Goal: Task Accomplishment & Management: Manage account settings

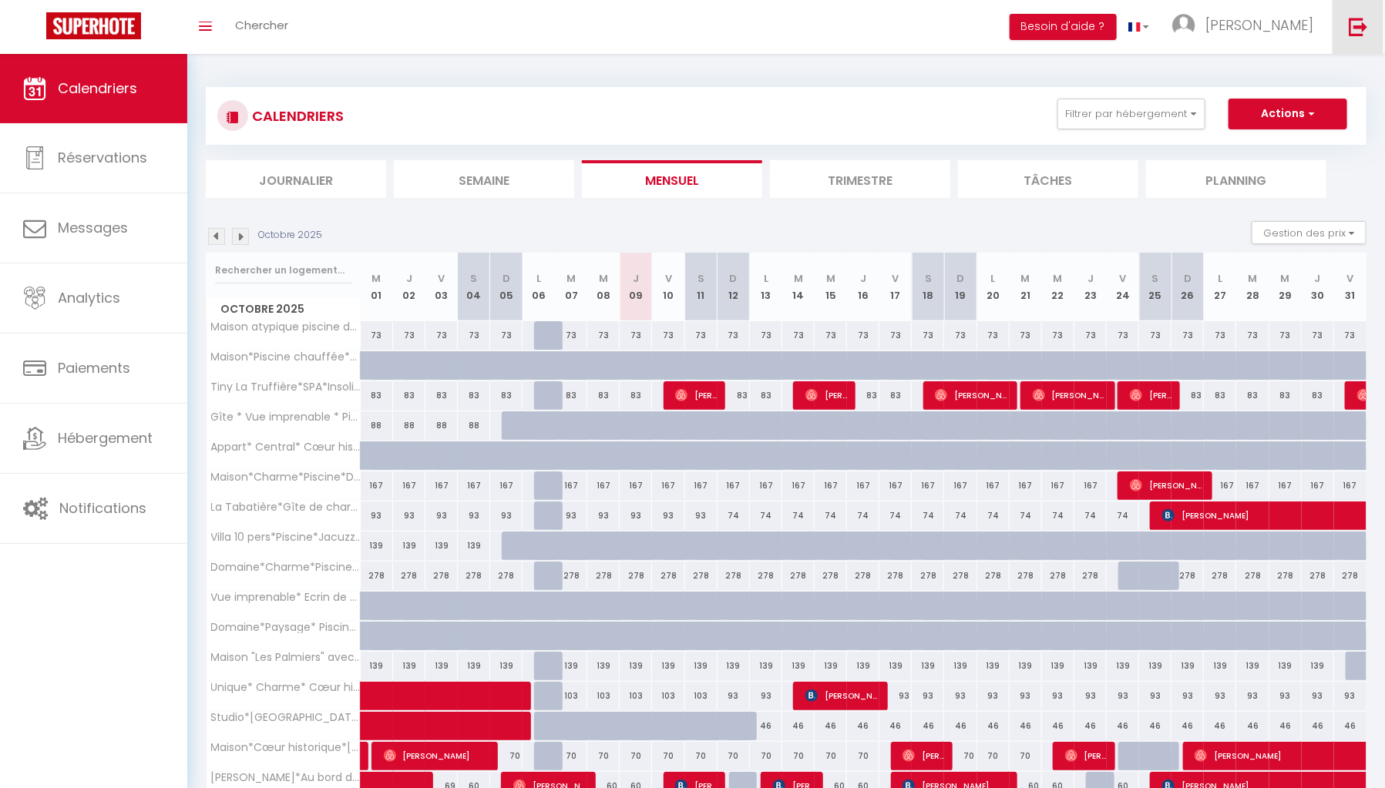
click at [1355, 37] on link at bounding box center [1357, 27] width 51 height 54
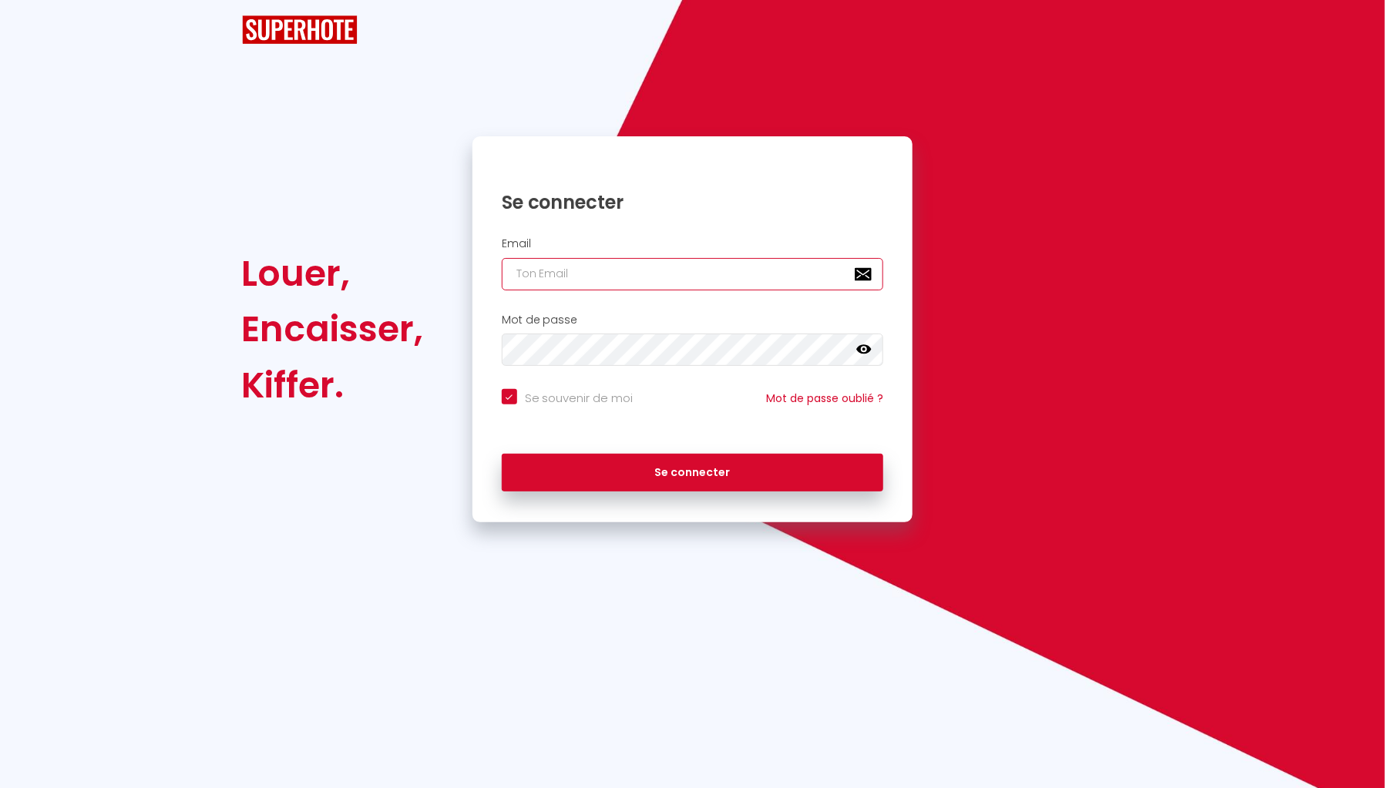
type input "admin@unsejouranantes.fr"
checkbox input "true"
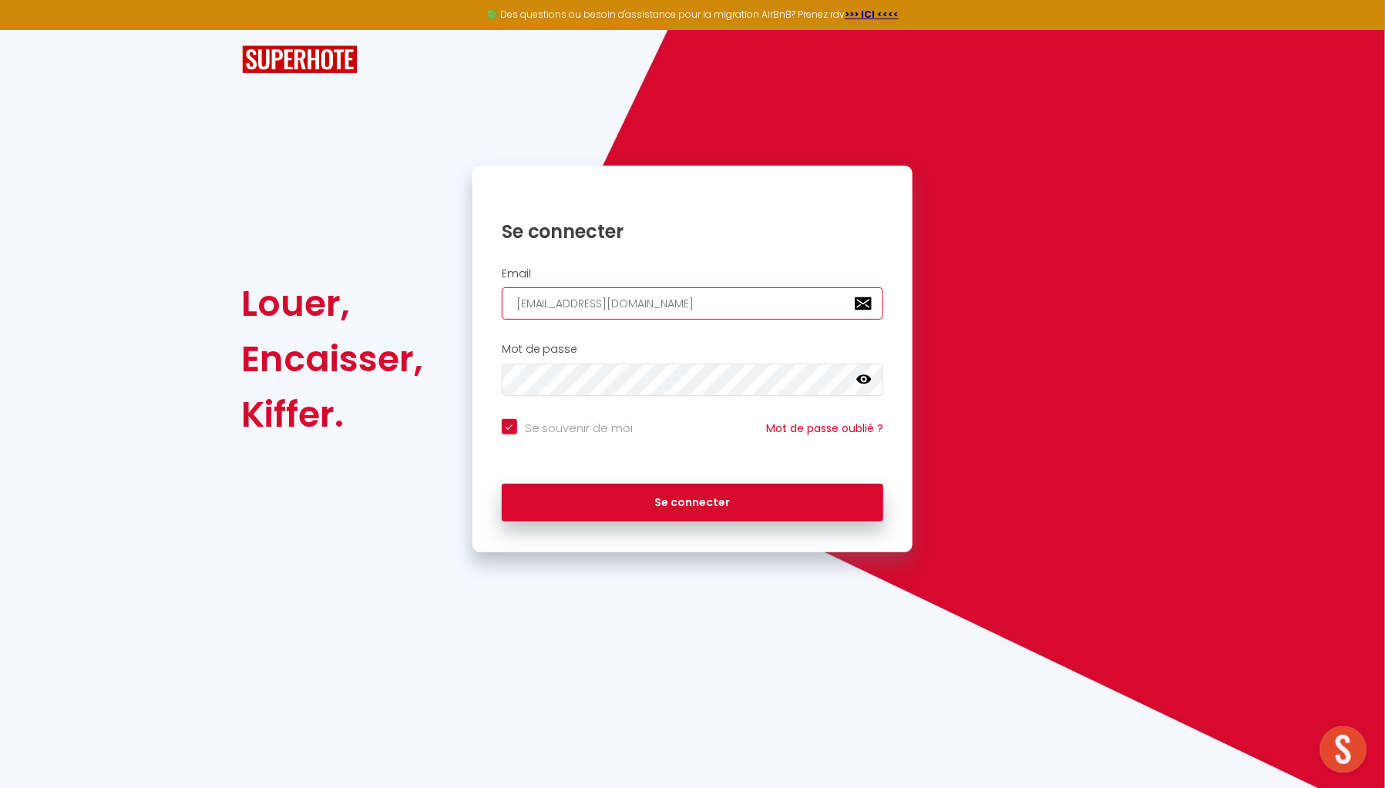
click at [632, 310] on input "admin@unsejouranantes.fr" at bounding box center [693, 303] width 382 height 32
click at [632, 310] on input "[EMAIL_ADDRESS][DOMAIN_NAME]" at bounding box center [693, 303] width 382 height 32
paste input "[EMAIL_ADDRESS][DOMAIN_NAME]"
type input "[EMAIL_ADDRESS][DOMAIN_NAME]"
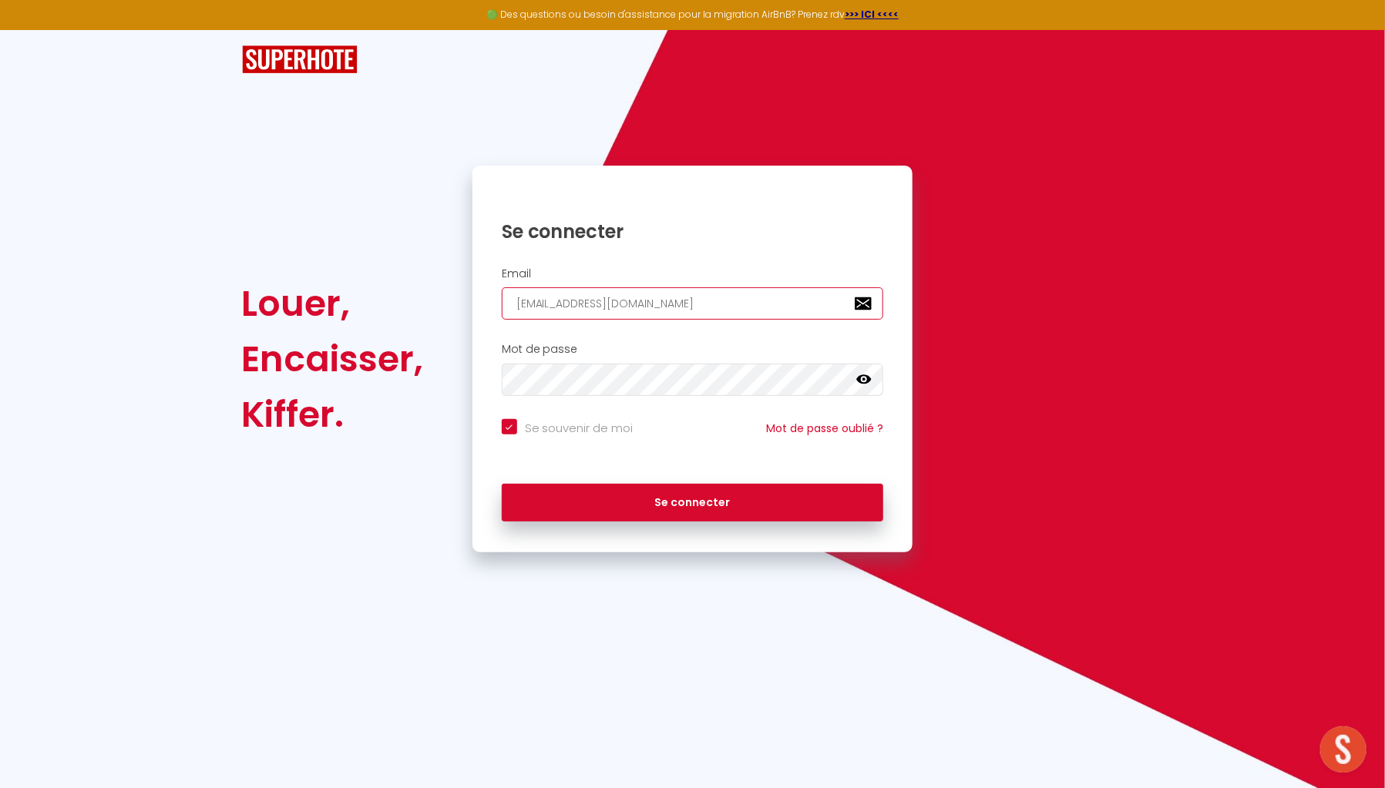
checkbox input "true"
type input "[EMAIL_ADDRESS][DOMAIN_NAME]"
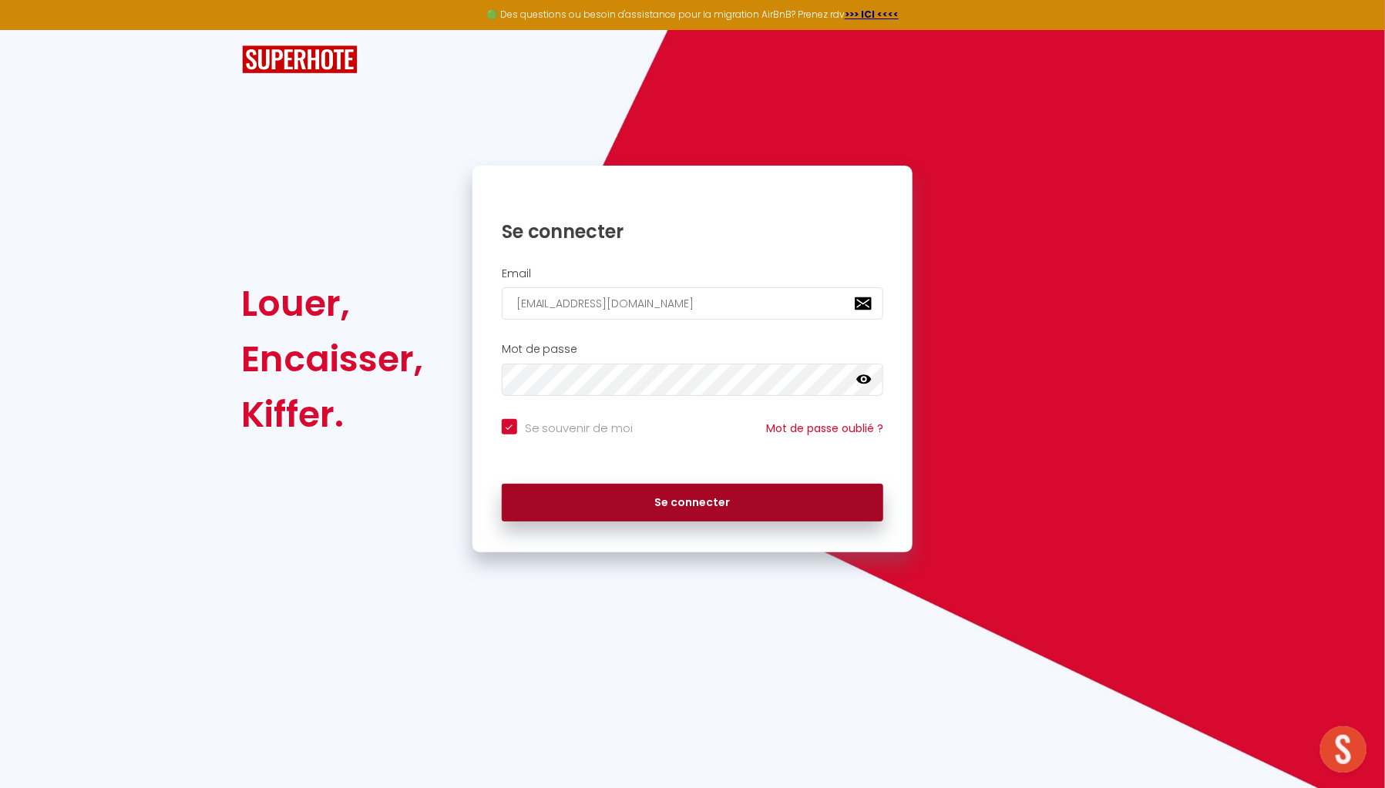
click at [740, 489] on button "Se connecter" at bounding box center [693, 503] width 382 height 39
checkbox input "true"
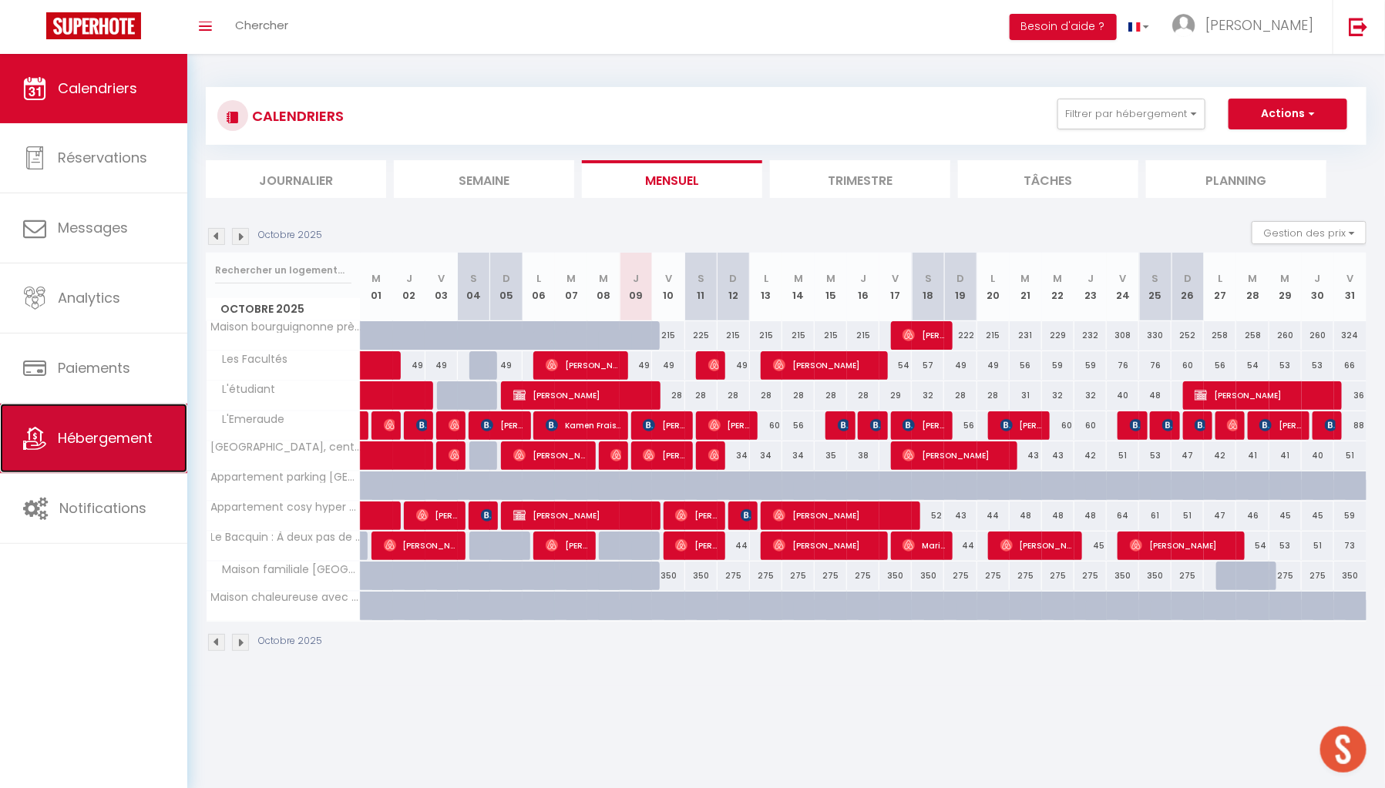
click at [109, 429] on span "Hébergement" at bounding box center [105, 437] width 95 height 19
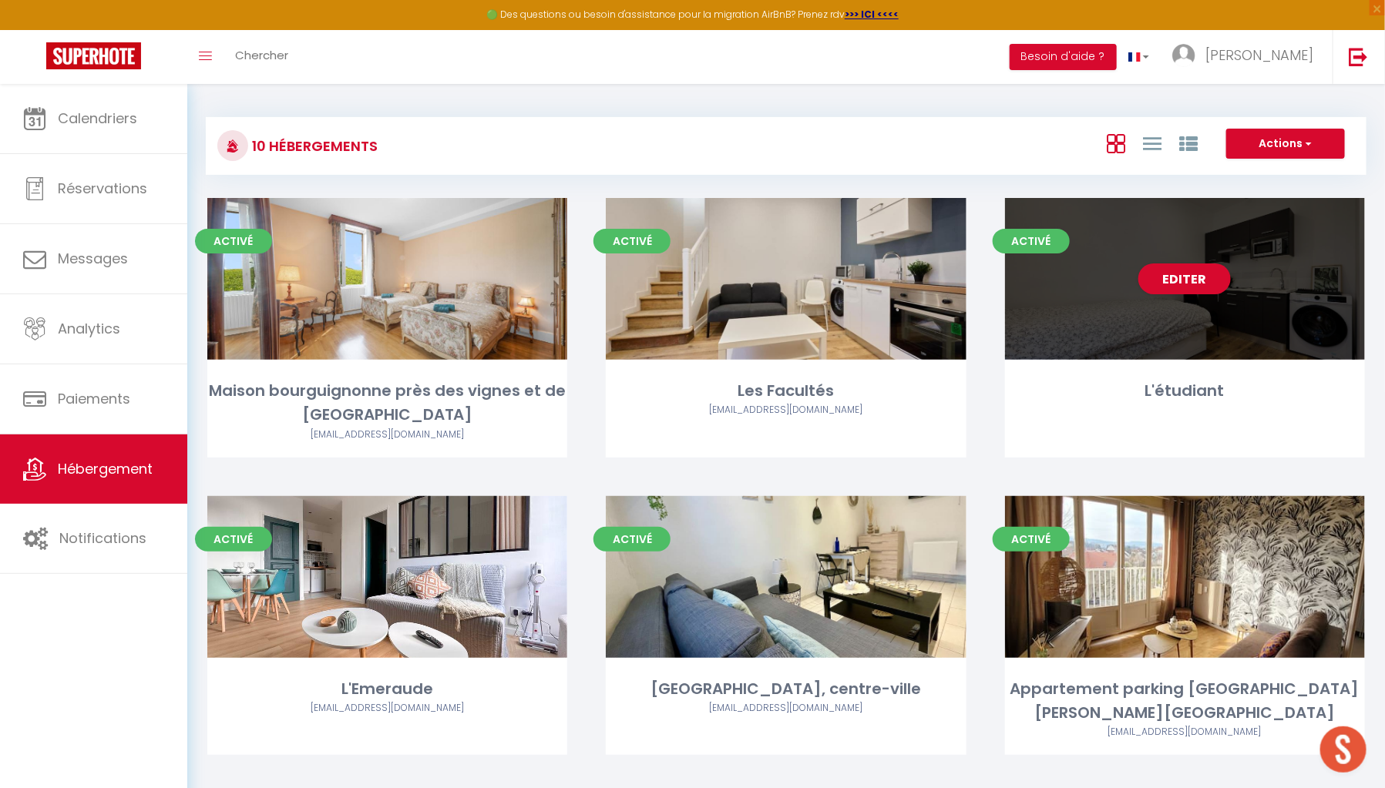
click at [1245, 360] on div "Editer" at bounding box center [1185, 279] width 360 height 162
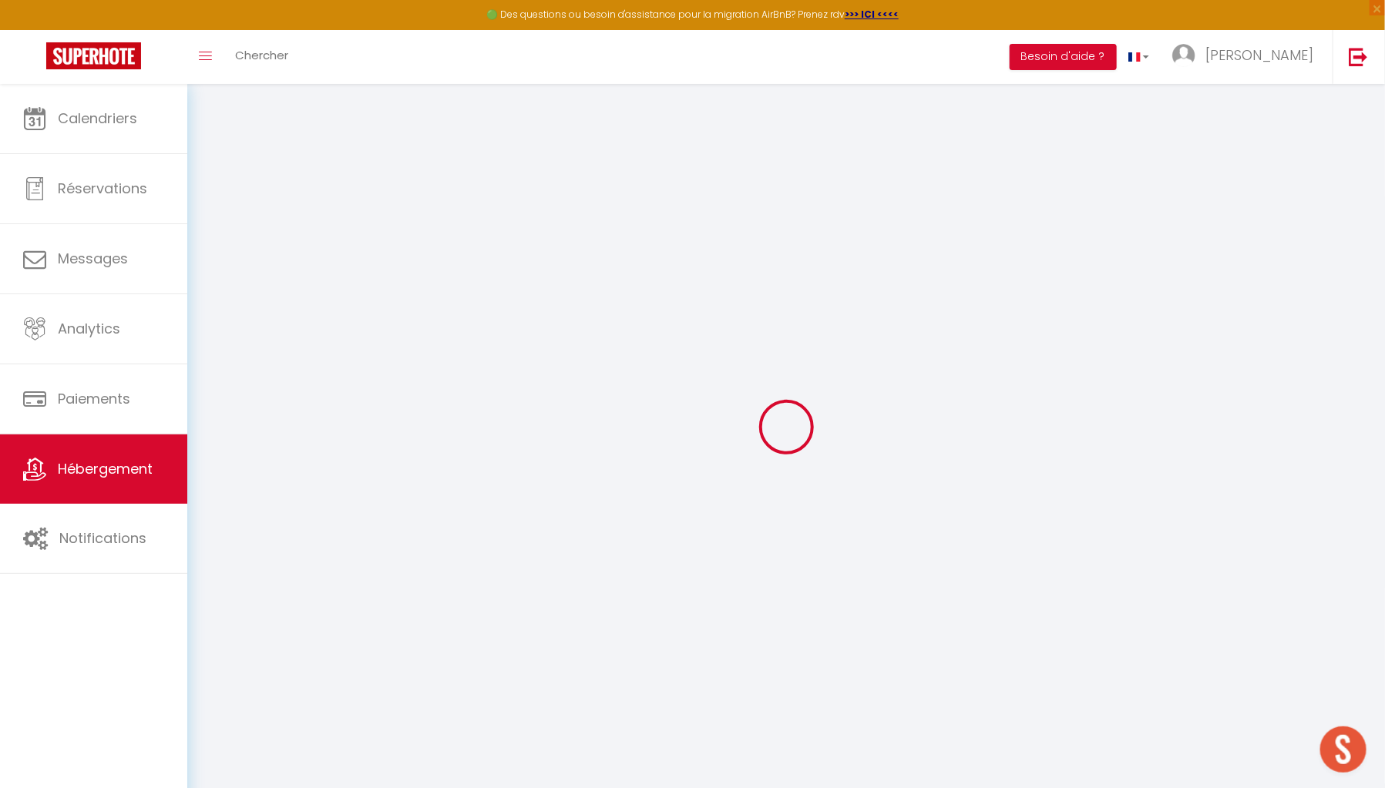
select select "+ 19 %"
select select "+ 30 %"
select select "+ 10 %"
checkbox input "true"
checkbox input "false"
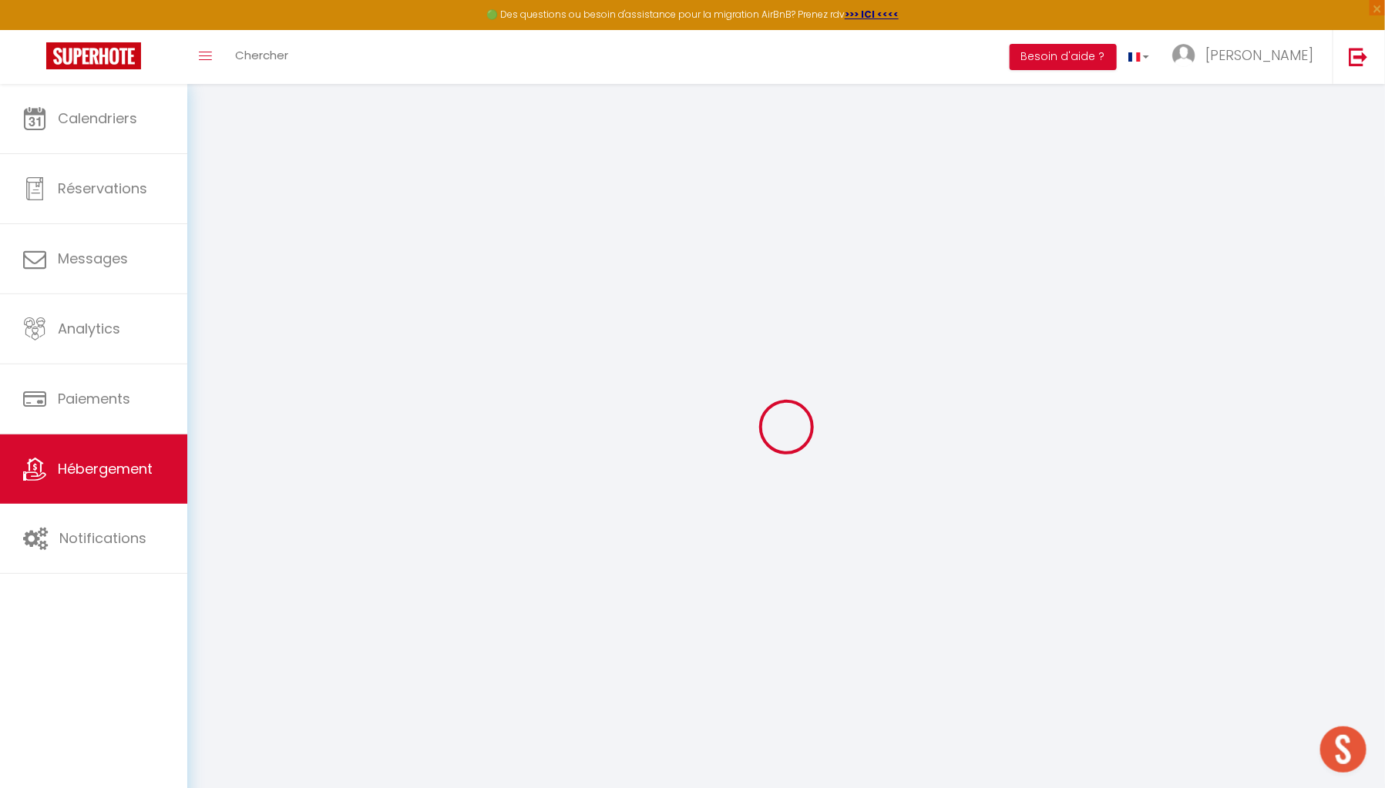
checkbox input "true"
checkbox input "false"
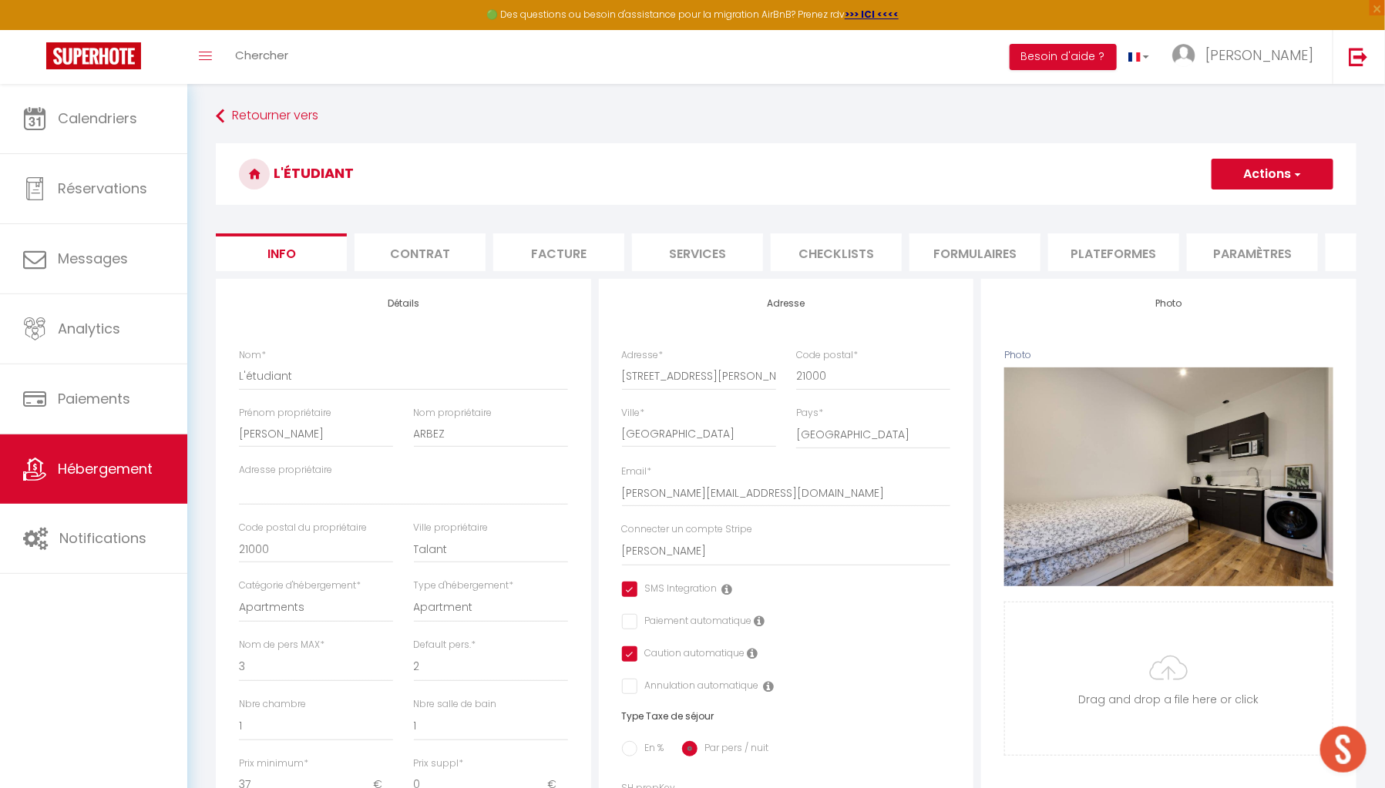
checkbox input "true"
checkbox input "false"
checkbox input "true"
checkbox input "false"
click at [1003, 259] on li "Formulaires" at bounding box center [974, 252] width 131 height 38
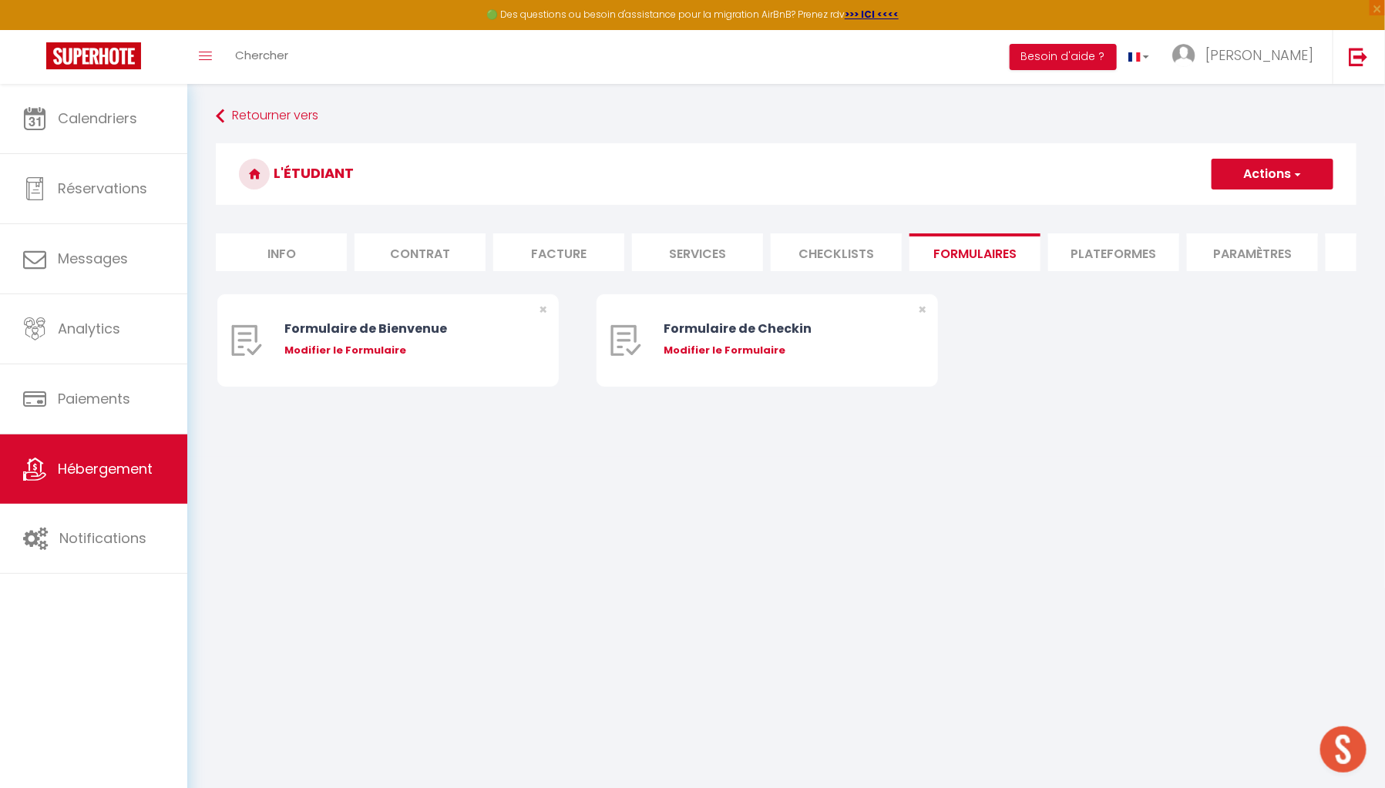
click at [1093, 258] on li "Plateformes" at bounding box center [1113, 252] width 131 height 38
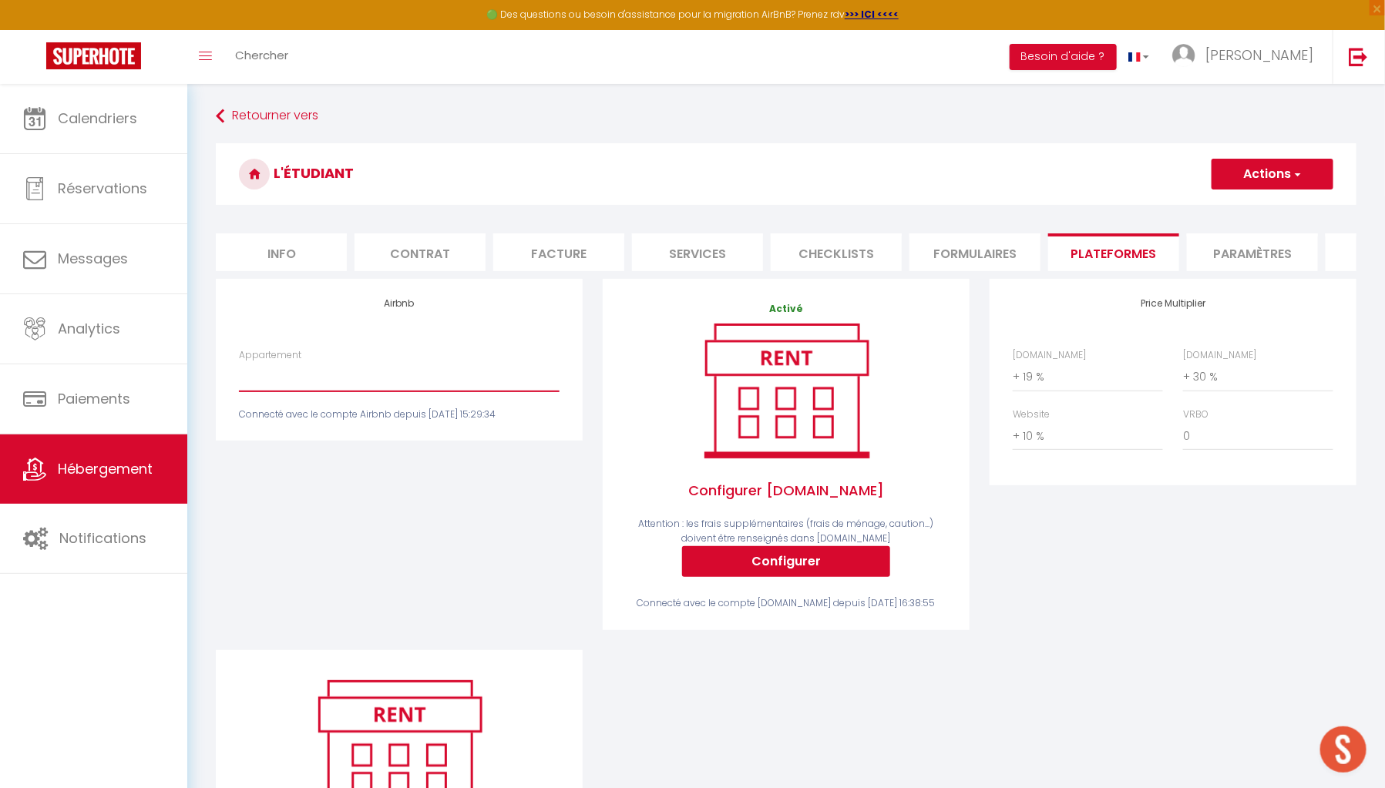
click at [415, 387] on select "Etudiant · L'étudiant - [EMAIL_ADDRESS][DOMAIN_NAME]" at bounding box center [399, 376] width 321 height 29
click at [410, 457] on div "Airbnb Appartement Etudiant · L'étudiant - arbezbenjamin@orange.fr Connecté ave…" at bounding box center [399, 464] width 387 height 371
click at [440, 391] on select "Etudiant · L'étudiant - [EMAIL_ADDRESS][DOMAIN_NAME]" at bounding box center [399, 376] width 321 height 29
select select "16822-1086020989435789733"
click at [239, 373] on select "Etudiant · L'étudiant - [EMAIL_ADDRESS][DOMAIN_NAME]" at bounding box center [399, 376] width 321 height 29
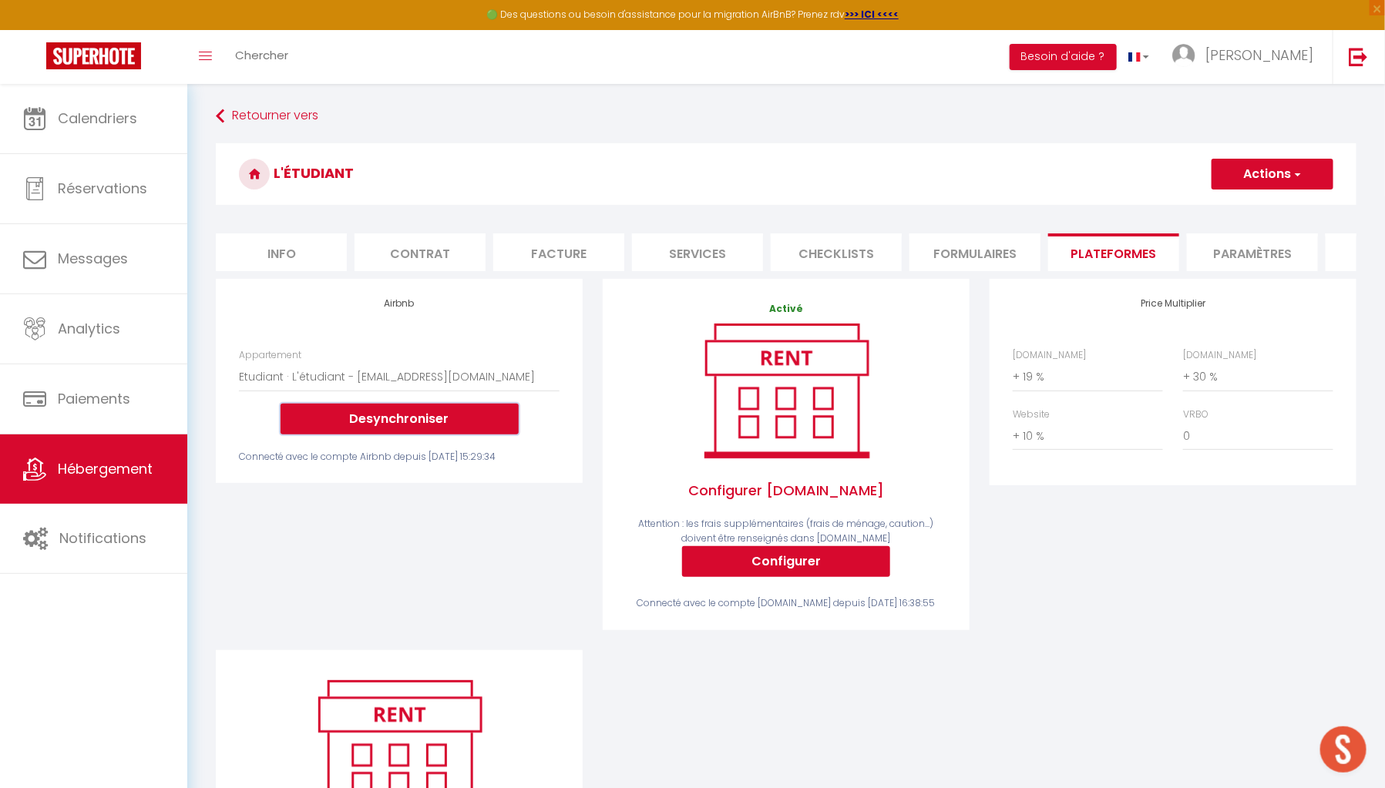
click at [418, 429] on button "Desynchroniser" at bounding box center [399, 419] width 238 height 31
click at [455, 511] on div "Airbnb Appartement Etudiant · L'étudiant - arbezbenjamin@orange.fr Desynchronis…" at bounding box center [399, 464] width 387 height 371
click at [445, 430] on button "Desynchroniser" at bounding box center [399, 419] width 238 height 31
click at [463, 433] on button "Desynchroniser" at bounding box center [399, 419] width 238 height 31
click at [497, 391] on select "Etudiant · L'étudiant - [EMAIL_ADDRESS][DOMAIN_NAME]" at bounding box center [399, 376] width 321 height 29
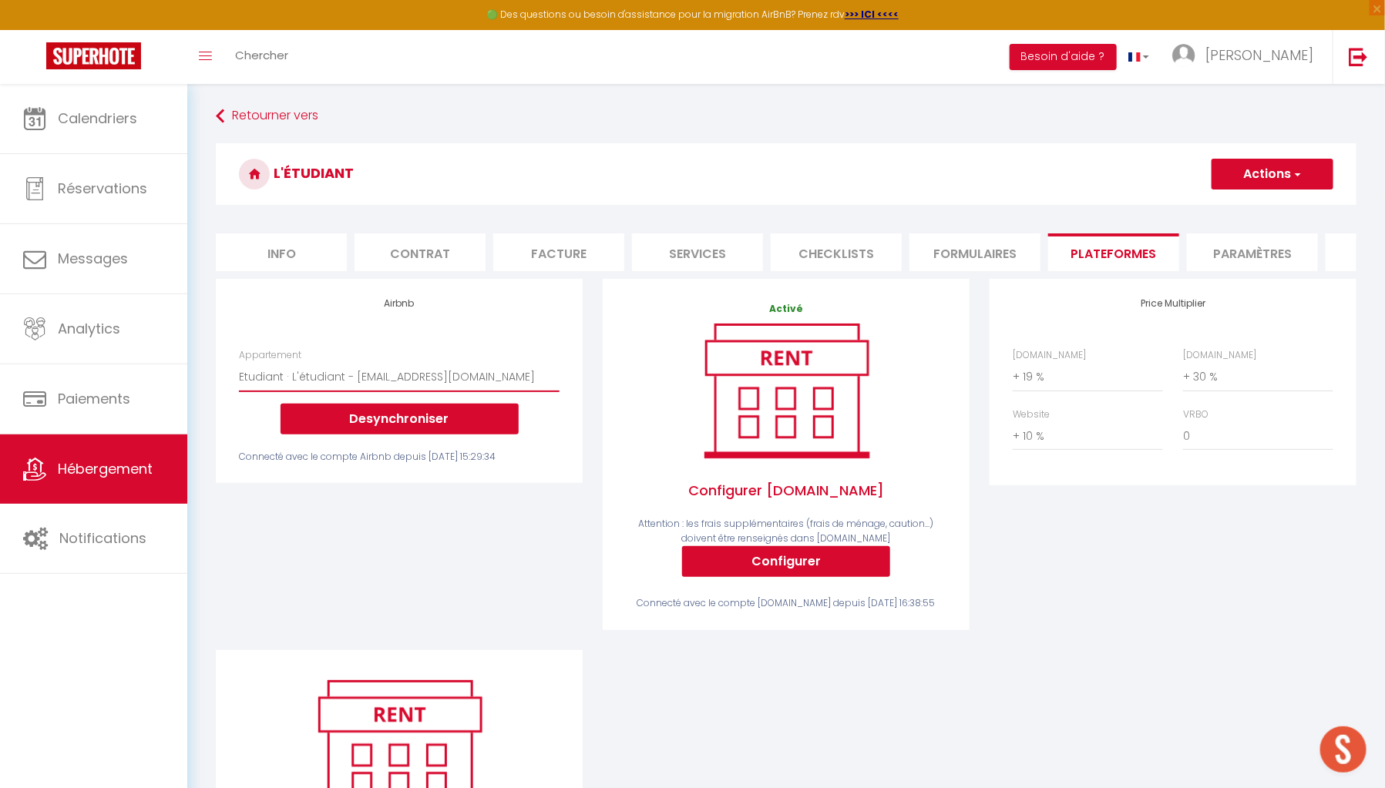
click at [510, 375] on select "Etudiant · L'étudiant - [EMAIL_ADDRESS][DOMAIN_NAME]" at bounding box center [399, 376] width 321 height 29
click at [459, 425] on button "Desynchroniser" at bounding box center [399, 419] width 238 height 31
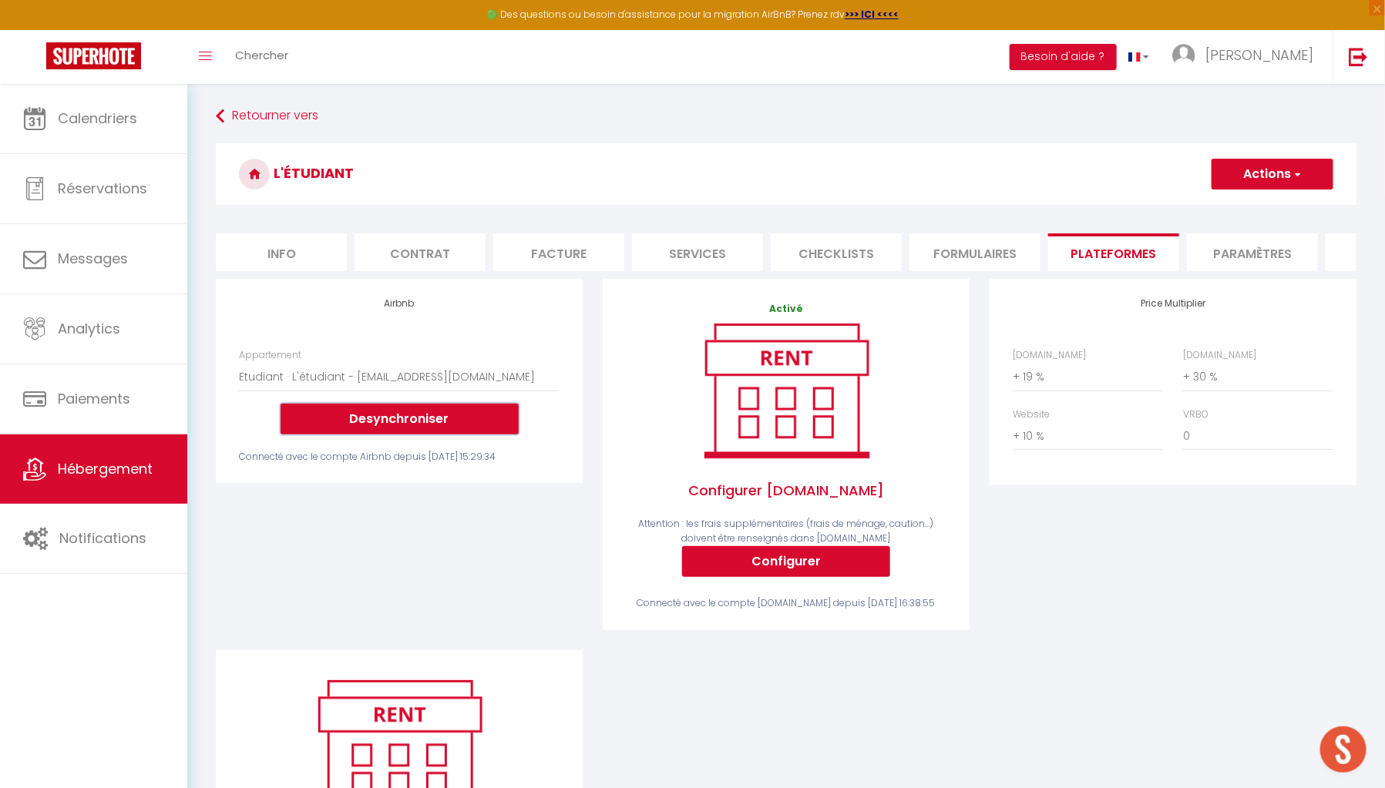
click at [459, 425] on button "Desynchroniser" at bounding box center [399, 419] width 238 height 31
click at [1293, 46] on span "[PERSON_NAME]" at bounding box center [1259, 54] width 108 height 19
click at [1264, 106] on link "Paramètres" at bounding box center [1271, 107] width 114 height 26
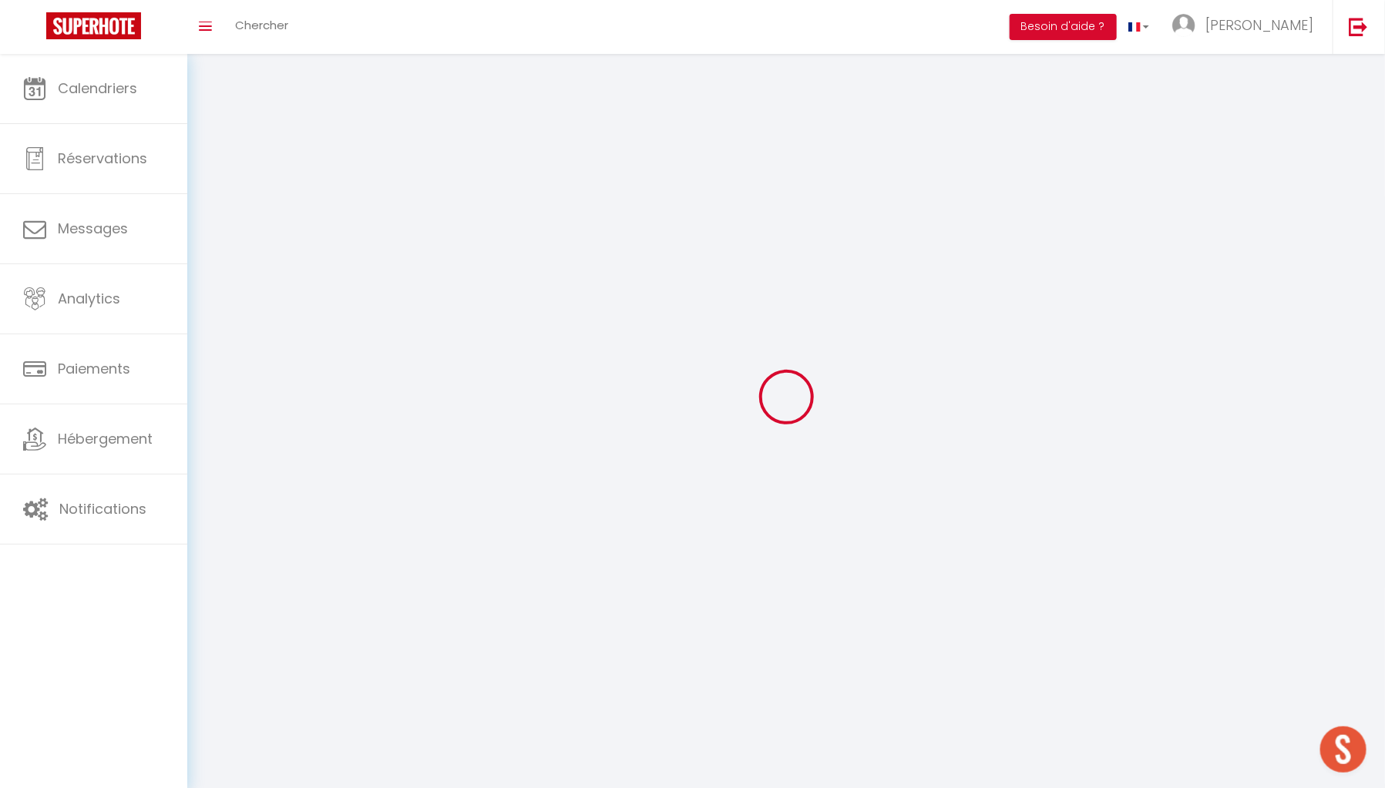
type input "[PERSON_NAME]"
type input "BINGGELI"
type input "0638704251"
type input "10 RUE DES VIGNES"
type input "21800"
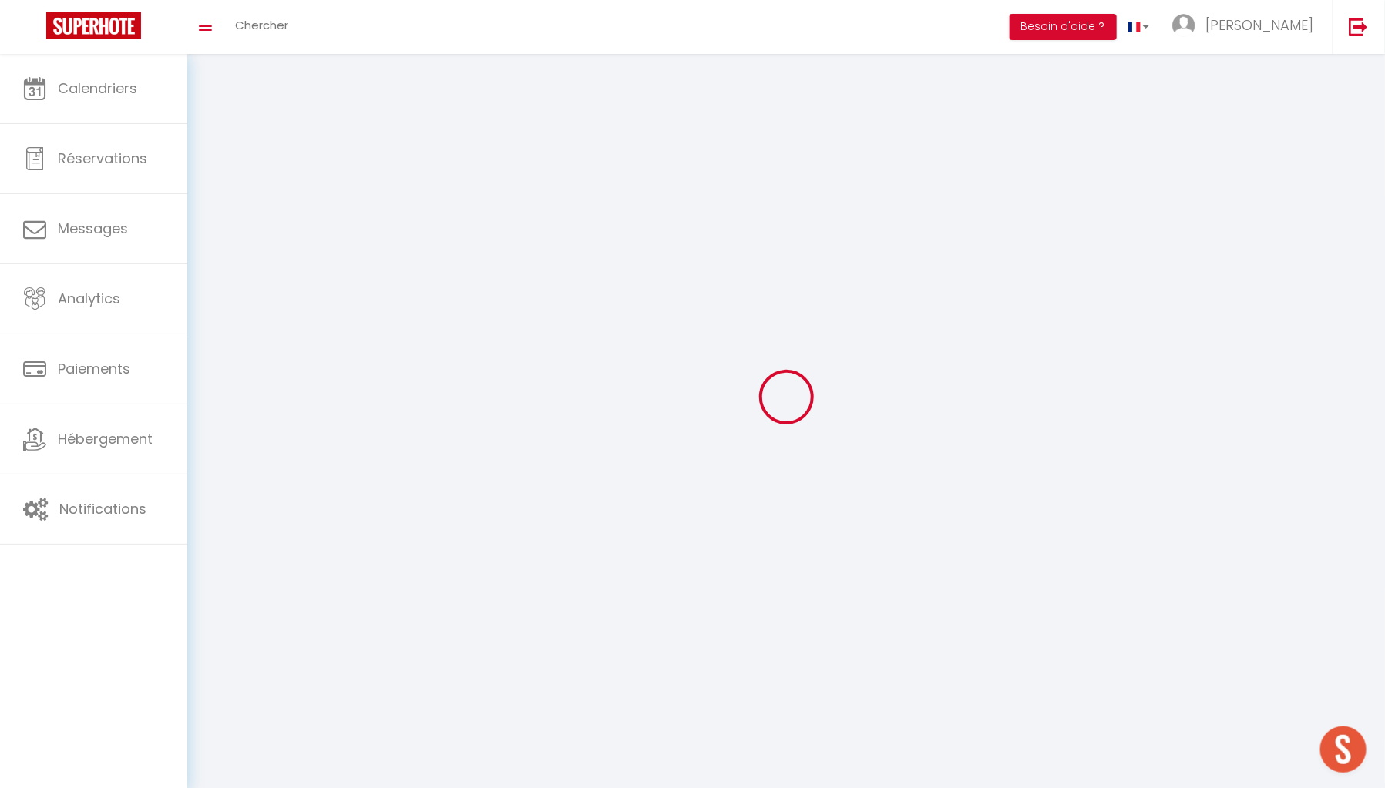
type input "QUETIGNY"
type input "WsaE8QMKusJfjkogU0Gob5mN1"
type input "ZgGVlytT3qAAr7Ms7vmonOwIA"
select select "28"
type input "WsaE8QMKusJfjkogU0Gob5mN1"
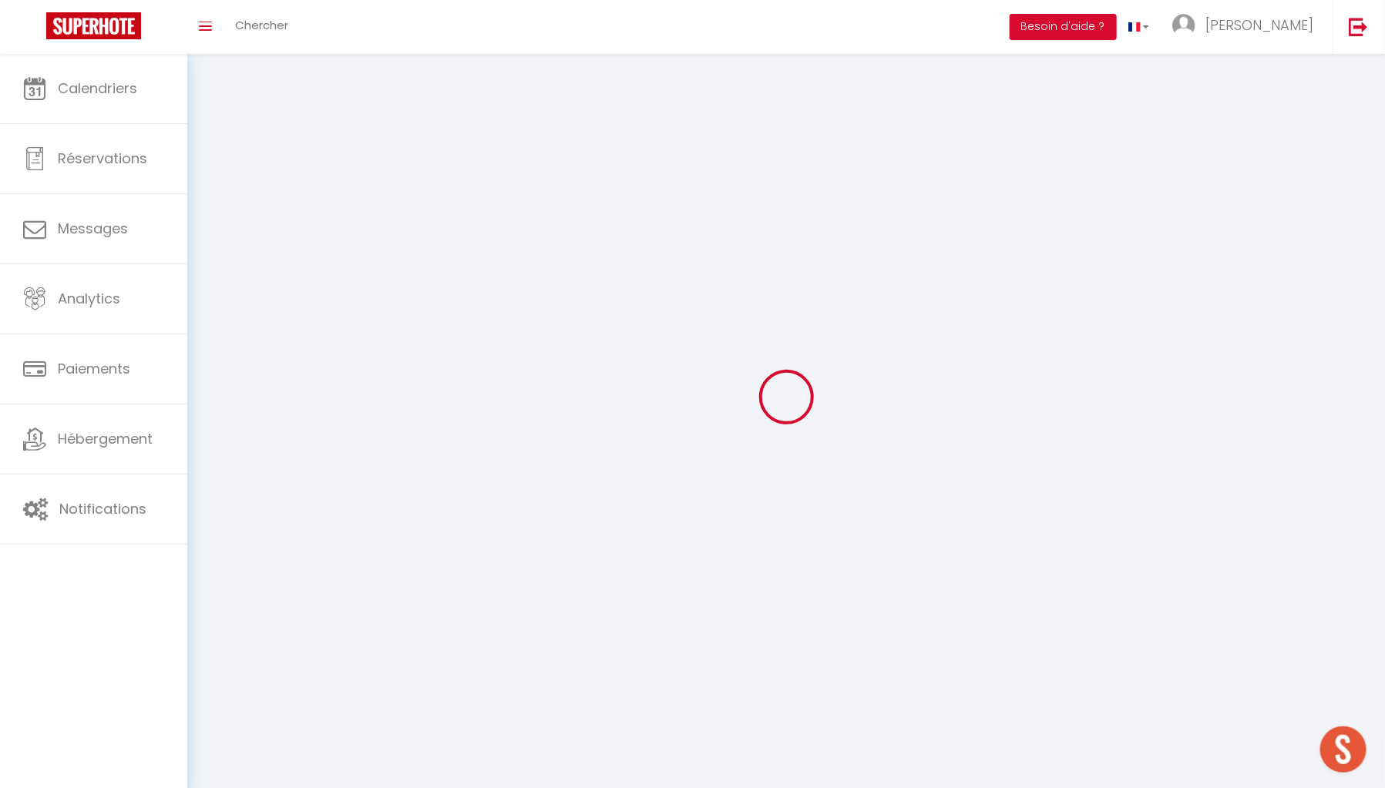
type input "ZgGVlytT3qAAr7Ms7vmonOwIA"
type input "https://app.superhote.com/#/get-available-rentals/ZgGVlytT3qAAr7Ms7vmonOwIA"
select select "fr"
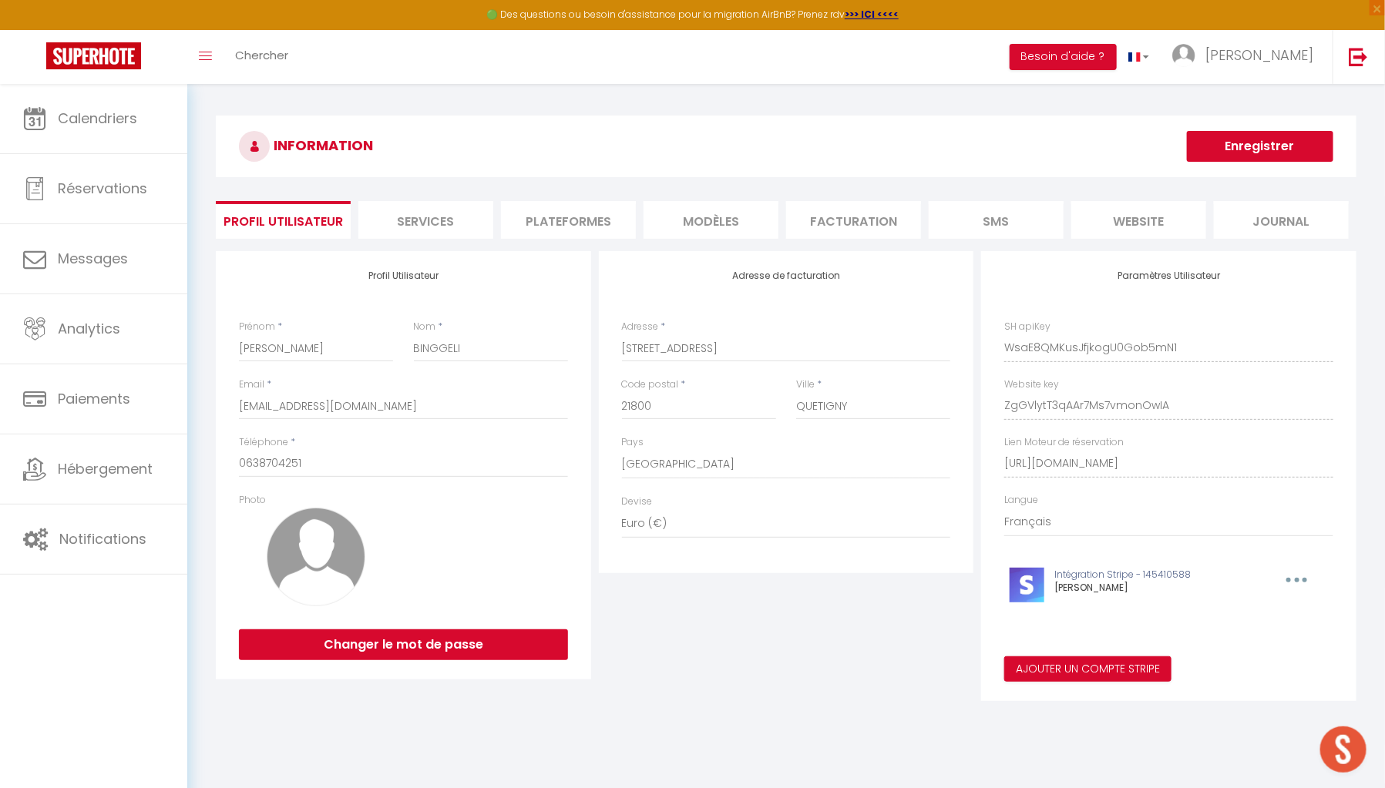
click at [704, 227] on li "MODÈLES" at bounding box center [710, 220] width 135 height 38
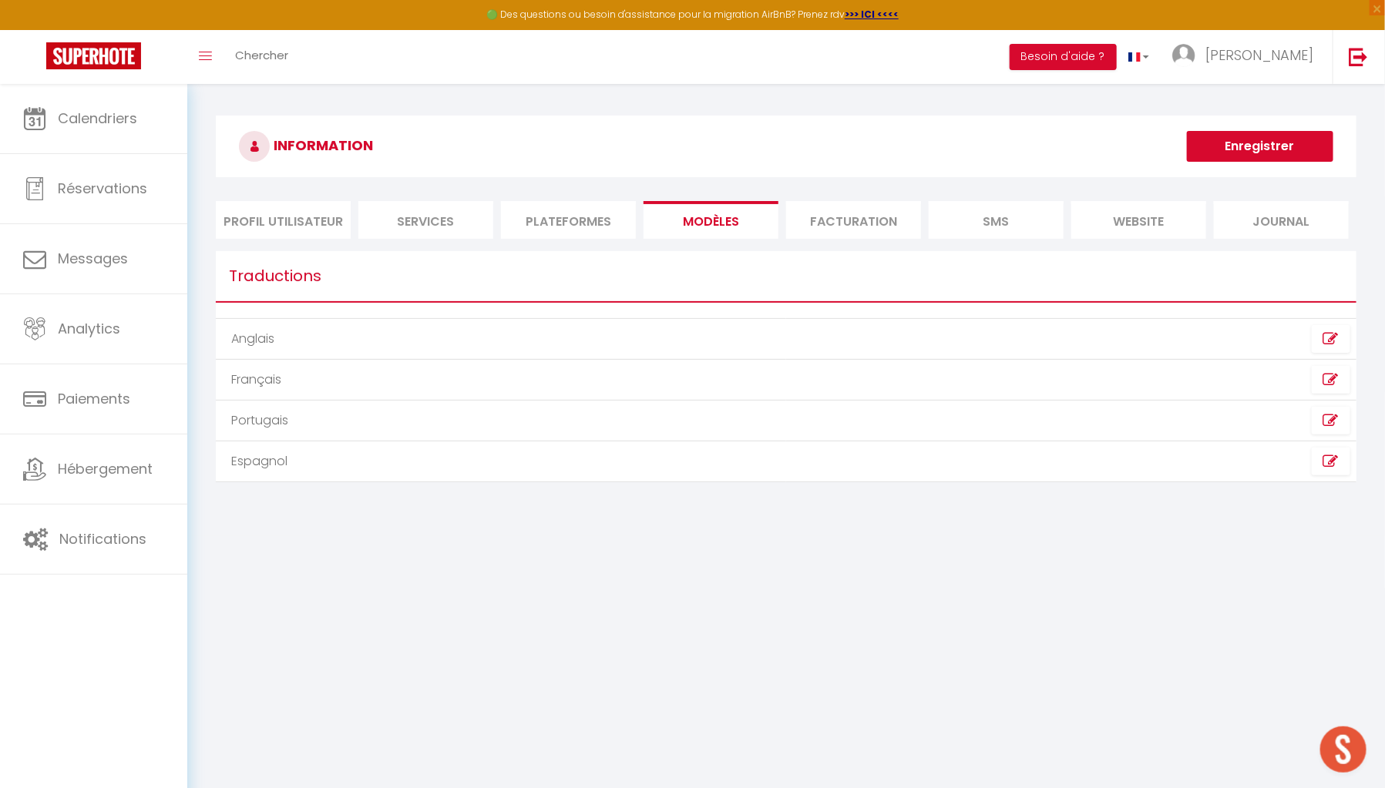
click at [599, 228] on li "Plateformes" at bounding box center [568, 220] width 135 height 38
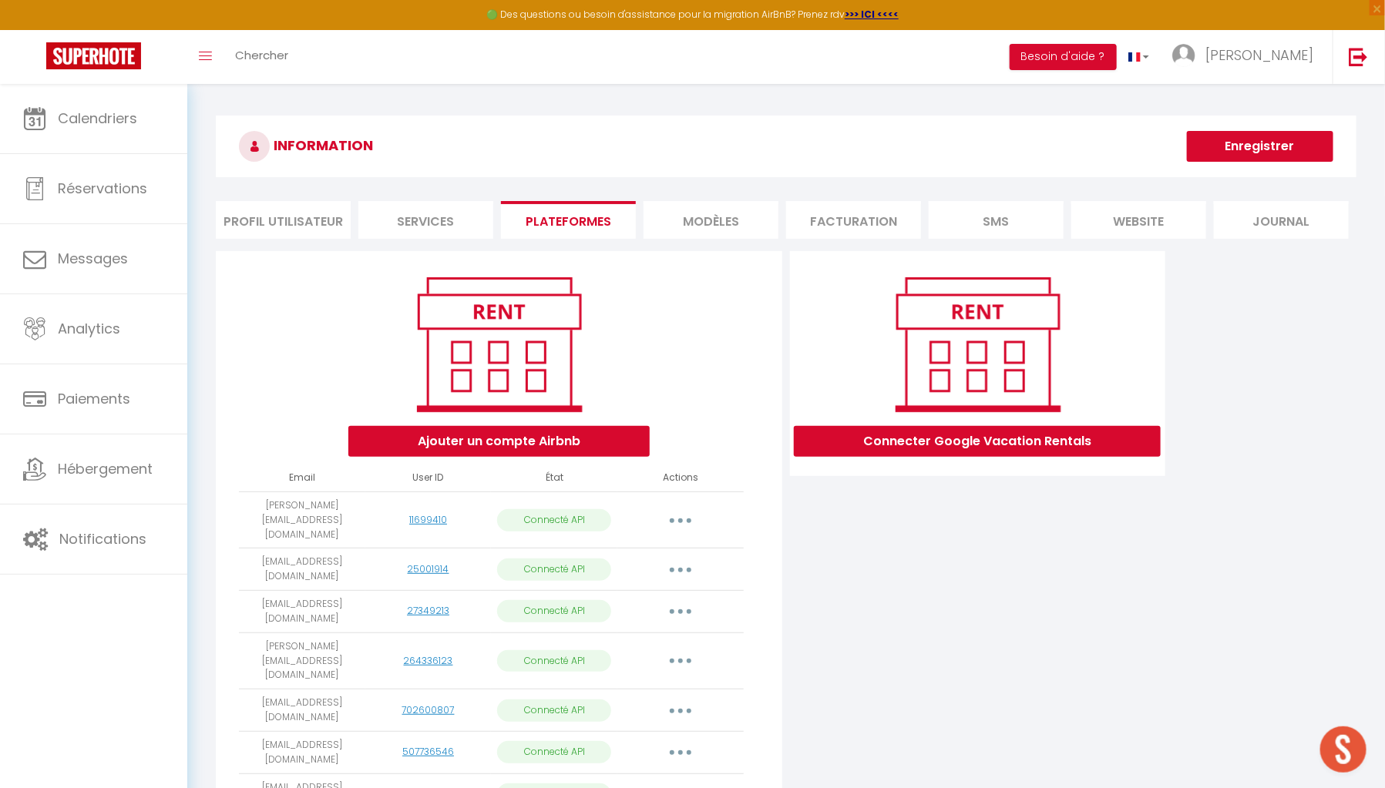
click at [382, 91] on div "INFORMATION Enregistrer Profil Utilisateur Services Plateformes MODÈLES Factura…" at bounding box center [786, 512] width 1198 height 857
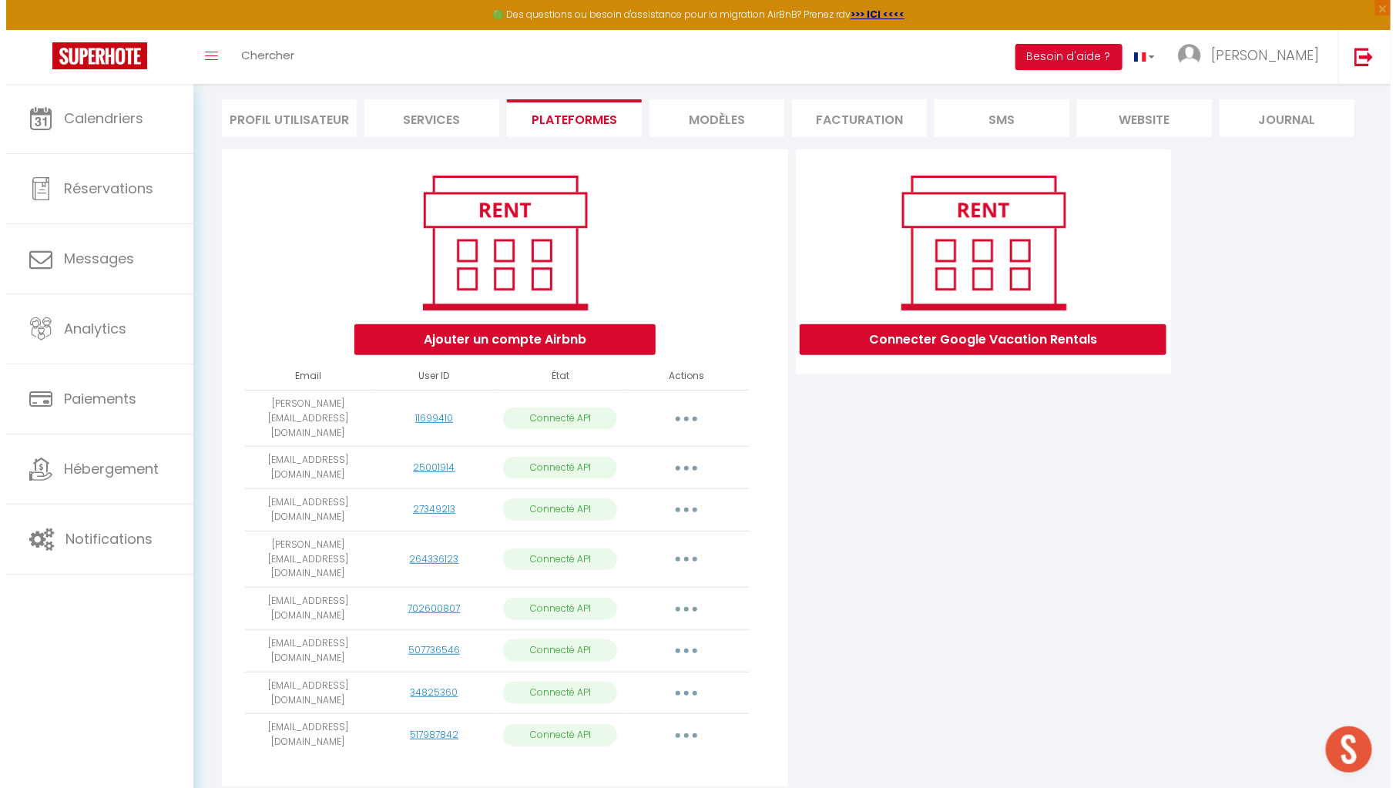
scroll to position [115, 0]
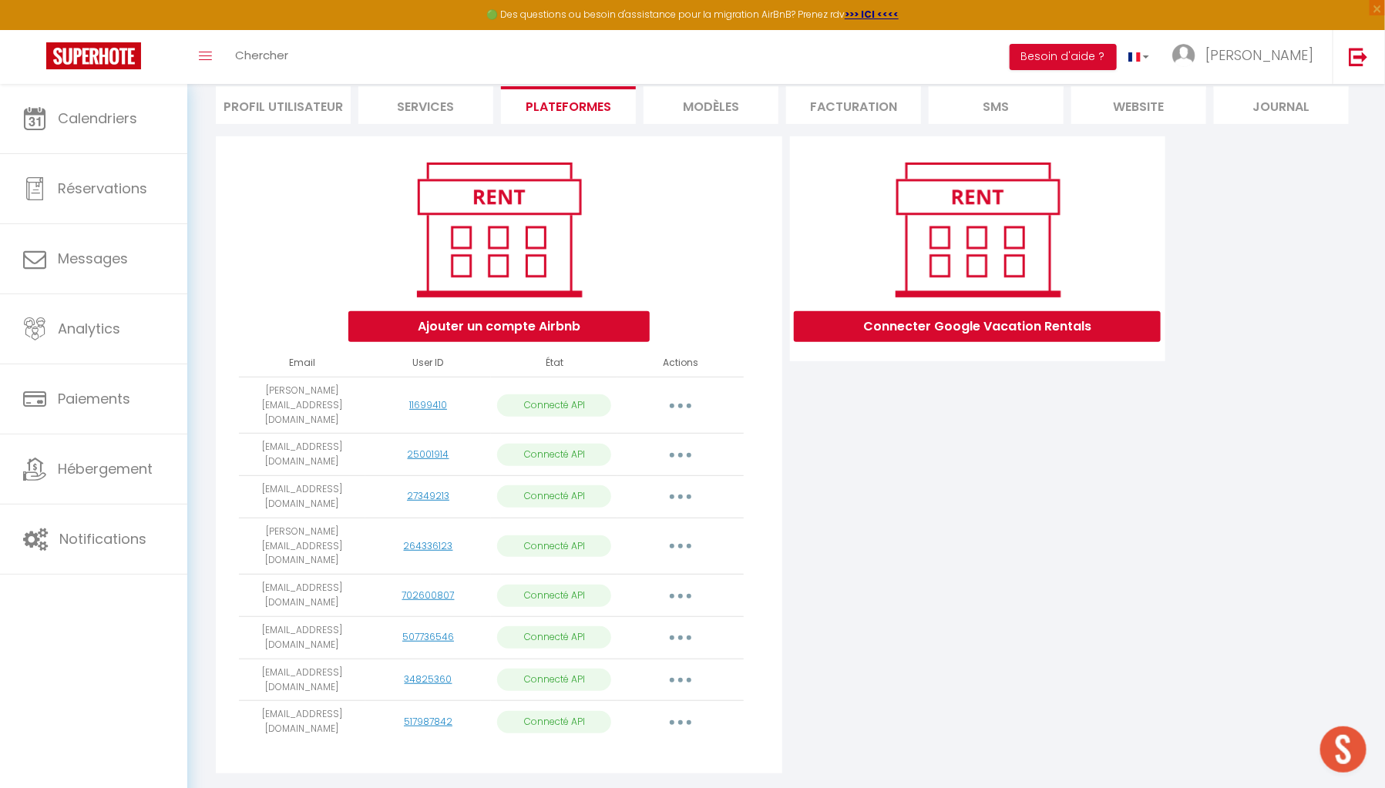
click at [692, 710] on button "button" at bounding box center [680, 722] width 43 height 25
click at [662, 744] on link "Importer les appartements" at bounding box center [612, 757] width 170 height 26
select select "73631"
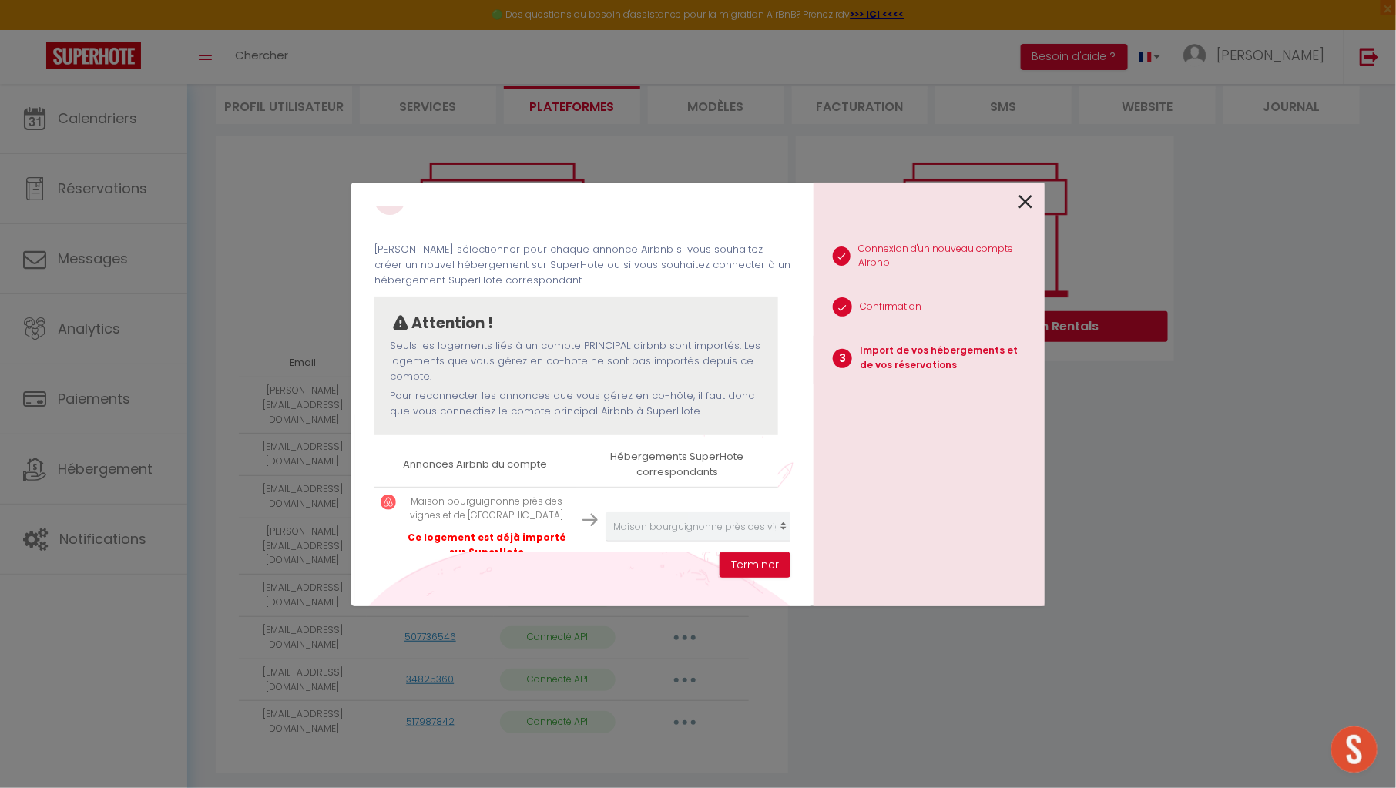
scroll to position [70, 0]
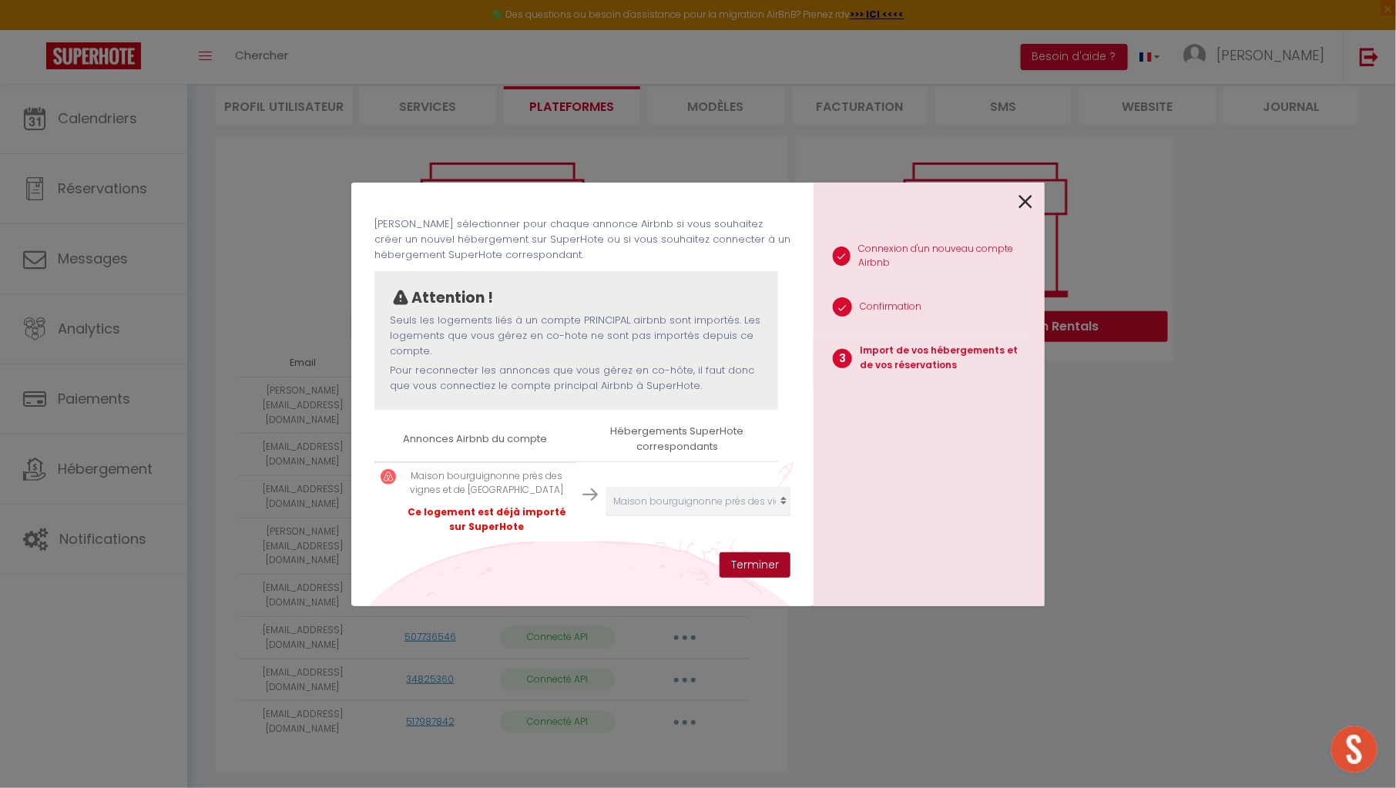
click at [769, 569] on button "Terminer" at bounding box center [755, 566] width 71 height 26
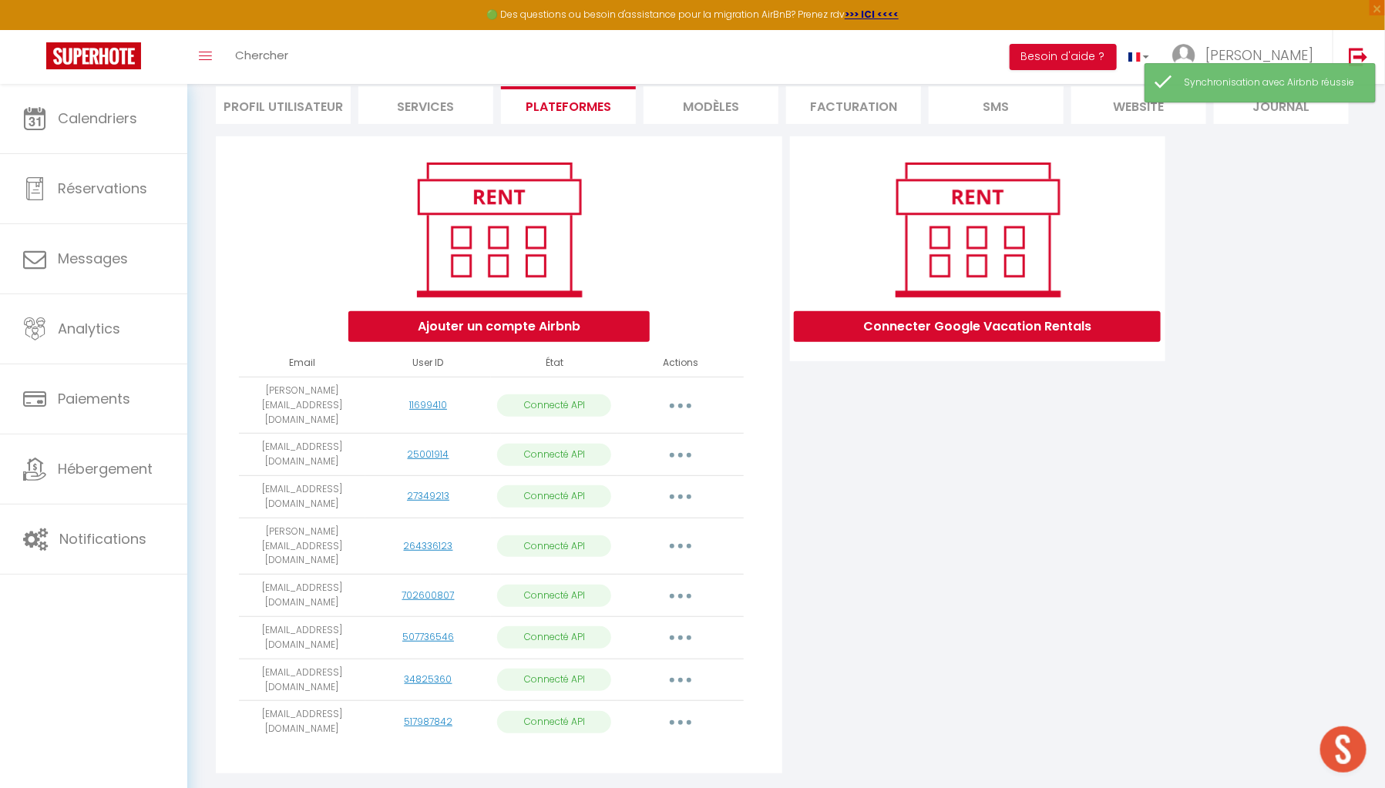
click at [672, 668] on button "button" at bounding box center [680, 680] width 43 height 25
click at [646, 702] on link "Importer les appartements" at bounding box center [612, 715] width 170 height 26
select select "77637"
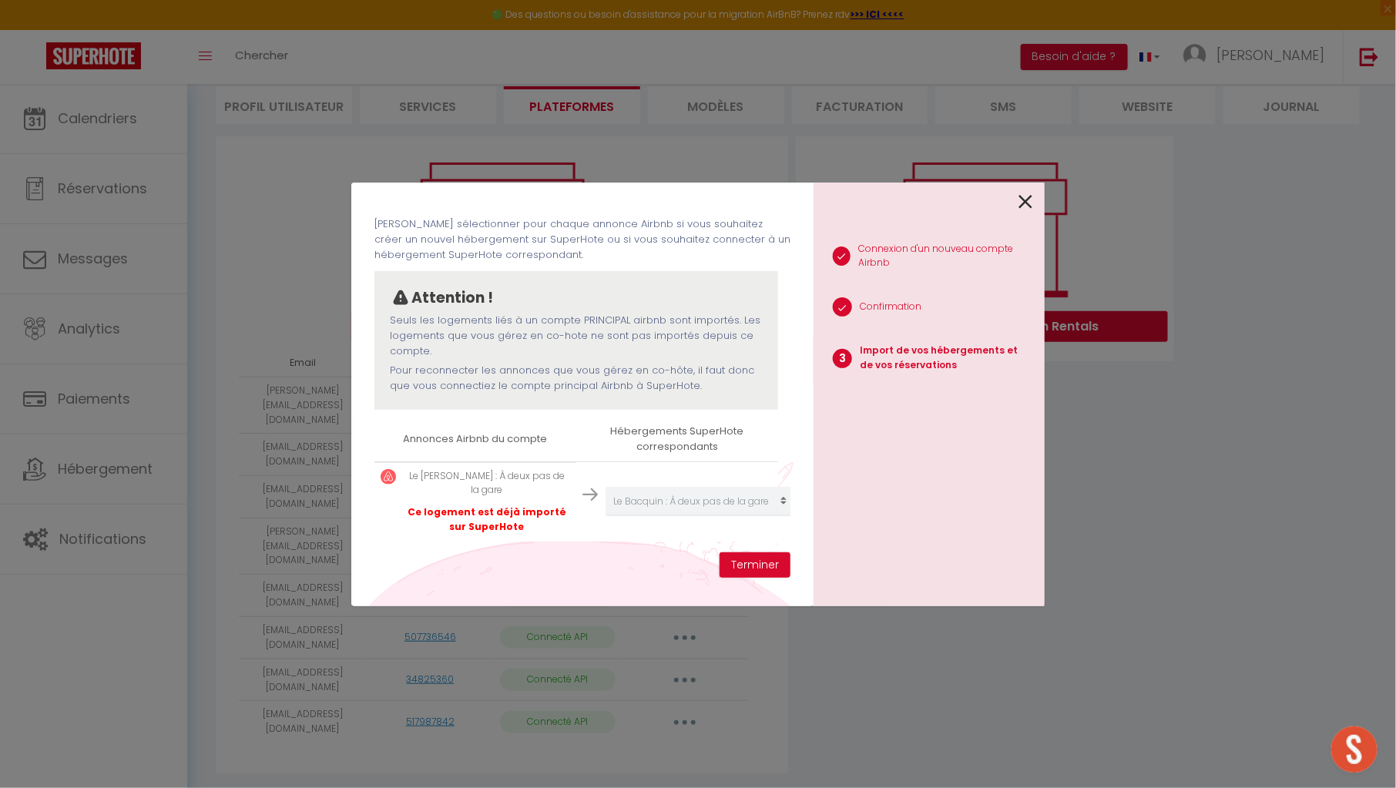
click at [1022, 200] on icon at bounding box center [1026, 201] width 14 height 23
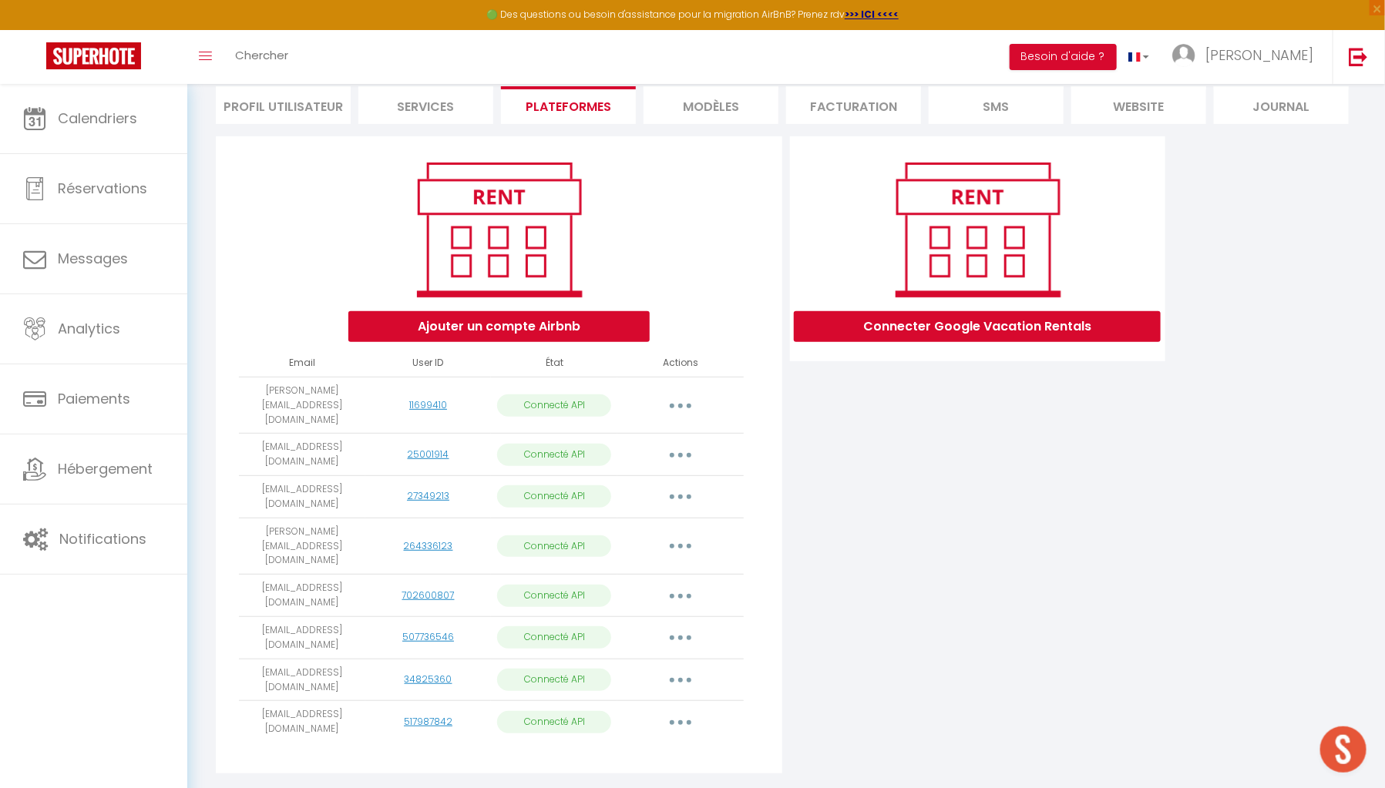
click at [670, 626] on button "button" at bounding box center [680, 638] width 43 height 25
click at [676, 660] on link "Importer les appartements" at bounding box center [612, 673] width 170 height 26
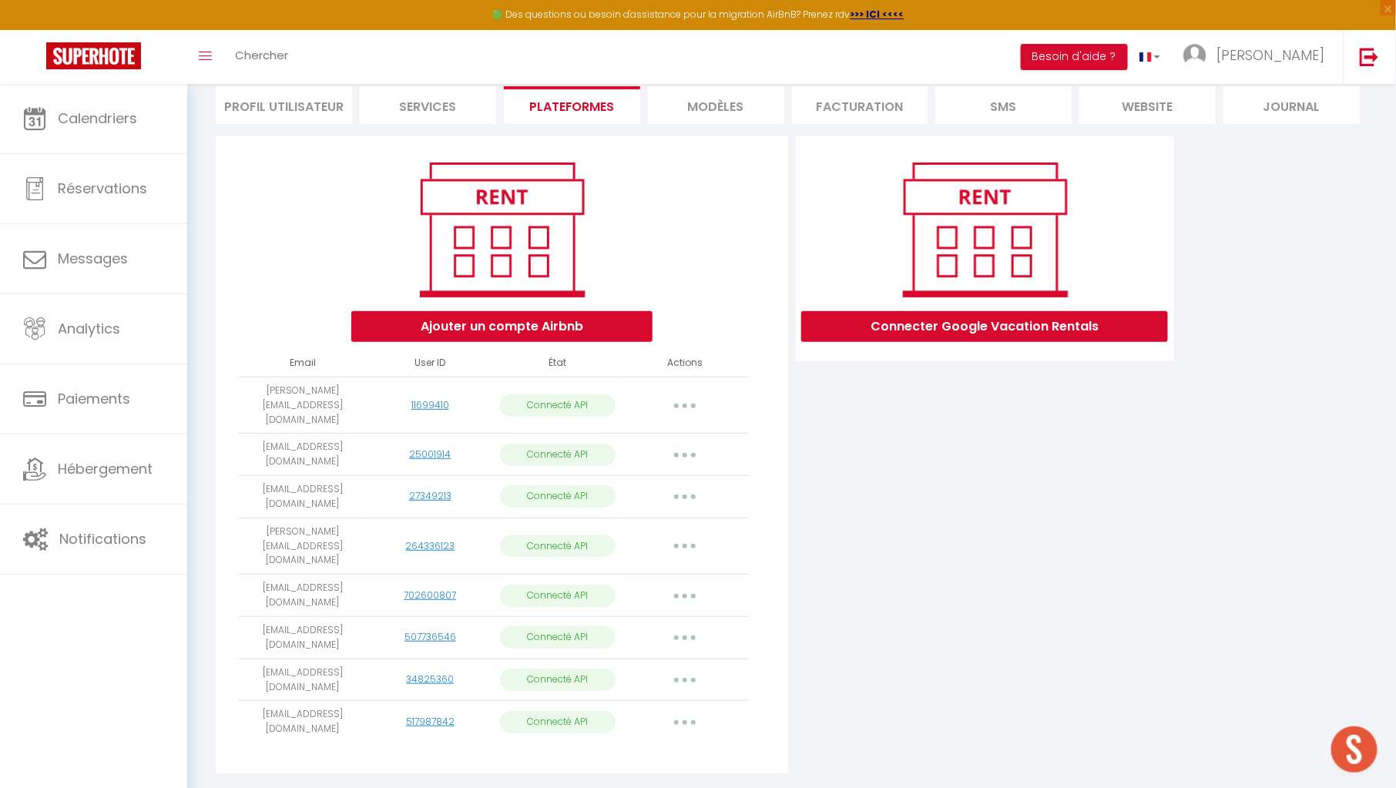
select select
select select "76148"
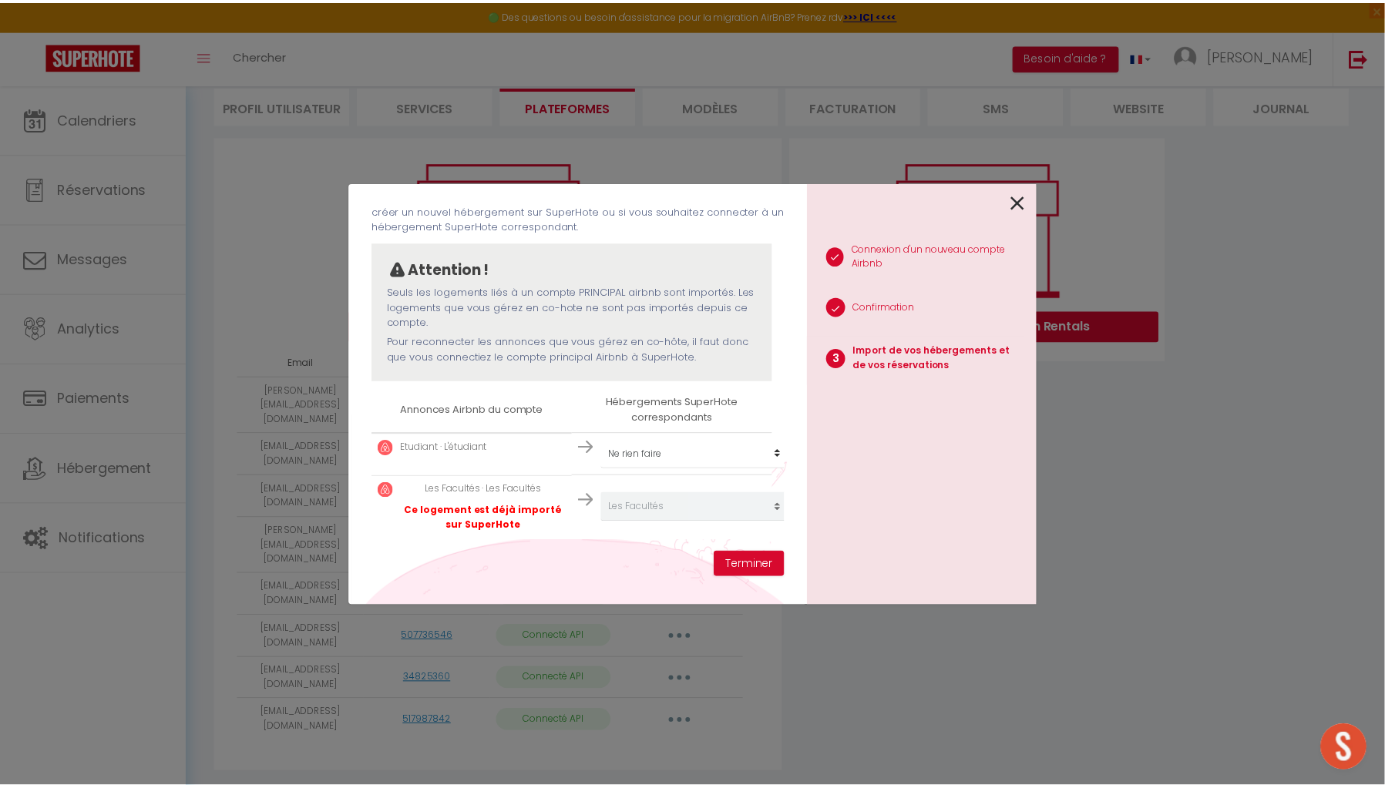
scroll to position [99, 0]
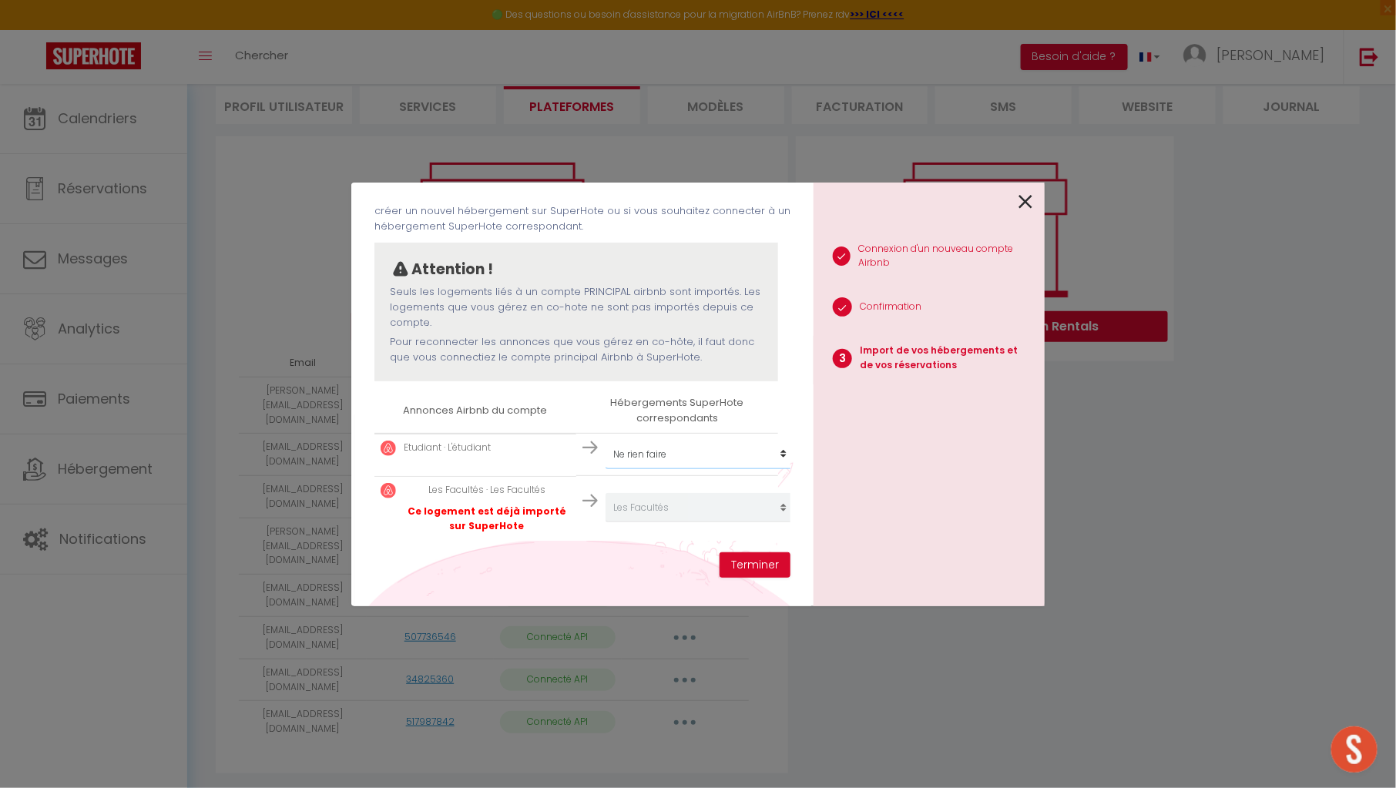
click at [728, 440] on select "Créer un nouvel hébergement Ne rien faire Maison bourguignonne près des vignes …" at bounding box center [701, 454] width 190 height 29
select select "73626"
click at [606, 440] on select "Créer un nouvel hébergement Ne rien faire Maison bourguignonne près des vignes …" at bounding box center [701, 454] width 190 height 29
click at [736, 563] on button "Terminer" at bounding box center [755, 566] width 71 height 26
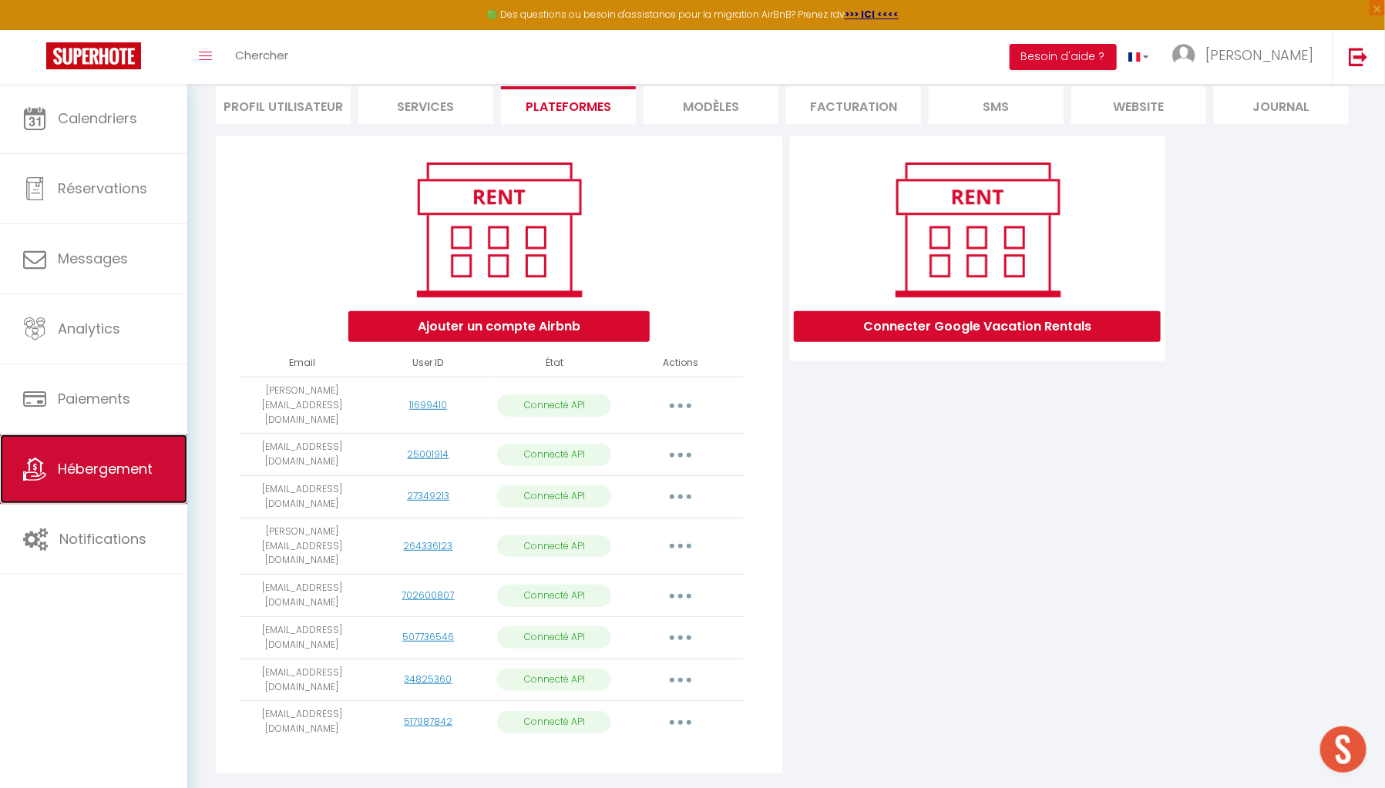
click at [101, 471] on span "Hébergement" at bounding box center [105, 468] width 95 height 19
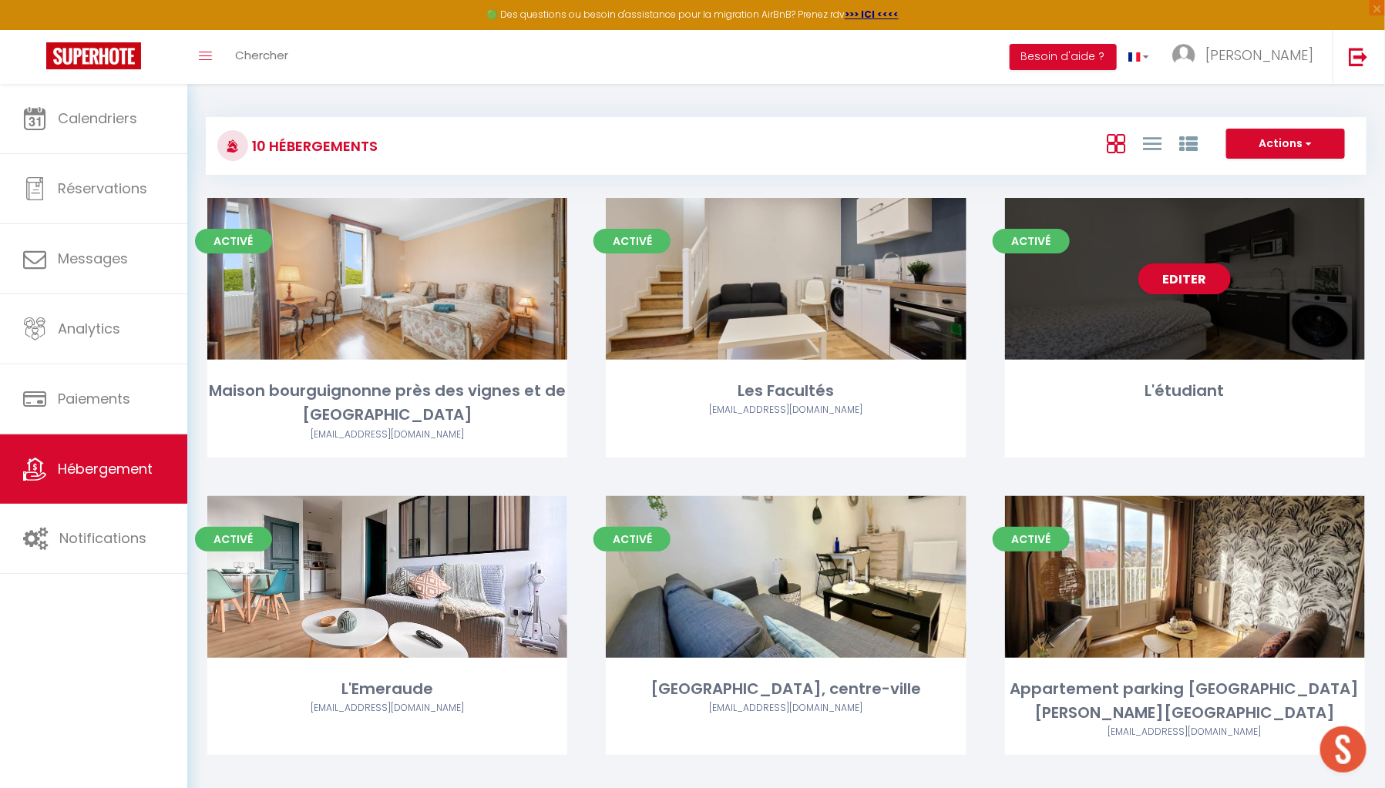
click at [1132, 360] on div "Editer" at bounding box center [1185, 279] width 360 height 162
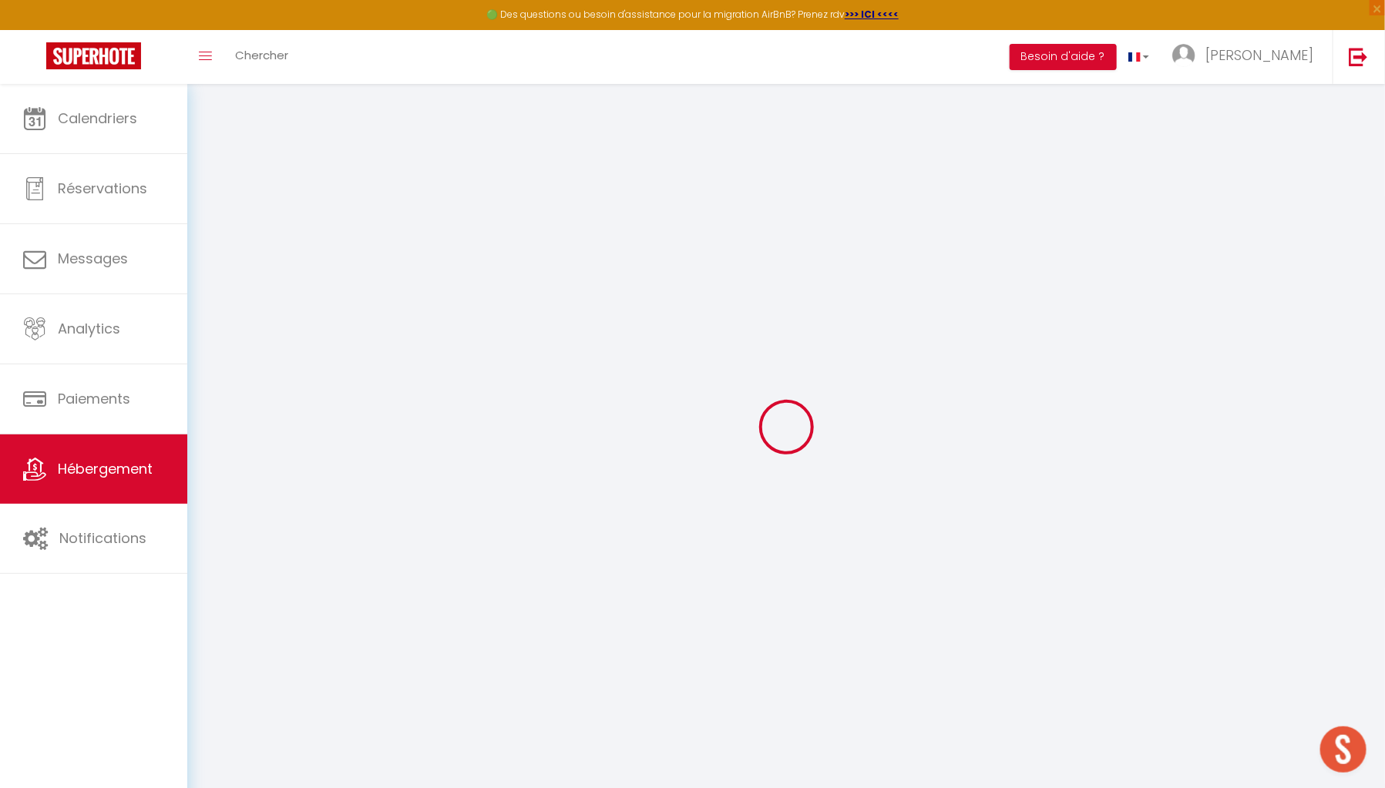
select select "+ 19 %"
select select "+ 30 %"
select select "+ 10 %"
checkbox input "true"
checkbox input "false"
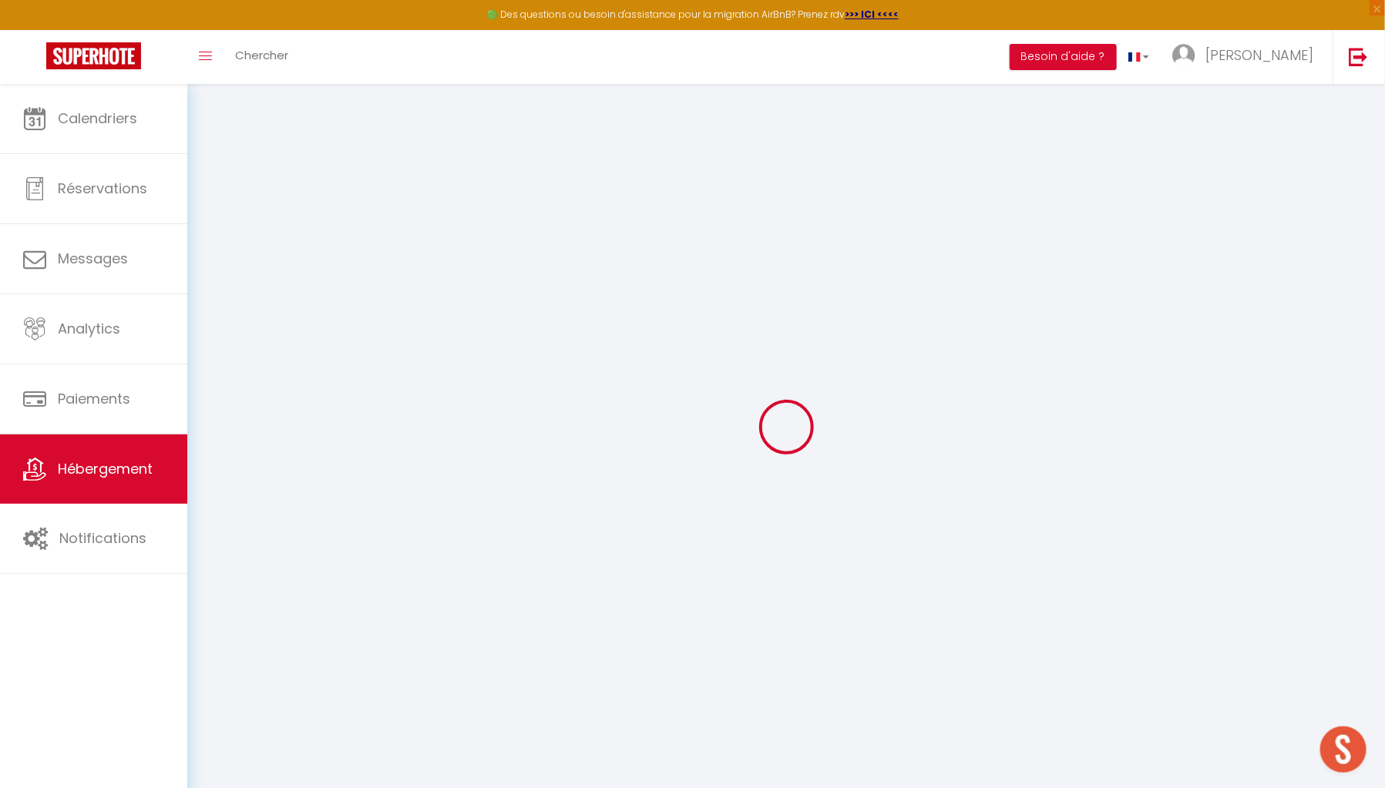
checkbox input "true"
checkbox input "false"
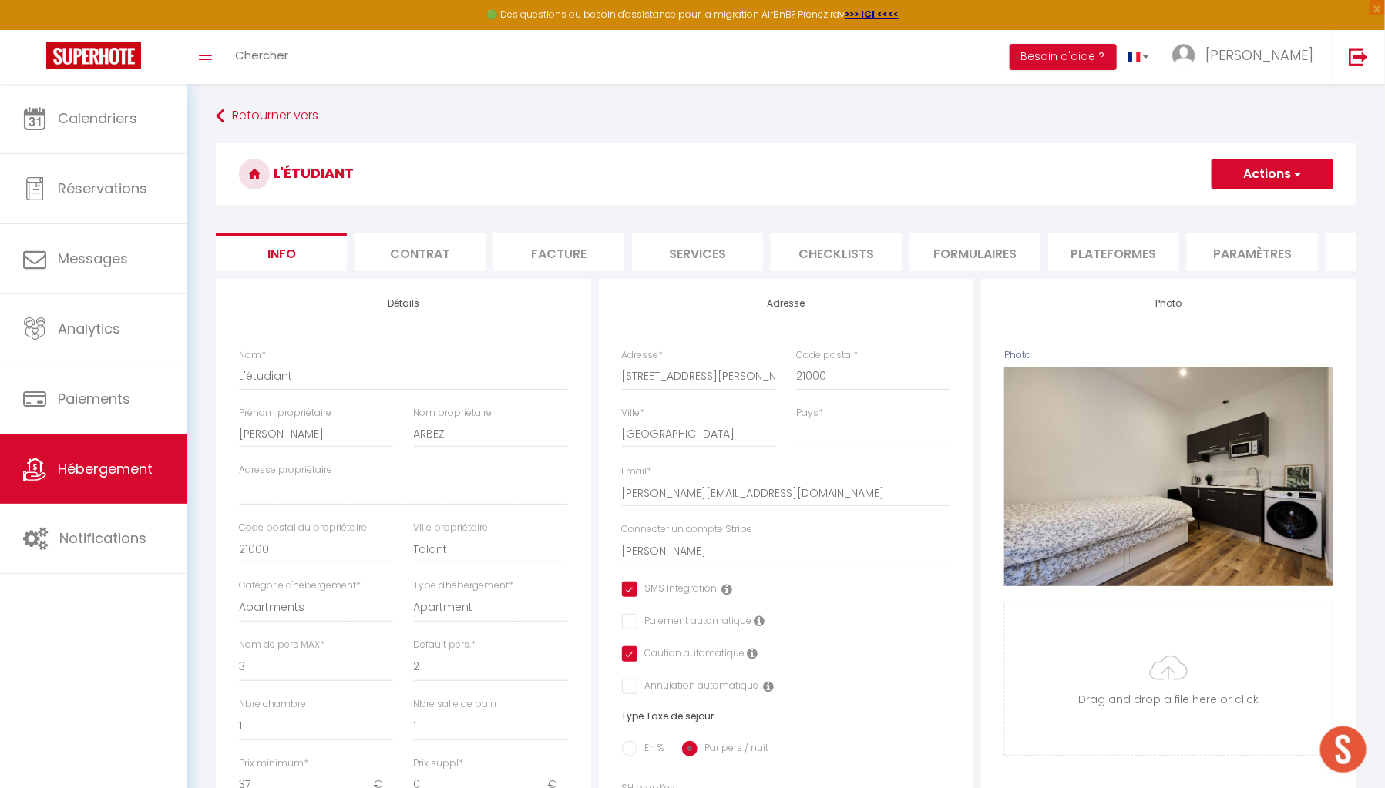
click at [1073, 251] on li "Plateformes" at bounding box center [1113, 252] width 131 height 38
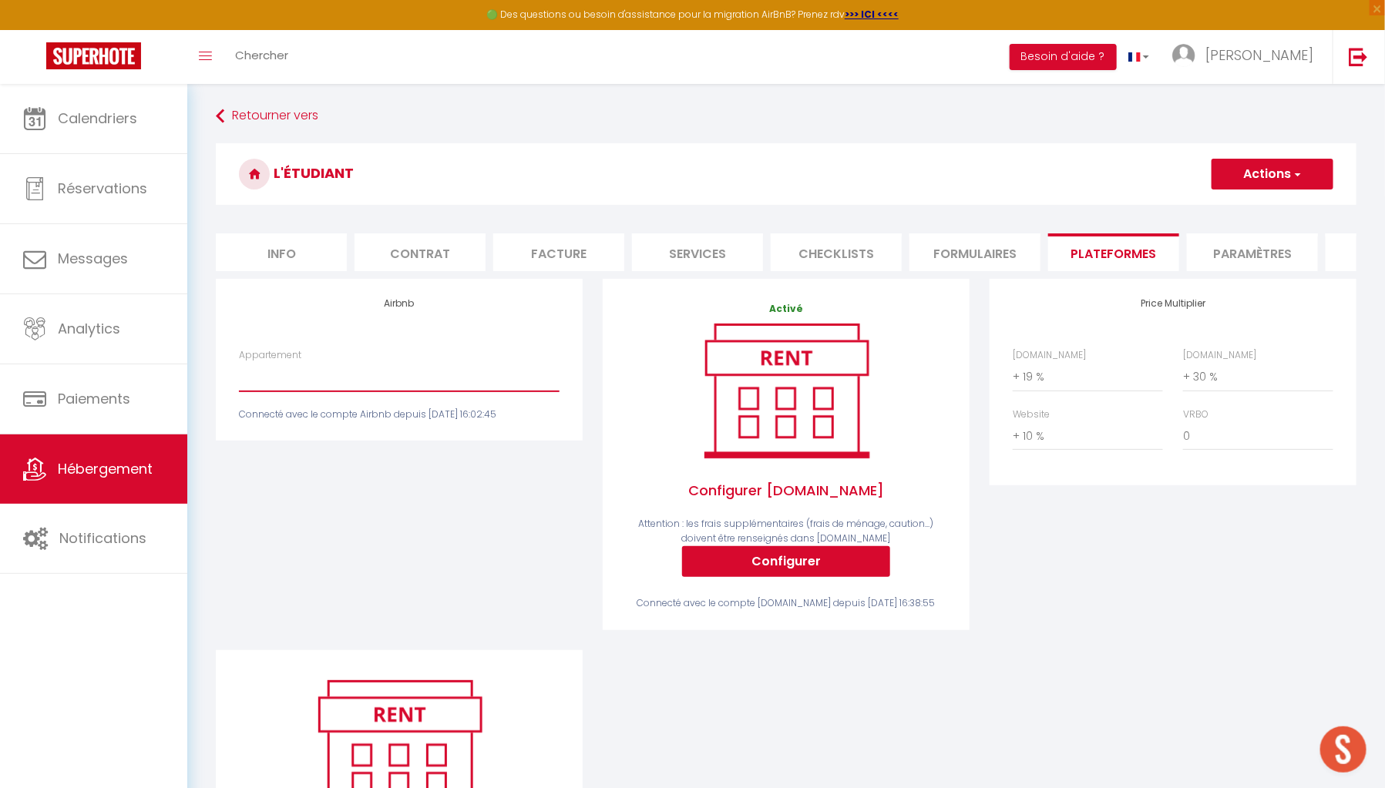
click at [540, 375] on select "Etudiant · L'étudiant - [EMAIL_ADDRESS][DOMAIN_NAME]" at bounding box center [399, 376] width 321 height 29
select select "16822-1086020989435789733"
click at [239, 373] on select "Etudiant · L'étudiant - [EMAIL_ADDRESS][DOMAIN_NAME]" at bounding box center [399, 376] width 321 height 29
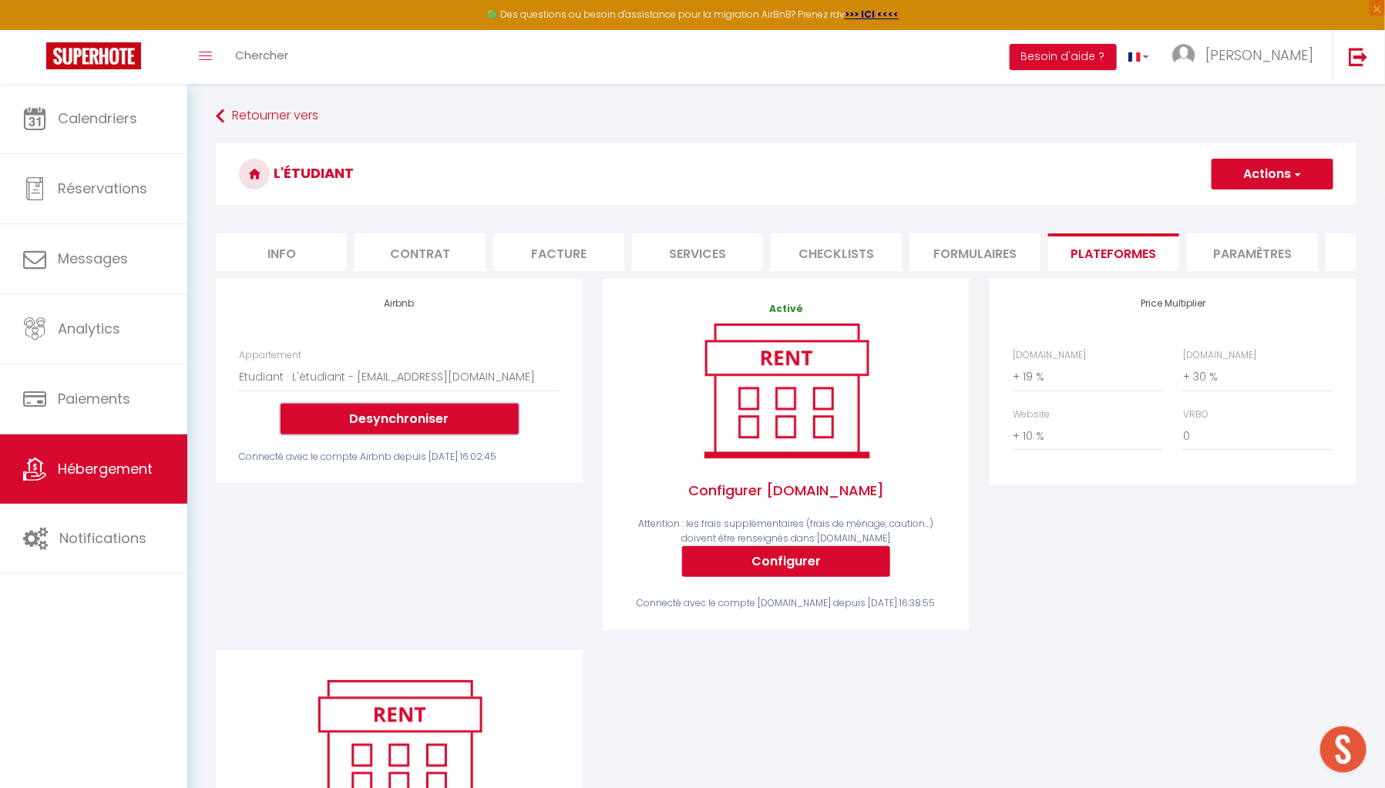
click at [429, 433] on button "Desynchroniser" at bounding box center [399, 419] width 238 height 31
click at [880, 762] on div "Airbnb Appartement Etudiant · L'étudiant - arbezbenjamin@orange.fr Desynchronis…" at bounding box center [786, 611] width 1161 height 665
click at [448, 430] on button "Desynchroniser" at bounding box center [399, 419] width 238 height 31
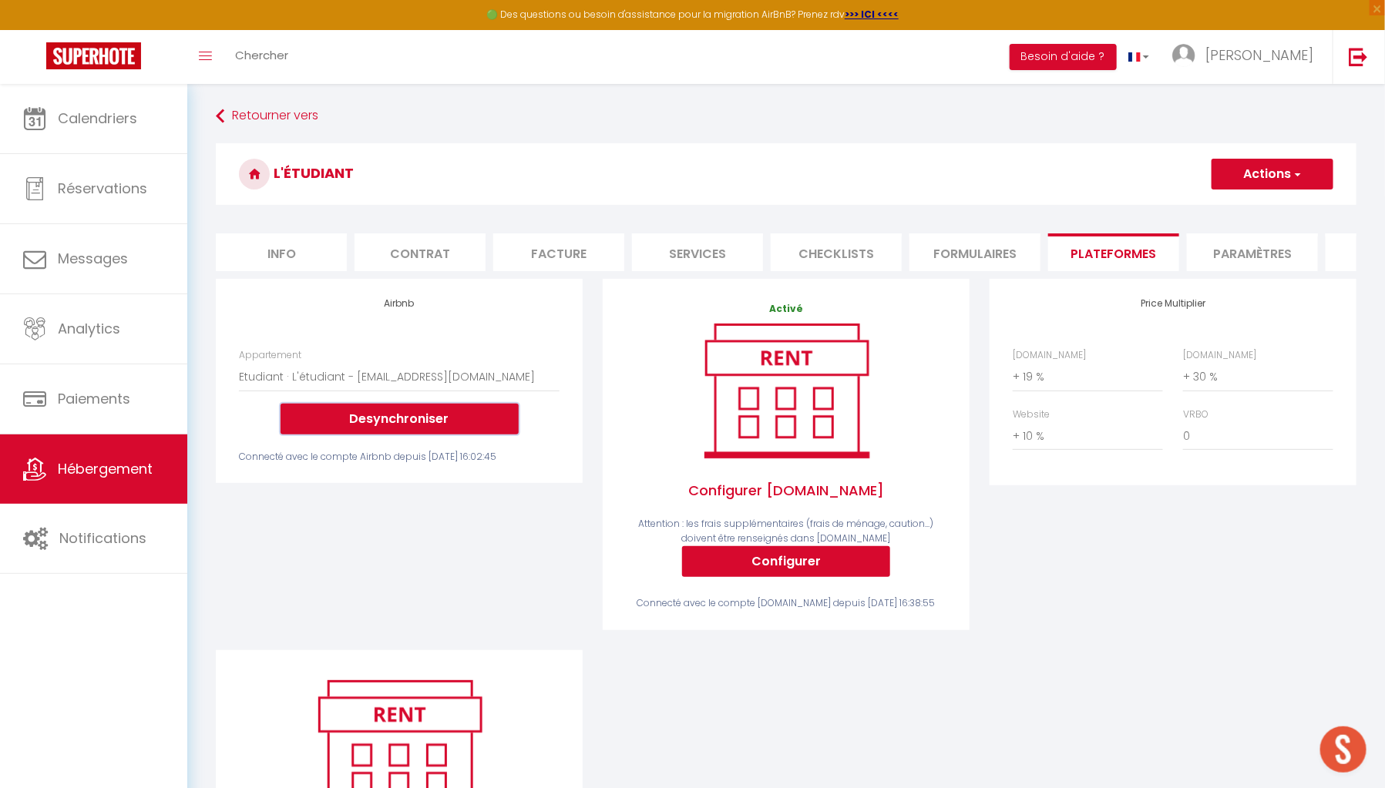
click at [448, 430] on button "Desynchroniser" at bounding box center [399, 419] width 238 height 31
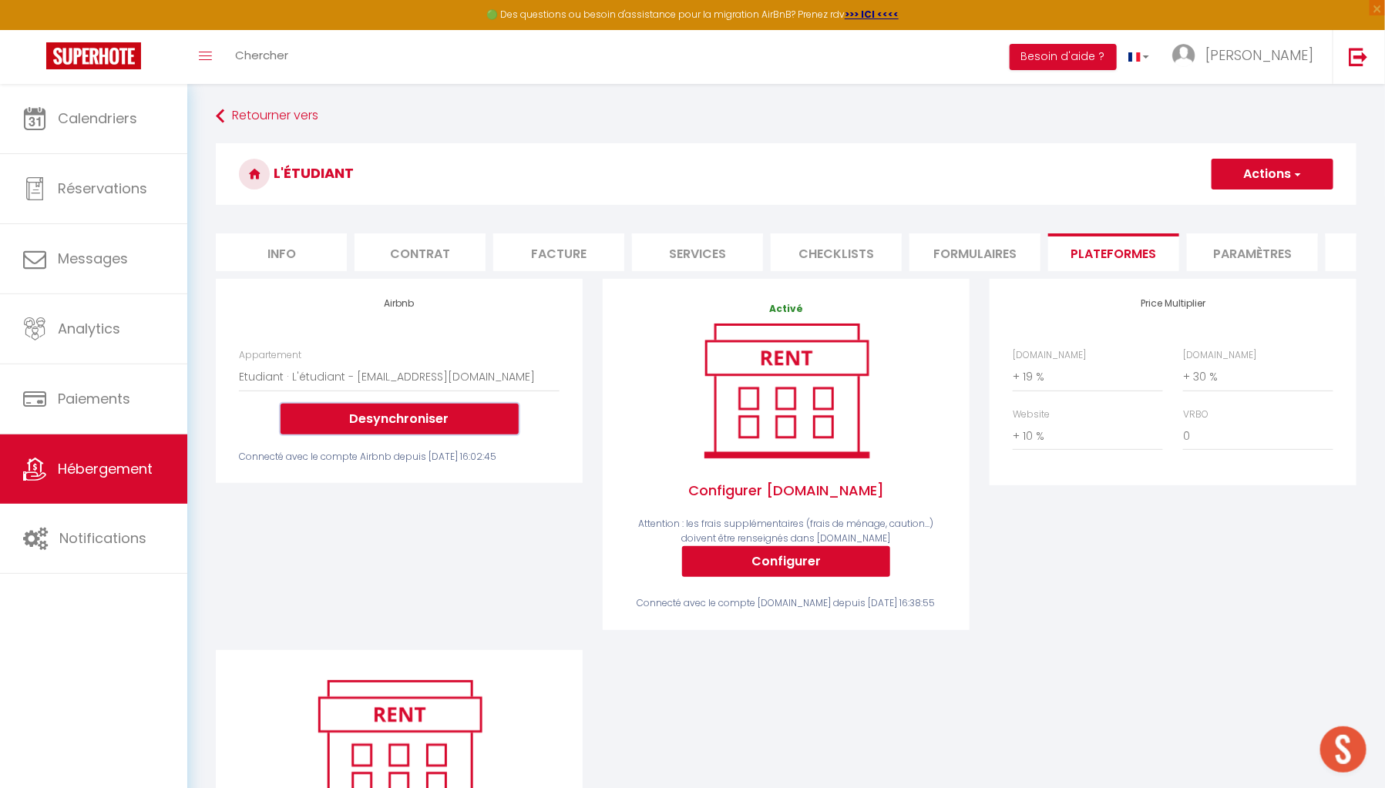
click at [448, 430] on button "Desynchroniser" at bounding box center [399, 419] width 238 height 31
click at [1291, 60] on span "[PERSON_NAME]" at bounding box center [1259, 54] width 108 height 19
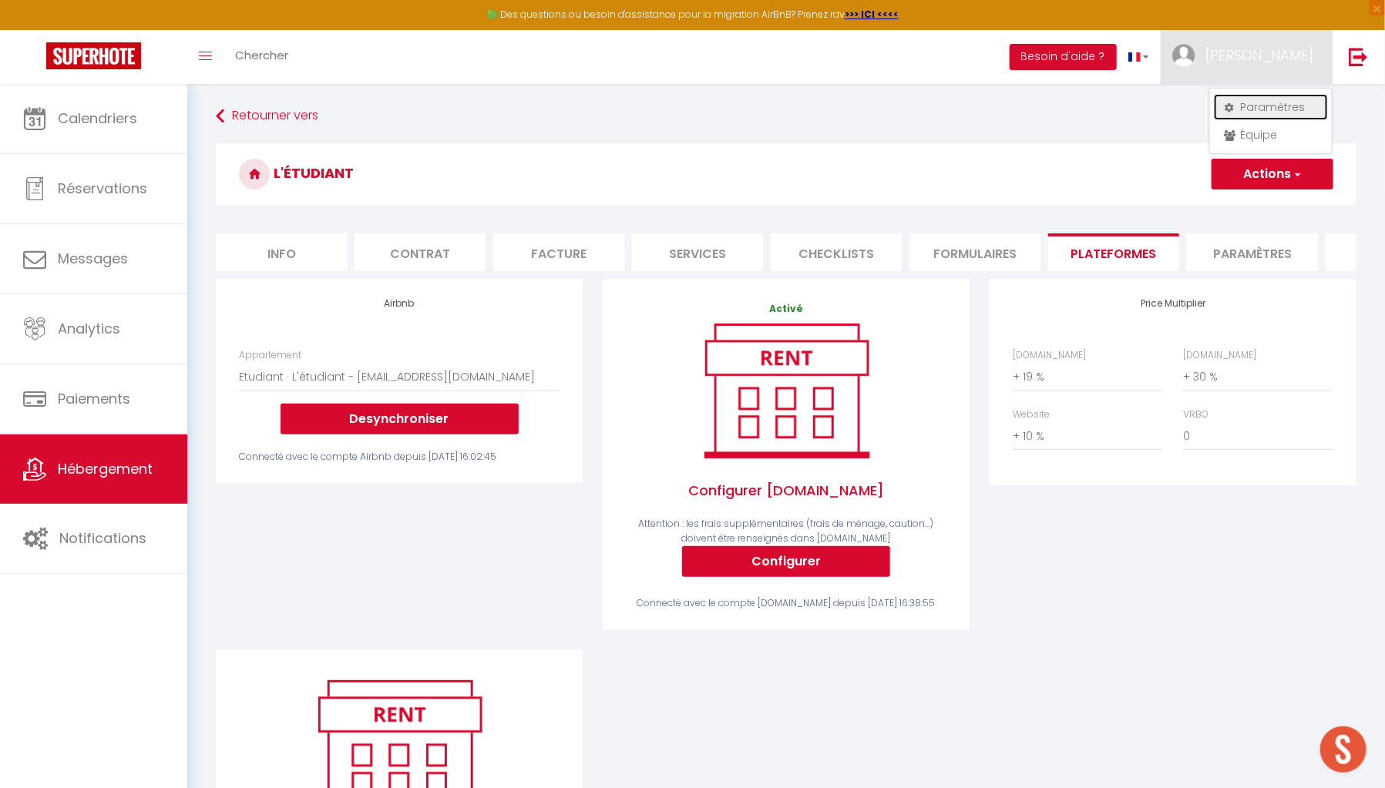
click at [1264, 106] on link "Paramètres" at bounding box center [1271, 107] width 114 height 26
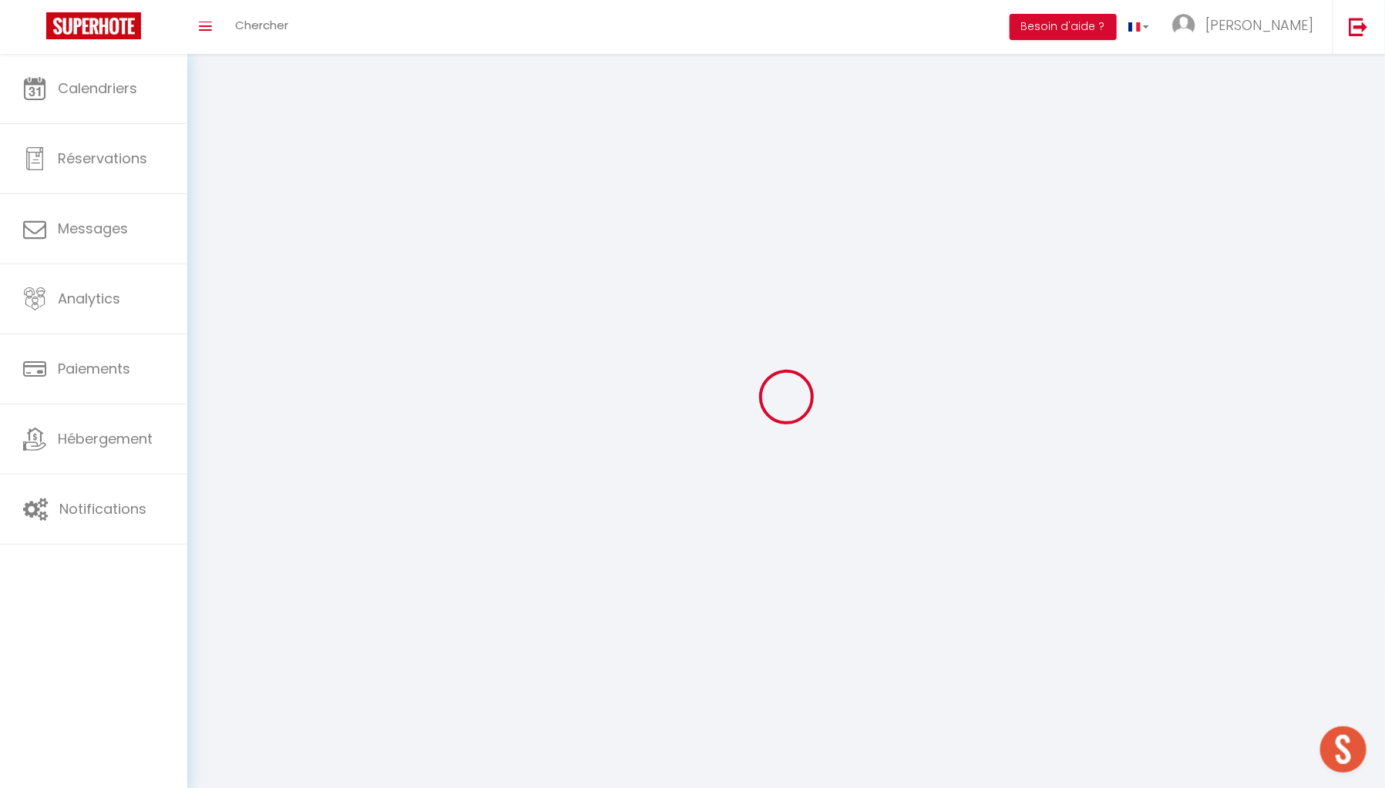
type input "WsaE8QMKusJfjkogU0Gob5mN1"
type input "ZgGVlytT3qAAr7Ms7vmonOwIA"
type input "[URL][DOMAIN_NAME]"
select select "fr"
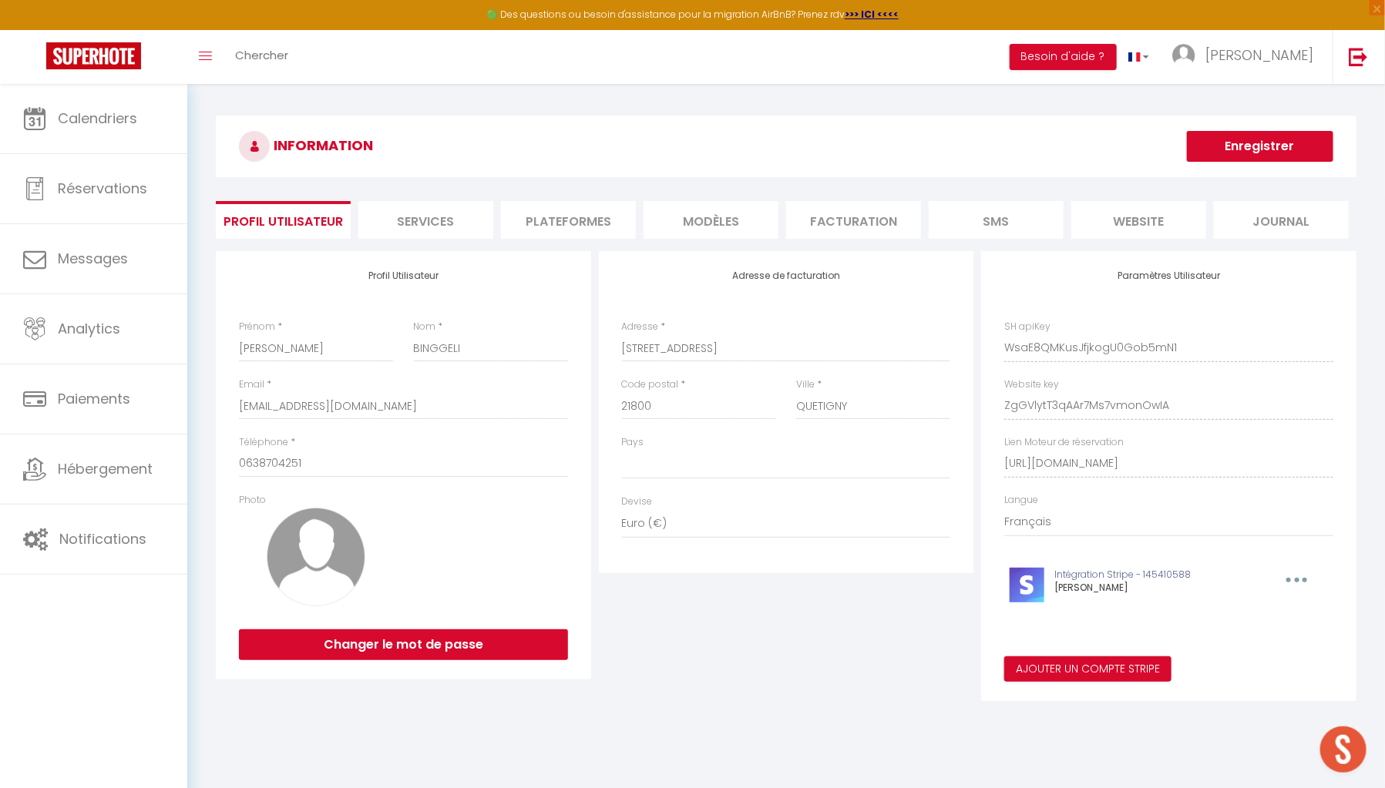
click at [566, 229] on li "Plateformes" at bounding box center [568, 220] width 135 height 38
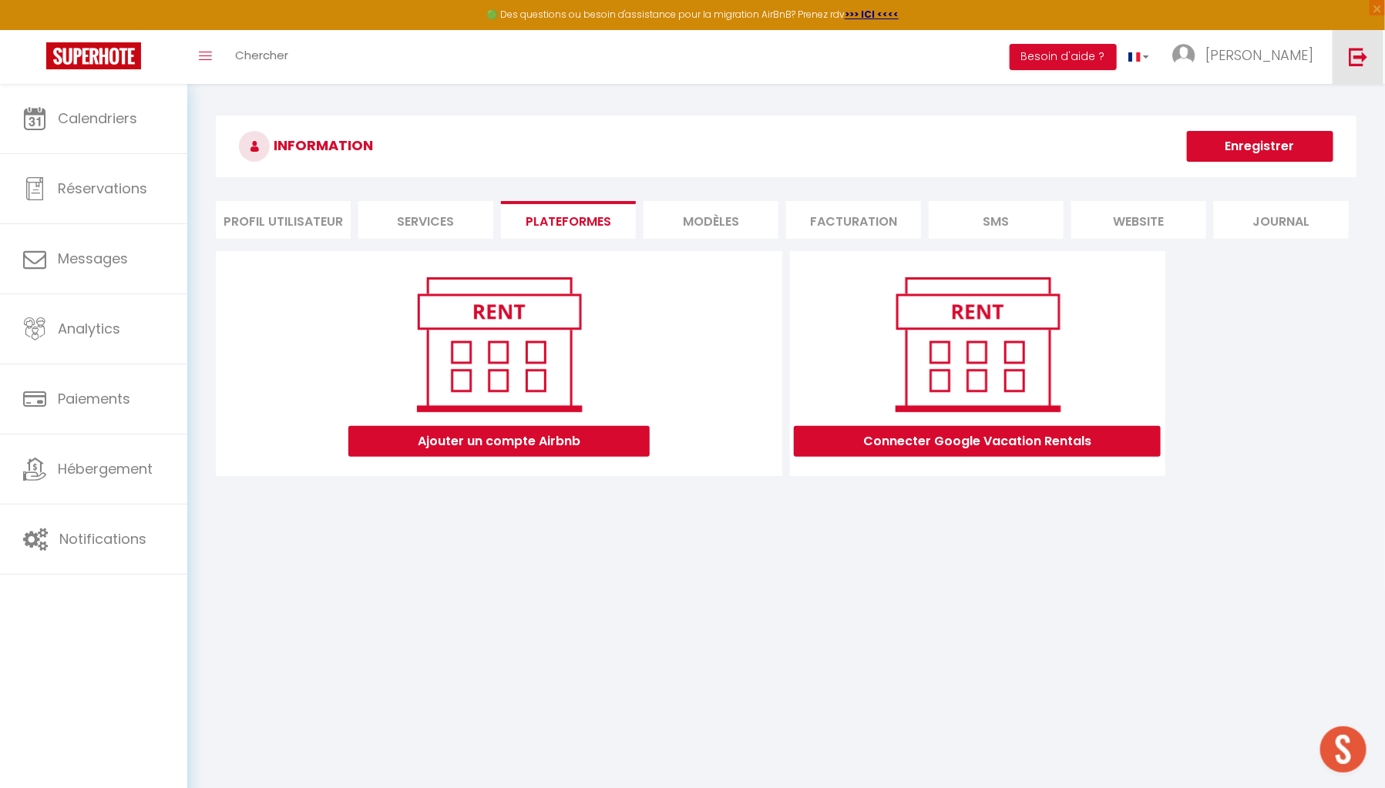
click at [1362, 59] on img at bounding box center [1358, 56] width 19 height 19
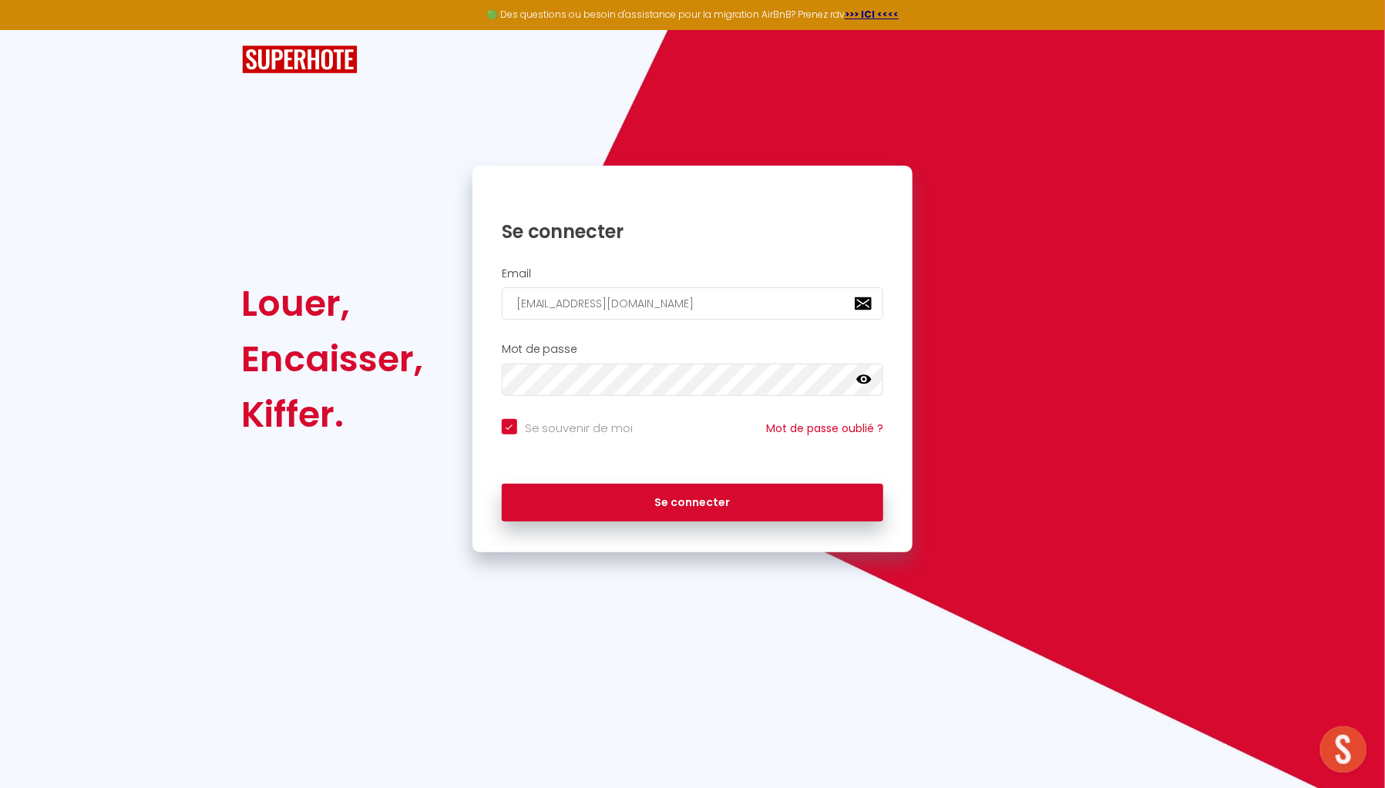
click at [1154, 477] on div "Louer, Encaisser, Kiffer. Se connecter Email admin@unsejouranantes.fr Mot de pa…" at bounding box center [692, 291] width 1385 height 522
click at [647, 315] on input "admin@unsejouranantes.fr" at bounding box center [693, 303] width 382 height 32
paste input "florian.guiot@esus-immo"
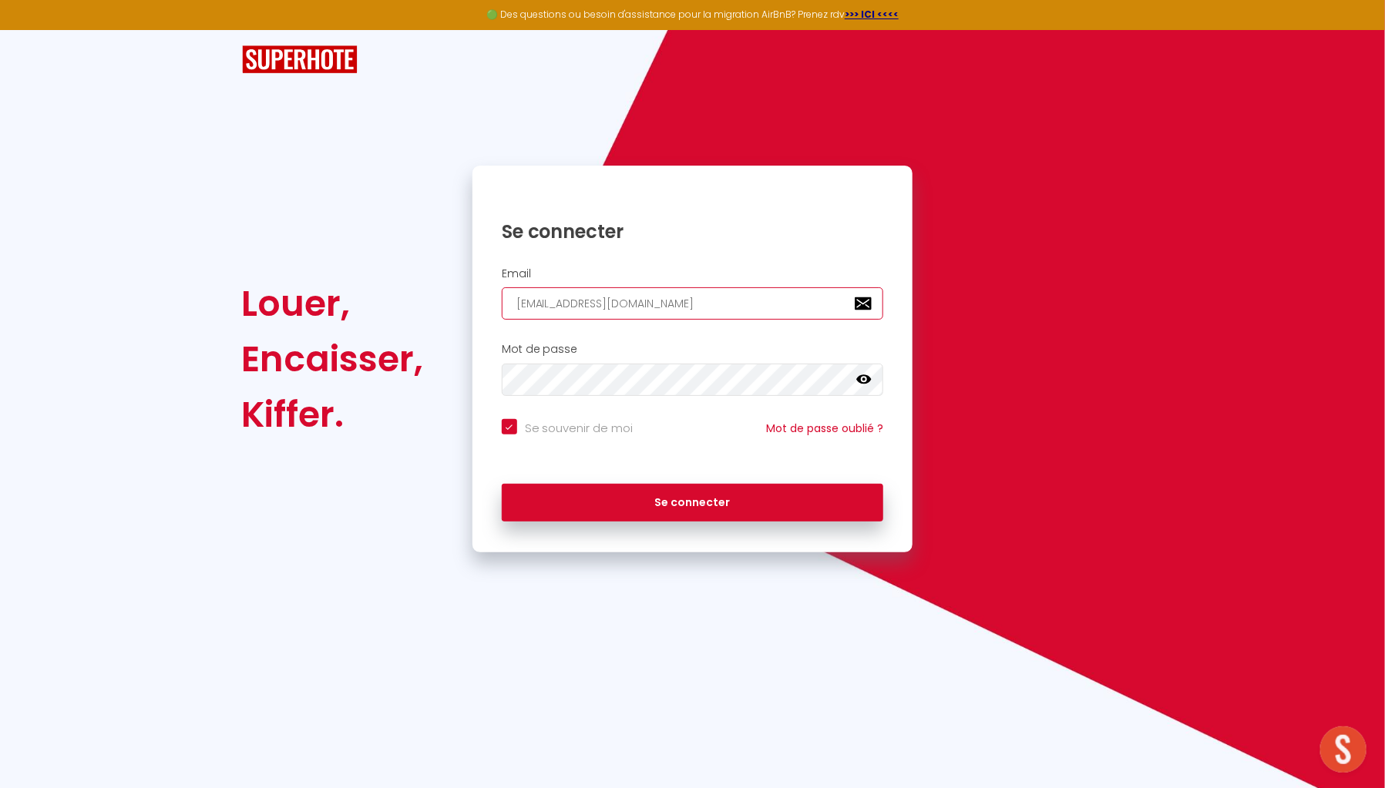
type input "florian.guiot@esus-immo.fr"
checkbox input "true"
type input "florian.guiot@esus-immo.fr"
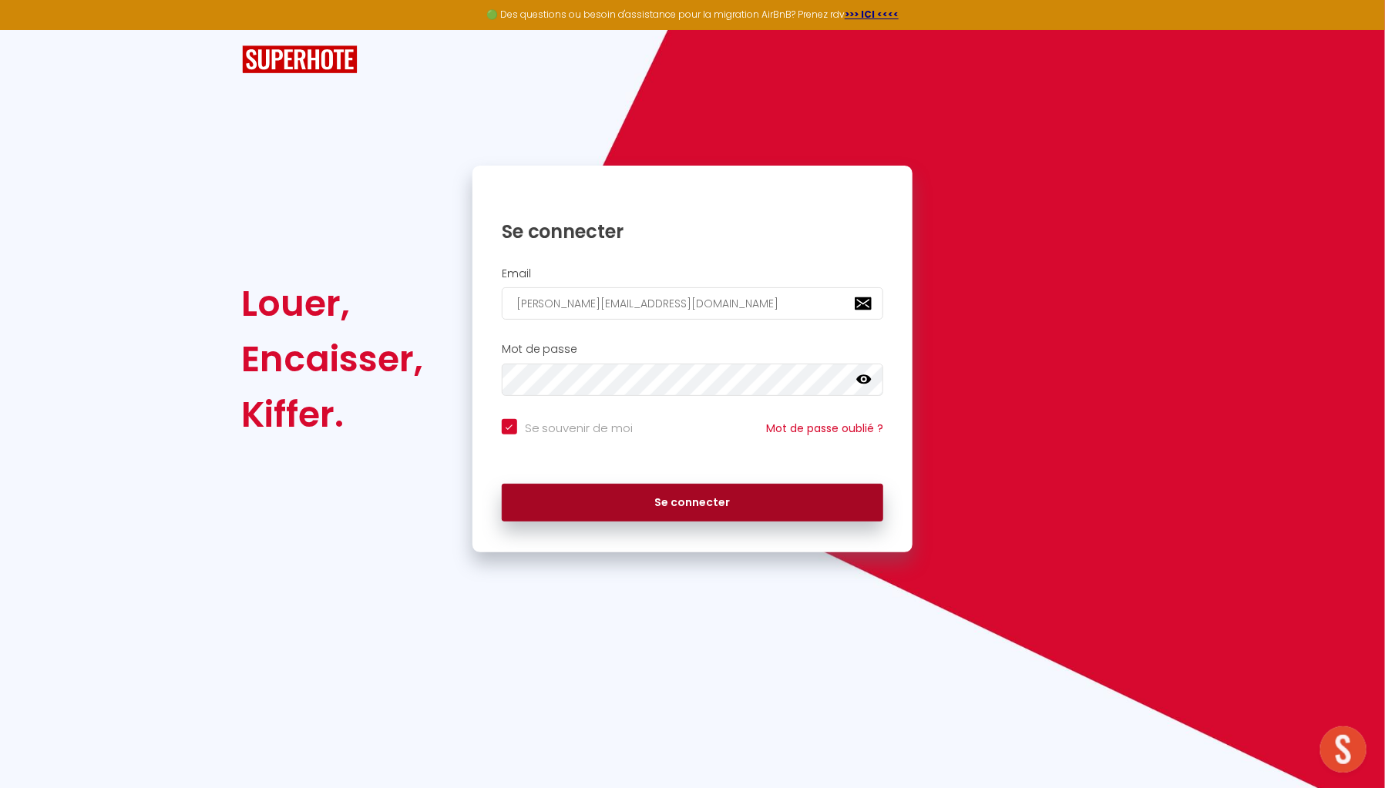
click at [660, 488] on button "Se connecter" at bounding box center [693, 503] width 382 height 39
checkbox input "true"
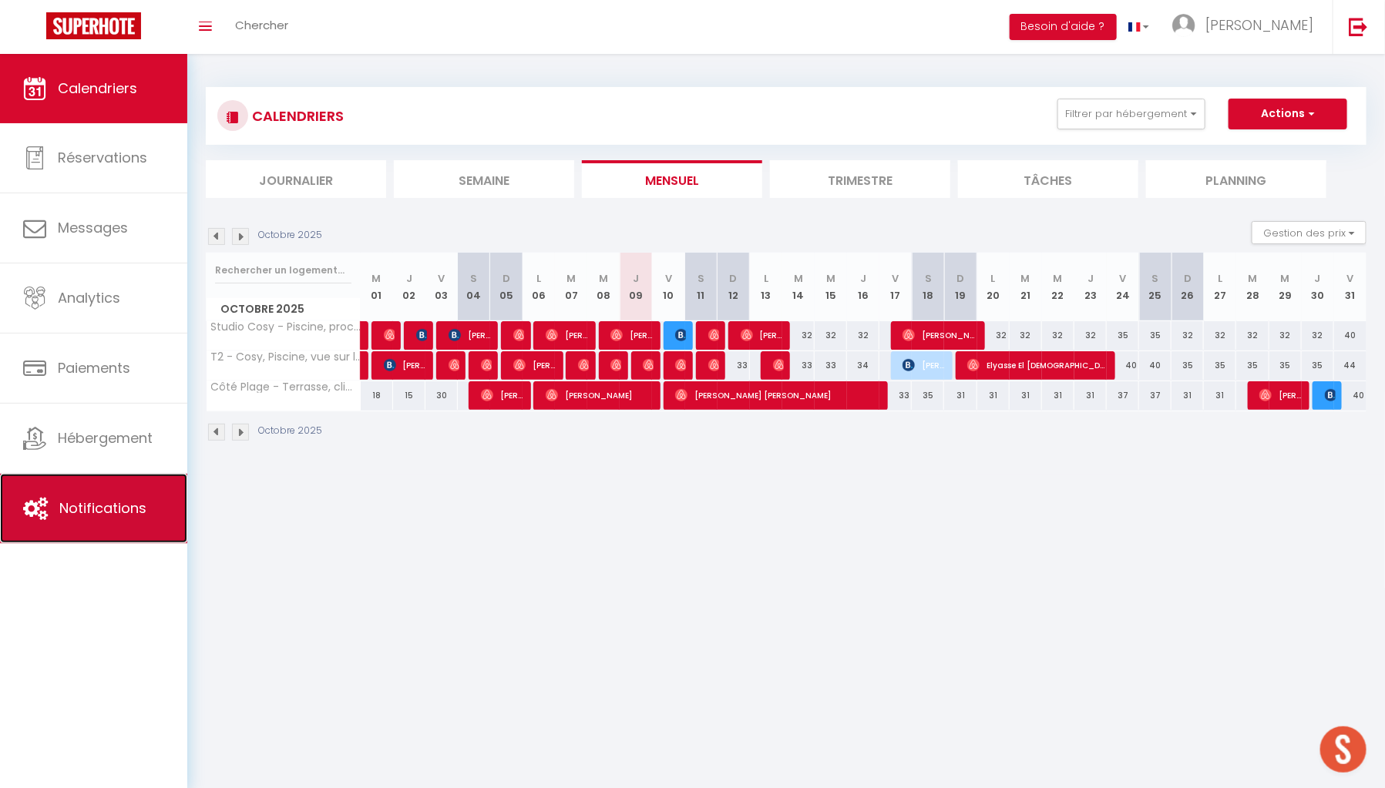
click at [146, 487] on link "Notifications" at bounding box center [93, 508] width 187 height 69
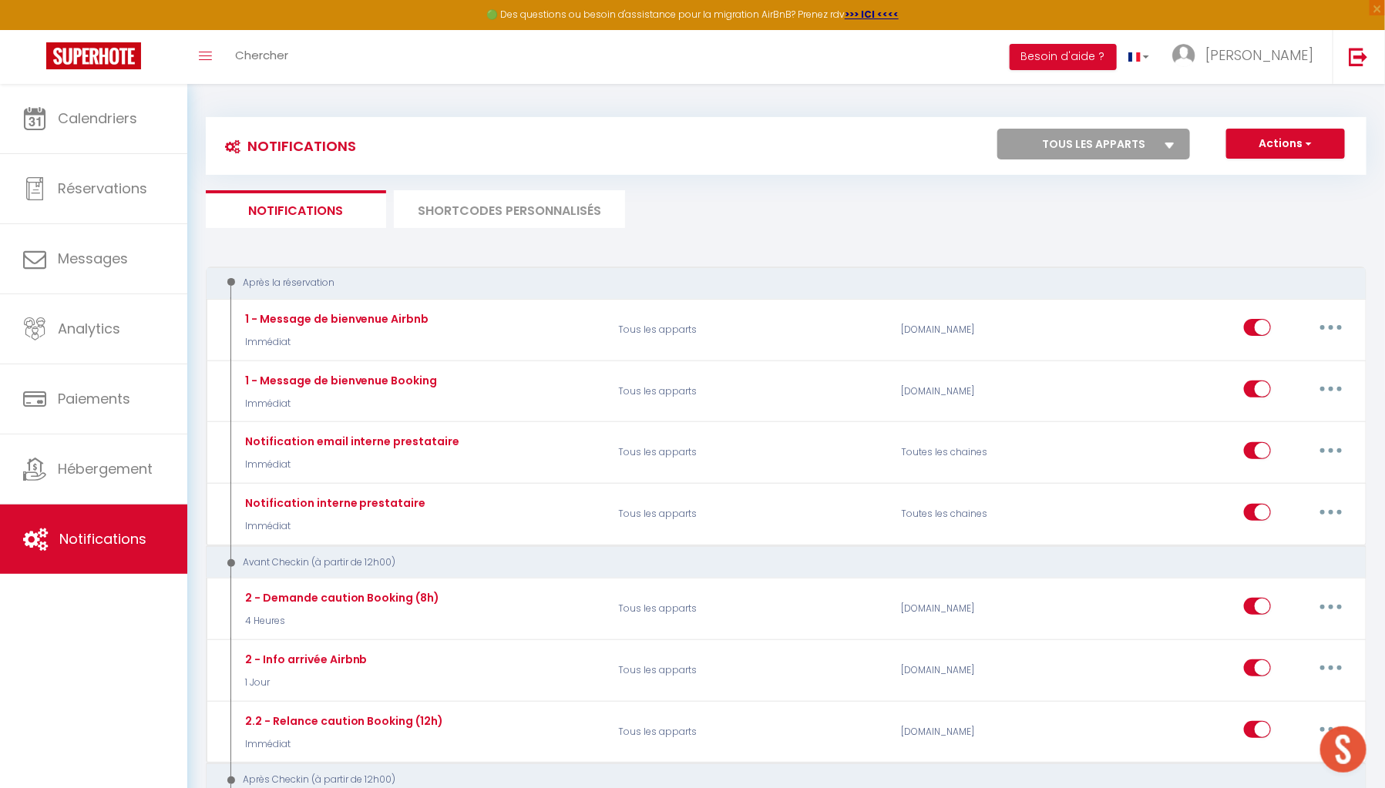
select select
checkbox input "false"
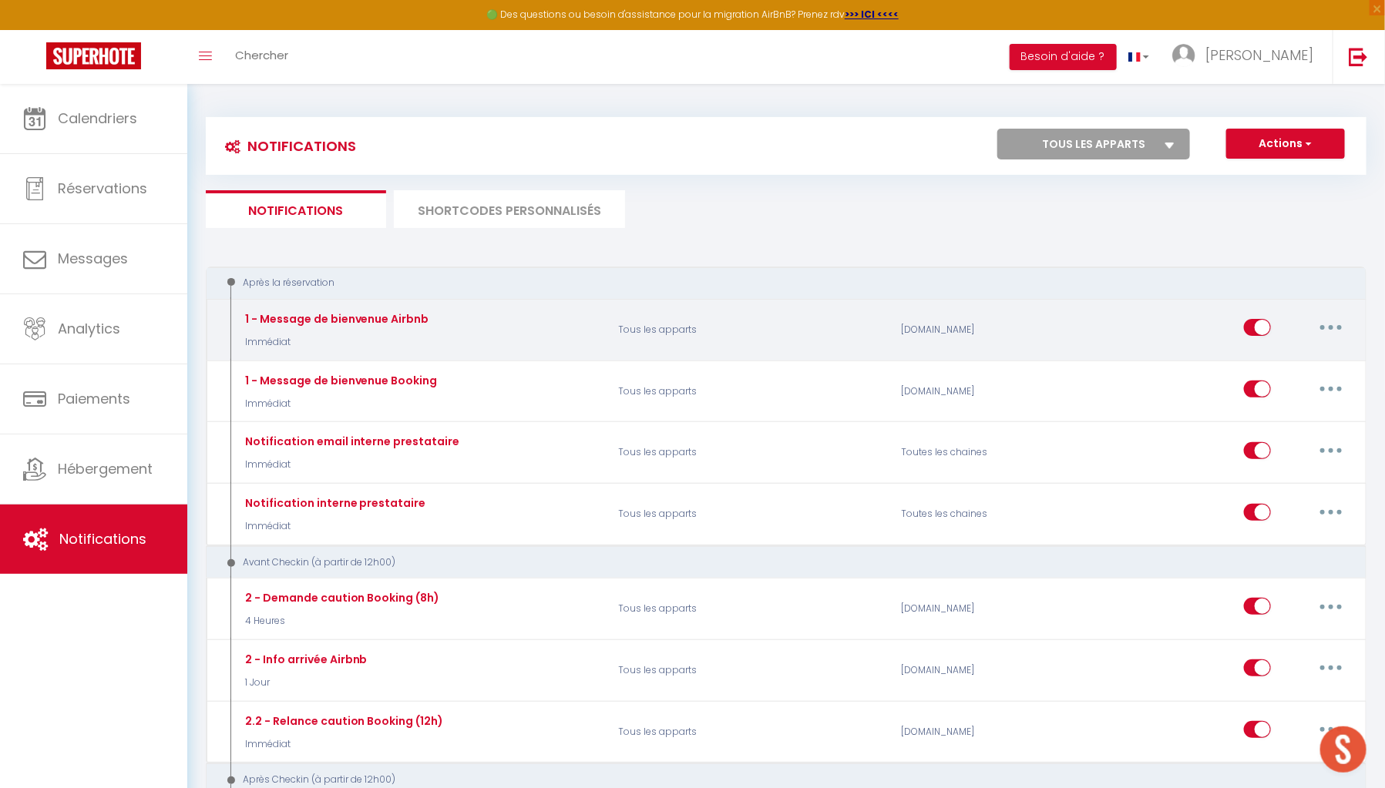
select select
checkbox input "false"
click at [1320, 337] on button "button" at bounding box center [1330, 327] width 43 height 25
click at [1283, 357] on link "Editer" at bounding box center [1291, 363] width 114 height 26
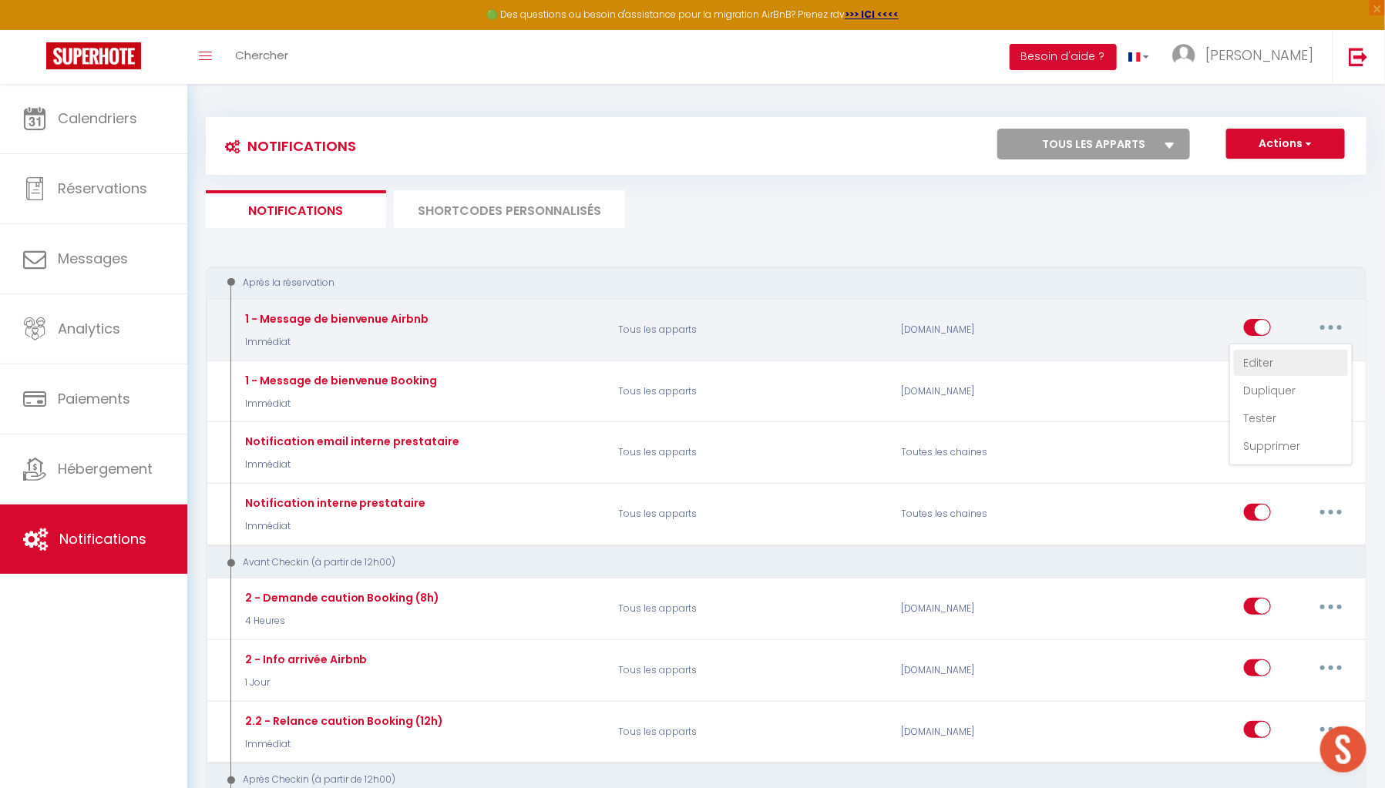
type input "1 - Message de bienvenue Airbnb"
select select "Immédiat"
select select "if_booking_is_paid"
checkbox input "true"
checkbox input "false"
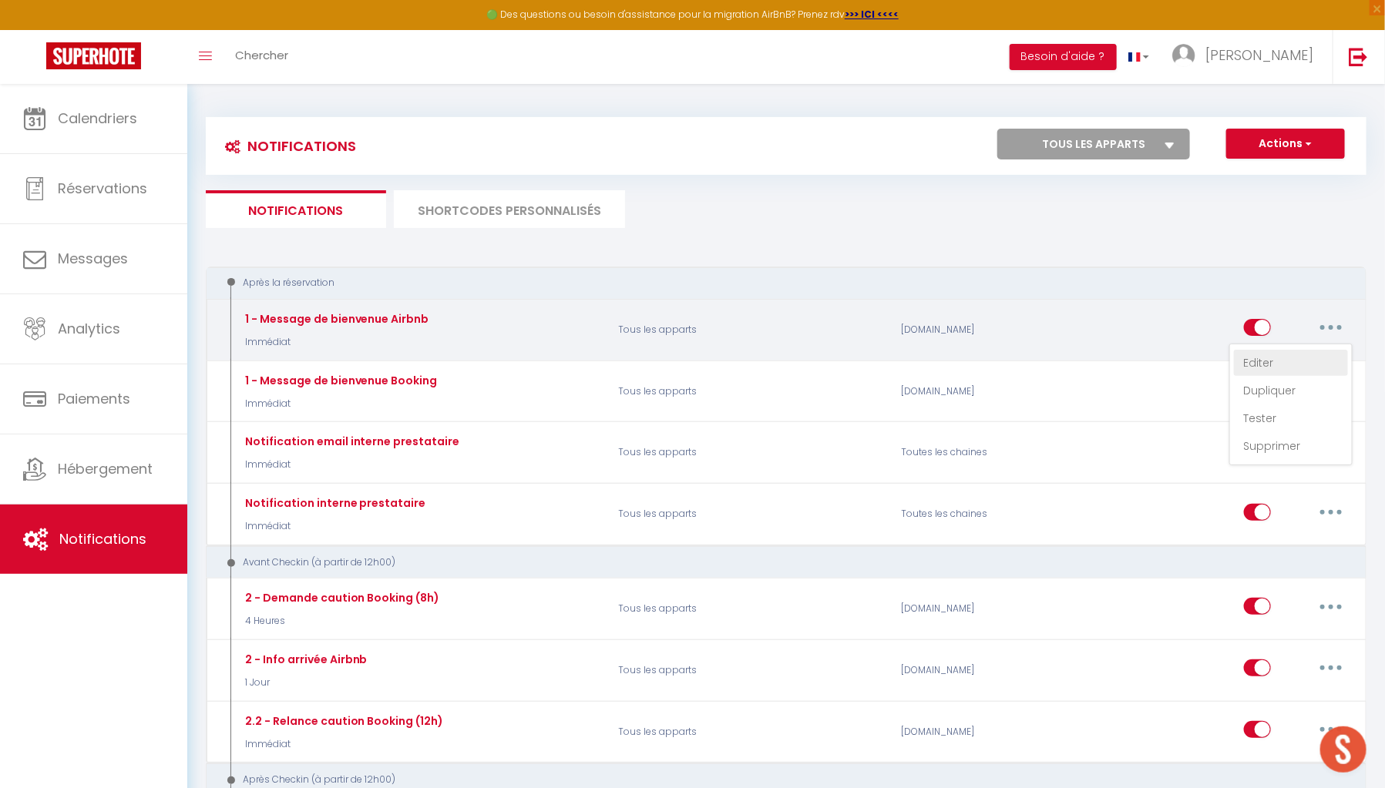
checkbox input "false"
radio input "true"
type input "Informations pour votre séjour - [BOOKING:PLATFORM] - [RENTAL:NAME]"
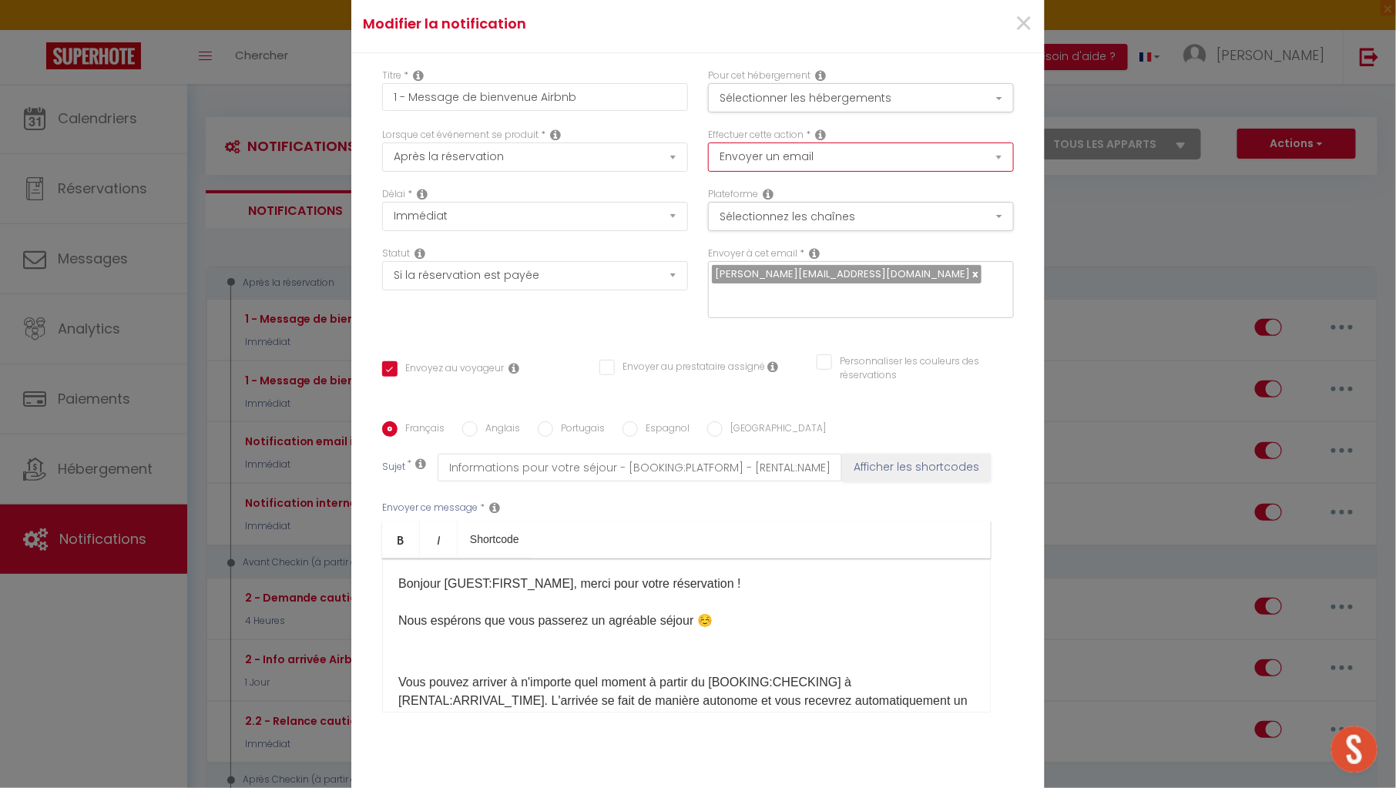
click at [852, 156] on select "Envoyer un email Envoyer un SMS Envoyer une notification push" at bounding box center [861, 157] width 306 height 29
click at [867, 110] on button "Sélectionner les hébergements" at bounding box center [861, 97] width 306 height 29
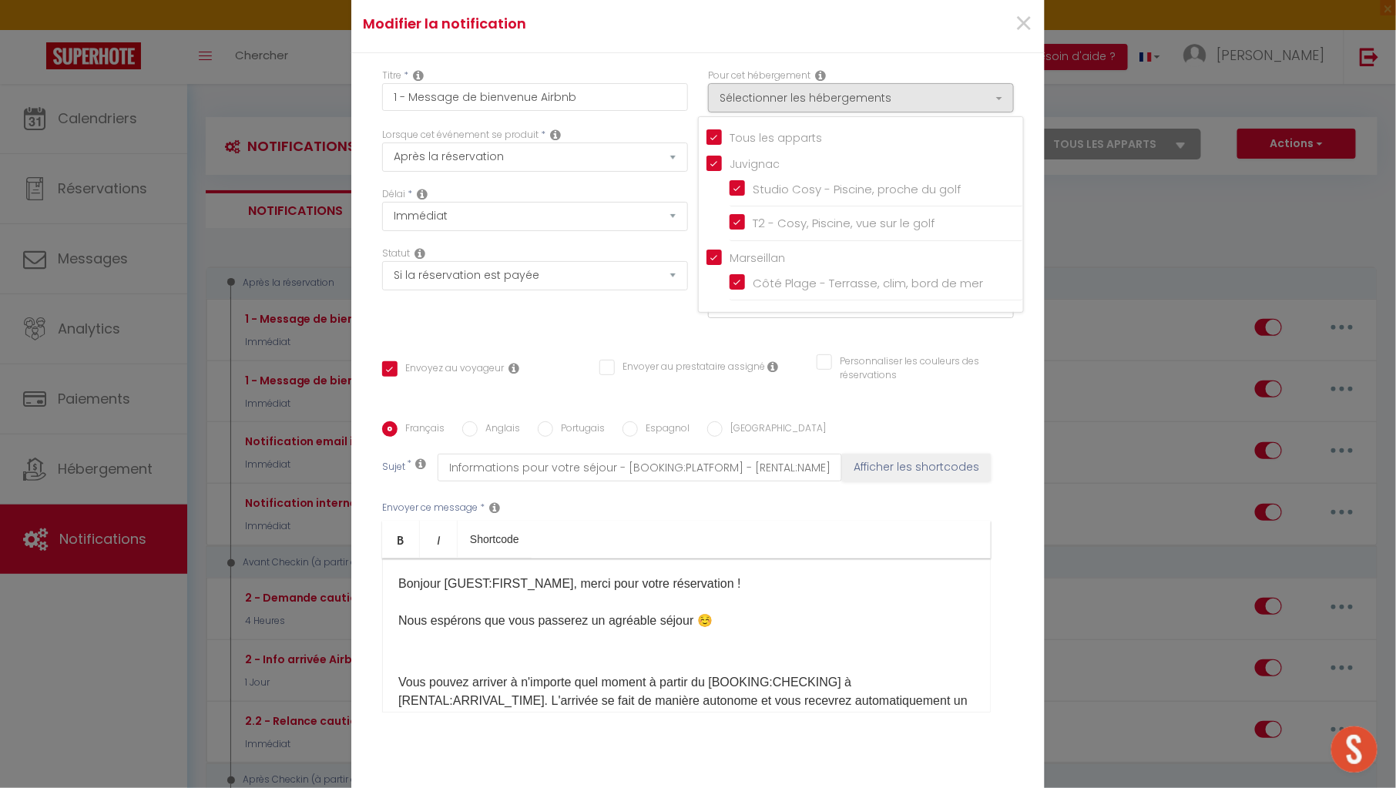
click at [781, 133] on input "Tous les apparts" at bounding box center [865, 136] width 317 height 15
checkbox input "false"
checkbox input "true"
checkbox input "false"
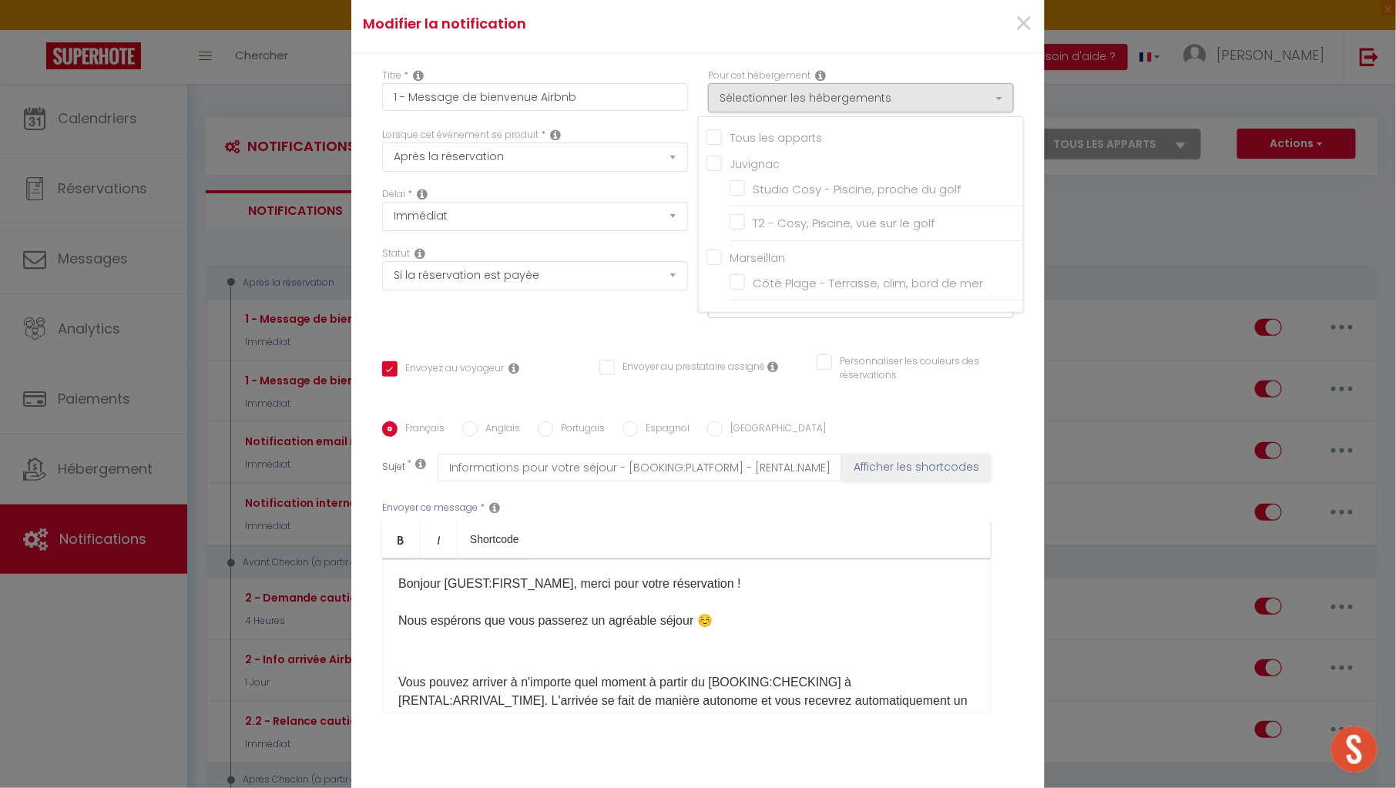
checkbox input "false"
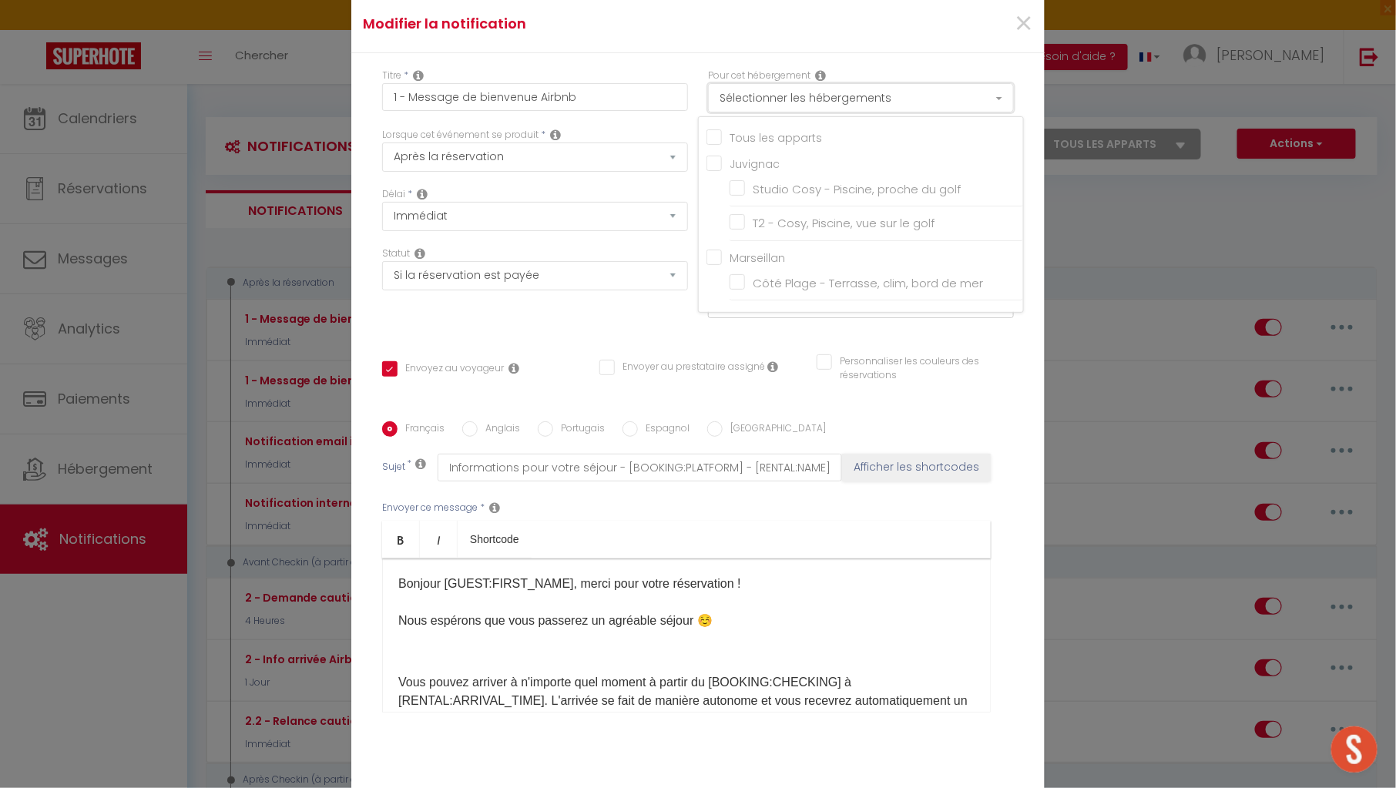
click at [843, 92] on button "Sélectionner les hébergements" at bounding box center [861, 97] width 306 height 29
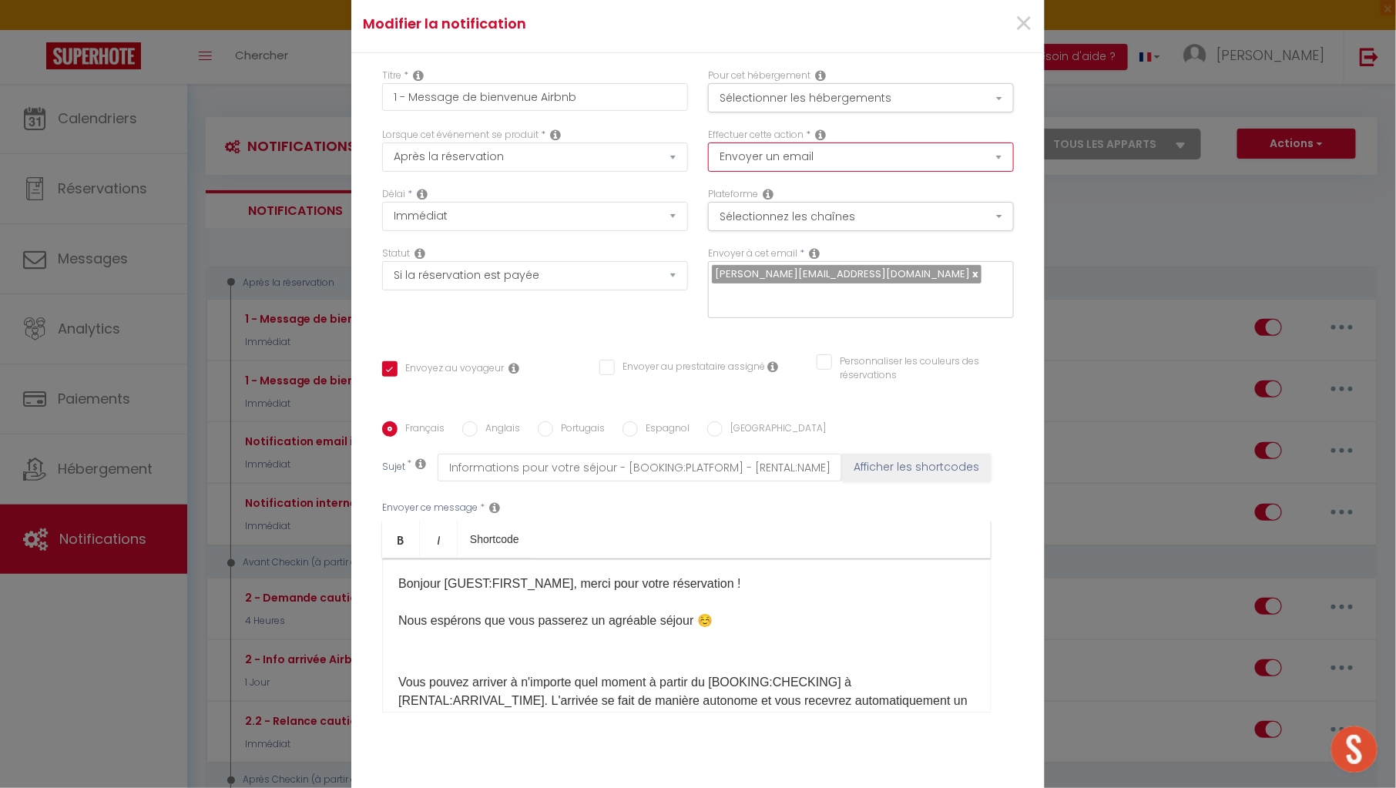
click at [830, 166] on select "Envoyer un email Envoyer un SMS Envoyer une notification push" at bounding box center [861, 157] width 306 height 29
click at [882, 99] on button "Sélectionner les hébergements" at bounding box center [861, 97] width 306 height 29
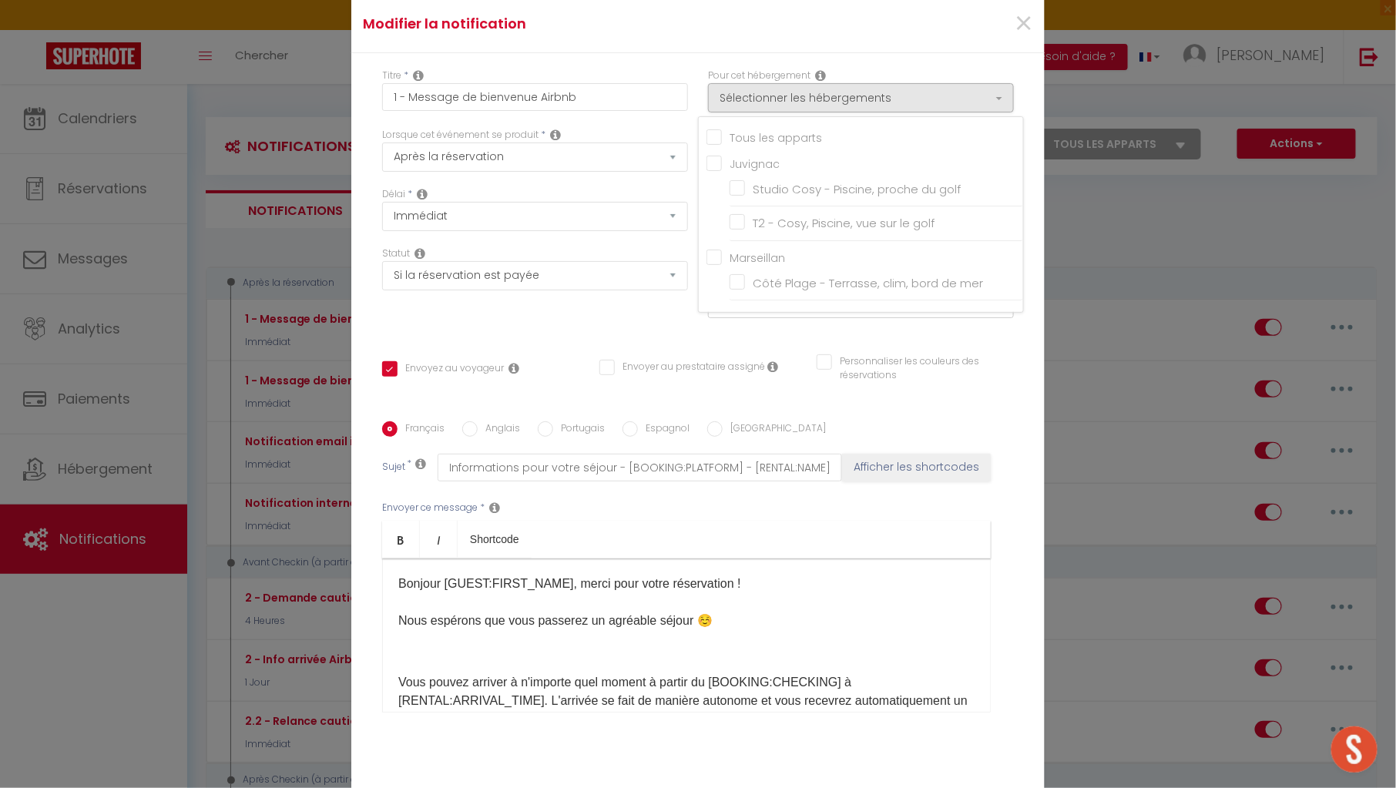
click at [762, 166] on input "Juvignac" at bounding box center [865, 161] width 317 height 15
checkbox input "true"
checkbox input "false"
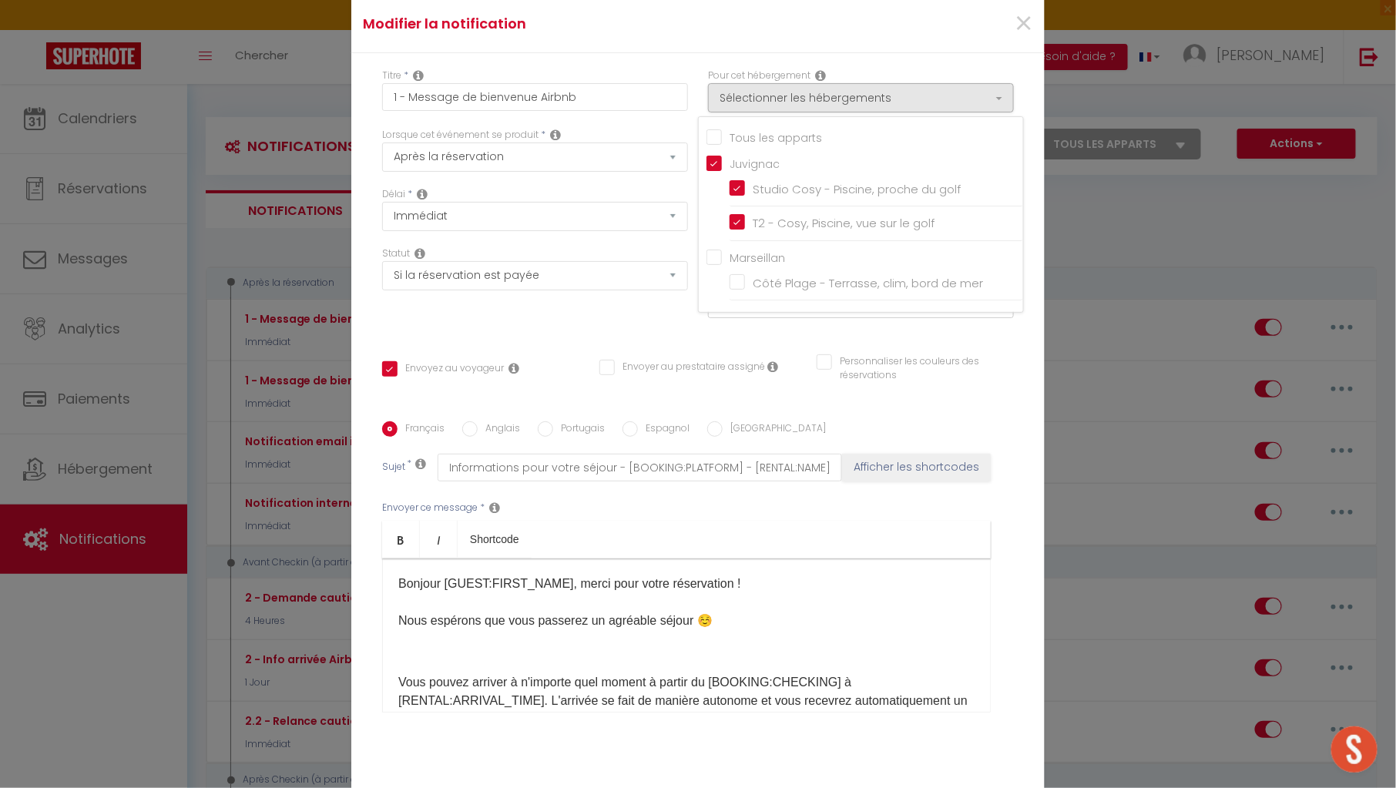
checkbox input "true"
click at [888, 32] on div "×" at bounding box center [928, 24] width 230 height 34
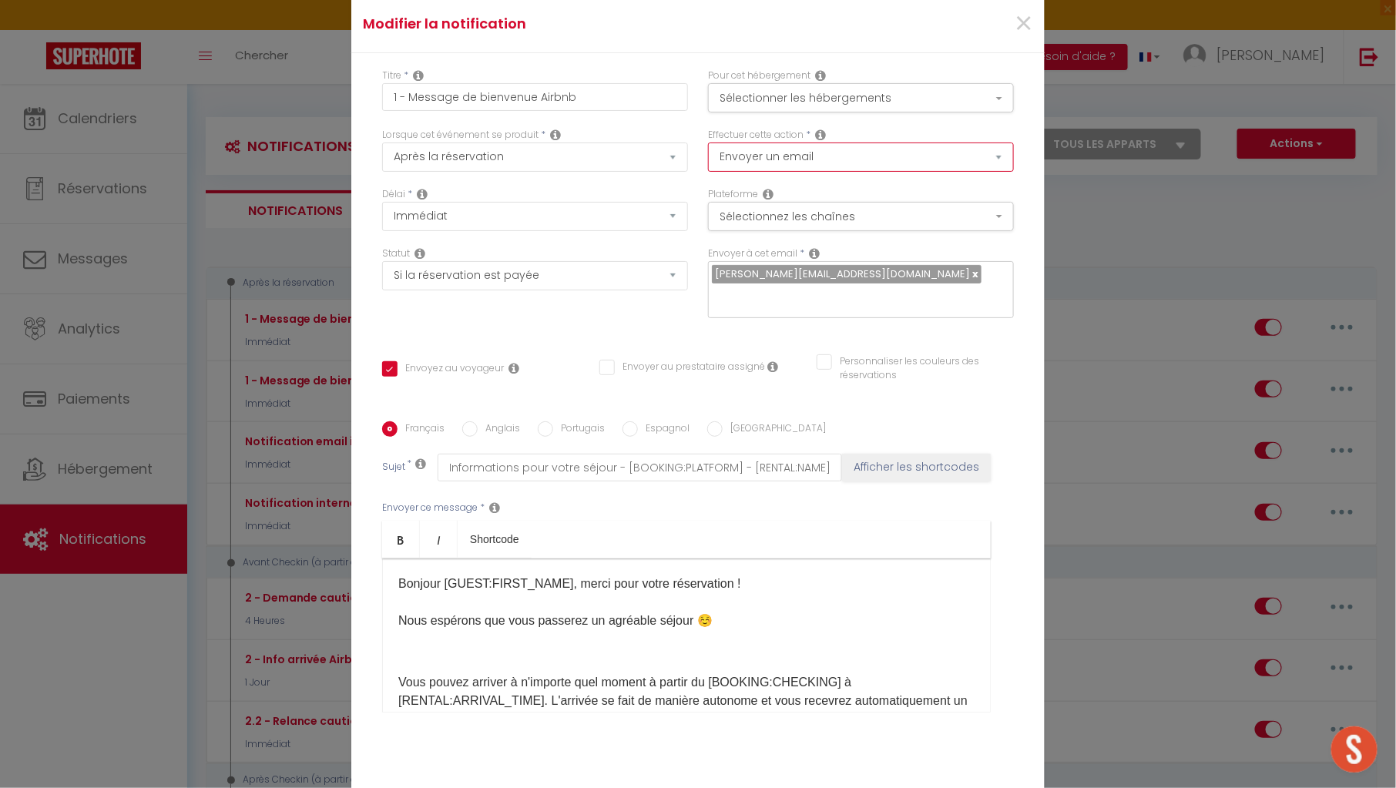
click at [851, 157] on select "Envoyer un email Envoyer un SMS Envoyer une notification push" at bounding box center [861, 157] width 306 height 29
click at [1019, 25] on span "×" at bounding box center [1023, 24] width 19 height 46
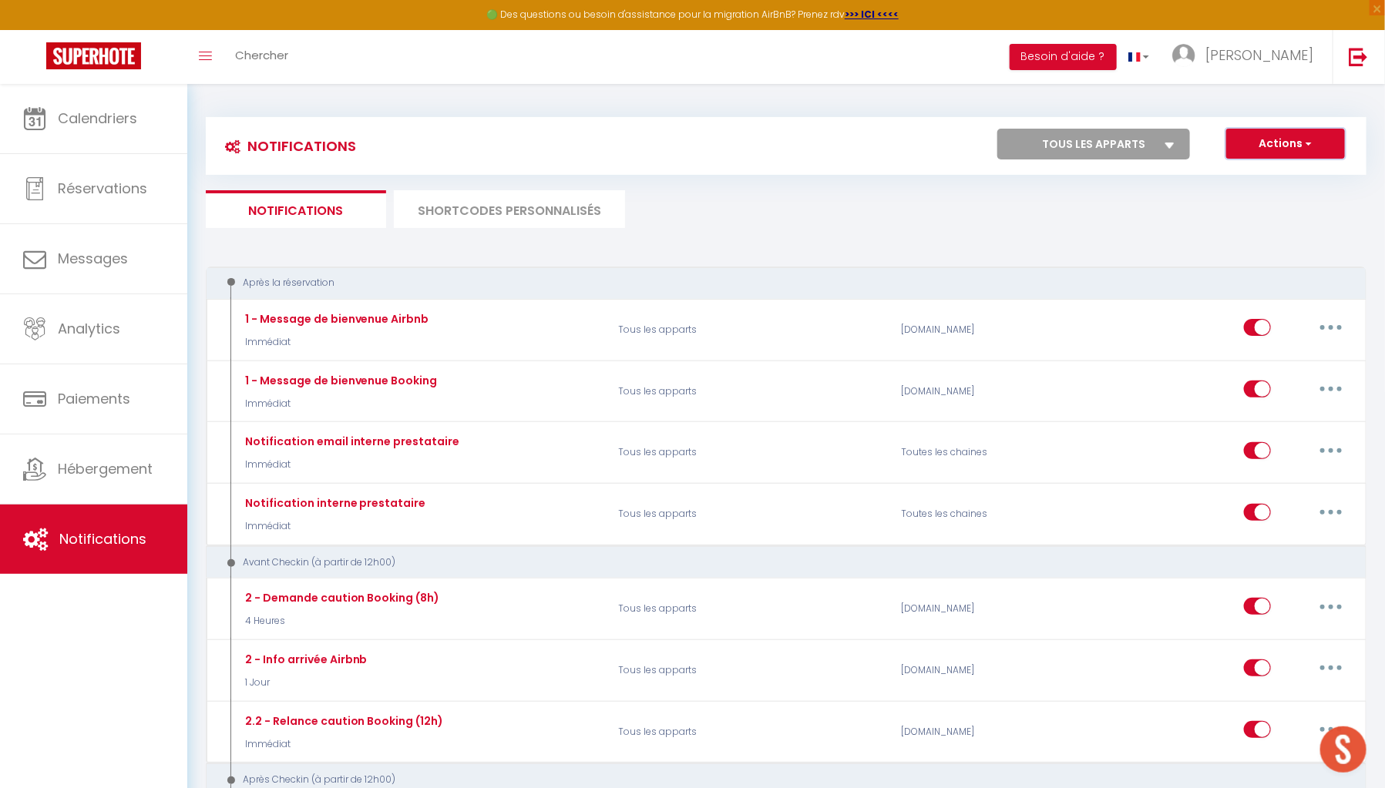
click at [1305, 151] on button "Actions" at bounding box center [1285, 144] width 119 height 31
click at [1256, 176] on link "Nouvelle Notification" at bounding box center [1264, 177] width 160 height 20
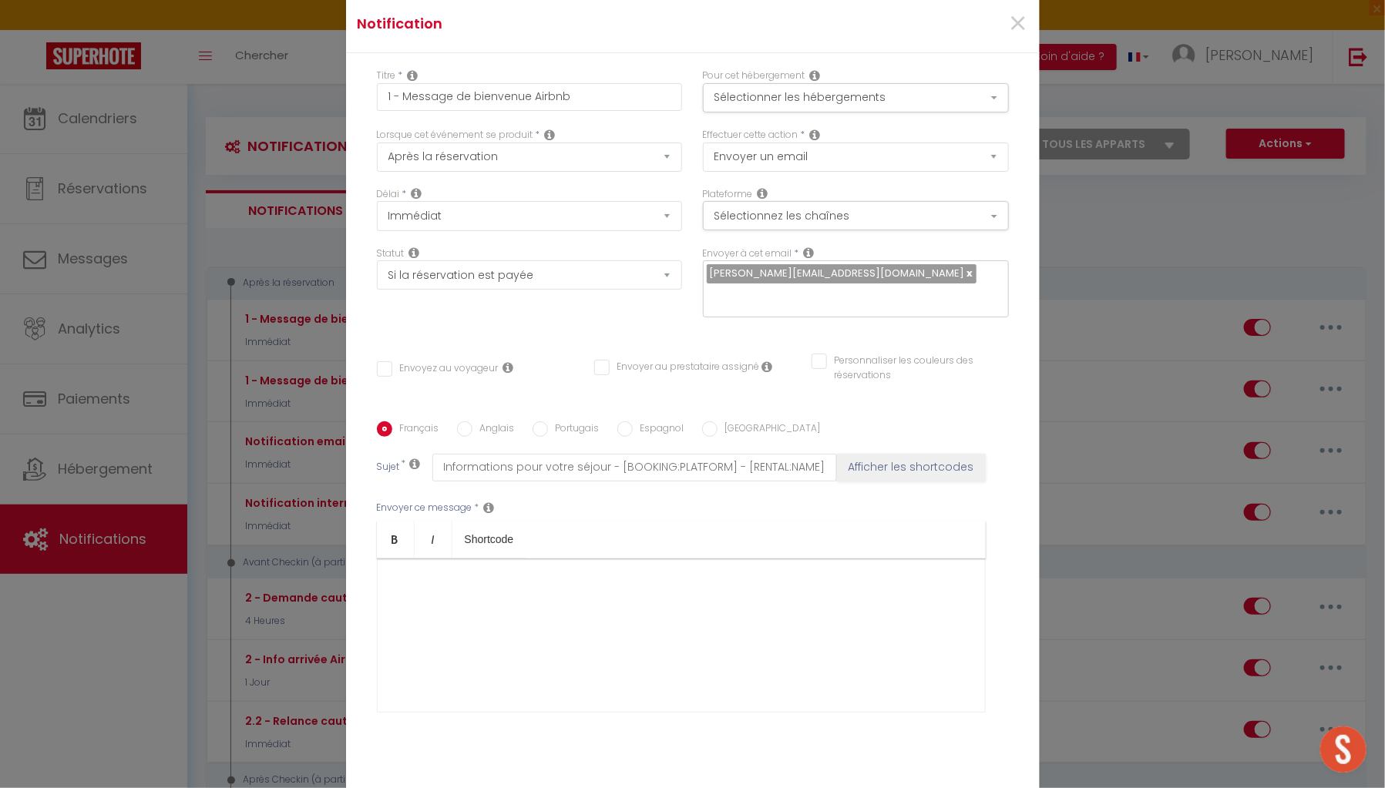
select select
checkbox input "false"
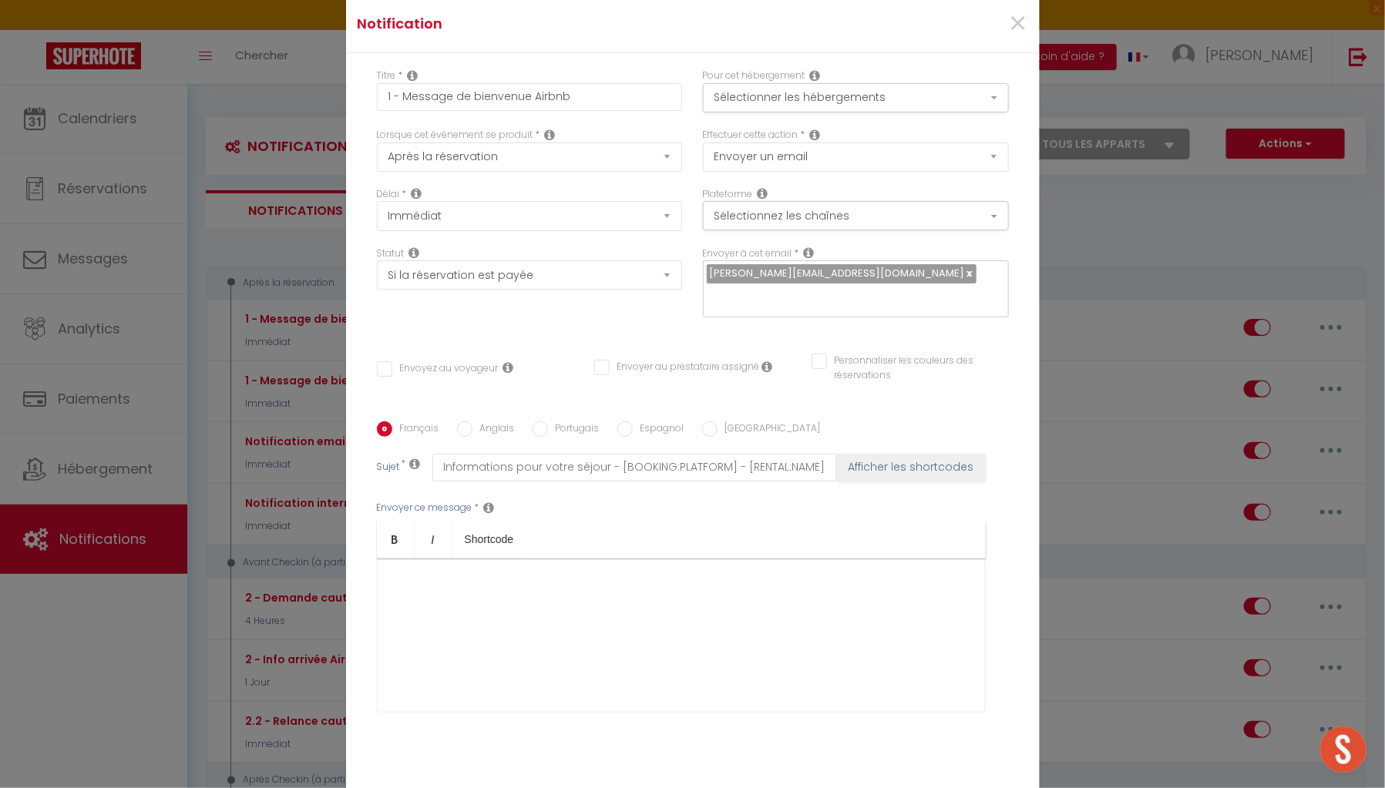
checkbox input "false"
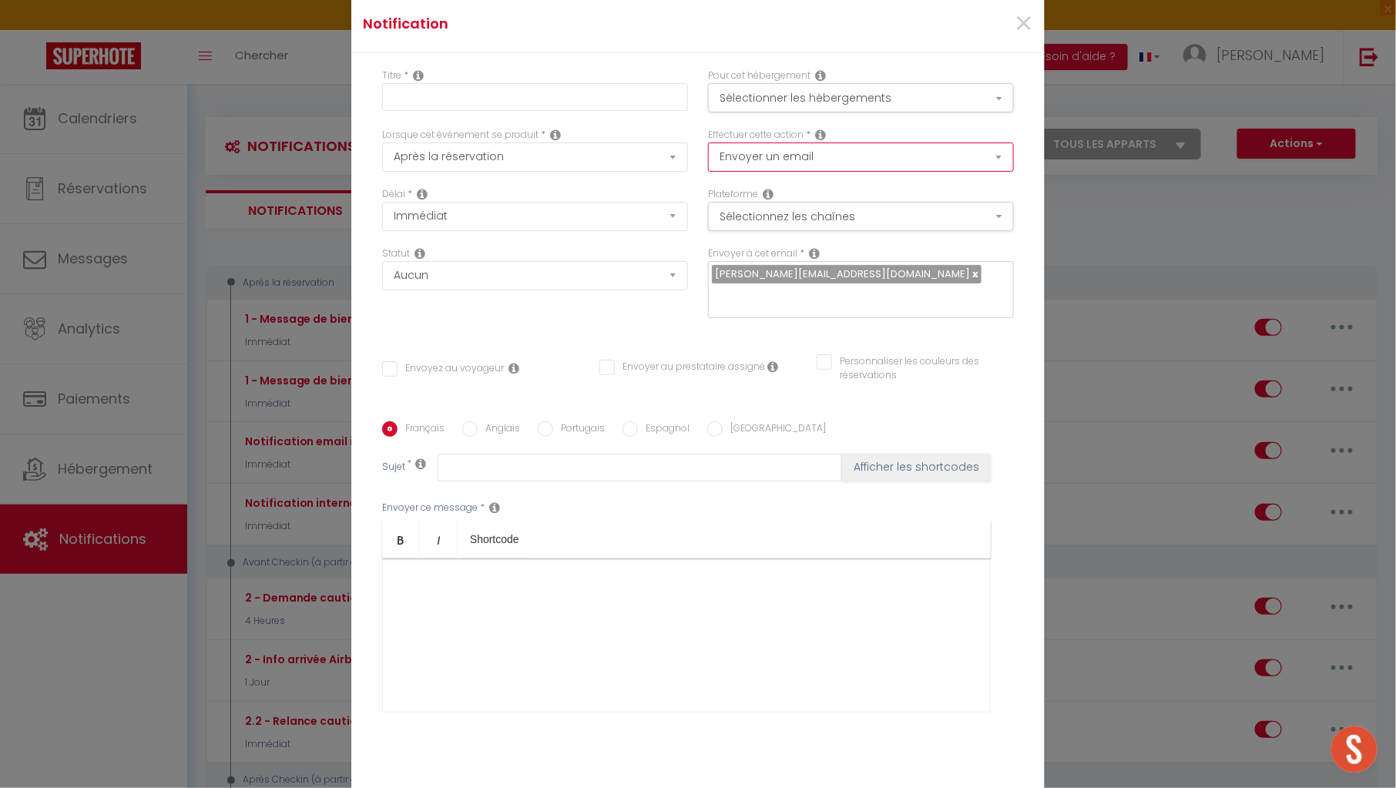
click at [852, 164] on select "Envoyer un email Envoyer un SMS Envoyer une notification push" at bounding box center [861, 157] width 306 height 29
click at [861, 93] on button "Sélectionner les hébergements" at bounding box center [861, 97] width 306 height 29
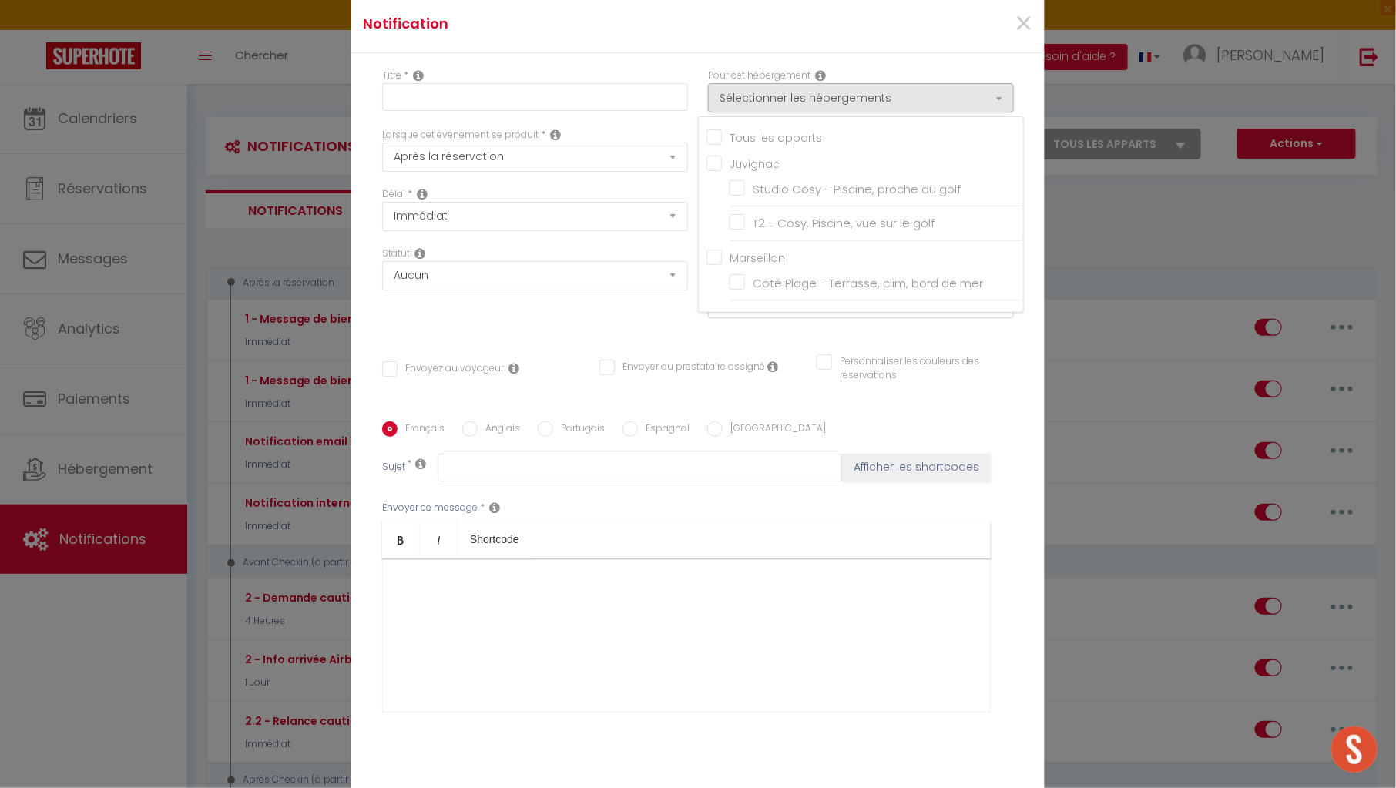
click at [746, 165] on input "Juvignac" at bounding box center [865, 161] width 317 height 15
checkbox input "true"
checkbox input "false"
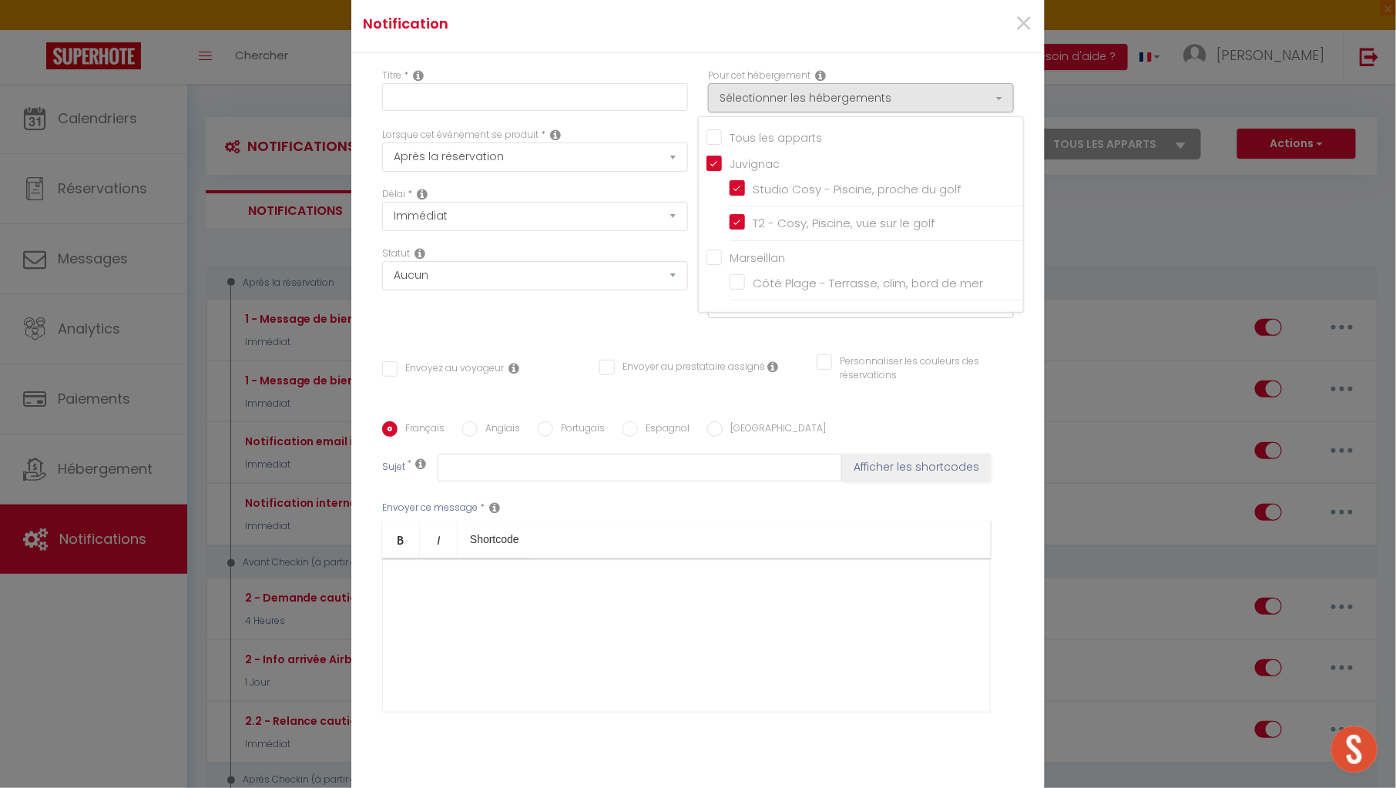
checkbox input "true"
checkbox input "false"
click at [746, 165] on input "Juvignac" at bounding box center [865, 161] width 317 height 15
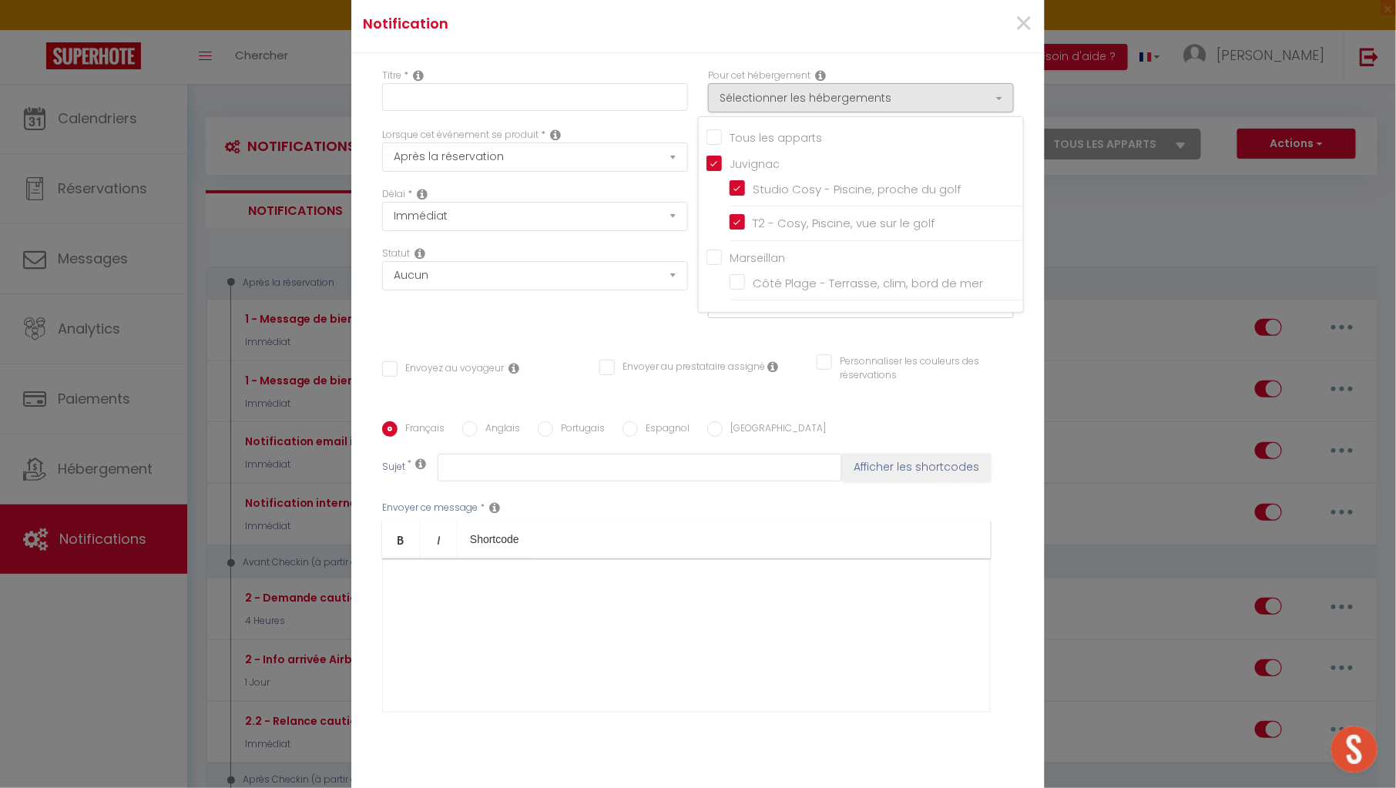
checkbox input "false"
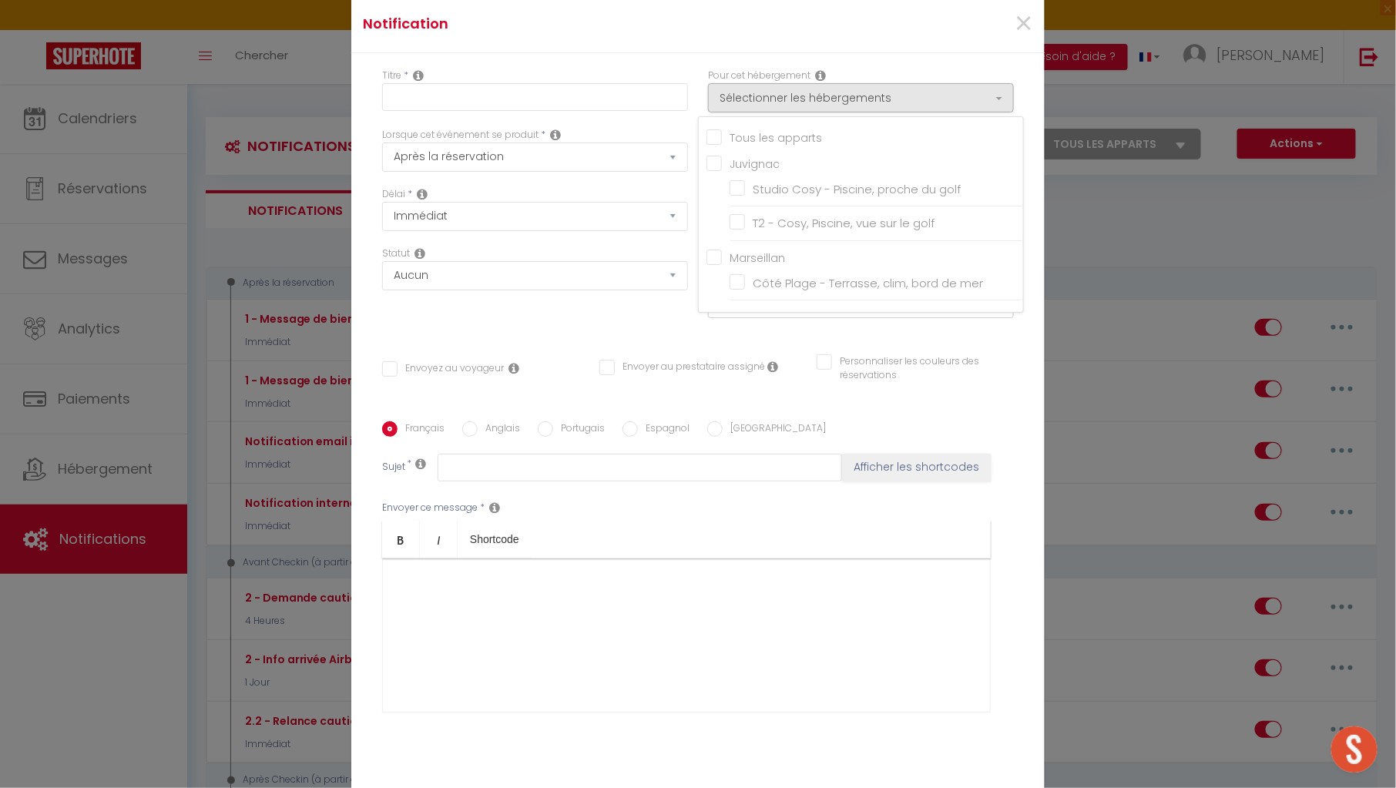
checkbox input "false"
click at [752, 192] on input "Studio Cosy - Piscine, proche du golf" at bounding box center [877, 188] width 294 height 15
checkbox input "true"
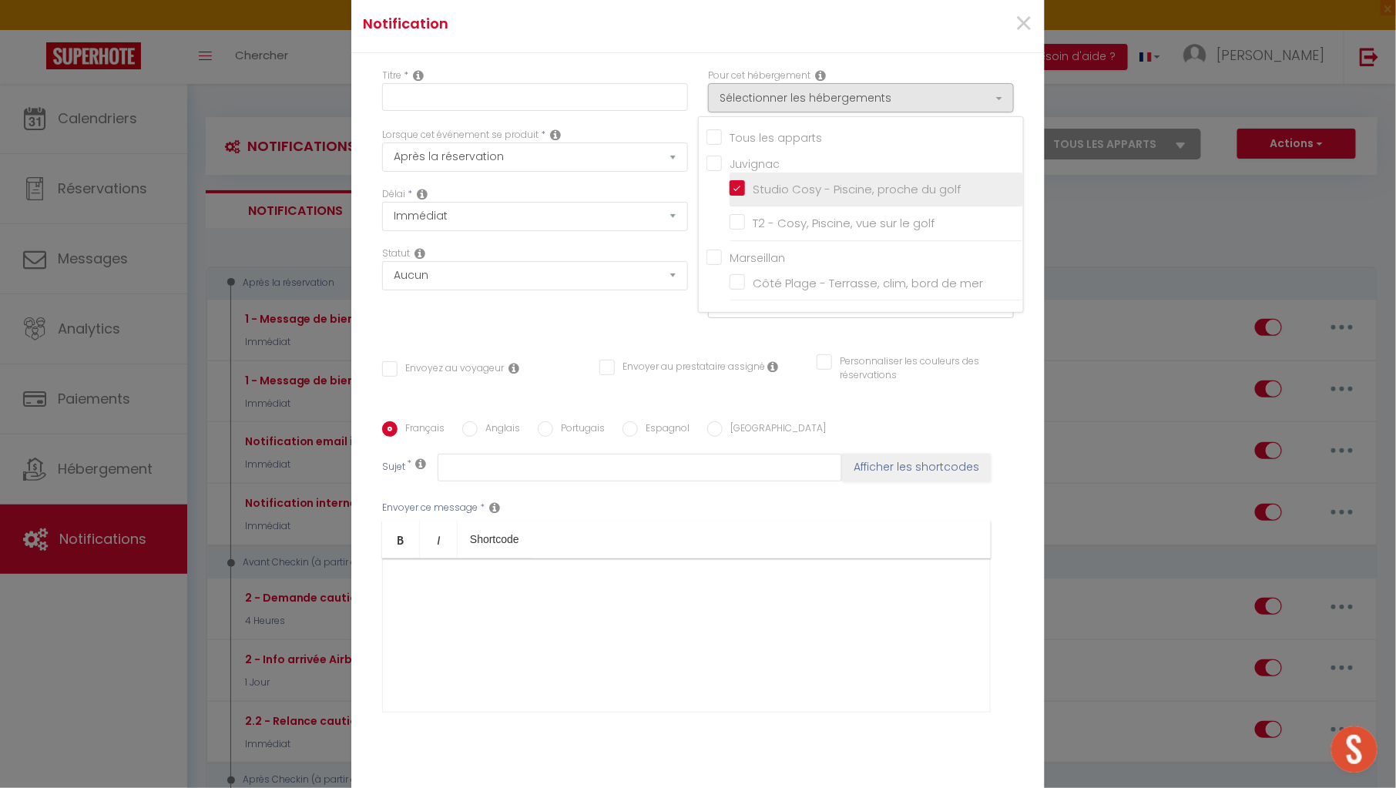
checkbox input "false"
click at [911, 18] on div "×" at bounding box center [928, 24] width 230 height 34
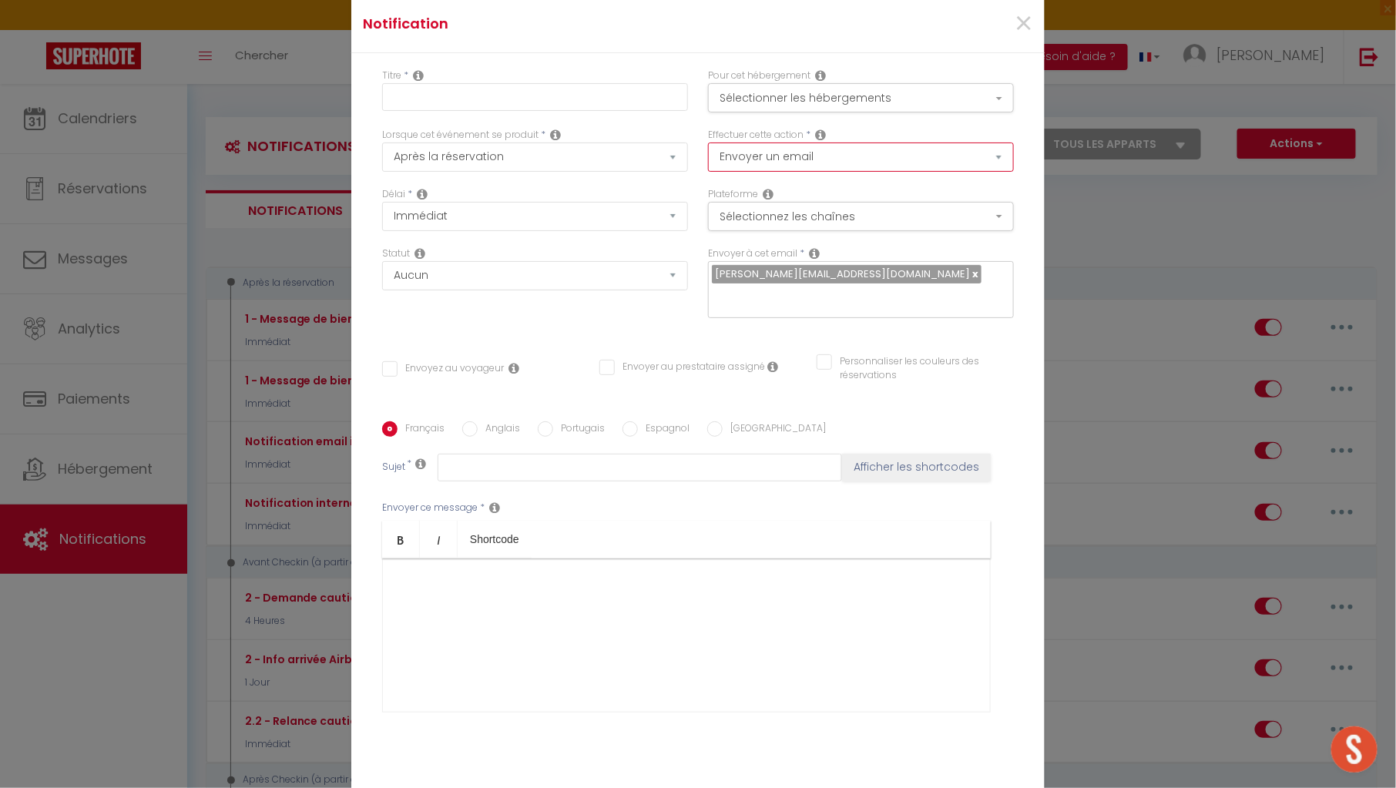
click at [851, 149] on select "Envoyer un email Envoyer un SMS Envoyer une notification push" at bounding box center [861, 157] width 306 height 29
click at [531, 106] on input "text" at bounding box center [535, 97] width 306 height 28
type input "t"
checkbox input "false"
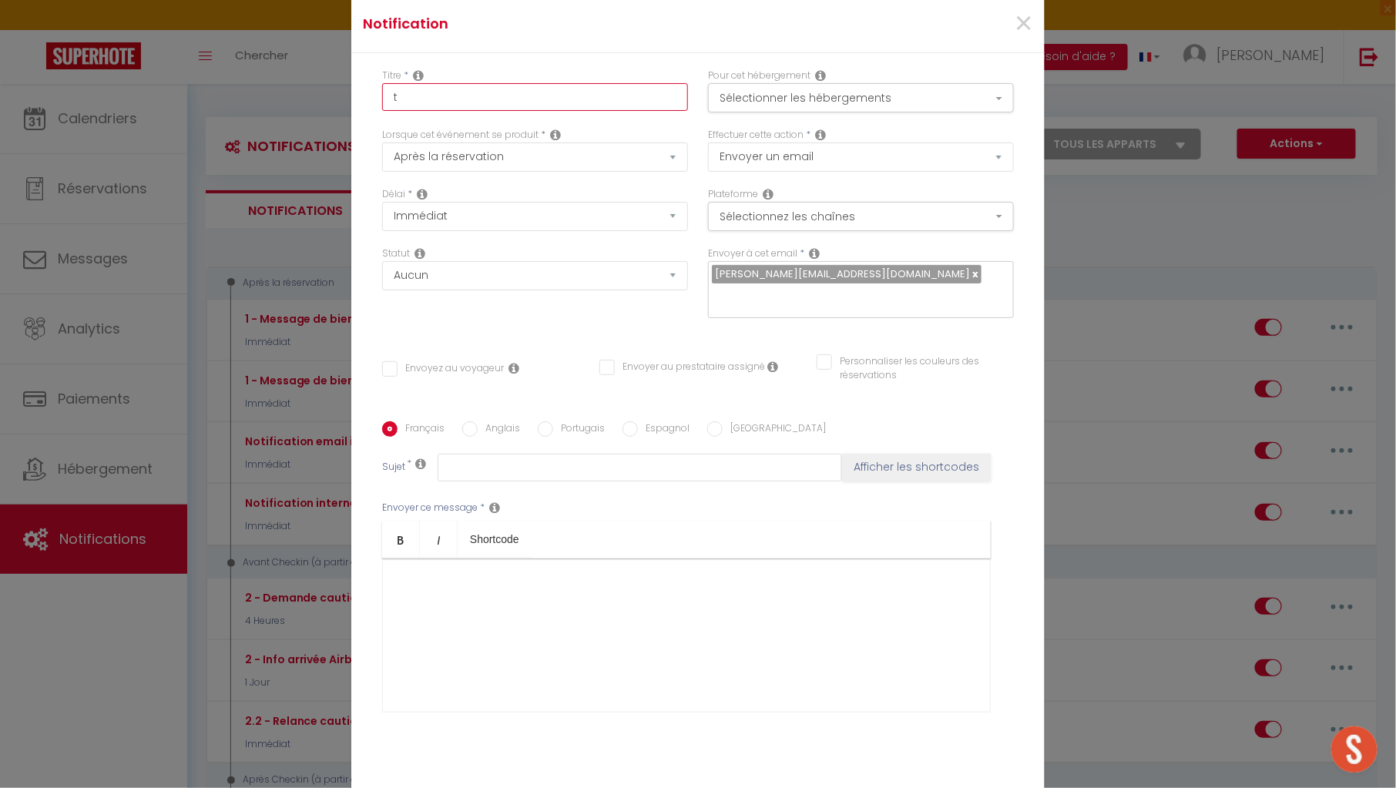
checkbox input "false"
type input "te"
checkbox input "false"
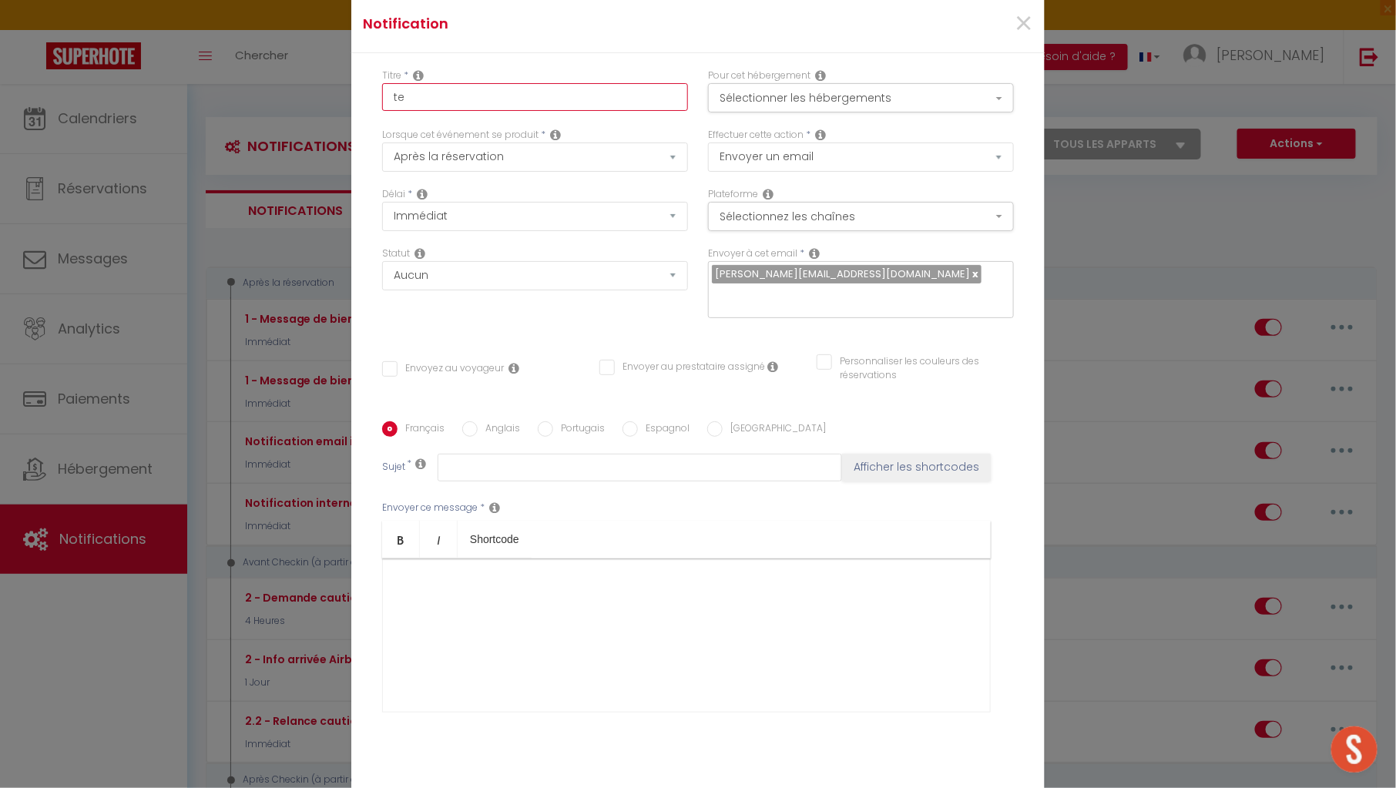
checkbox input "false"
type input "tes"
checkbox input "false"
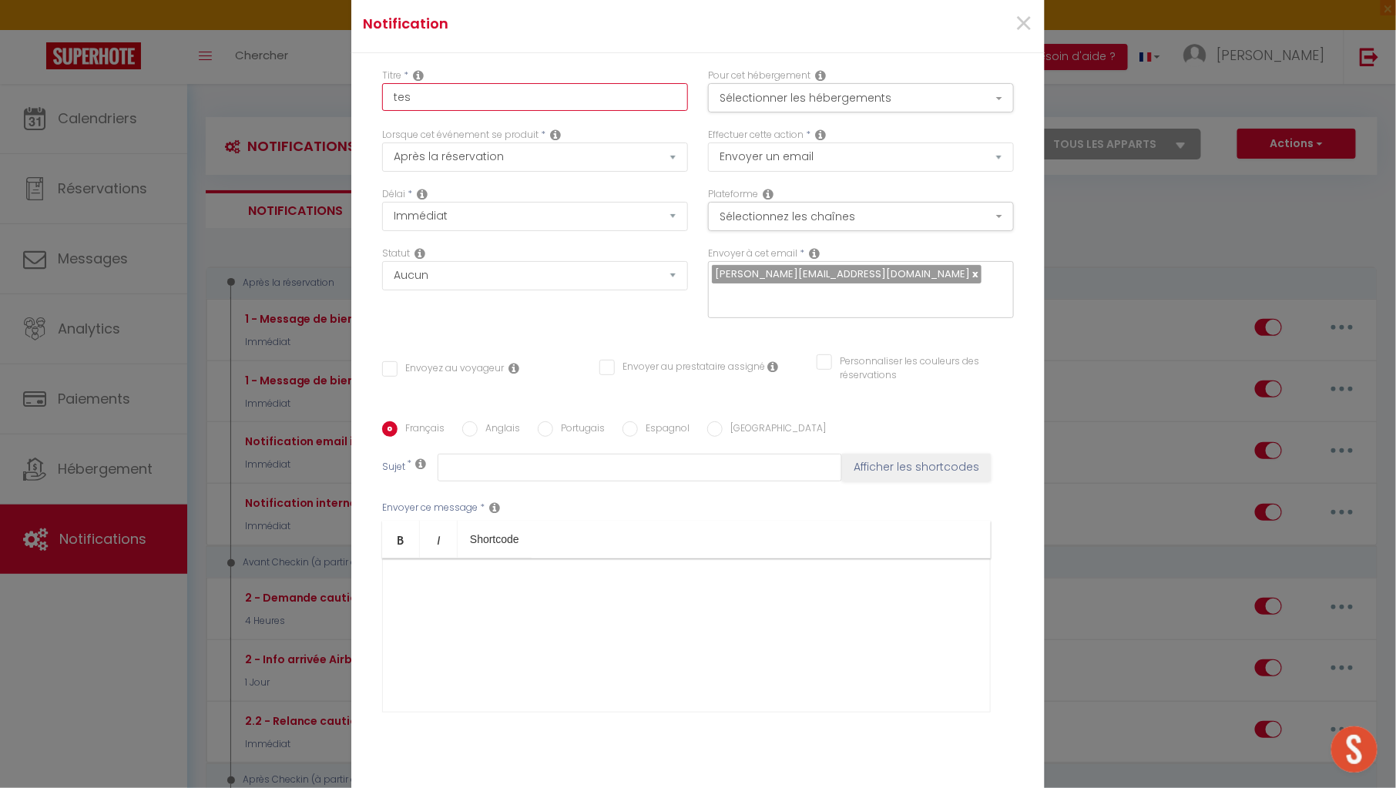
type input "test"
checkbox input "false"
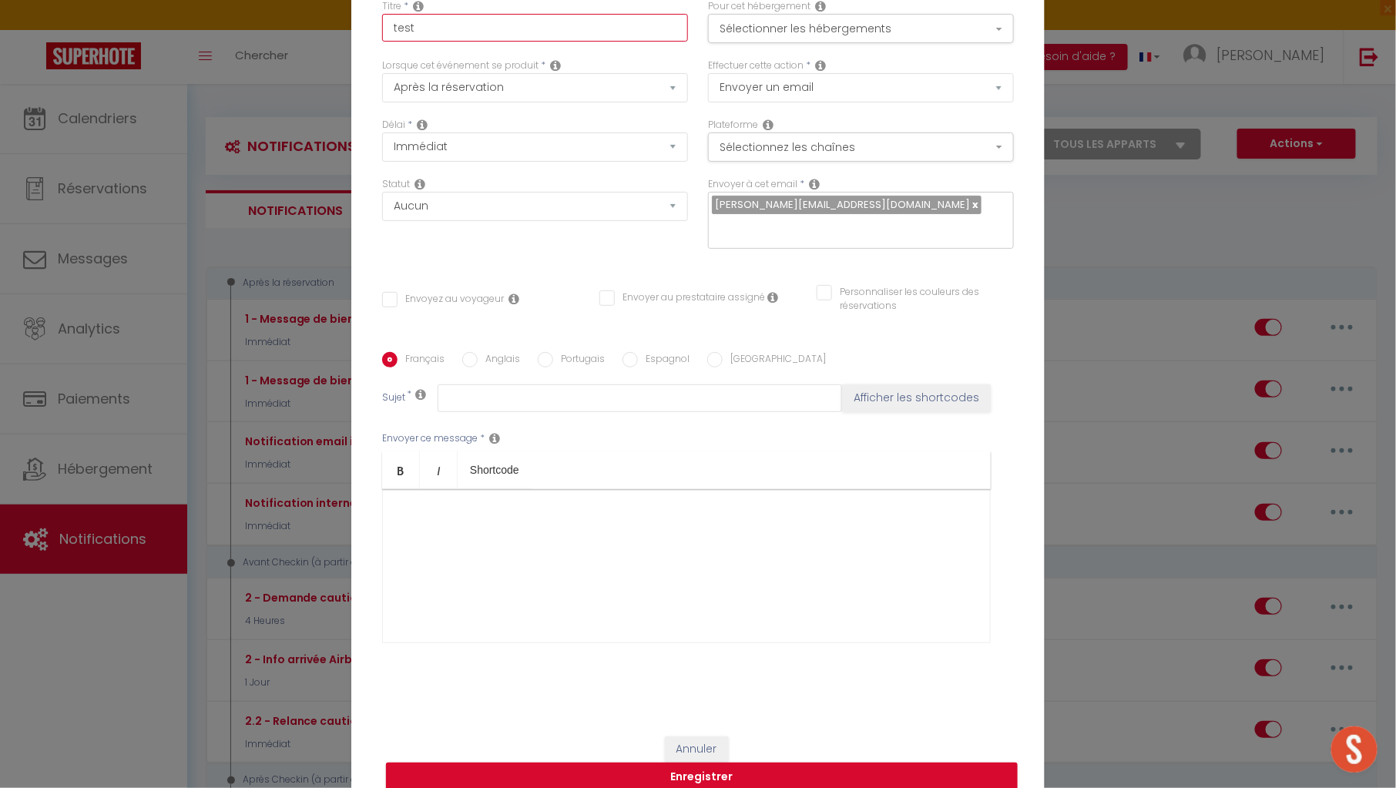
scroll to position [86, 0]
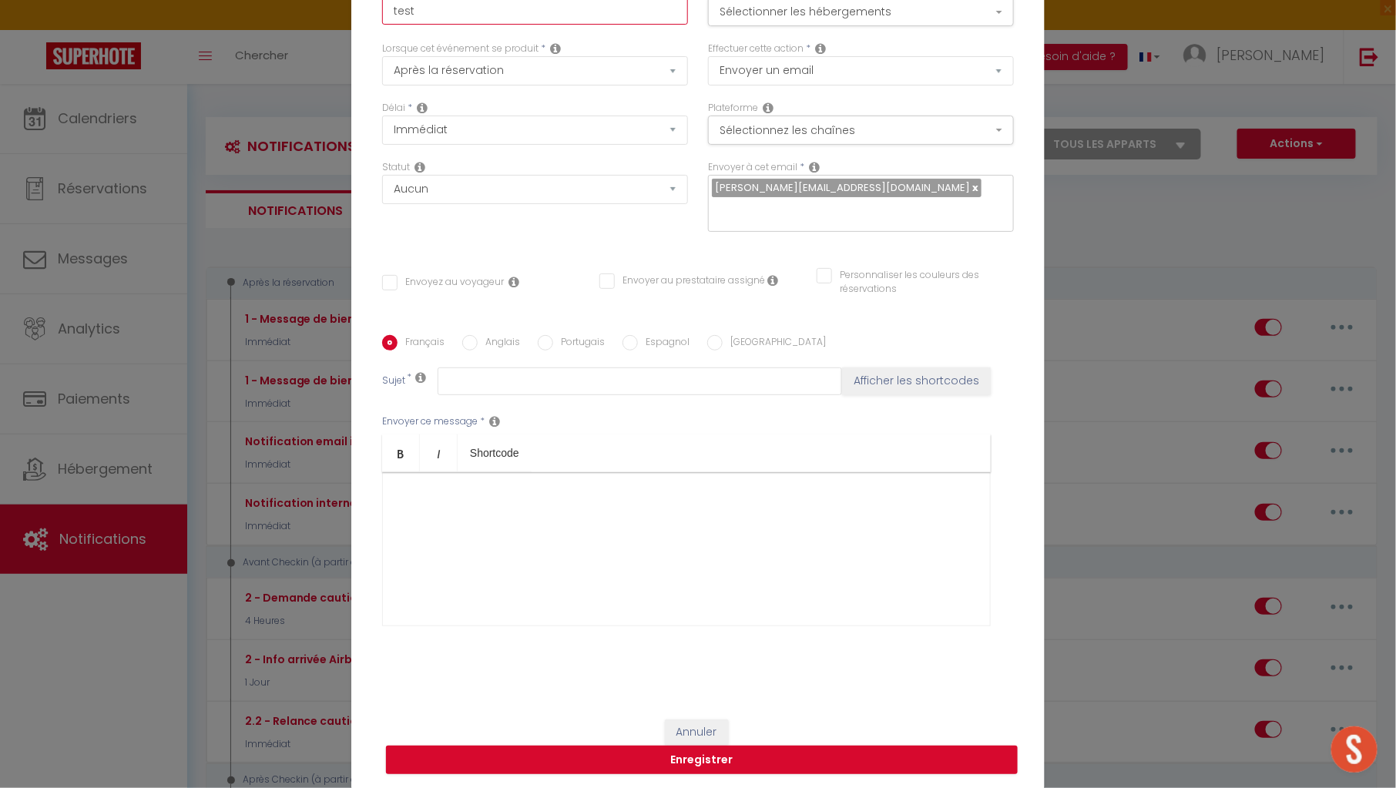
type input "test"
click at [679, 391] on input "text" at bounding box center [640, 382] width 405 height 28
type input "t"
checkbox input "false"
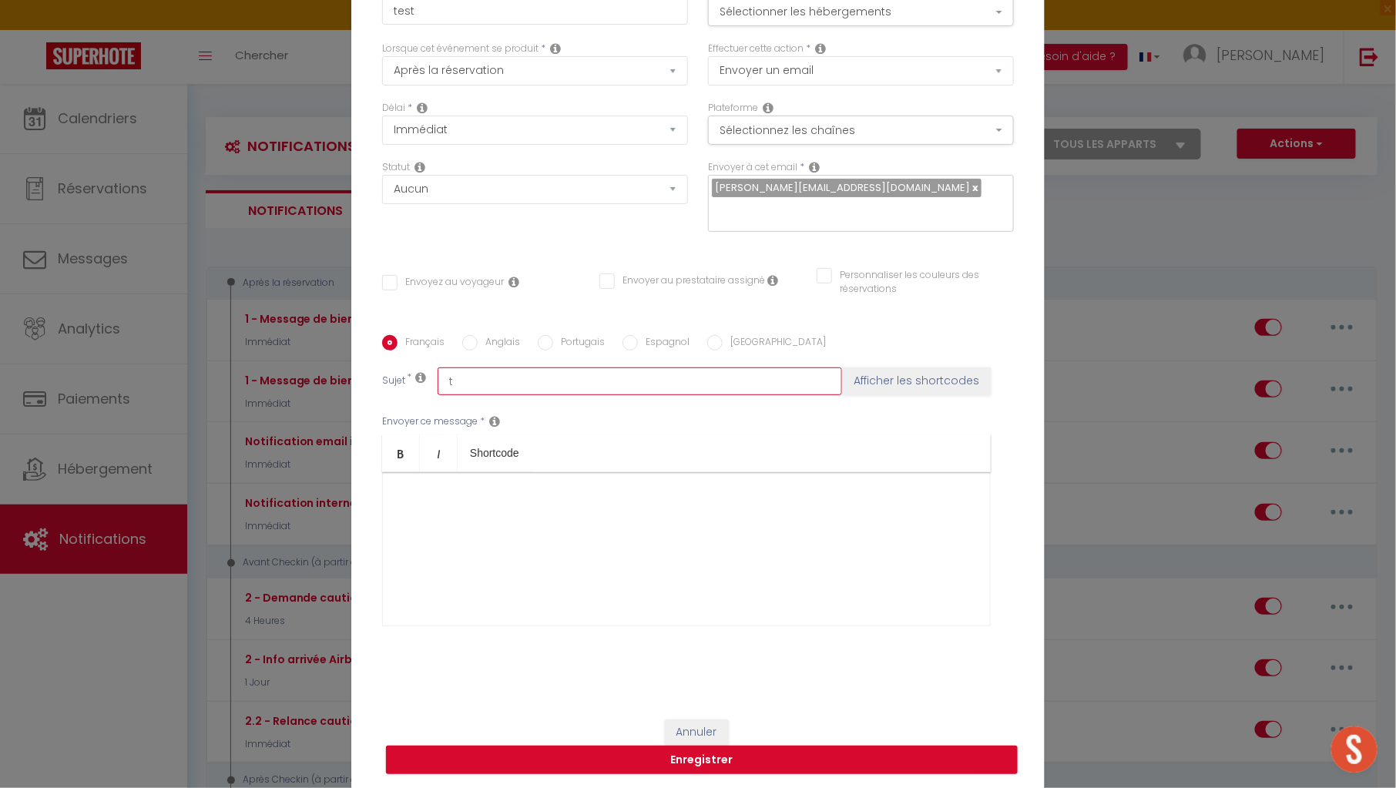
checkbox input "false"
type input "te"
checkbox input "false"
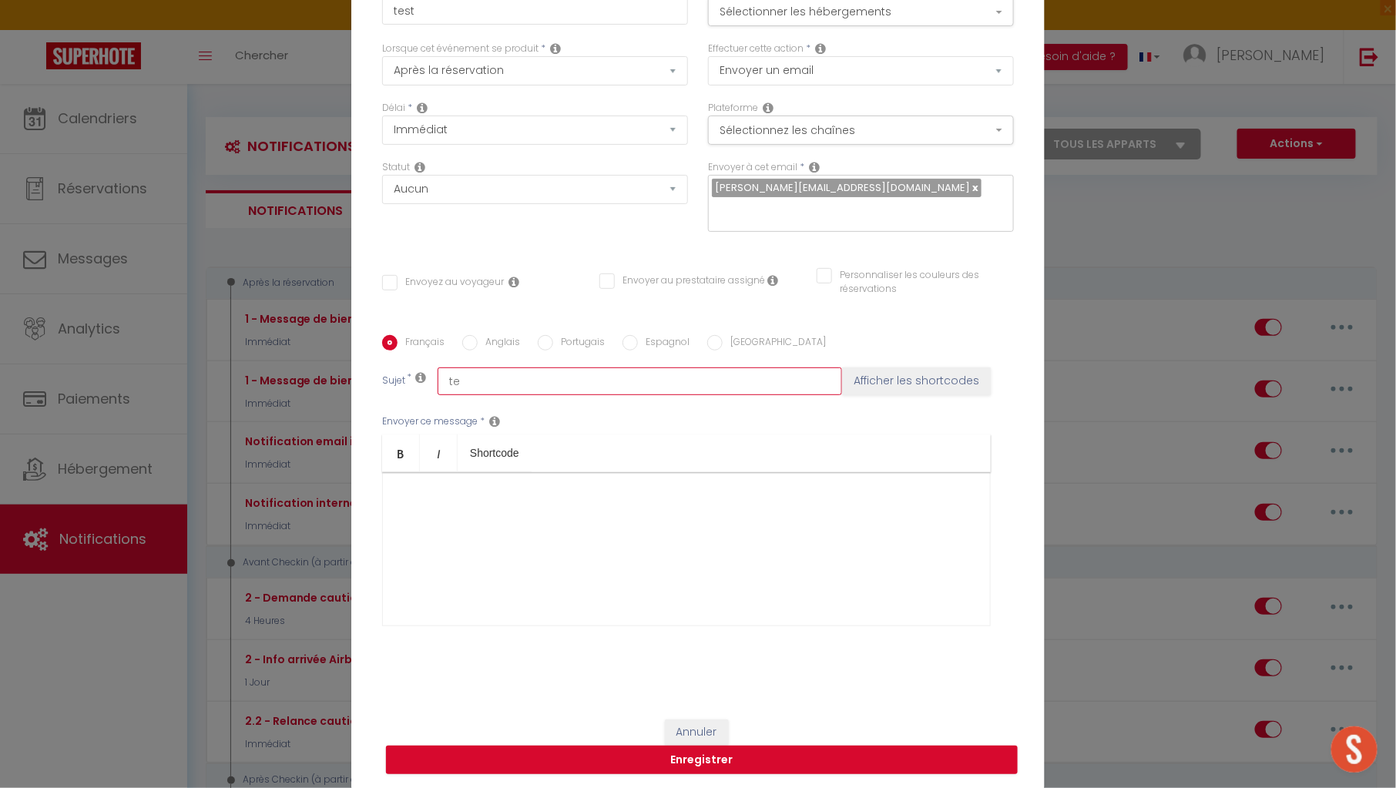
type input "tes"
checkbox input "false"
type input "tes"
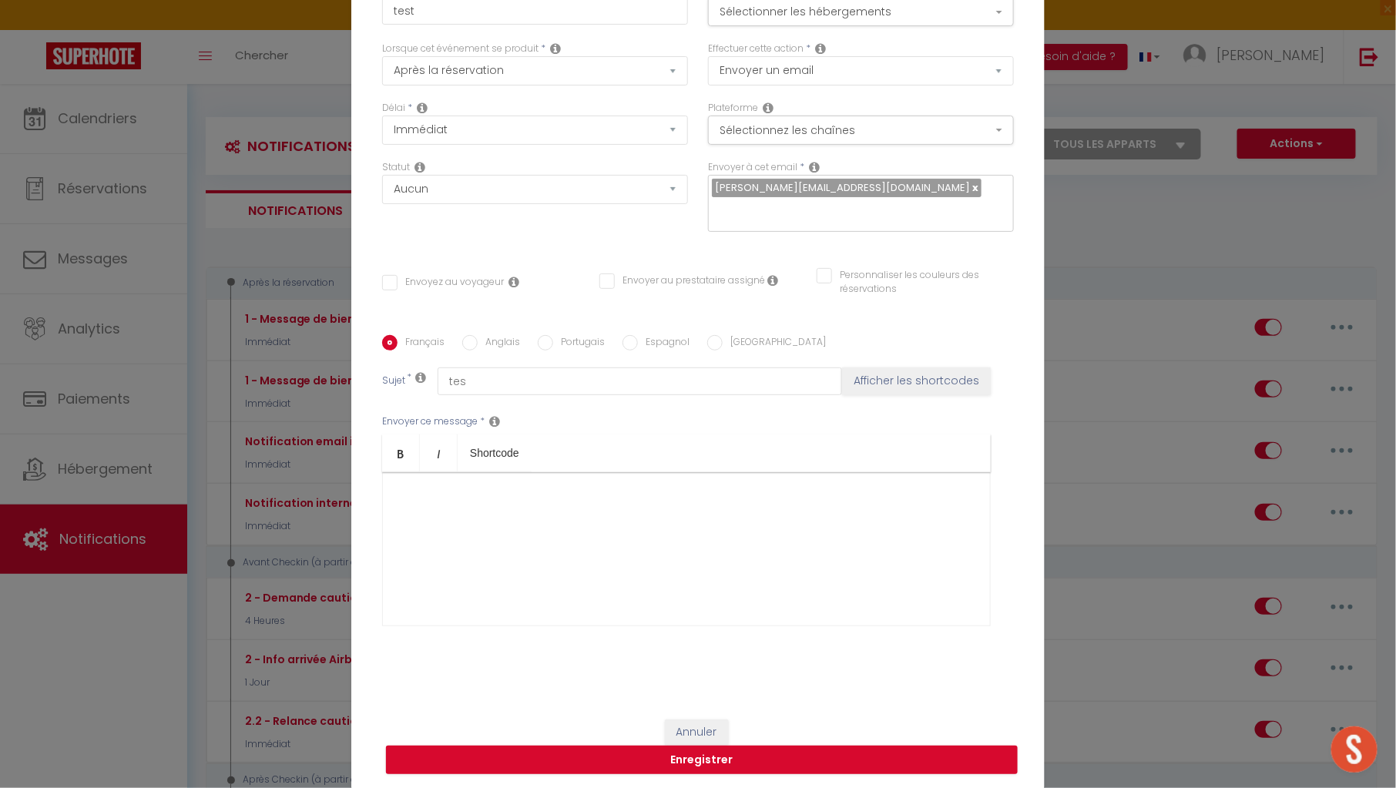
click at [628, 491] on div at bounding box center [686, 549] width 609 height 154
type input "test"
checkbox input "false"
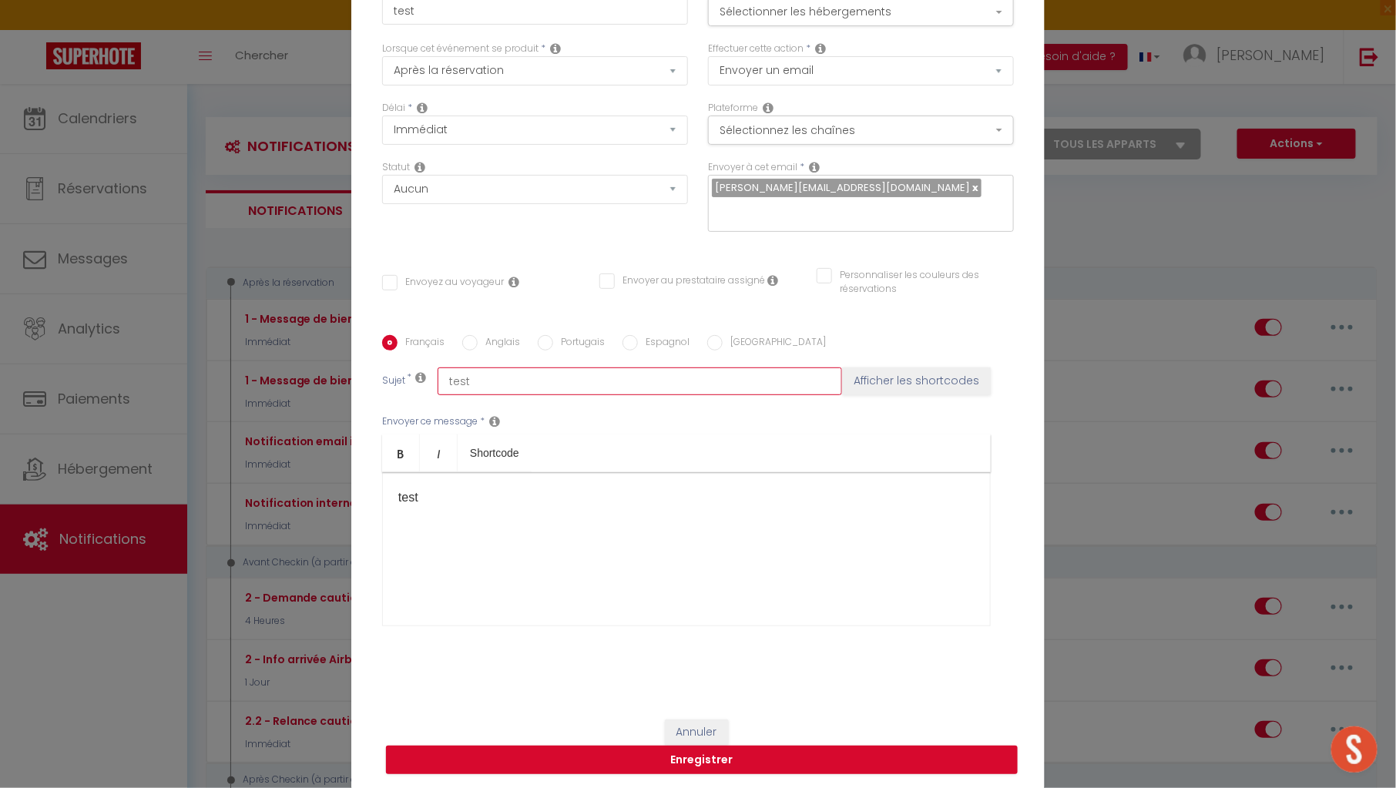
click at [683, 391] on input "test" at bounding box center [640, 382] width 405 height 28
type input "test"
click at [680, 761] on button "Enregistrer" at bounding box center [702, 760] width 632 height 29
checkbox input "false"
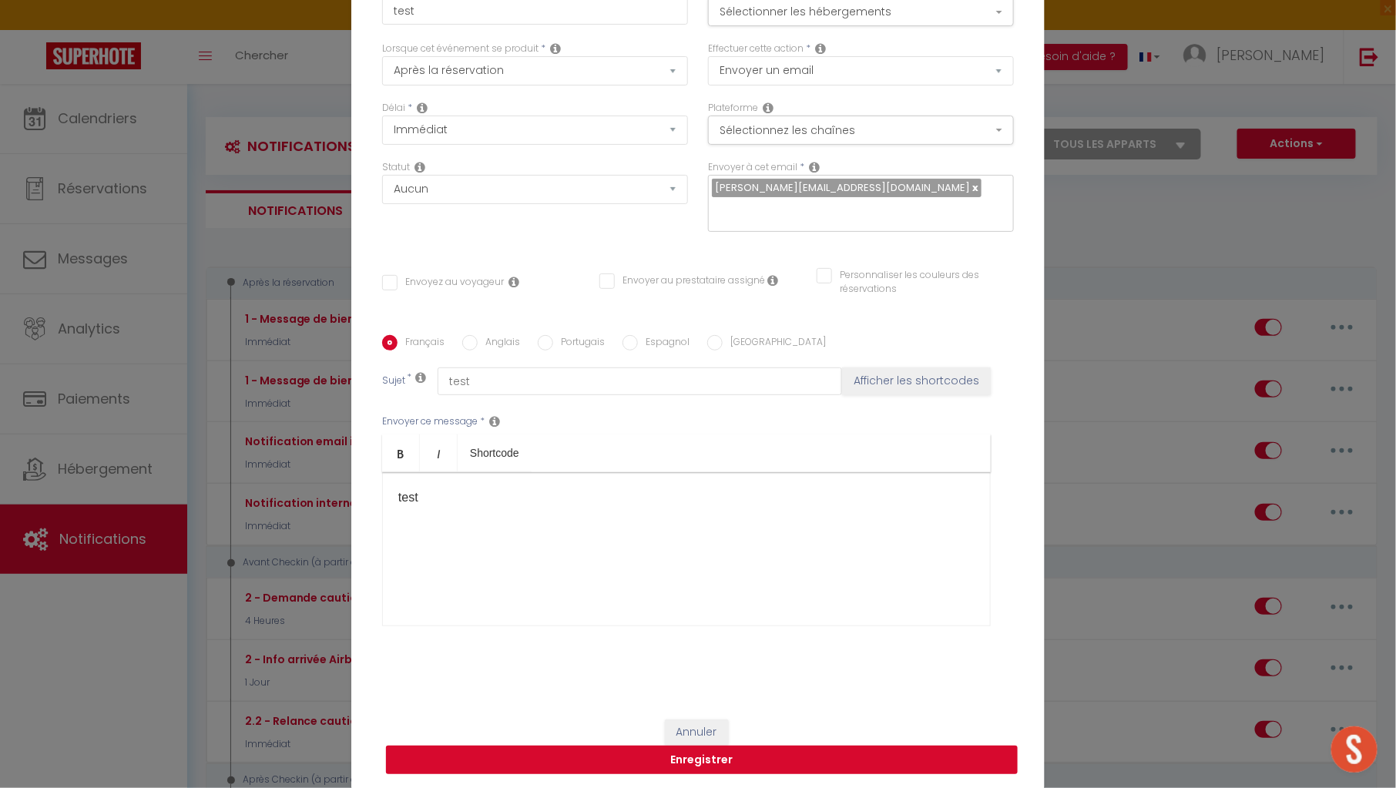
checkbox input "false"
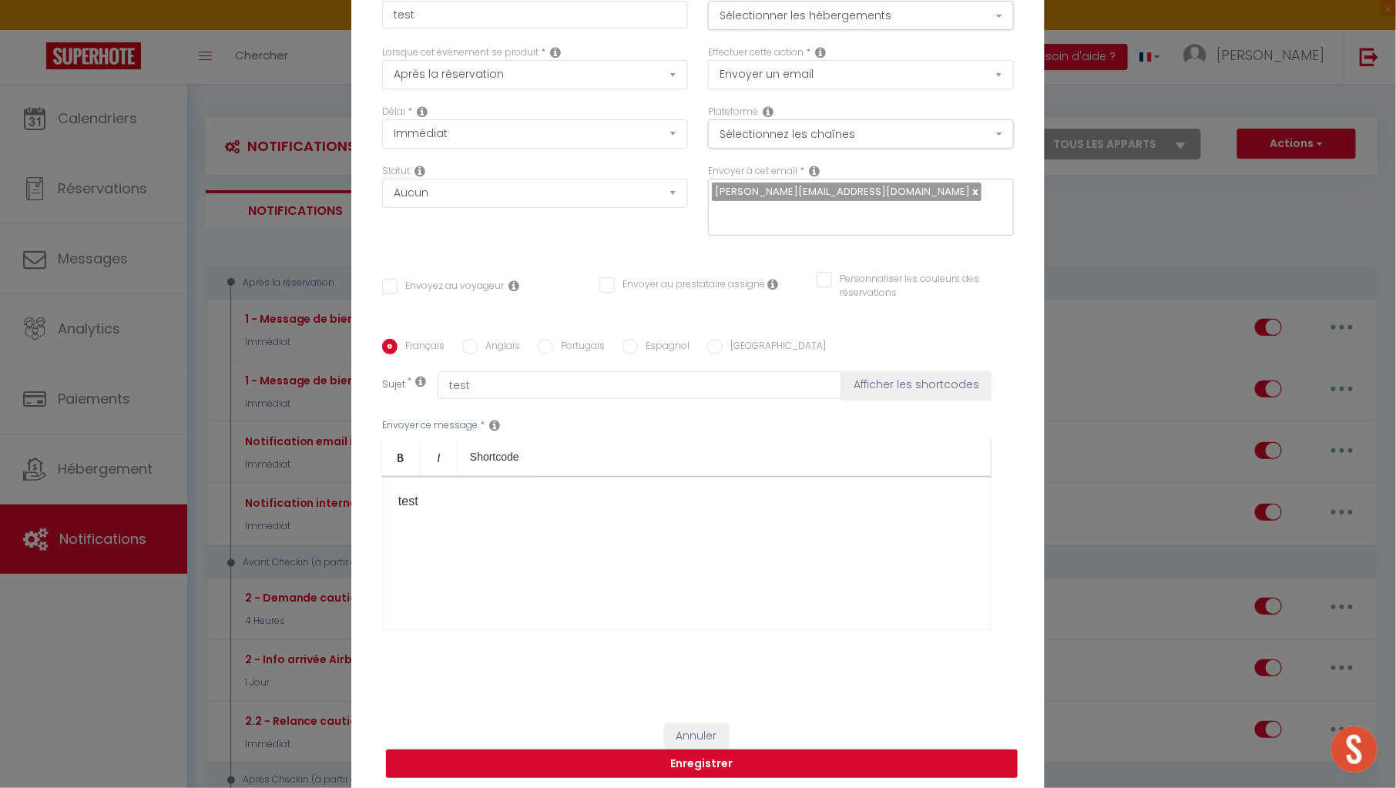
select select
checkbox input "true"
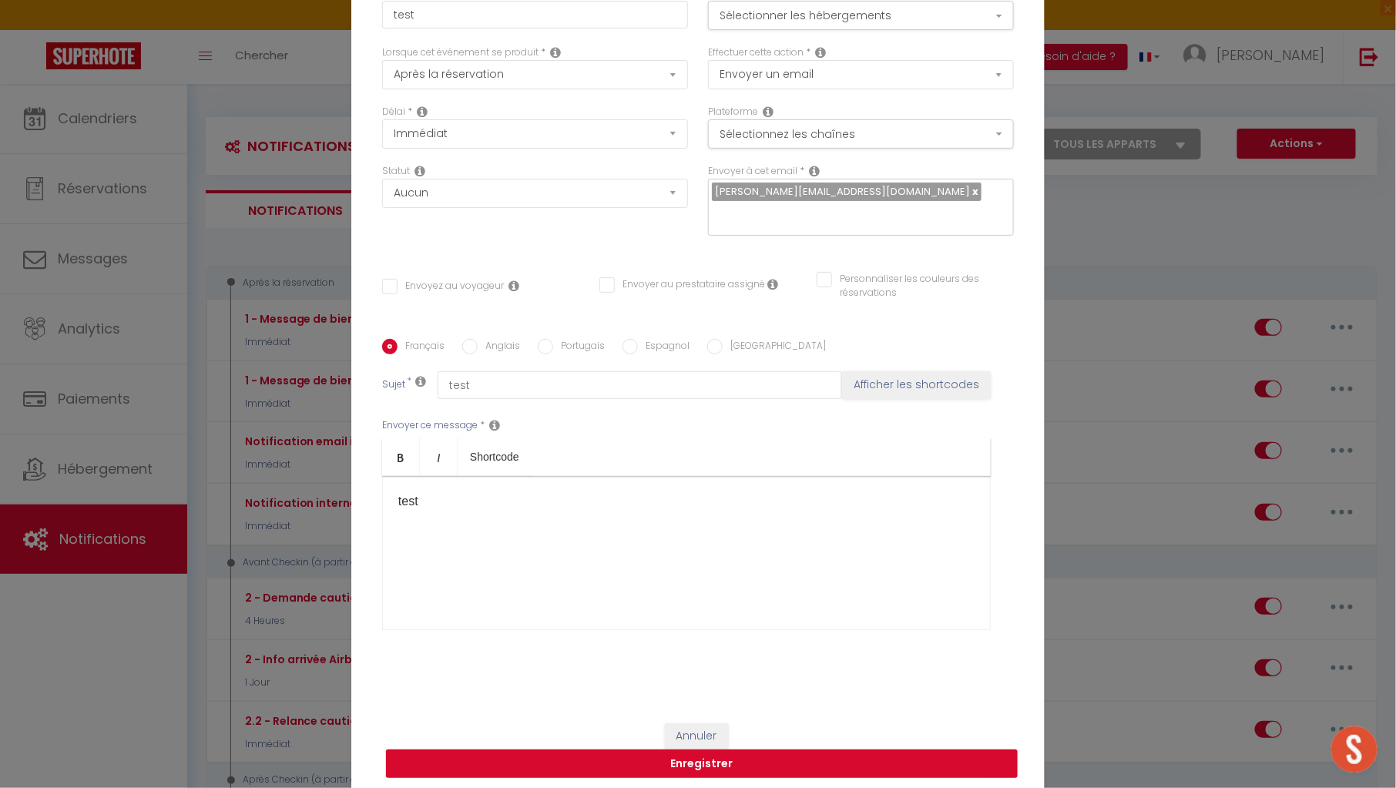
checkbox montagne "true"
checkbox input "true"
checkbox France "true"
checkbox input "true"
checkbox iCal "true"
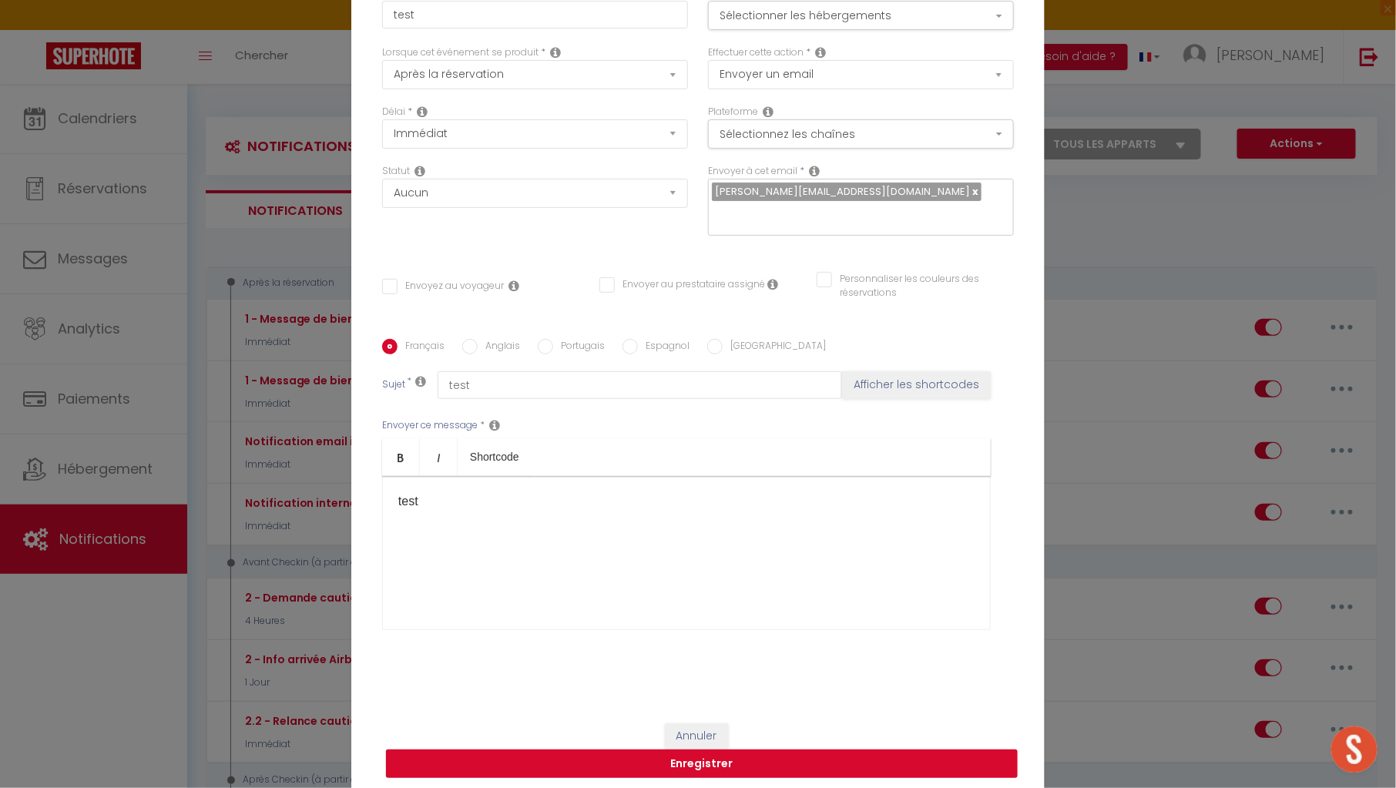
checkbox input "true"
checkbox tourisme "true"
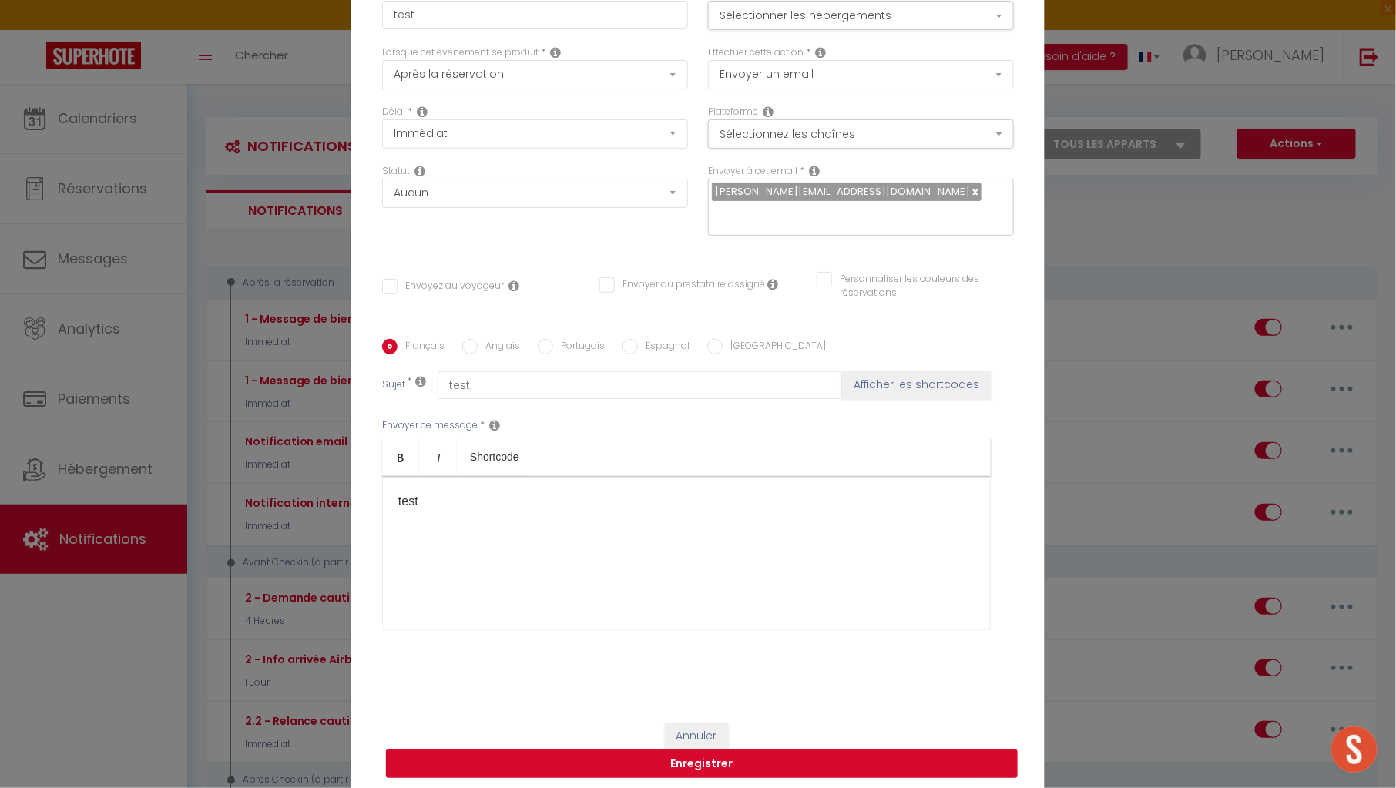
checkbox input "true"
select select
checkbox input "false"
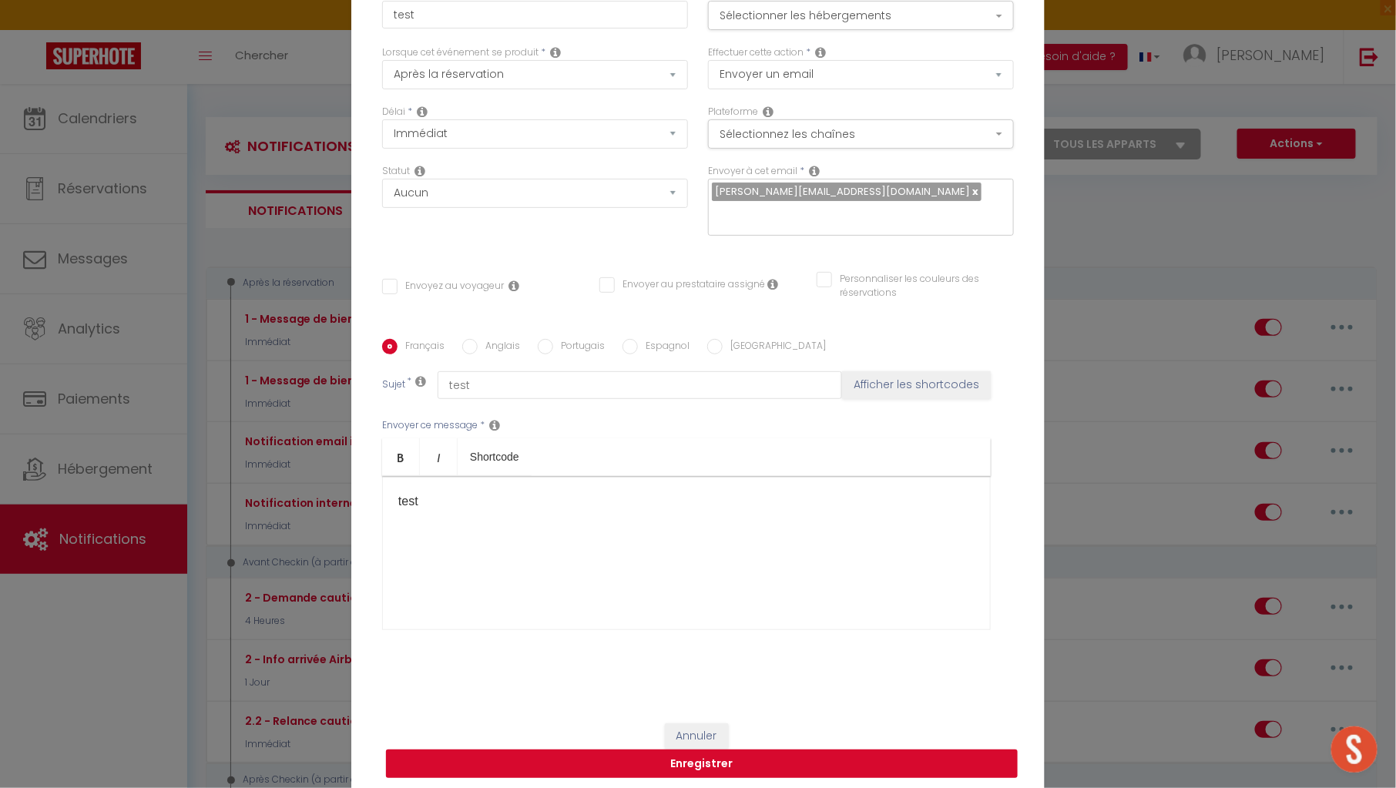
checkbox input "false"
radio input "false"
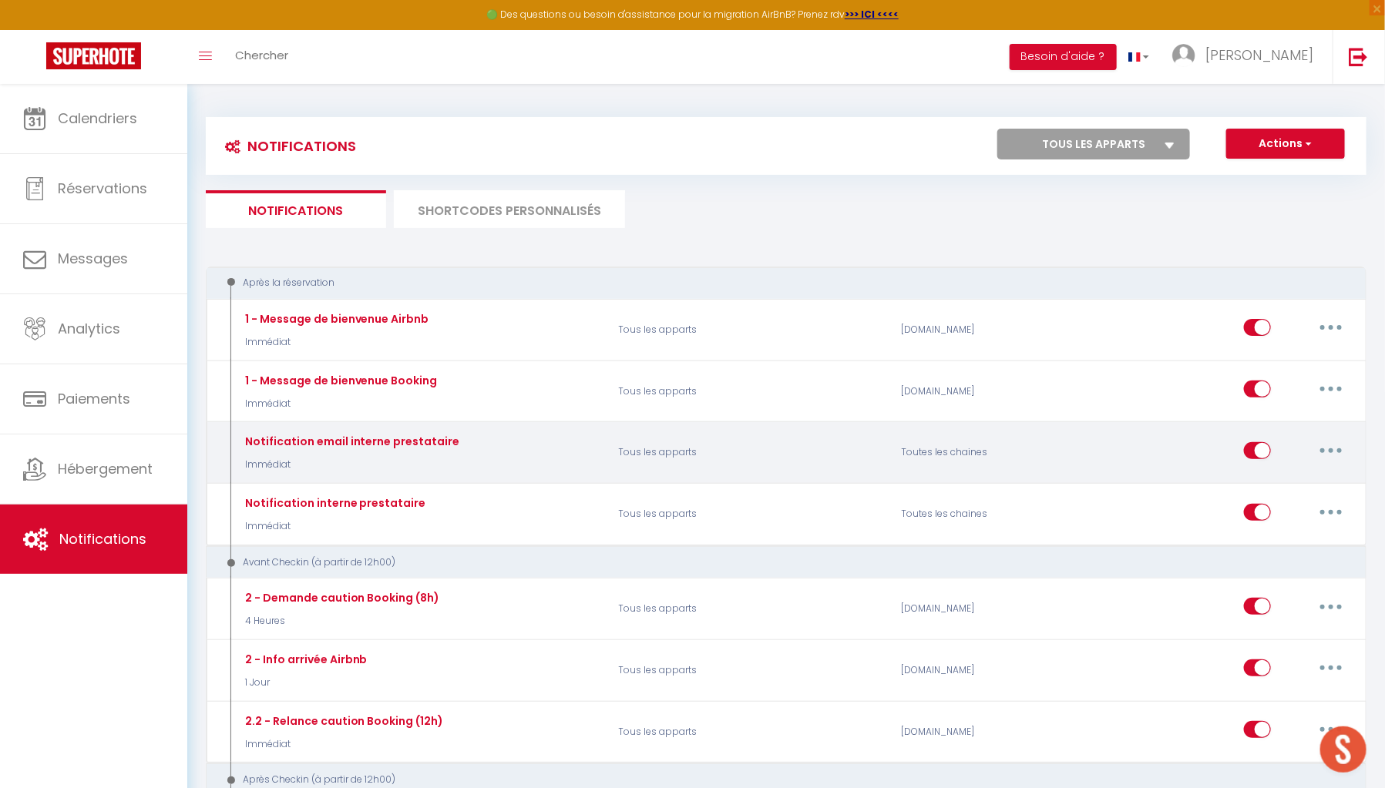
select select
checkbox input "false"
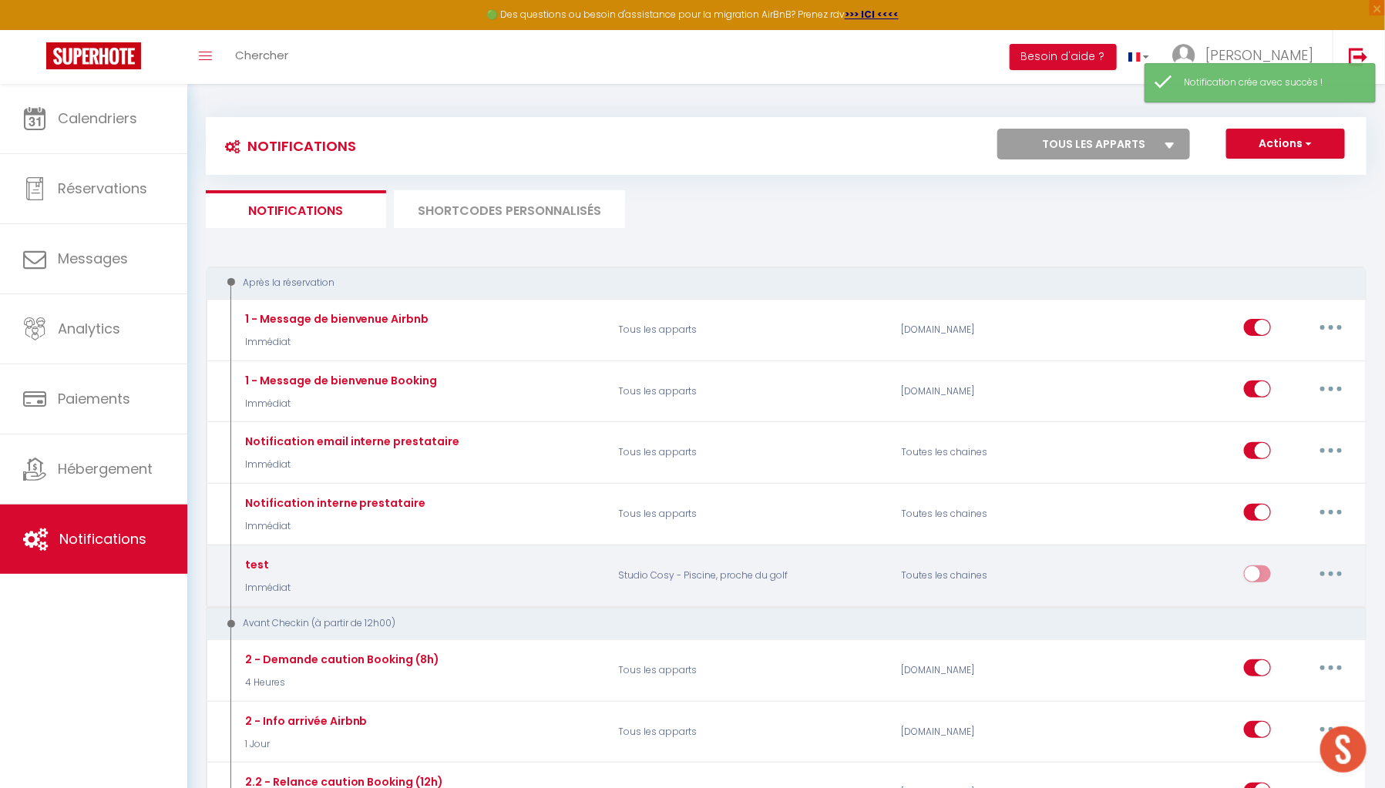
click at [1336, 574] on button "button" at bounding box center [1330, 574] width 43 height 25
click at [1312, 597] on link "Editer" at bounding box center [1291, 609] width 114 height 26
type input "test"
select select "Immédiat"
select select
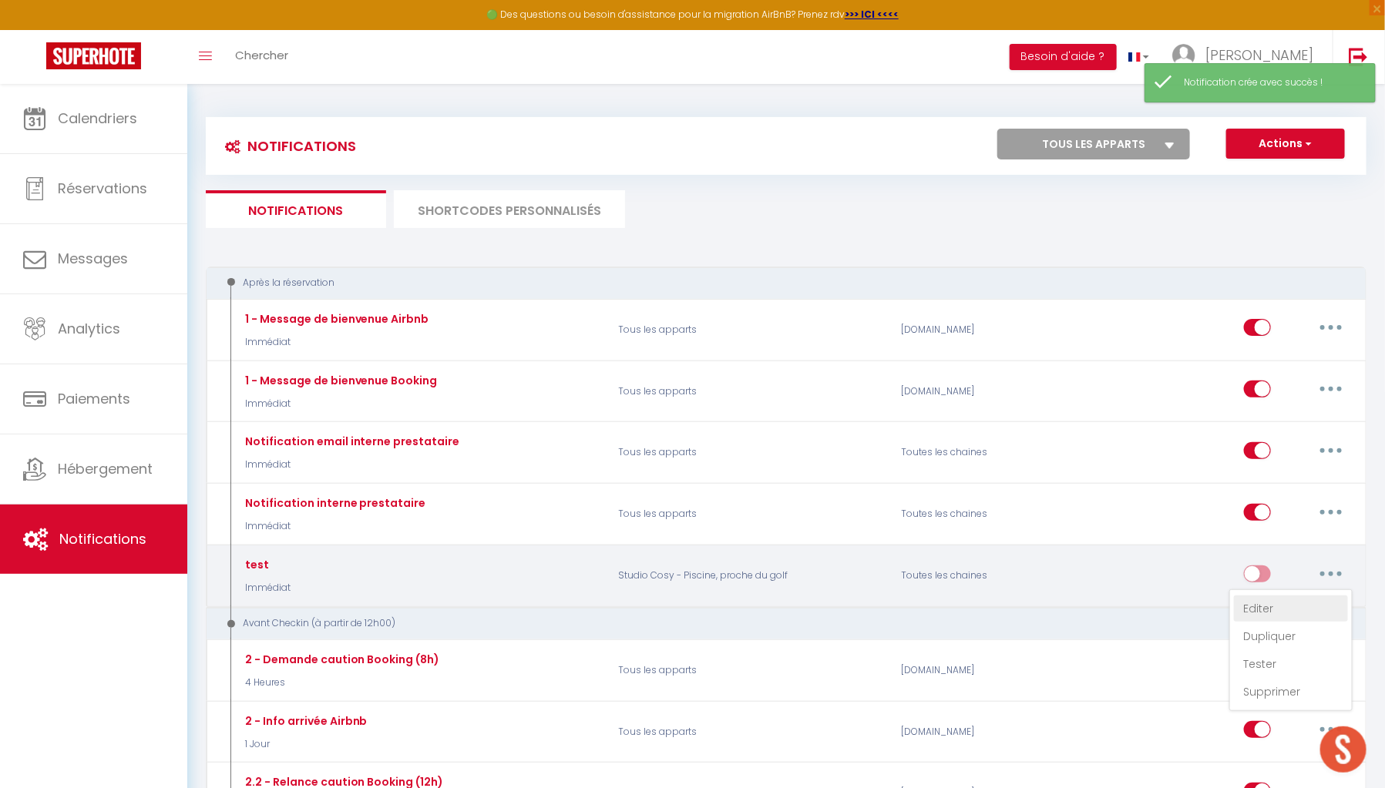
checkbox input "false"
radio input "true"
type input "test"
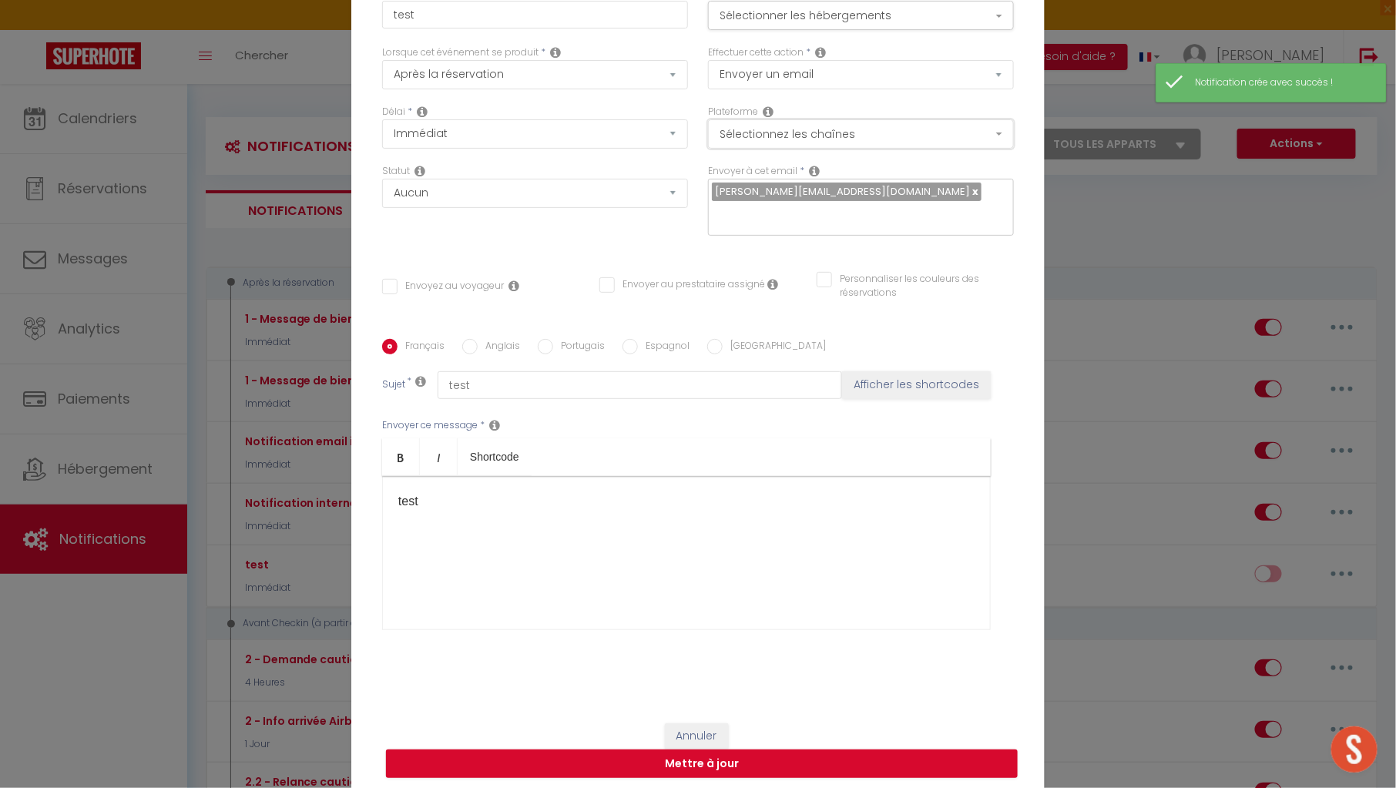
click at [815, 132] on button "Sélectionnez les chaînes" at bounding box center [861, 133] width 306 height 29
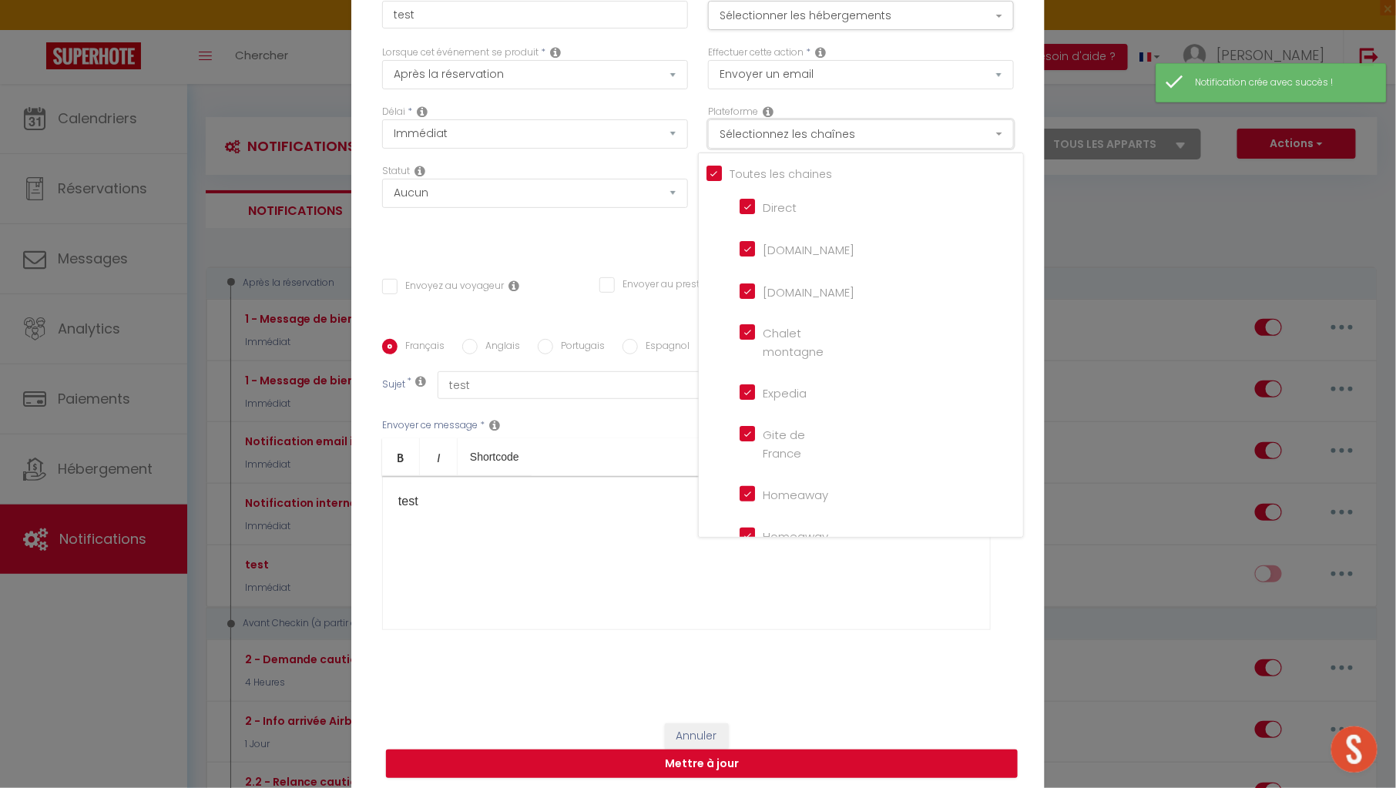
click at [815, 132] on button "Sélectionnez les chaînes" at bounding box center [861, 133] width 306 height 29
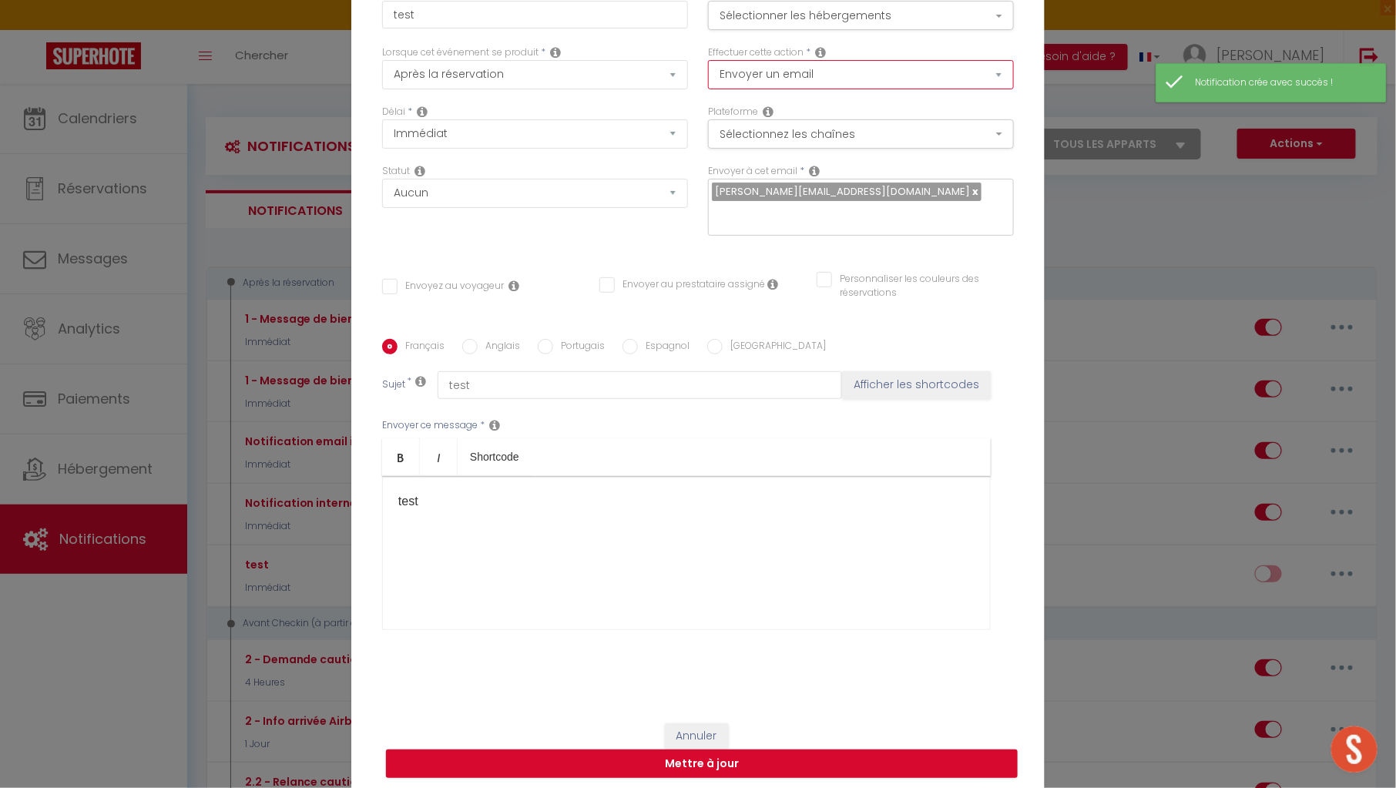
click at [842, 67] on select "Envoyer un email Envoyer un SMS Envoyer une notification push" at bounding box center [861, 74] width 306 height 29
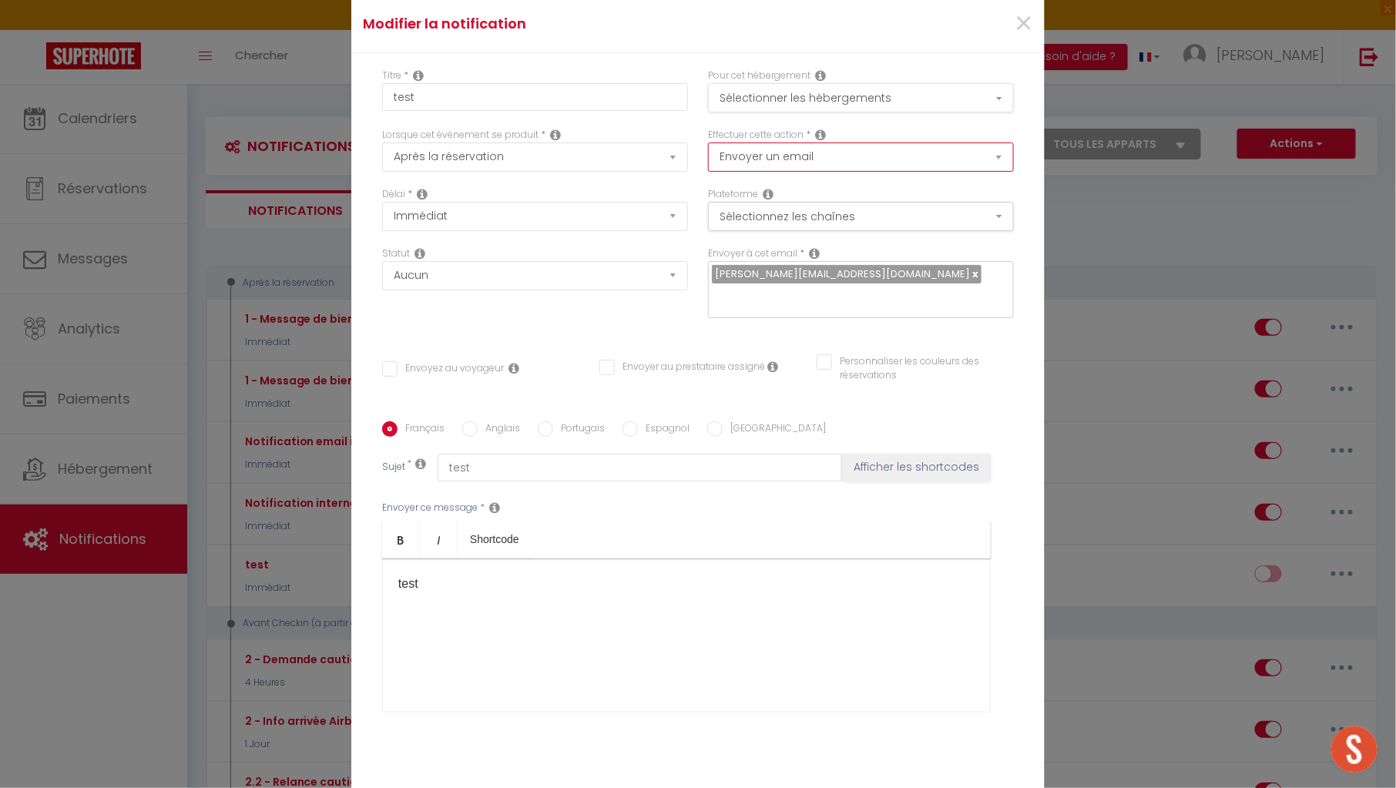
scroll to position [0, 0]
click at [857, 106] on button "Sélectionner les hébergements" at bounding box center [861, 97] width 306 height 29
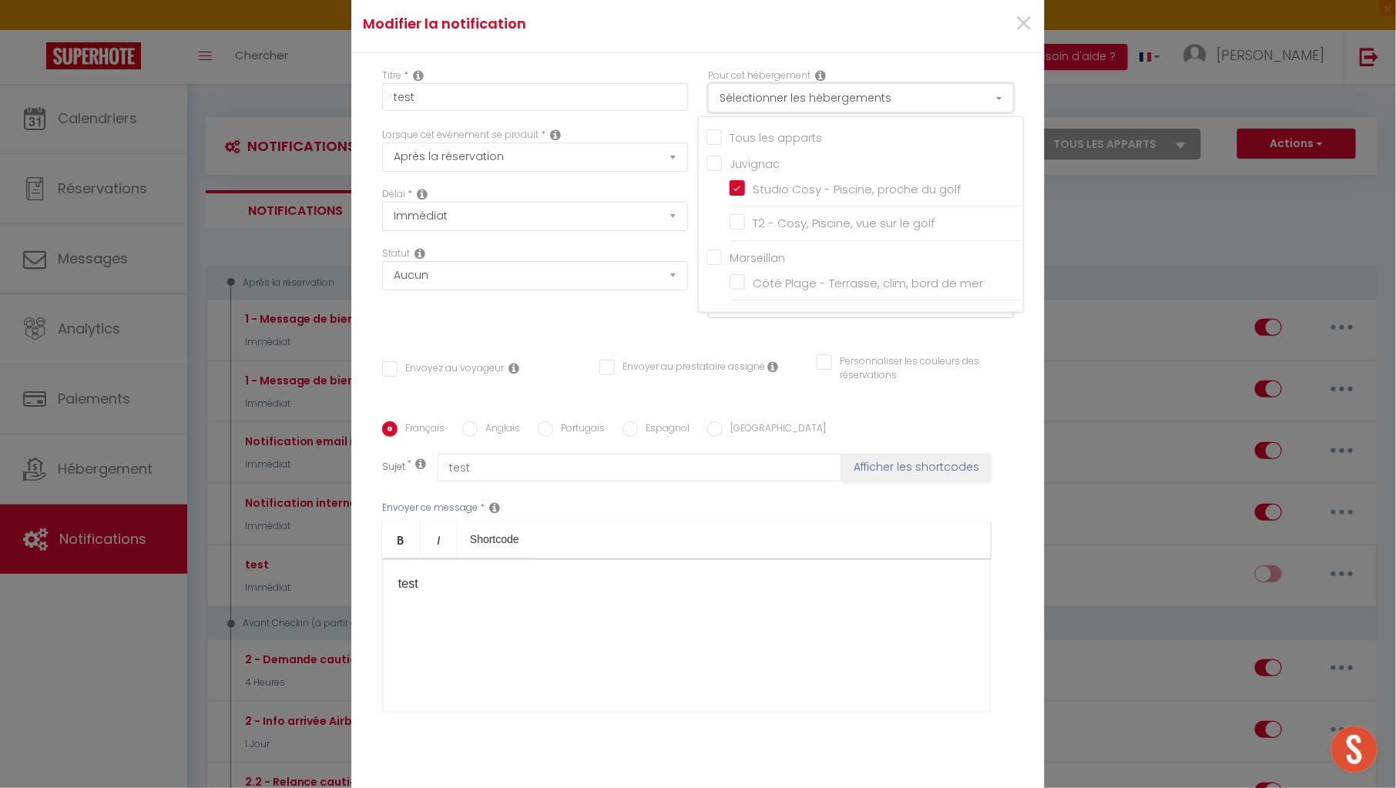
click at [857, 106] on button "Sélectionner les hébergements" at bounding box center [861, 97] width 306 height 29
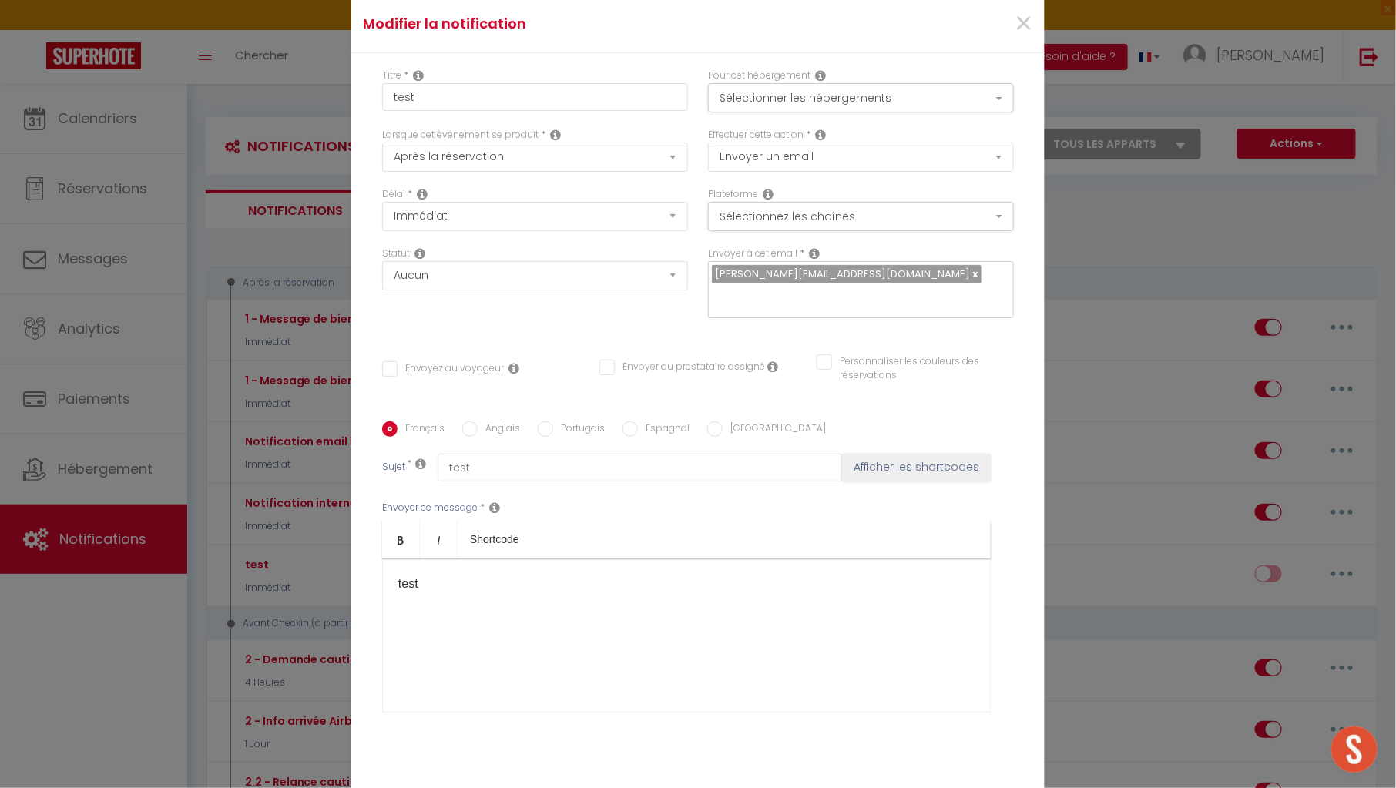
click at [447, 365] on input "Envoyez au voyageur" at bounding box center [443, 368] width 122 height 15
checkbox input "true"
checkbox input "false"
click at [846, 215] on button "Sélectionnez les chaînes" at bounding box center [861, 216] width 306 height 29
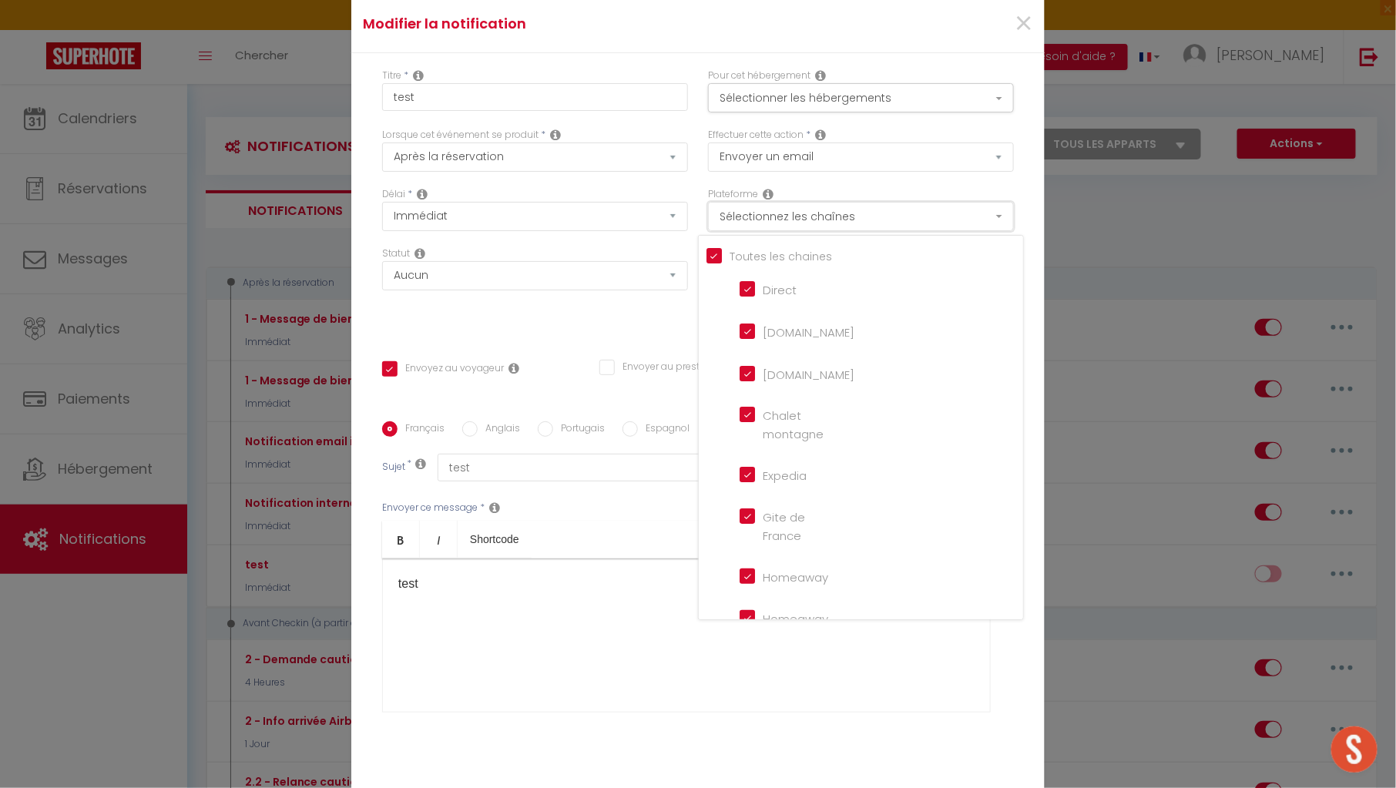
click at [846, 215] on button "Sélectionnez les chaînes" at bounding box center [861, 216] width 306 height 29
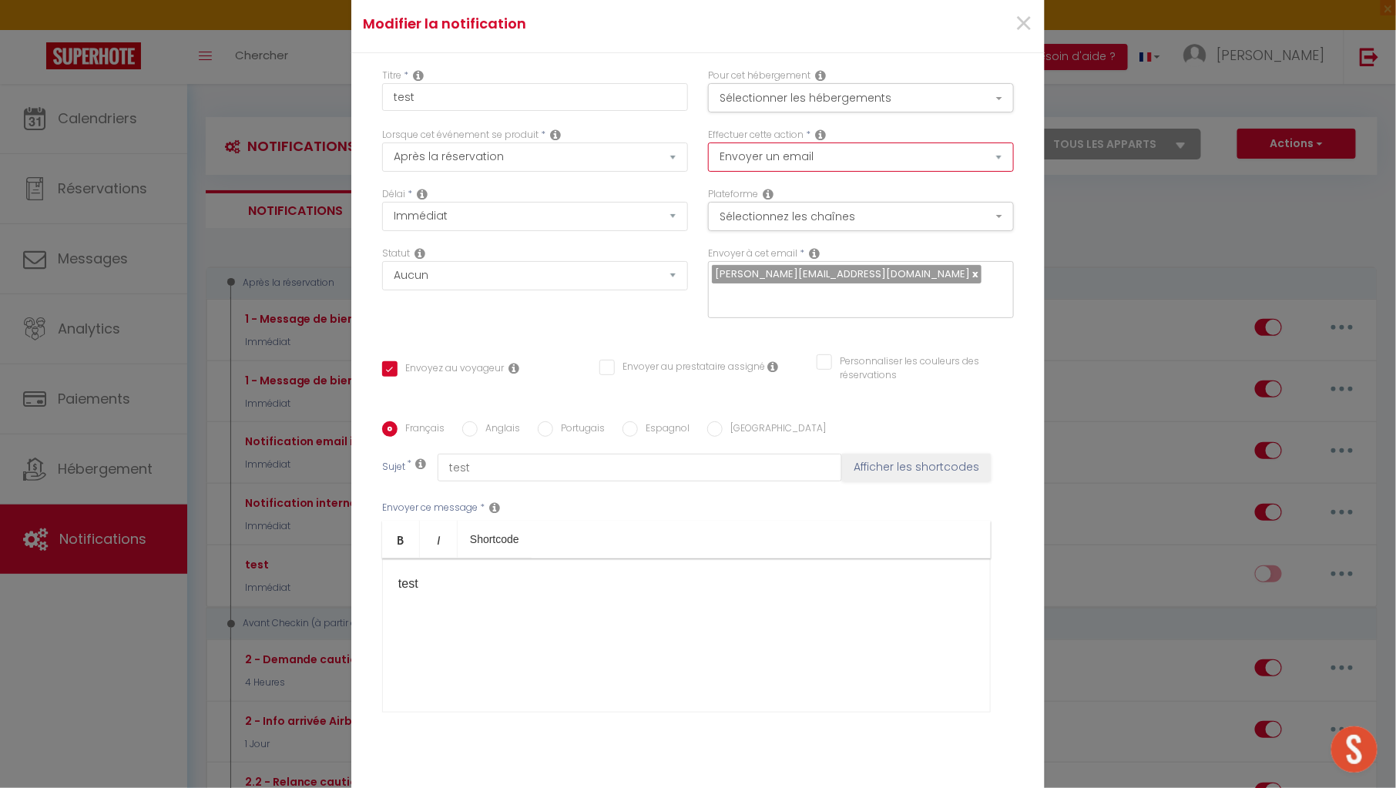
click at [859, 153] on select "Envoyer un email Envoyer un SMS Envoyer une notification push" at bounding box center [861, 157] width 306 height 29
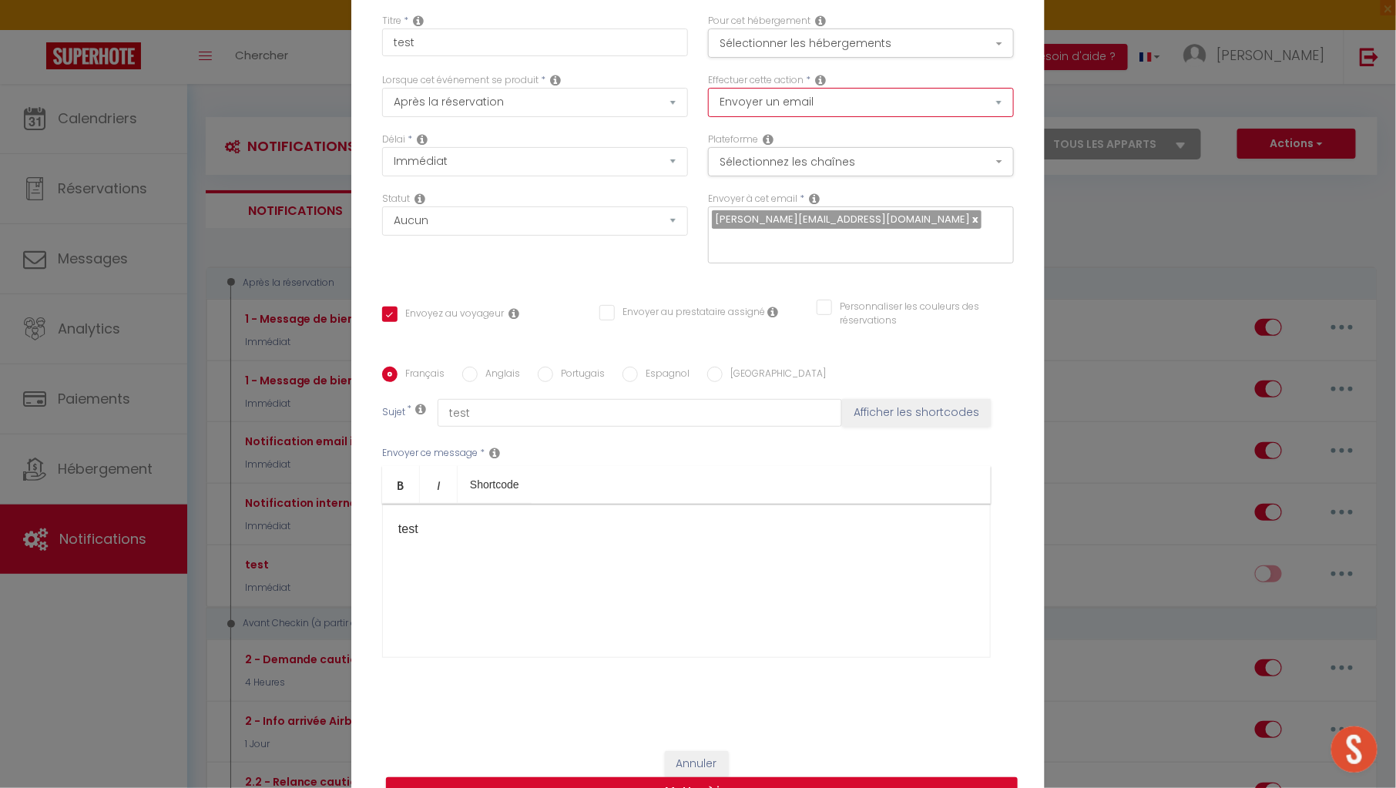
scroll to position [86, 0]
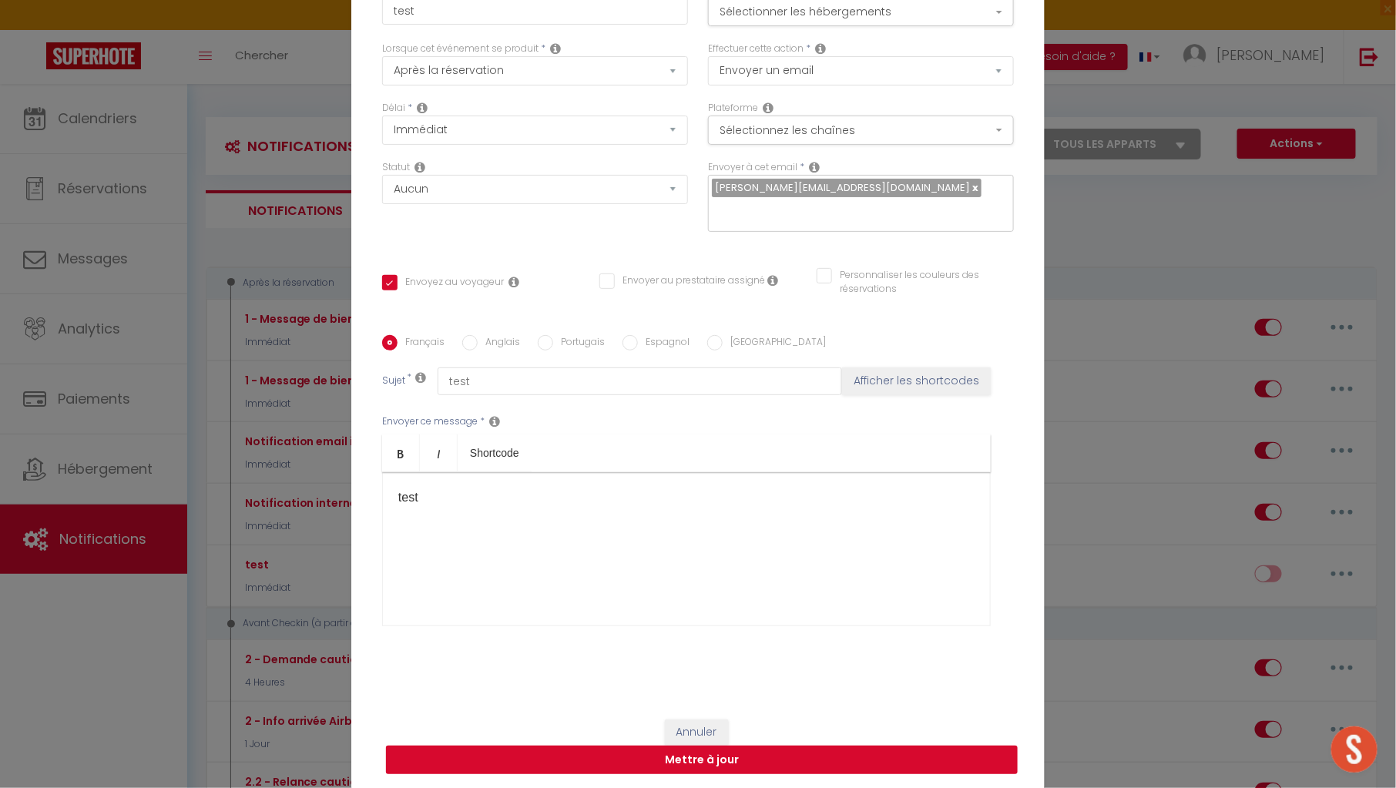
click at [724, 757] on button "Mettre à jour" at bounding box center [702, 760] width 632 height 29
checkbox input "false"
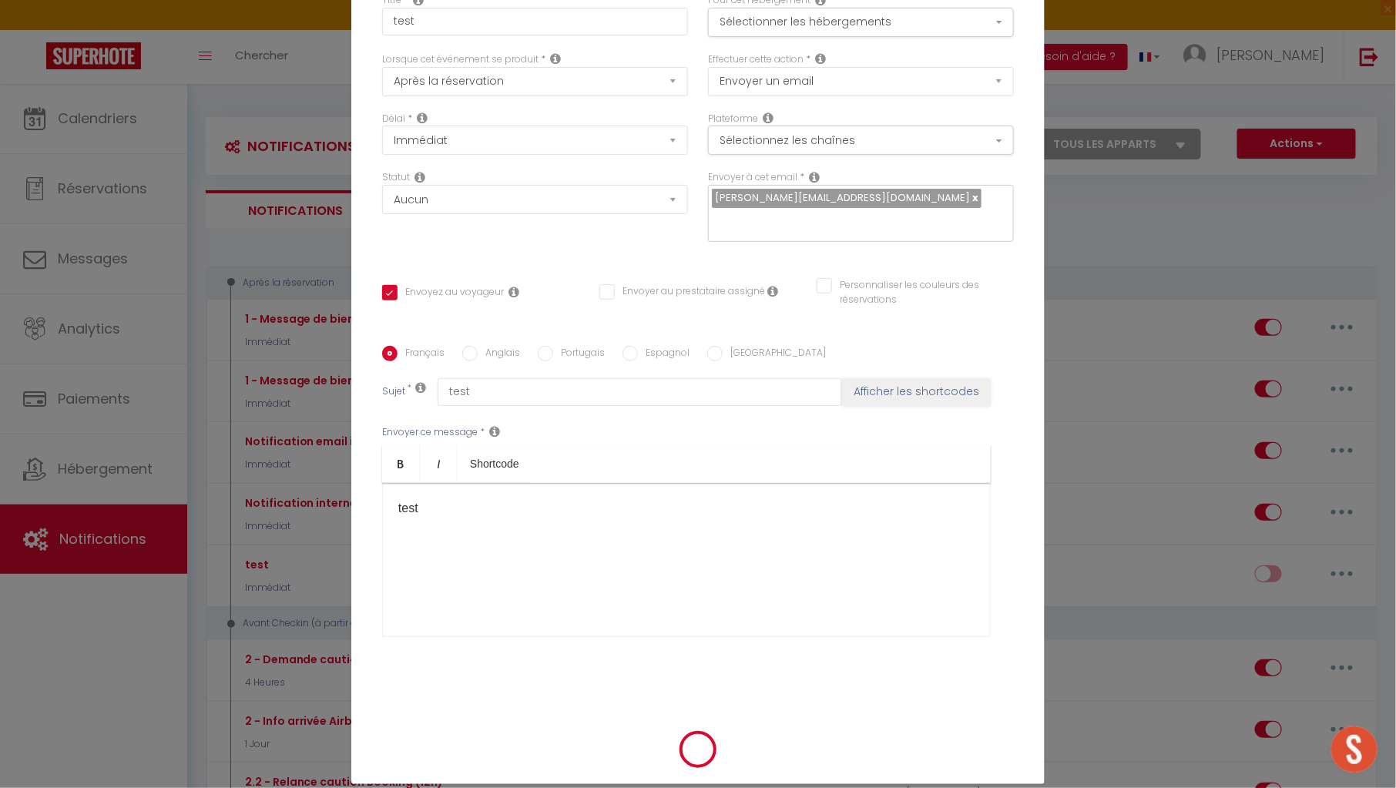
scroll to position [78, 0]
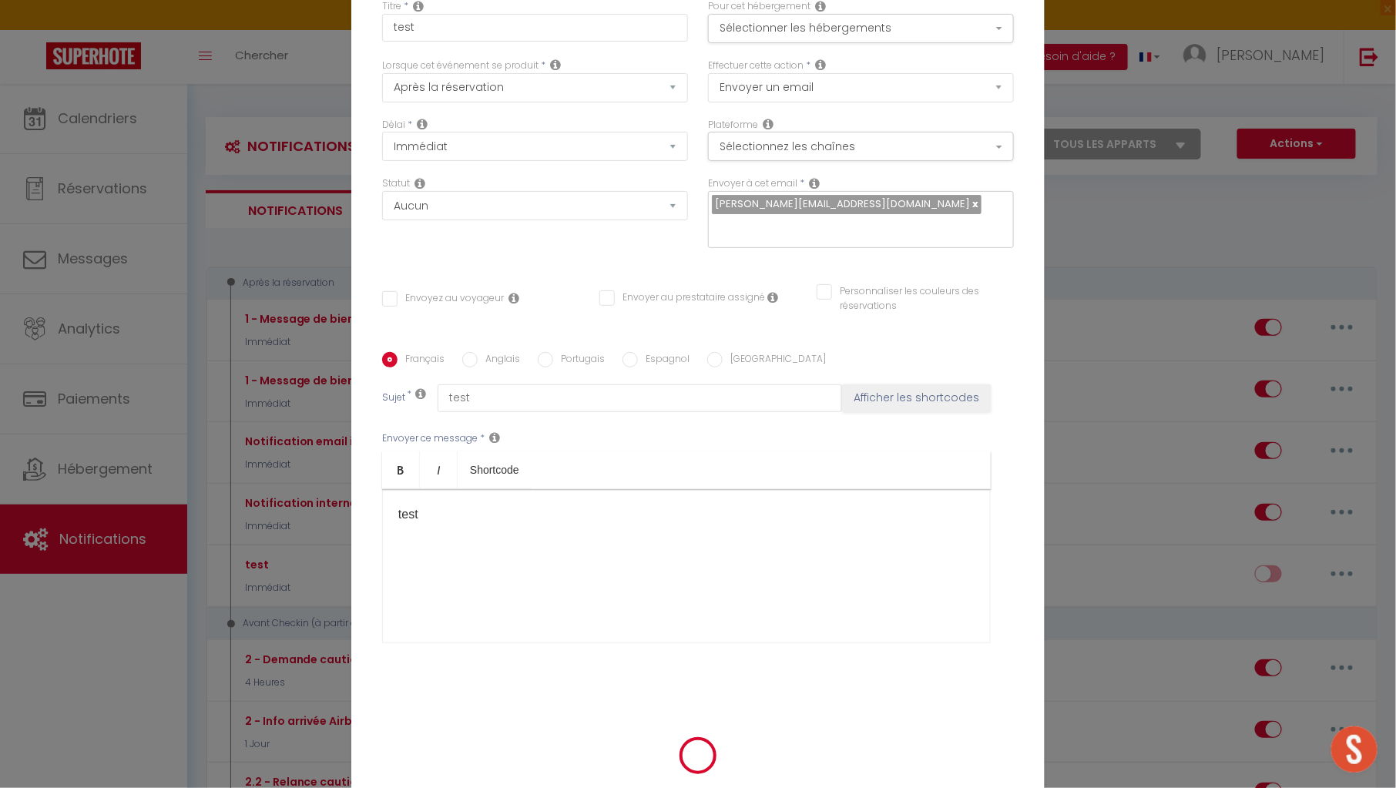
select select
checkbox input "false"
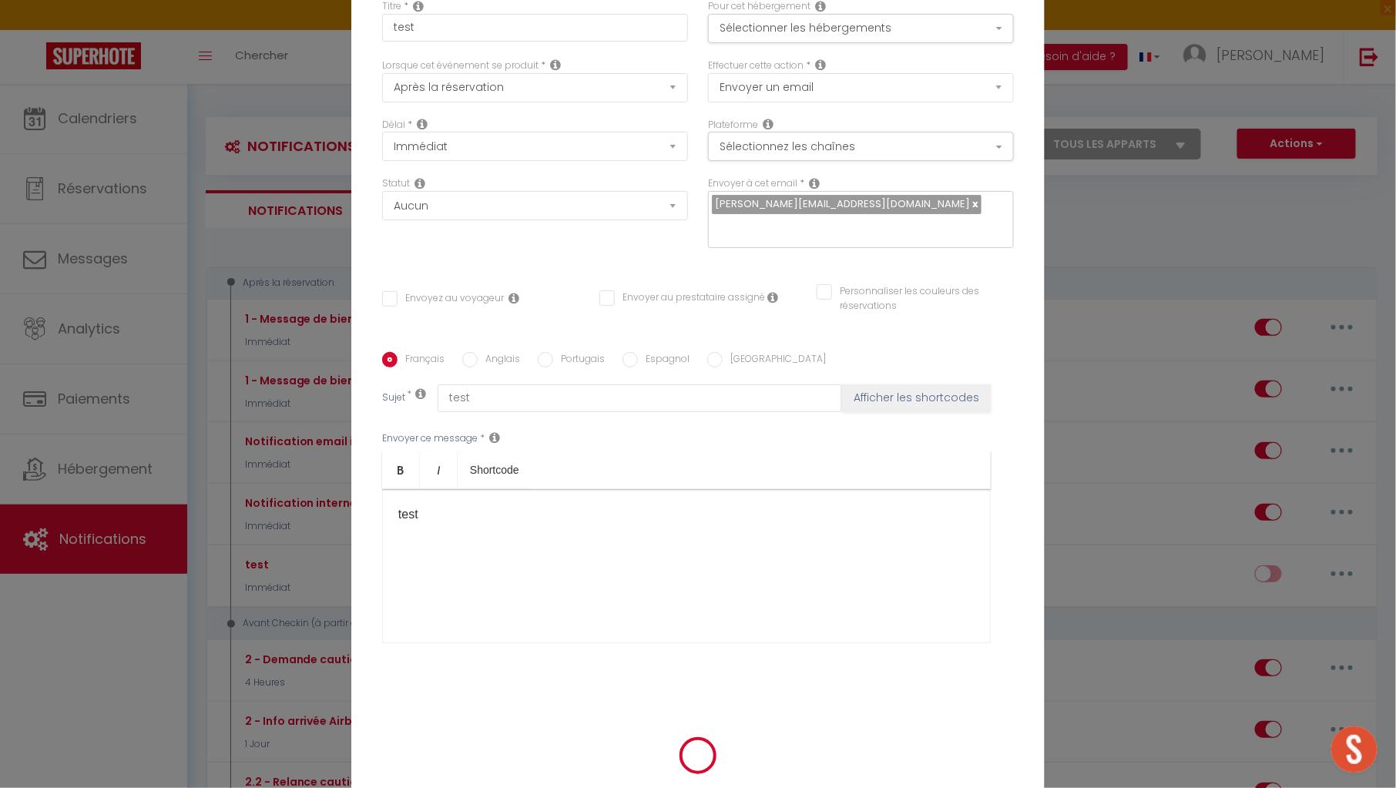
radio input "false"
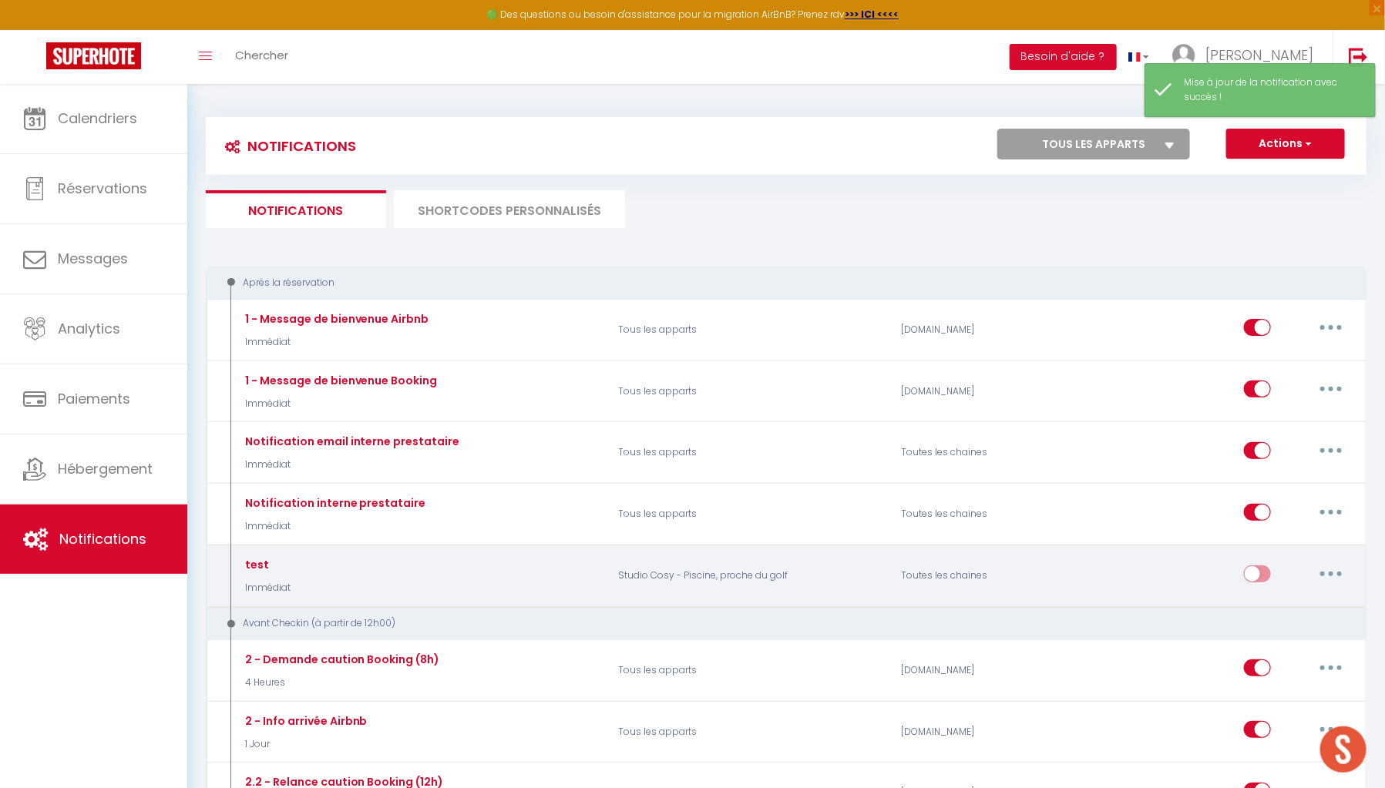
click at [1345, 580] on button "button" at bounding box center [1330, 574] width 43 height 25
click at [1288, 608] on link "Editer" at bounding box center [1291, 609] width 114 height 26
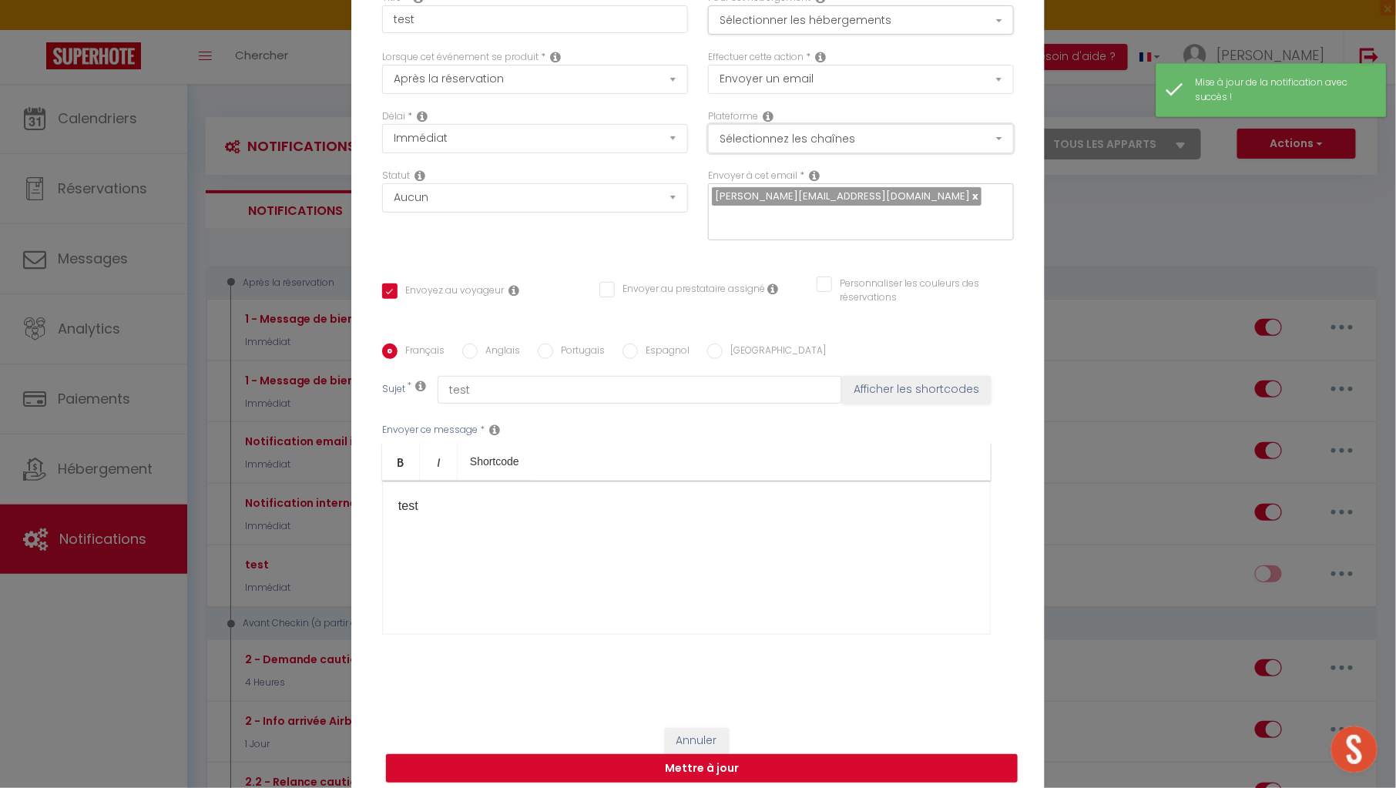
click at [893, 144] on button "Sélectionnez les chaînes" at bounding box center [861, 138] width 306 height 29
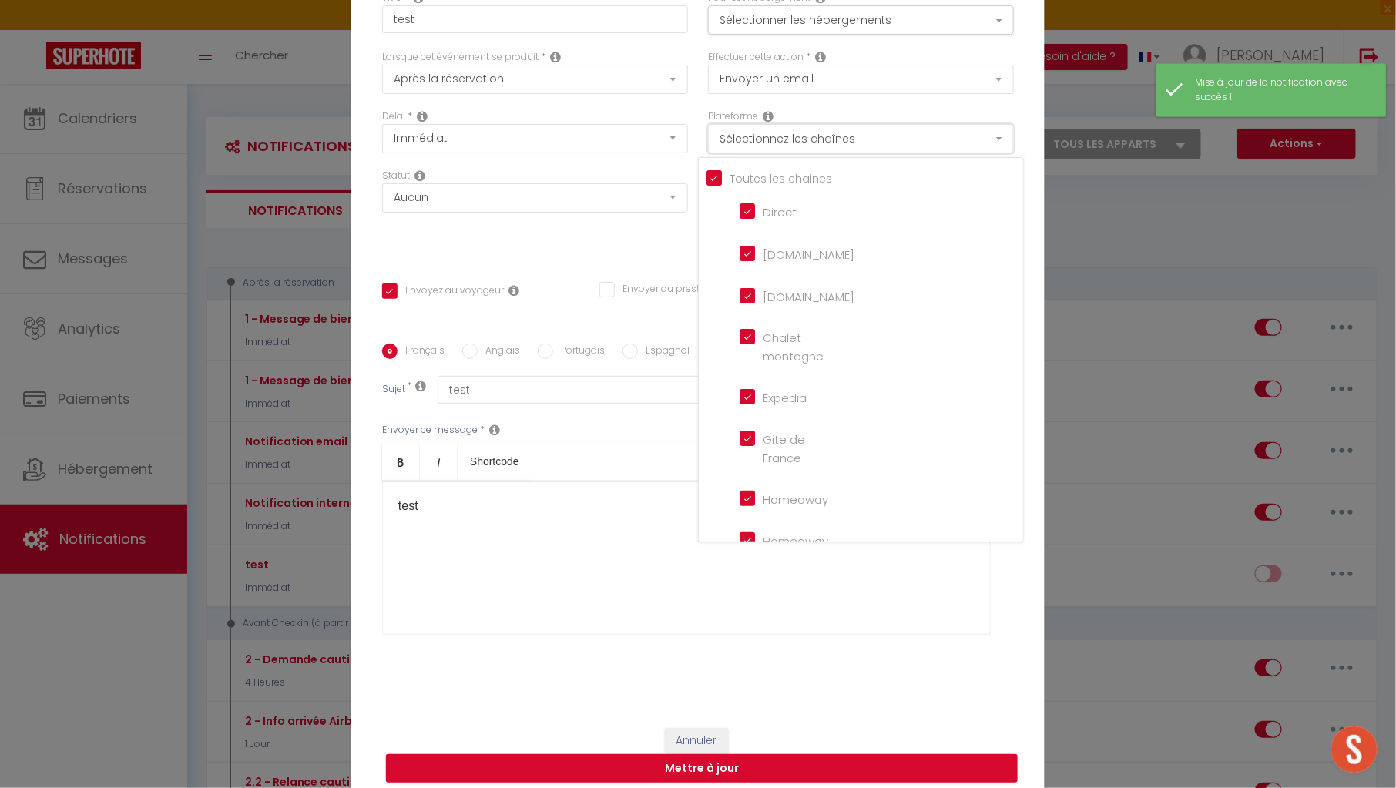
click at [893, 144] on button "Sélectionnez les chaînes" at bounding box center [861, 138] width 306 height 29
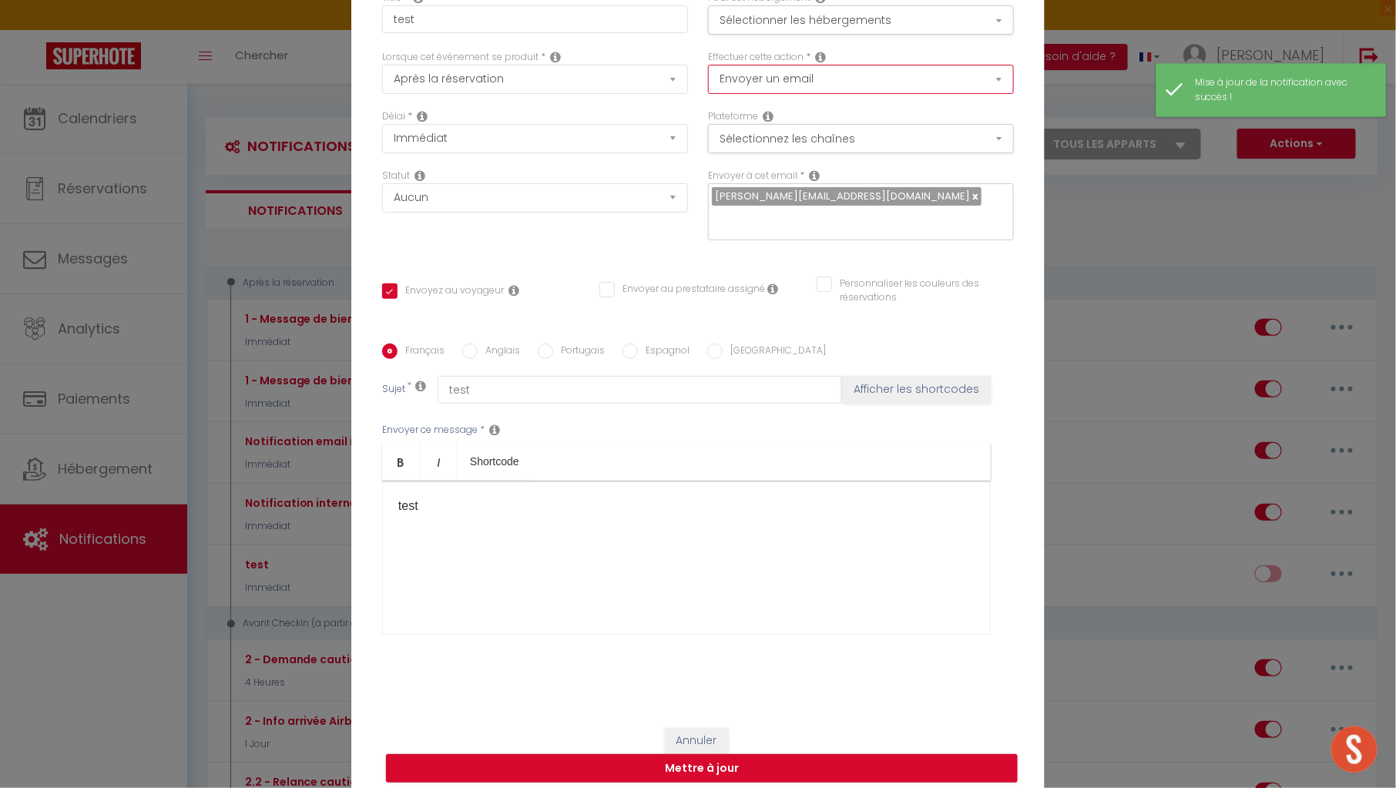
click at [879, 80] on select "Envoyer un email Envoyer un SMS Envoyer une notification push" at bounding box center [861, 79] width 306 height 29
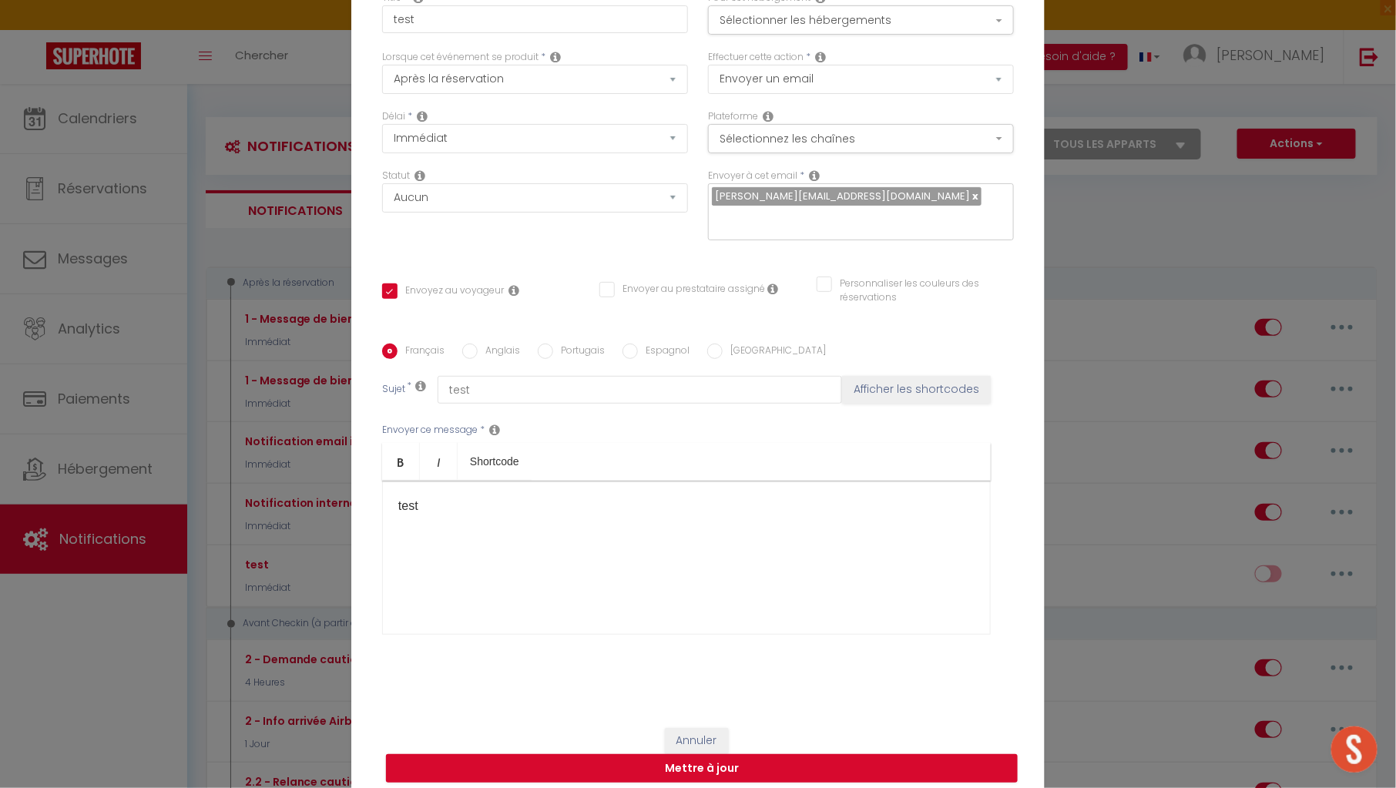
click at [1026, 144] on div "Titre * test Pour cet hébergement Sélectionner les hébergements Tous les appart…" at bounding box center [698, 343] width 694 height 737
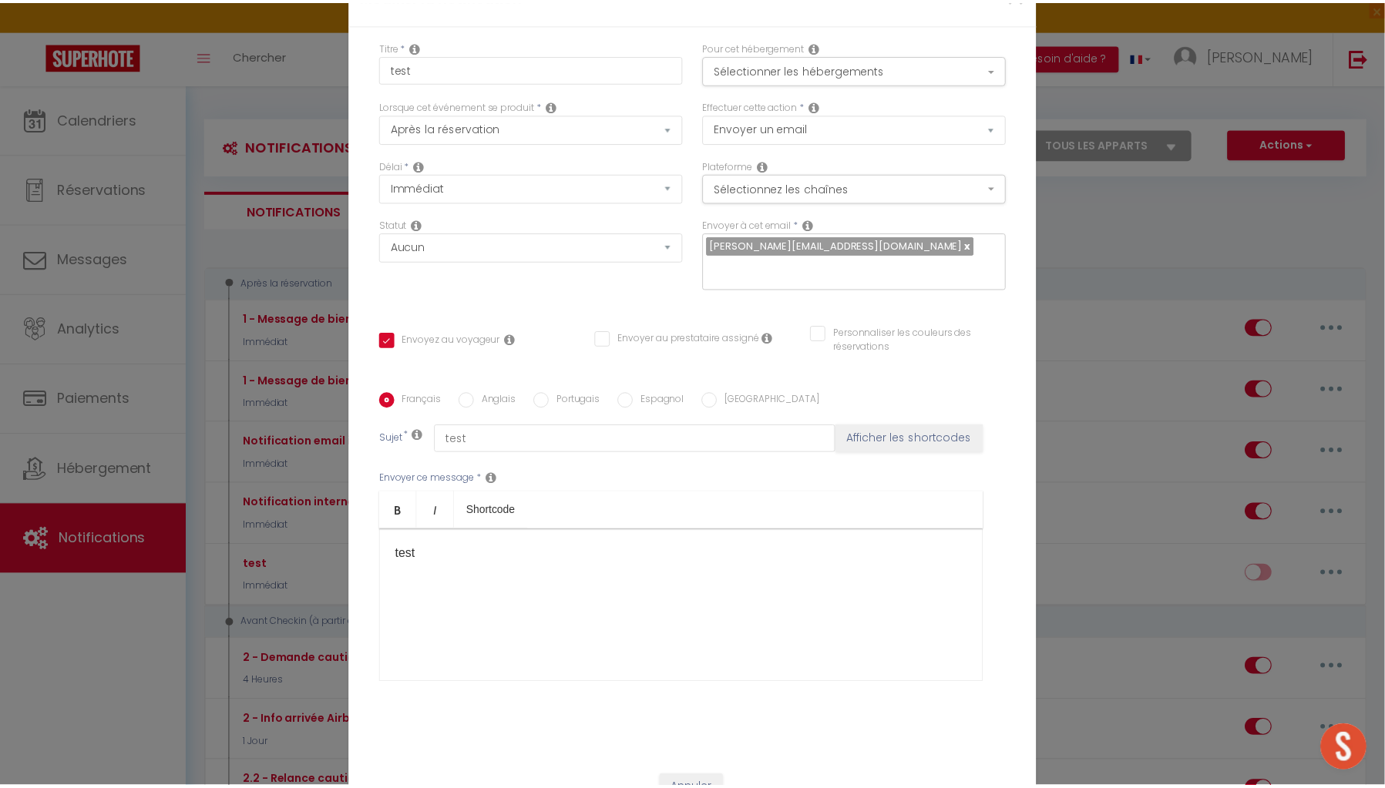
scroll to position [0, 0]
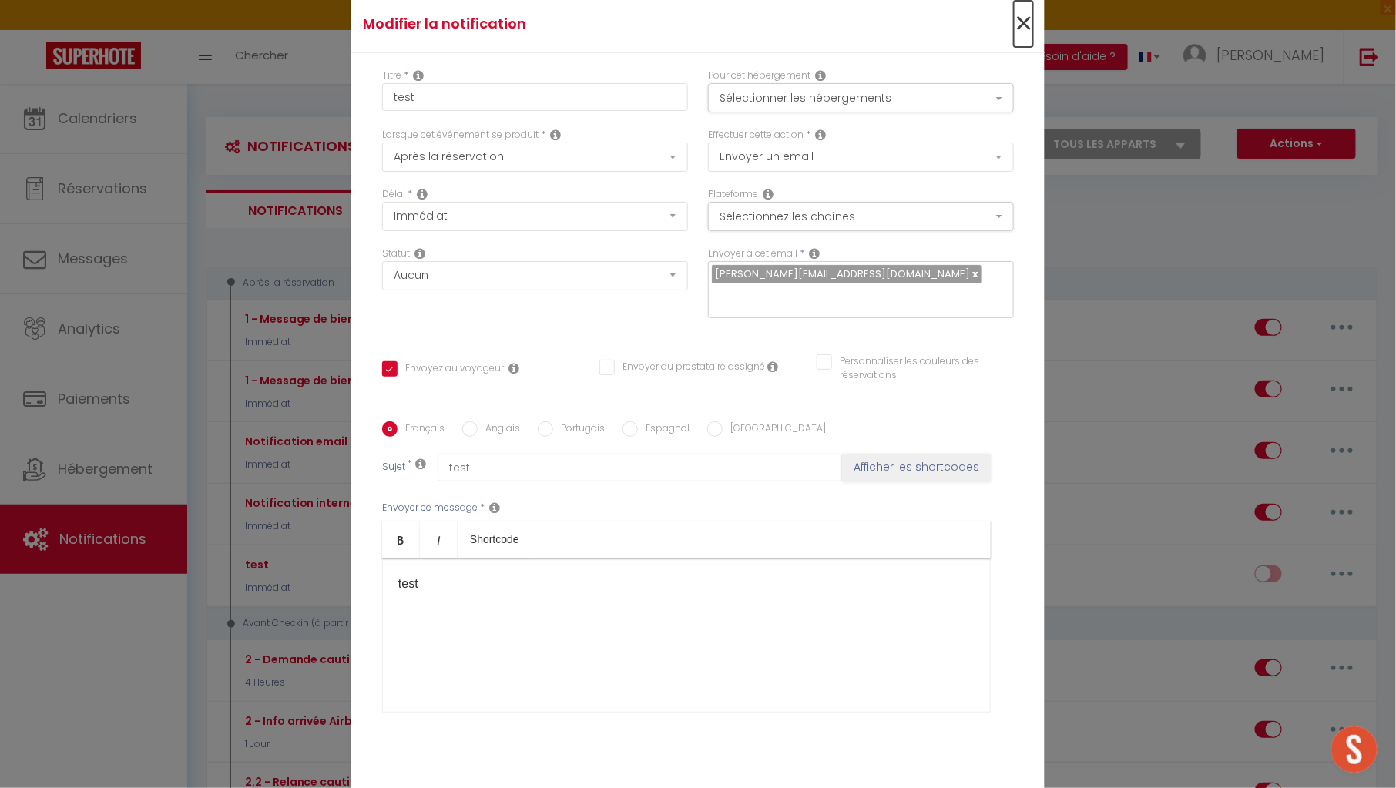
click at [1014, 46] on span "×" at bounding box center [1023, 24] width 19 height 46
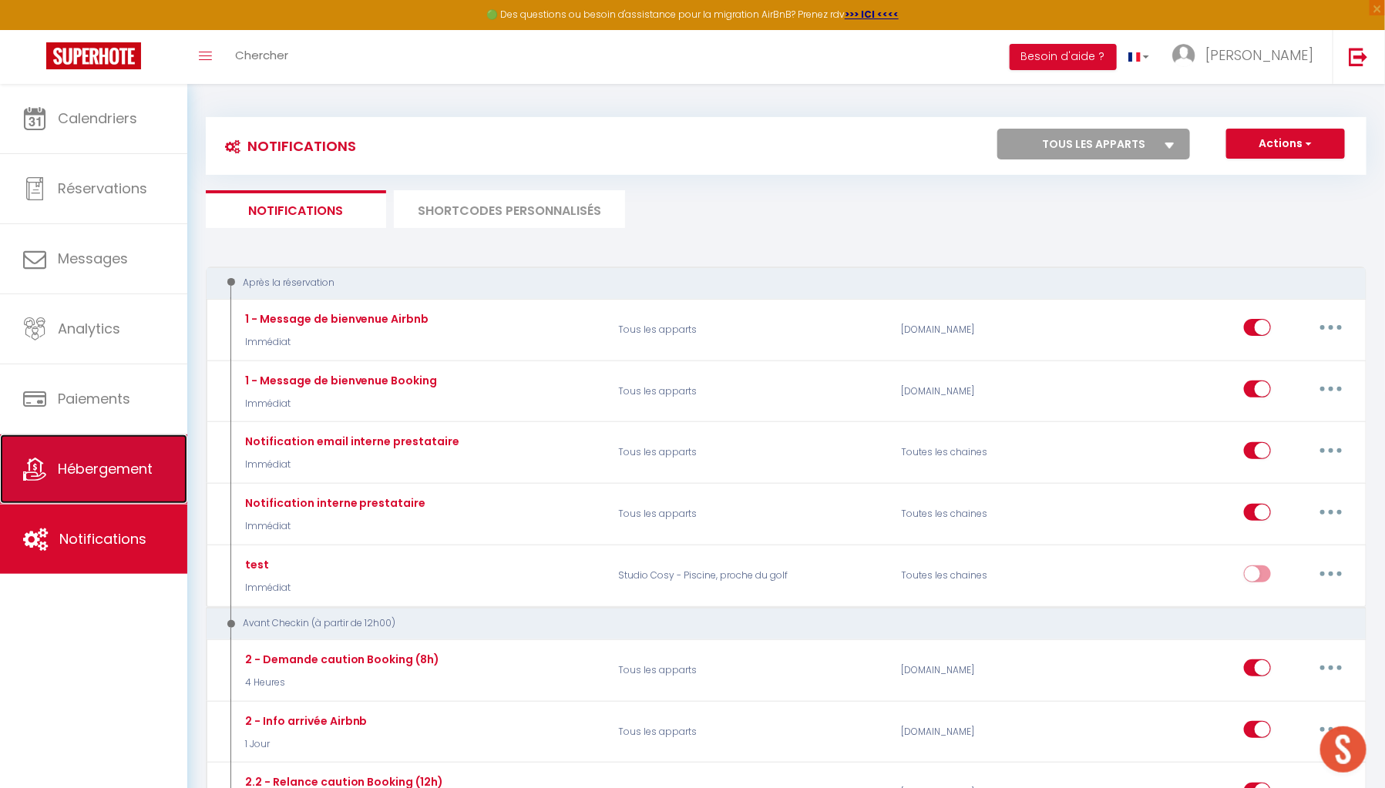
click at [123, 486] on link "Hébergement" at bounding box center [93, 469] width 187 height 69
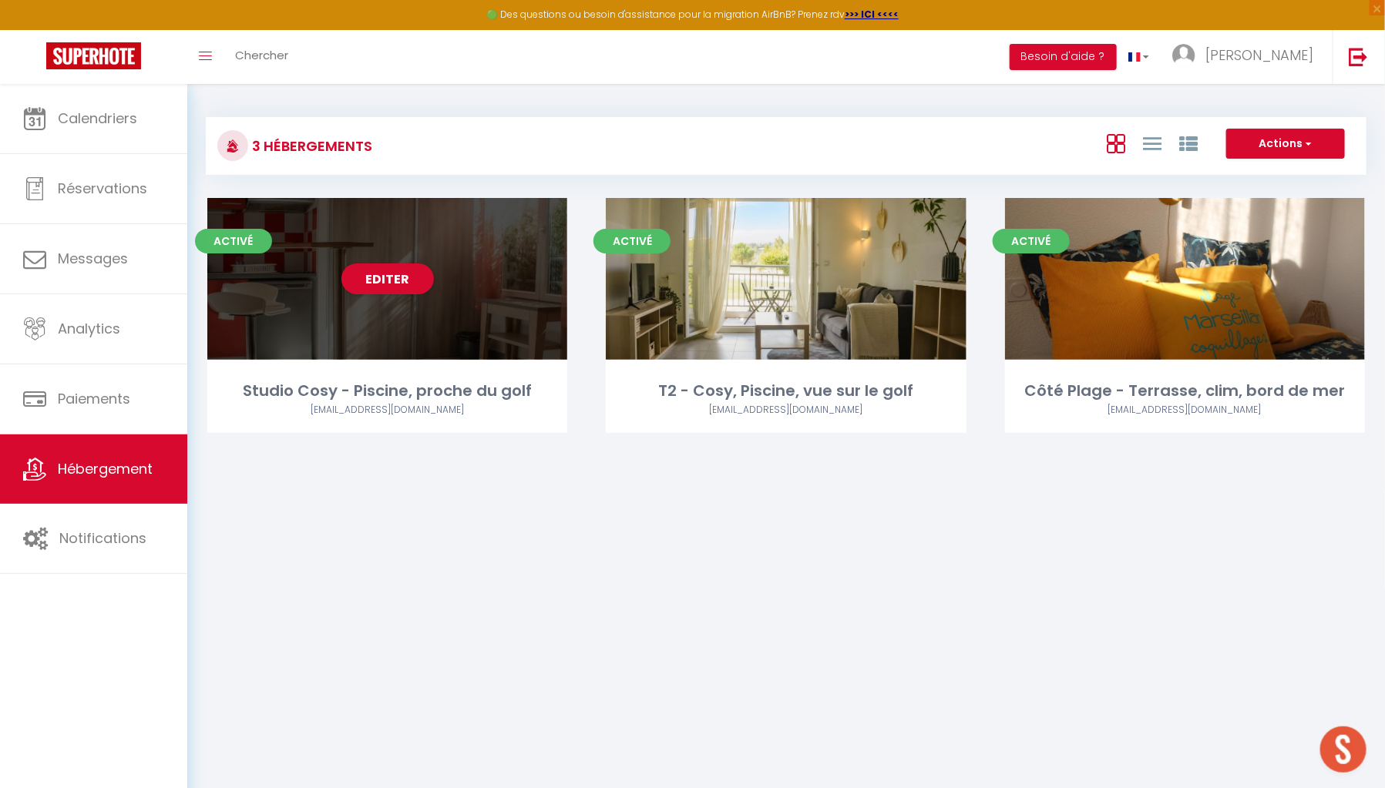
click at [496, 360] on div "Editer" at bounding box center [387, 279] width 360 height 162
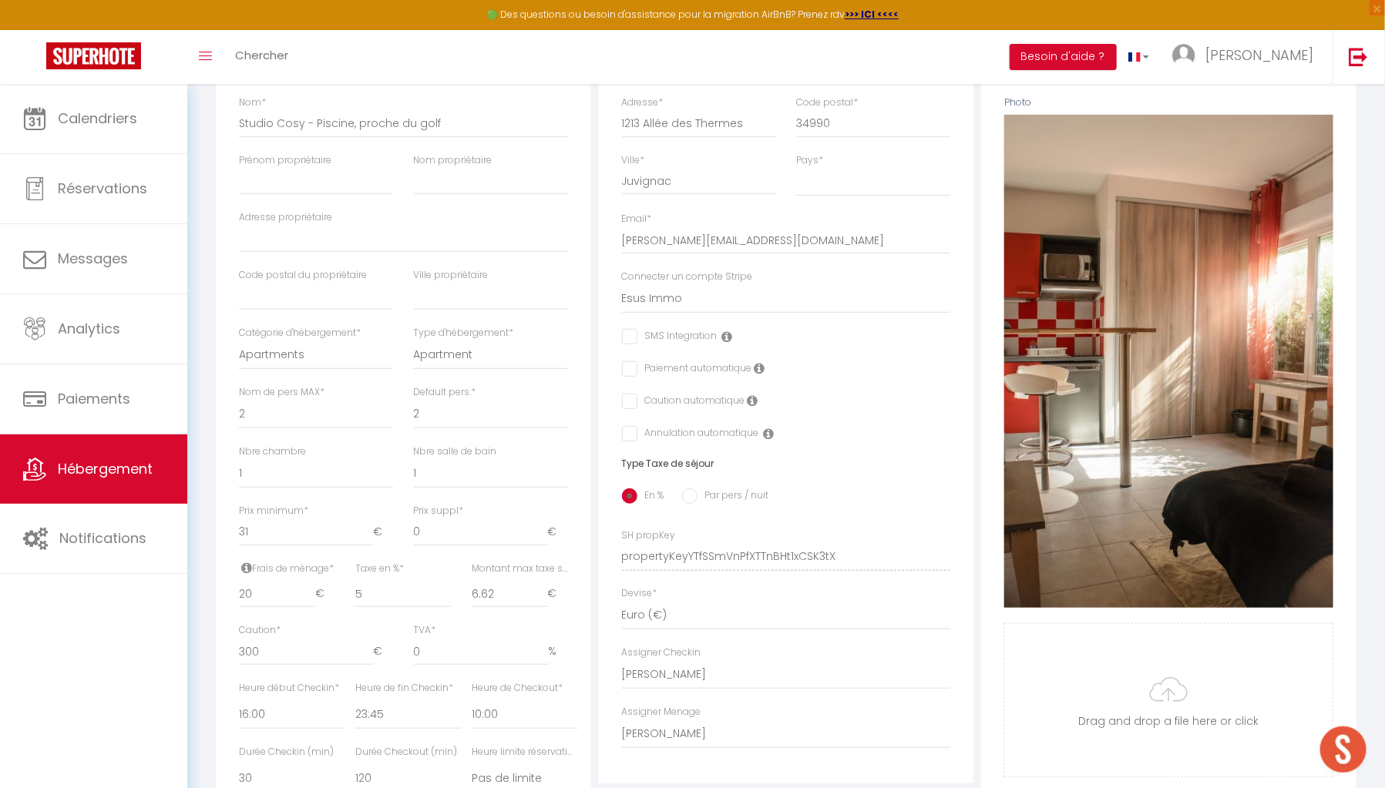
scroll to position [255, 0]
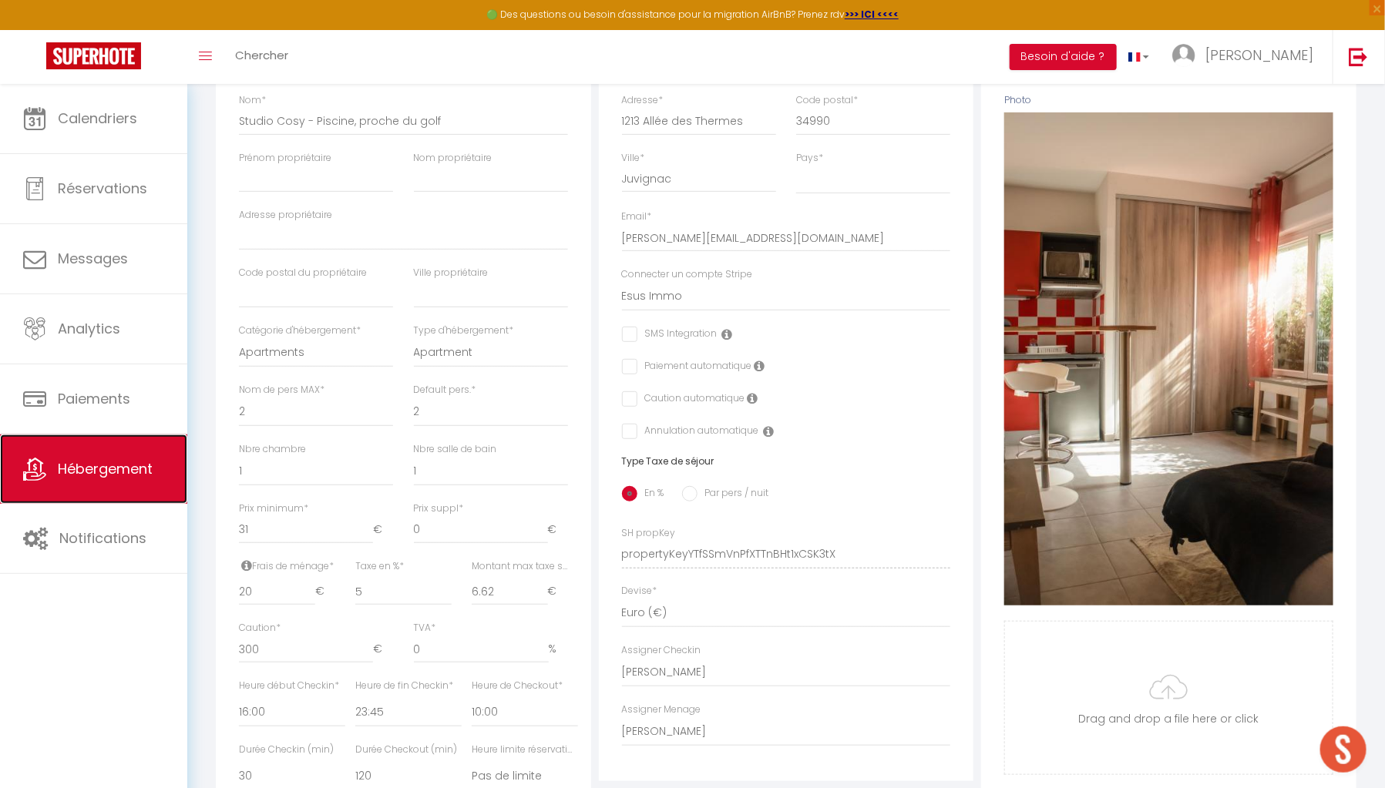
click at [141, 472] on span "Hébergement" at bounding box center [105, 468] width 95 height 19
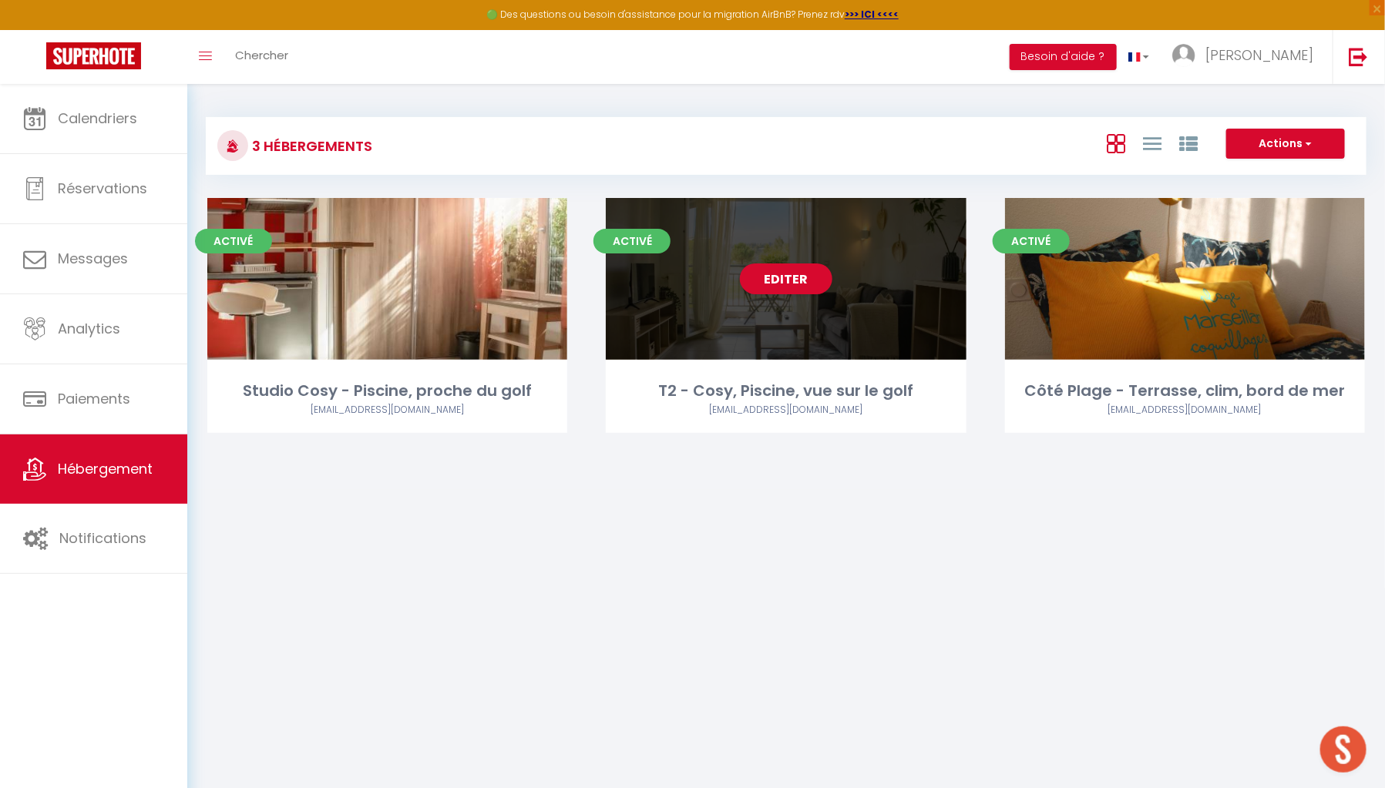
click at [756, 360] on div "Editer" at bounding box center [786, 279] width 360 height 162
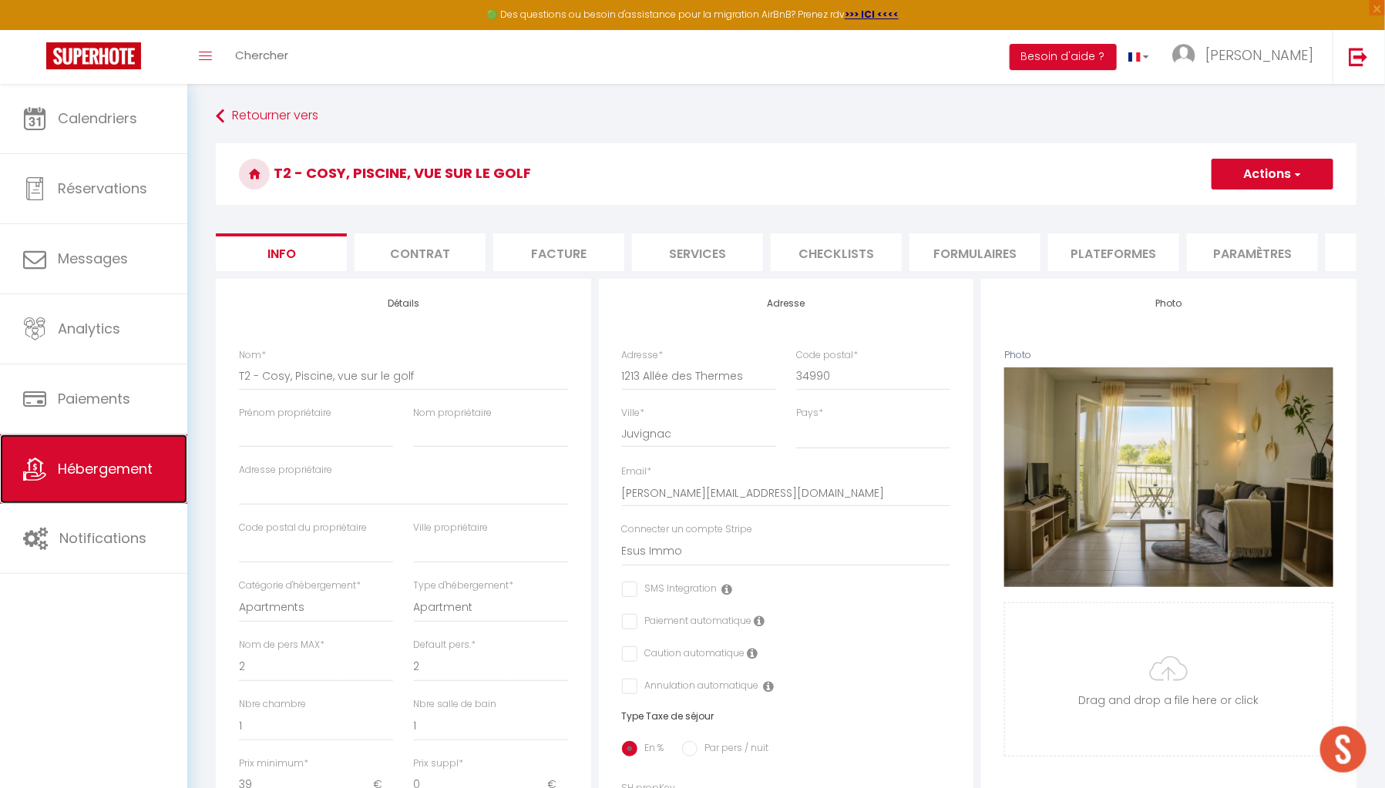
click at [109, 483] on link "Hébergement" at bounding box center [93, 469] width 187 height 69
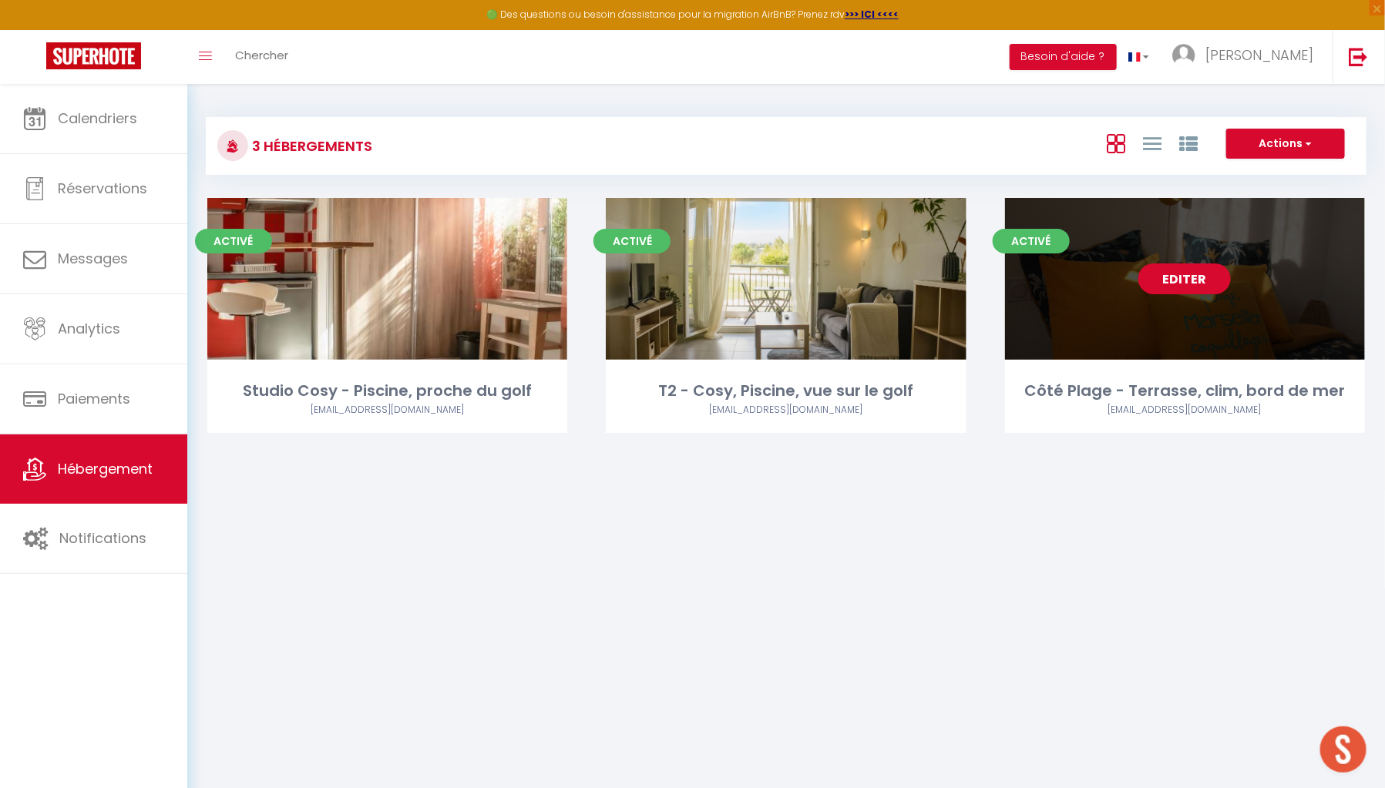
click at [1113, 360] on div "Editer" at bounding box center [1185, 279] width 360 height 162
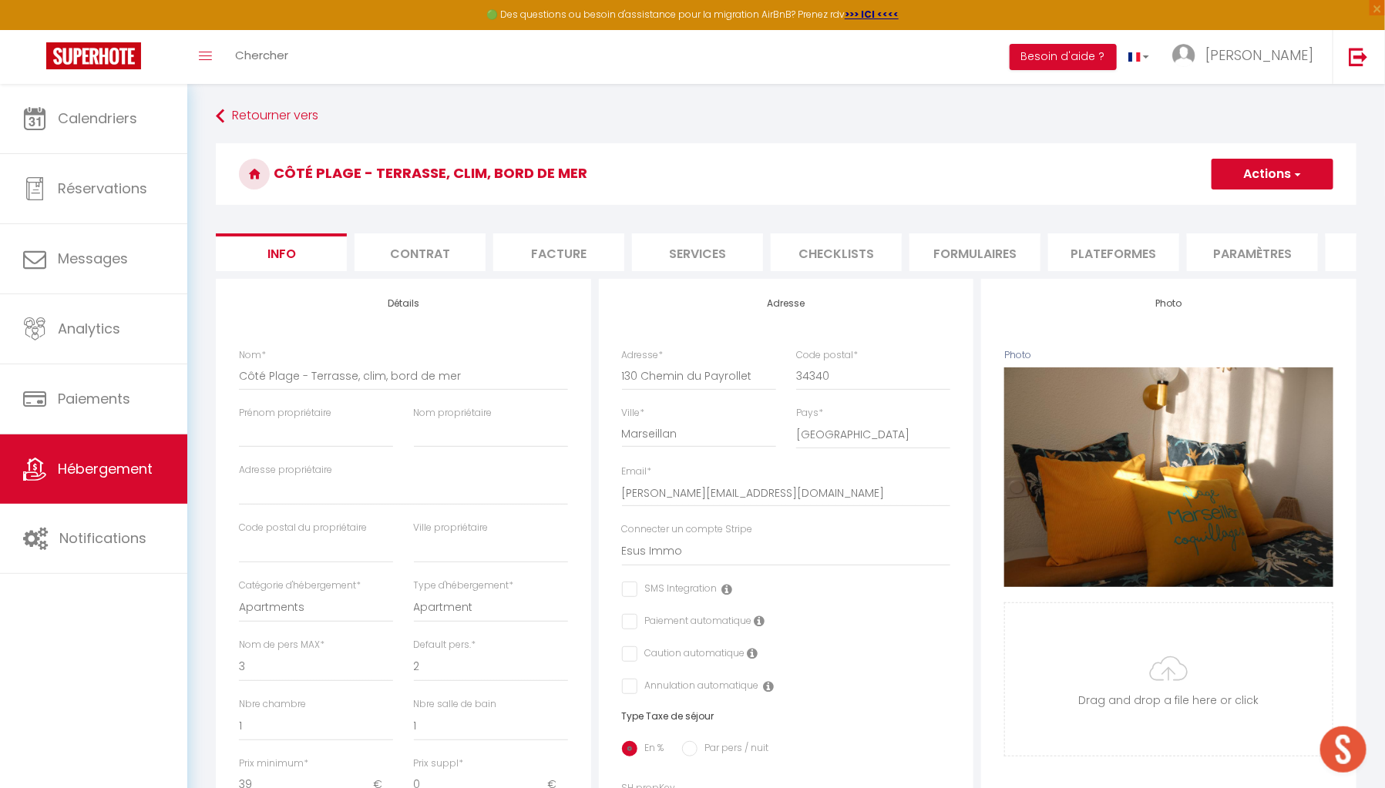
click at [795, 663] on div "Caution automatique" at bounding box center [786, 655] width 329 height 17
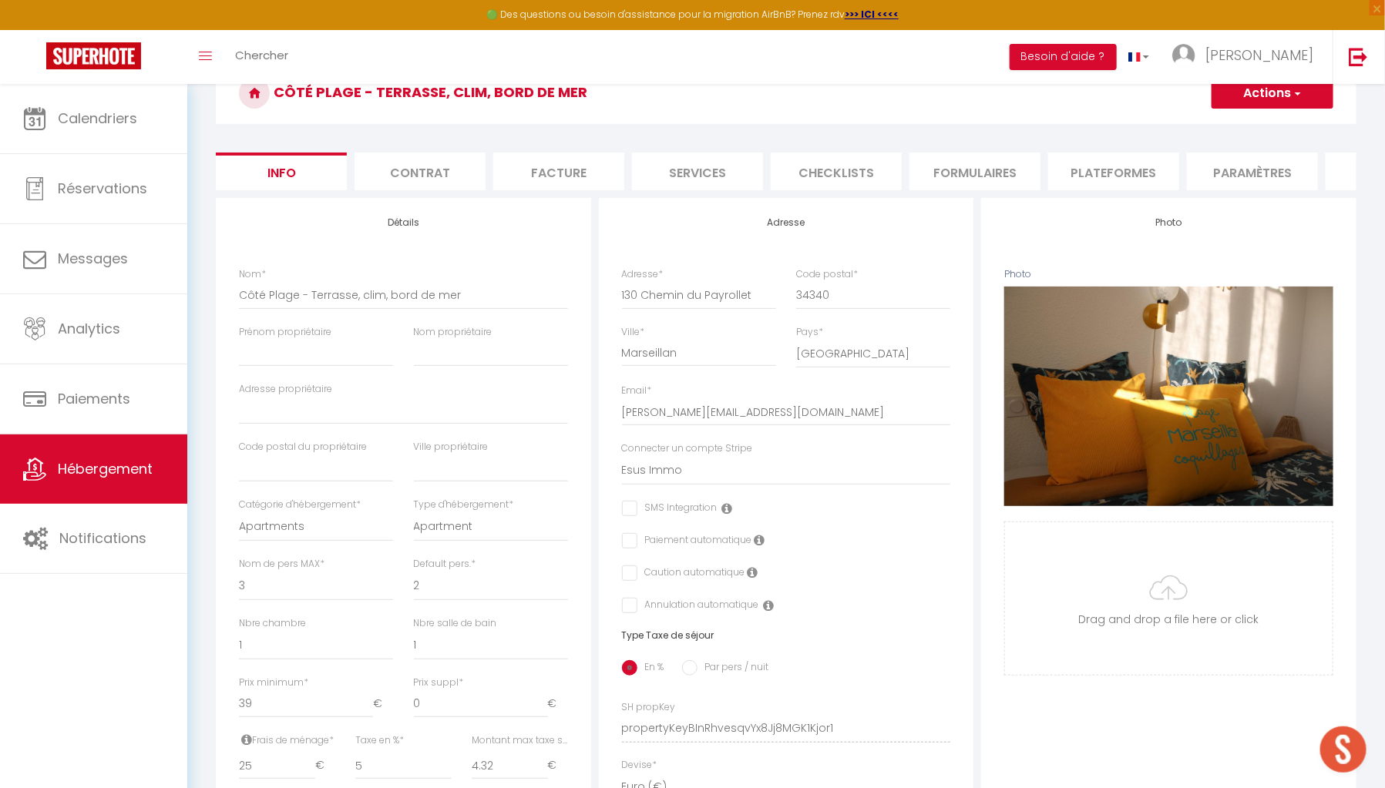
scroll to position [71, 0]
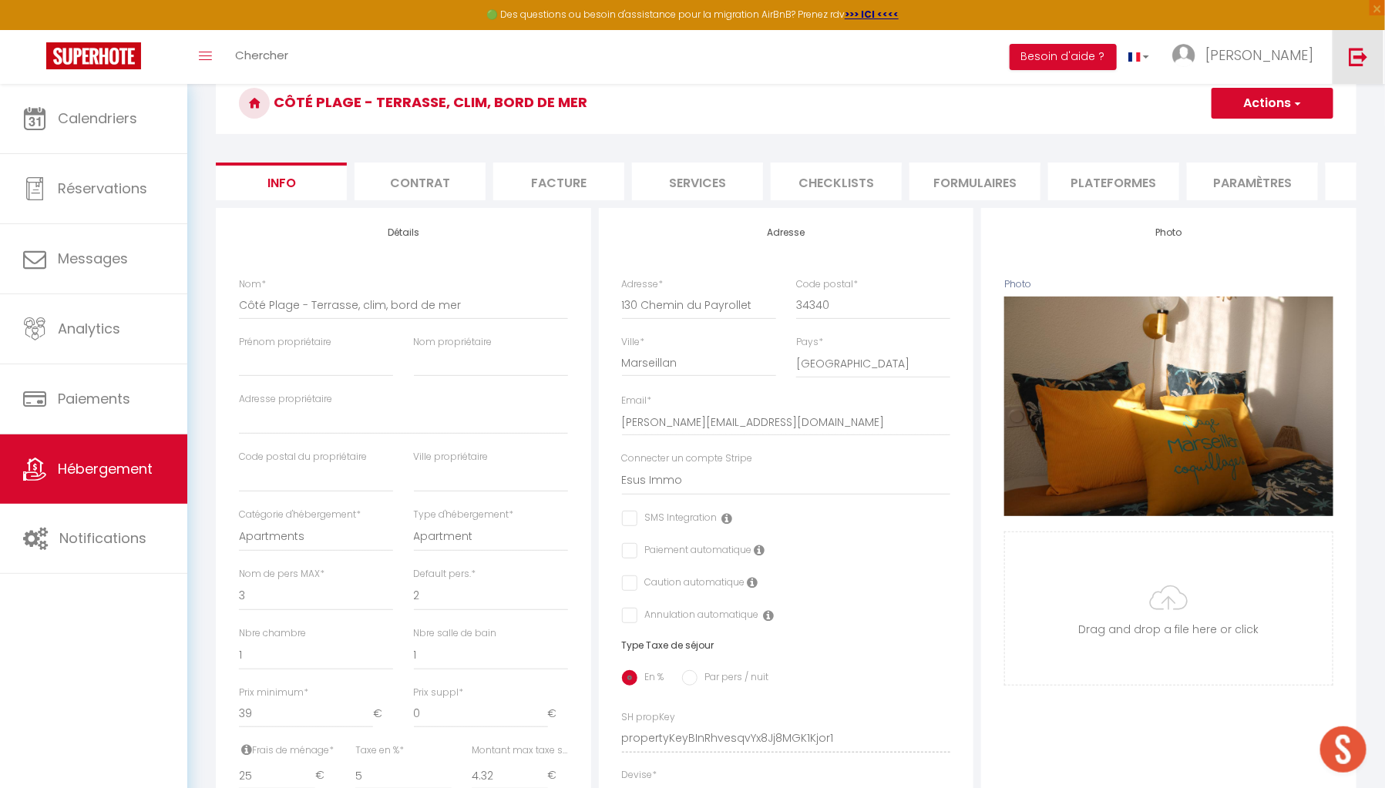
click at [1369, 74] on link at bounding box center [1357, 57] width 51 height 54
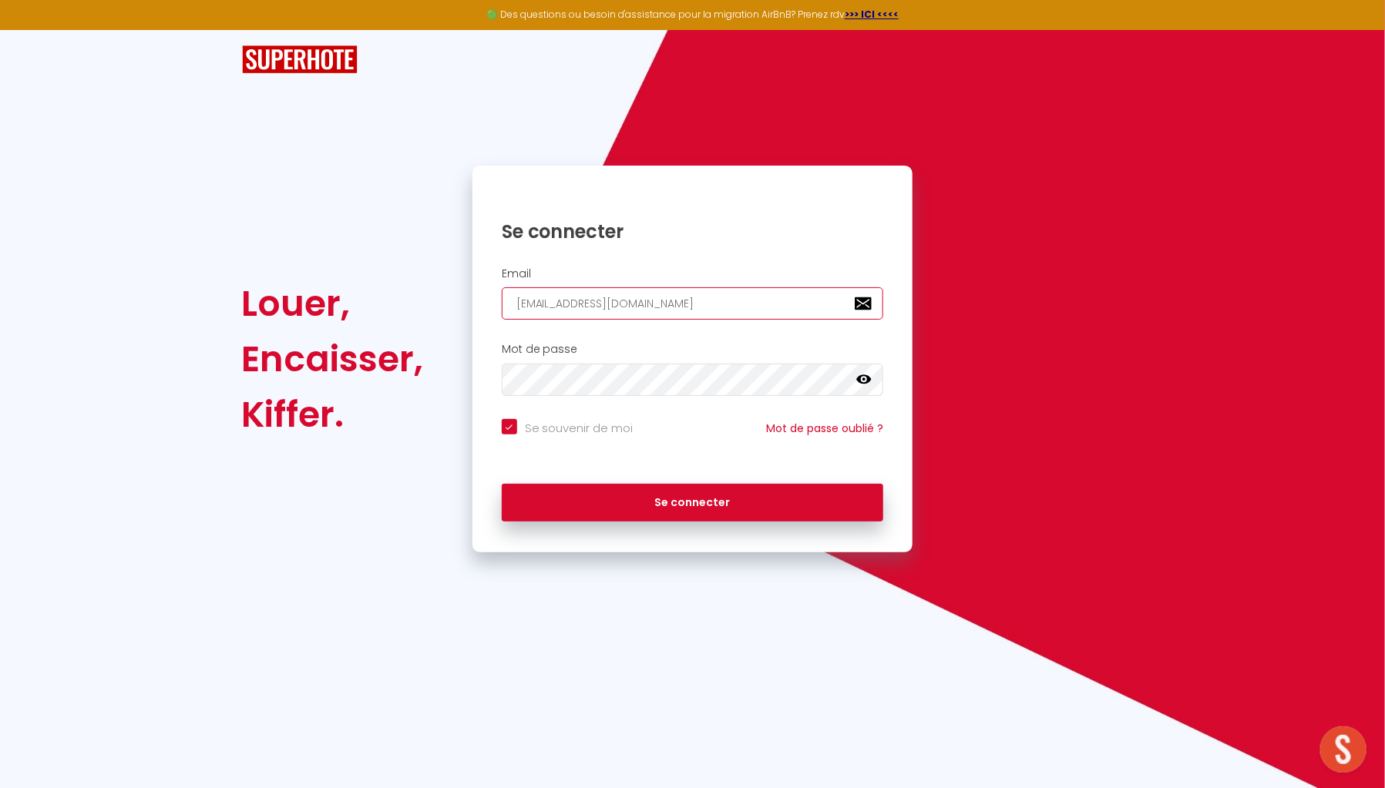
click at [690, 313] on input "[EMAIL_ADDRESS][DOMAIN_NAME]" at bounding box center [693, 303] width 382 height 32
paste input "baconciergerie@gmail.com"
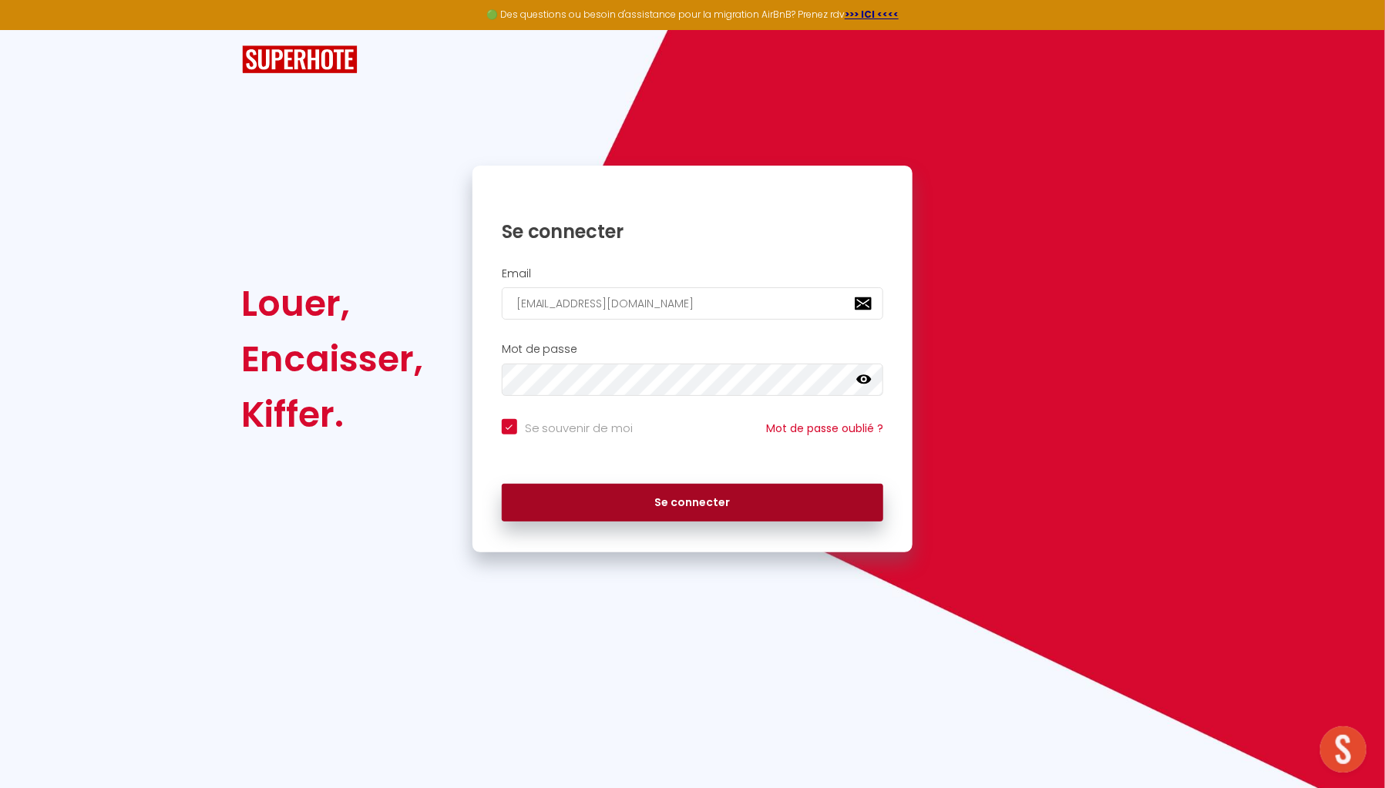
click at [725, 509] on button "Se connecter" at bounding box center [693, 503] width 382 height 39
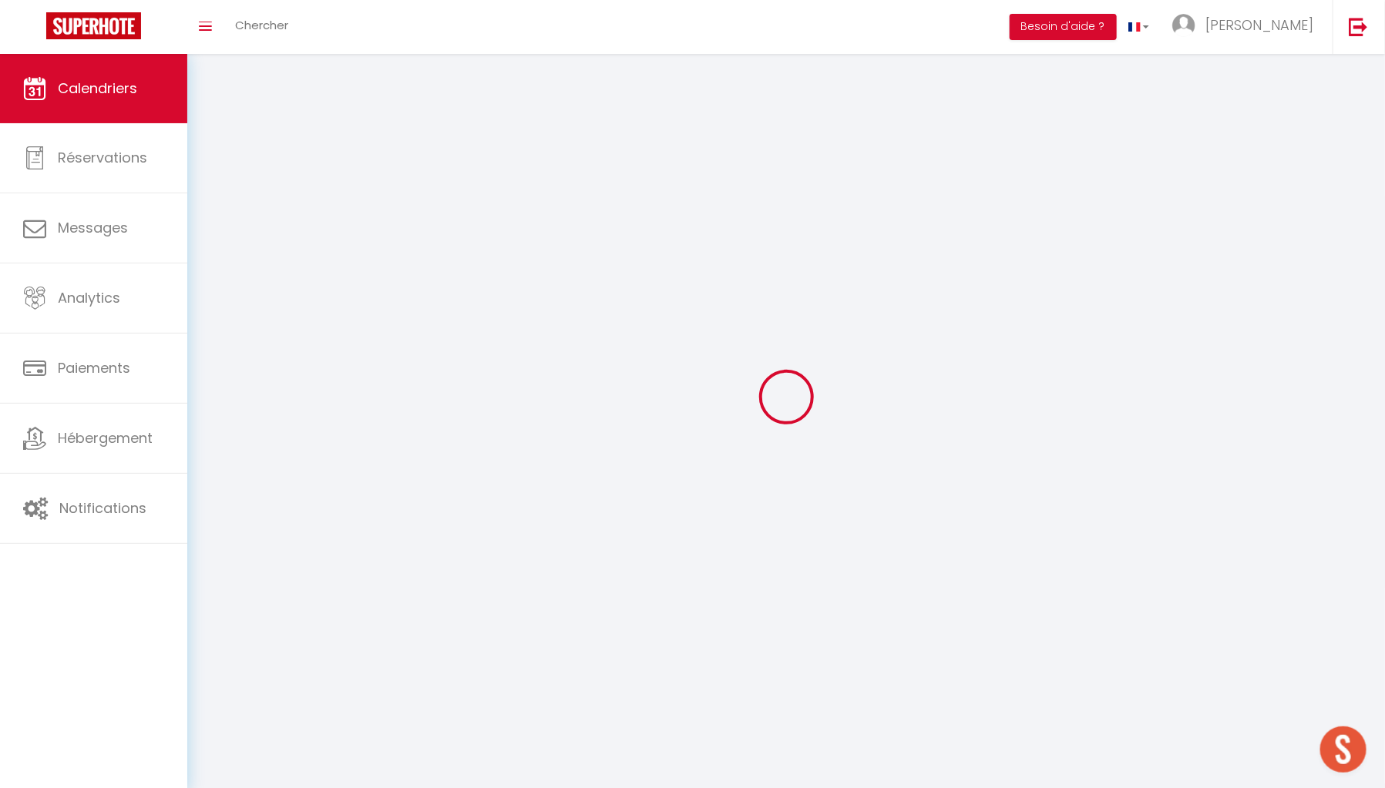
click at [662, 490] on div at bounding box center [786, 397] width 1161 height 650
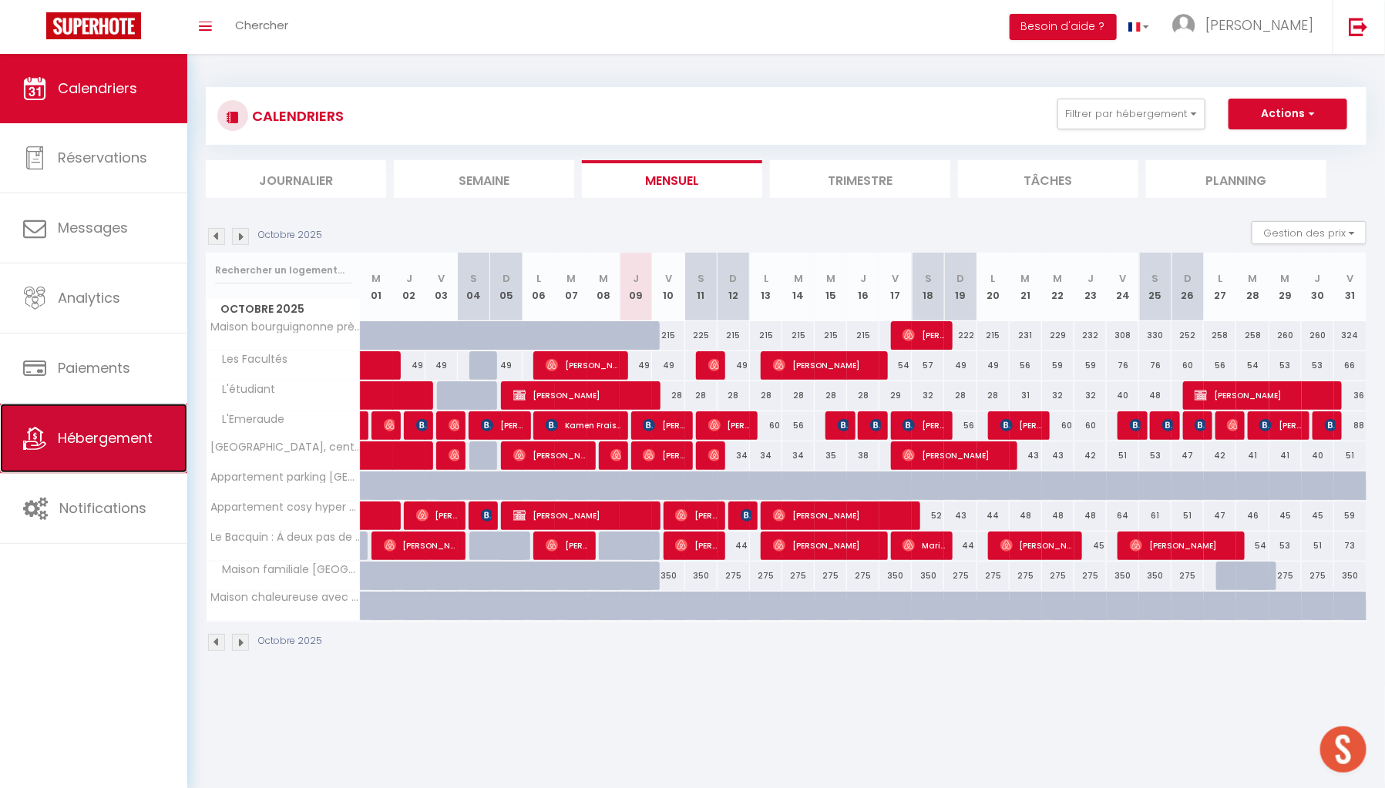
click at [121, 441] on span "Hébergement" at bounding box center [105, 437] width 95 height 19
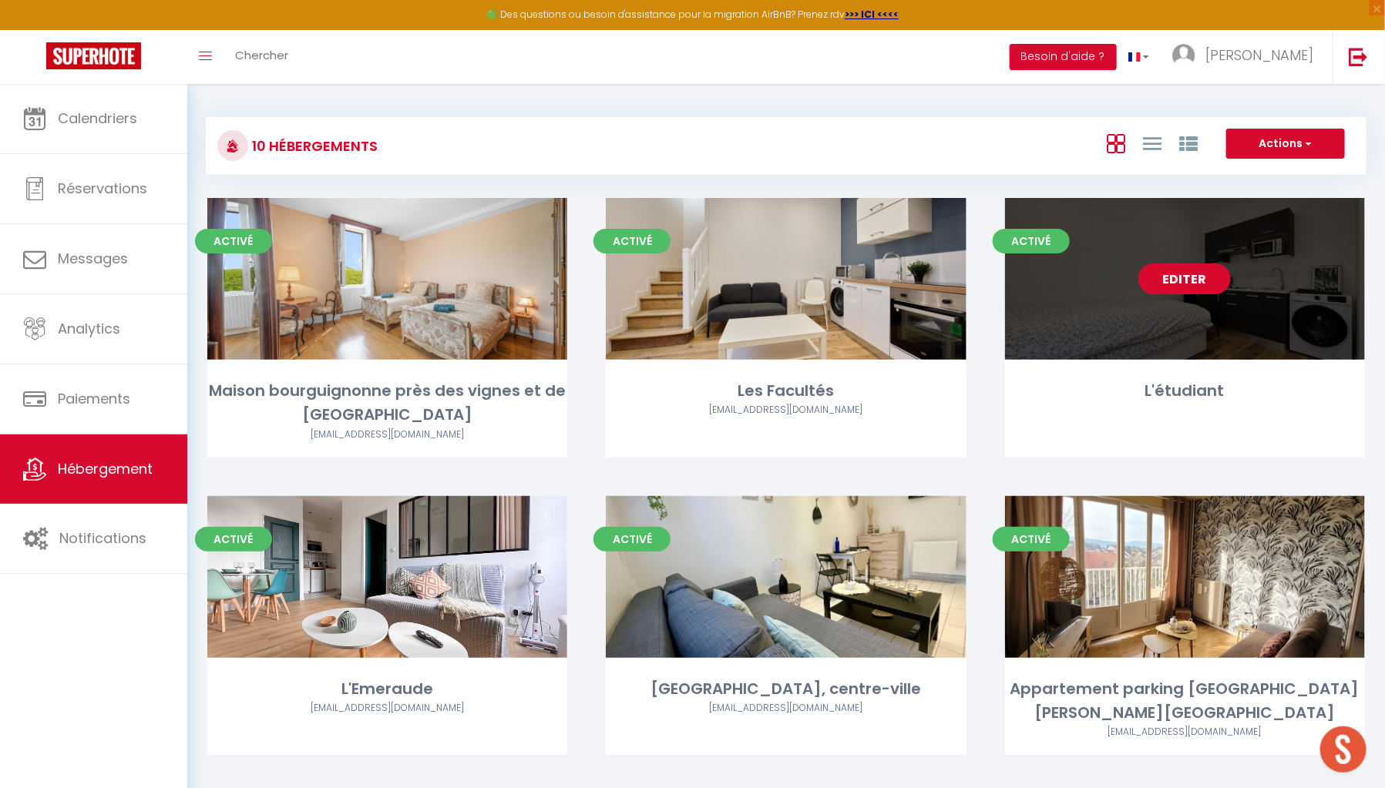
click at [1147, 294] on link "Editer" at bounding box center [1184, 279] width 92 height 31
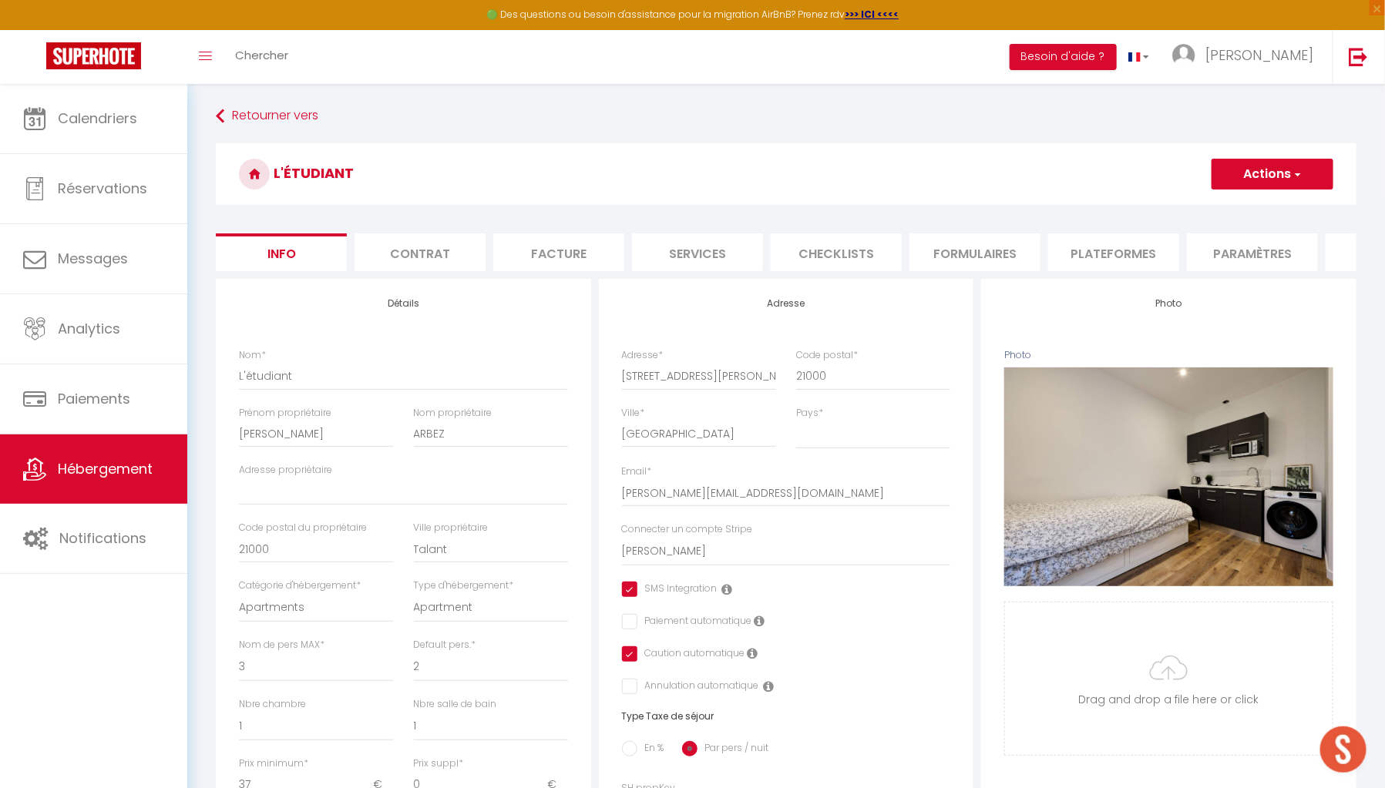
click at [966, 250] on li "Formulaires" at bounding box center [974, 252] width 131 height 38
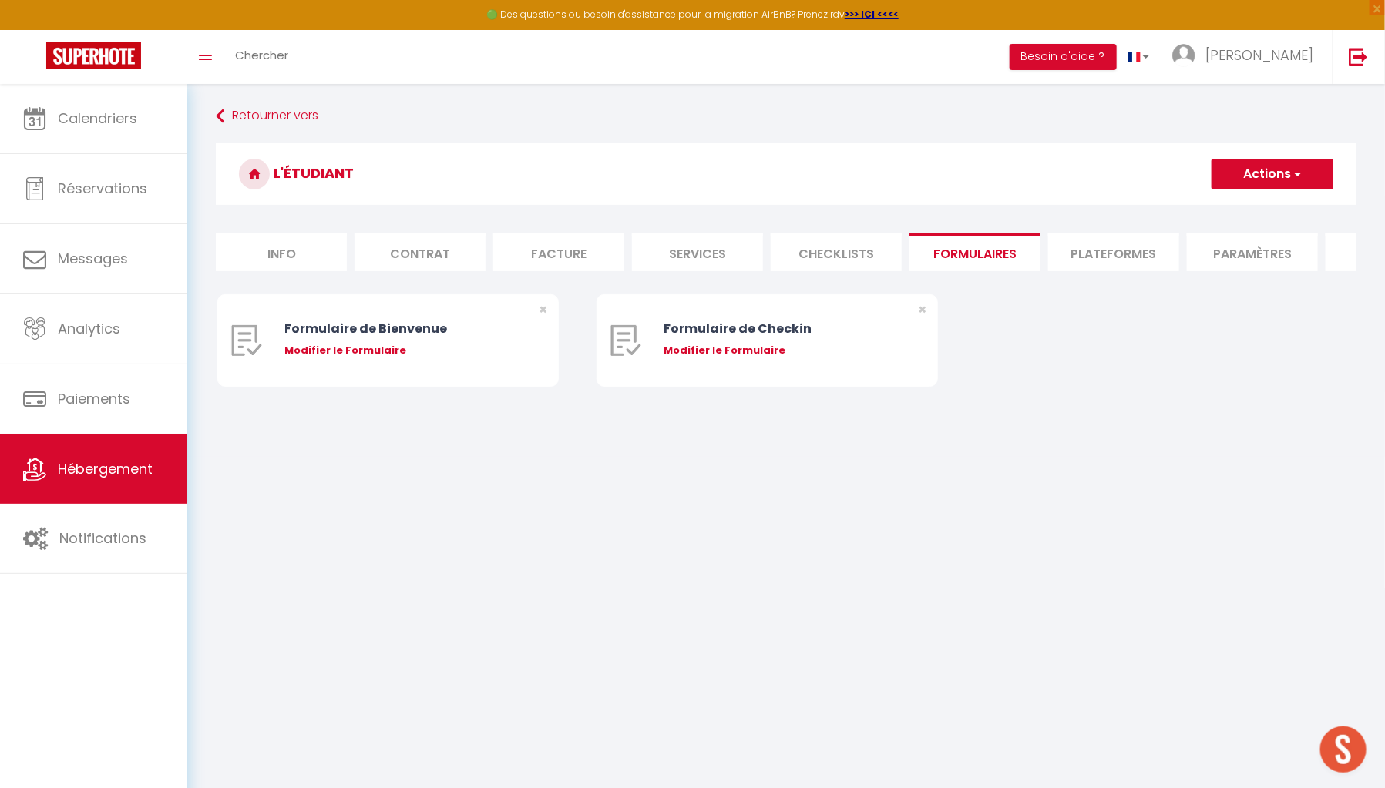
click at [1108, 253] on li "Plateformes" at bounding box center [1113, 252] width 131 height 38
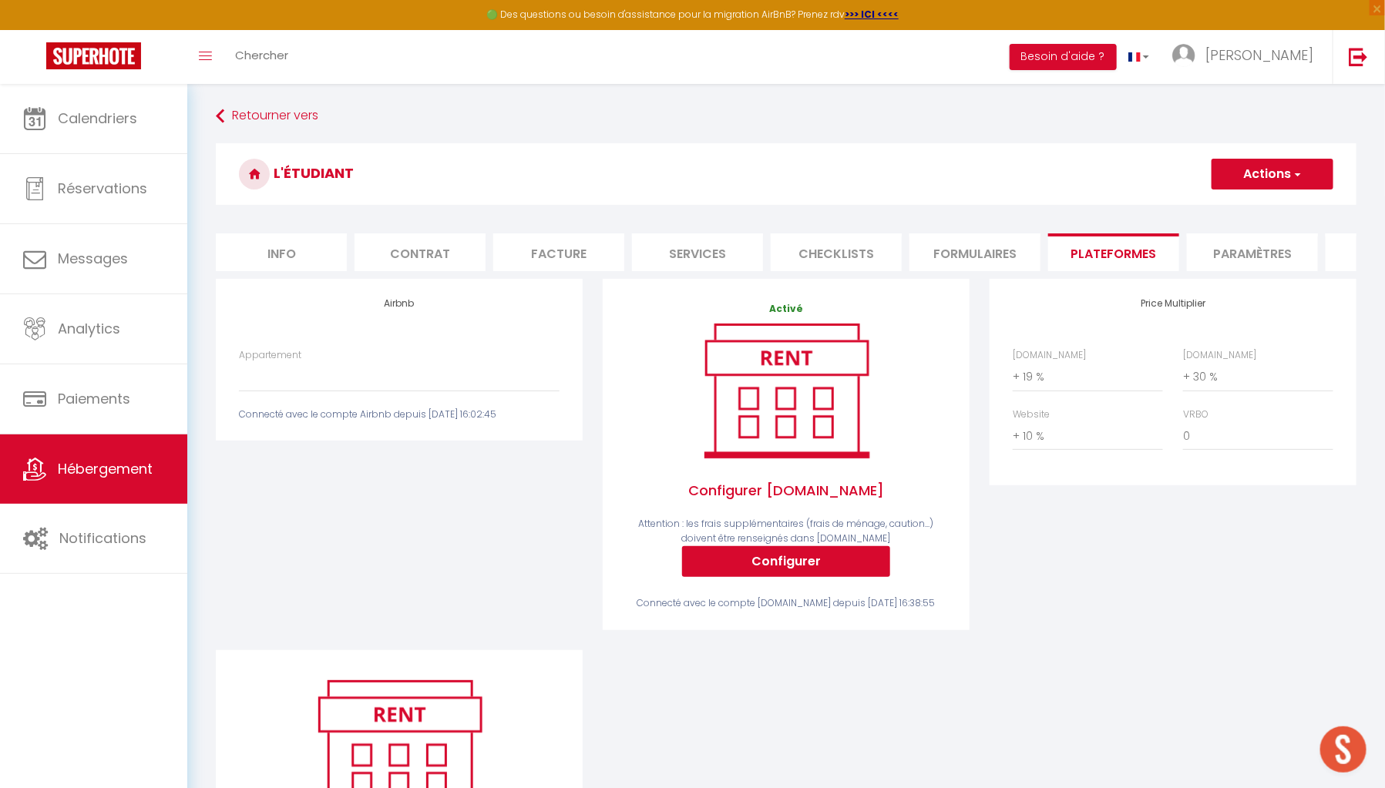
click at [428, 404] on div "Appartement Etudiant · L'étudiant - arbezbenjamin@orange.fr Connecté avec le co…" at bounding box center [399, 385] width 341 height 74
click at [429, 391] on select "Etudiant · L'étudiant - arbezbenjamin@orange.fr" at bounding box center [399, 376] width 321 height 29
click at [239, 373] on select "Etudiant · L'étudiant - arbezbenjamin@orange.fr" at bounding box center [399, 376] width 321 height 29
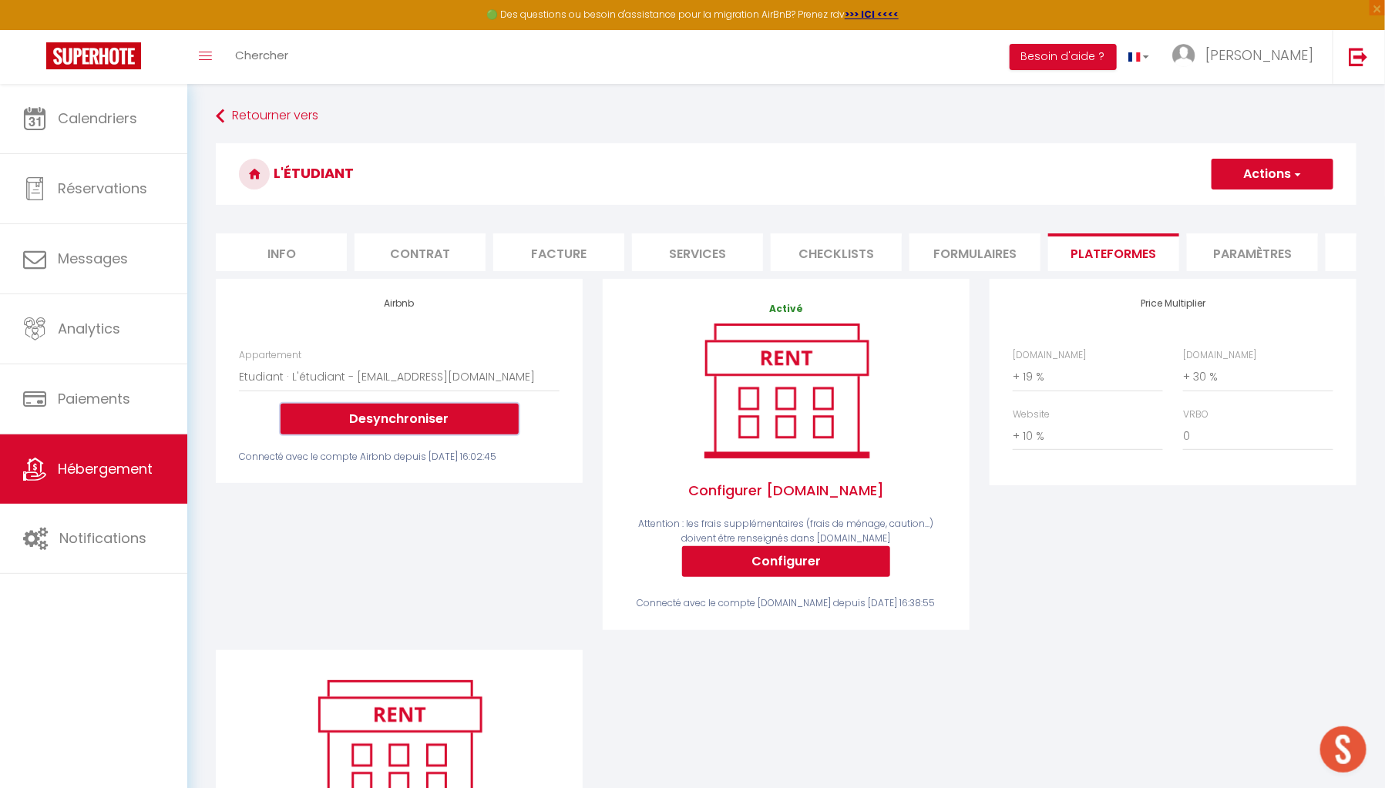
click at [462, 429] on button "Desynchroniser" at bounding box center [399, 419] width 238 height 31
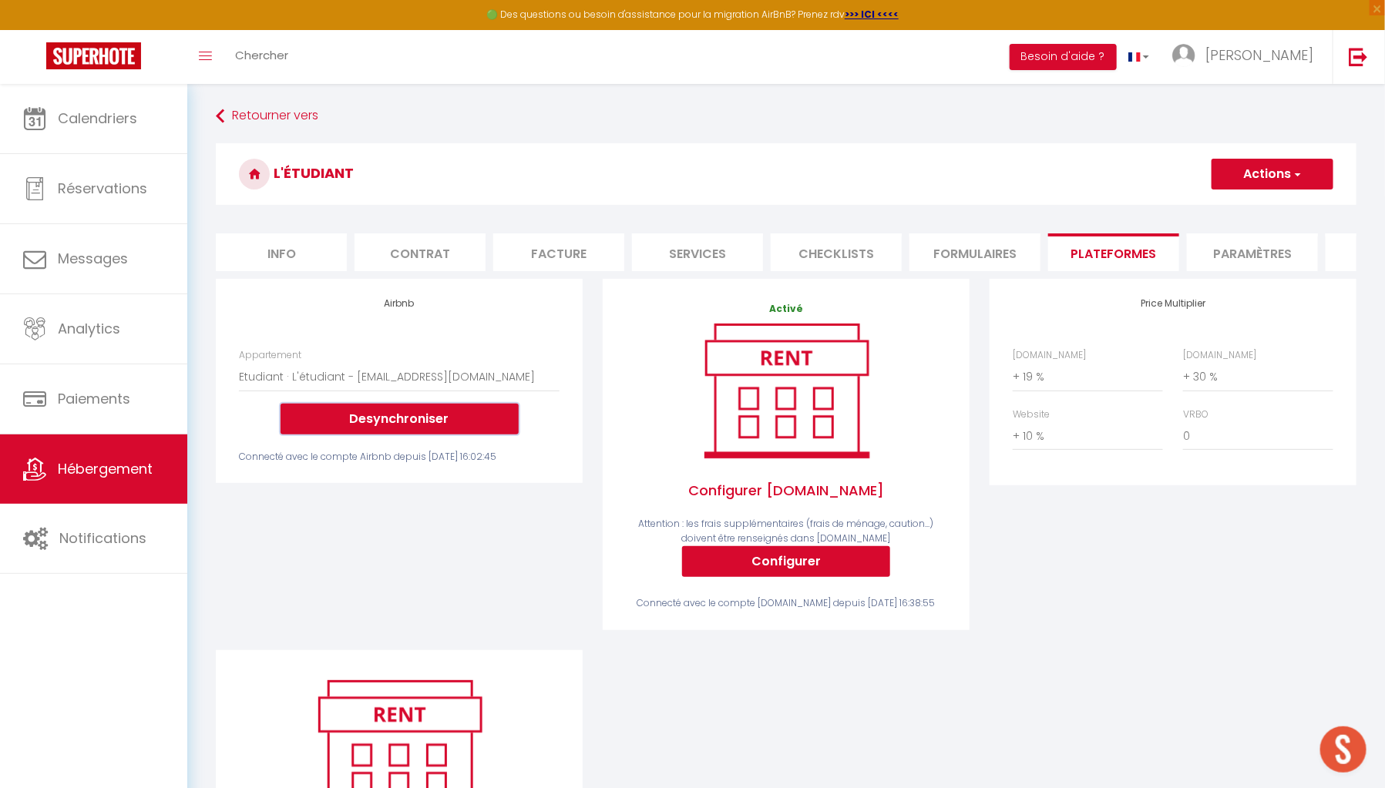
click at [462, 429] on button "Desynchroniser" at bounding box center [399, 419] width 238 height 31
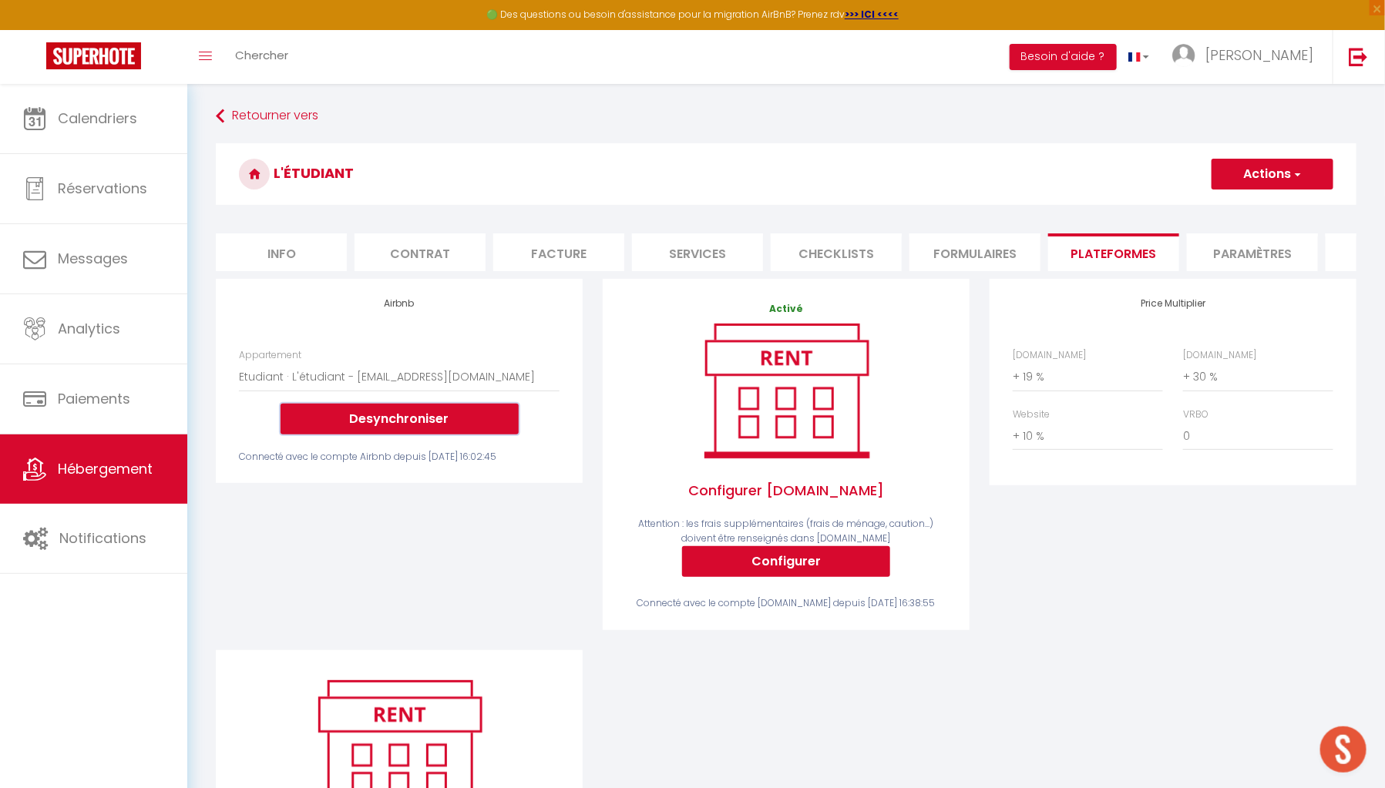
click at [462, 429] on button "Desynchroniser" at bounding box center [399, 419] width 238 height 31
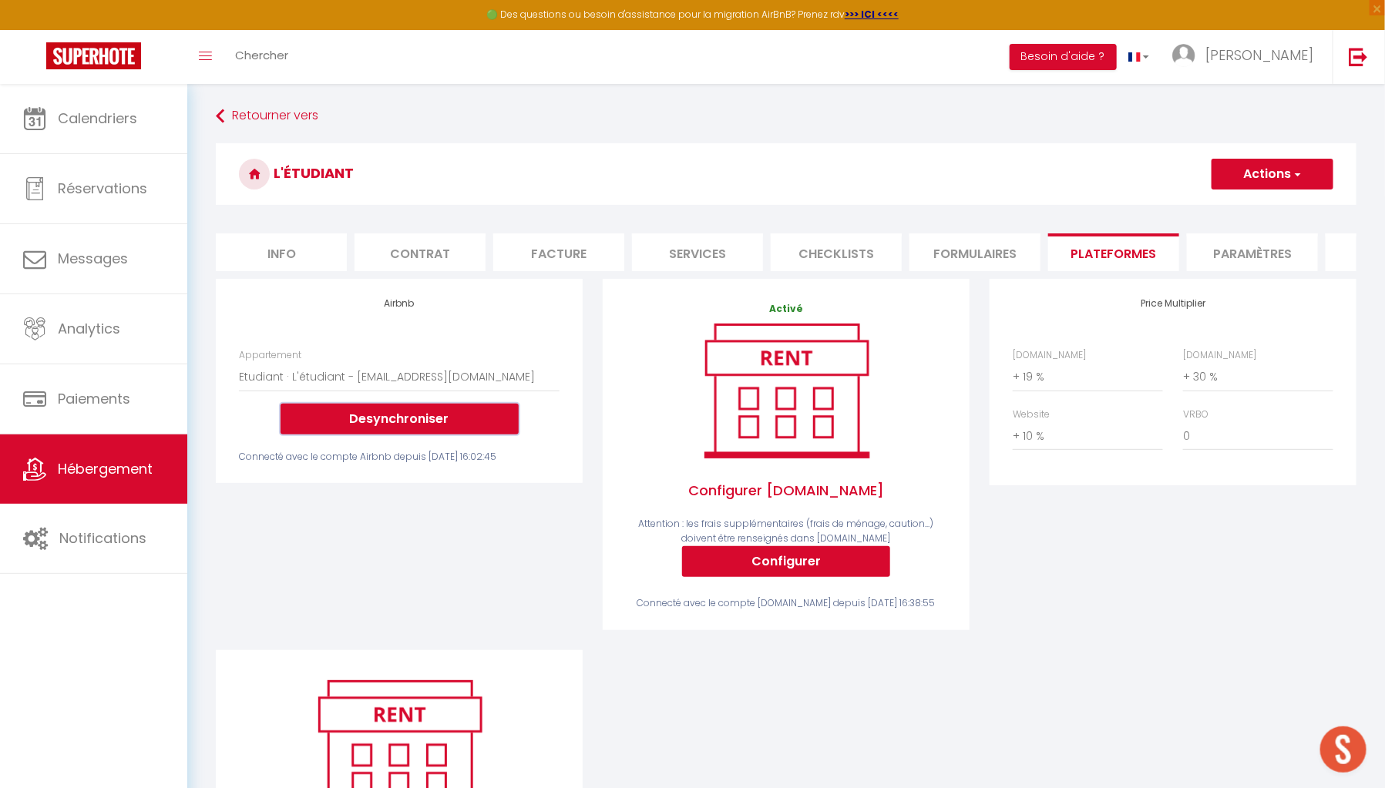
click at [462, 429] on button "Desynchroniser" at bounding box center [399, 419] width 238 height 31
click at [1275, 67] on link "Noëllie" at bounding box center [1247, 57] width 172 height 54
click at [1251, 102] on link "Paramètres" at bounding box center [1271, 107] width 114 height 26
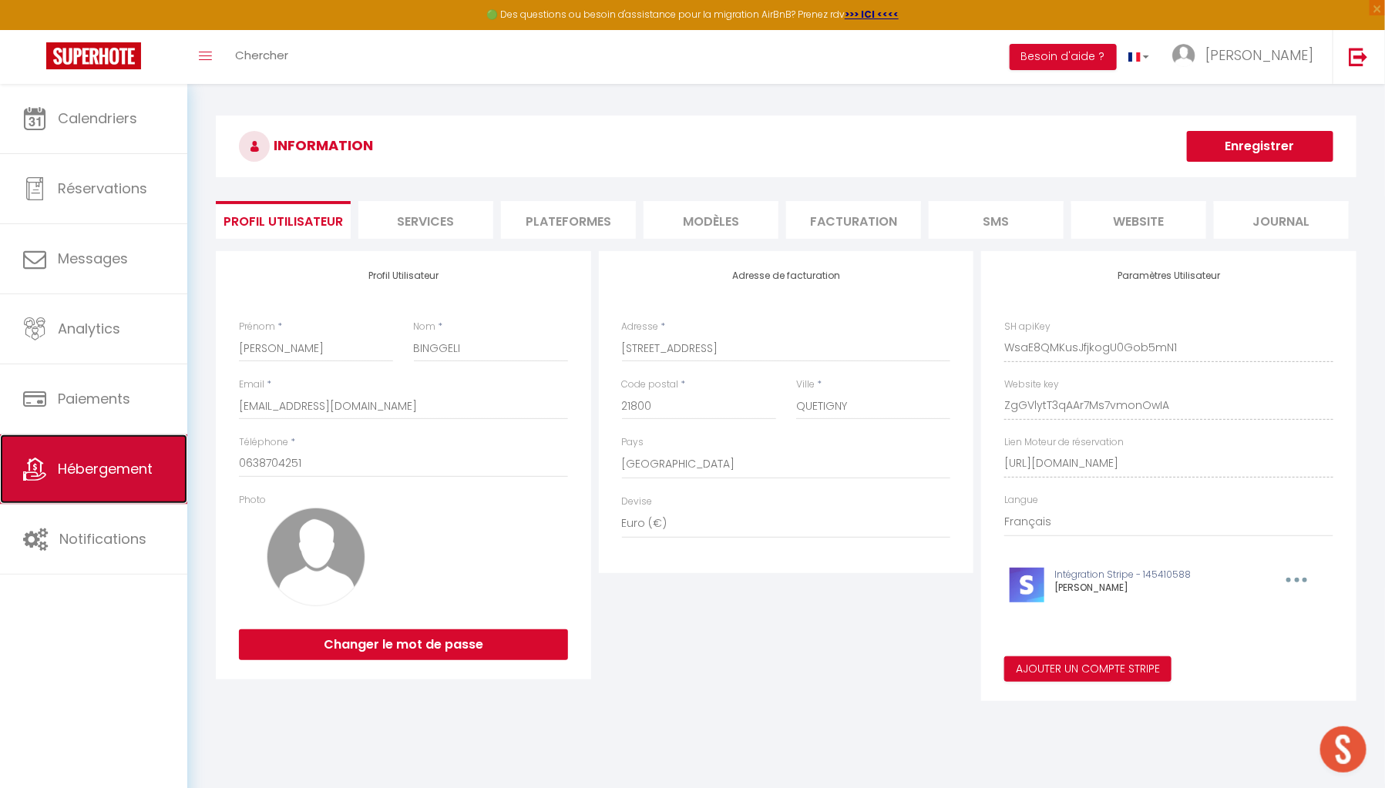
click at [159, 458] on link "Hébergement" at bounding box center [93, 469] width 187 height 69
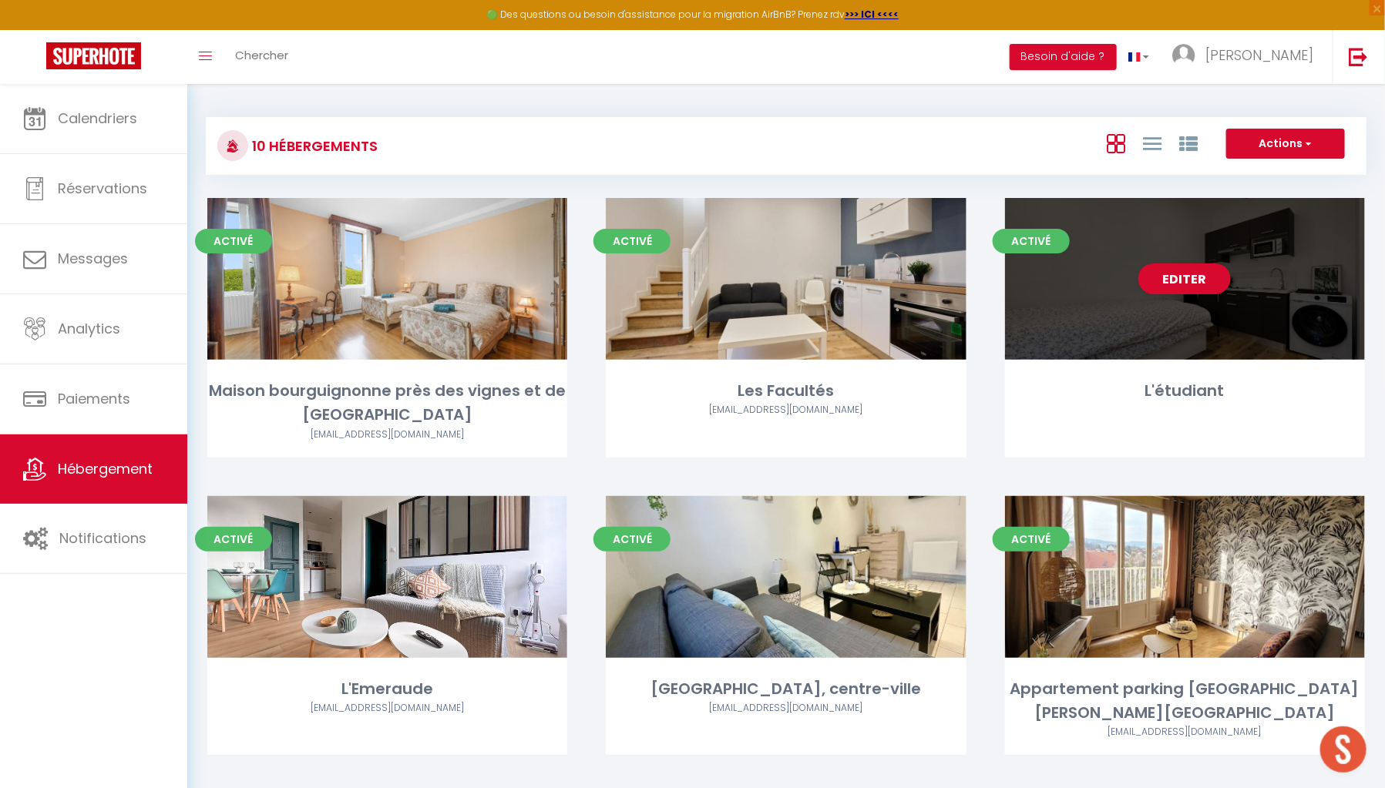
click at [1161, 360] on div "Editer" at bounding box center [1185, 279] width 360 height 162
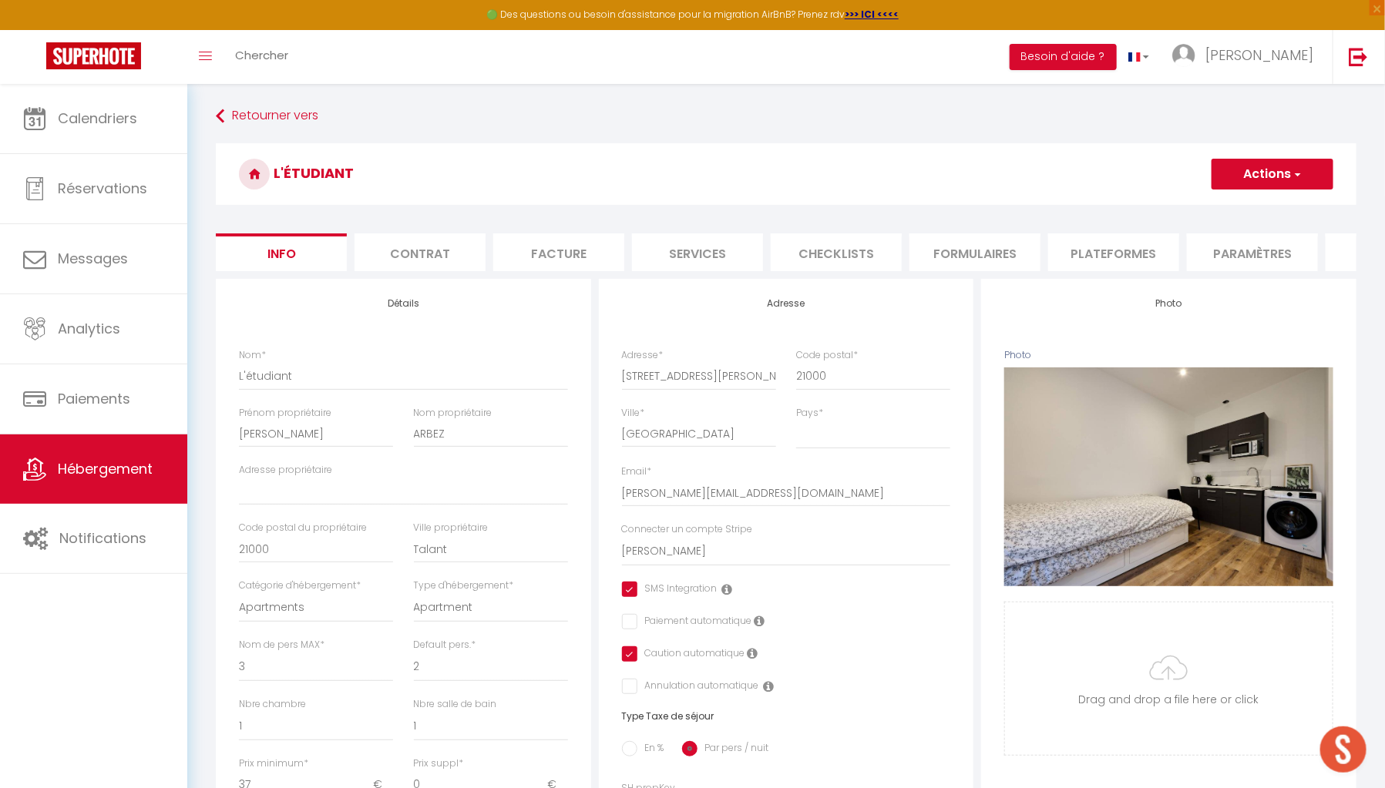
click at [1128, 264] on li "Plateformes" at bounding box center [1113, 252] width 131 height 38
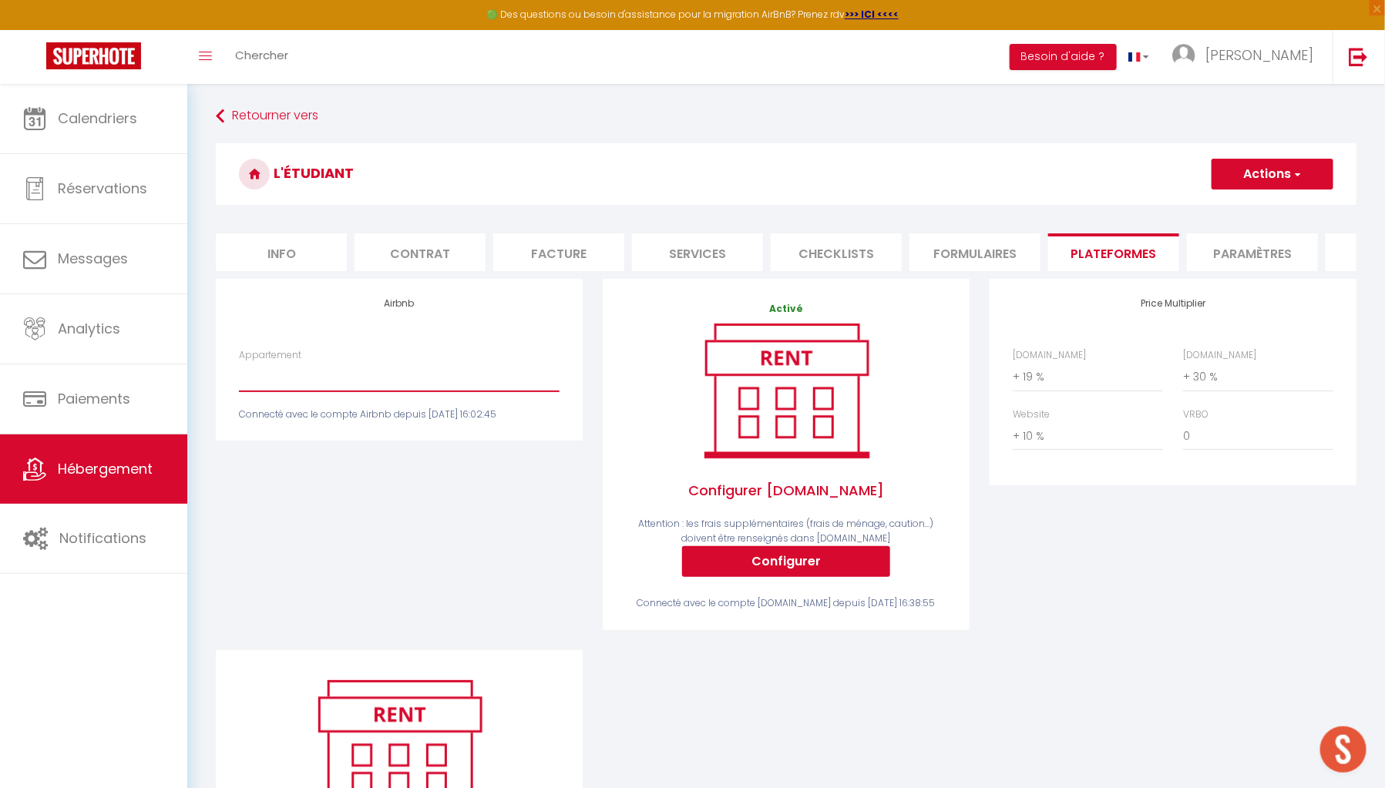
click at [518, 378] on select "Etudiant · L'étudiant - arbezbenjamin@orange.fr" at bounding box center [399, 376] width 321 height 29
click at [239, 373] on select "Etudiant · L'étudiant - arbezbenjamin@orange.fr" at bounding box center [399, 376] width 321 height 29
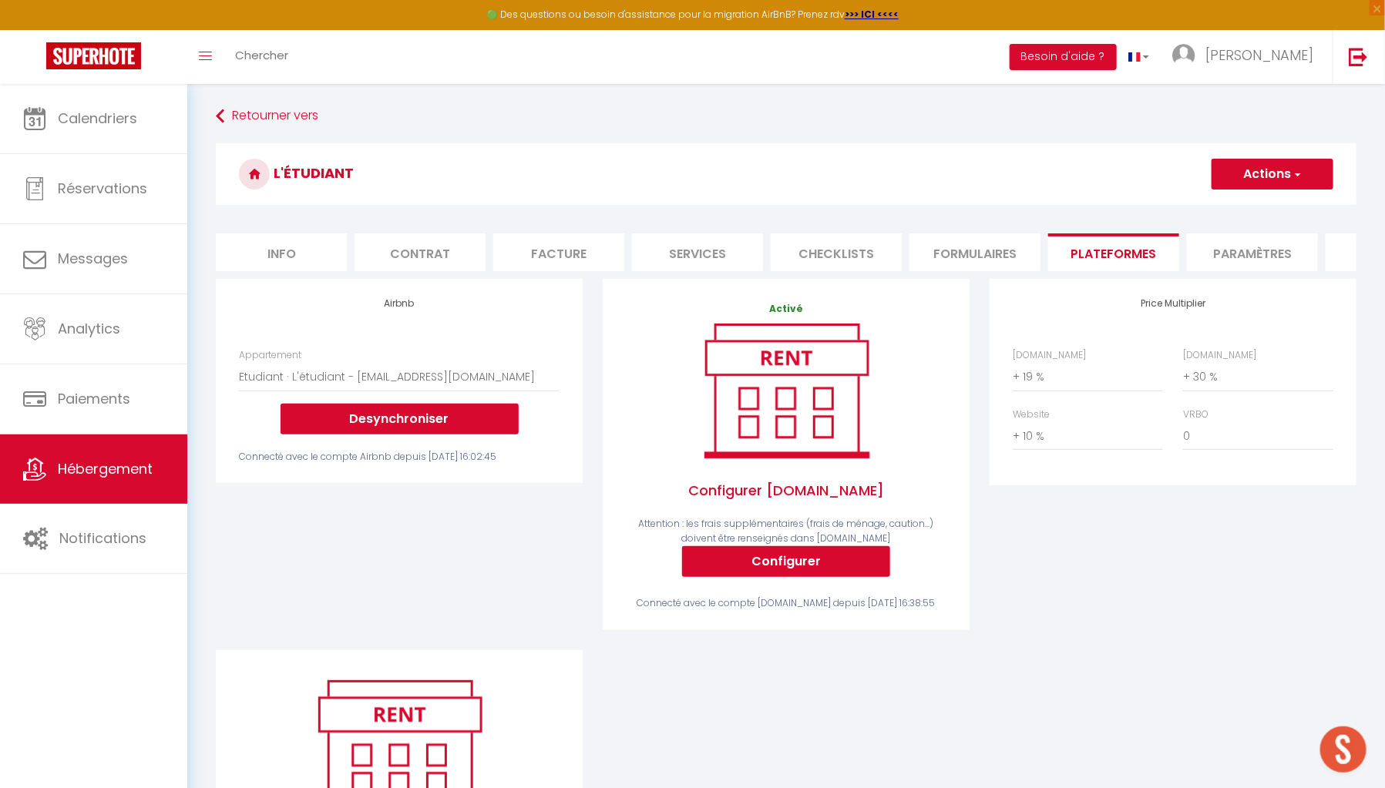
click at [1245, 177] on button "Actions" at bounding box center [1272, 174] width 122 height 31
click at [1250, 205] on link "Enregistrer" at bounding box center [1272, 208] width 122 height 20
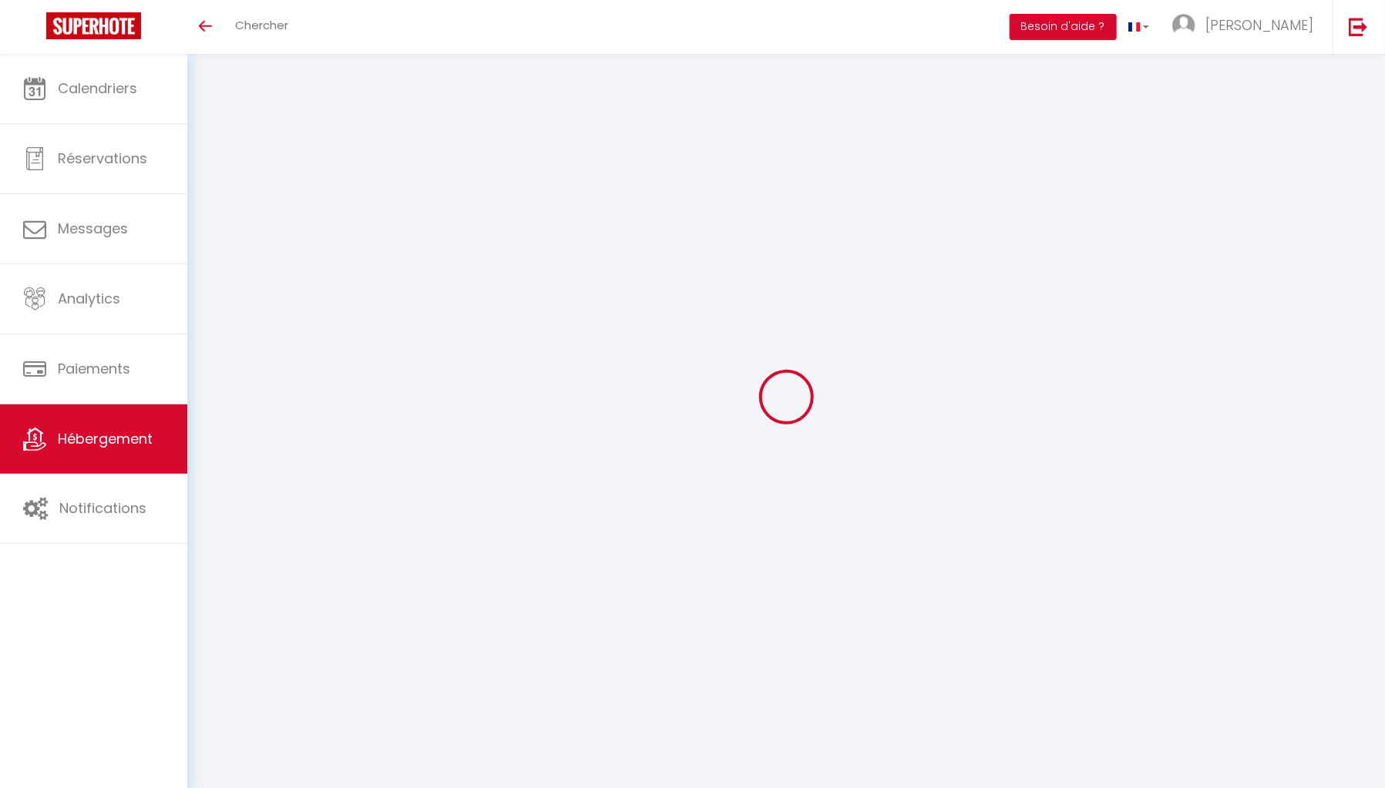
select select "+ 19 %"
select select "+ 30 %"
select select "+ 10 %"
select select "16822-1086020989435789733"
select select "1"
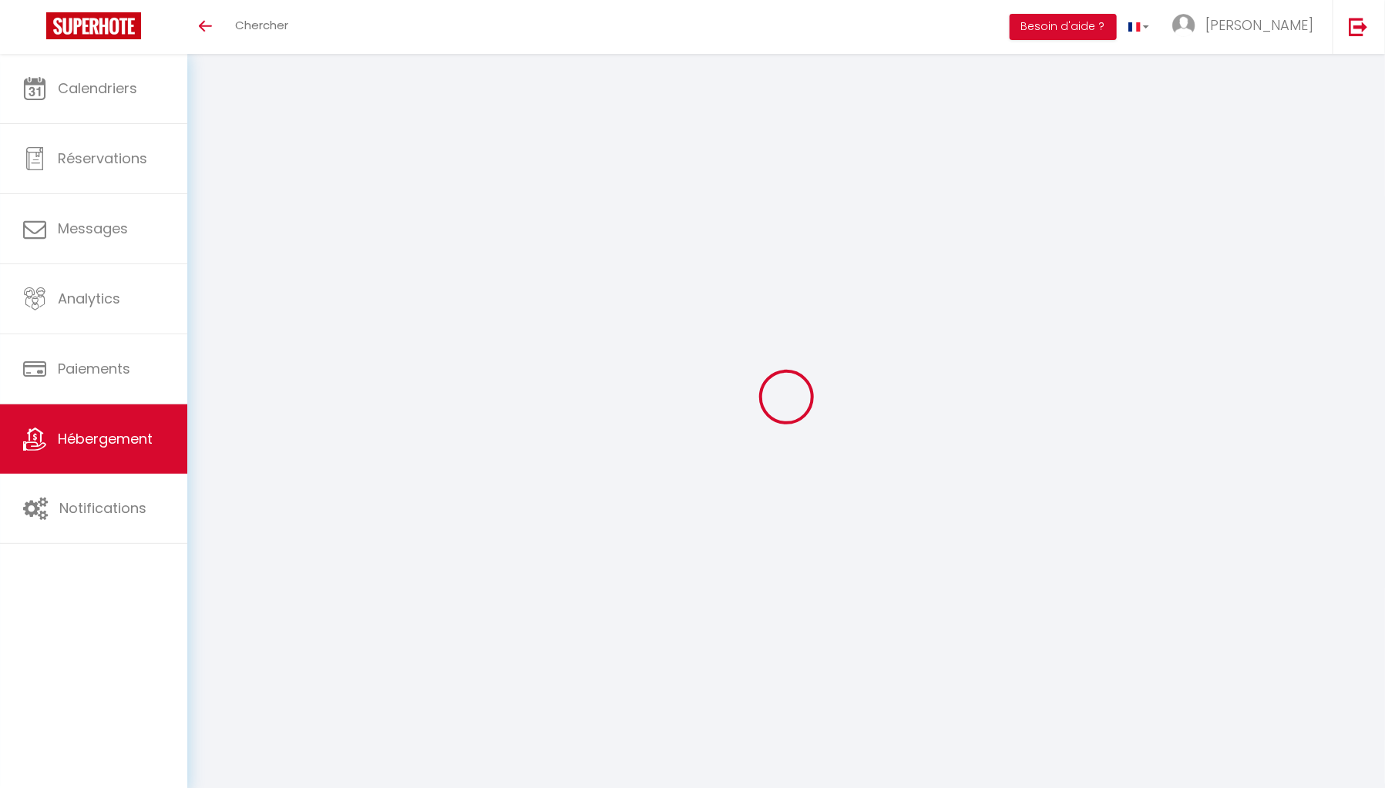
select select "EUR"
select select
select select "+ 19 %"
select select "+ 30 %"
select select "+ 10 %"
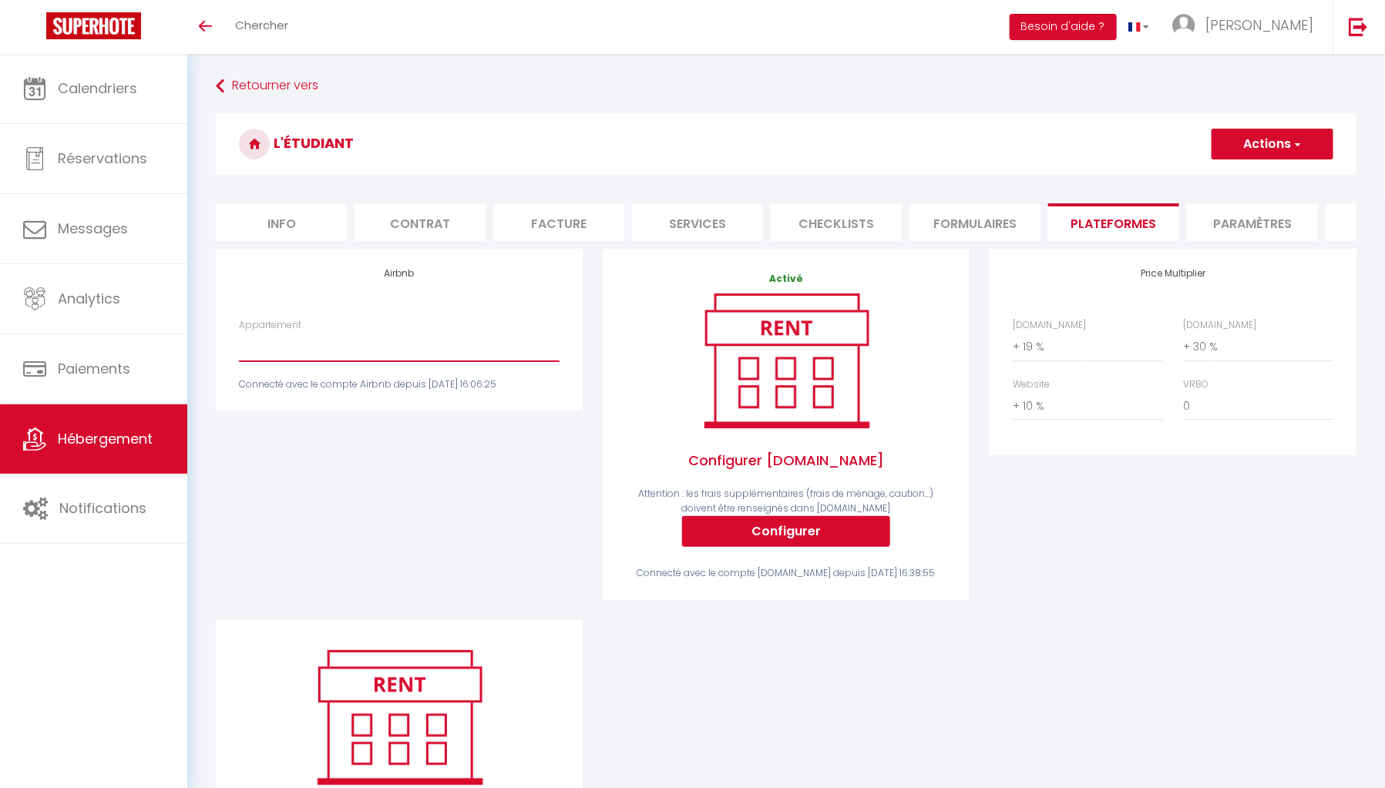
click at [505, 354] on select "Etudiant · L'étudiant - [EMAIL_ADDRESS][DOMAIN_NAME]" at bounding box center [399, 346] width 321 height 29
select select "16822-1086020989435789733"
click at [239, 343] on select "Etudiant · L'étudiant - [EMAIL_ADDRESS][DOMAIN_NAME]" at bounding box center [399, 346] width 321 height 29
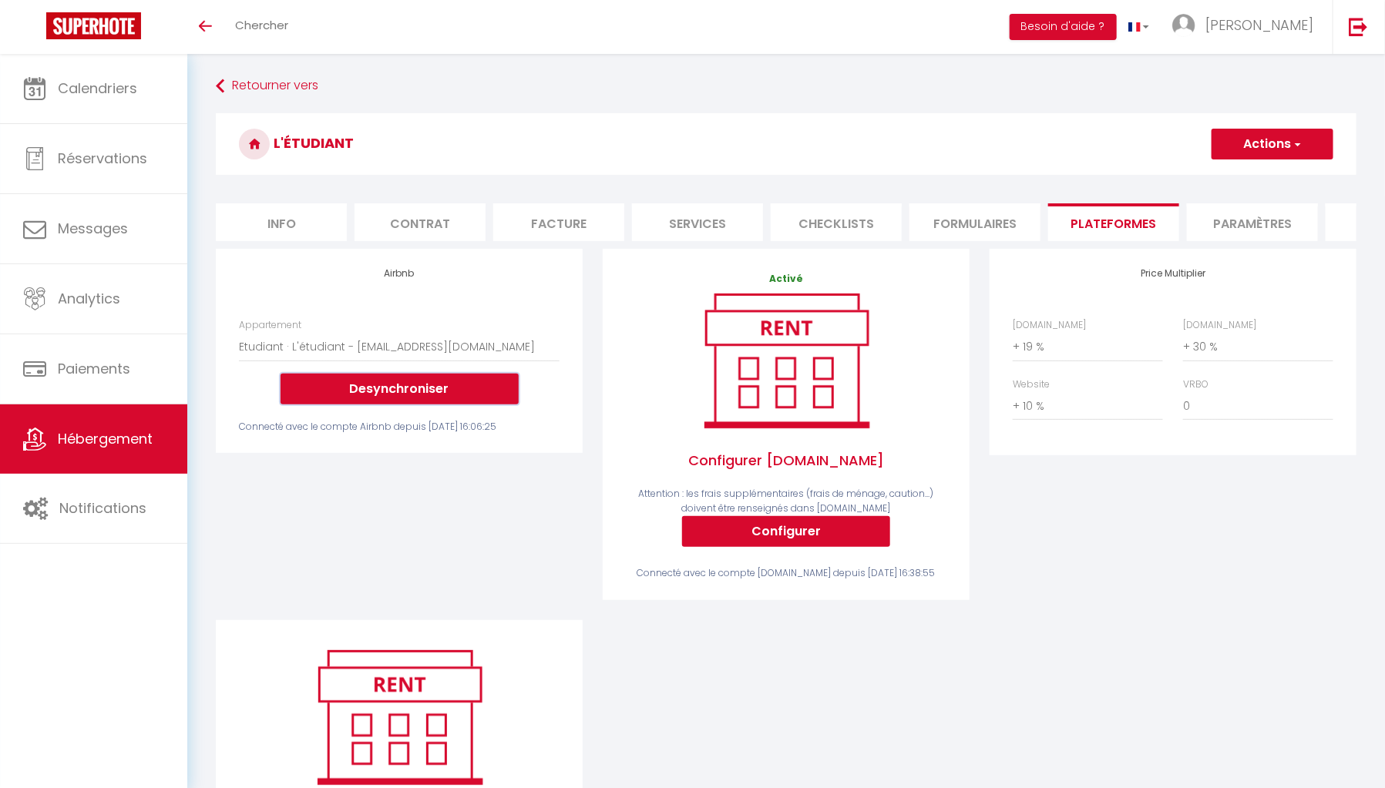
click at [431, 401] on button "Desynchroniser" at bounding box center [399, 389] width 238 height 31
click at [1302, 147] on button "Actions" at bounding box center [1272, 144] width 122 height 31
click at [1251, 174] on link "Enregistrer" at bounding box center [1272, 178] width 122 height 20
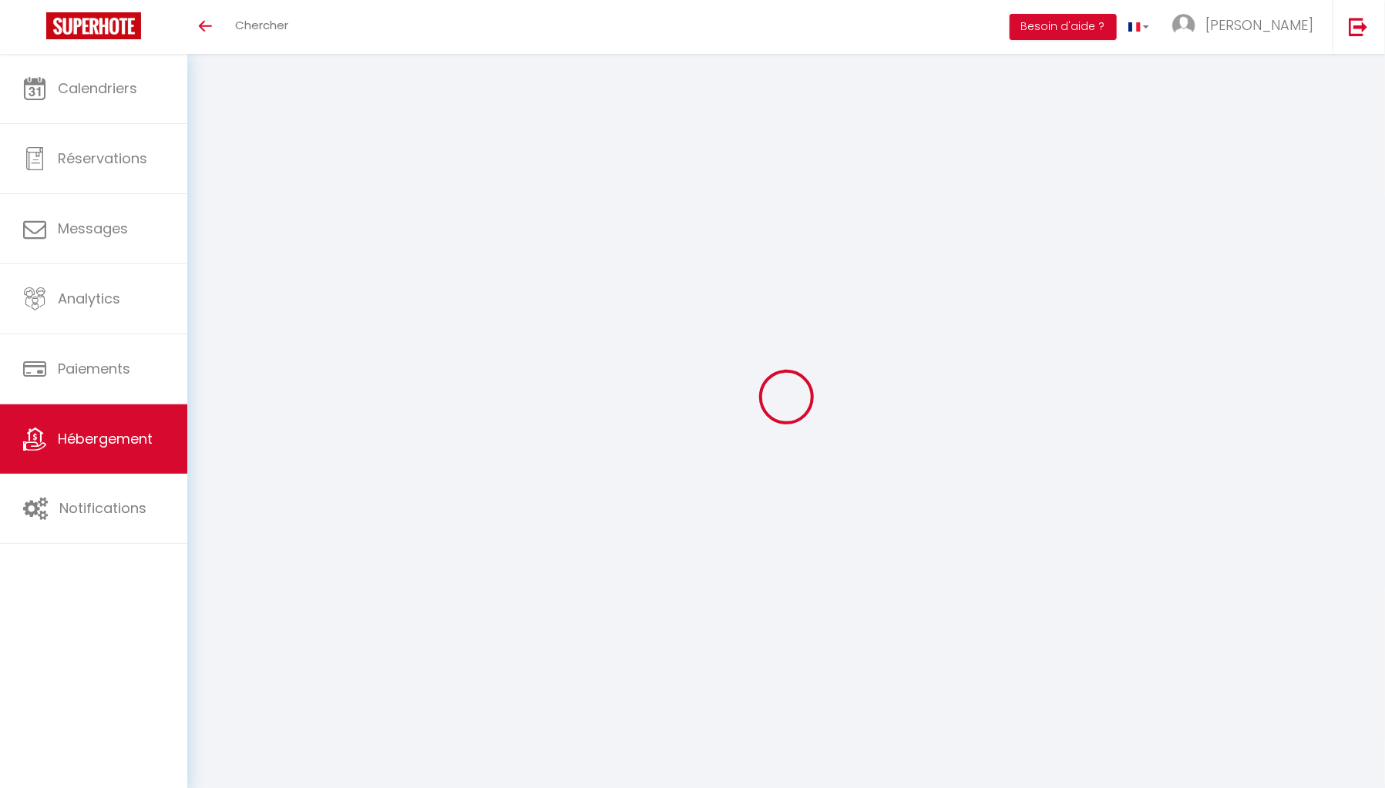
select select "1"
select select "EUR"
select select
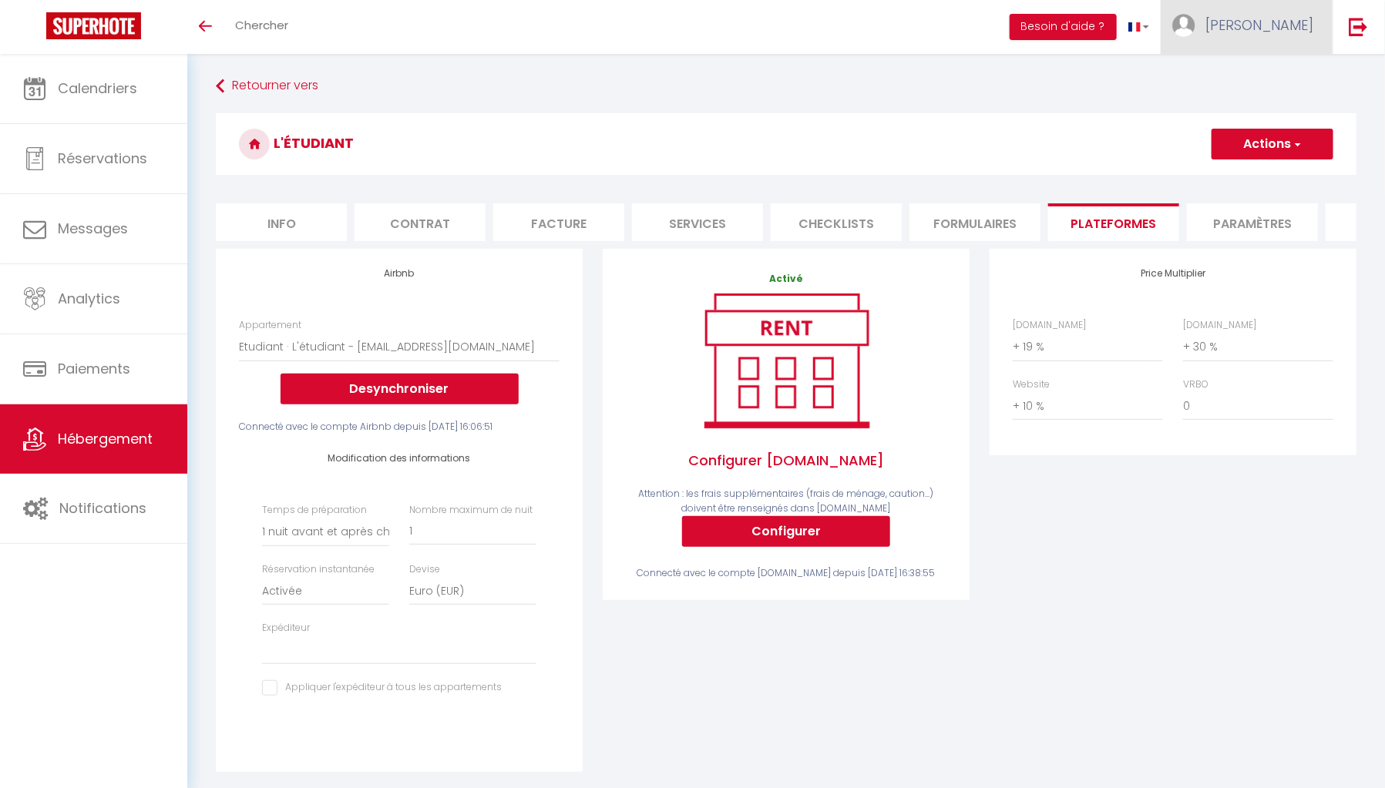
click at [1295, 45] on link "[PERSON_NAME]" at bounding box center [1247, 27] width 172 height 54
click at [1271, 77] on link "Paramètres" at bounding box center [1271, 77] width 114 height 26
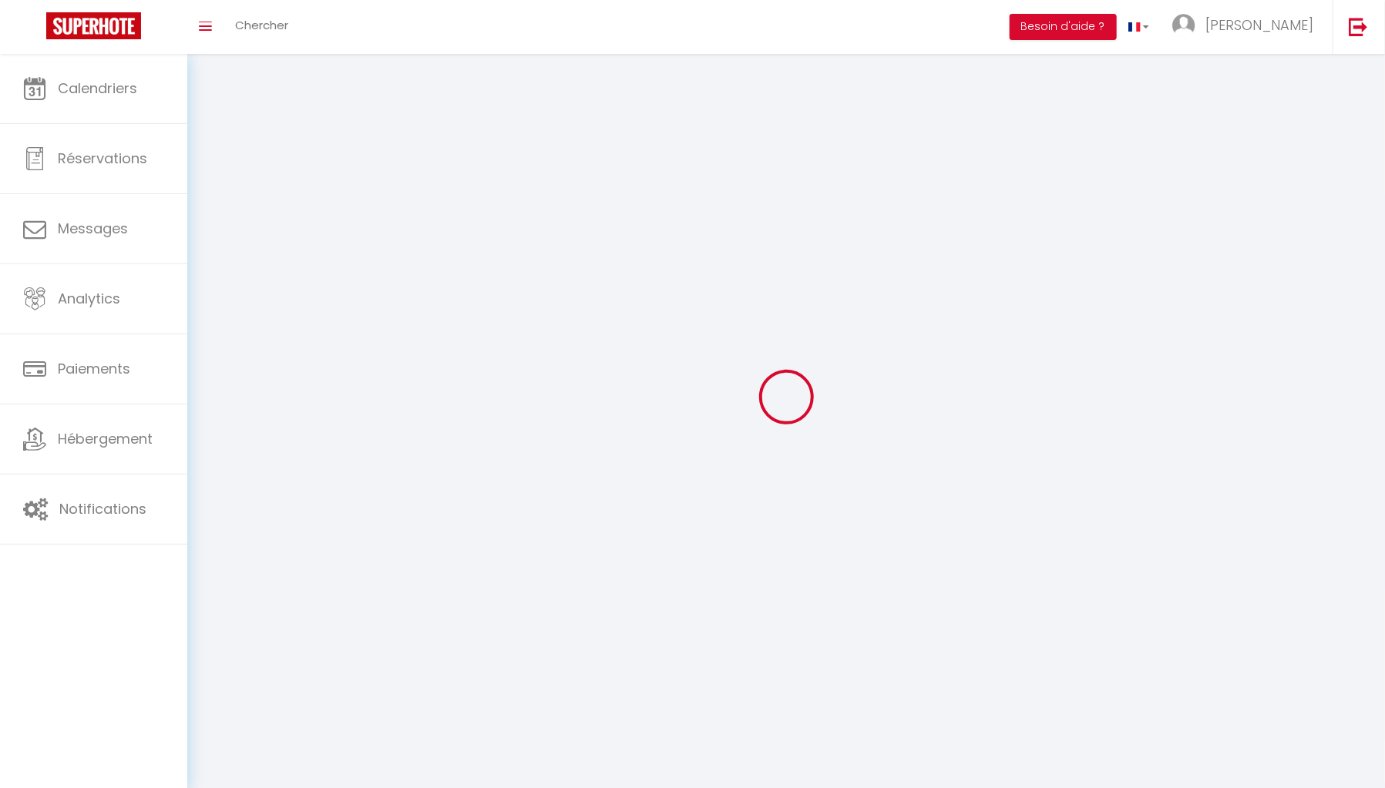
type input "WsaE8QMKusJfjkogU0Gob5mN1"
type input "ZgGVlytT3qAAr7Ms7vmonOwIA"
type input "https://app.superhote.com/#/get-available-rentals/ZgGVlytT3qAAr7Ms7vmonOwIA"
select select "fr"
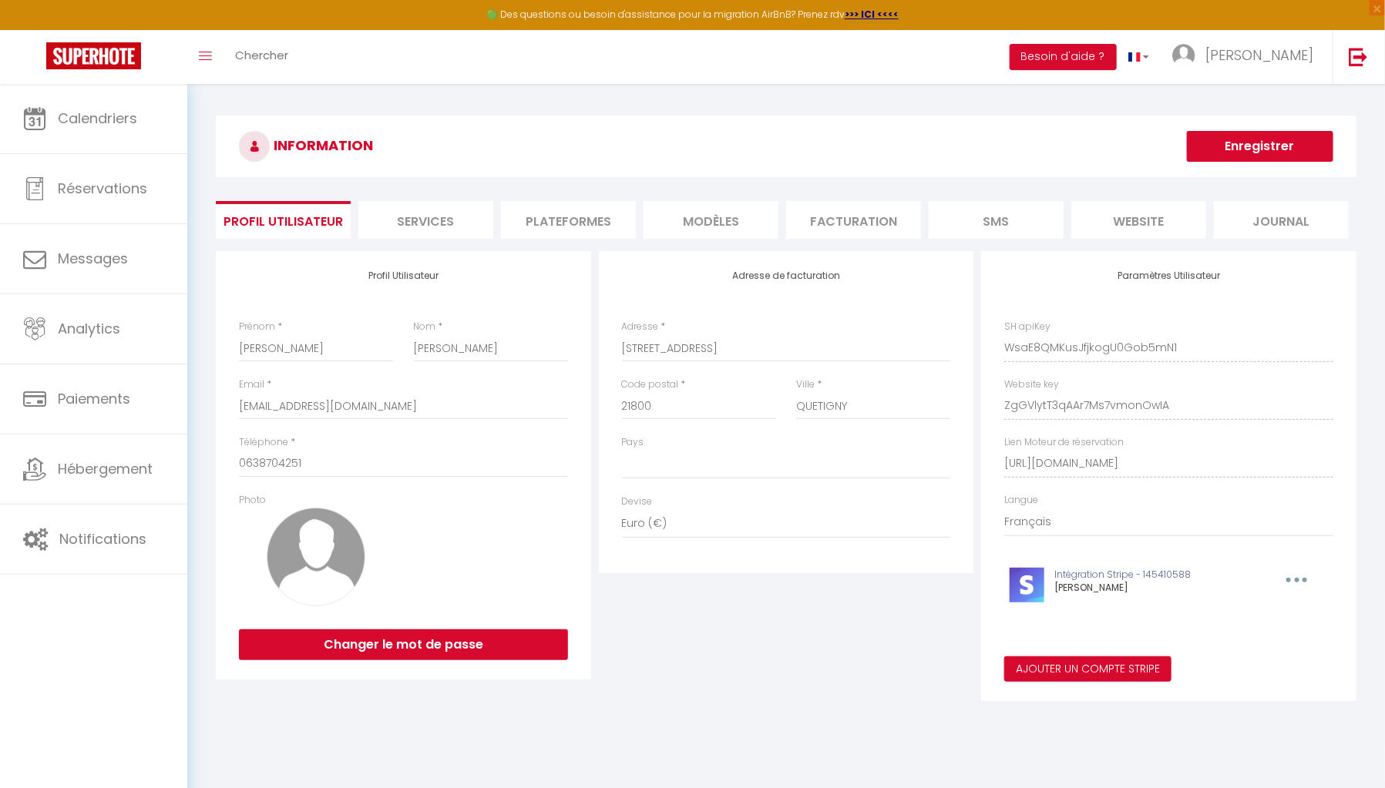
click at [546, 221] on li "Plateformes" at bounding box center [568, 220] width 135 height 38
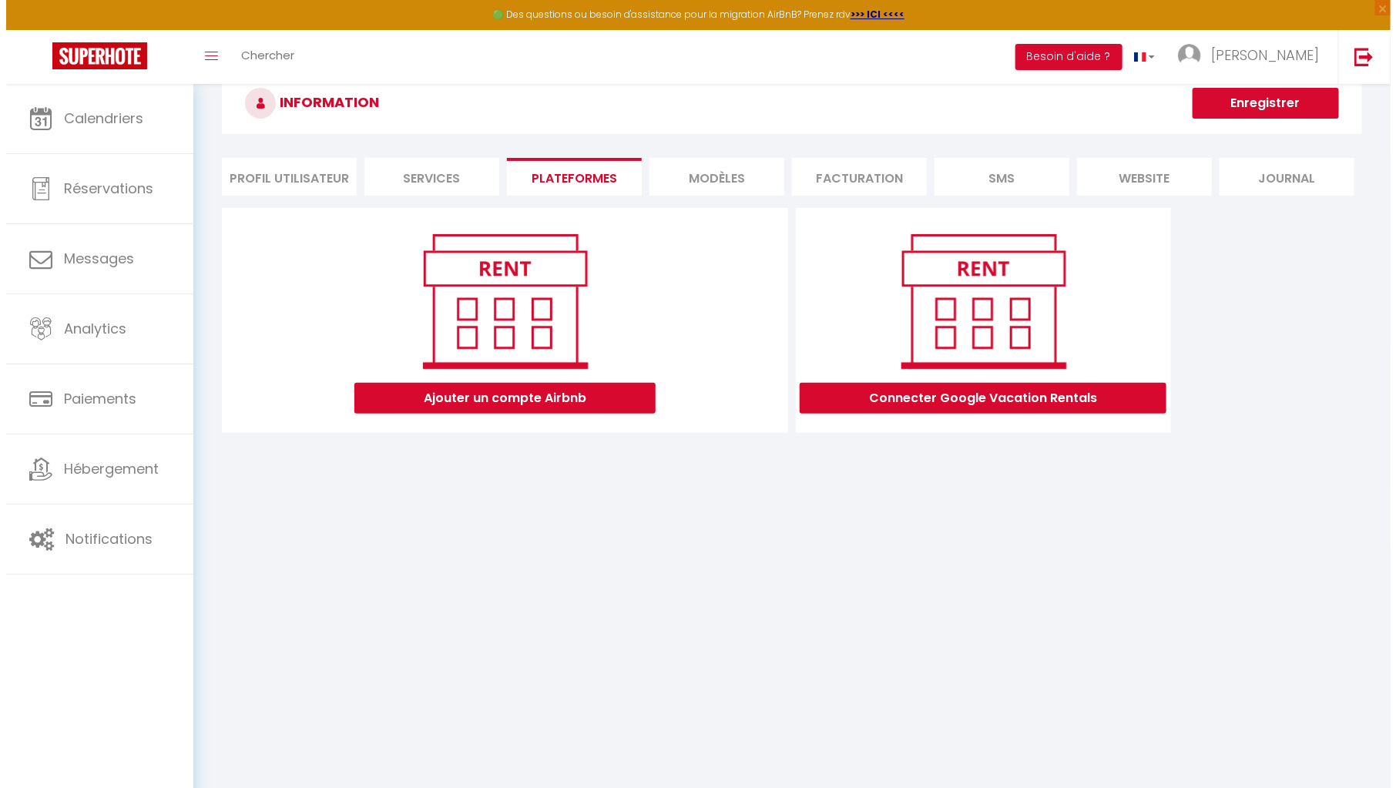
scroll to position [83, 0]
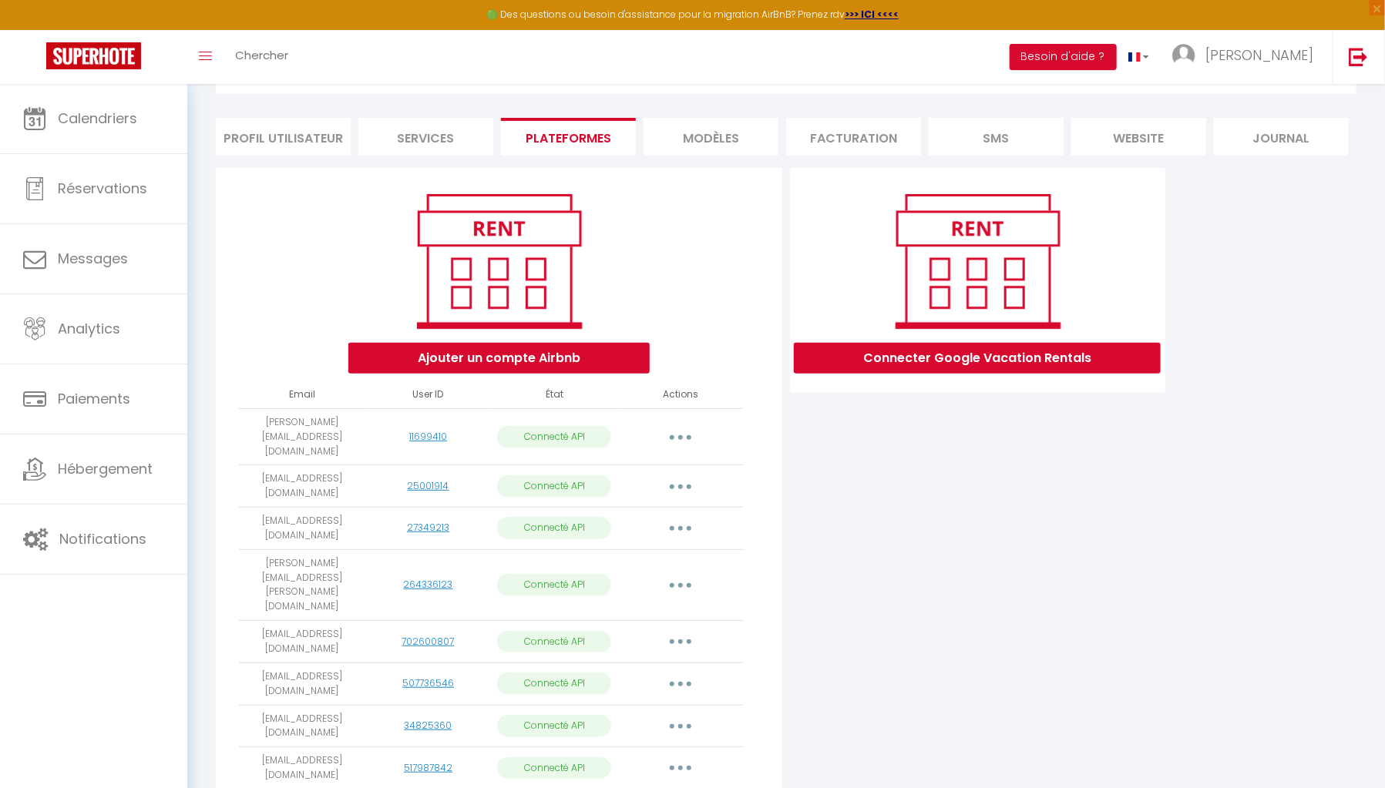
click at [690, 425] on button "button" at bounding box center [680, 437] width 43 height 25
click at [689, 462] on link "Importer les appartements" at bounding box center [612, 472] width 170 height 26
select select "60025"
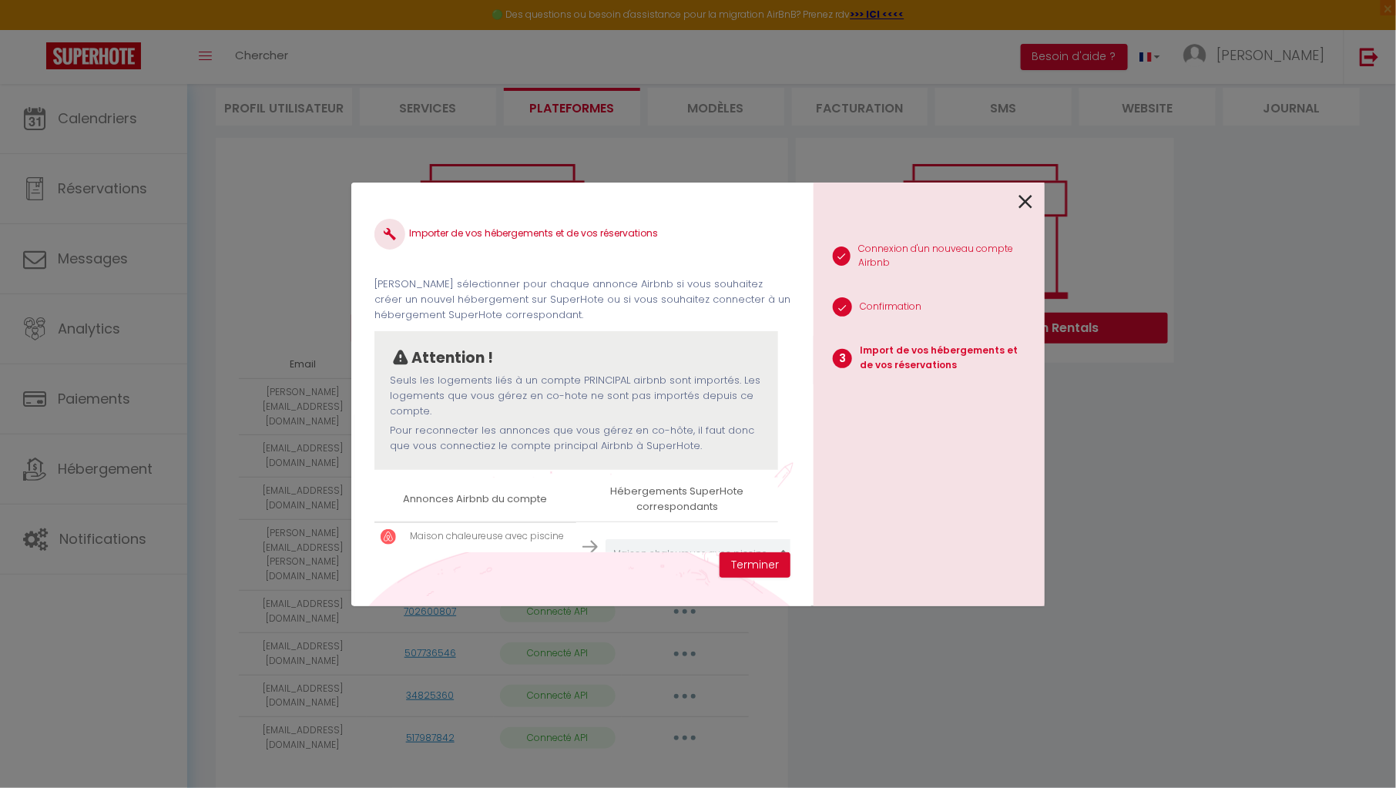
scroll to position [56, 0]
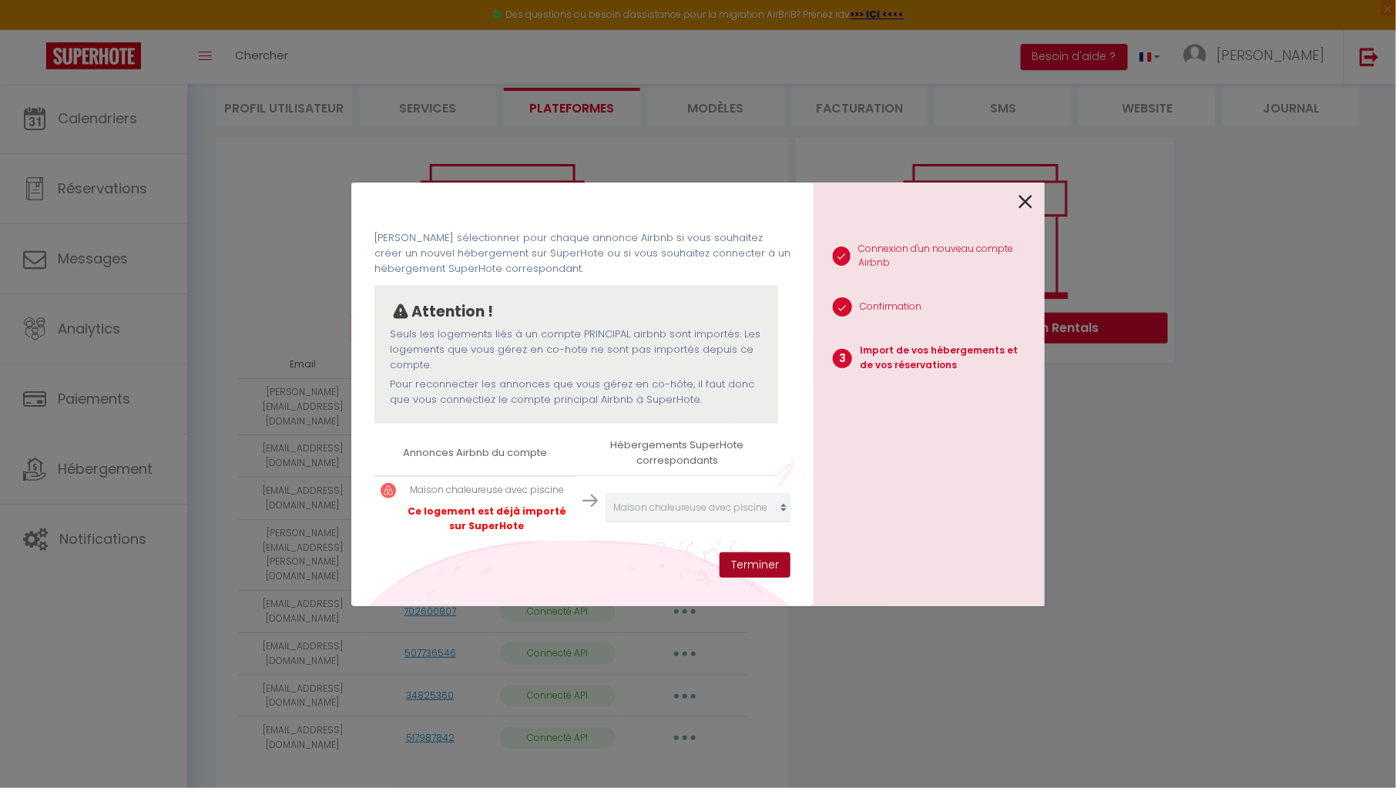
click at [765, 565] on button "Terminer" at bounding box center [755, 566] width 71 height 26
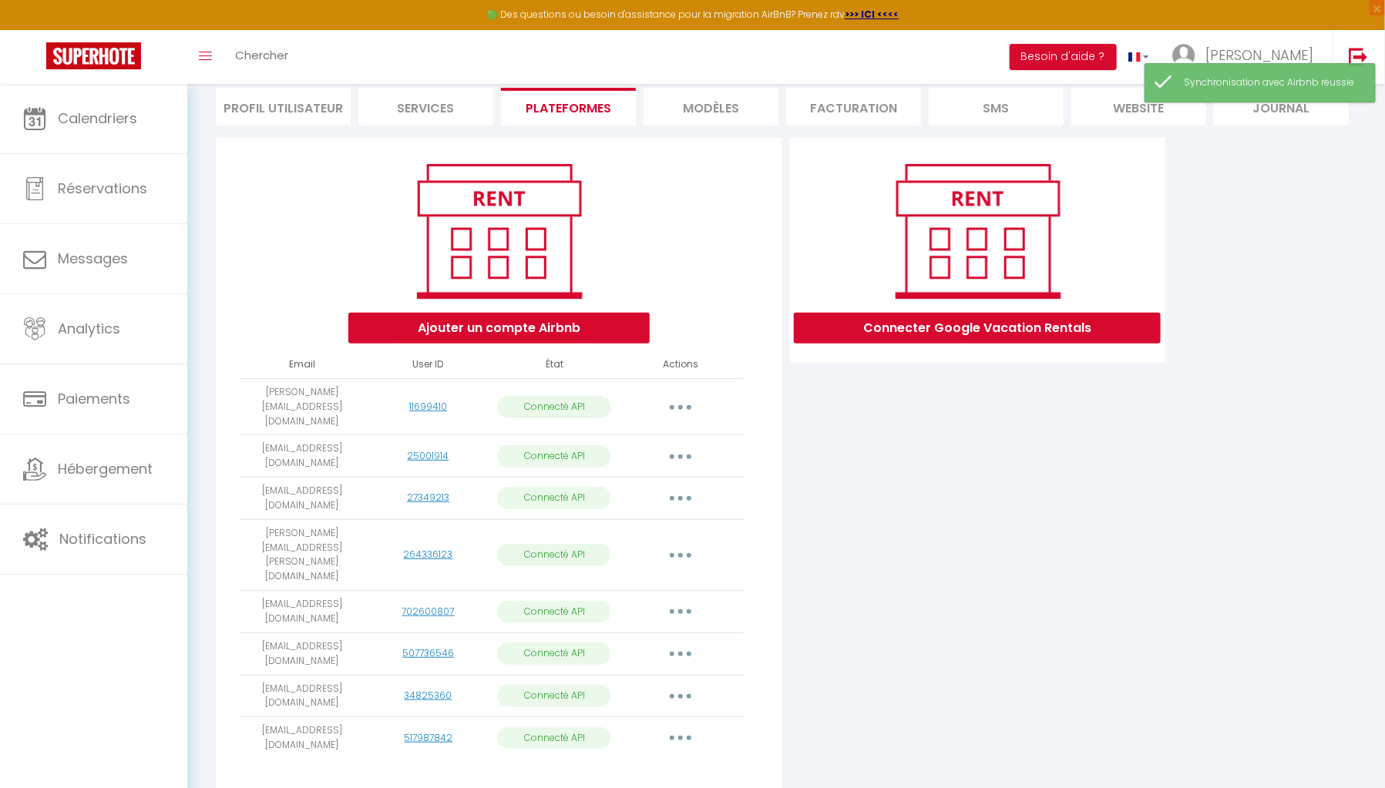
click at [683, 448] on button "button" at bounding box center [680, 456] width 43 height 25
click at [673, 479] on link "Importer les appartements" at bounding box center [612, 492] width 170 height 26
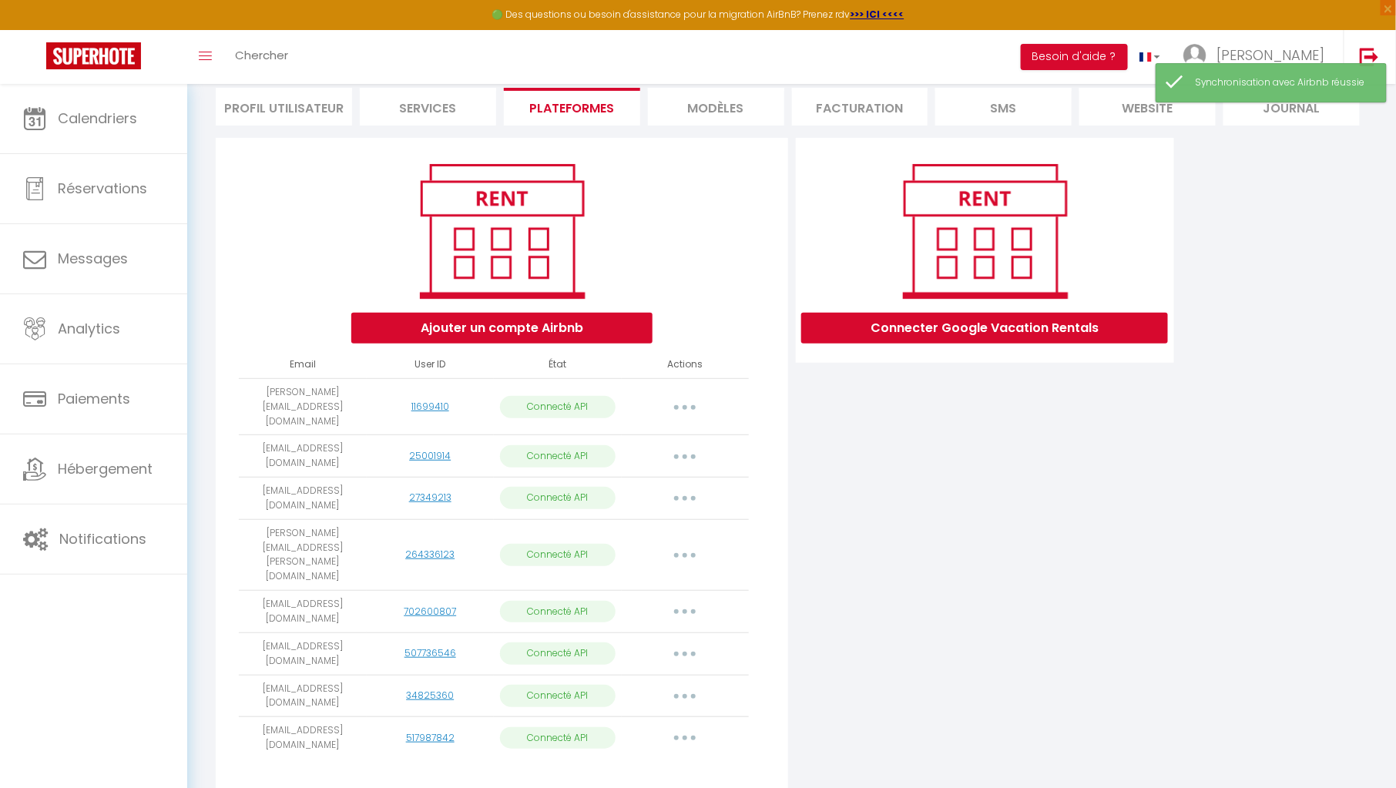
select select "60027"
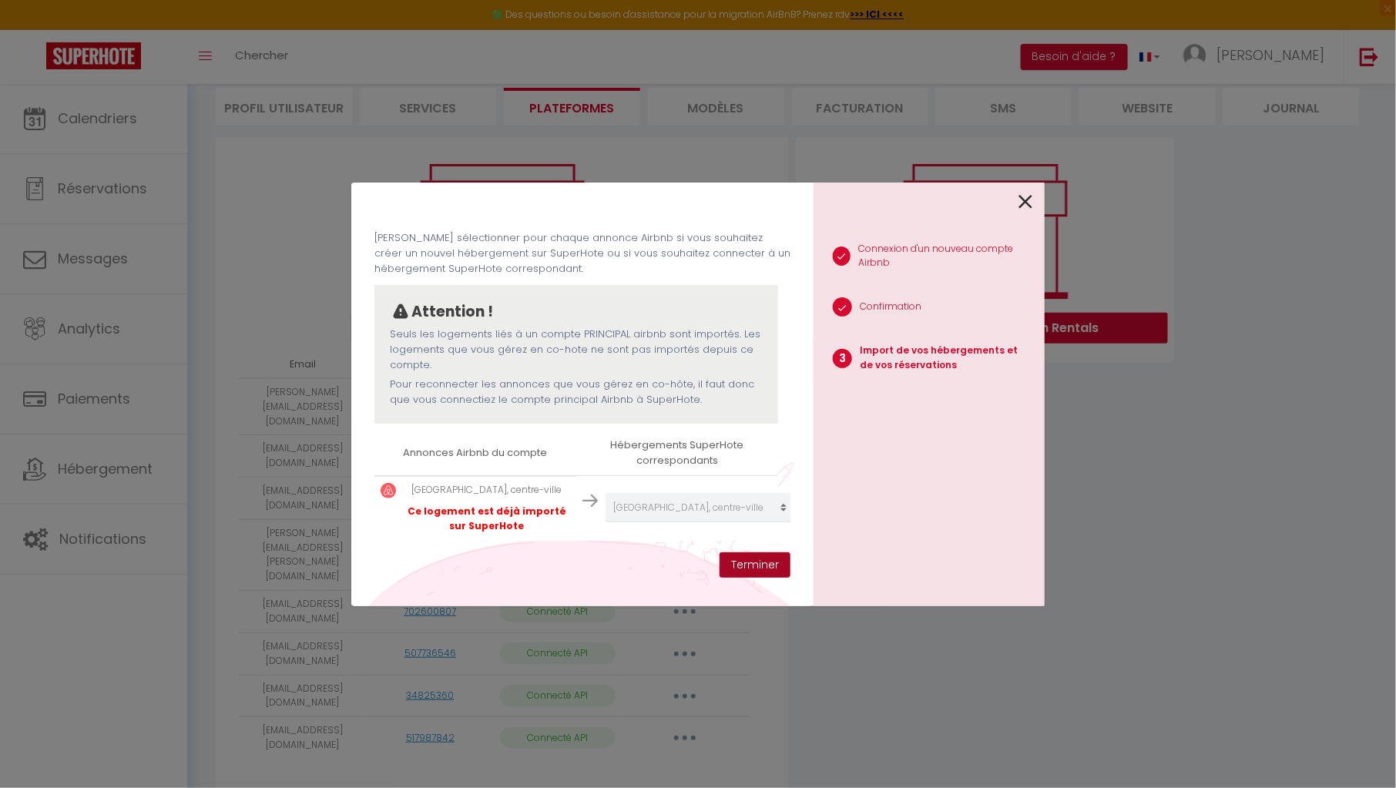
click at [761, 568] on button "Terminer" at bounding box center [755, 566] width 71 height 26
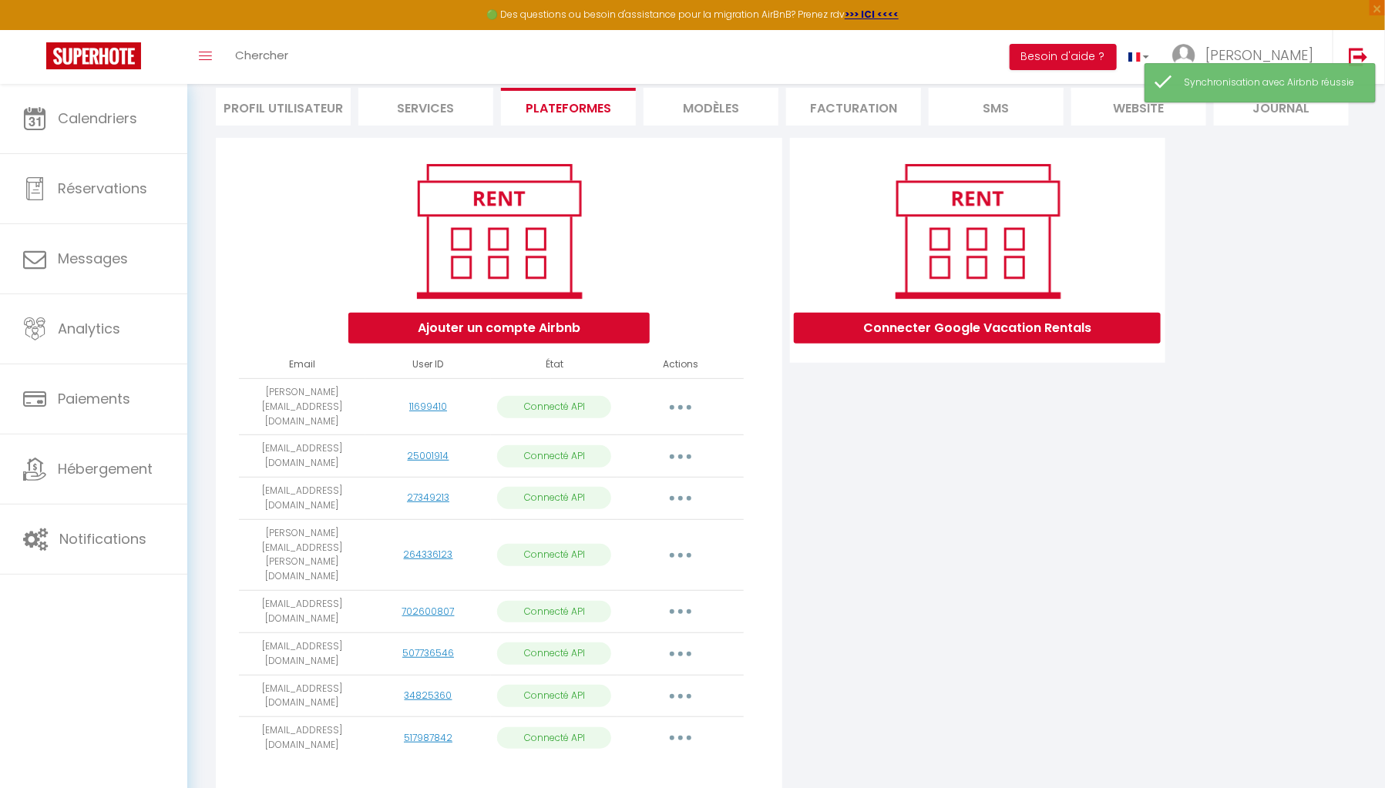
click at [692, 543] on button "button" at bounding box center [680, 555] width 43 height 25
click at [654, 577] on link "Importer les appartements" at bounding box center [612, 590] width 170 height 26
select select "60030"
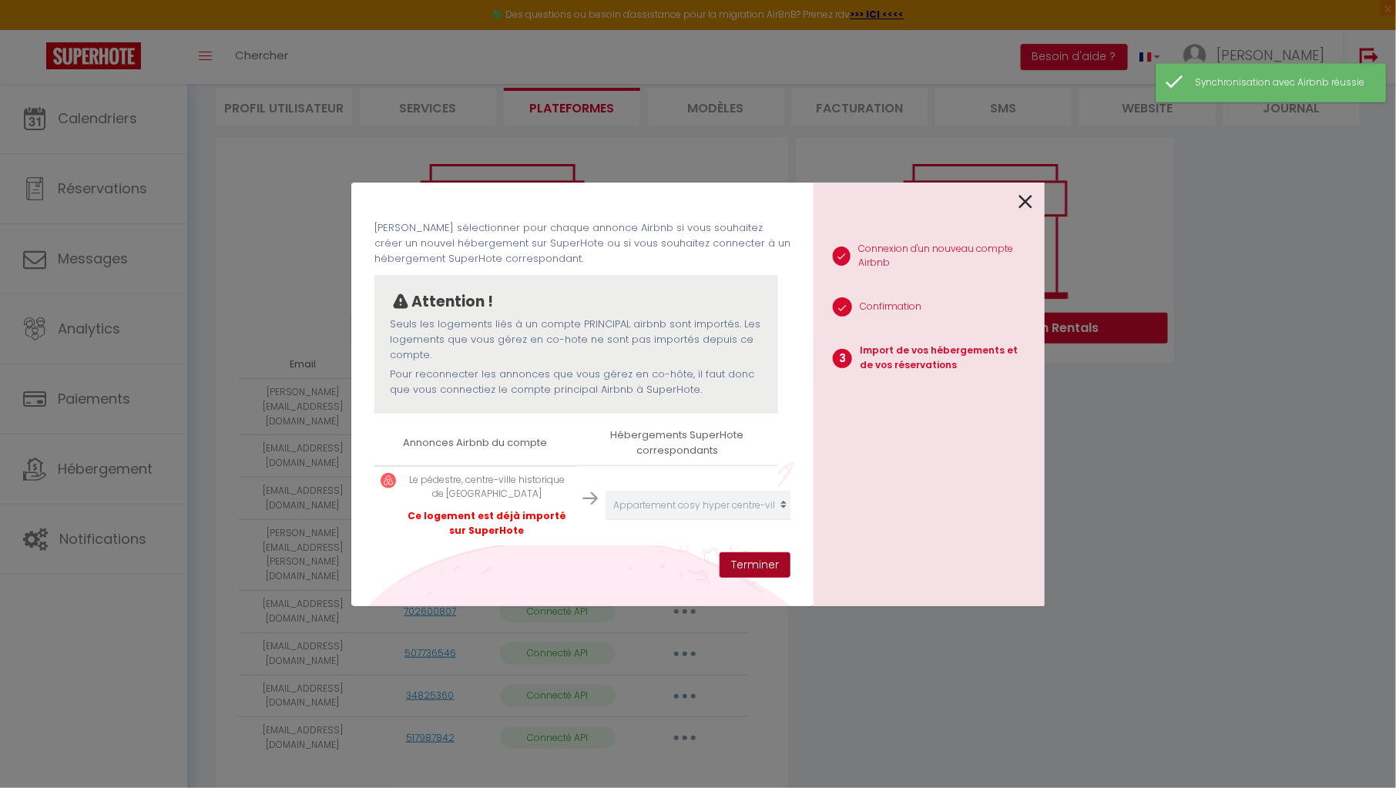
click at [745, 566] on button "Terminer" at bounding box center [755, 566] width 71 height 26
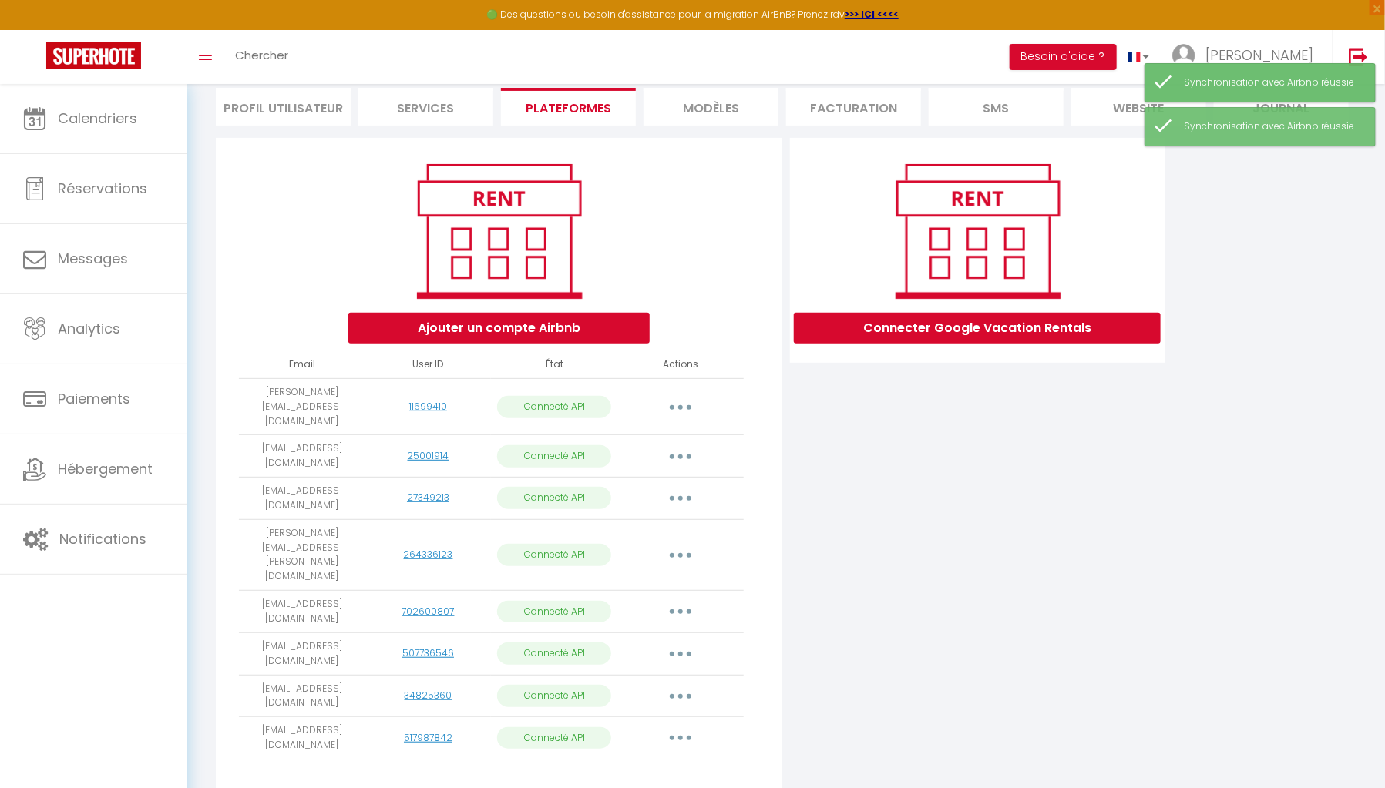
click at [676, 600] on button "button" at bounding box center [680, 612] width 43 height 25
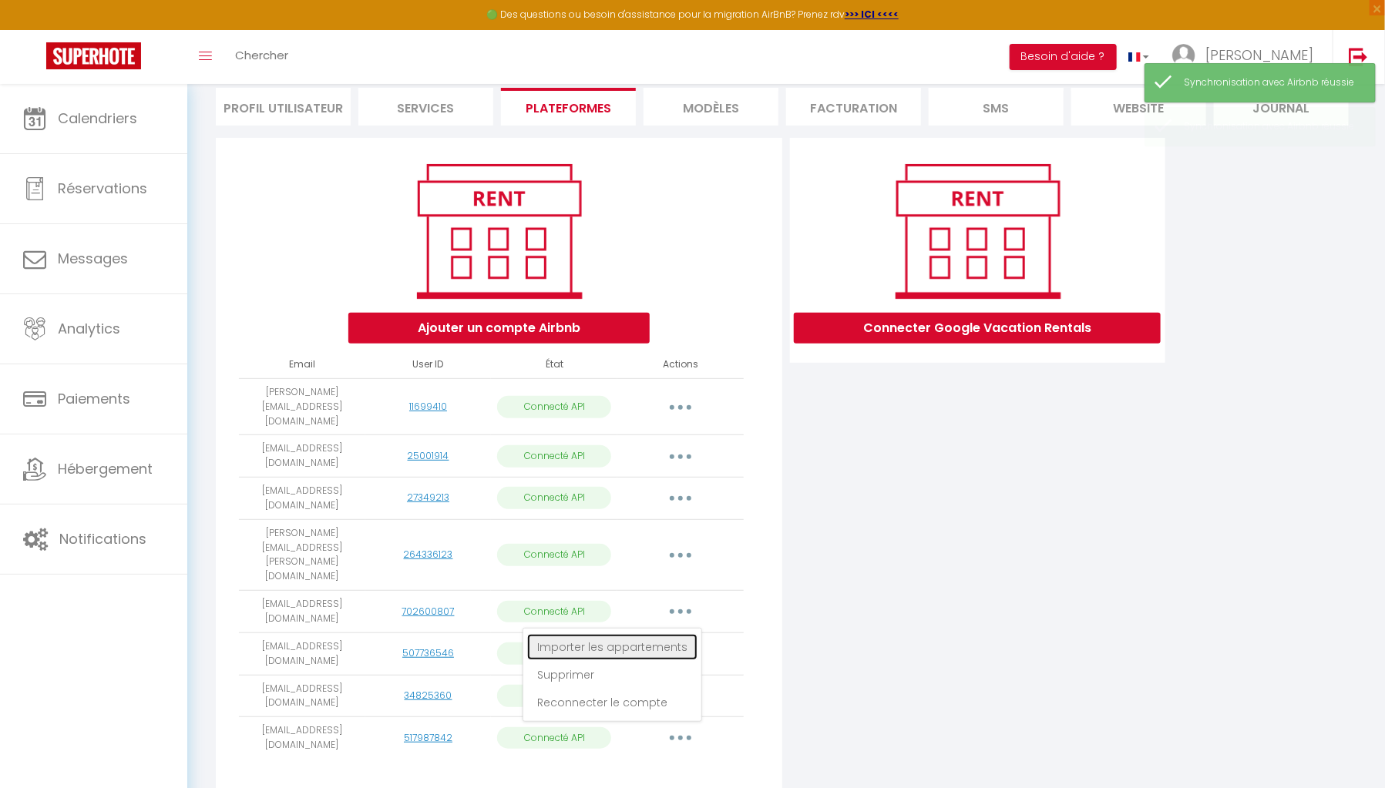
click at [654, 634] on link "Importer les appartements" at bounding box center [612, 647] width 170 height 26
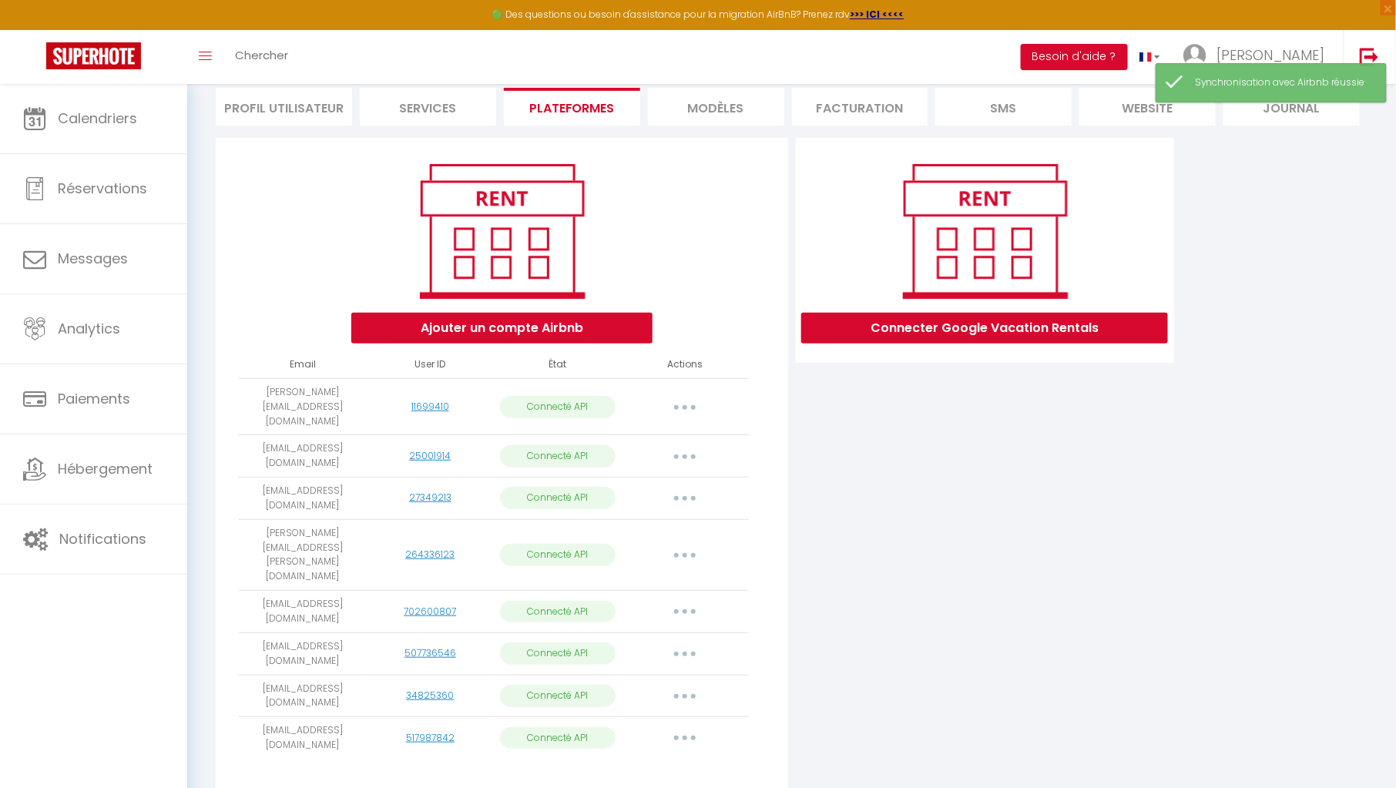
select select "72800"
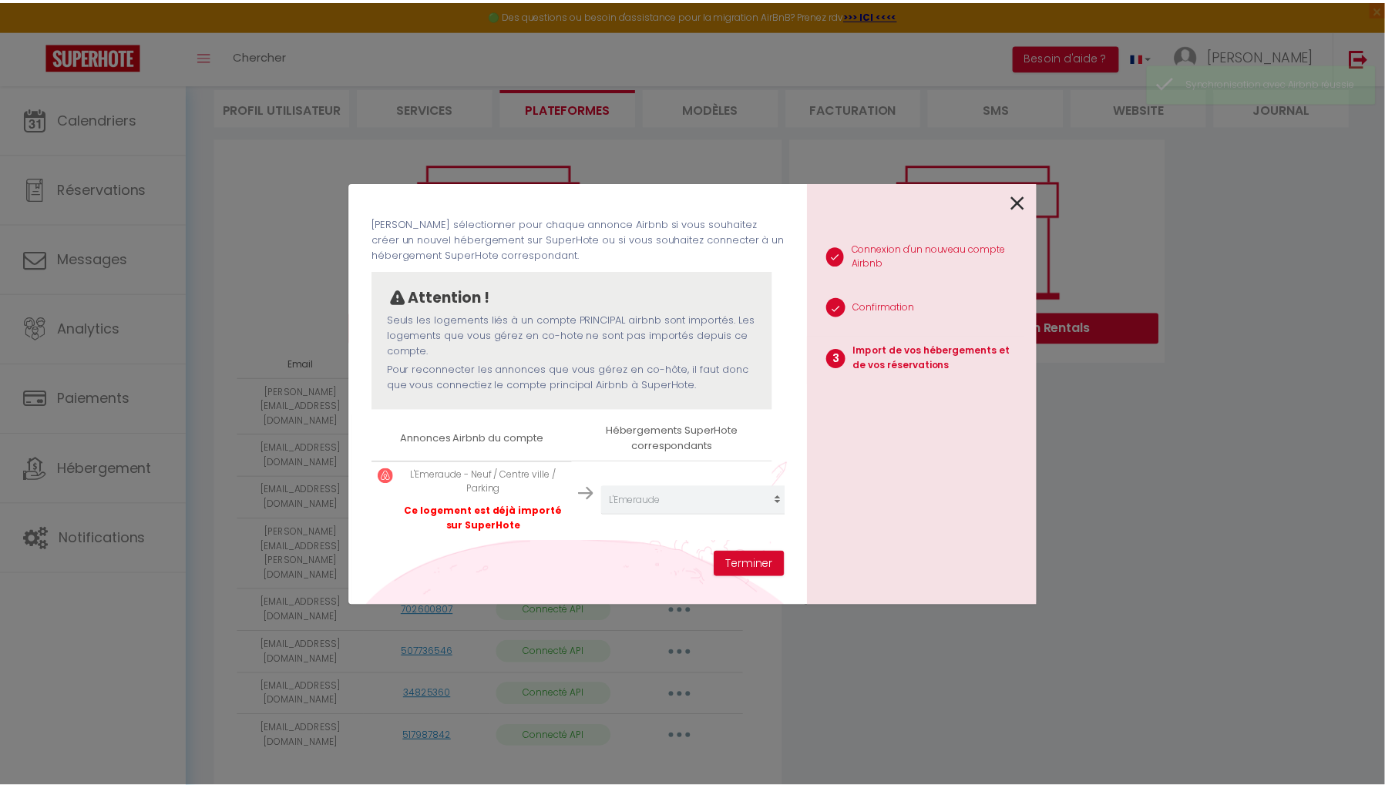
scroll to position [70, 0]
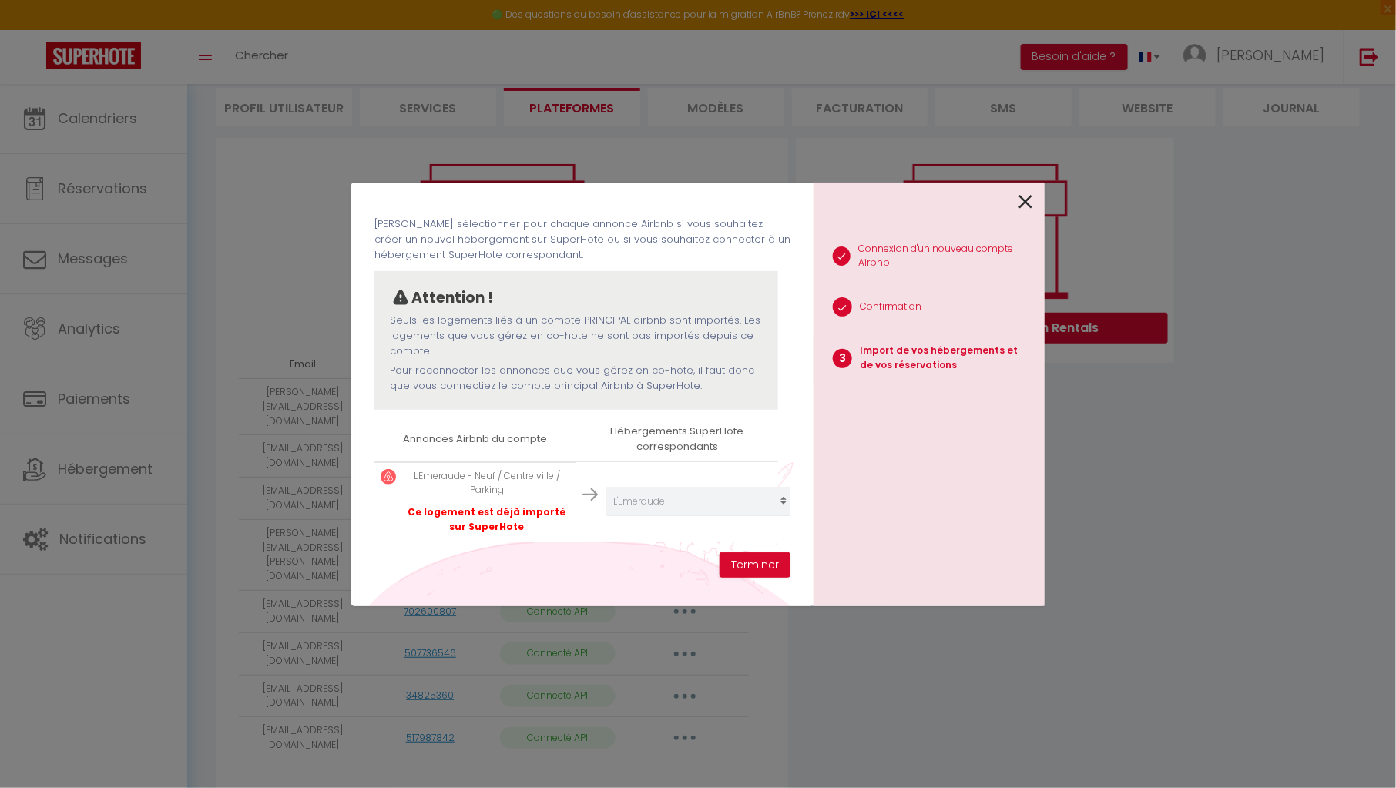
click at [754, 579] on div "Importer de vos hébergements et de vos réservations Veuillez sélectionner pour …" at bounding box center [582, 395] width 462 height 424
click at [753, 568] on button "Terminer" at bounding box center [755, 566] width 71 height 26
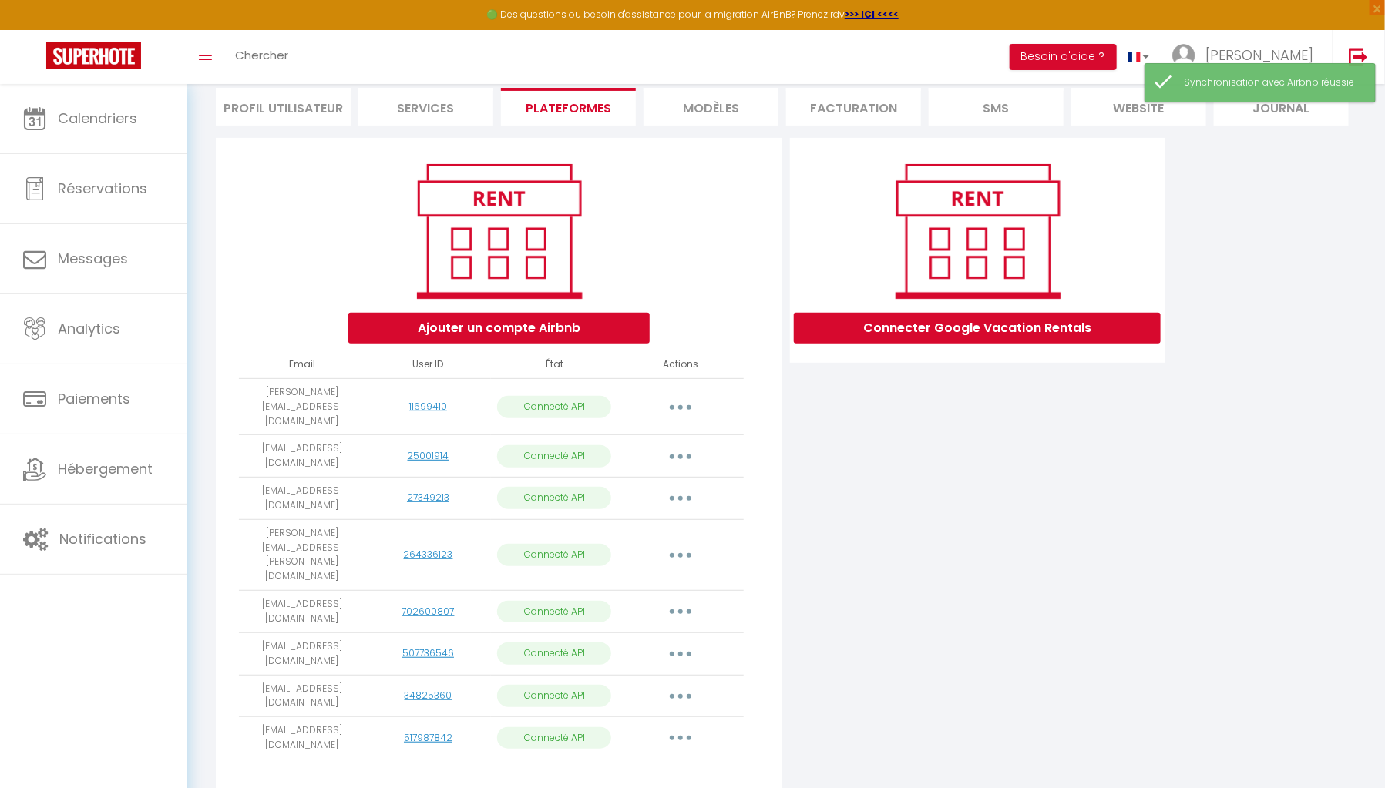
click at [676, 600] on button "button" at bounding box center [680, 612] width 43 height 25
click at [674, 634] on link "Importer les appartements" at bounding box center [612, 647] width 170 height 26
select select "72800"
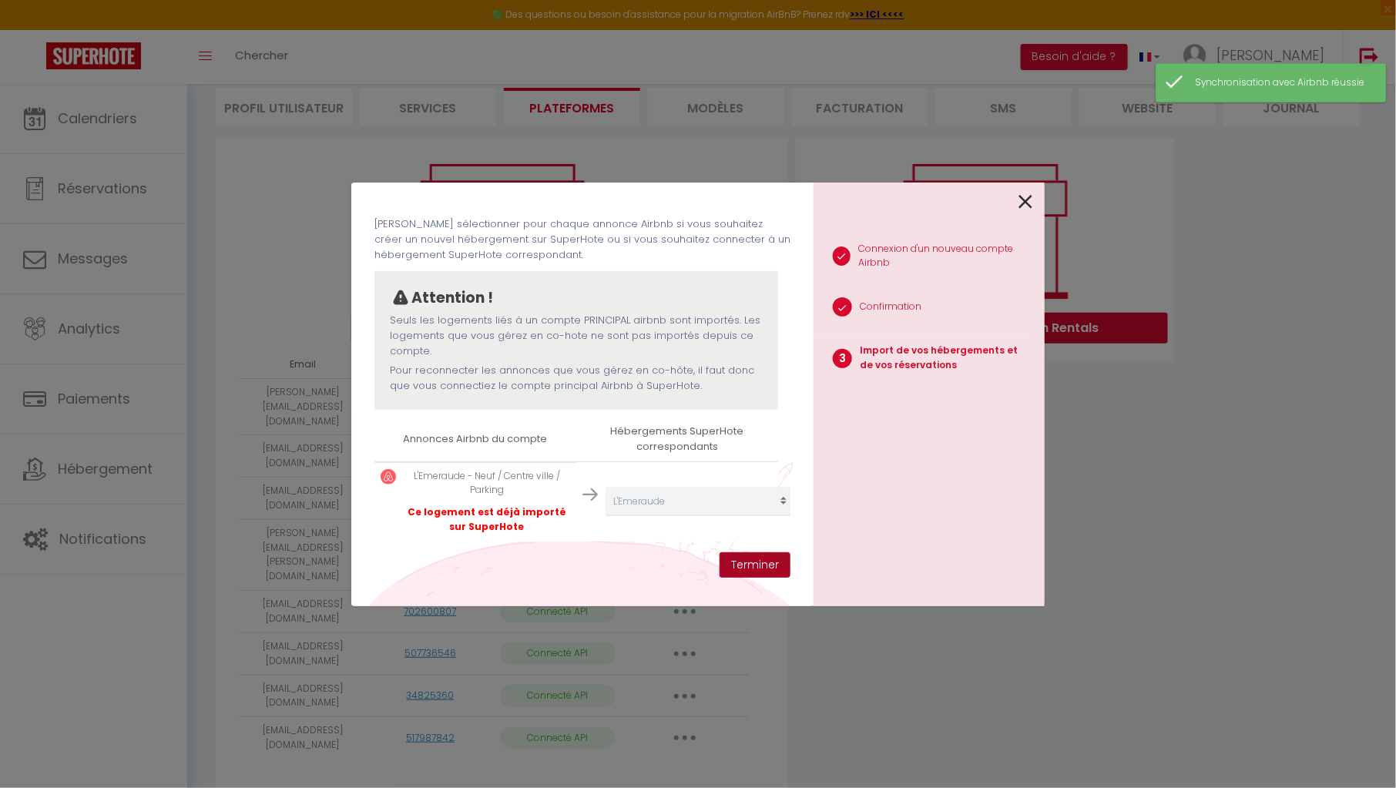
click at [750, 558] on button "Terminer" at bounding box center [755, 566] width 71 height 26
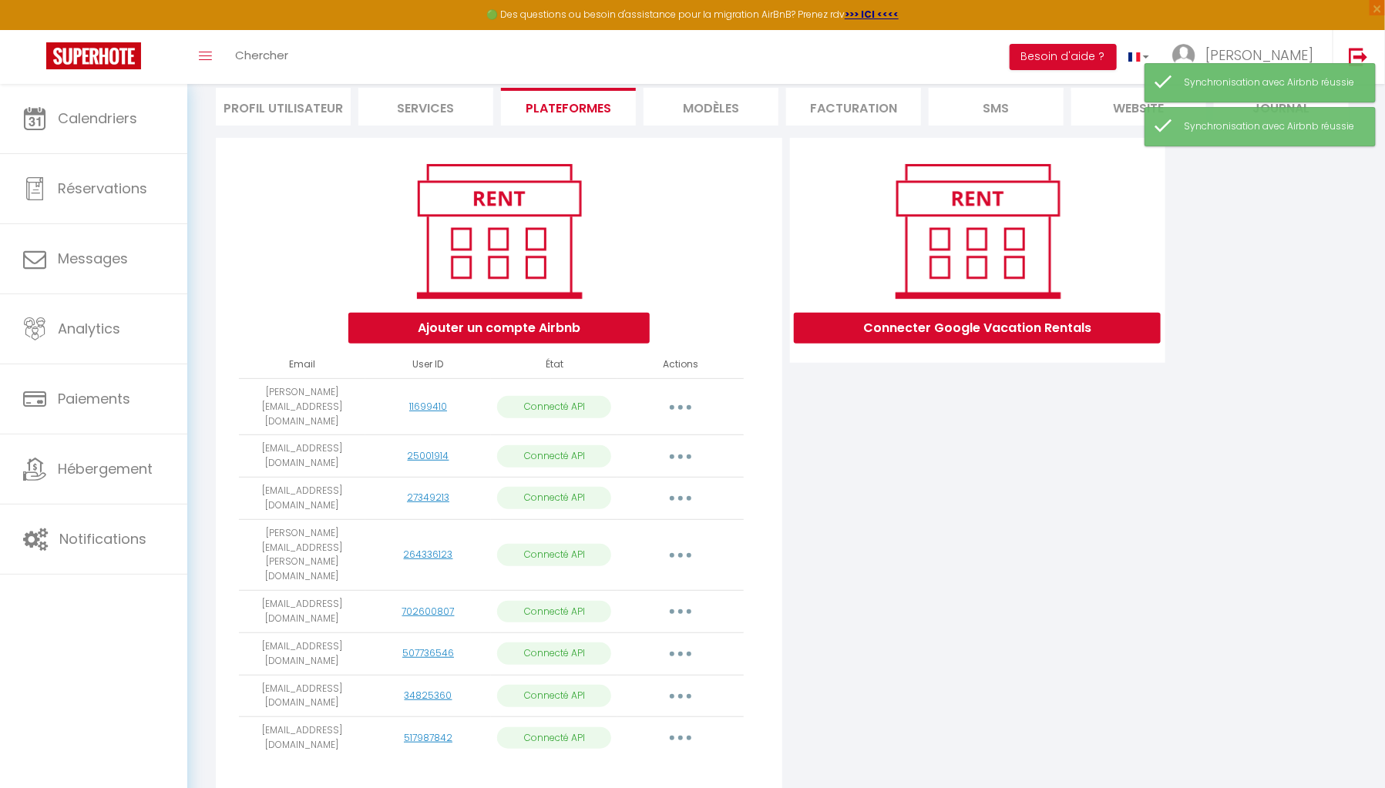
click at [681, 642] on button "button" at bounding box center [680, 654] width 43 height 25
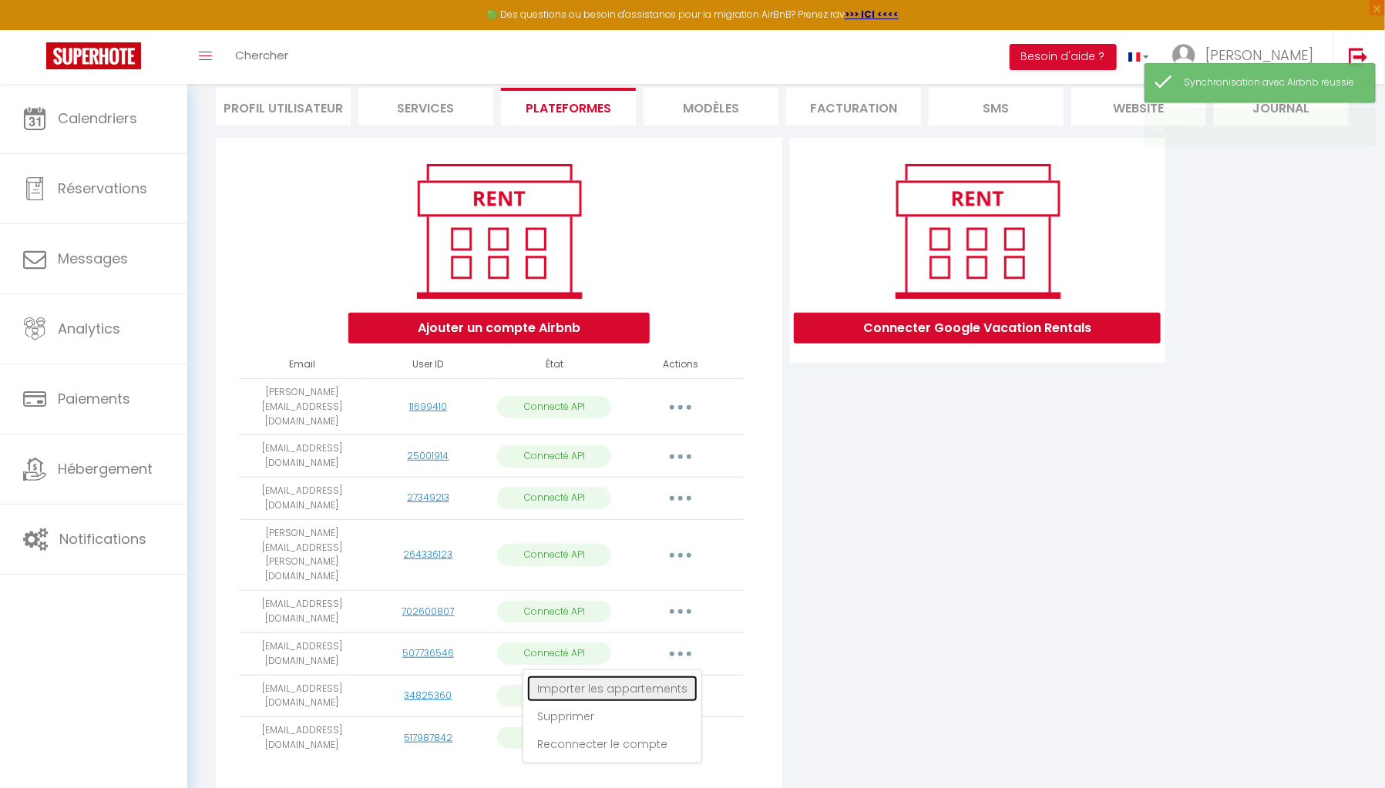
click at [664, 676] on link "Importer les appartements" at bounding box center [612, 689] width 170 height 26
select select
select select "76148"
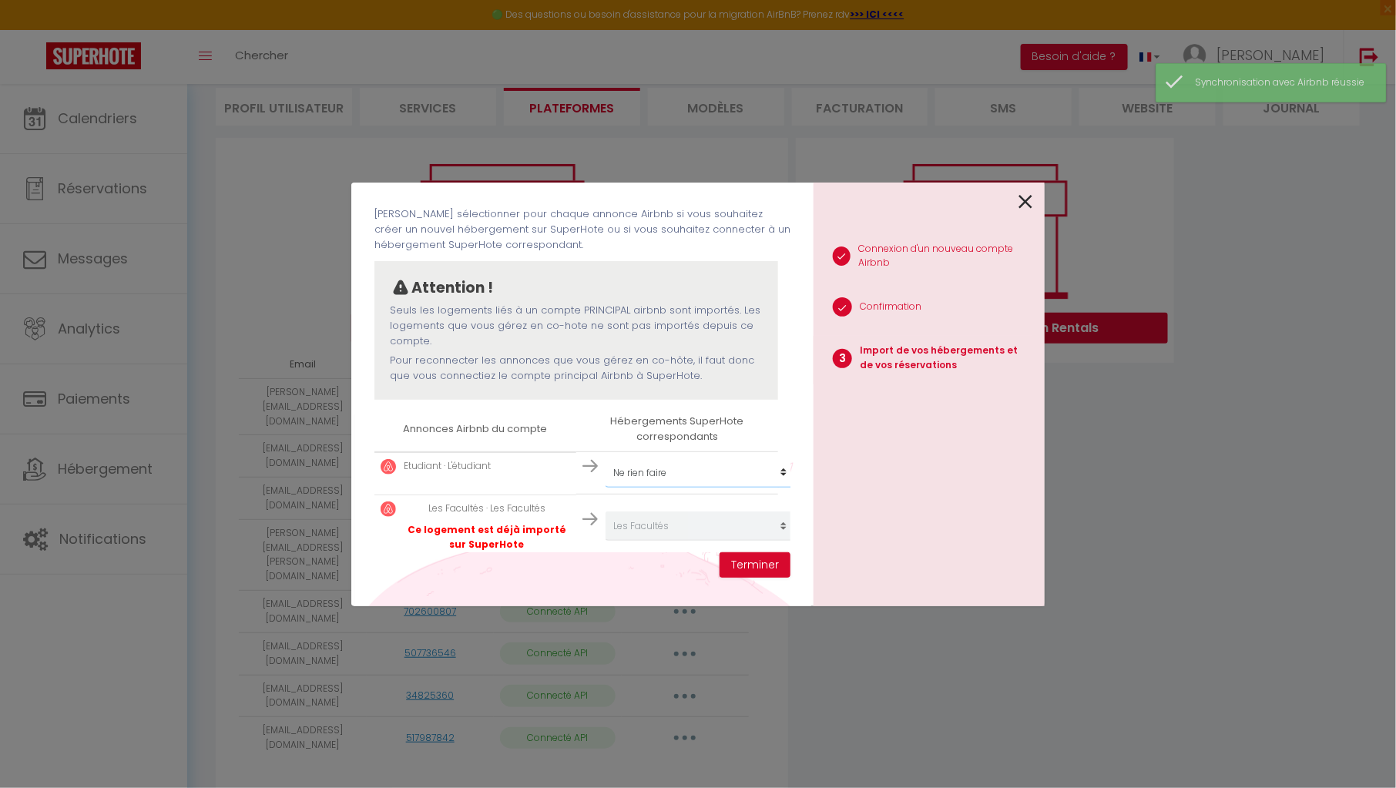
click at [743, 476] on select "Créer un nouvel hébergement Ne rien faire Maison bourguignonne près des vignes …" at bounding box center [701, 473] width 190 height 29
select select "73626"
click at [606, 459] on select "Créer un nouvel hébergement Ne rien faire Maison bourguignonne près des vignes …" at bounding box center [701, 473] width 190 height 29
click at [761, 559] on button "Terminer" at bounding box center [755, 566] width 71 height 26
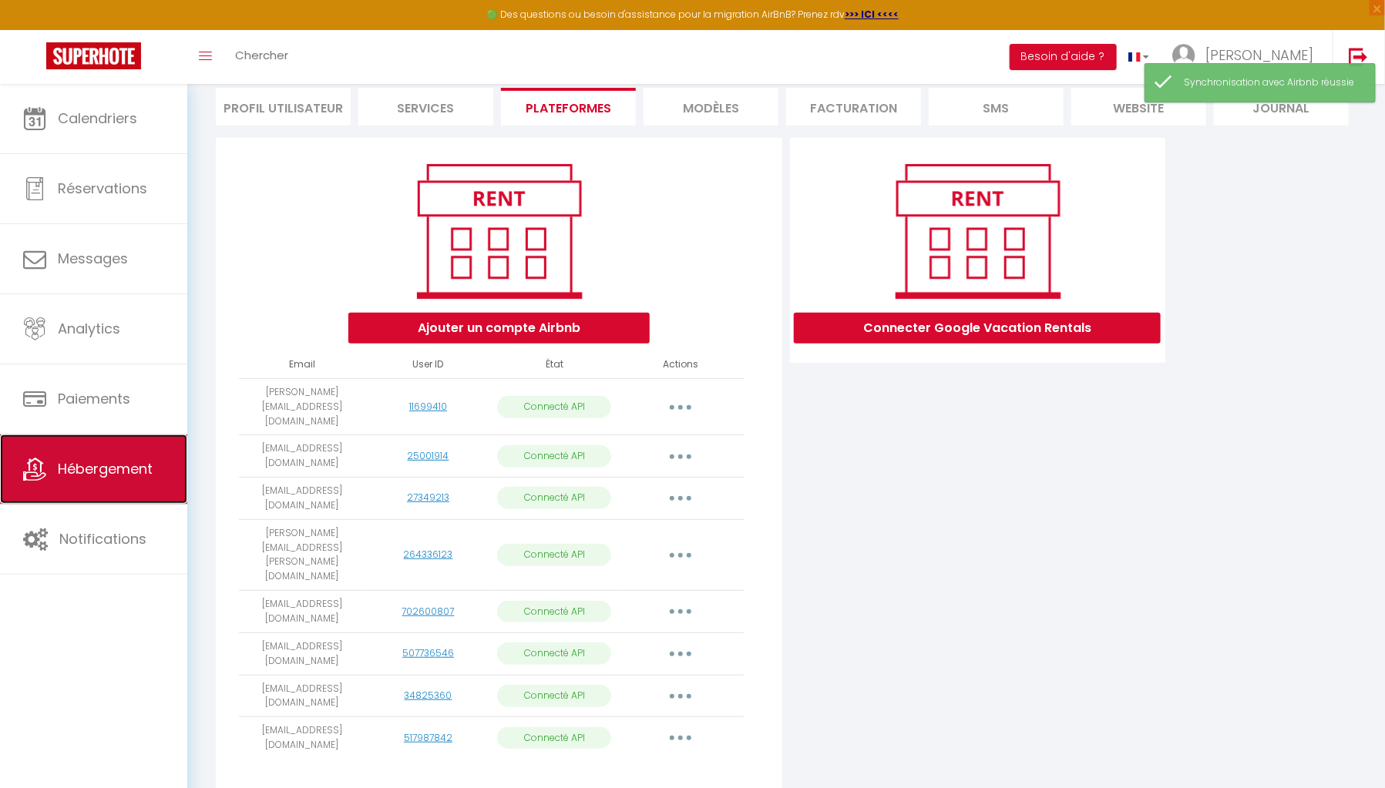
click at [91, 473] on span "Hébergement" at bounding box center [105, 468] width 95 height 19
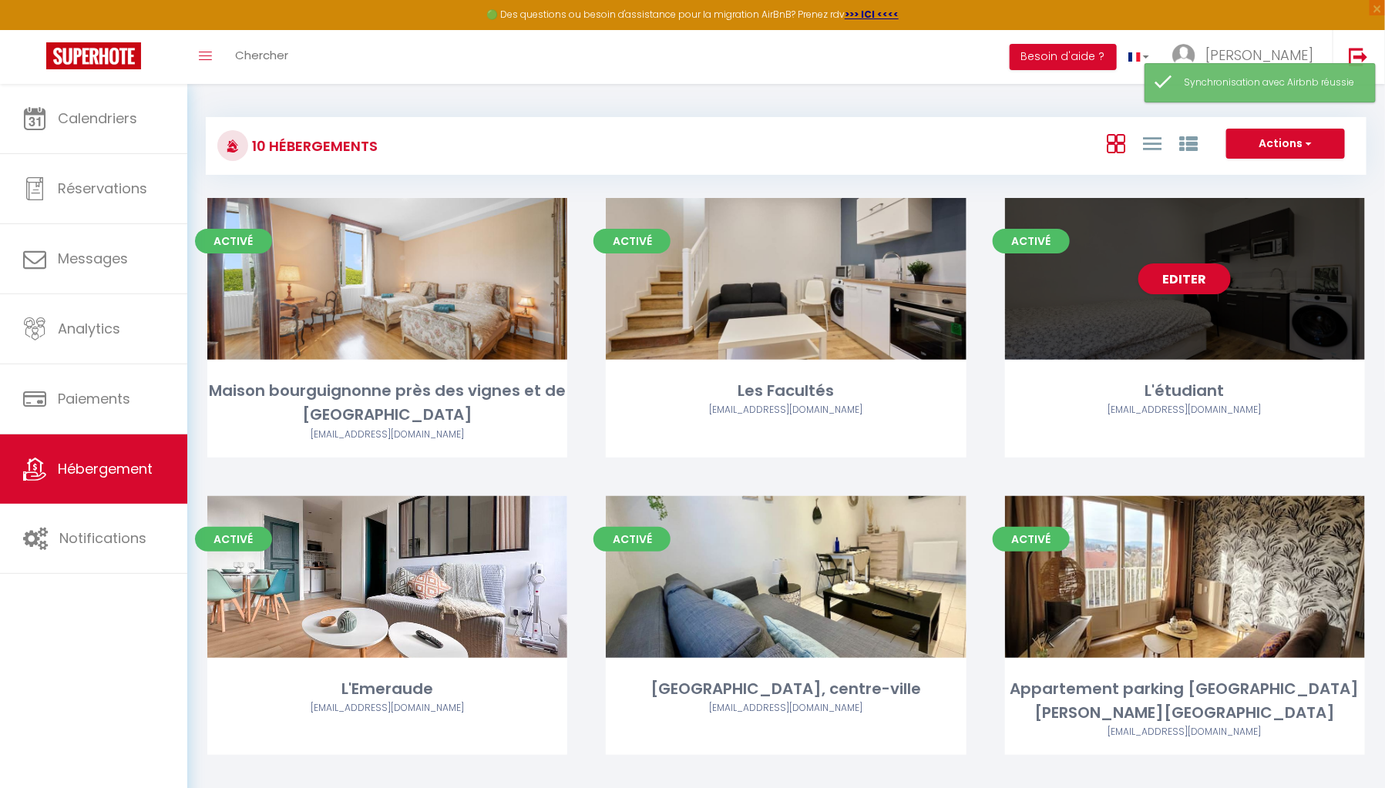
click at [1166, 360] on div "Editer" at bounding box center [1185, 279] width 360 height 162
select select "3"
select select "2"
select select "1"
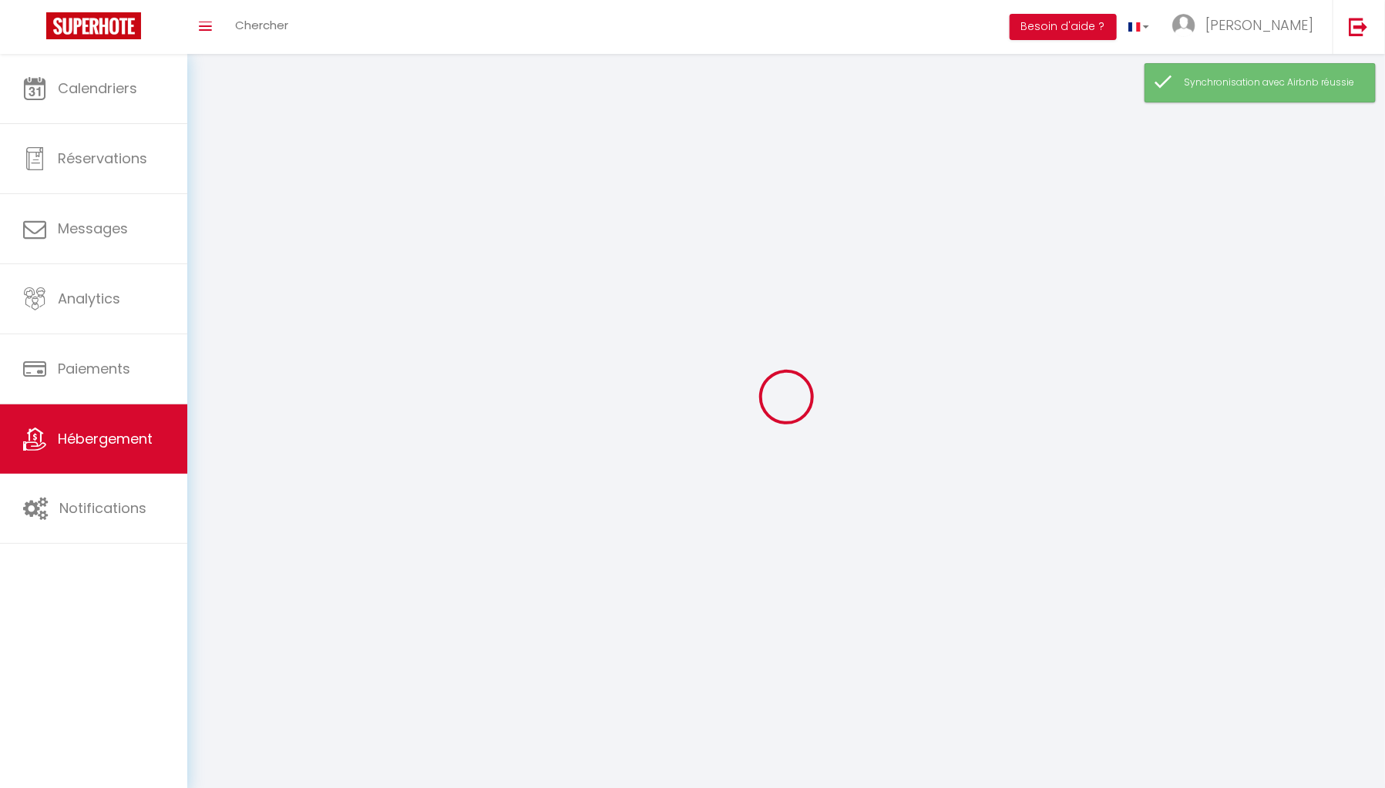
select select
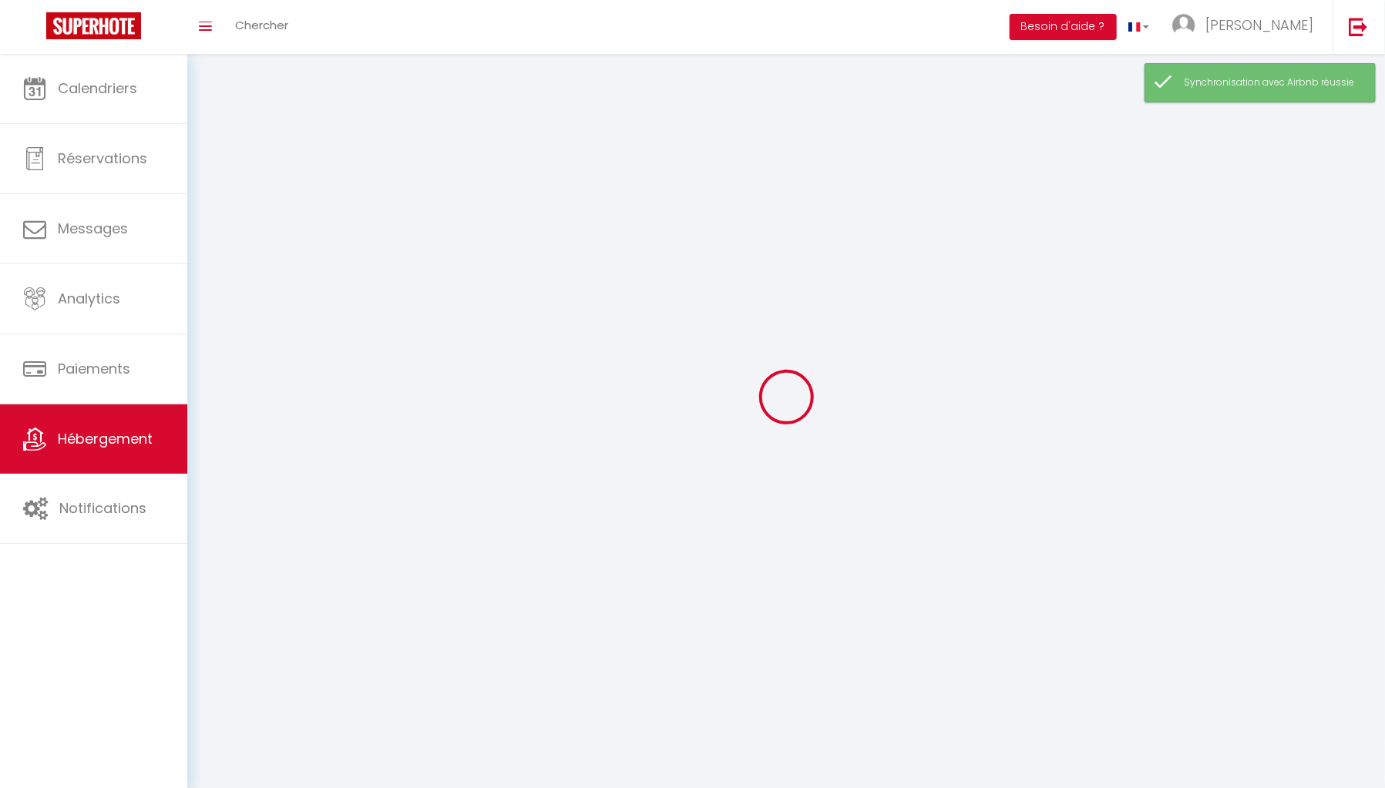
select select
checkbox input "false"
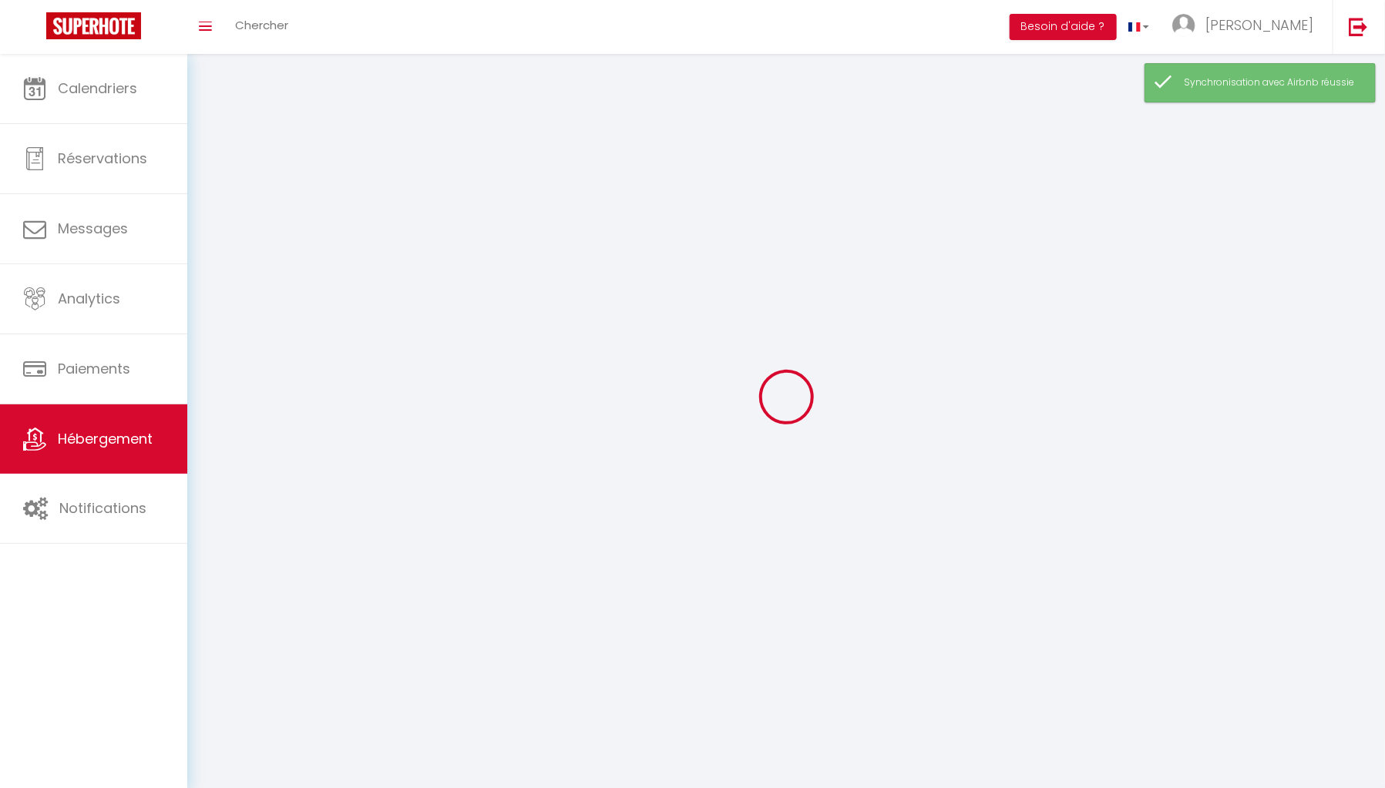
checkbox input "false"
select select
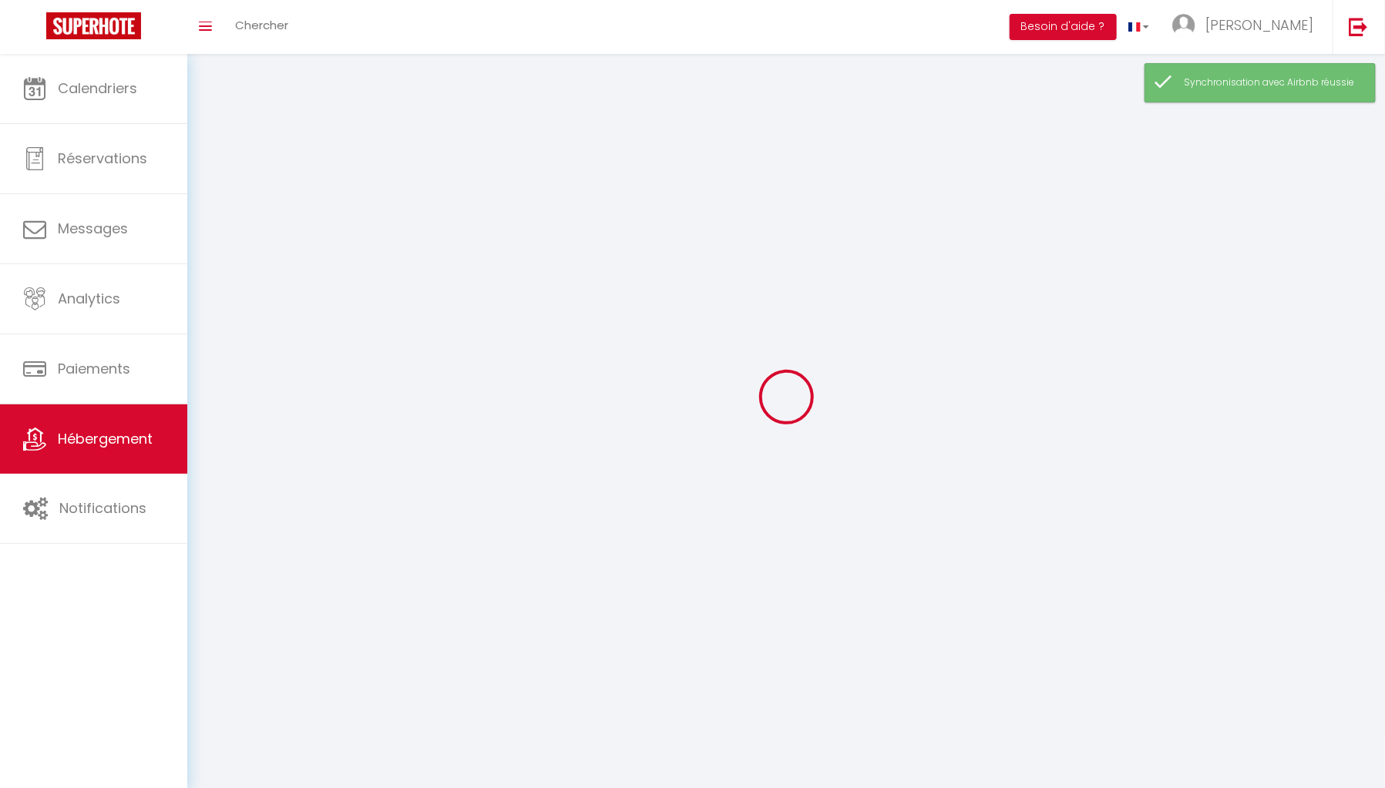
select select
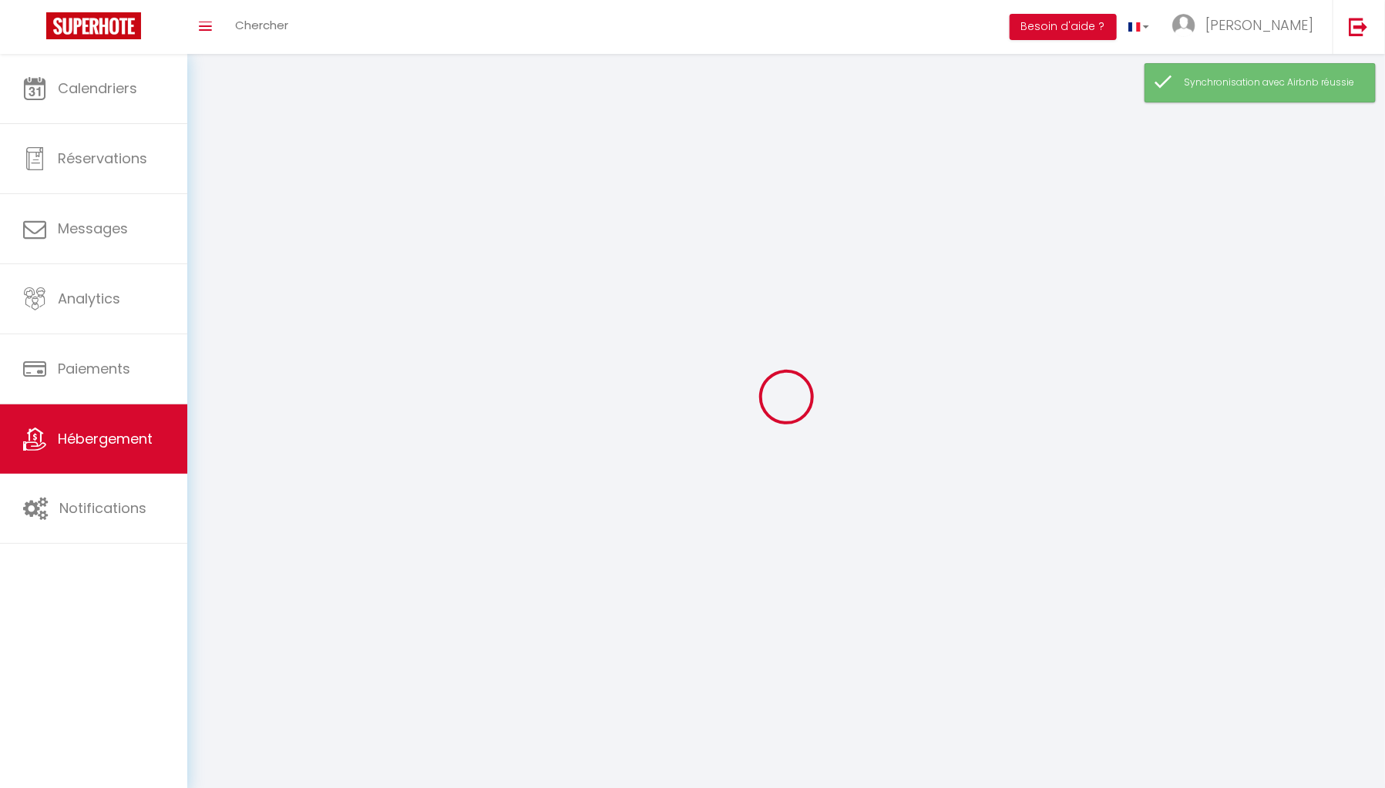
select select
checkbox input "false"
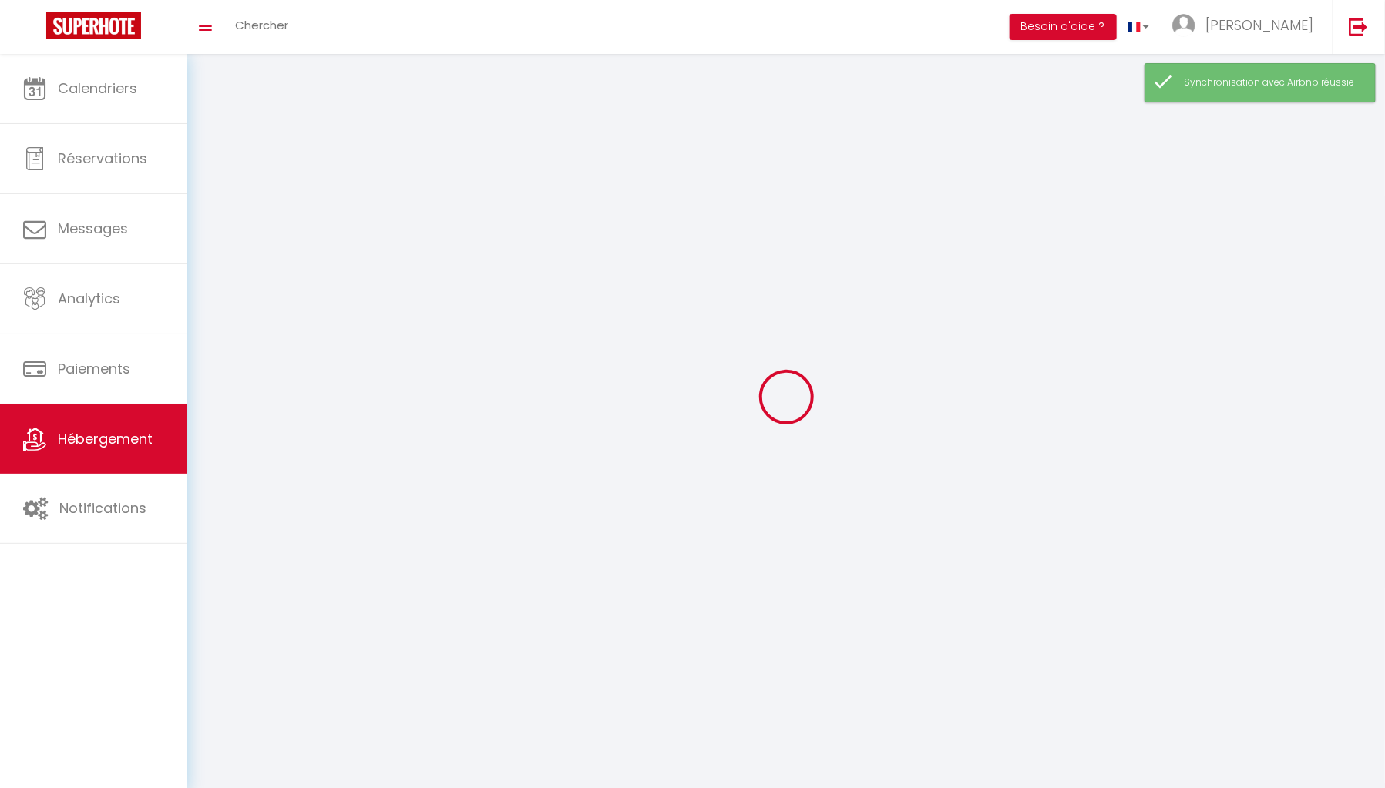
select select
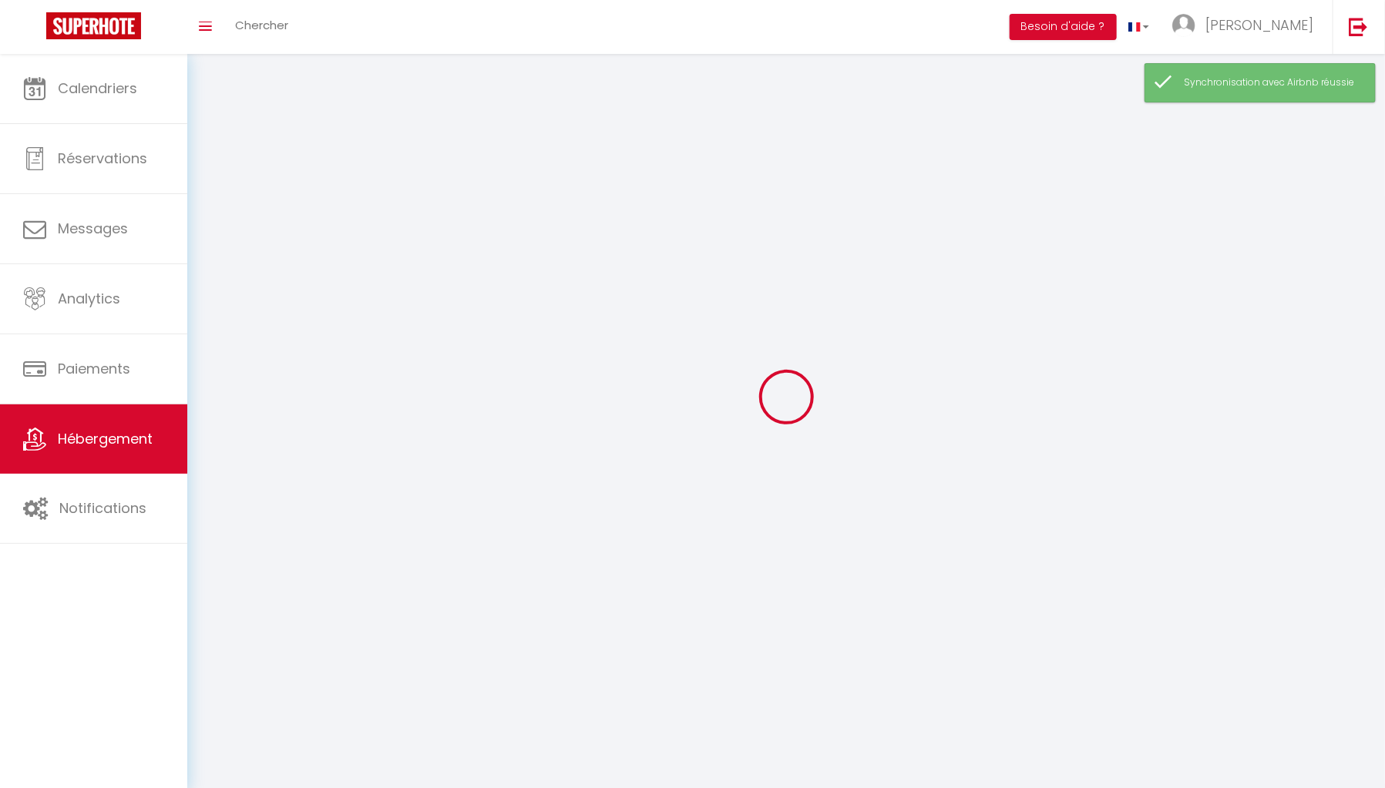
select select
checkbox input "false"
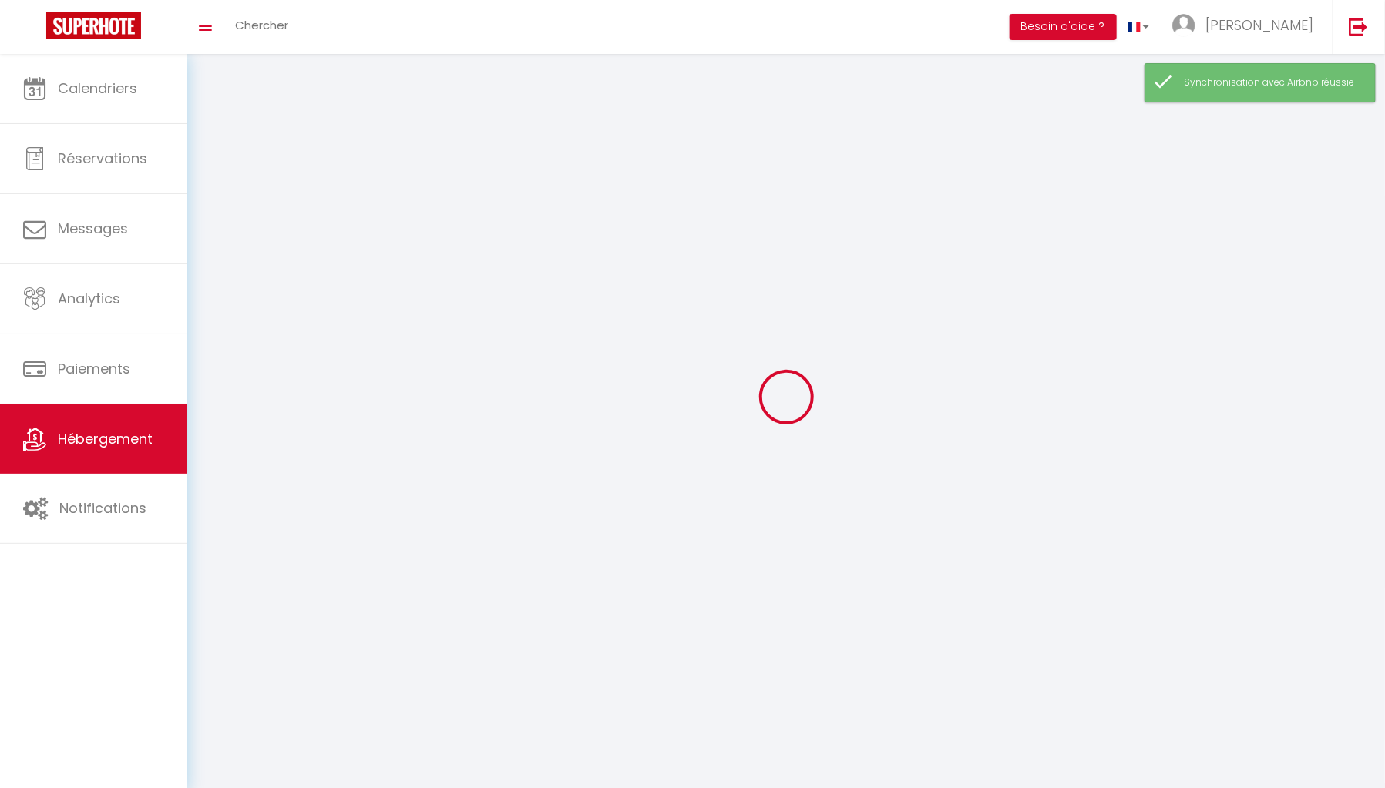
checkbox input "false"
select select
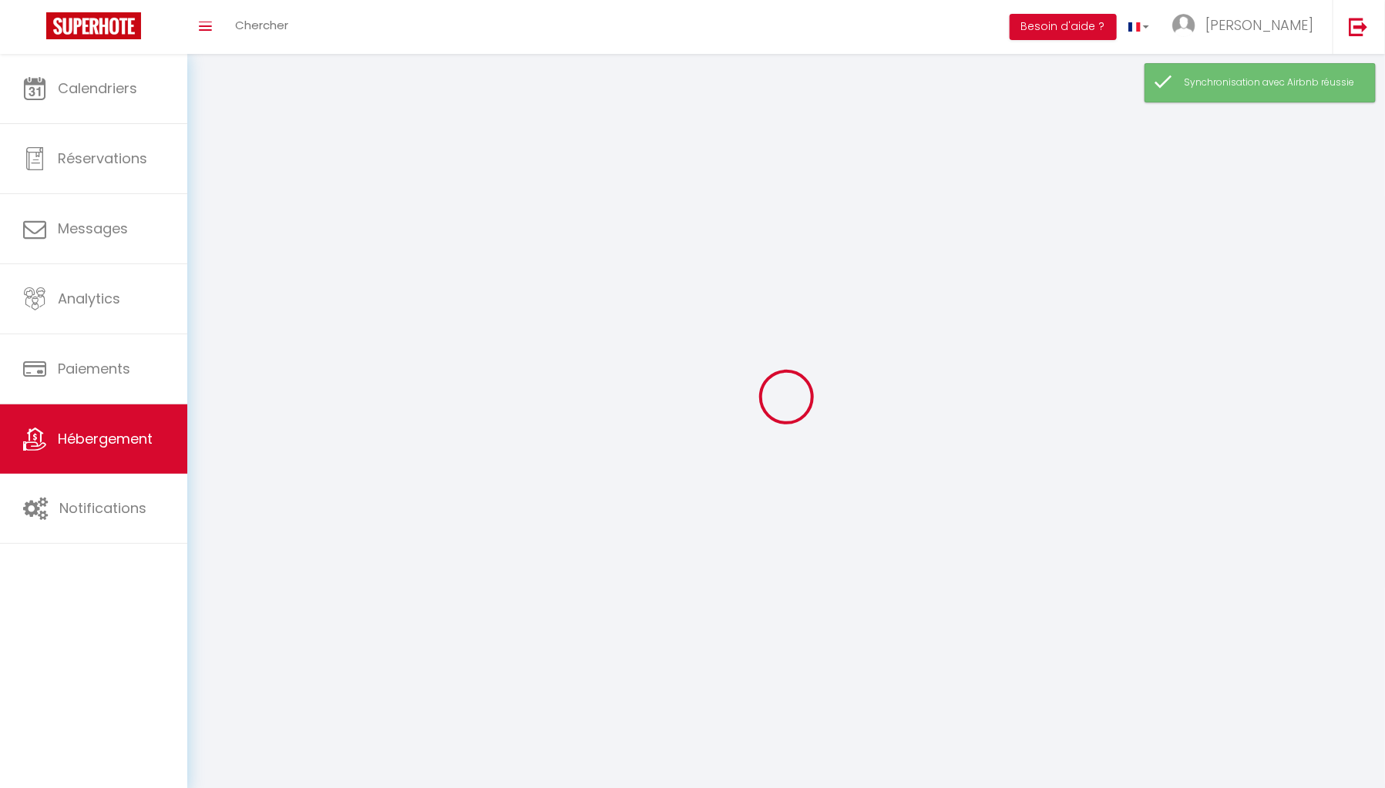
select select
checkbox input "false"
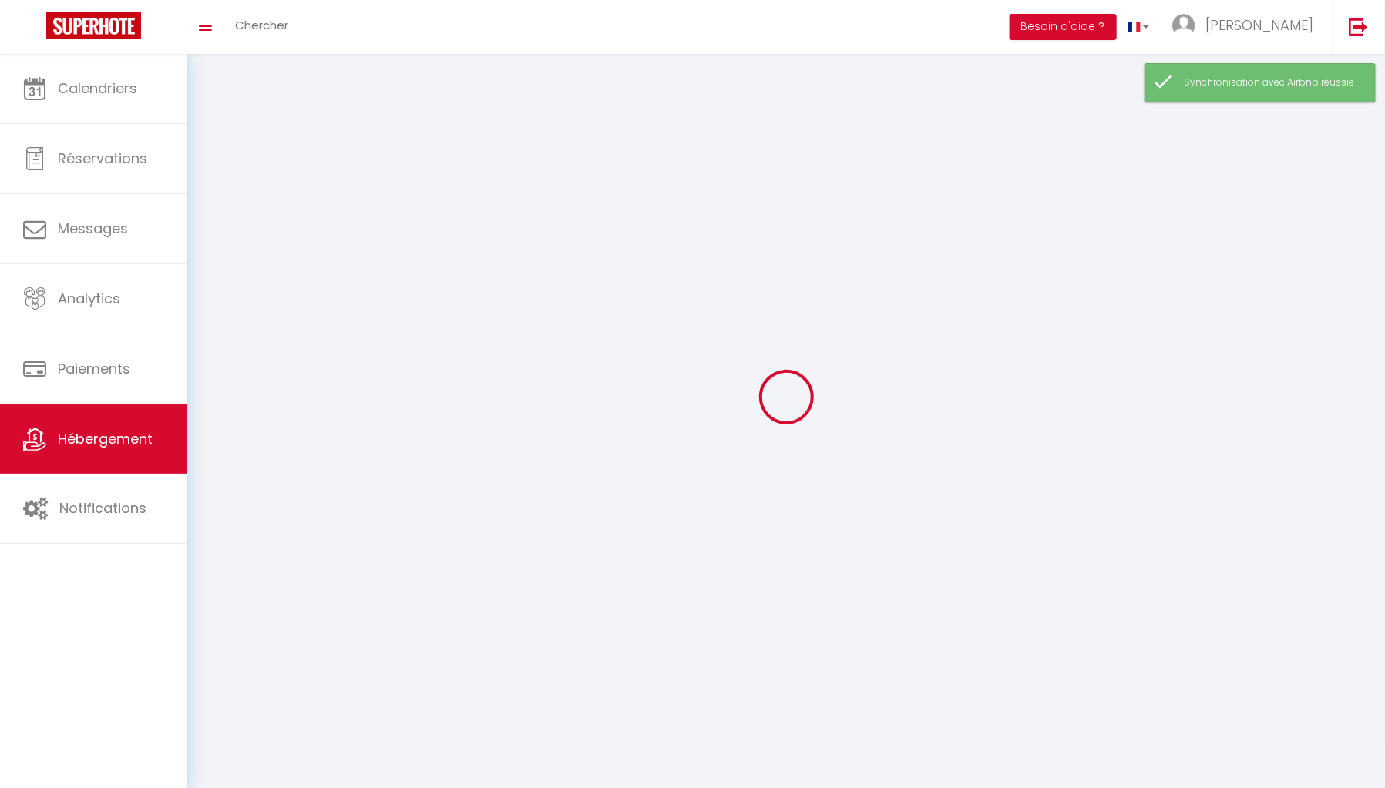
checkbox input "false"
select select
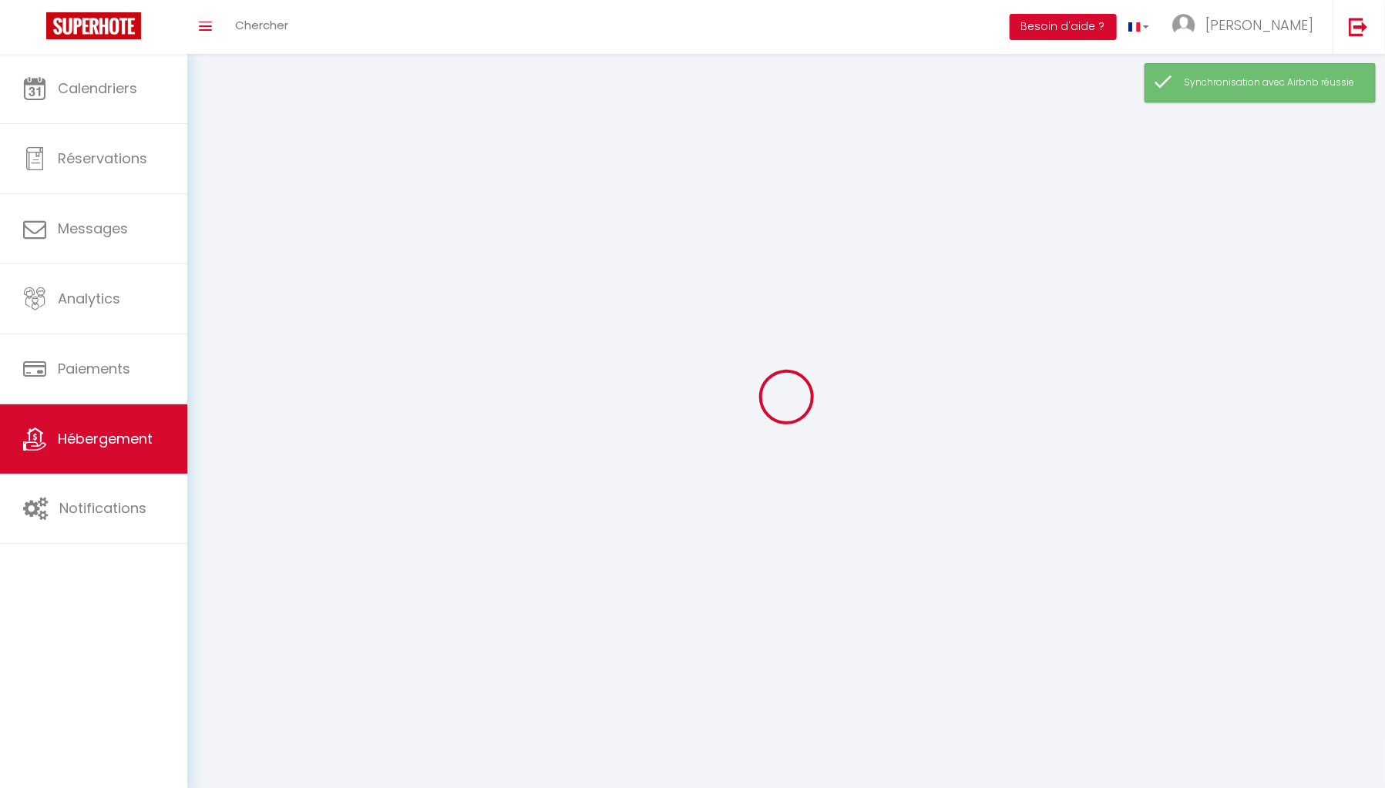
select select
select select "28"
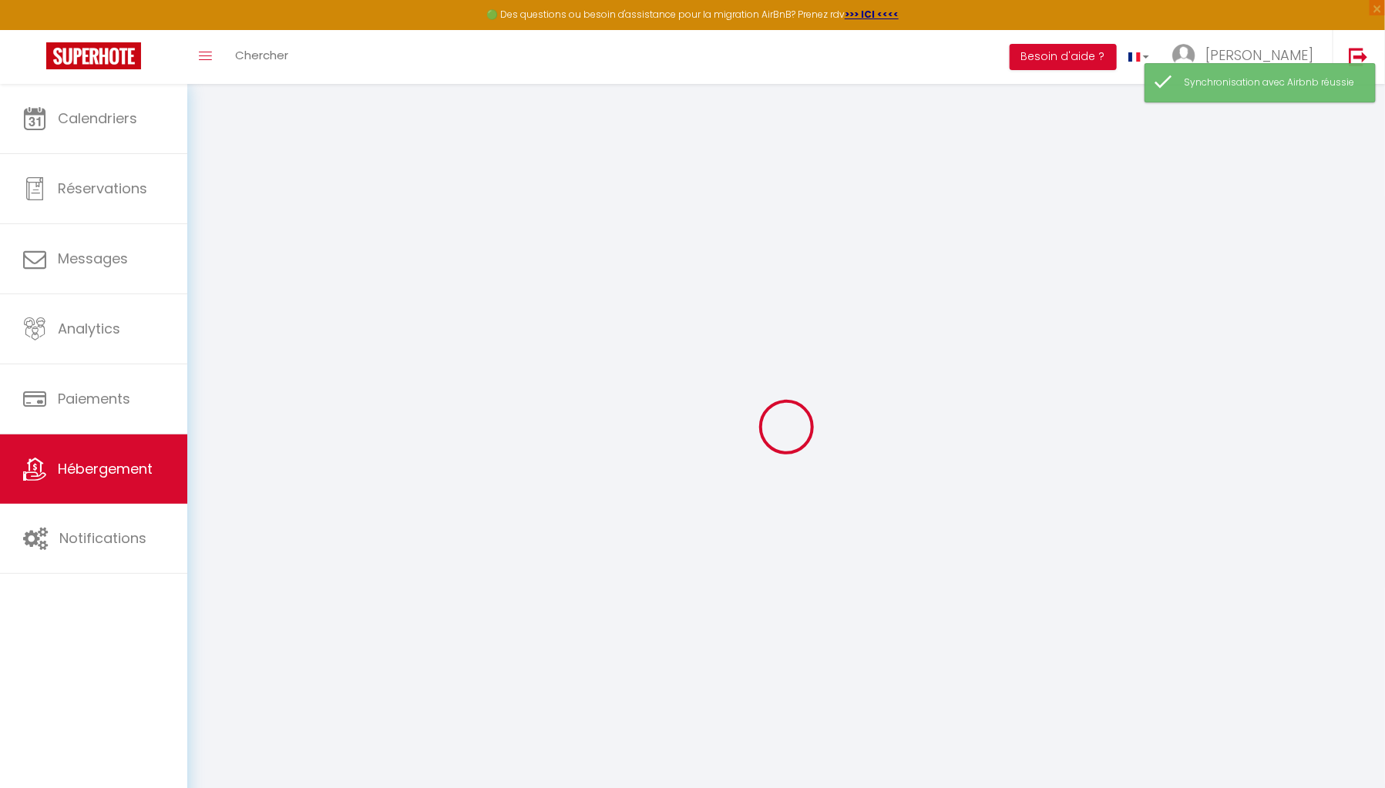
select select
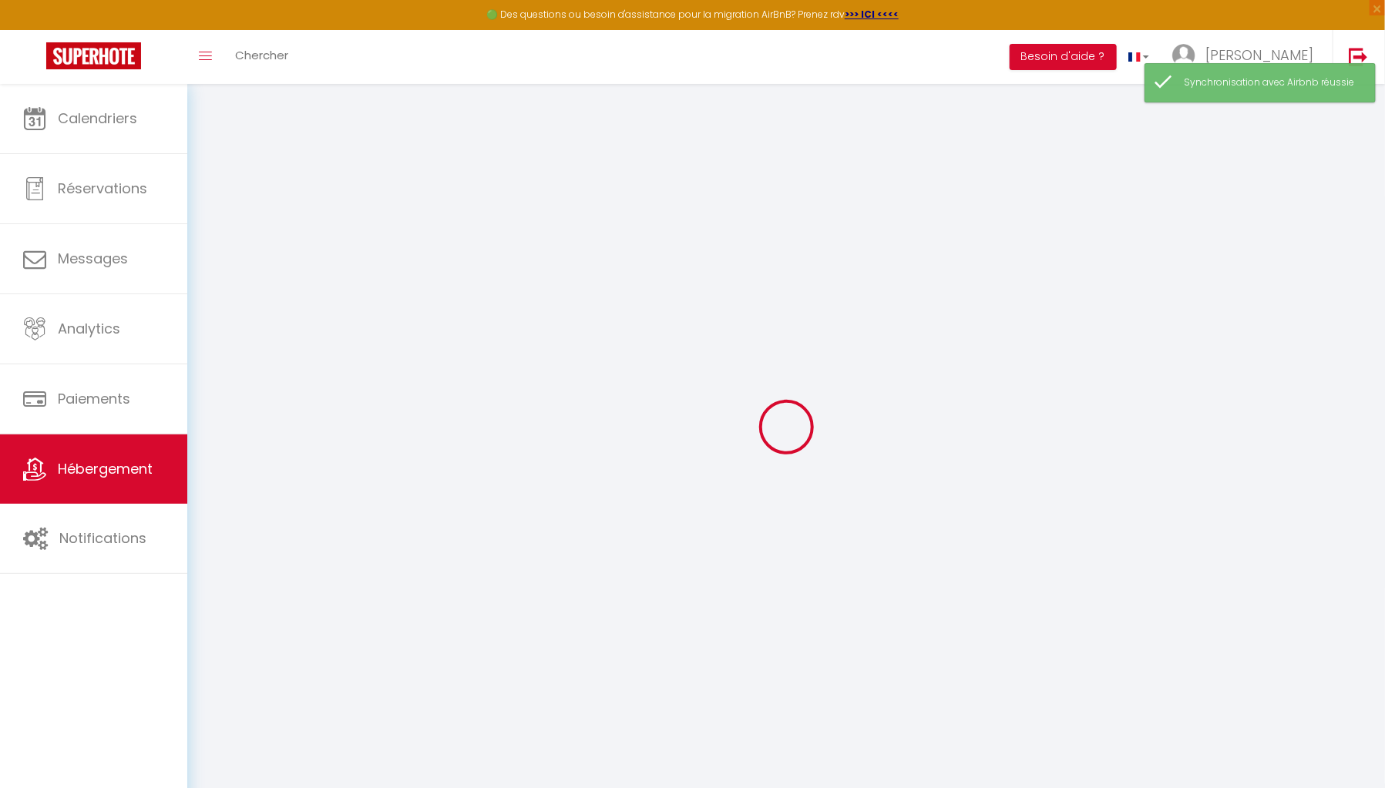
select select
checkbox input "false"
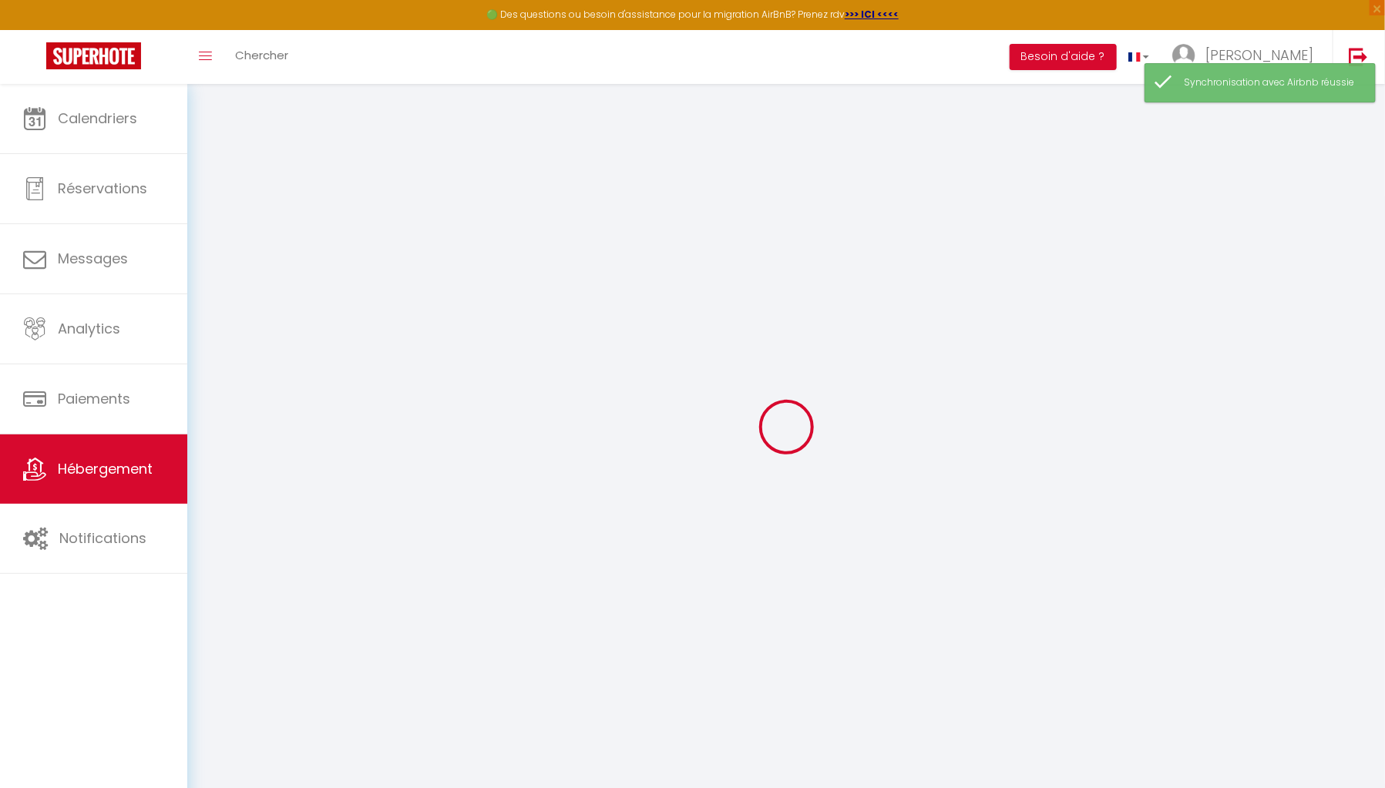
select select
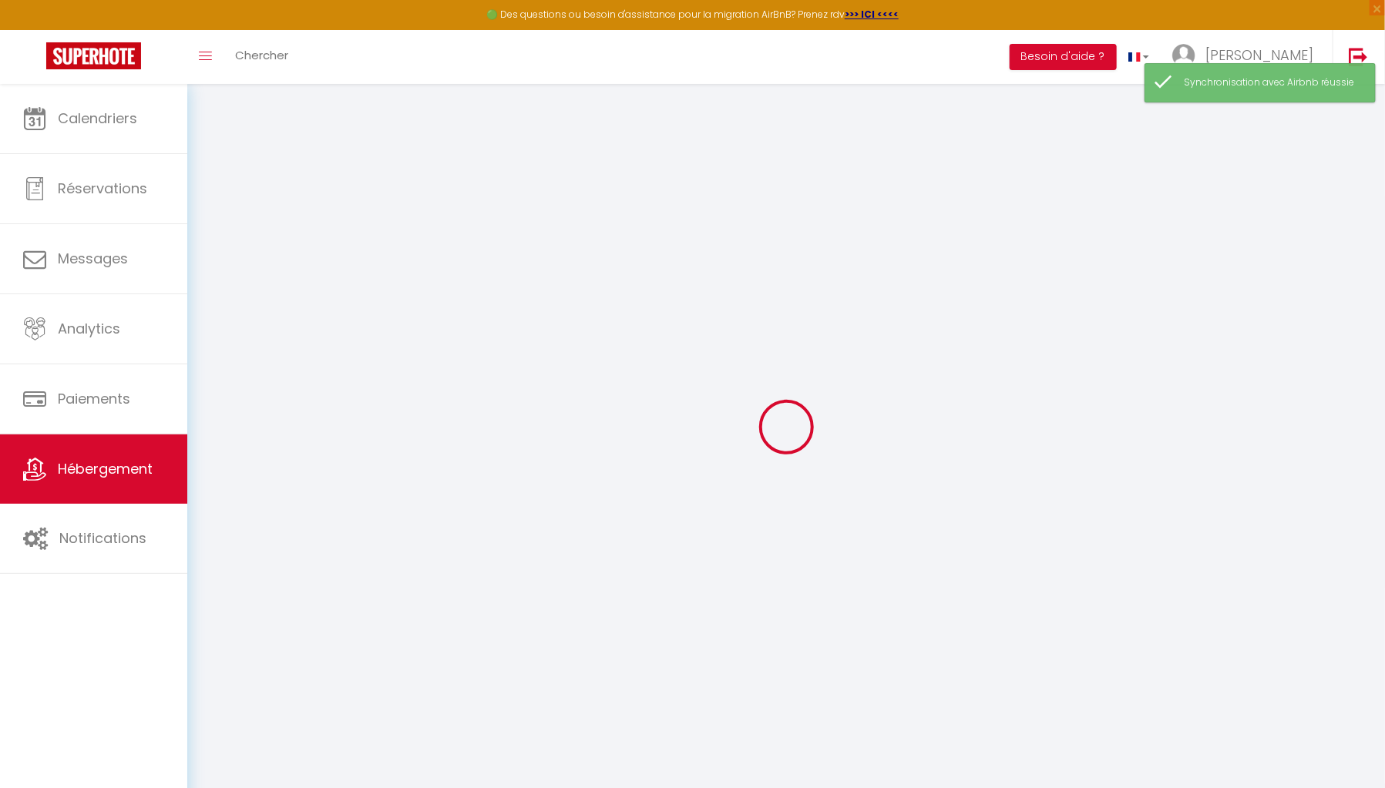
select select
checkbox input "false"
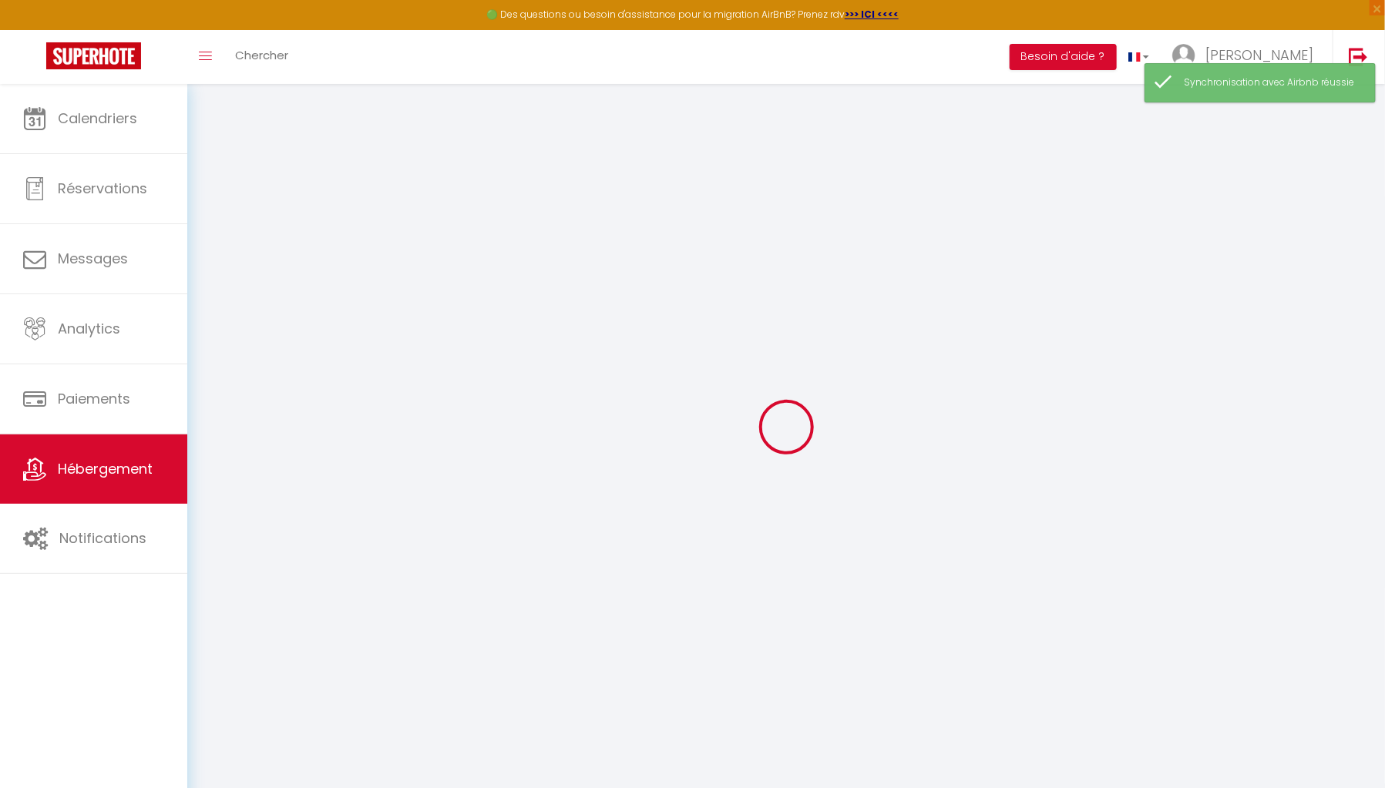
checkbox input "false"
select select
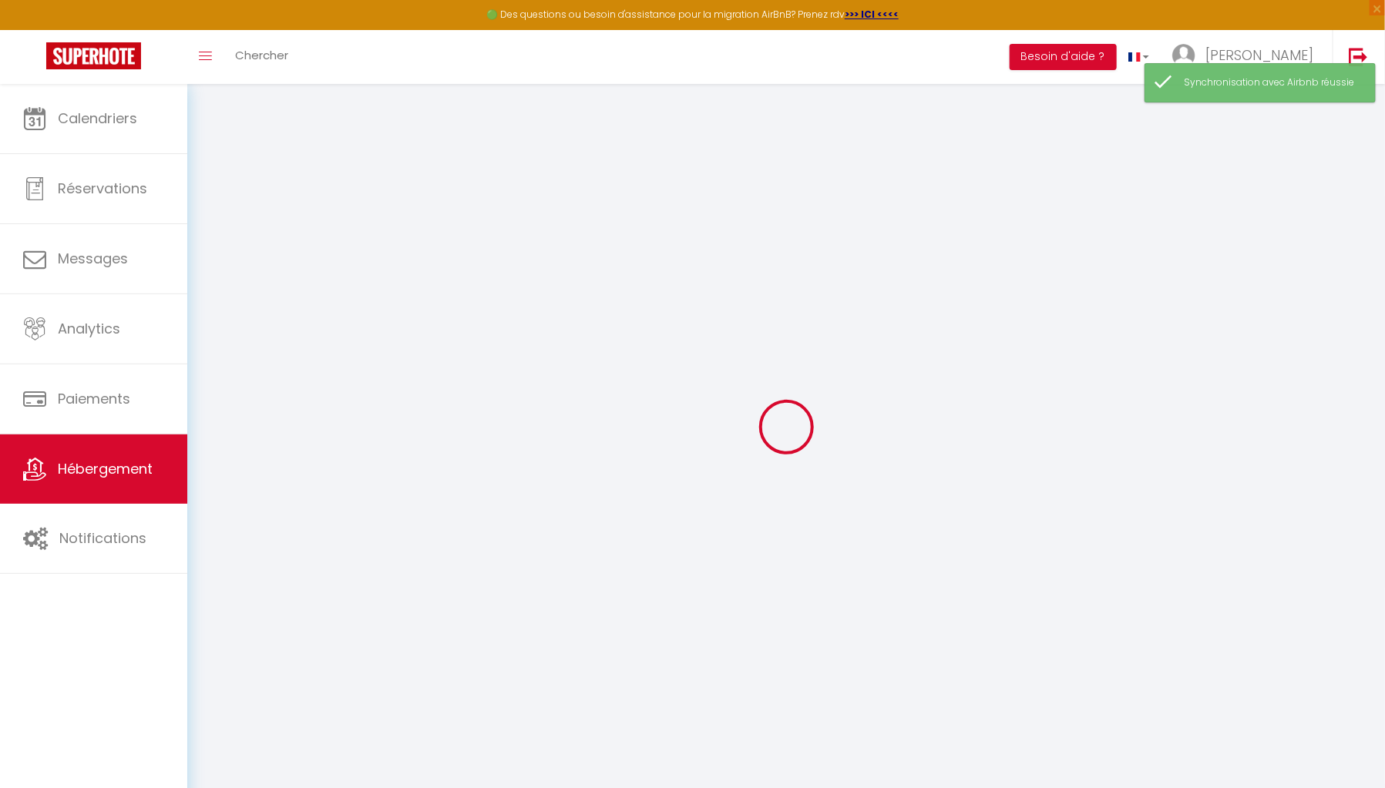
select select
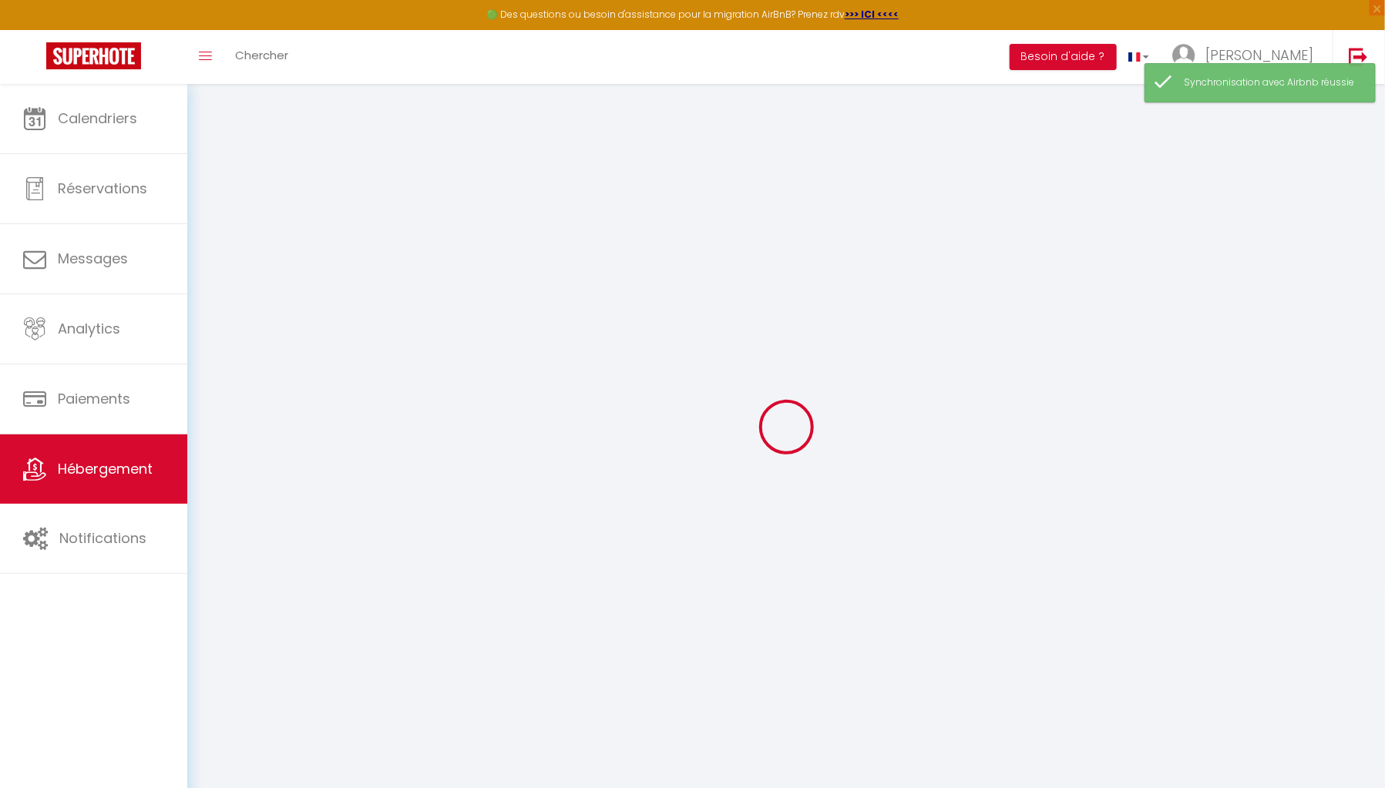
checkbox input "false"
select select
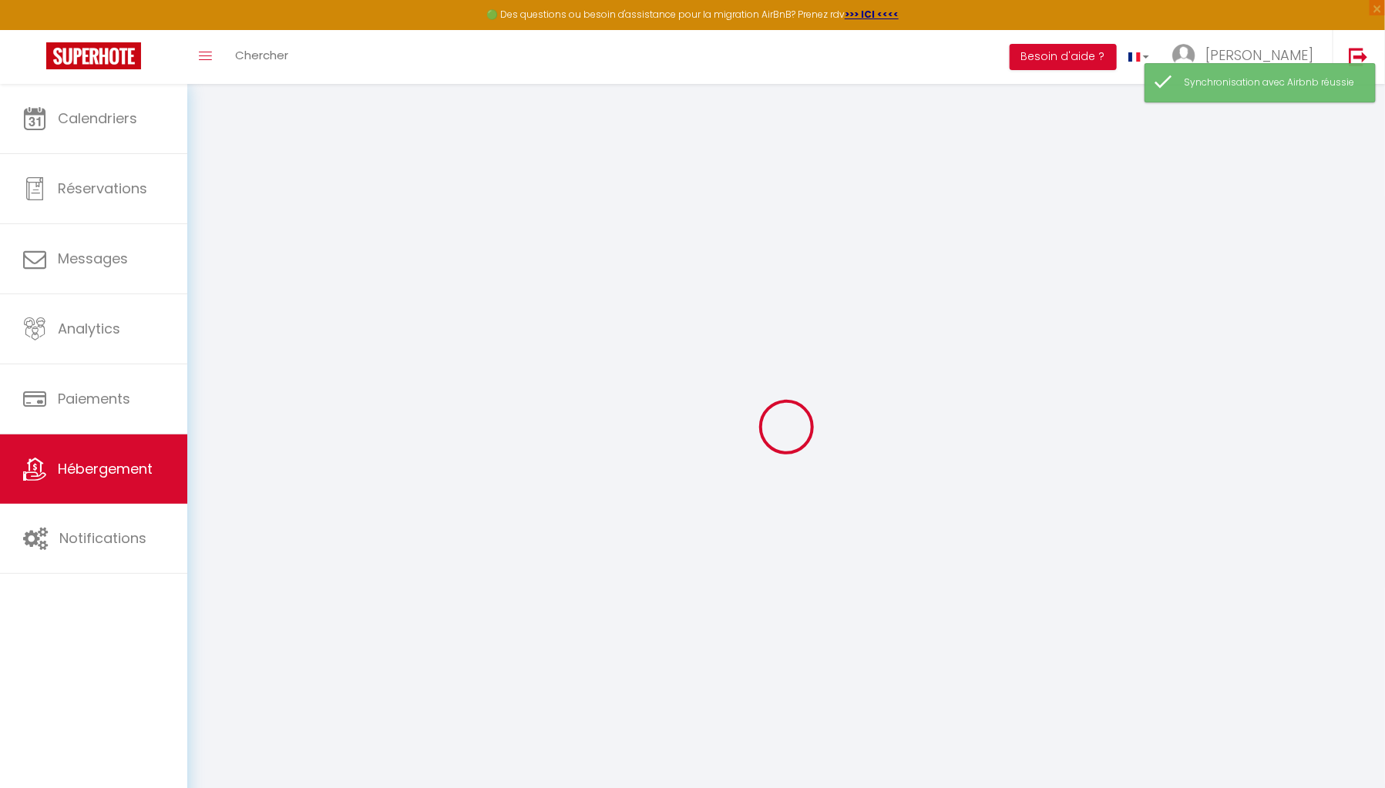
select select
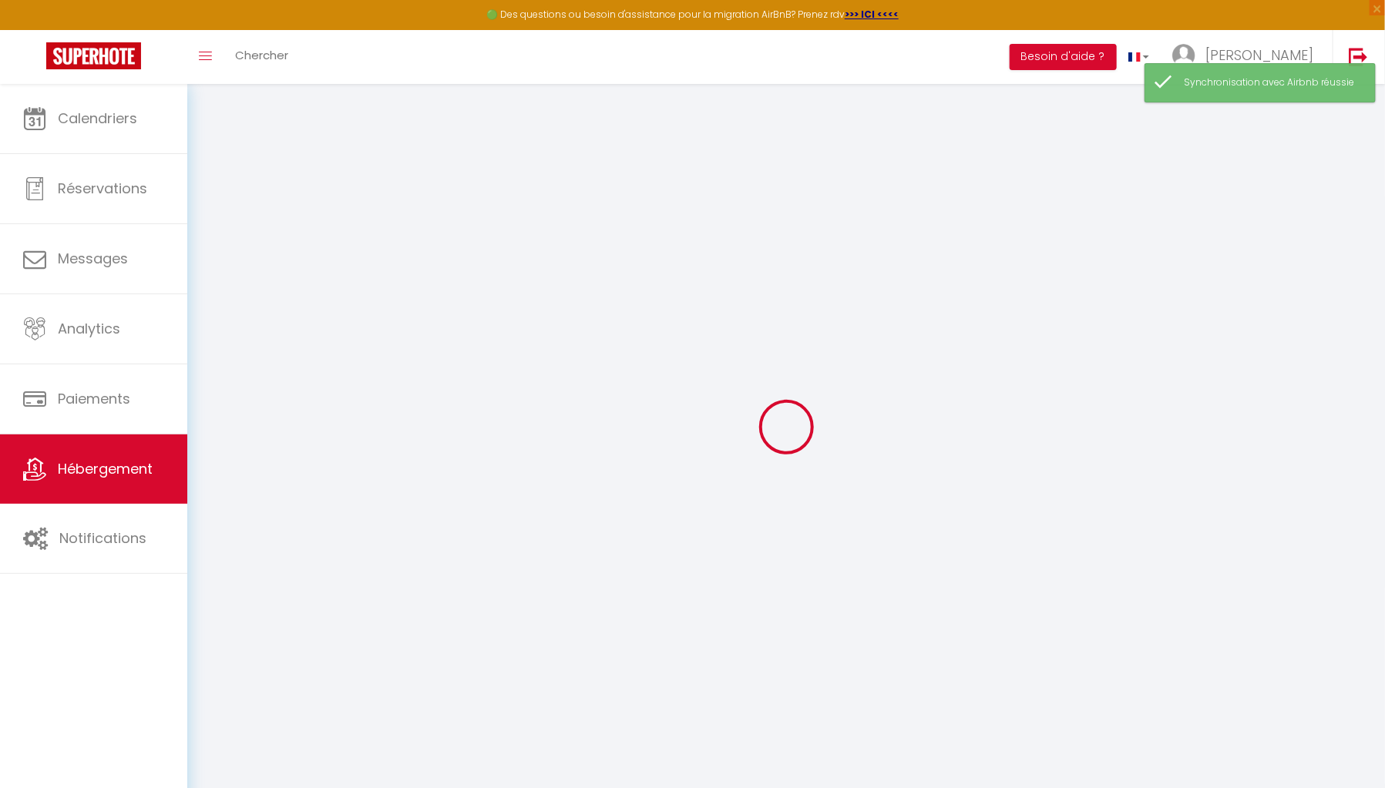
select select
checkbox input "false"
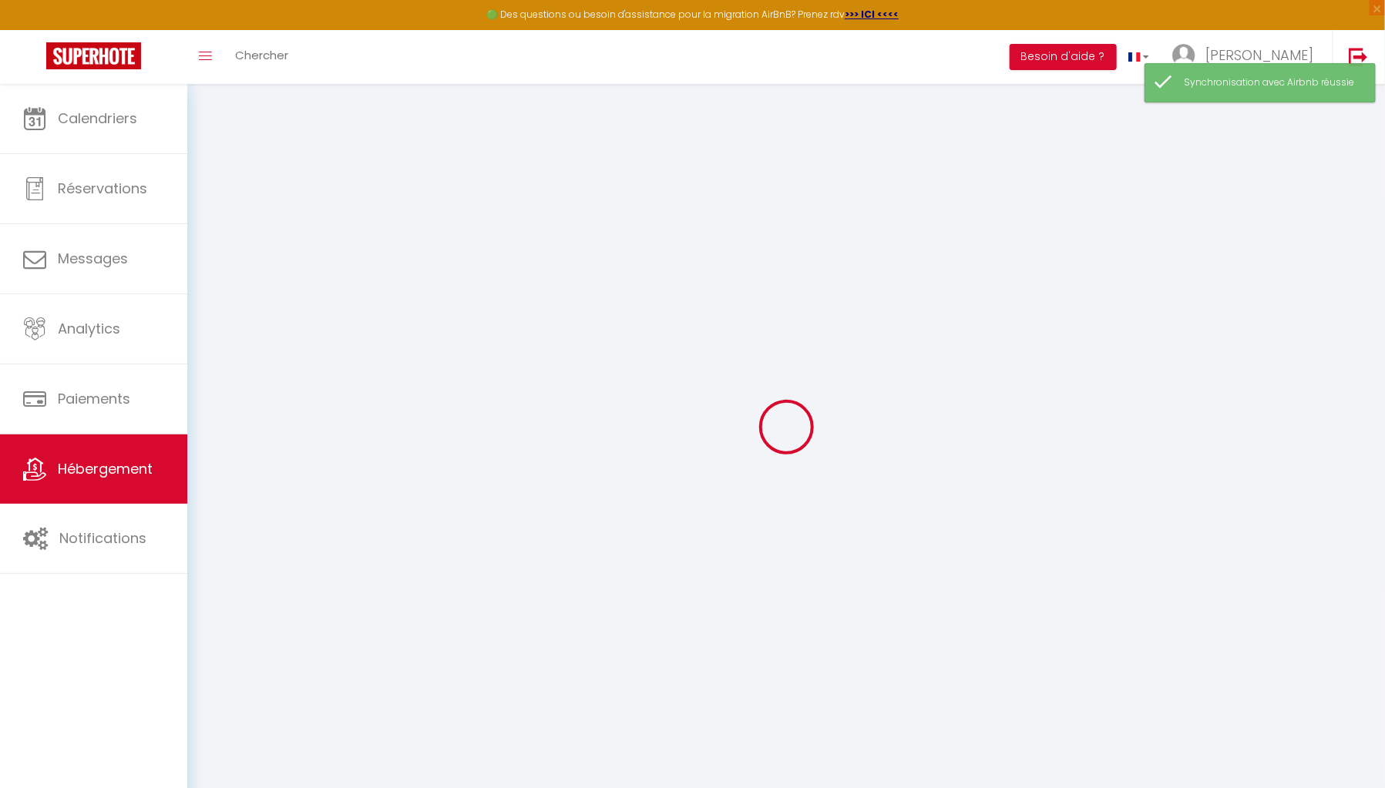
checkbox input "false"
select select
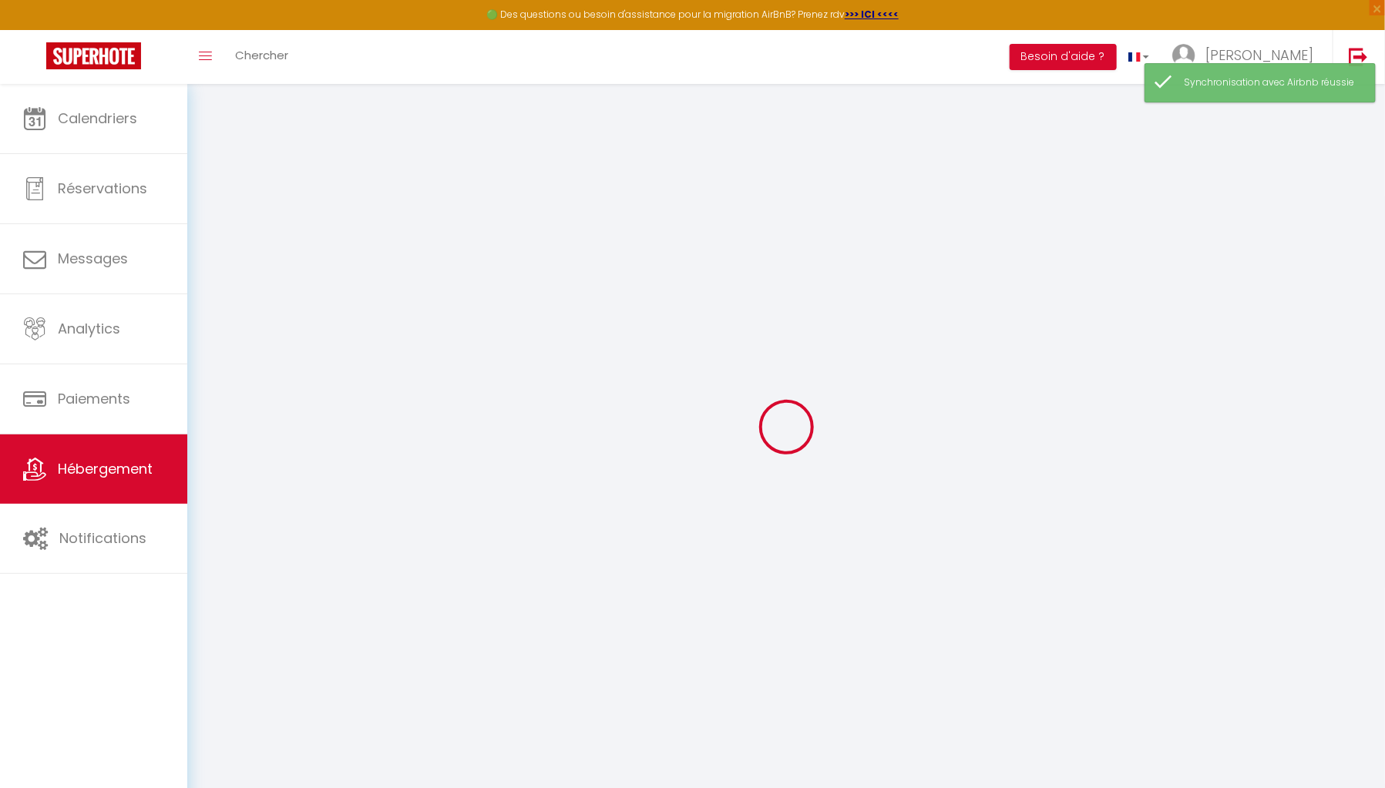
select select
checkbox input "false"
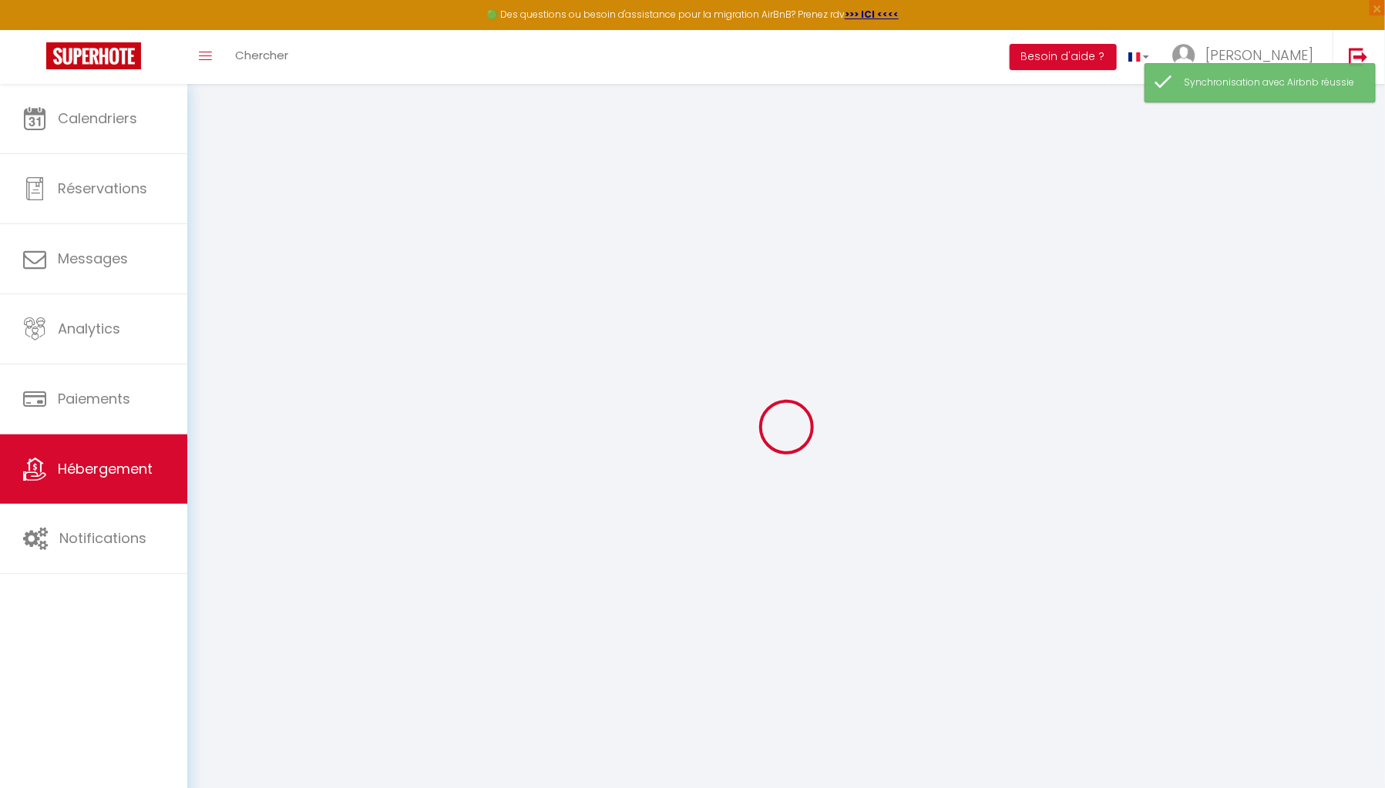
checkbox input "false"
select select
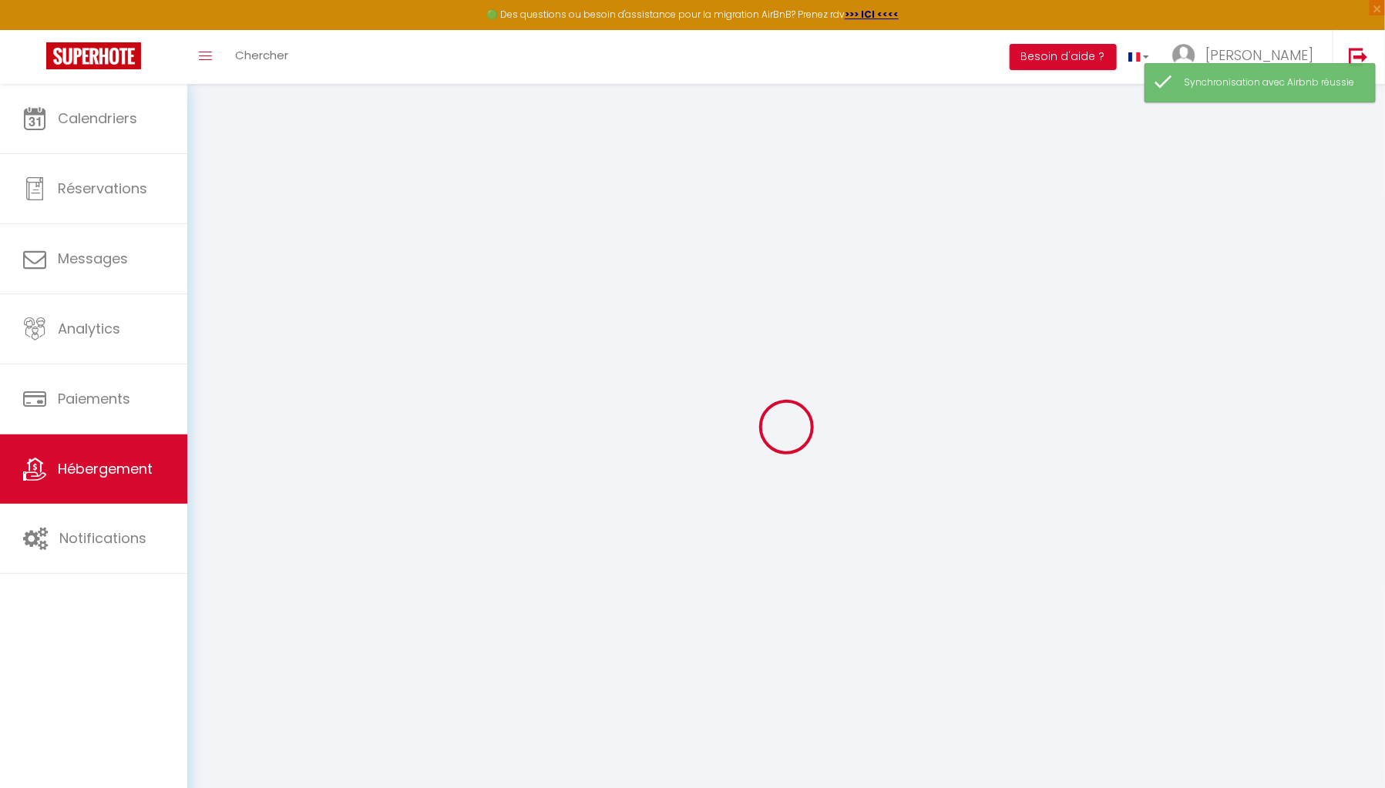
select select
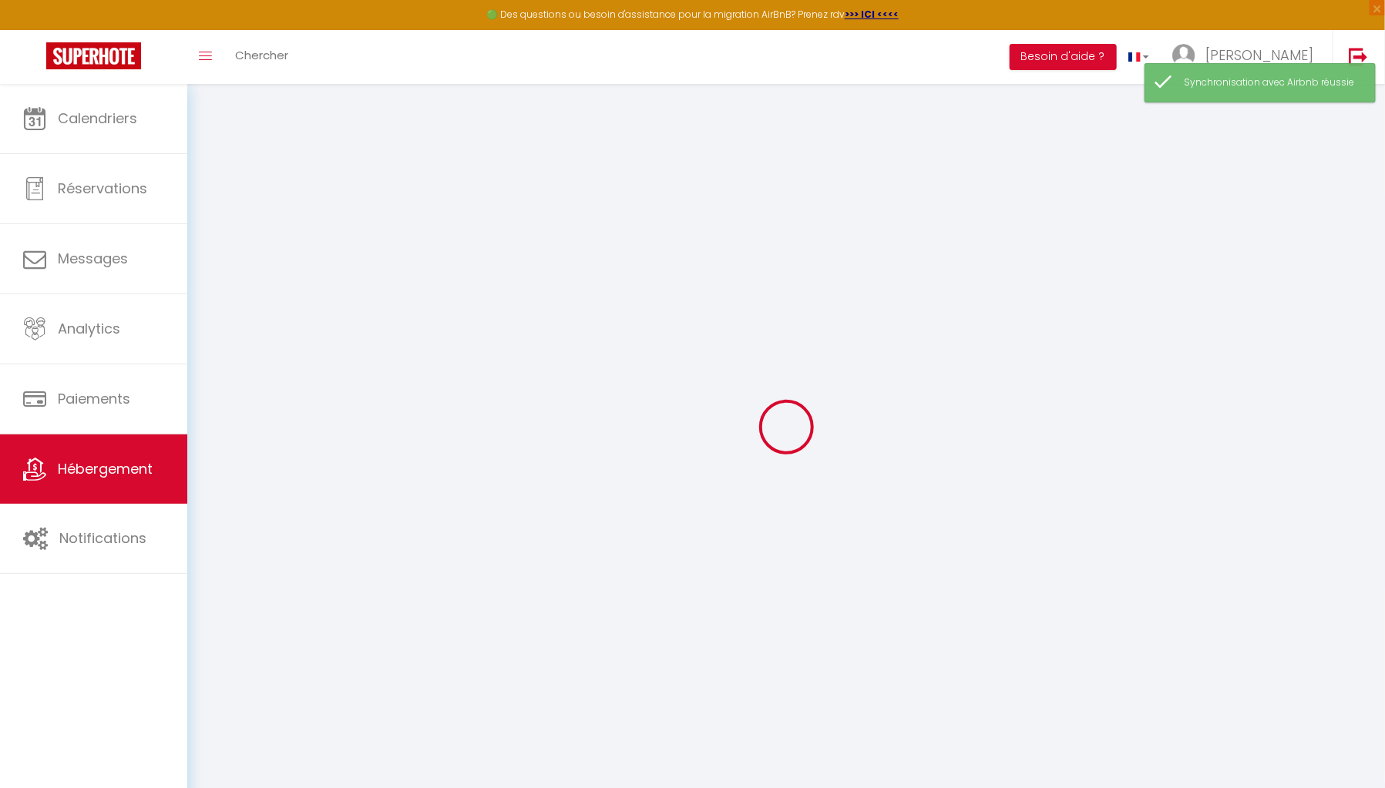
select select
checkbox input "false"
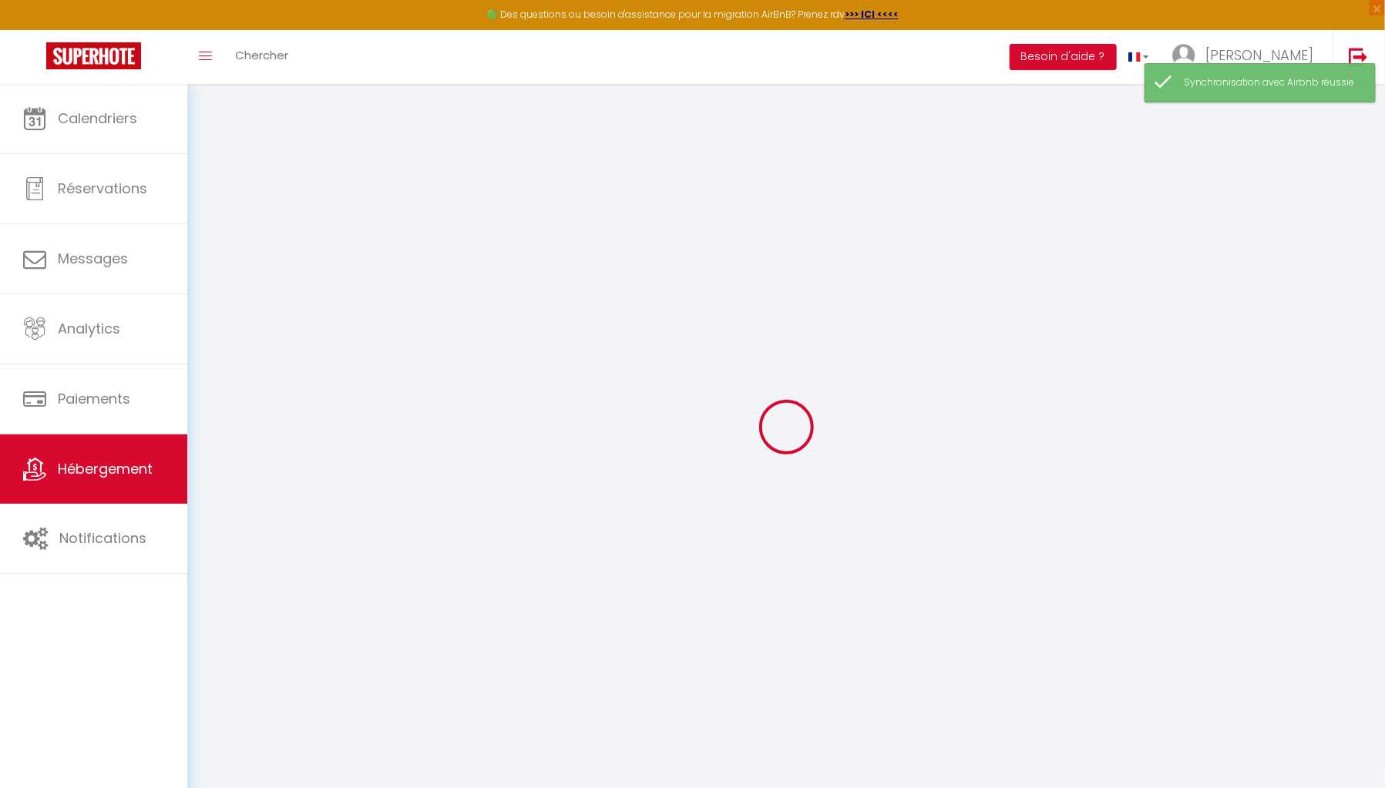
select select
type input "L'étudiant"
type input "[PERSON_NAME]"
type input "ARBEZ"
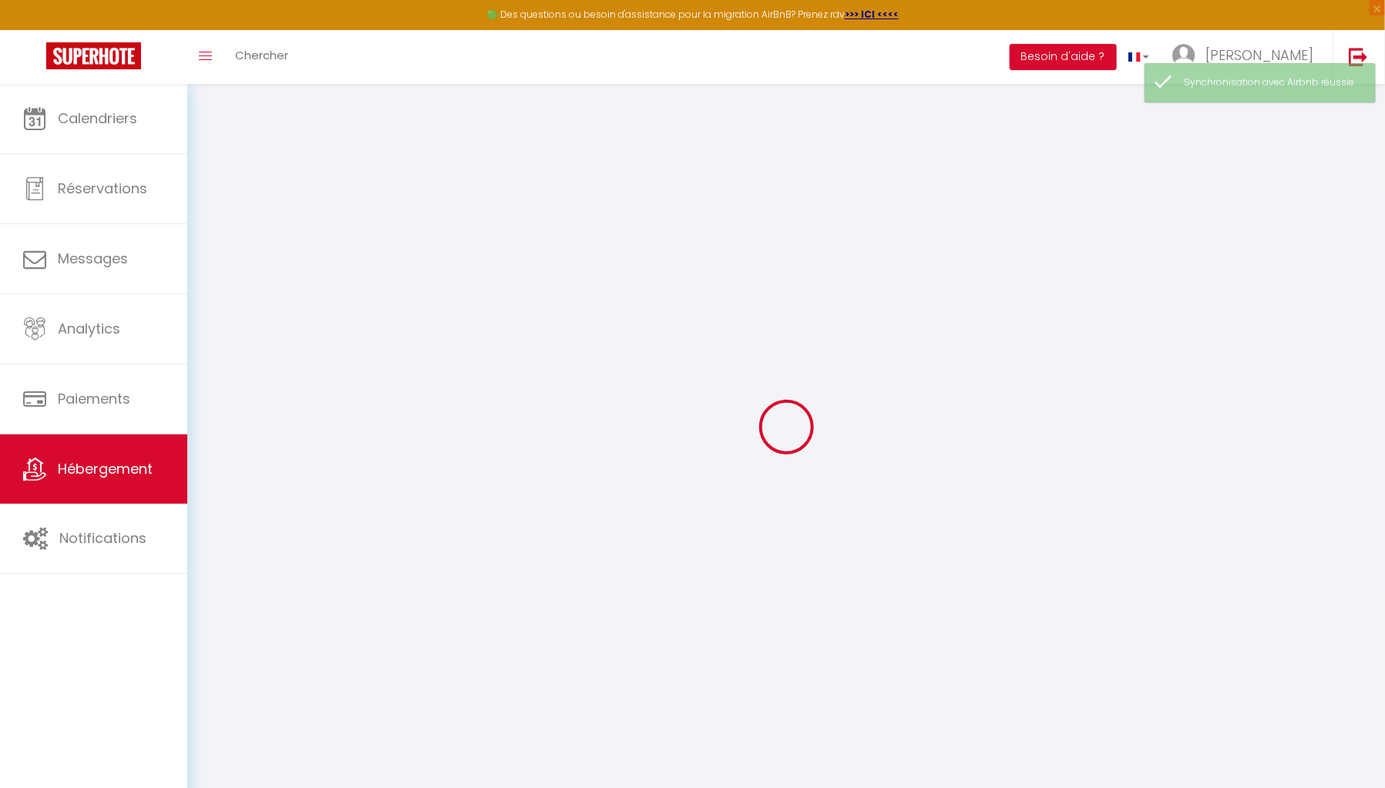
type input "21000"
type input "Talant"
type input "37"
type input "25"
type input "500"
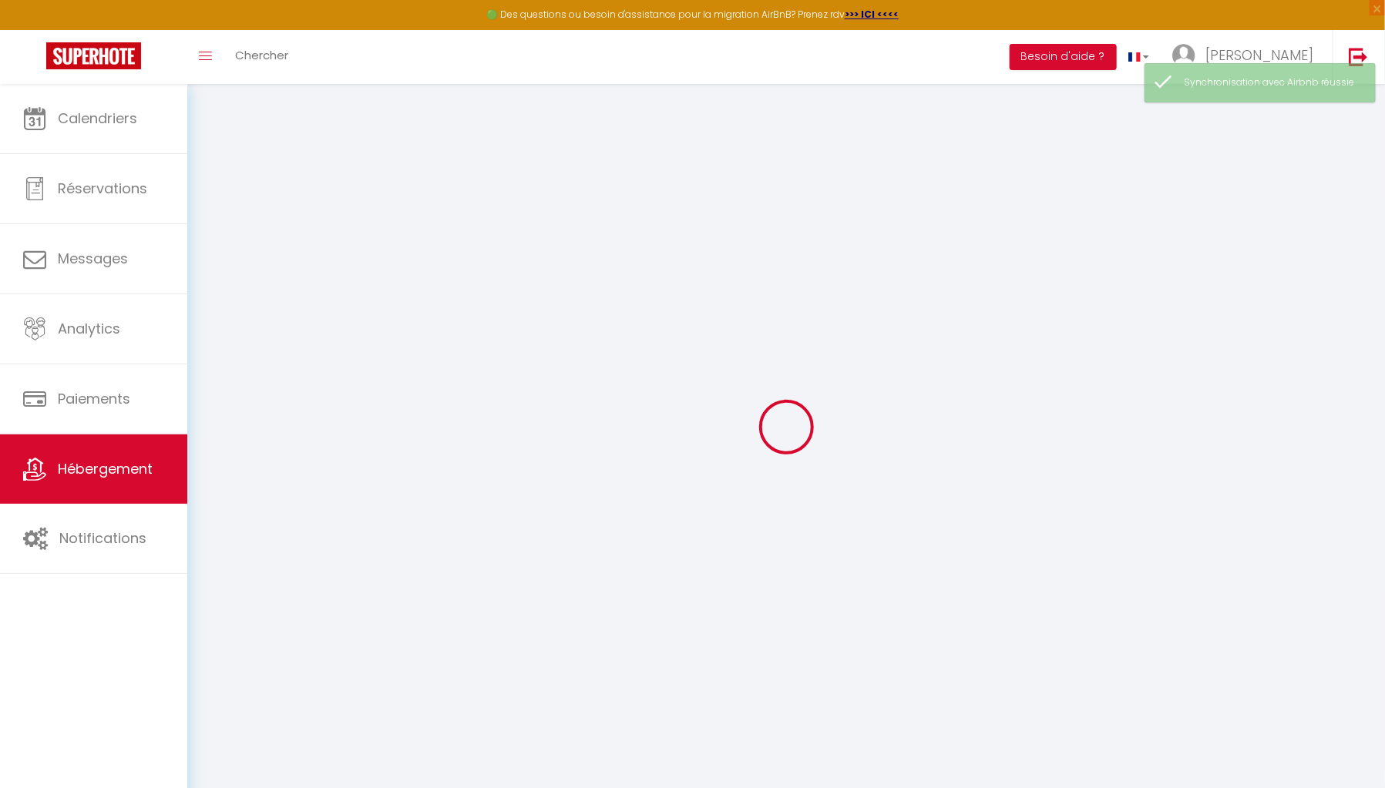
select select
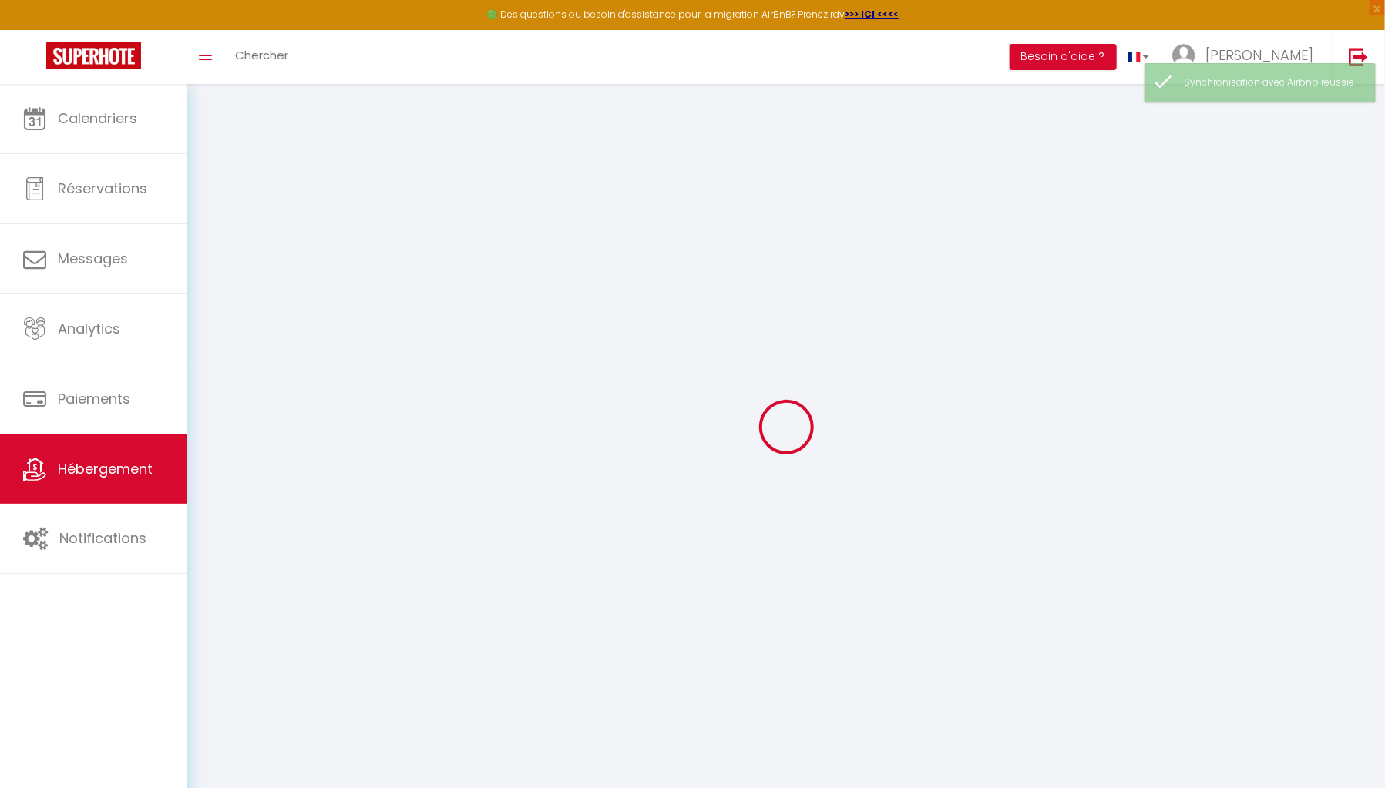
type input "[STREET_ADDRESS][PERSON_NAME]"
type input "21000"
type input "[GEOGRAPHIC_DATA]"
type input "[PERSON_NAME][EMAIL_ADDRESS][DOMAIN_NAME]"
select select "15843"
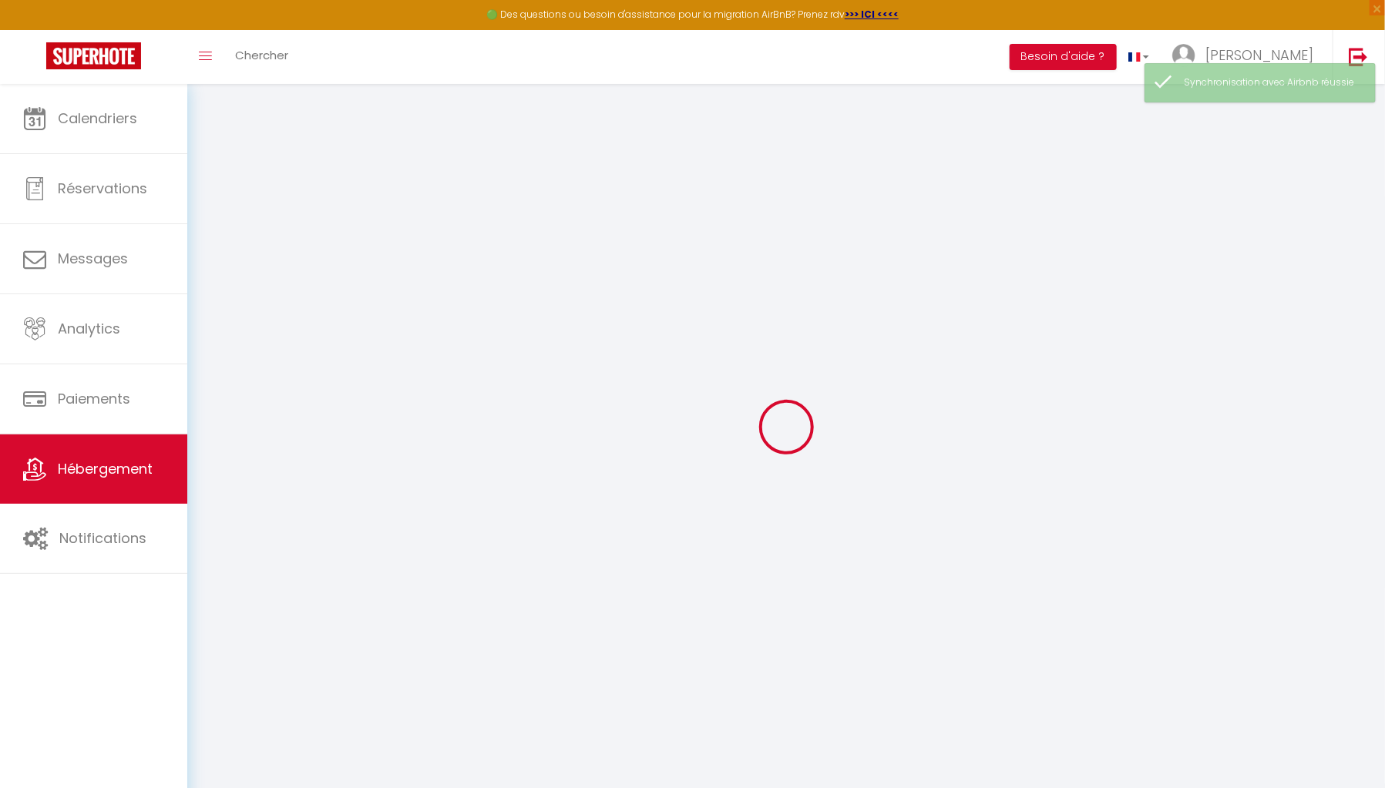
checkbox input "true"
checkbox input "false"
checkbox input "true"
checkbox input "false"
type input "25"
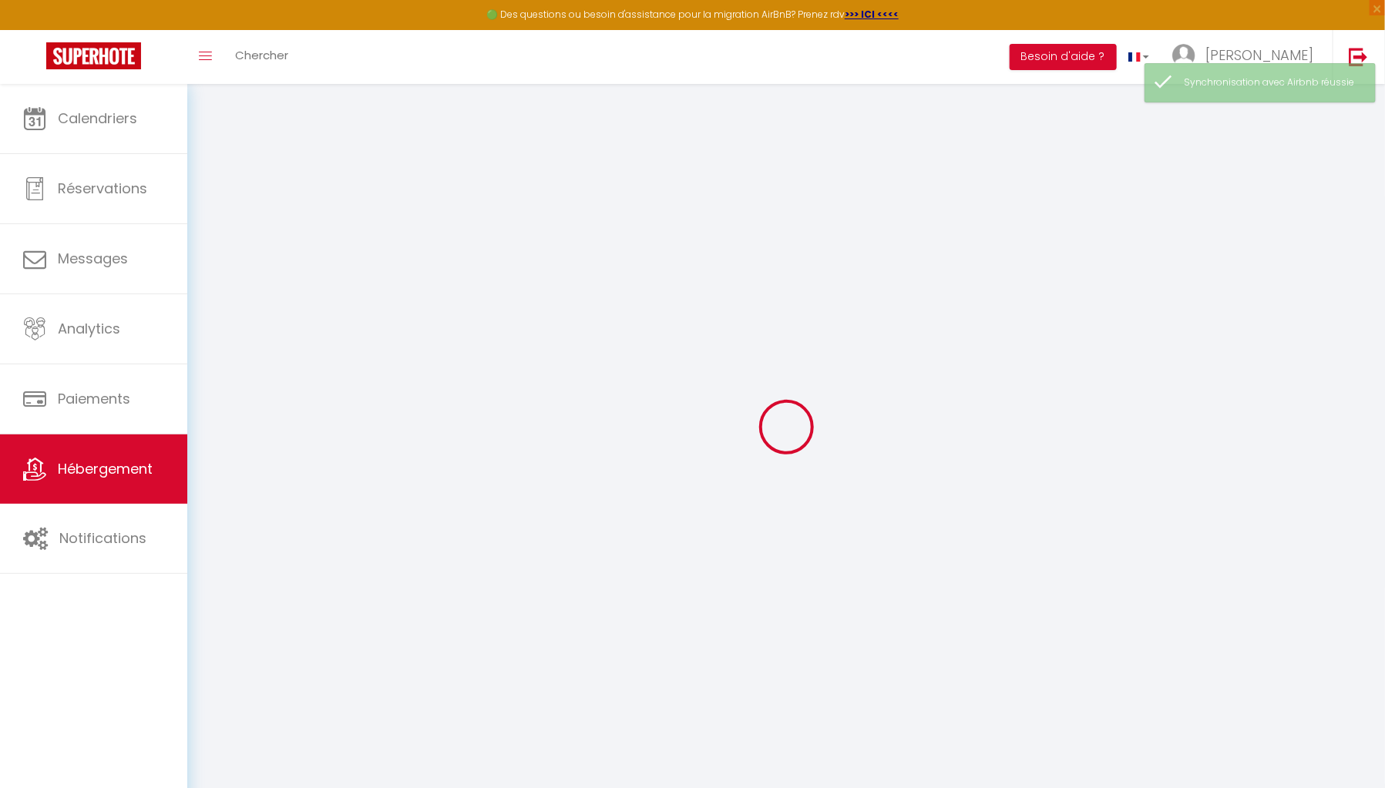
type input "0"
select select "+ 19 %"
select select "+ 30 %"
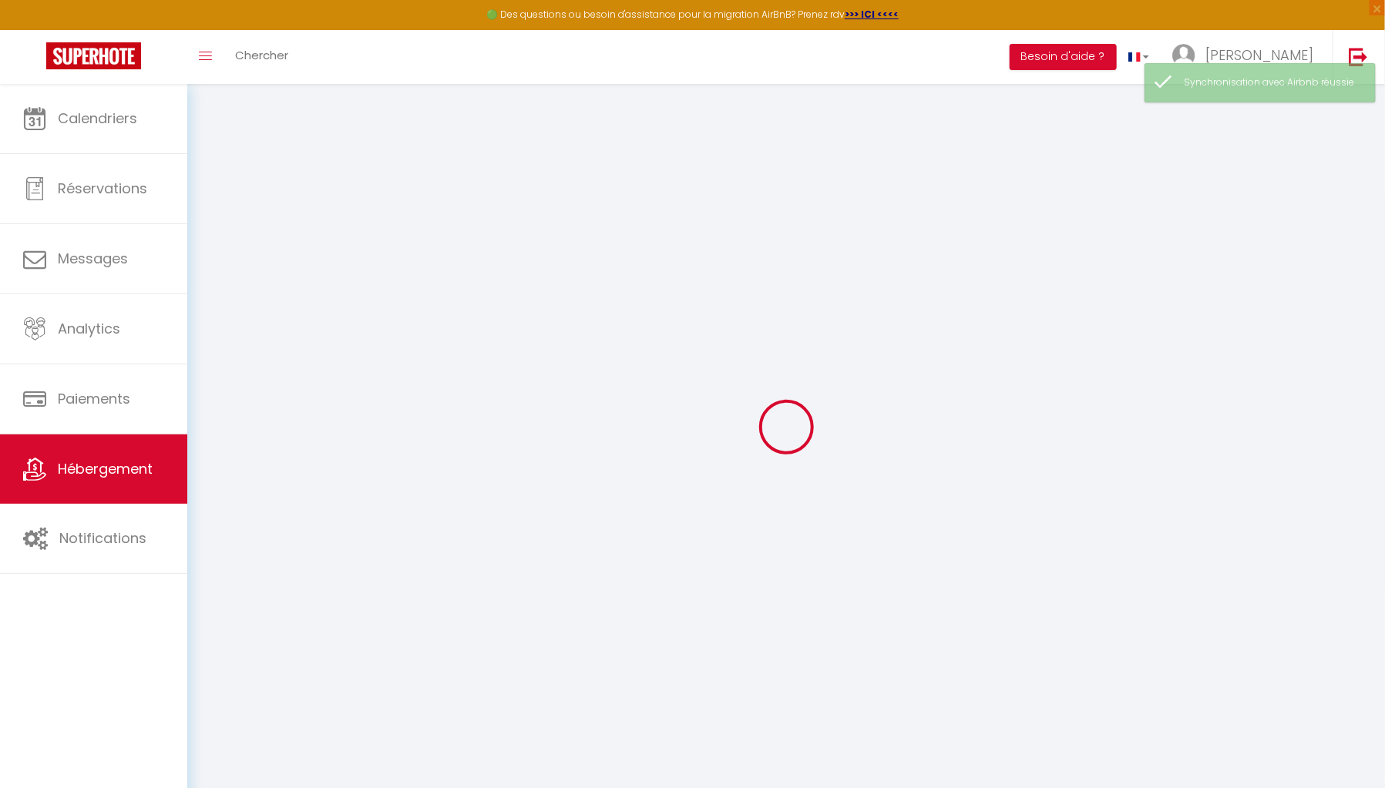
select select "+ 10 %"
checkbox input "true"
checkbox input "false"
checkbox input "true"
checkbox input "false"
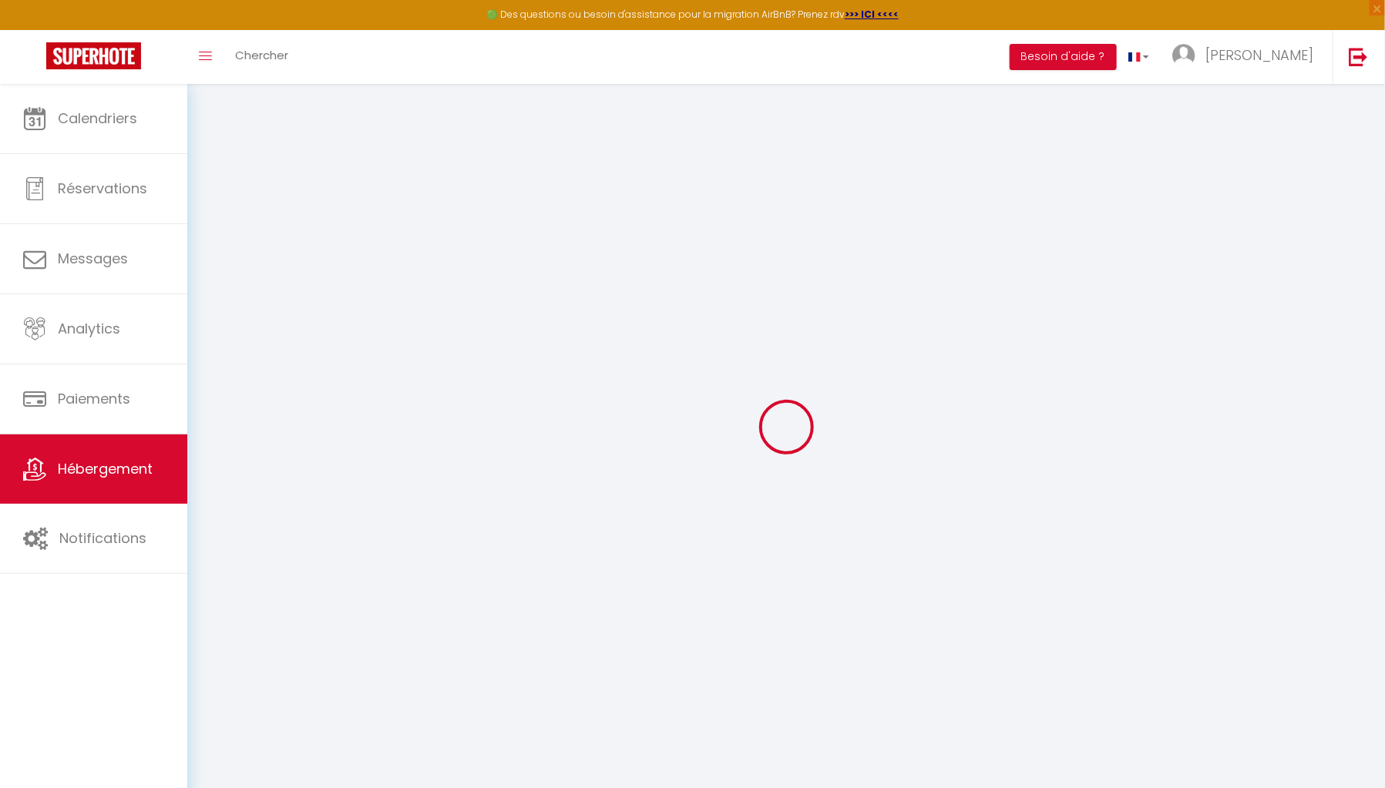
select select "1"
select select "EUR"
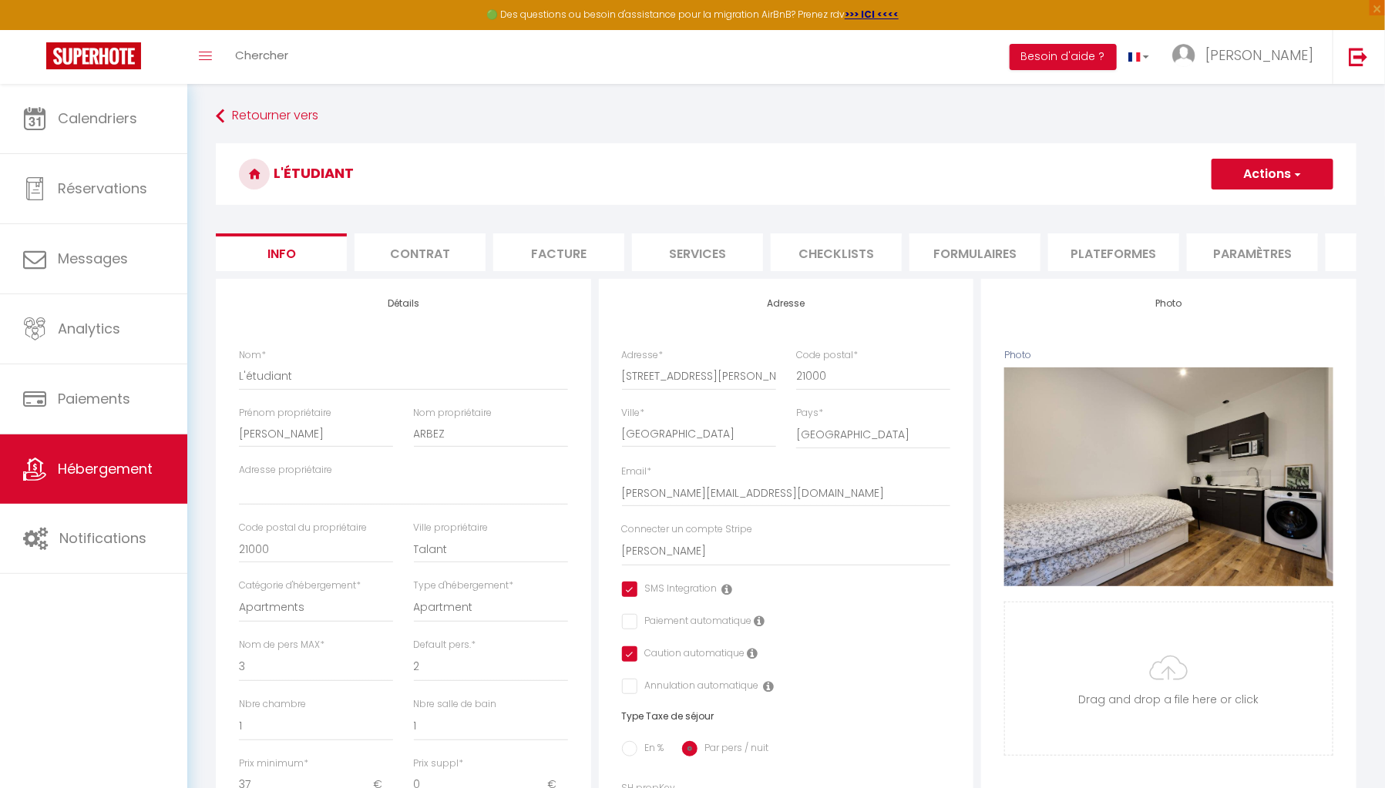
click at [1083, 244] on li "Plateformes" at bounding box center [1113, 252] width 131 height 38
select select
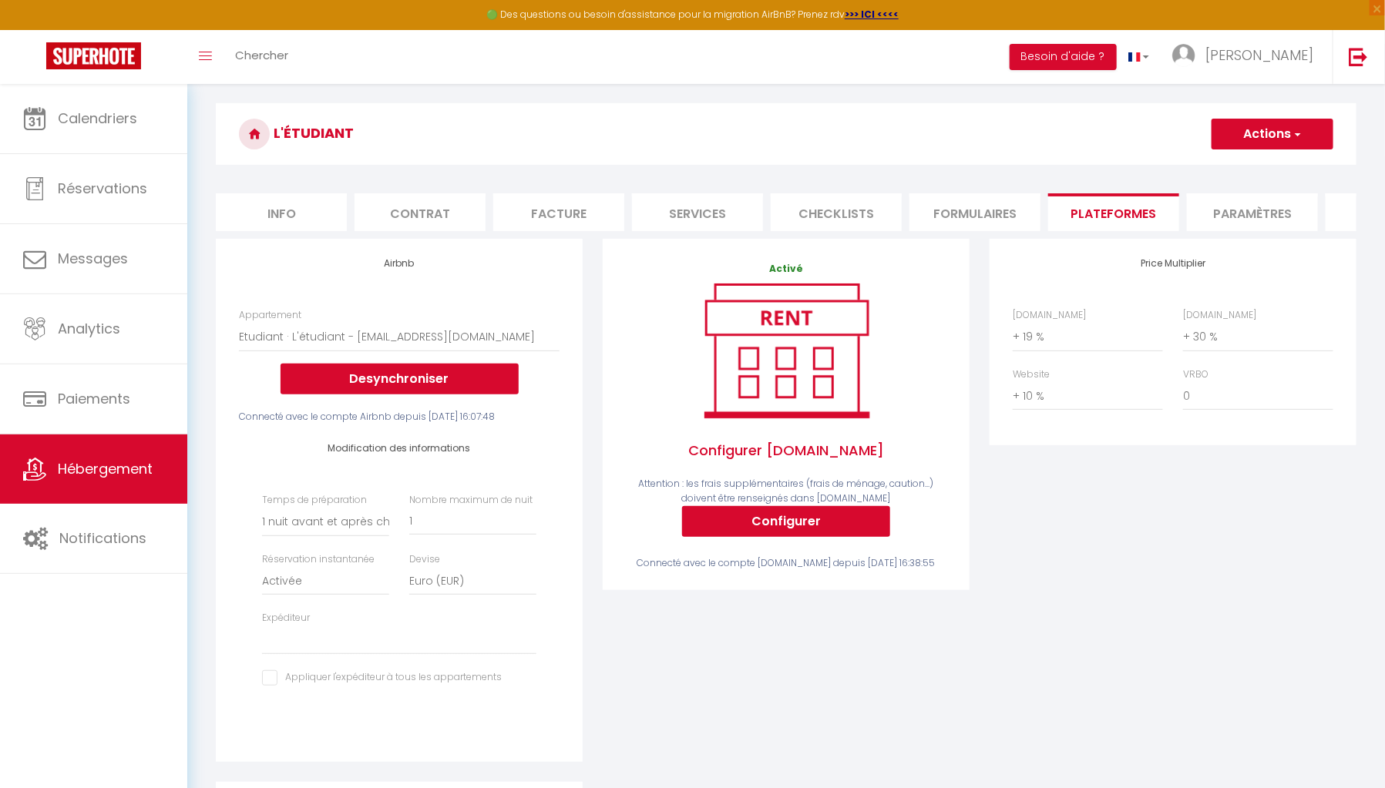
scroll to position [47, 0]
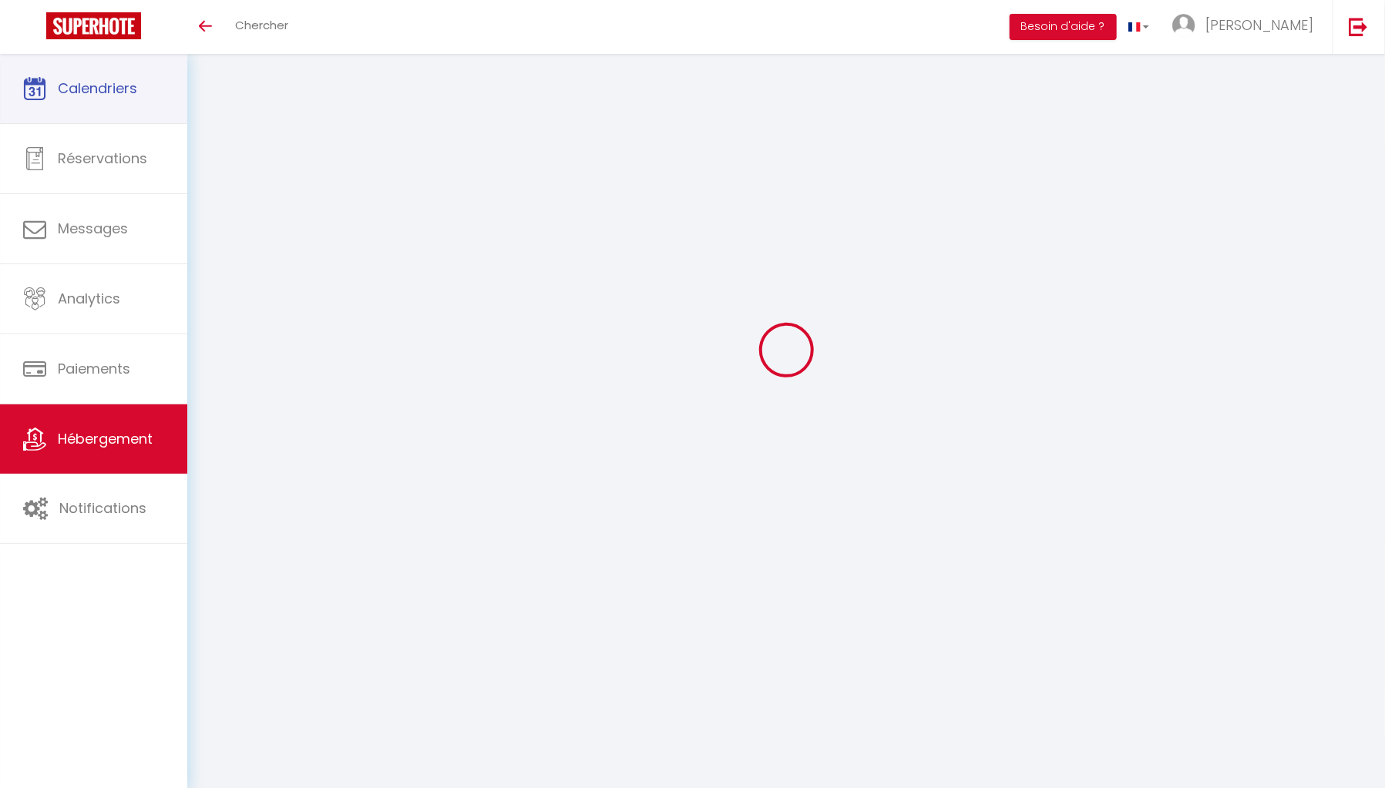
scroll to position [47, 0]
select select "+ 19 %"
select select "+ 30 %"
select select "+ 10 %"
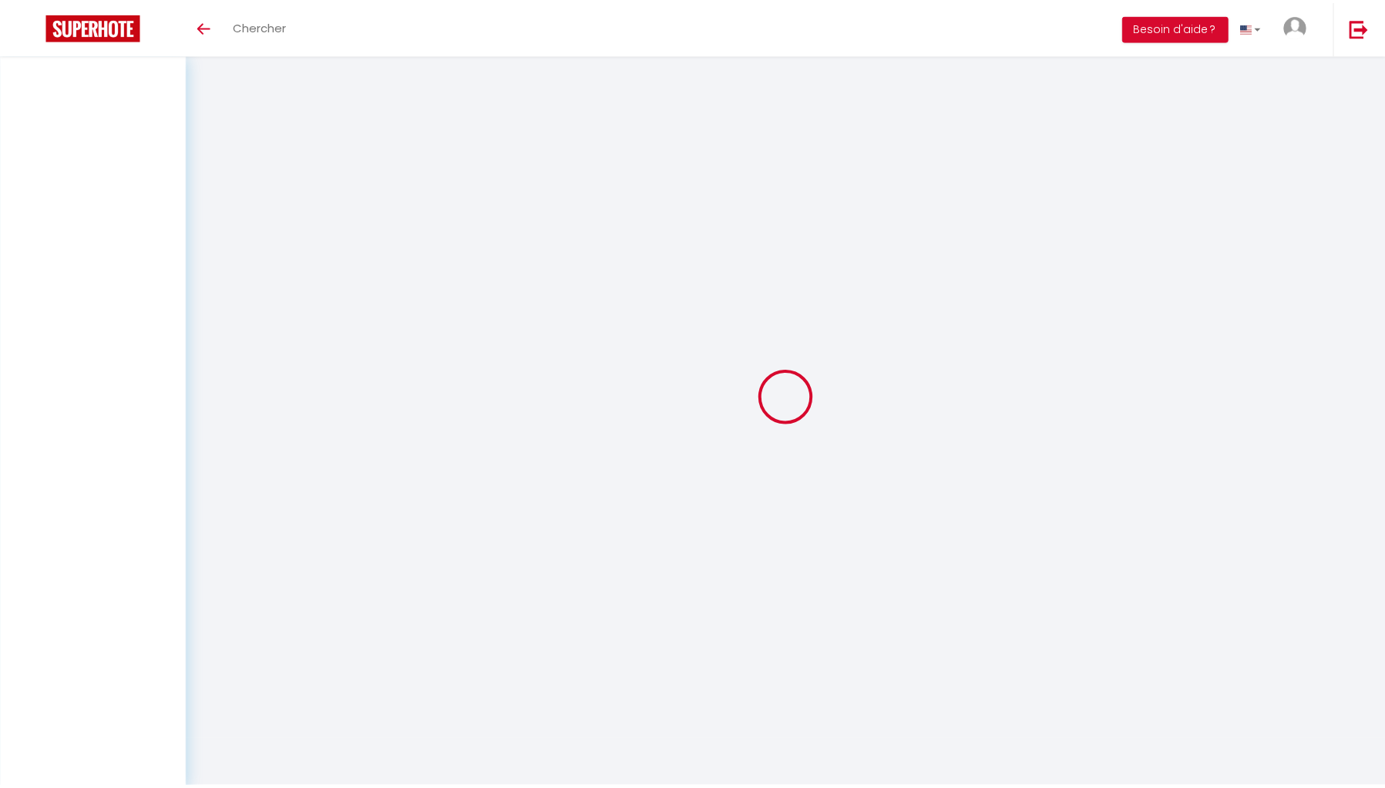
scroll to position [47, 0]
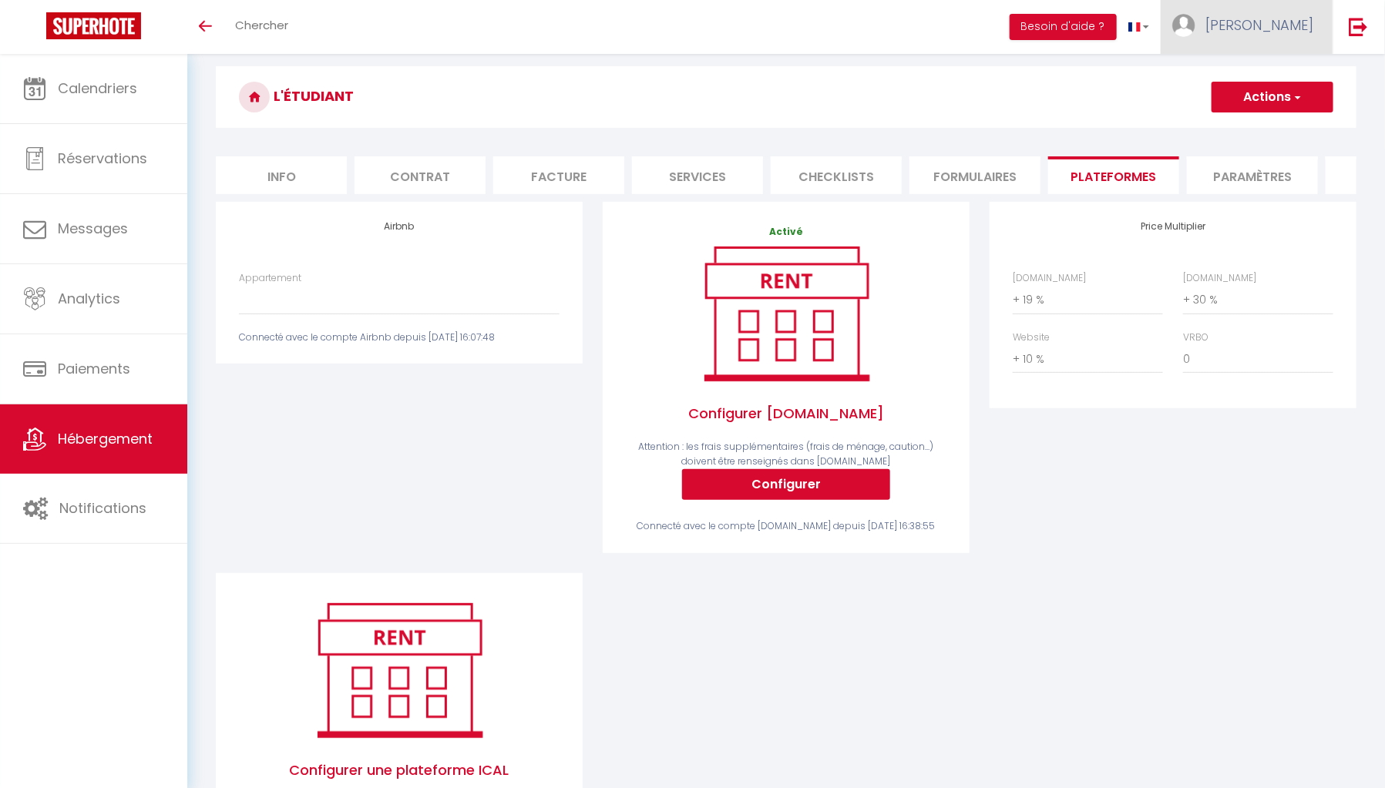
click at [1250, 49] on link "[PERSON_NAME]" at bounding box center [1247, 27] width 172 height 54
click at [1255, 74] on link "Paramètres" at bounding box center [1271, 77] width 114 height 26
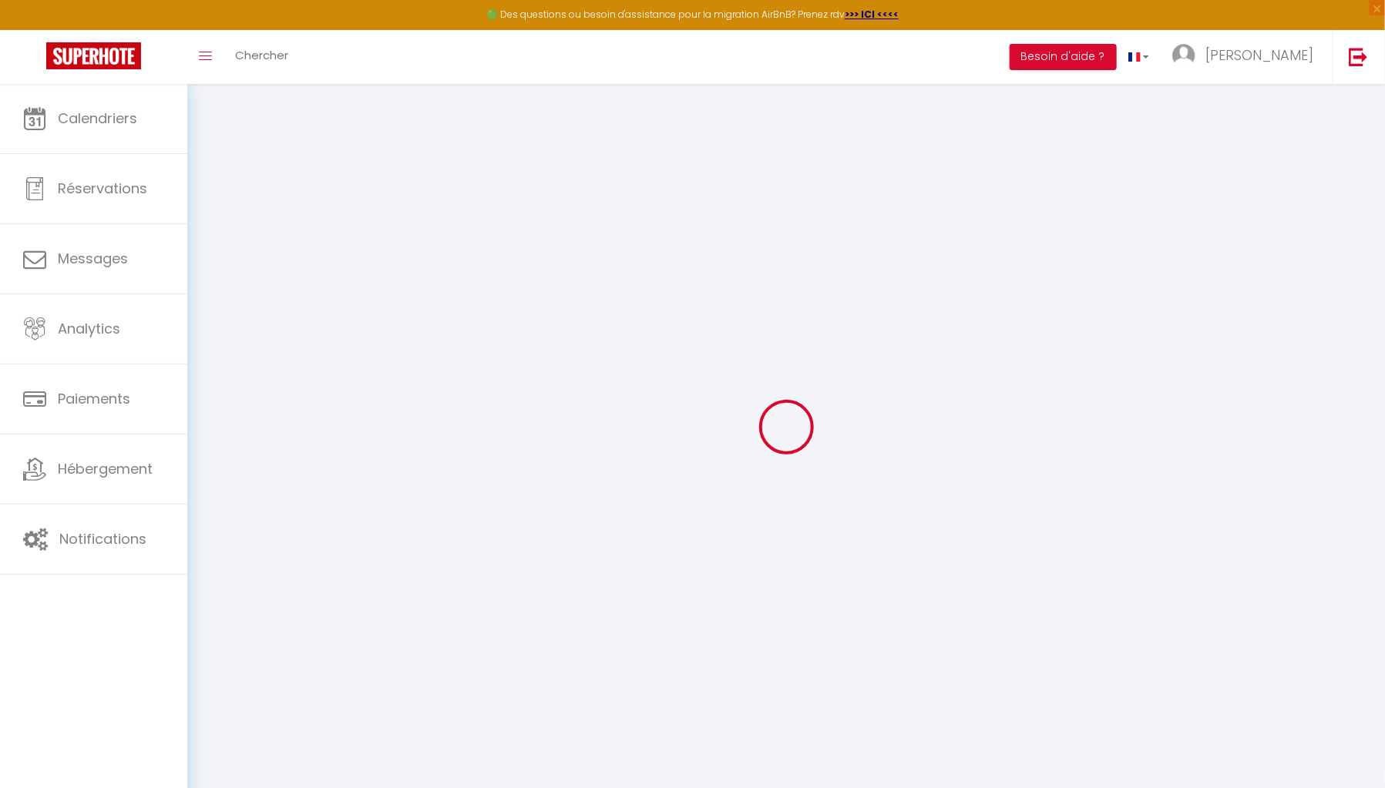
type input "WsaE8QMKusJfjkogU0Gob5mN1"
type input "ZgGVlytT3qAAr7Ms7vmonOwIA"
type input "https://app.superhote.com/#/get-available-rentals/ZgGVlytT3qAAr7Ms7vmonOwIA"
select select "fr"
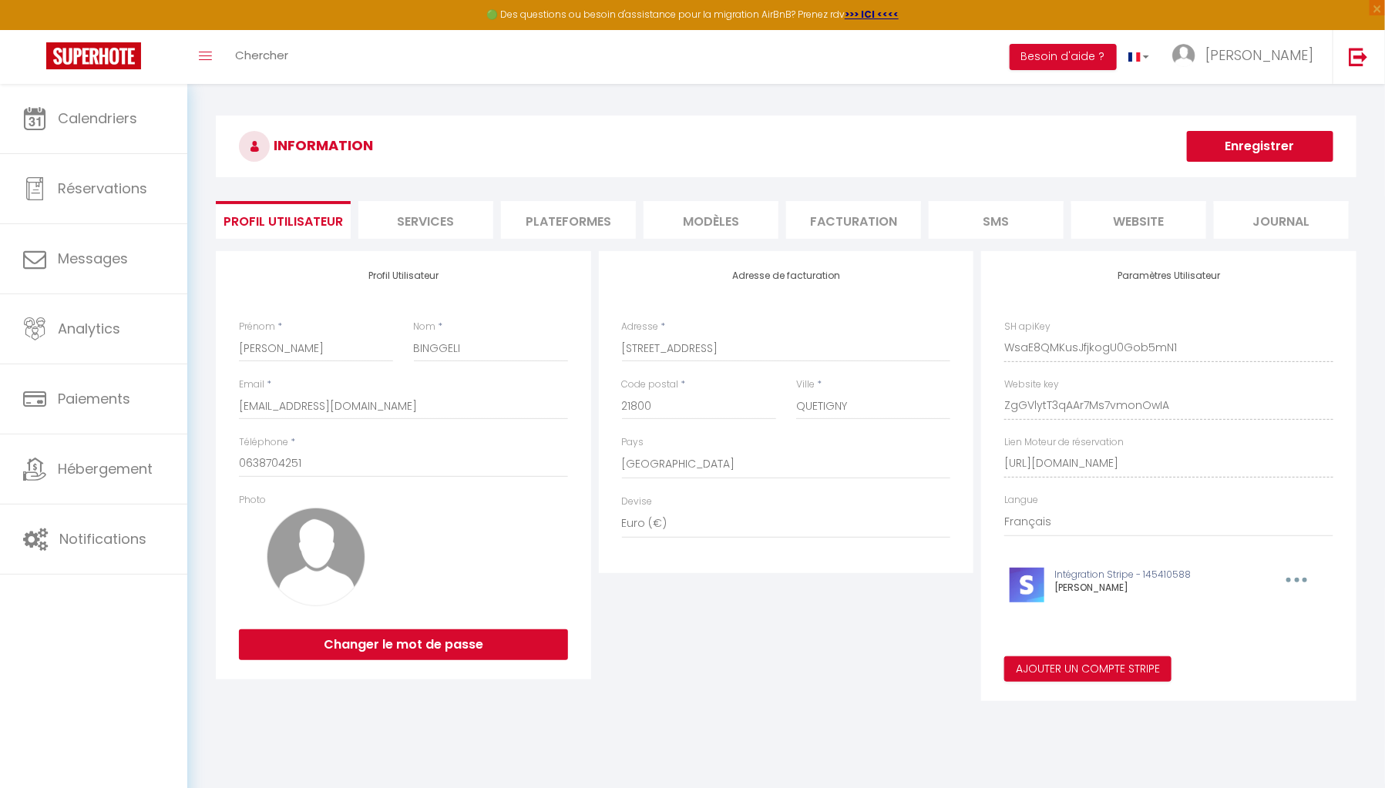
click at [553, 210] on li "Plateformes" at bounding box center [568, 220] width 135 height 38
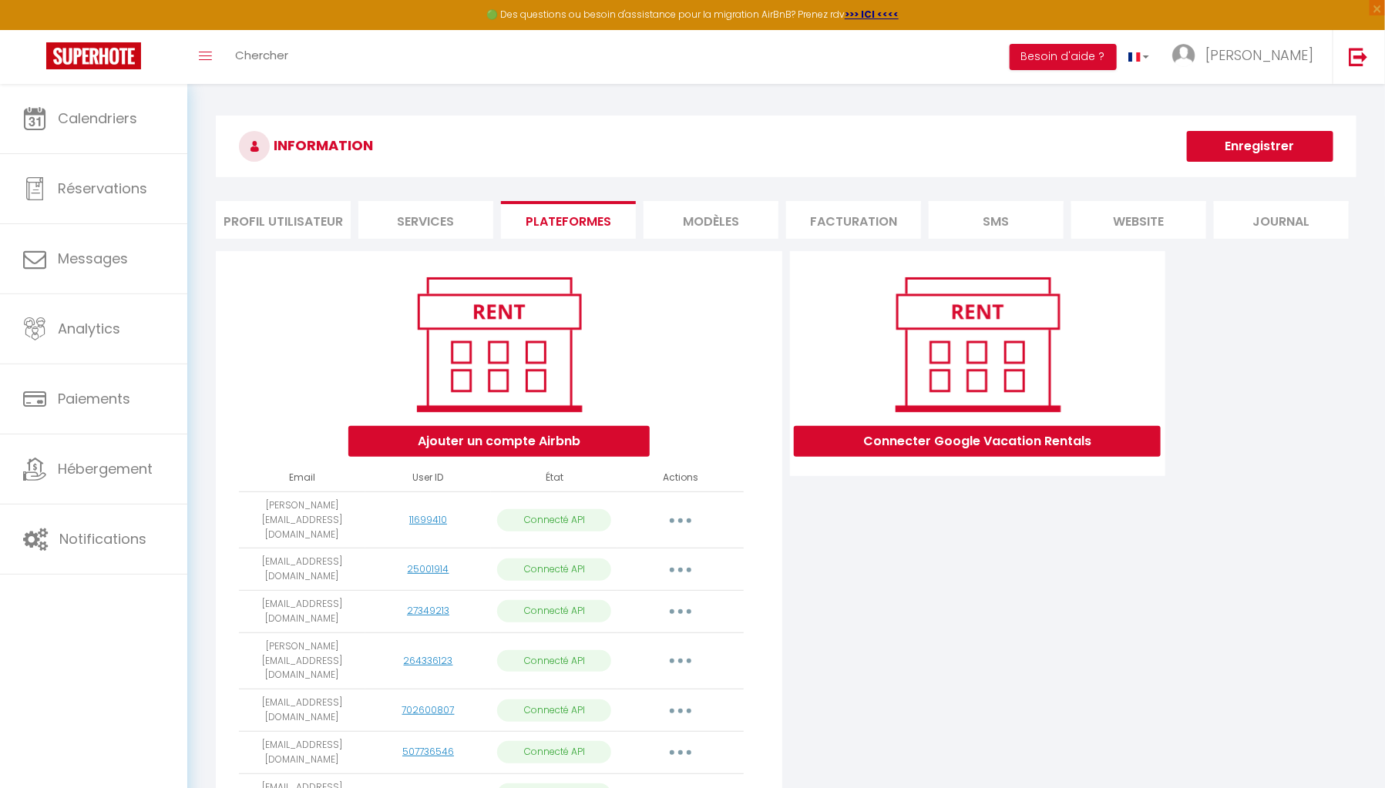
click at [673, 783] on button "button" at bounding box center [680, 795] width 43 height 25
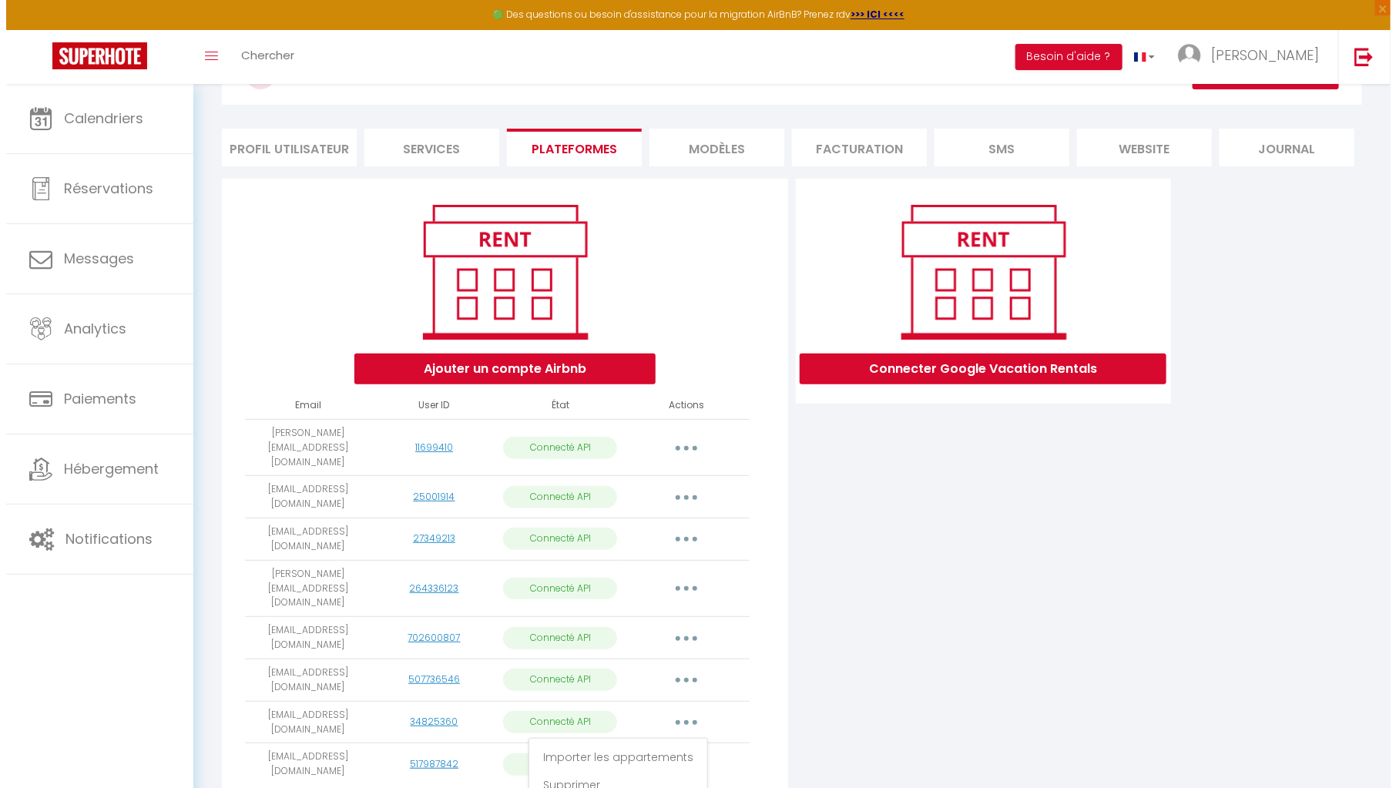
scroll to position [96, 0]
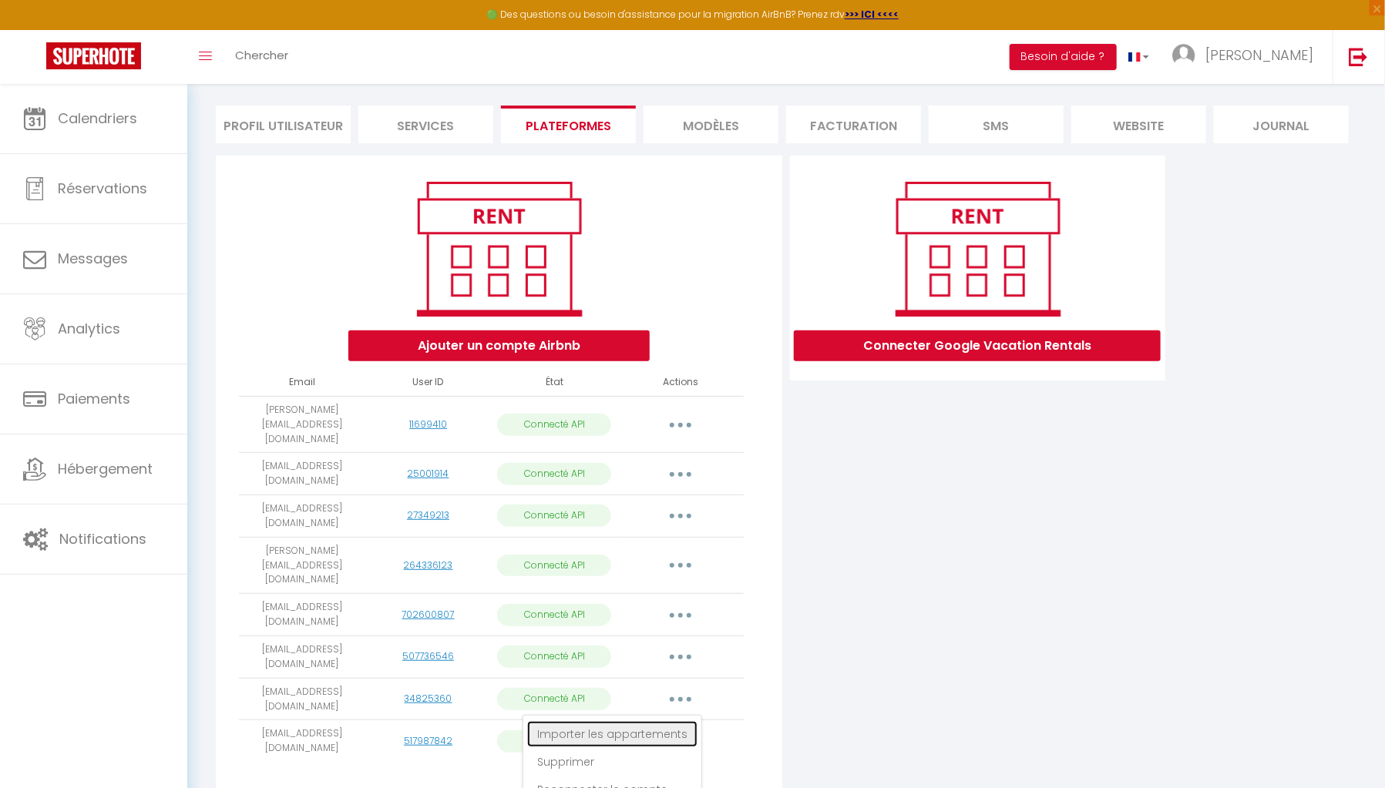
click at [656, 721] on link "Importer les appartements" at bounding box center [612, 734] width 170 height 26
select select "77637"
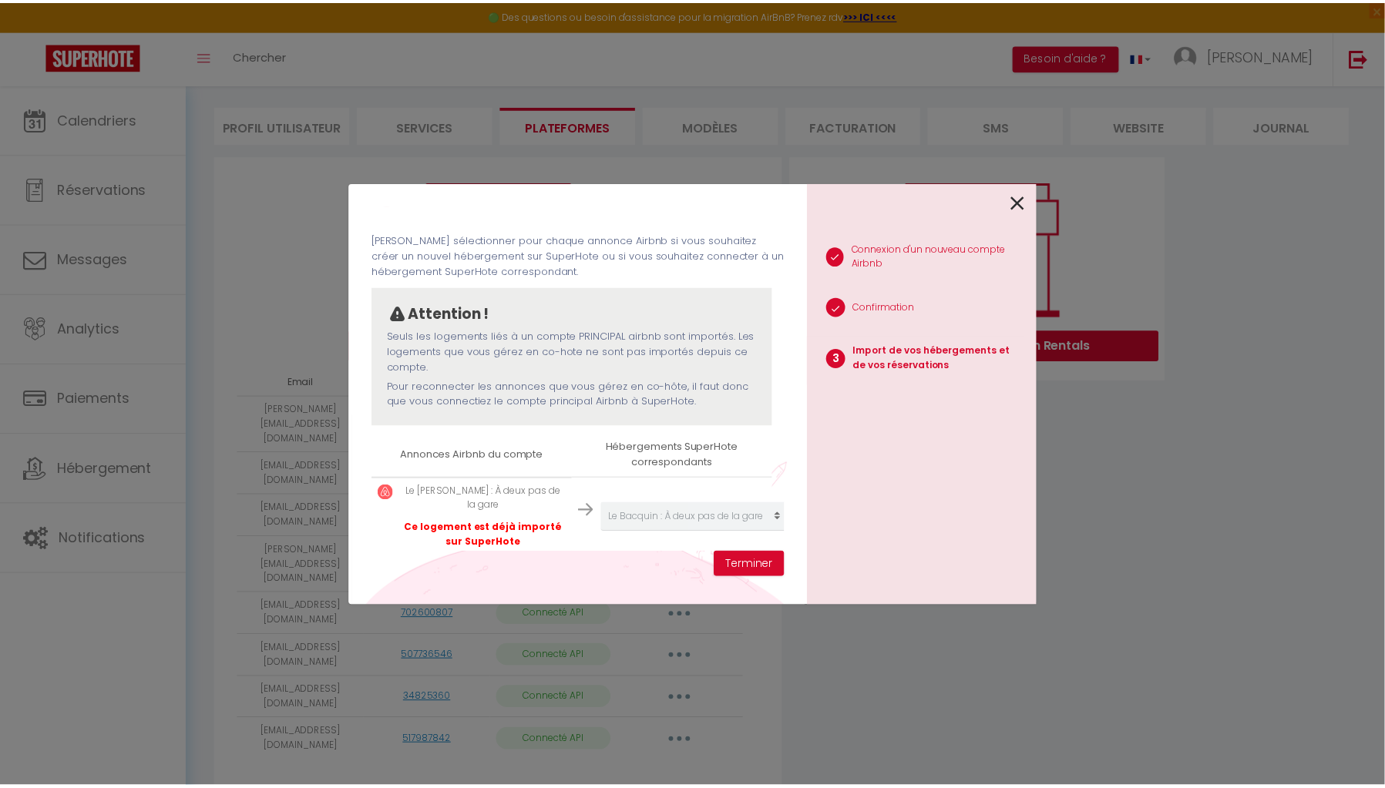
scroll to position [70, 0]
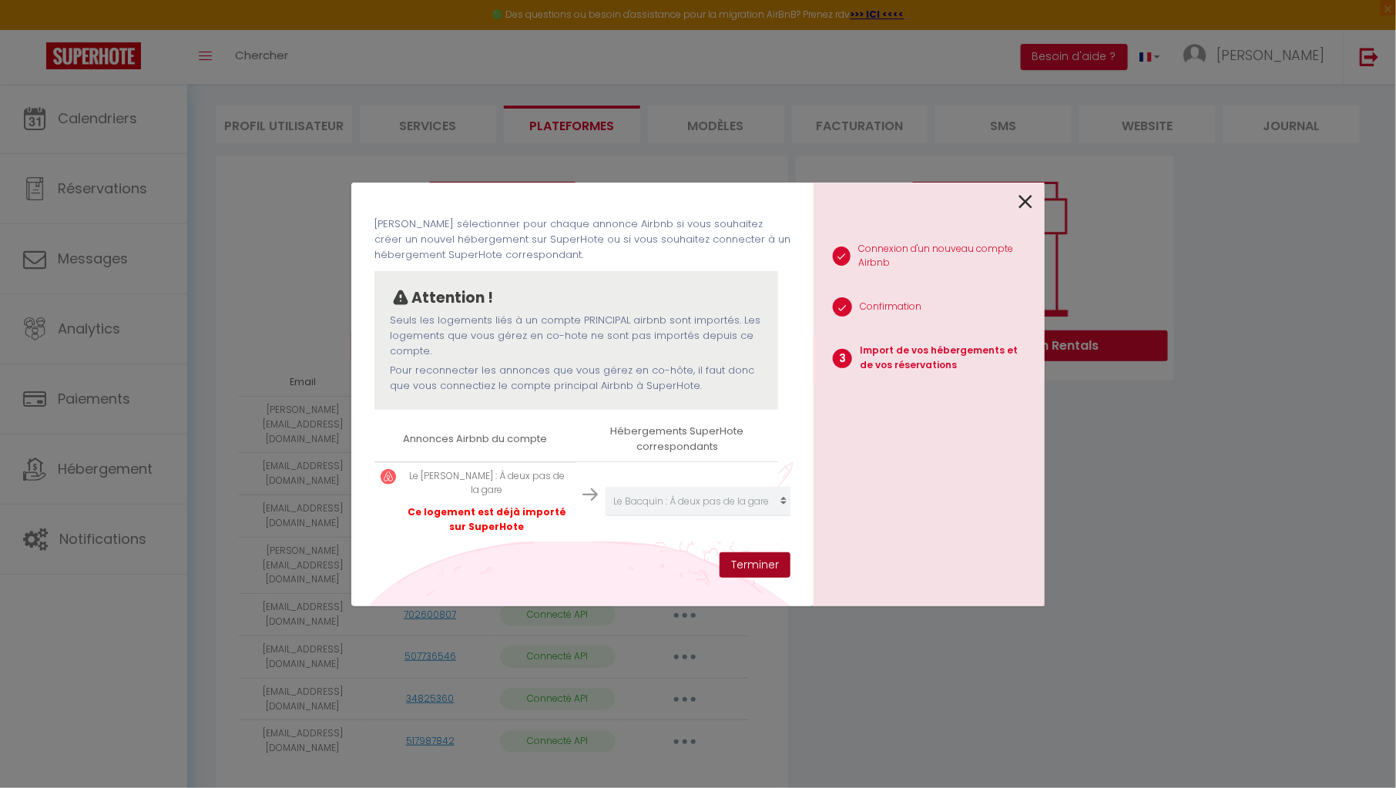
click at [761, 566] on button "Terminer" at bounding box center [755, 566] width 71 height 26
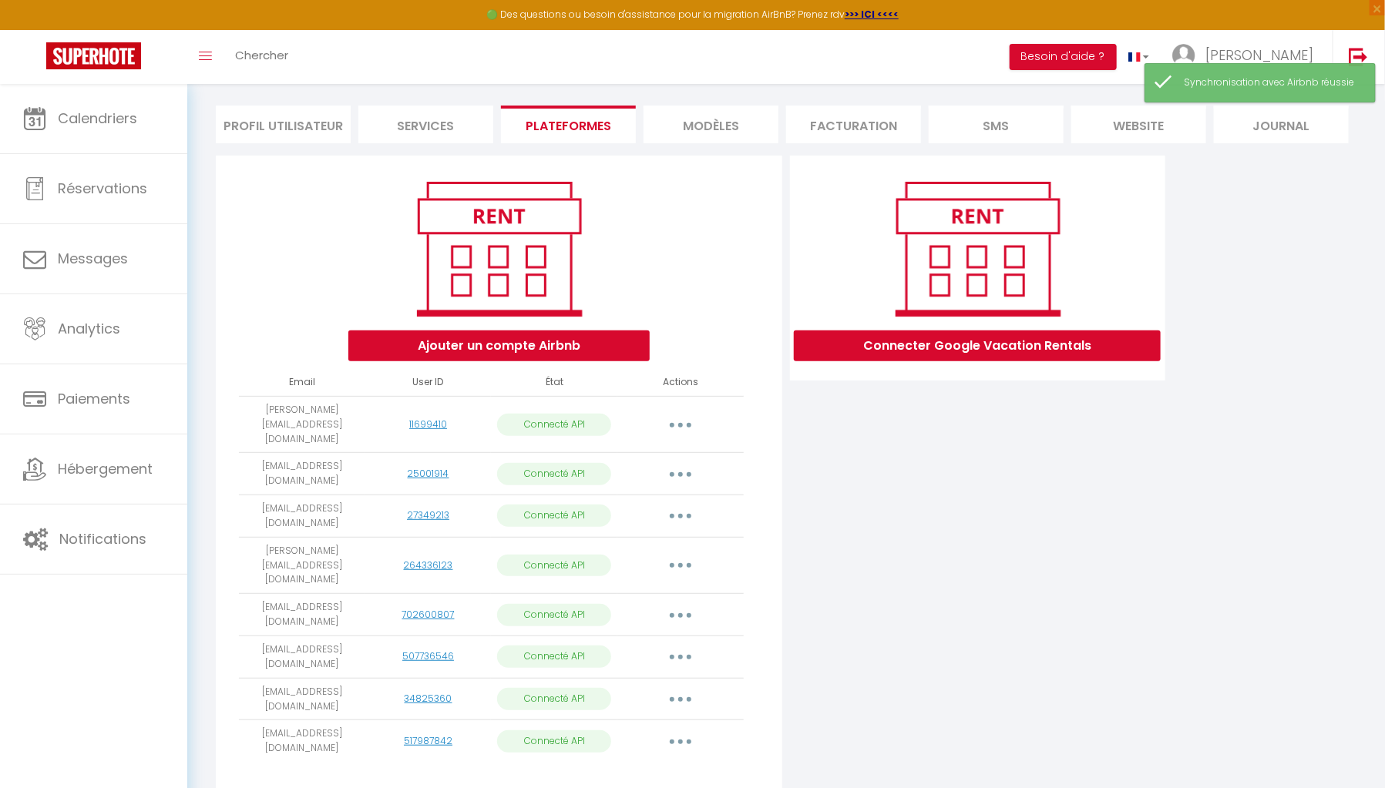
click at [694, 645] on button "button" at bounding box center [680, 657] width 43 height 25
click at [660, 680] on link "Importer les appartements" at bounding box center [612, 693] width 170 height 26
select select
select select "76148"
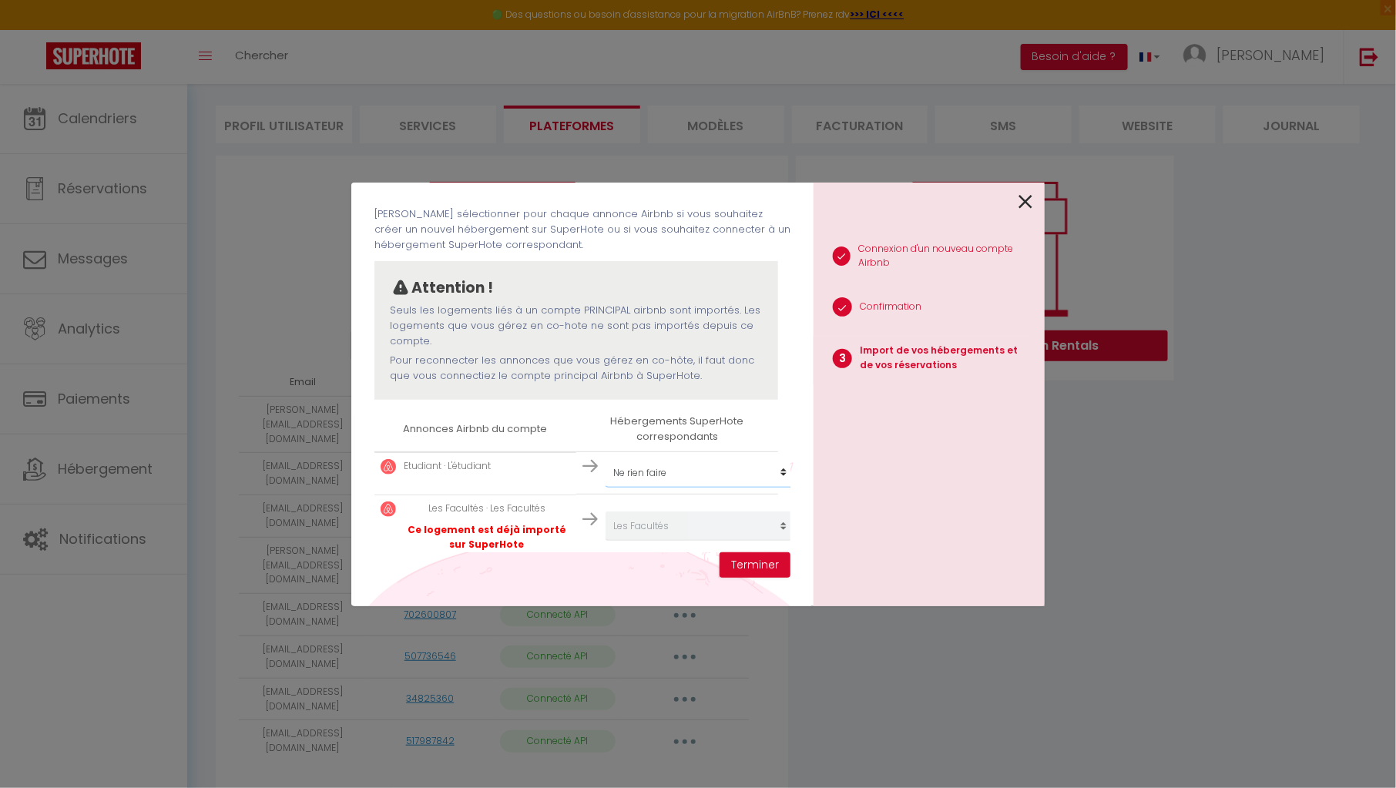
click at [722, 465] on select "Créer un nouvel hébergement Ne rien faire Maison bourguignonne près des vignes …" at bounding box center [701, 473] width 190 height 29
select select "73626"
click at [606, 459] on select "Créer un nouvel hébergement Ne rien faire Maison bourguignonne près des vignes …" at bounding box center [701, 473] width 190 height 29
click at [742, 569] on button "Terminer" at bounding box center [755, 566] width 71 height 26
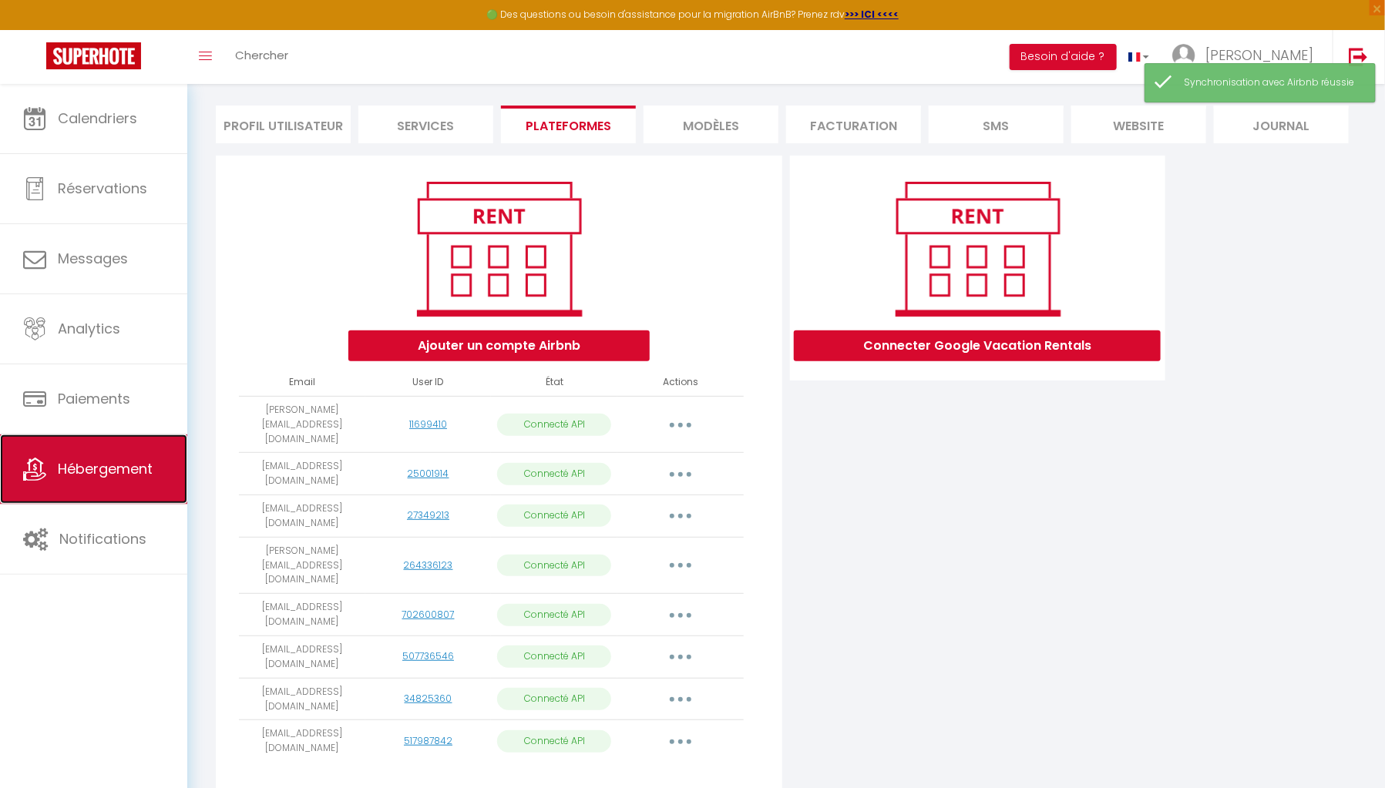
click at [141, 467] on span "Hébergement" at bounding box center [105, 468] width 95 height 19
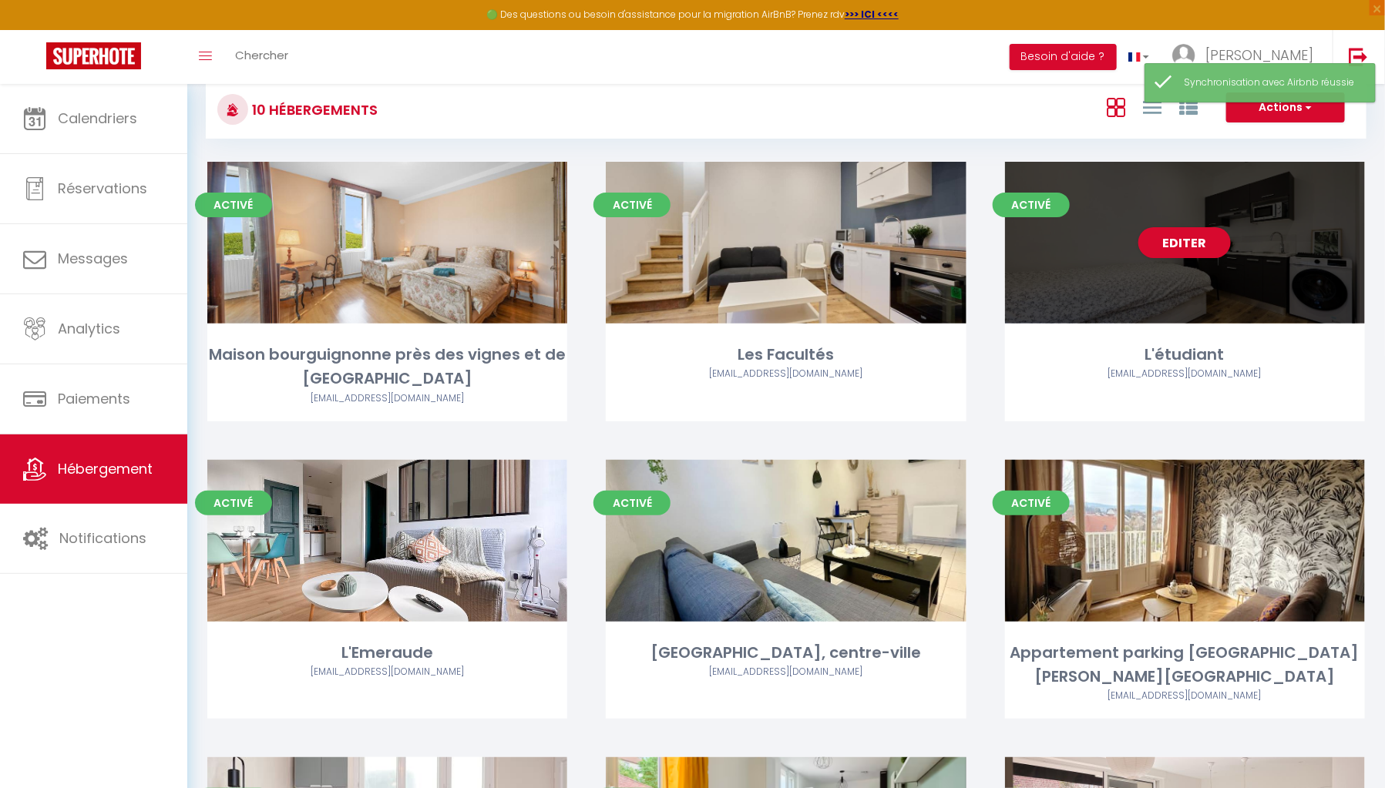
scroll to position [5, 0]
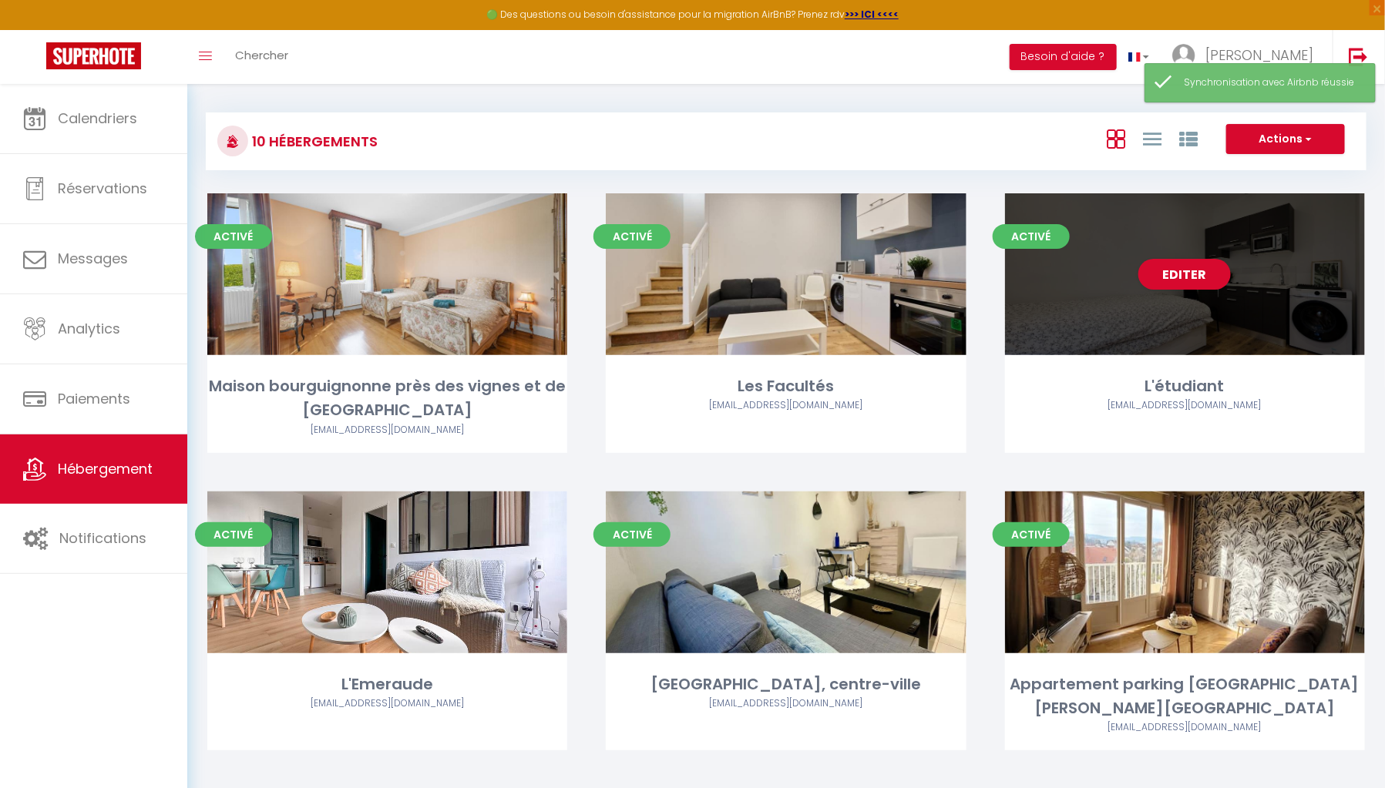
click at [1230, 295] on div "Editer" at bounding box center [1185, 274] width 360 height 162
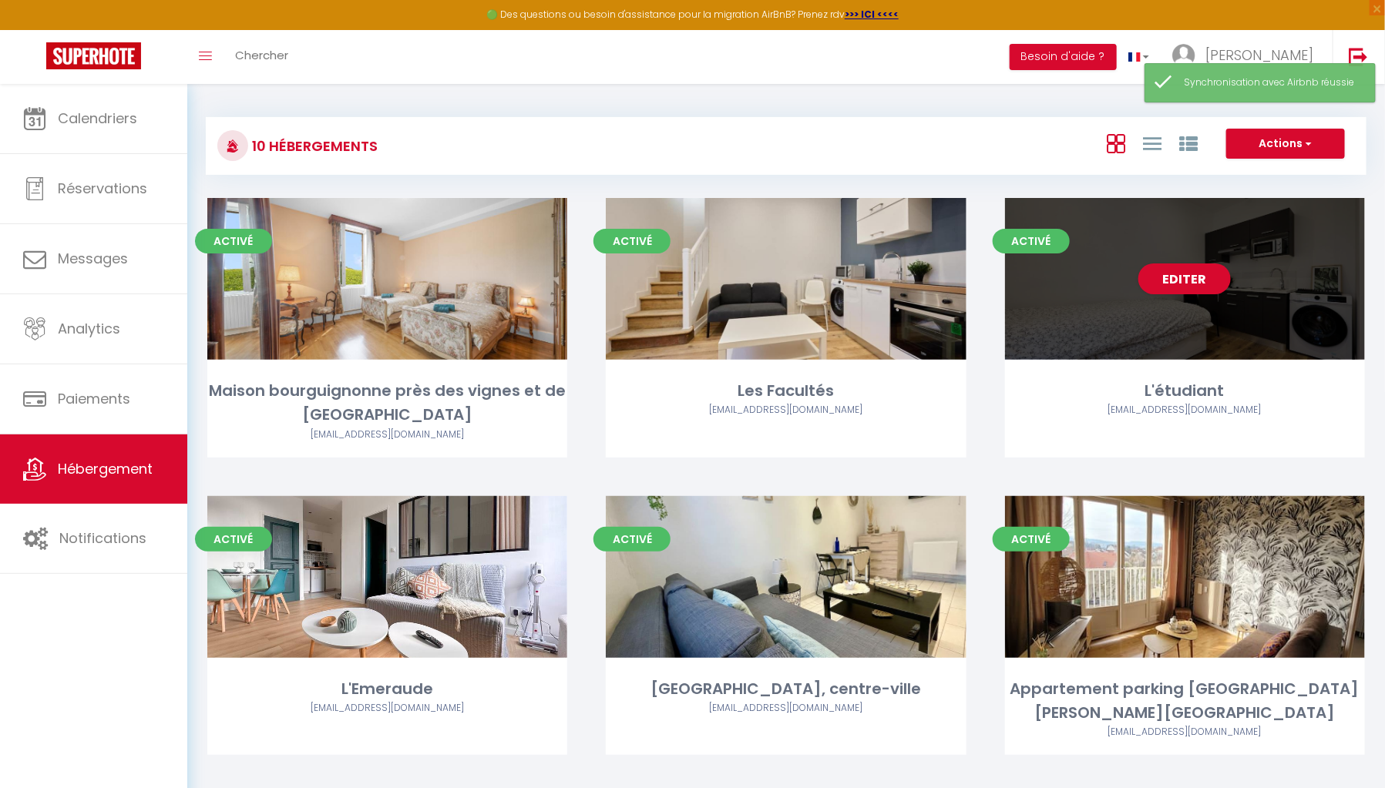
select select "3"
select select "2"
select select "1"
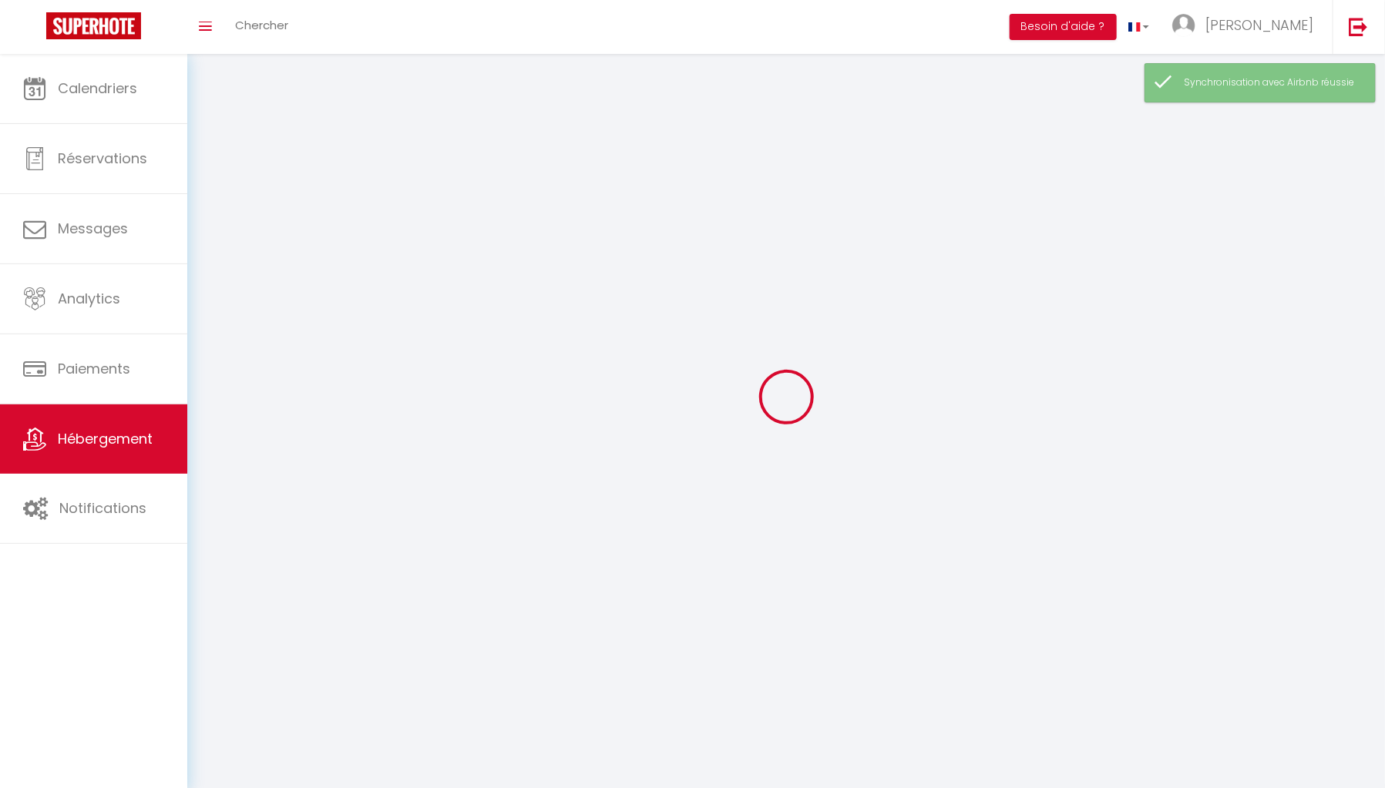
select select
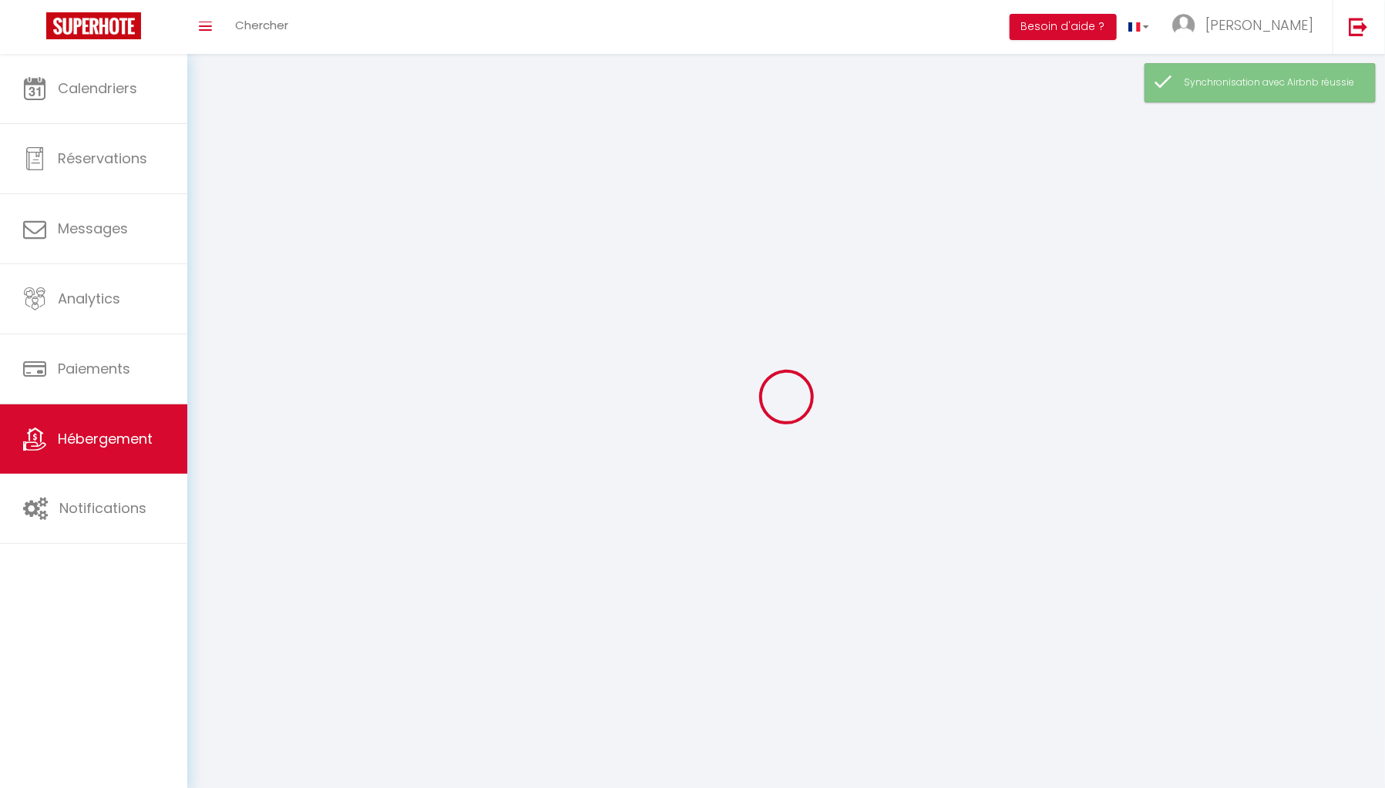
select select
checkbox input "false"
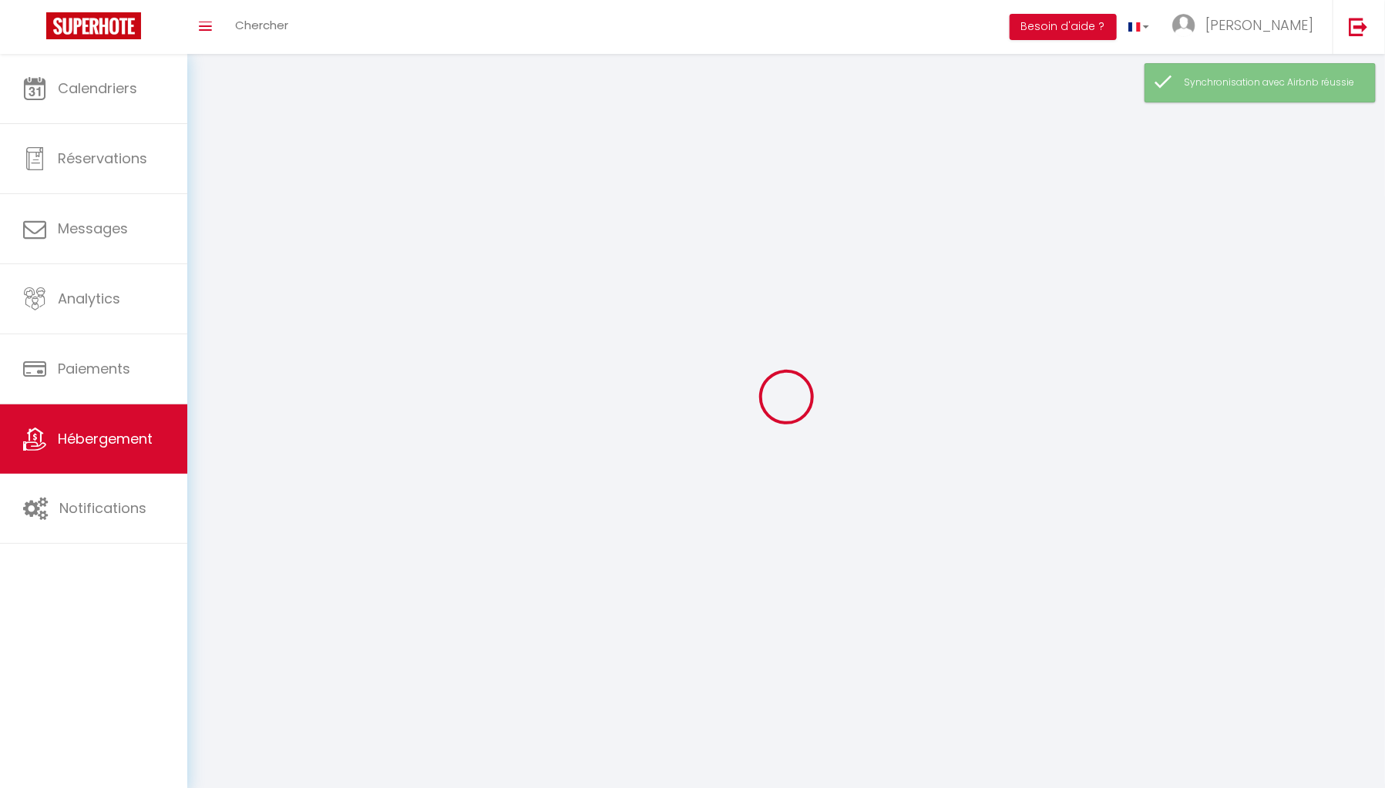
select select
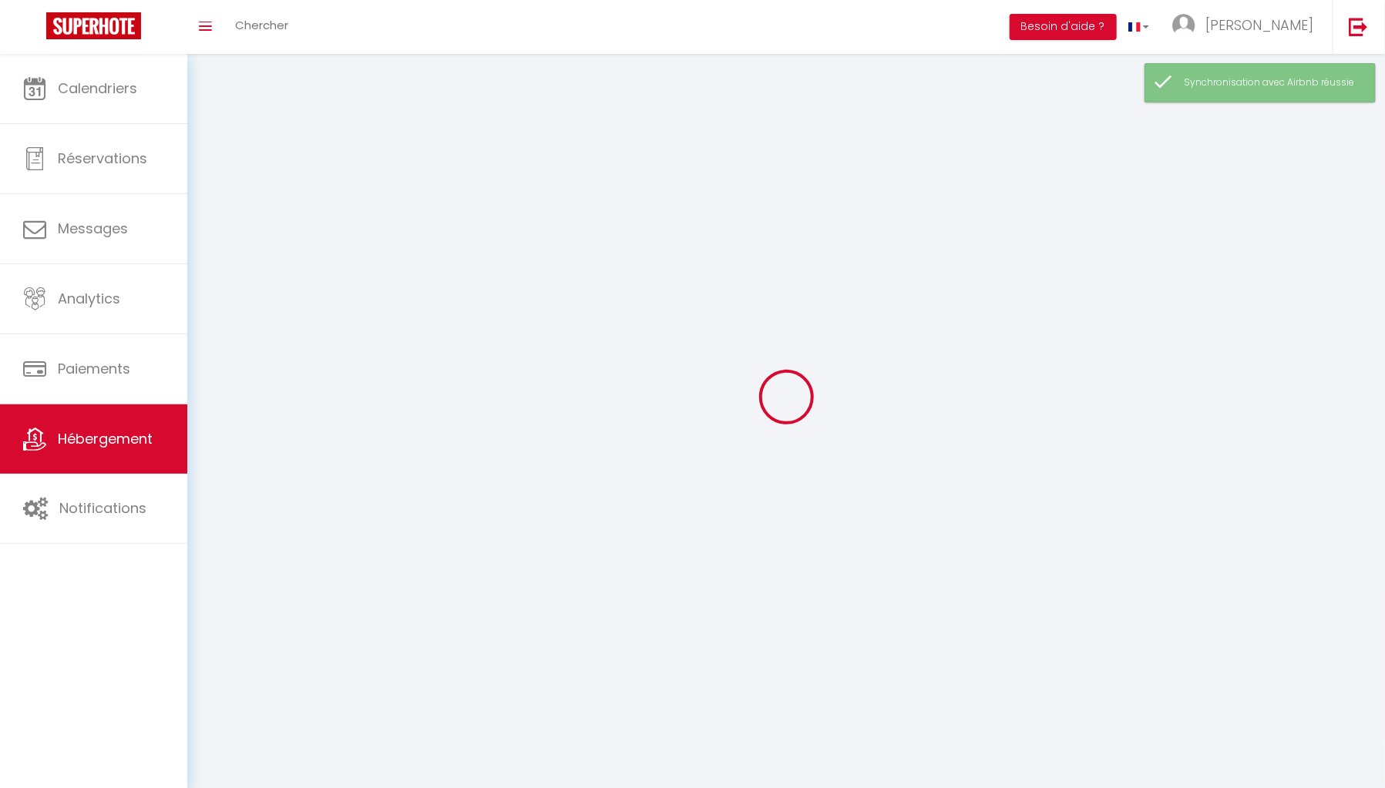
select select
checkbox input "false"
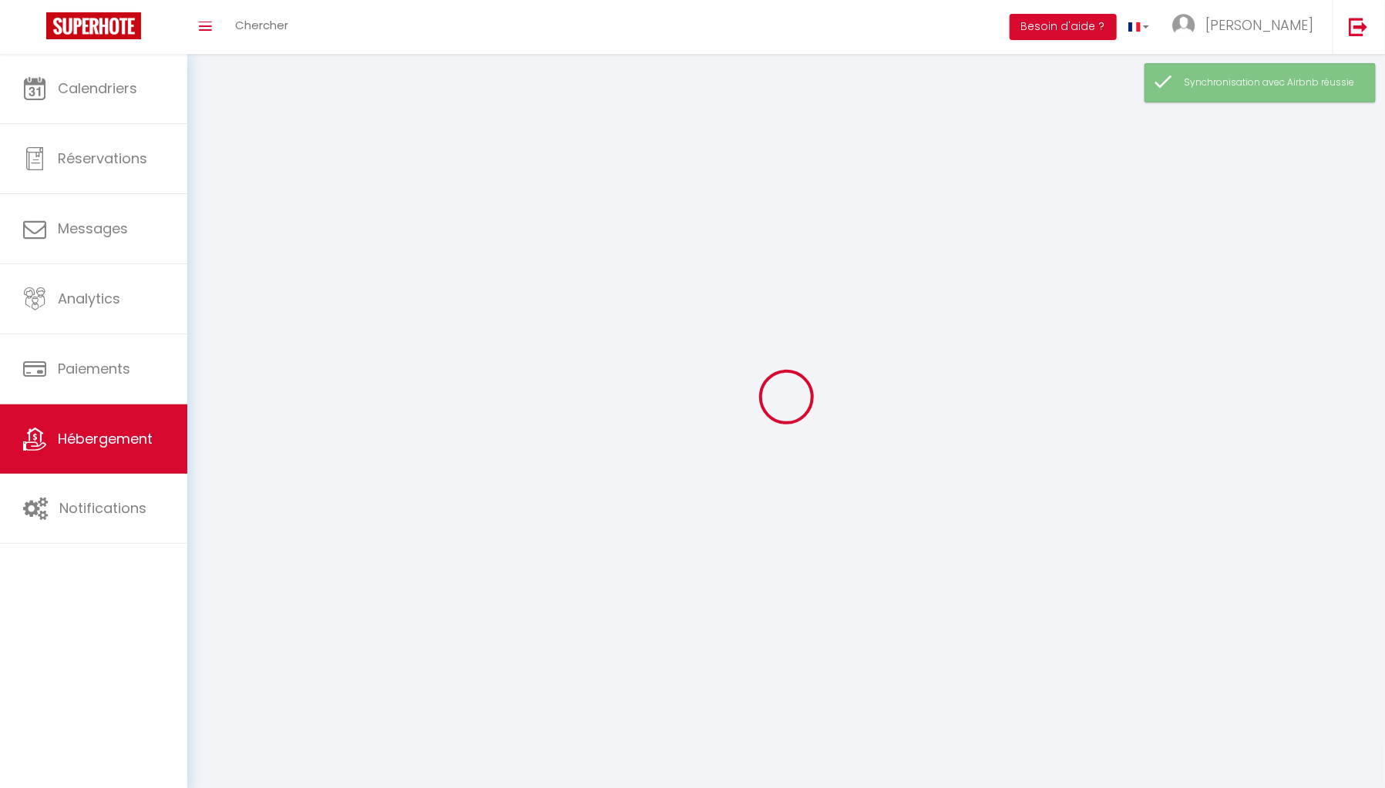
checkbox input "false"
select select
select select "28"
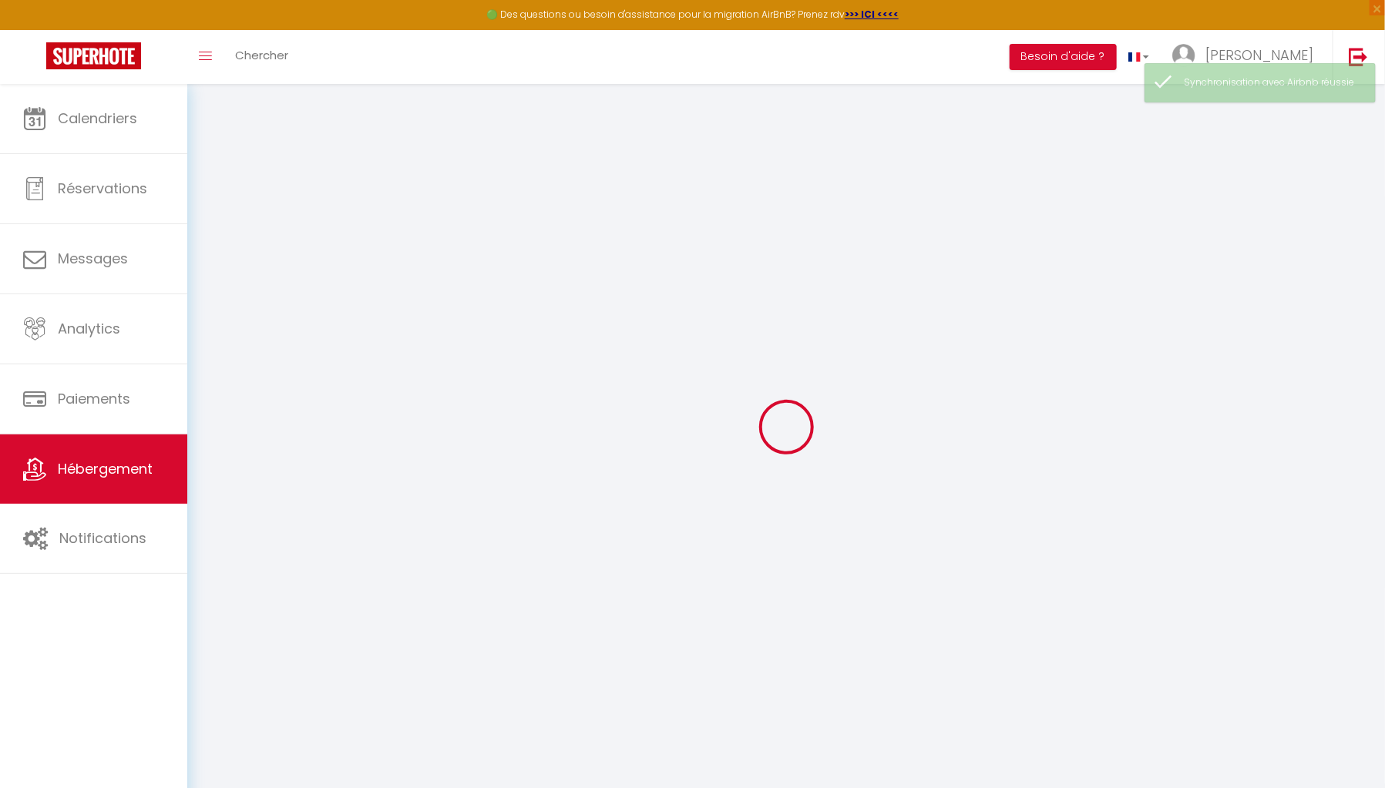
select select
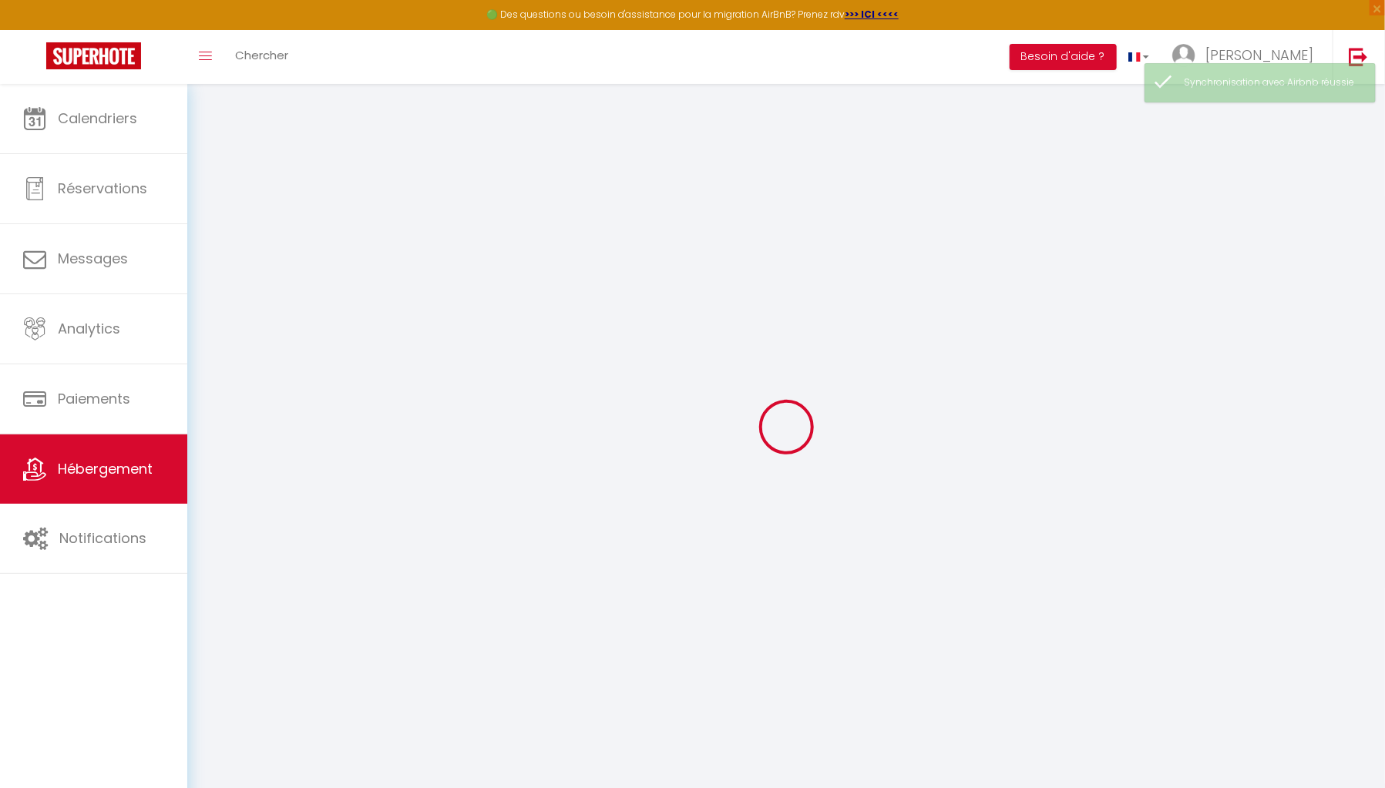
select select
checkbox input "false"
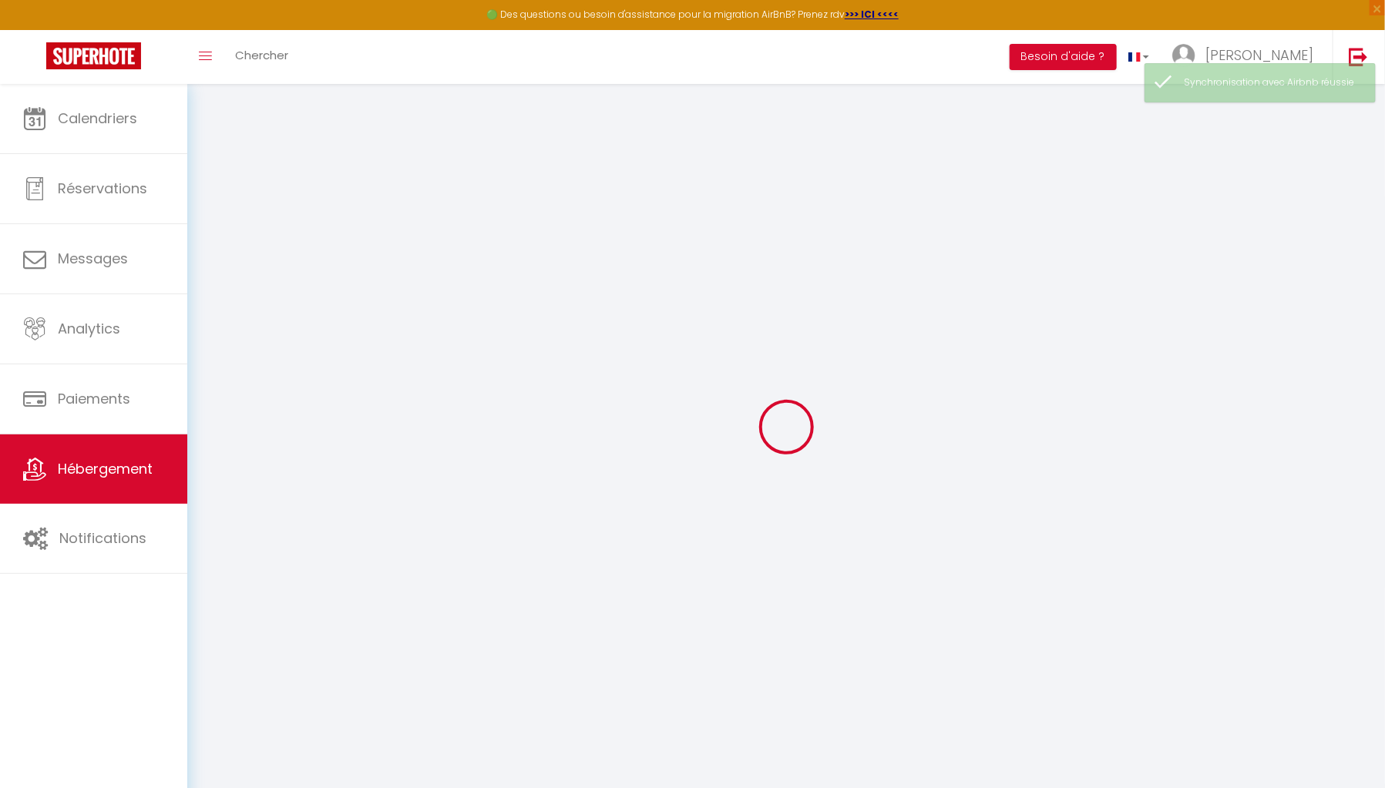
select select
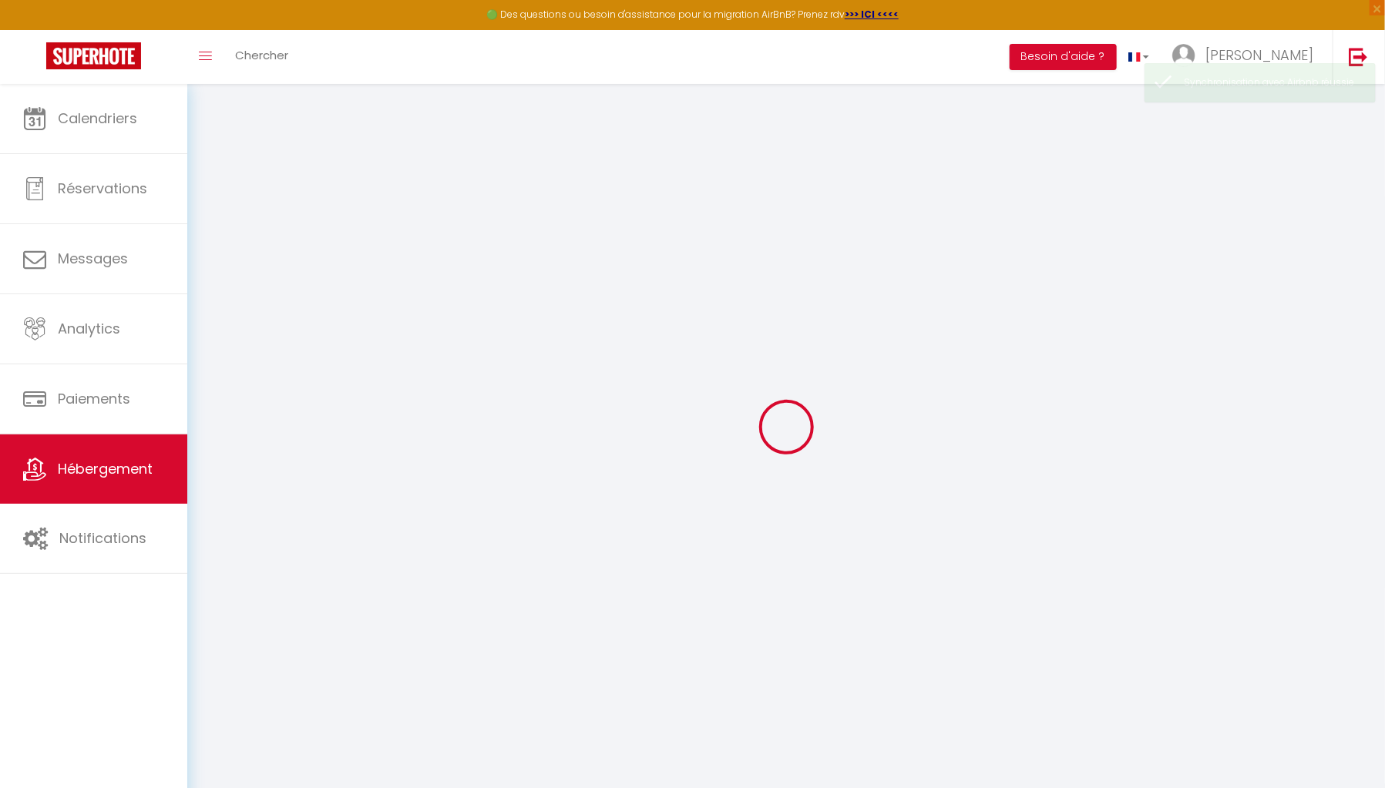
select select
checkbox input "false"
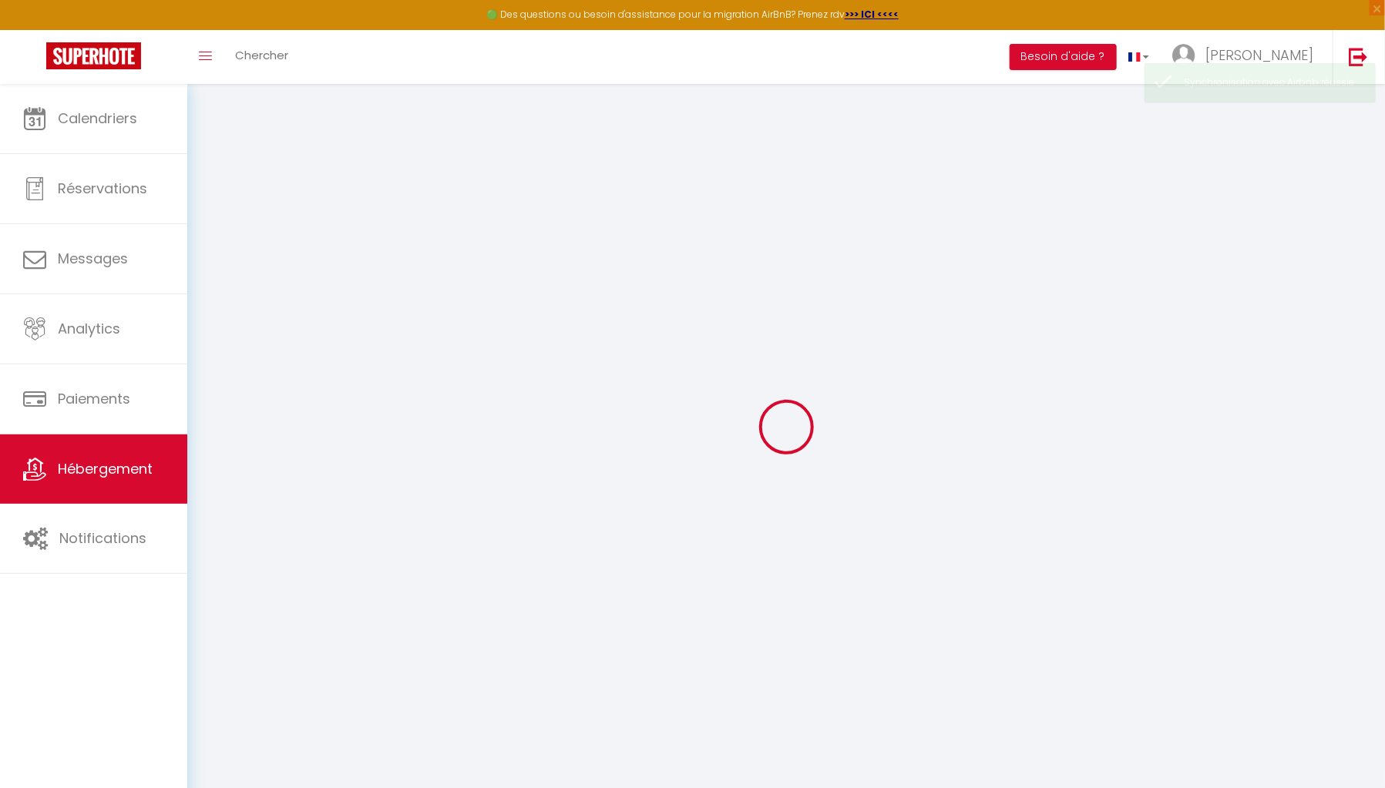
checkbox input "false"
select select
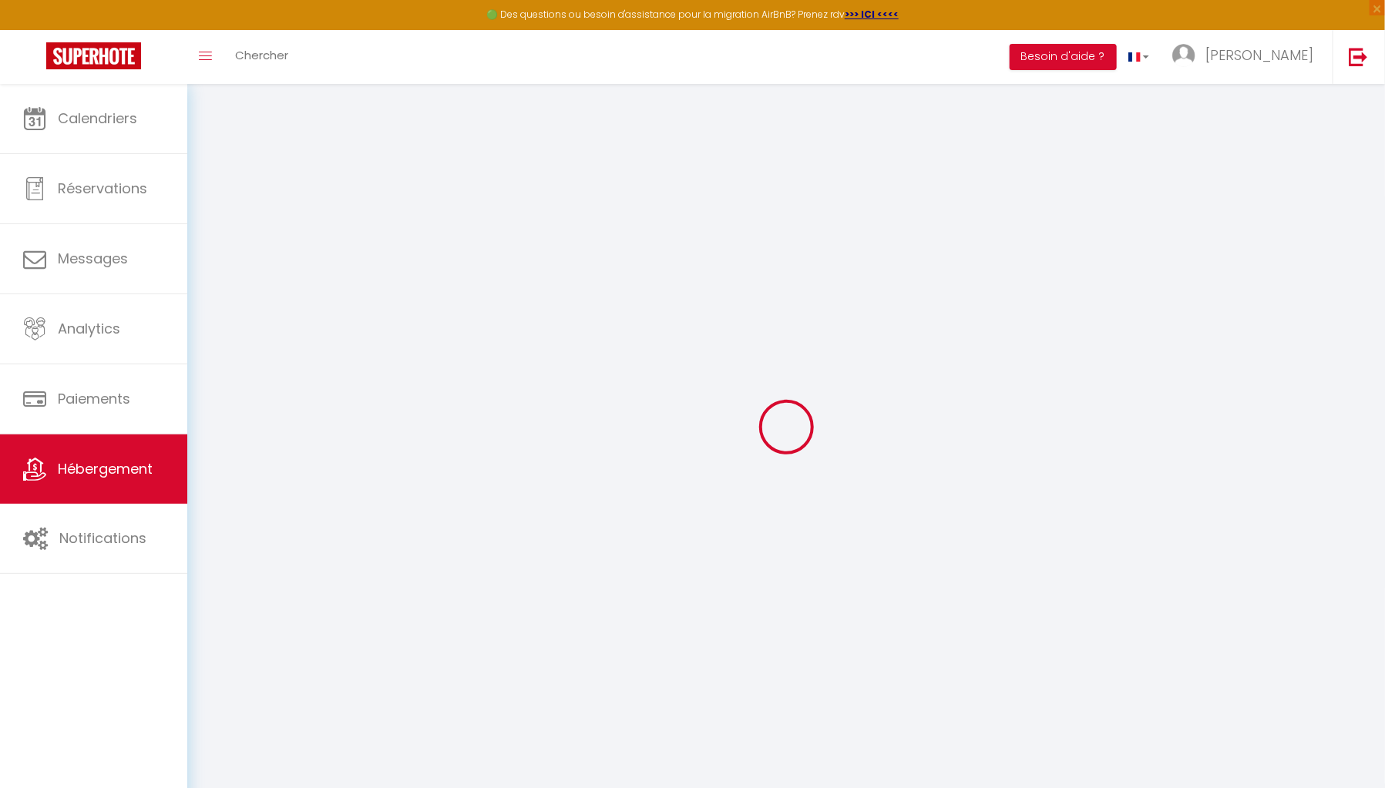
select select
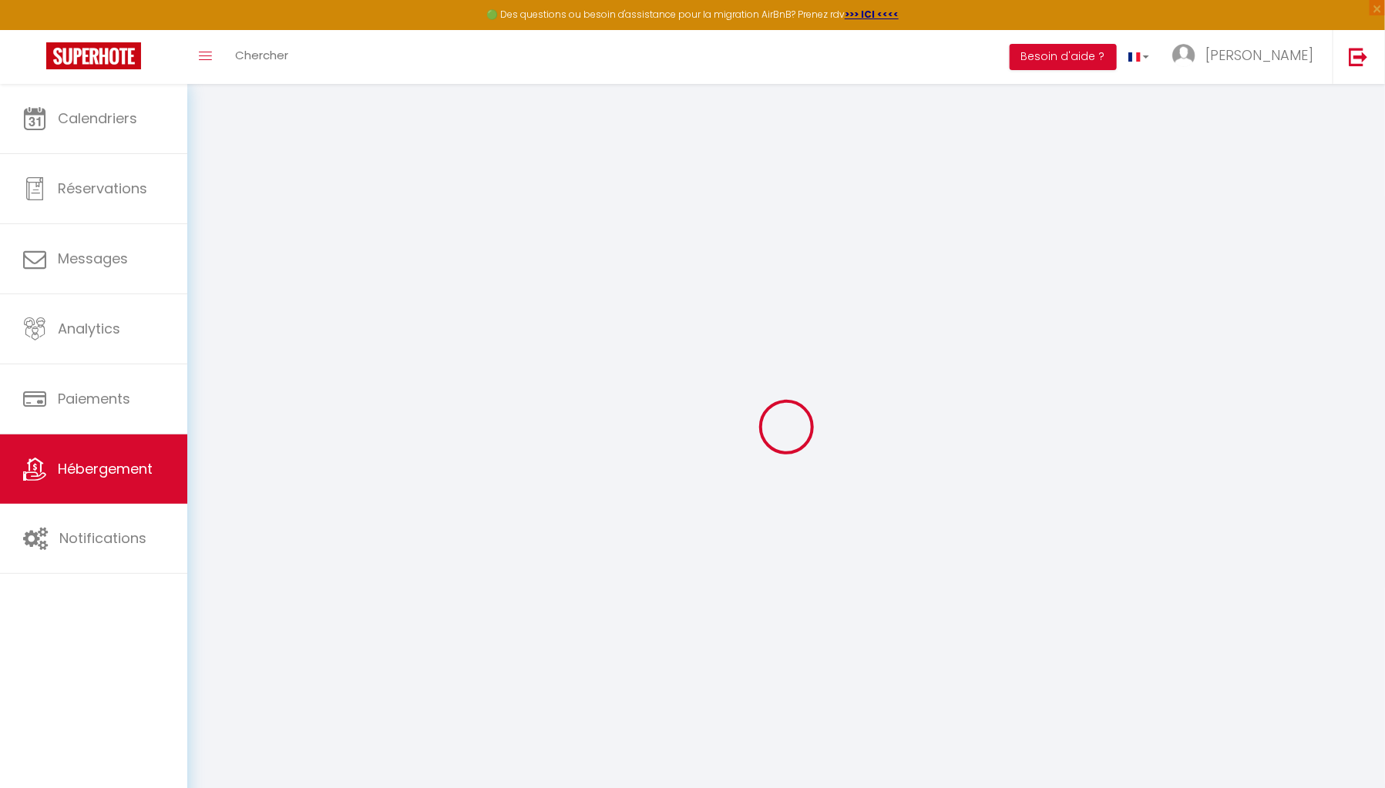
checkbox input "false"
select select
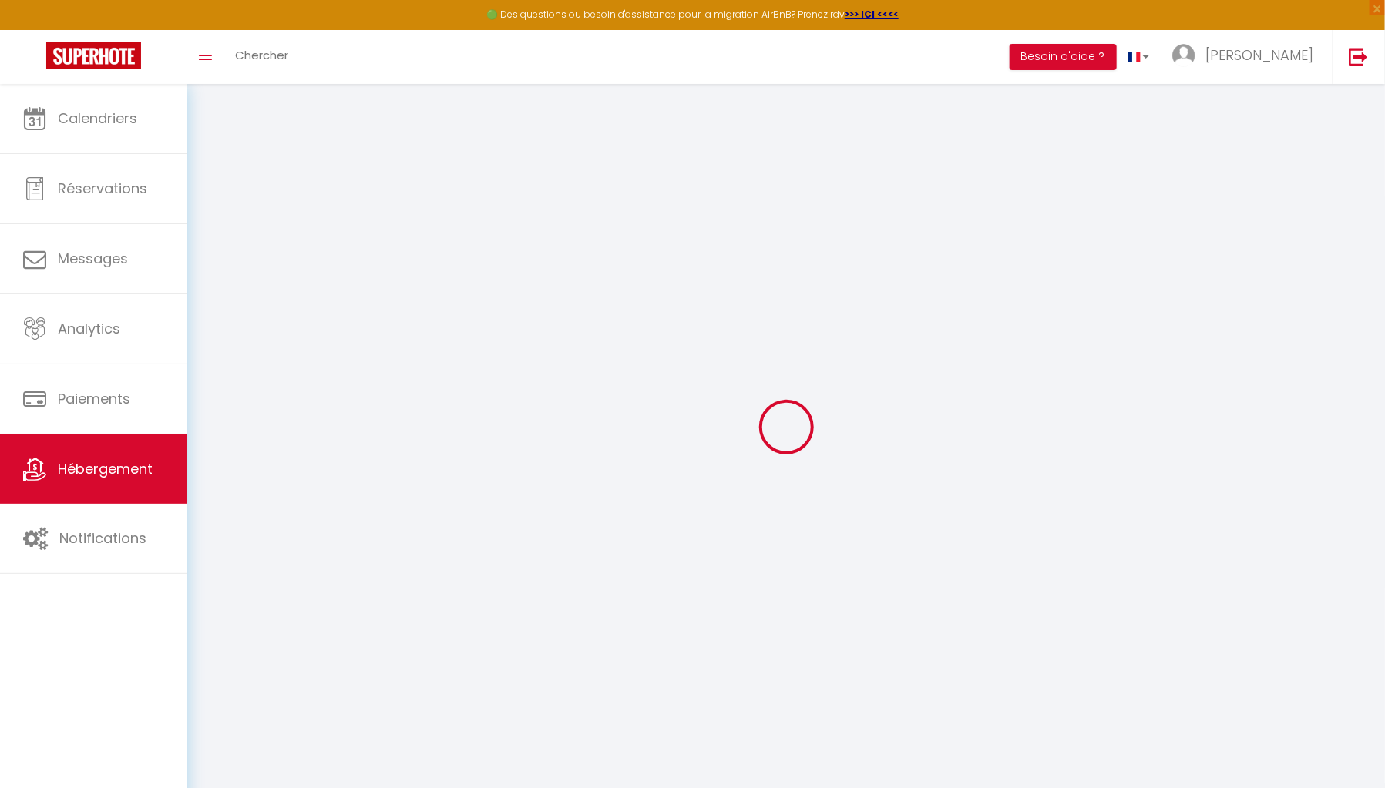
select select
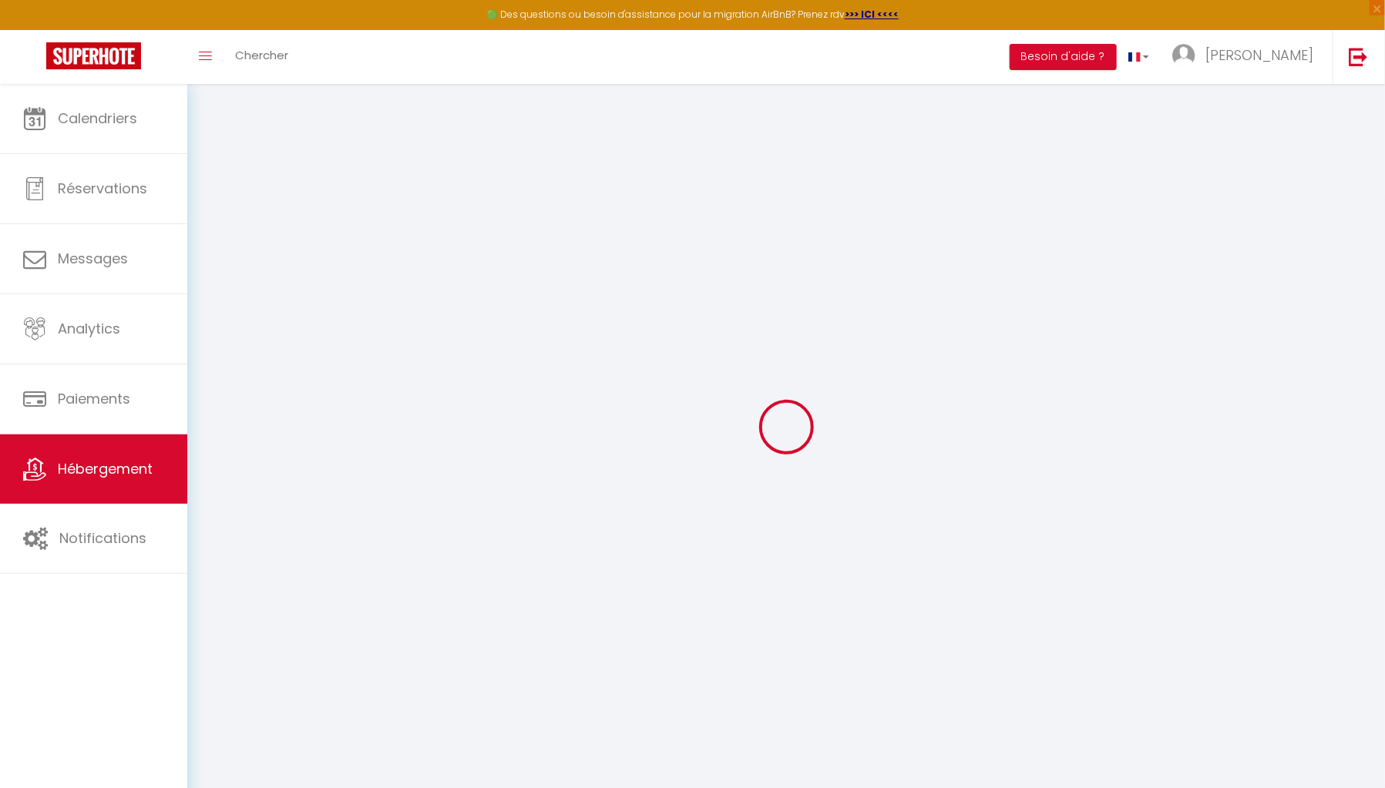
select select
checkbox input "false"
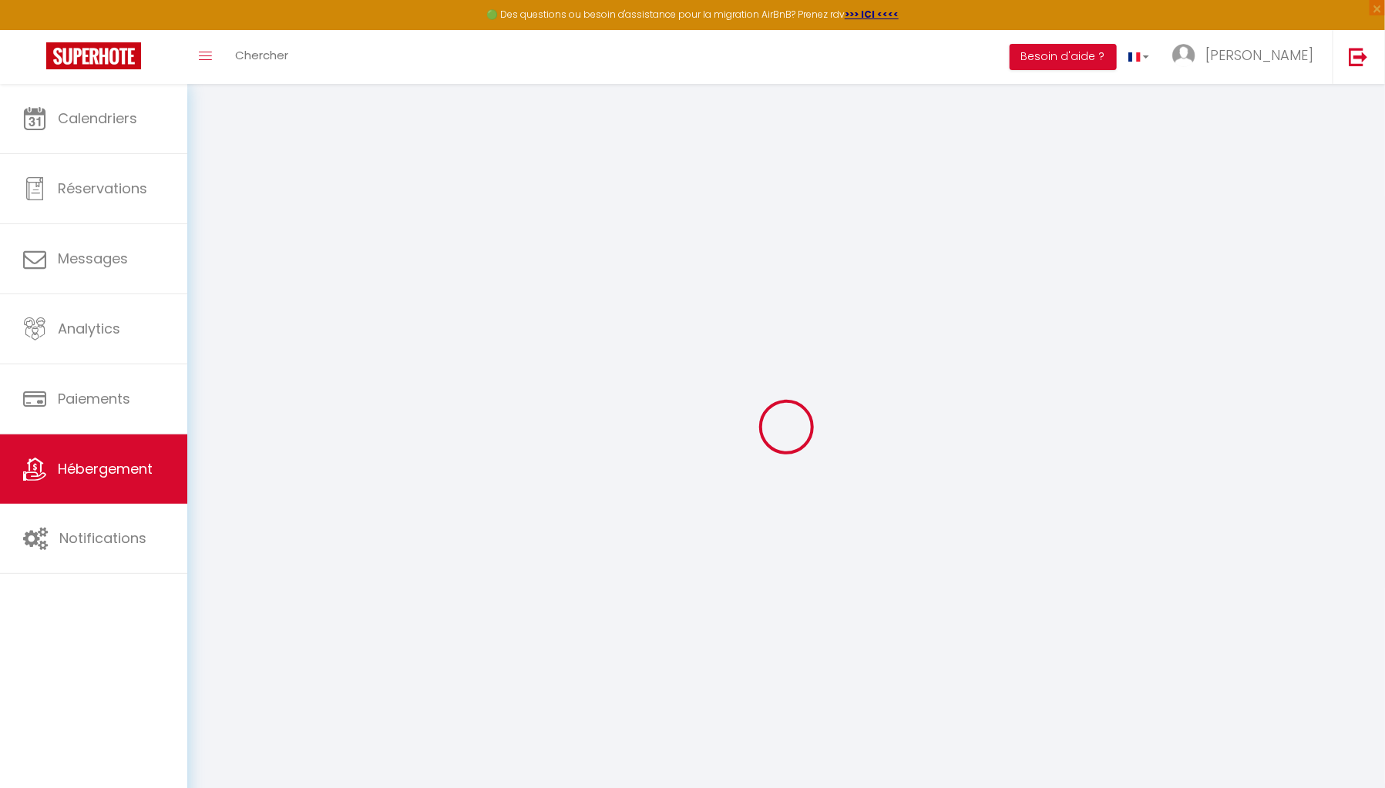
checkbox input "false"
select select
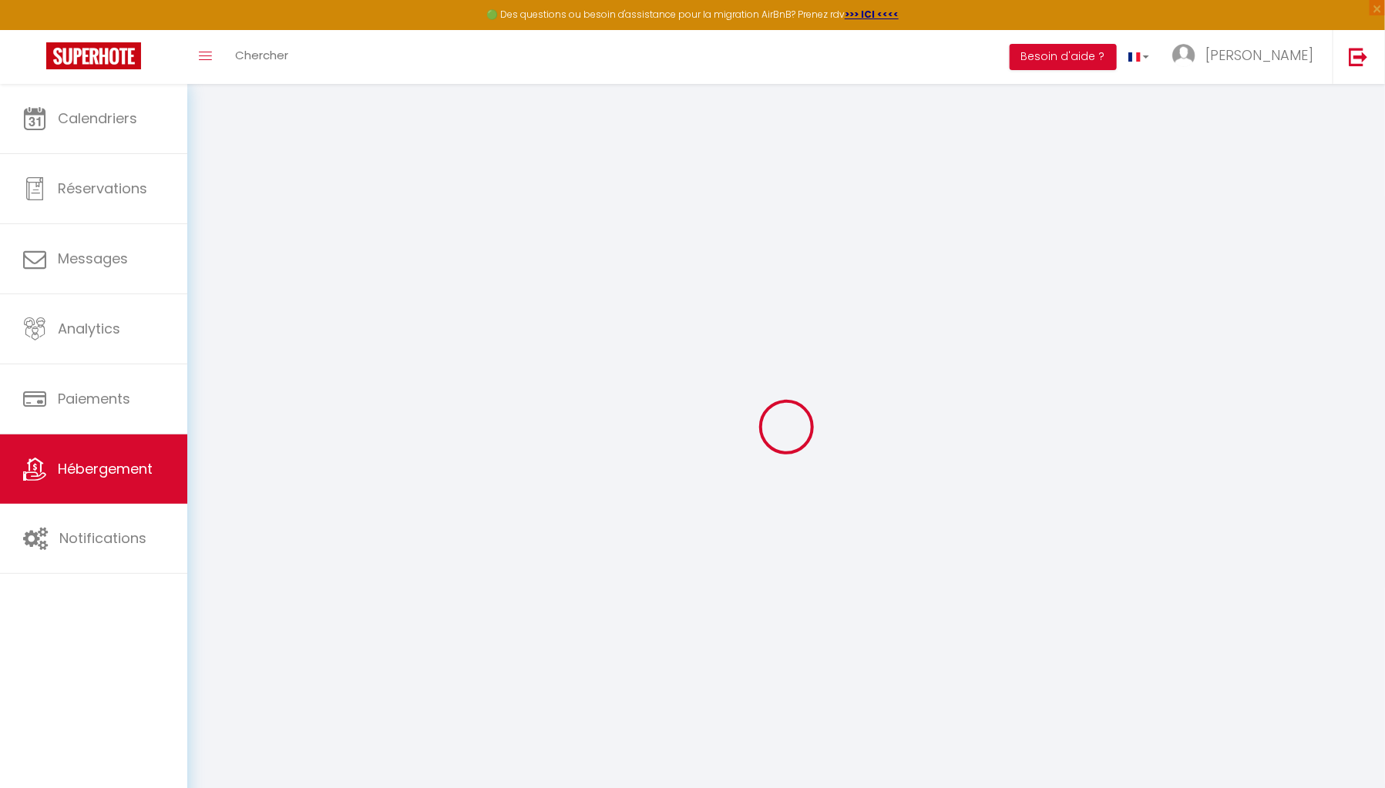
select select
checkbox input "false"
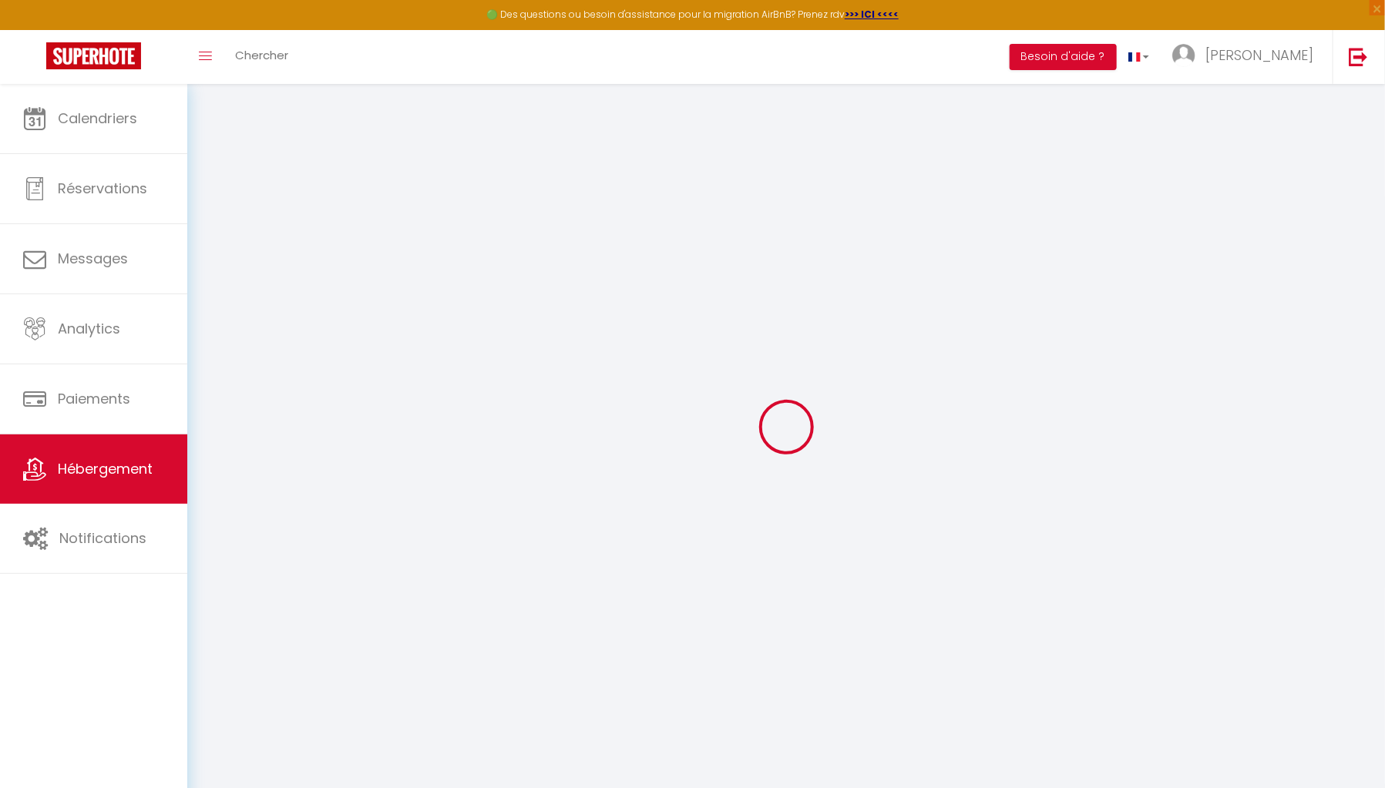
checkbox input "false"
select select
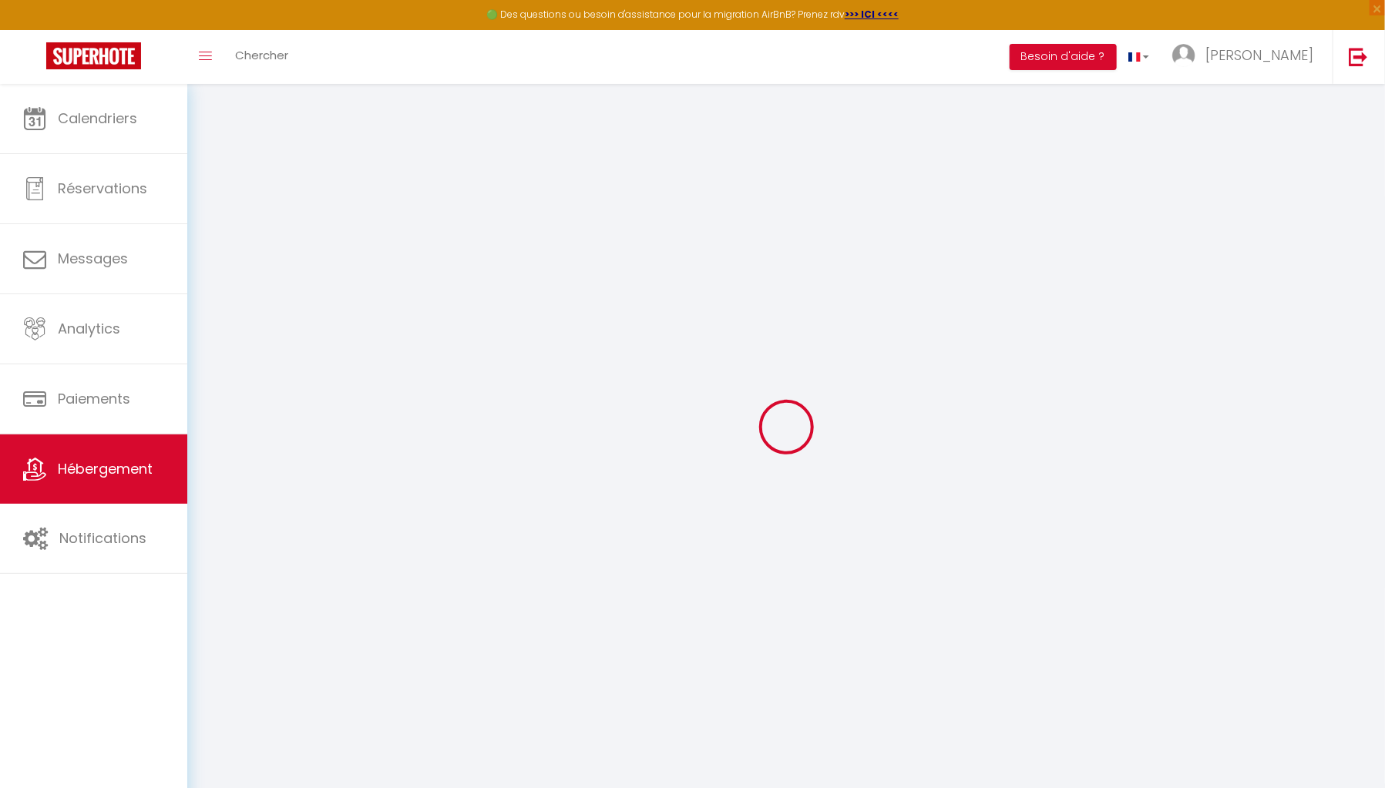
select select
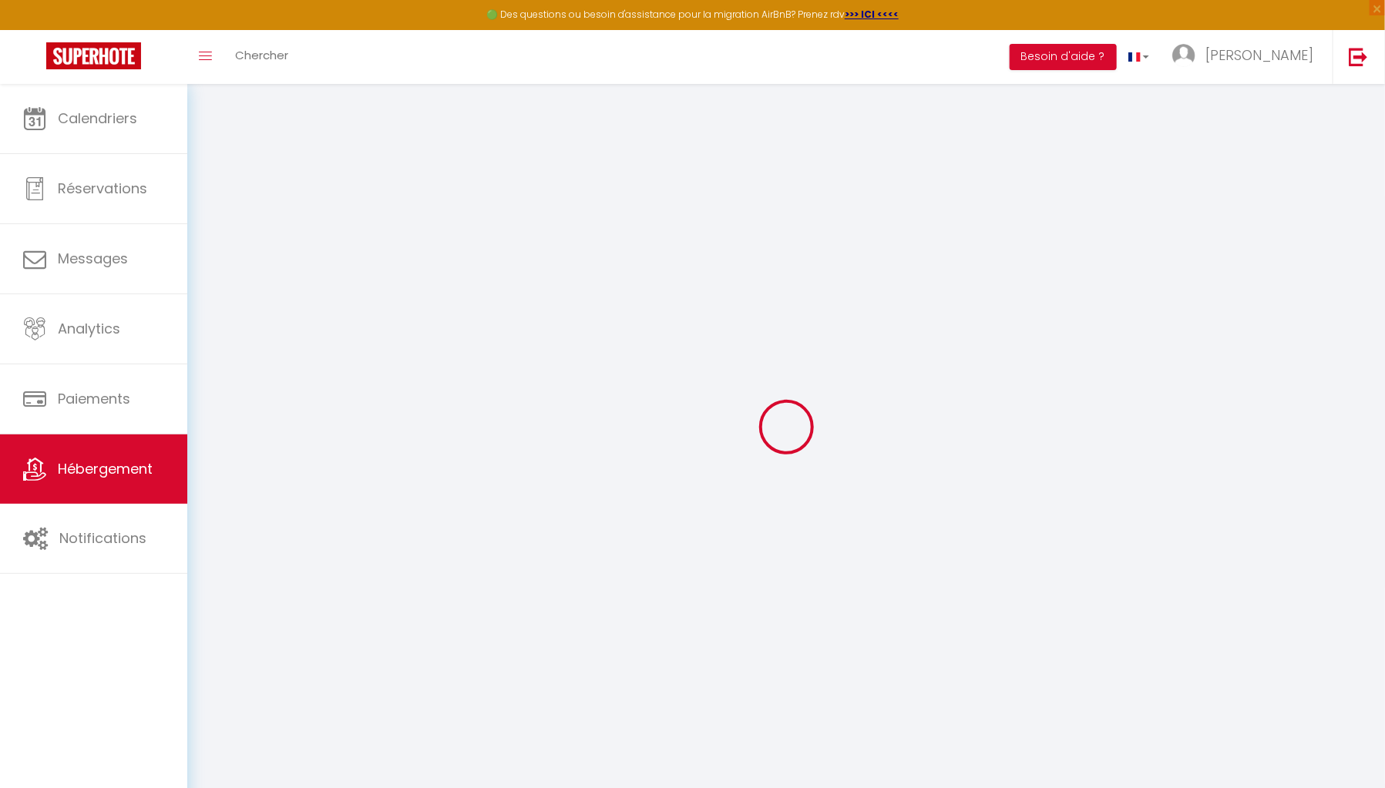
select select
checkbox input "false"
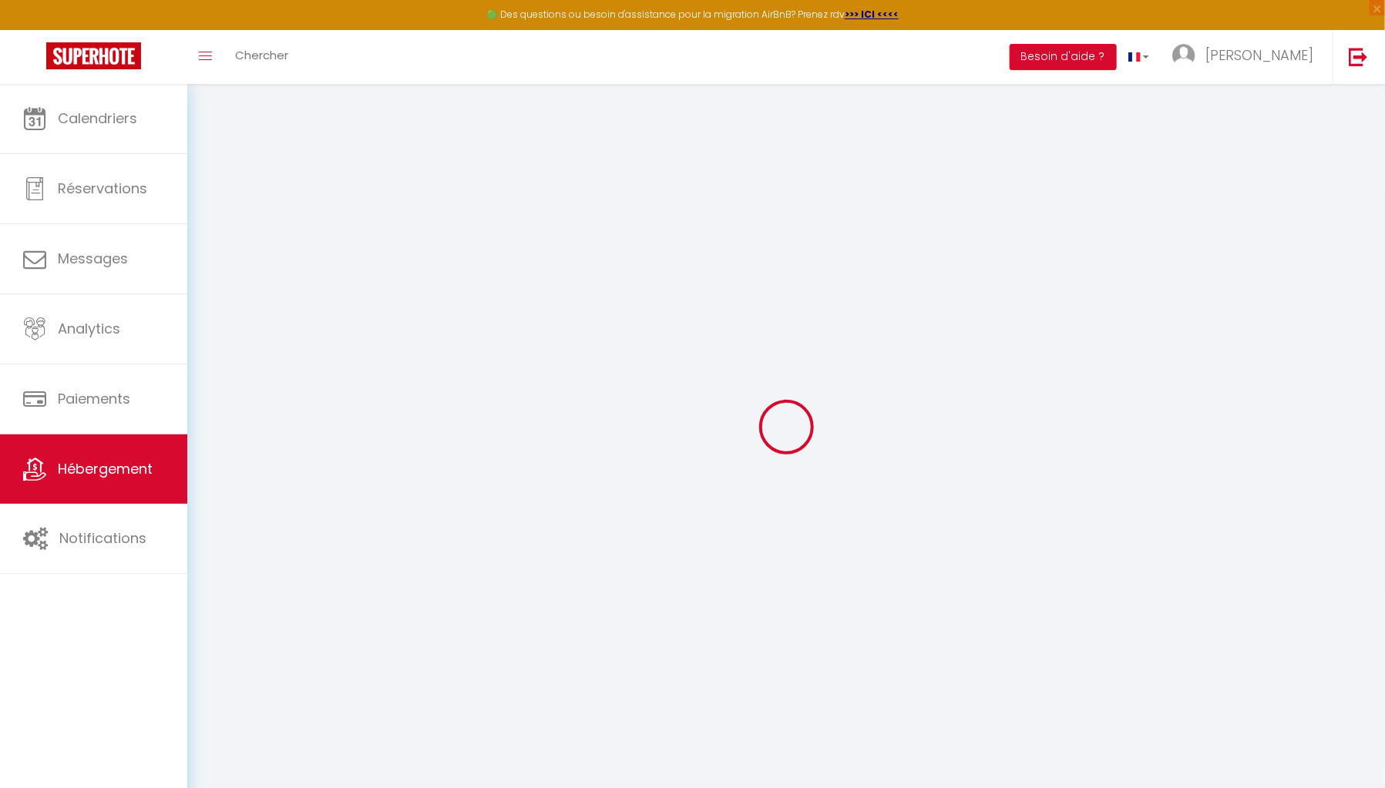
select select
type input "L'étudiant"
type input "Benjamin"
type input "ARBEZ"
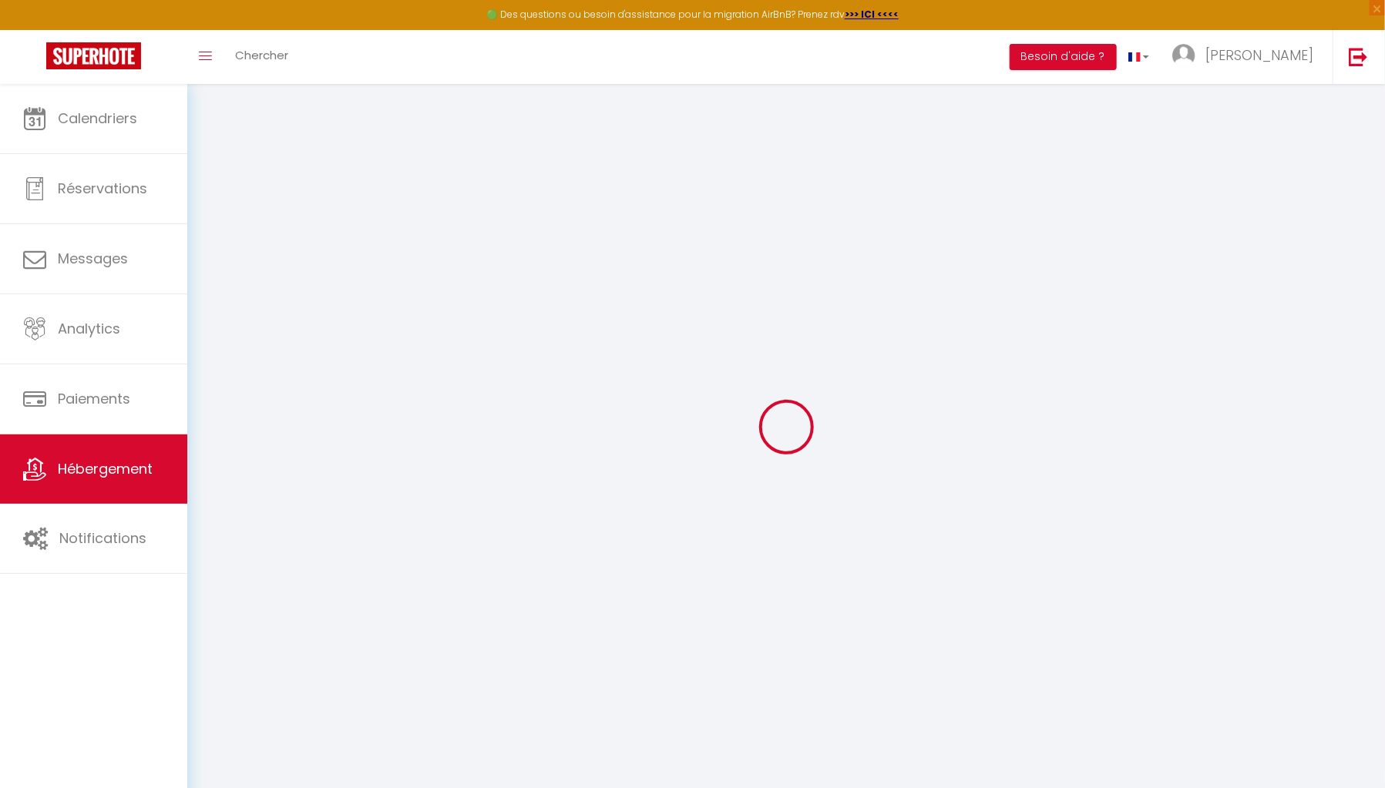
type input "21000"
type input "Talant"
type input "37"
type input "25"
type input "500"
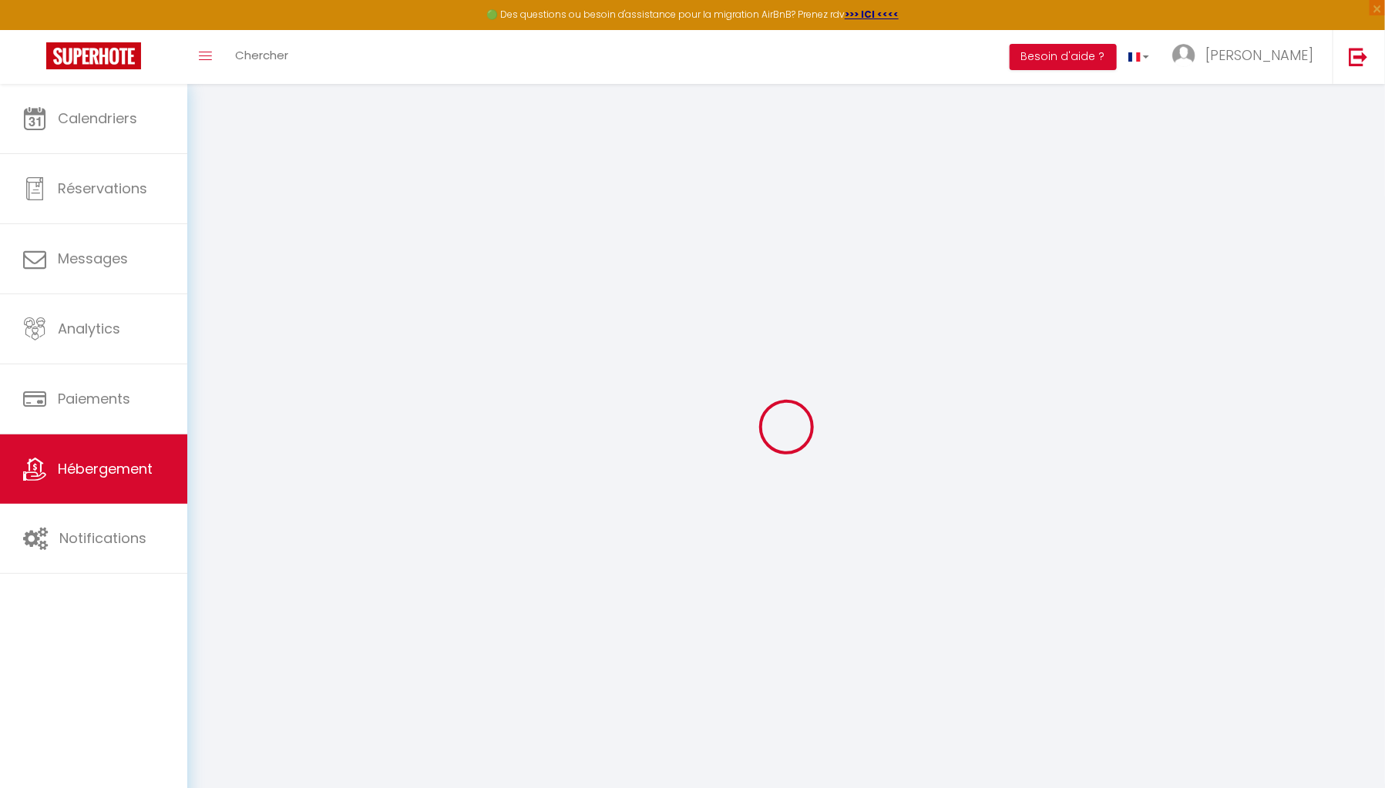
select select
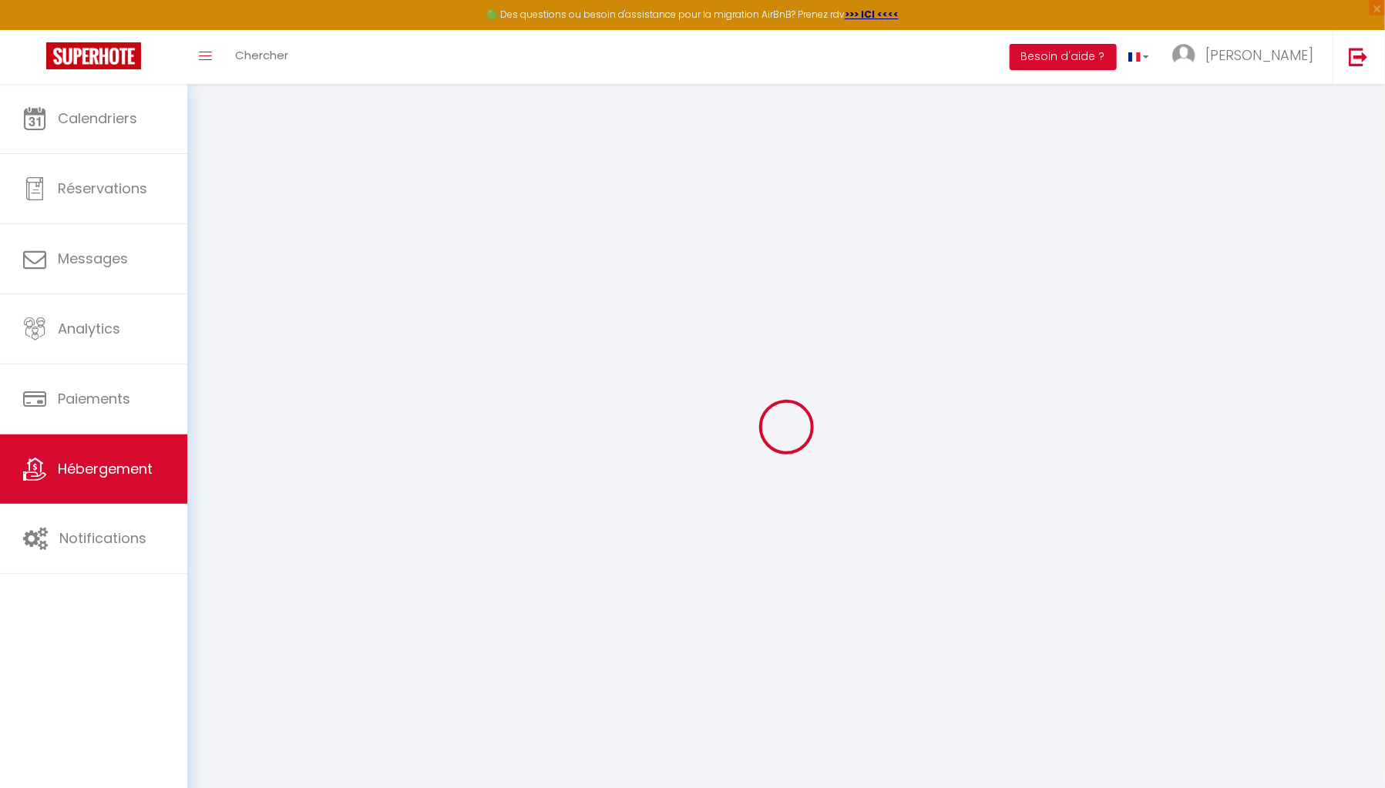
type input "44 BIS rue Jules D'Arbaumont"
type input "21000"
type input "Dijon"
type input "noellie.binggeli@gmail.com"
select select "15843"
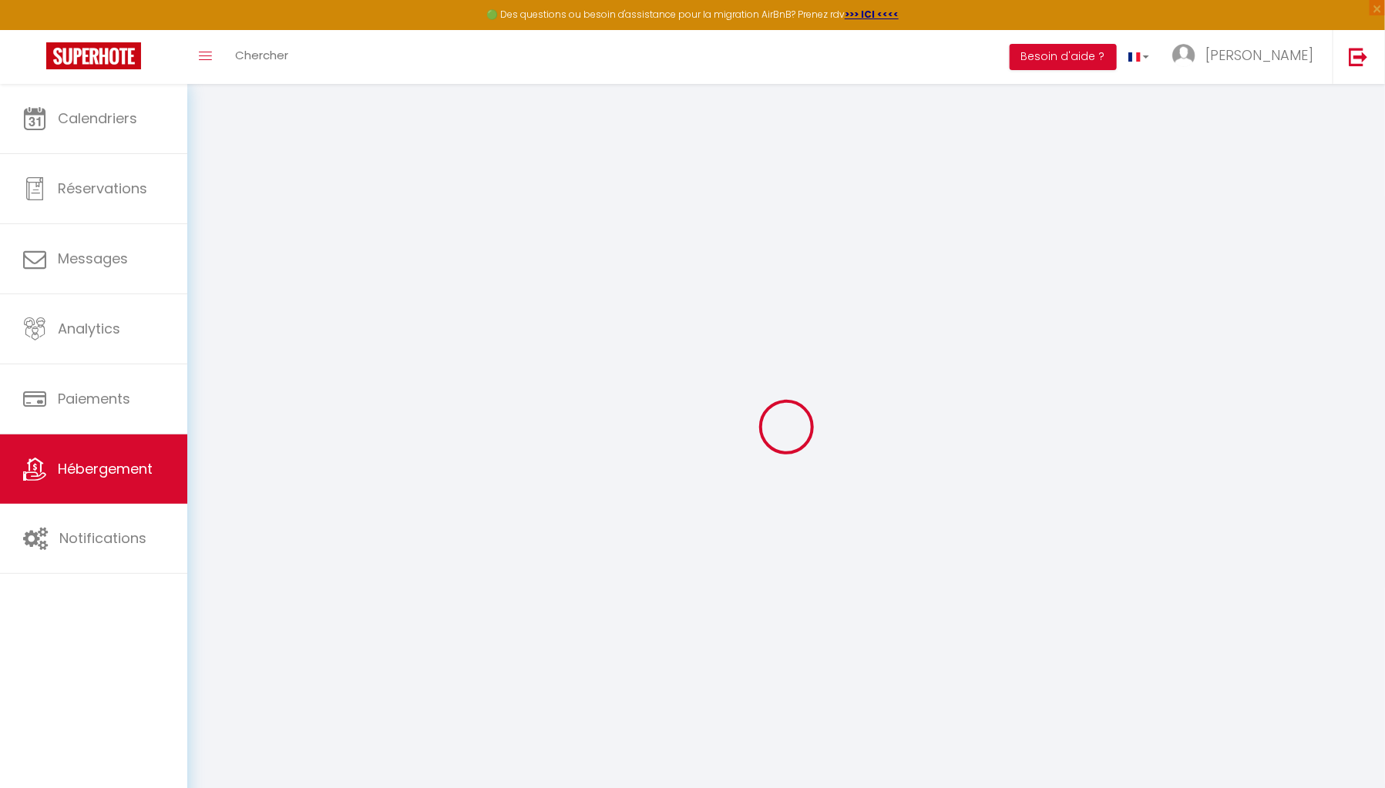
checkbox input "true"
checkbox input "false"
checkbox input "true"
checkbox input "false"
type input "25"
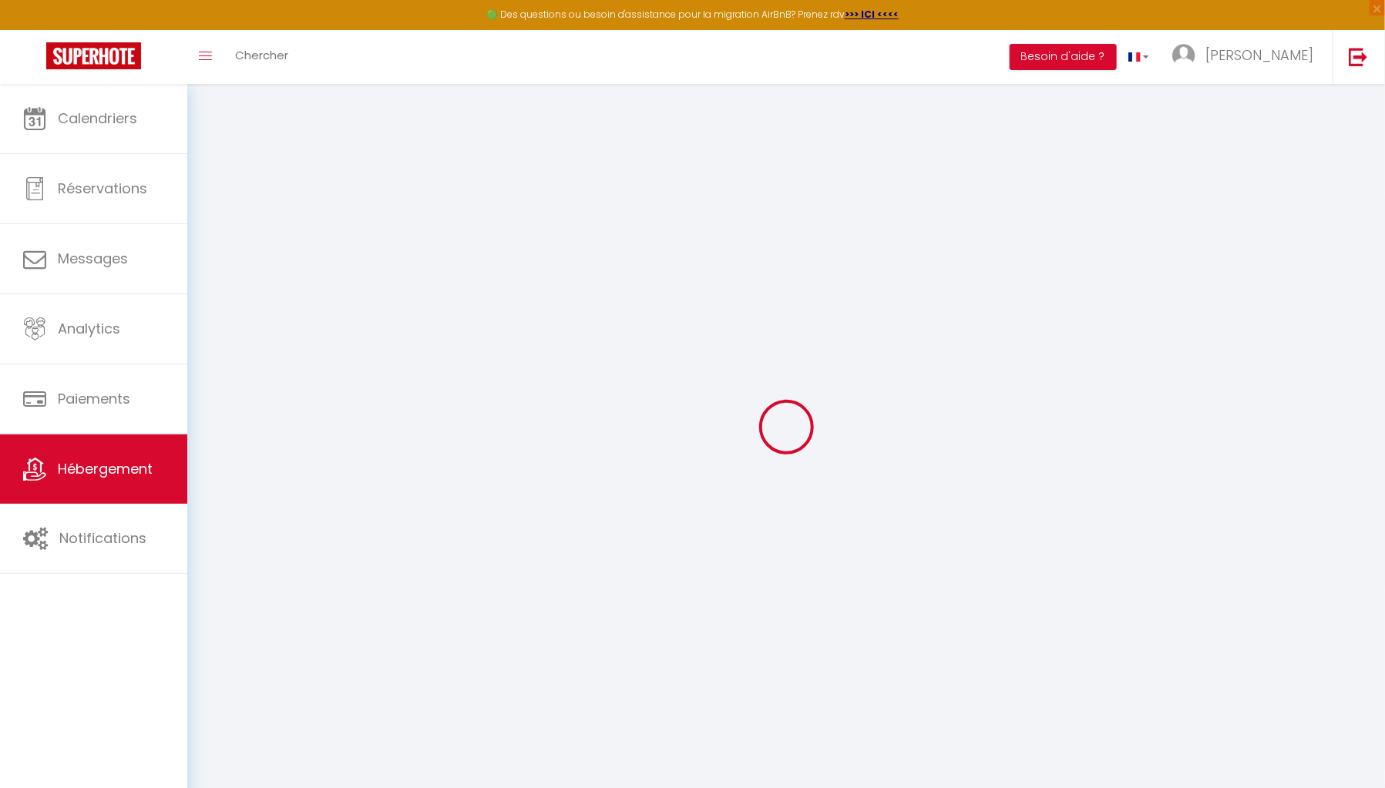
type input "0"
select select
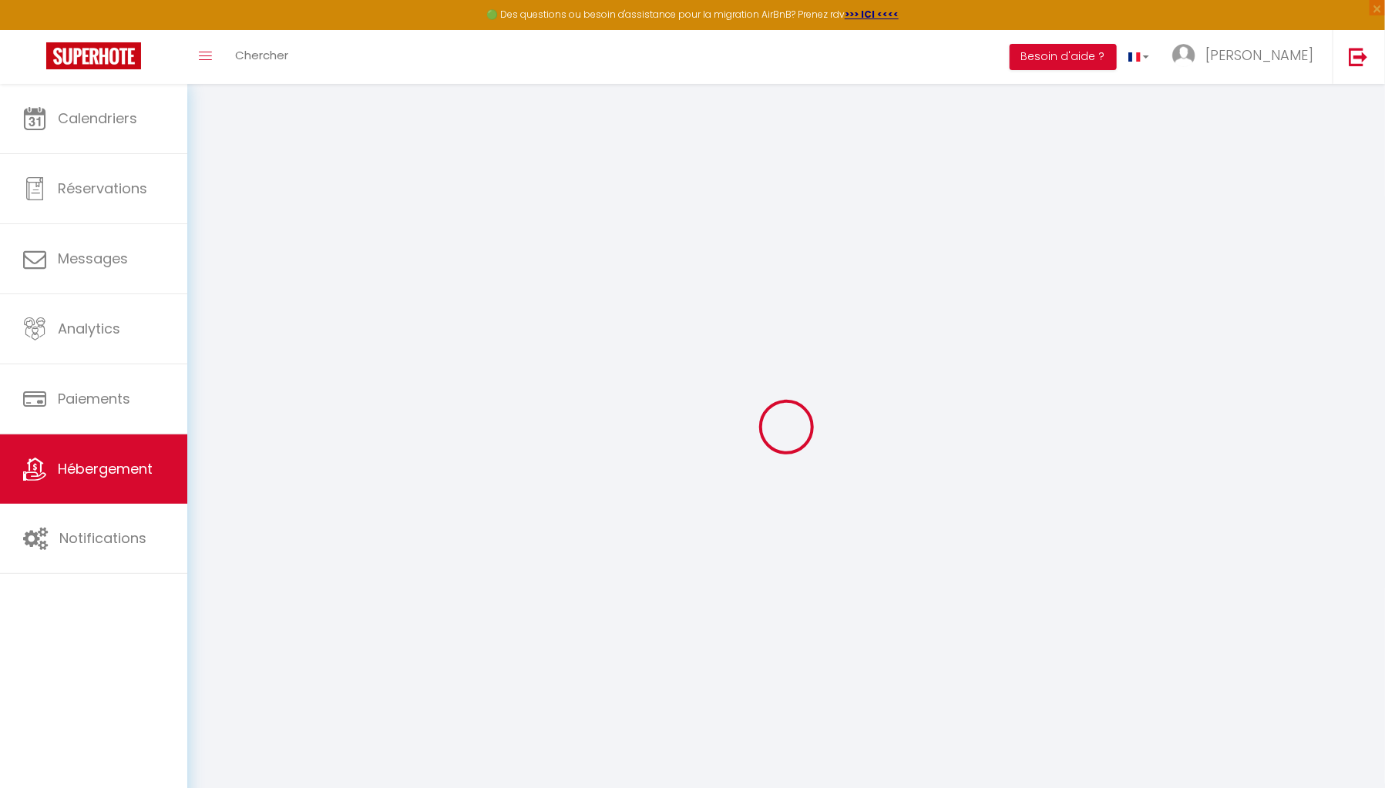
select select
checkbox input "true"
checkbox input "false"
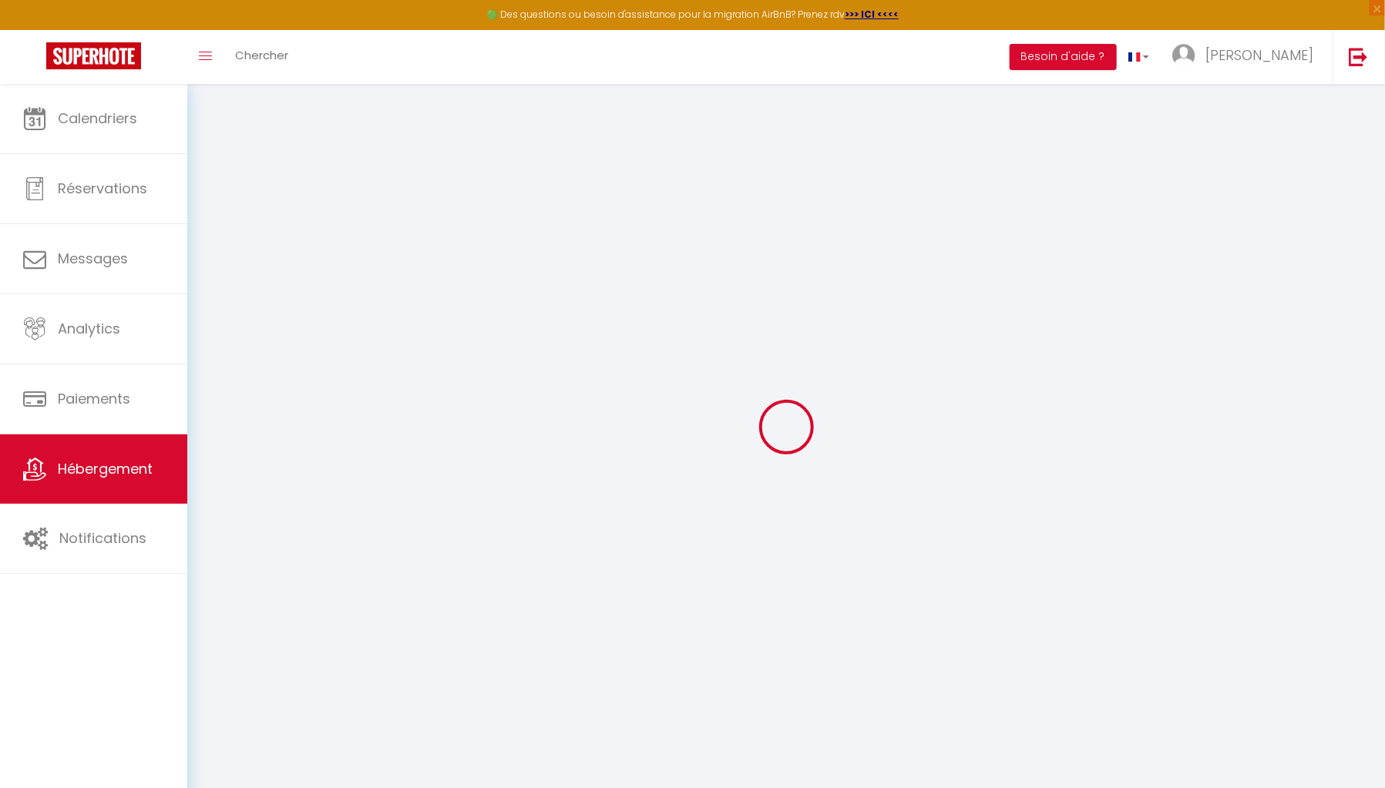
checkbox input "true"
checkbox input "false"
select select "+ 19 %"
select select "+ 30 %"
select select "+ 10 %"
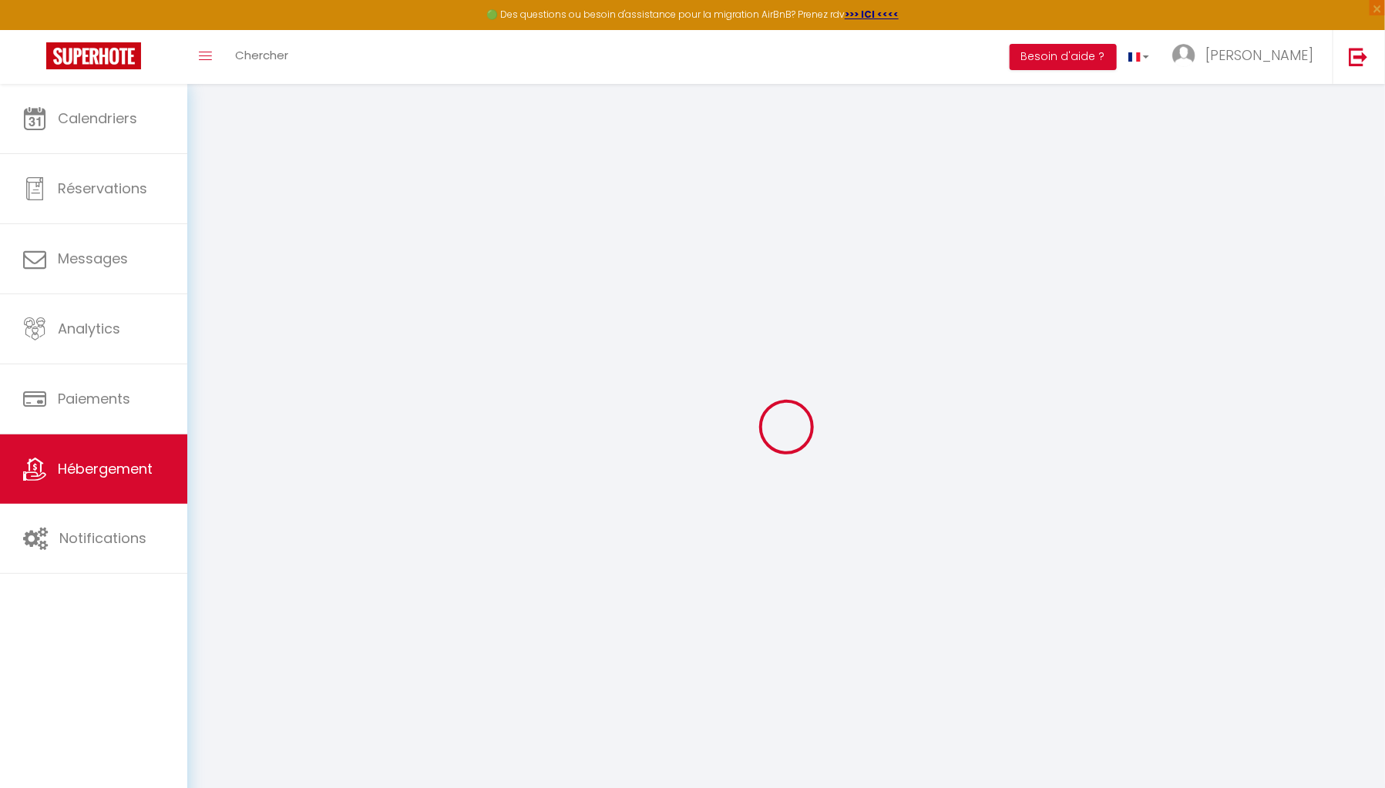
checkbox input "true"
checkbox input "false"
checkbox input "true"
checkbox input "false"
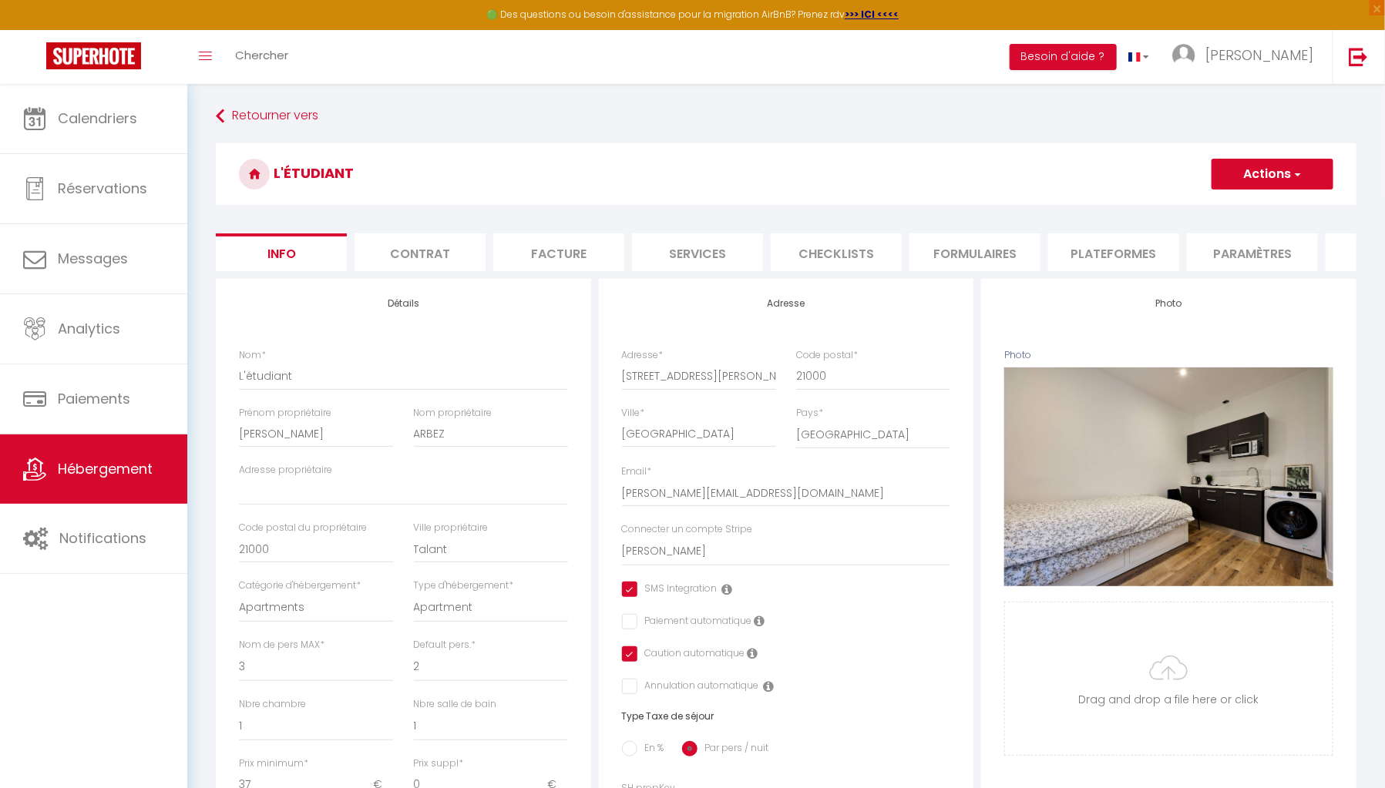
click at [1006, 257] on li "Formulaires" at bounding box center [974, 252] width 131 height 38
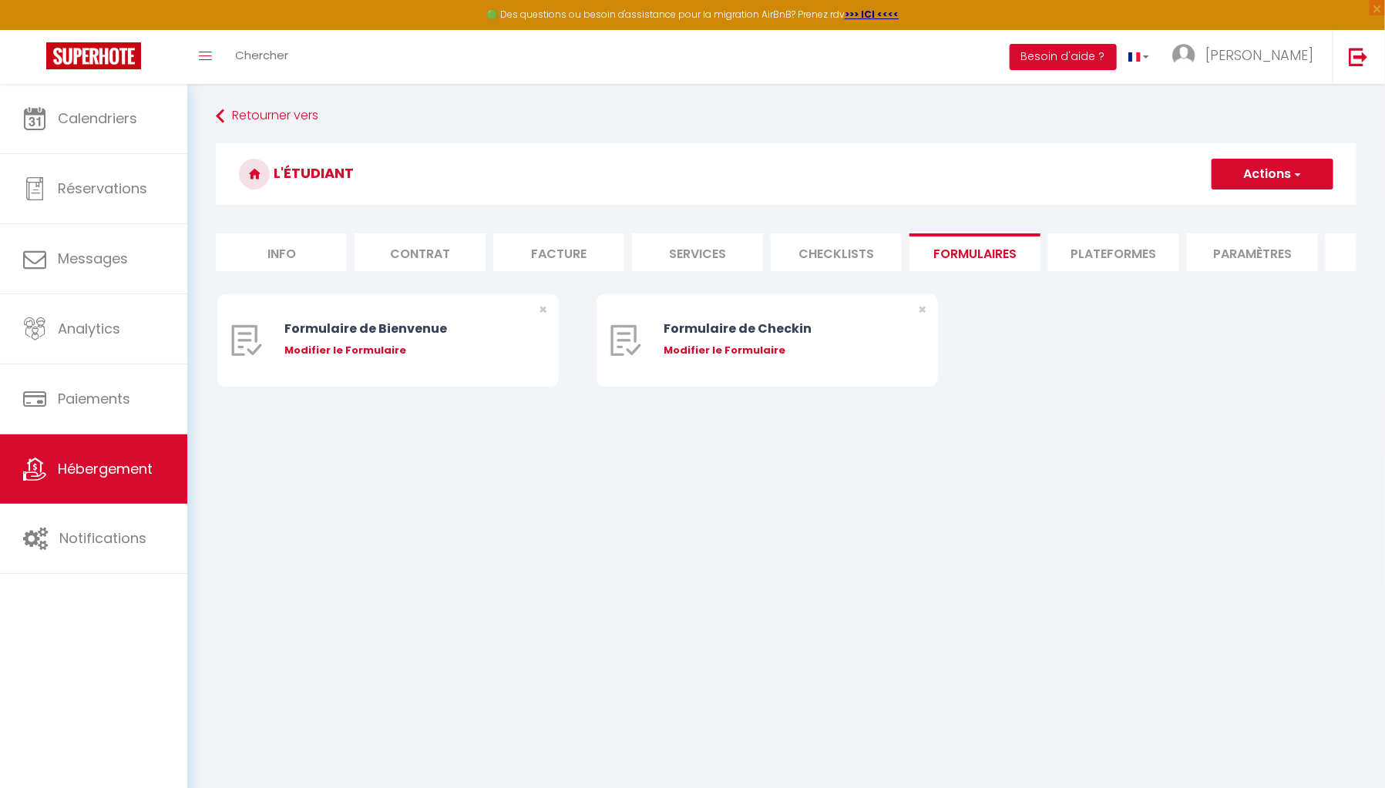
click at [1120, 247] on li "Plateformes" at bounding box center [1113, 252] width 131 height 38
select select
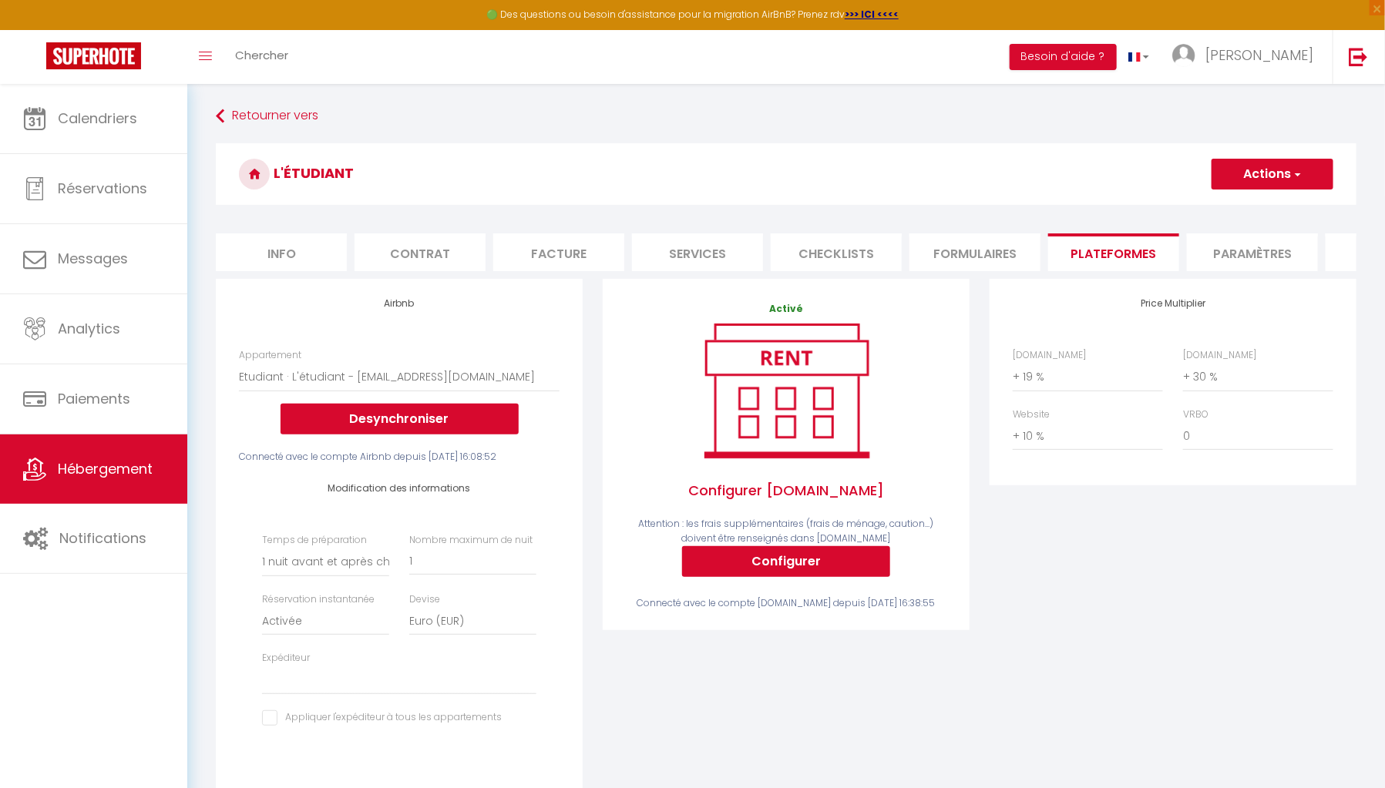
click at [1307, 183] on button "Actions" at bounding box center [1272, 174] width 122 height 31
click at [1261, 203] on link "Enregistrer" at bounding box center [1272, 208] width 122 height 20
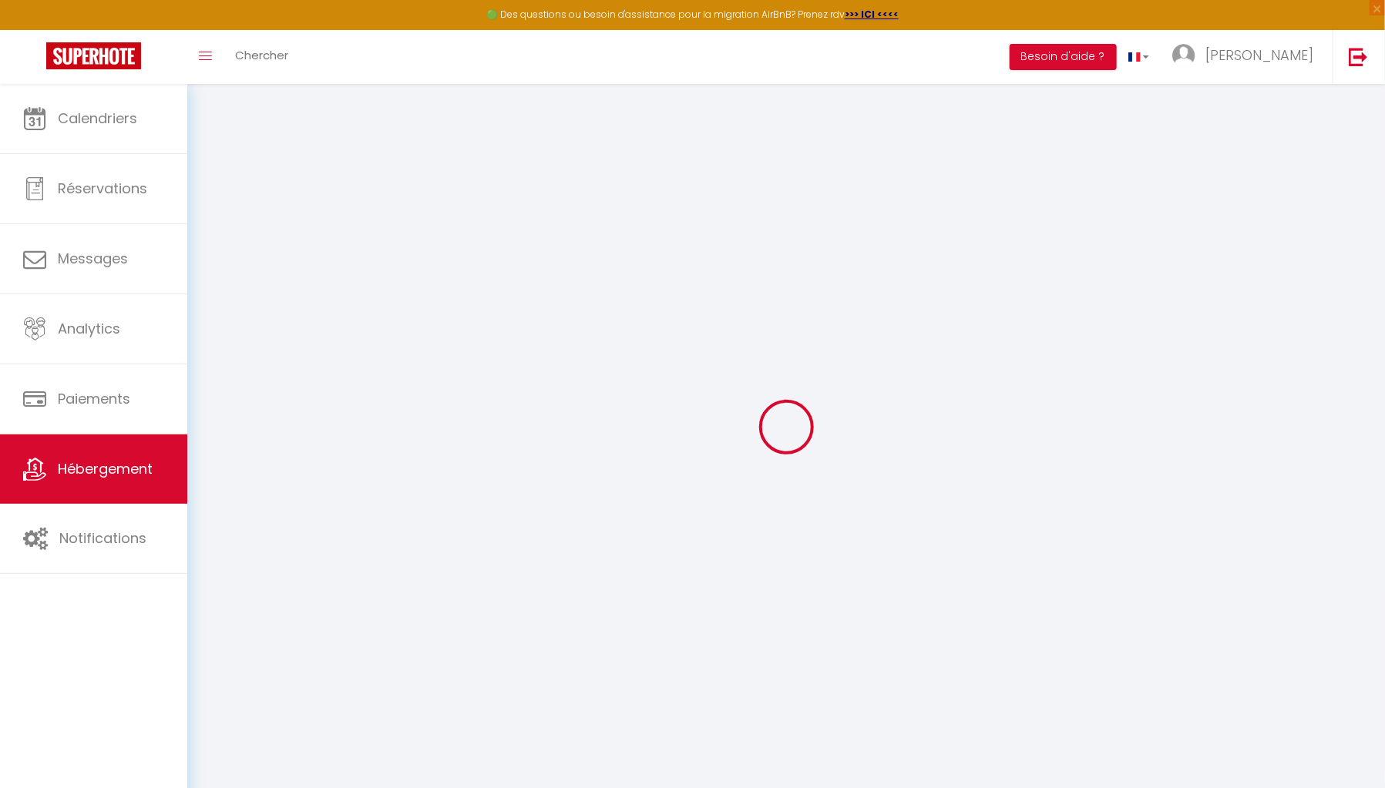
select select "1"
select select "EUR"
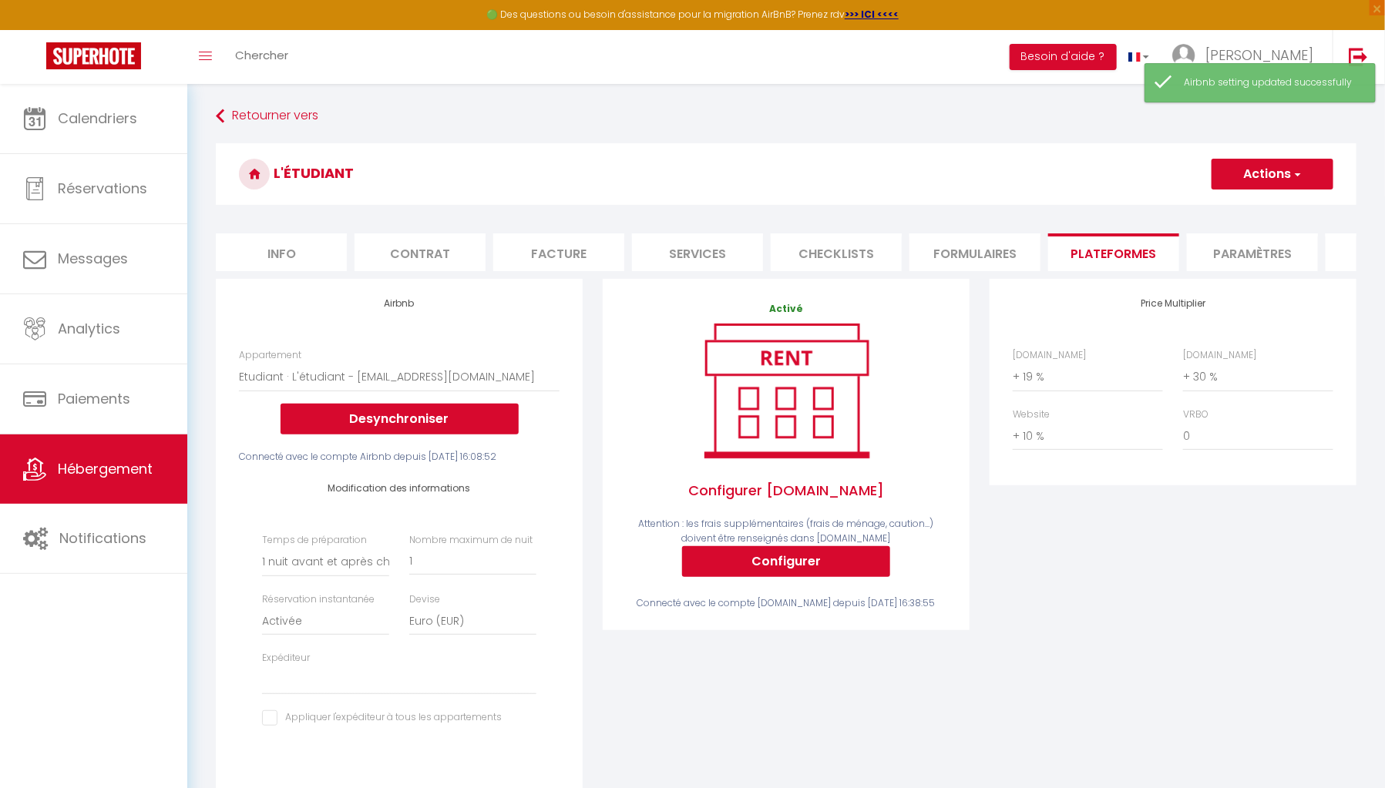
click at [398, 711] on div "Temps de préparation Aucun 1 nuit avant et après chaque réservation 2 nuits ava…" at bounding box center [399, 638] width 294 height 210
click at [420, 695] on select "noellie.binggeli@gmail.com romainjacotot@gmail.com Jpigeonnat@gmail.com Damien.…" at bounding box center [399, 680] width 274 height 29
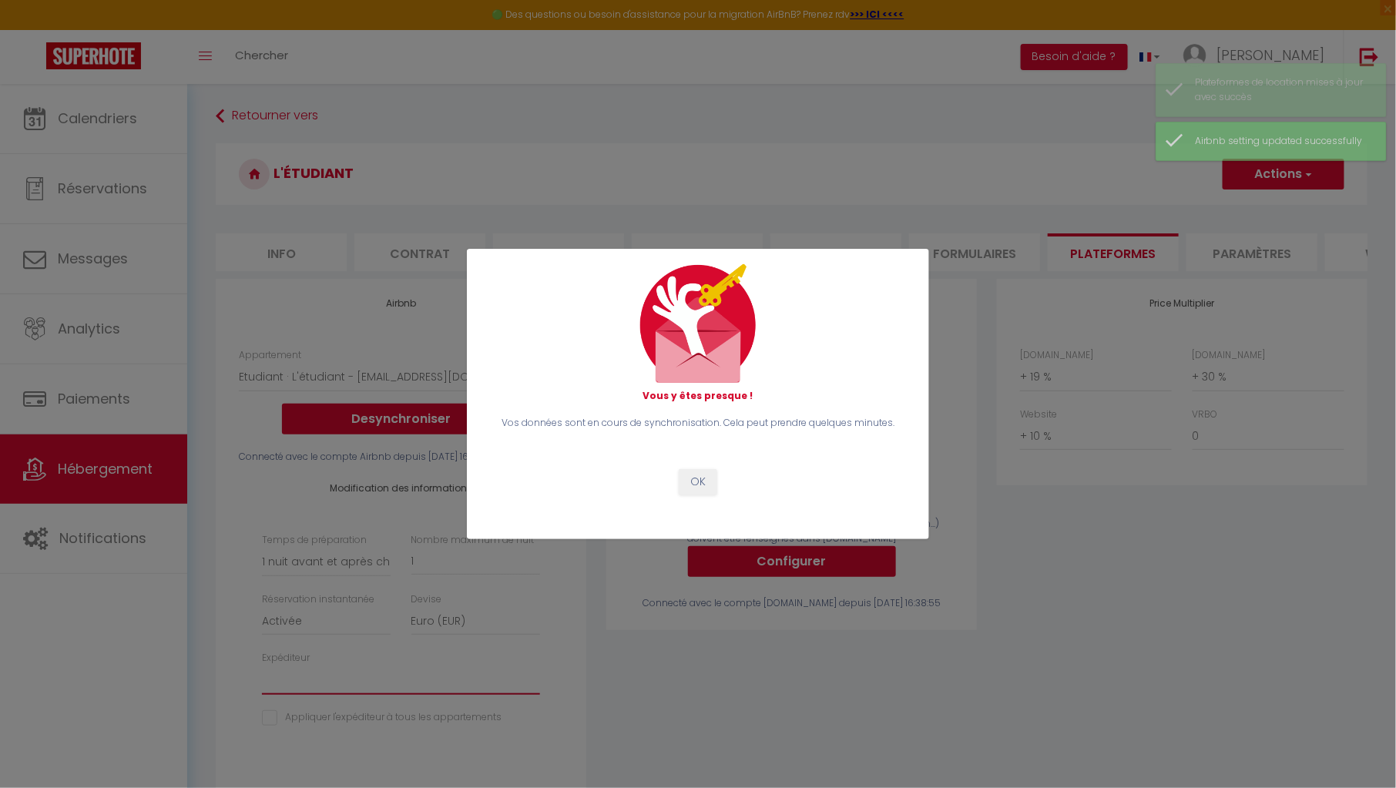
select select "16822"
click at [262, 677] on select "noellie.binggeli@gmail.com romainjacotot@gmail.com Jpigeonnat@gmail.com Damien.…" at bounding box center [401, 680] width 278 height 29
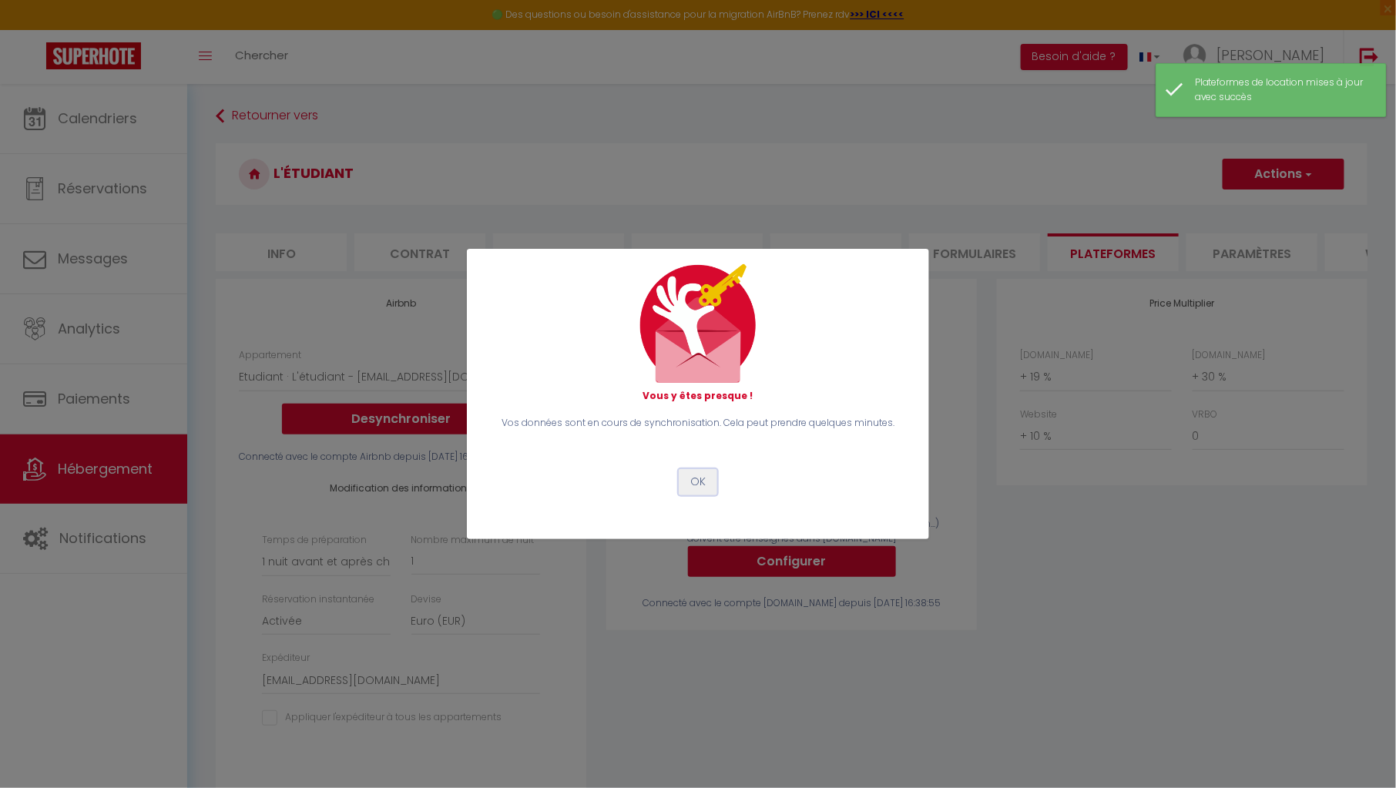
click at [710, 484] on button "OK" at bounding box center [698, 482] width 39 height 26
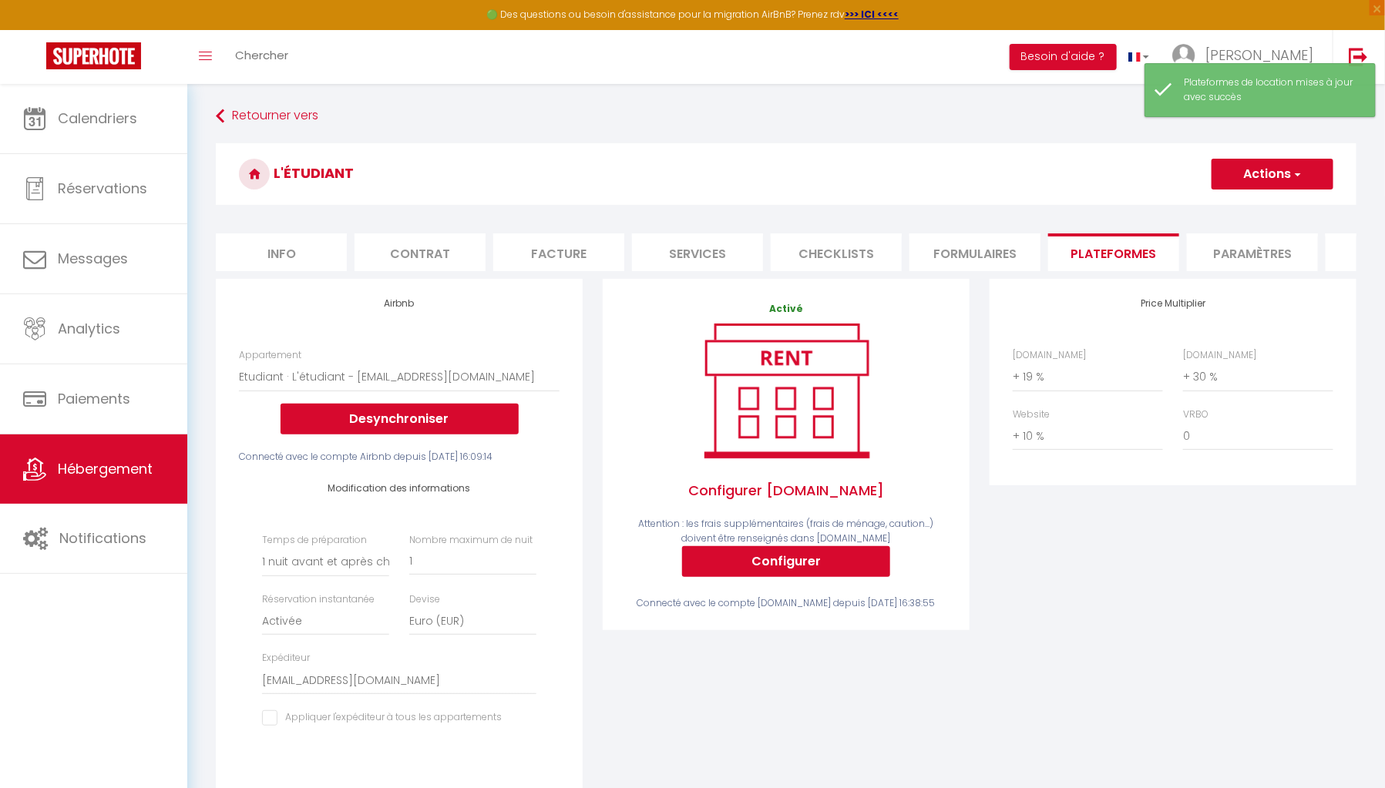
click at [1258, 186] on button "Actions" at bounding box center [1272, 174] width 122 height 31
click at [1248, 204] on link "Enregistrer" at bounding box center [1272, 208] width 122 height 20
select select "1"
select select "EUR"
select select "16822"
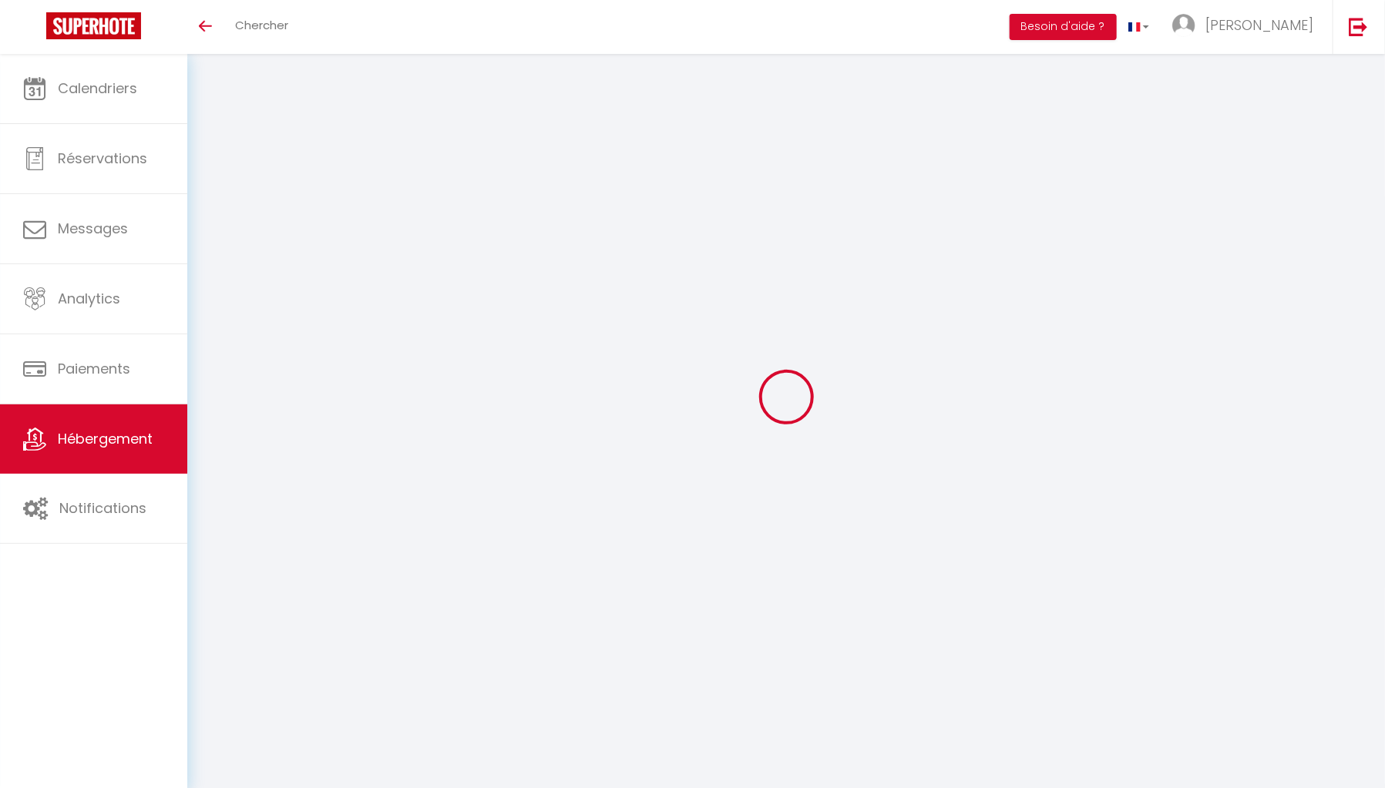
select select "+ 19 %"
select select "+ 30 %"
select select "+ 10 %"
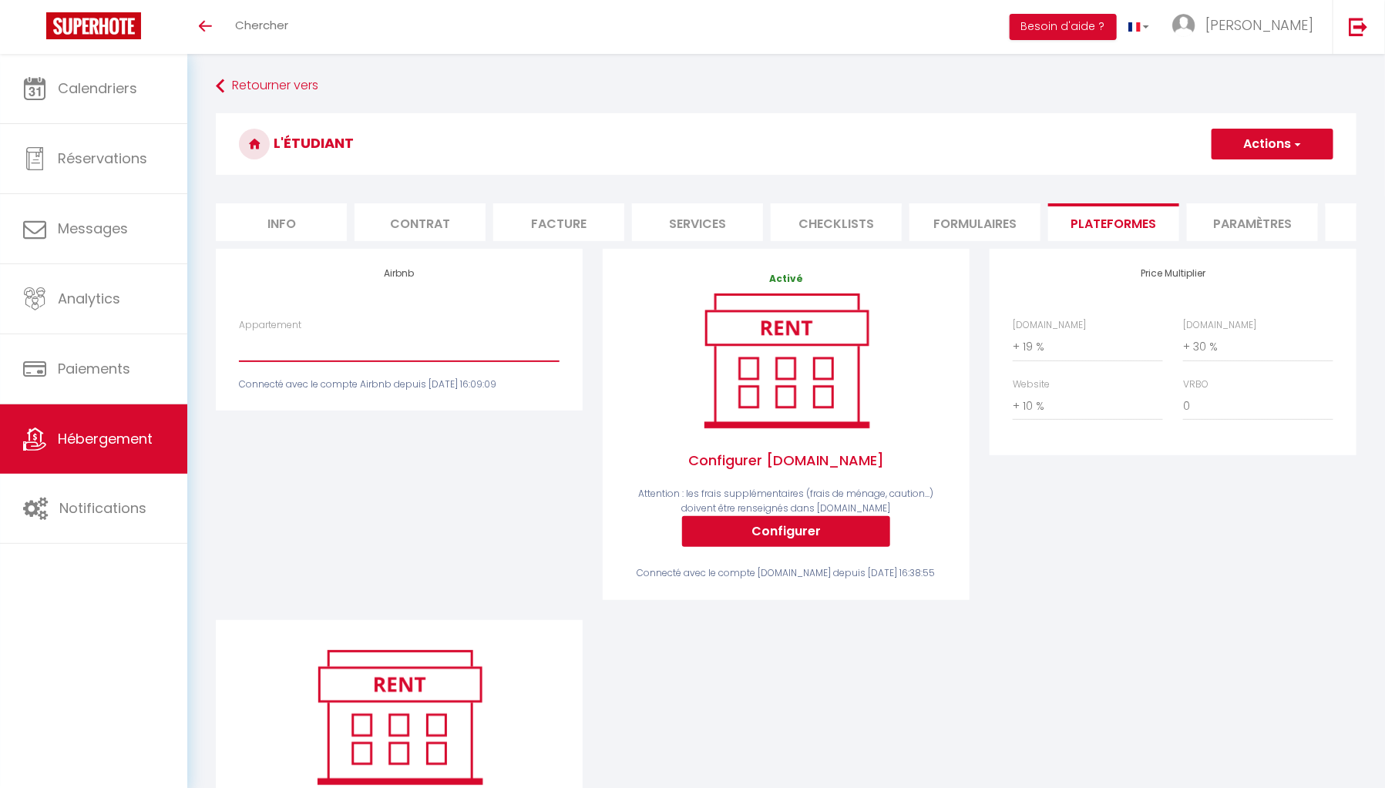
click at [453, 361] on select "Etudiant · L'étudiant - [EMAIL_ADDRESS][DOMAIN_NAME]" at bounding box center [399, 346] width 321 height 29
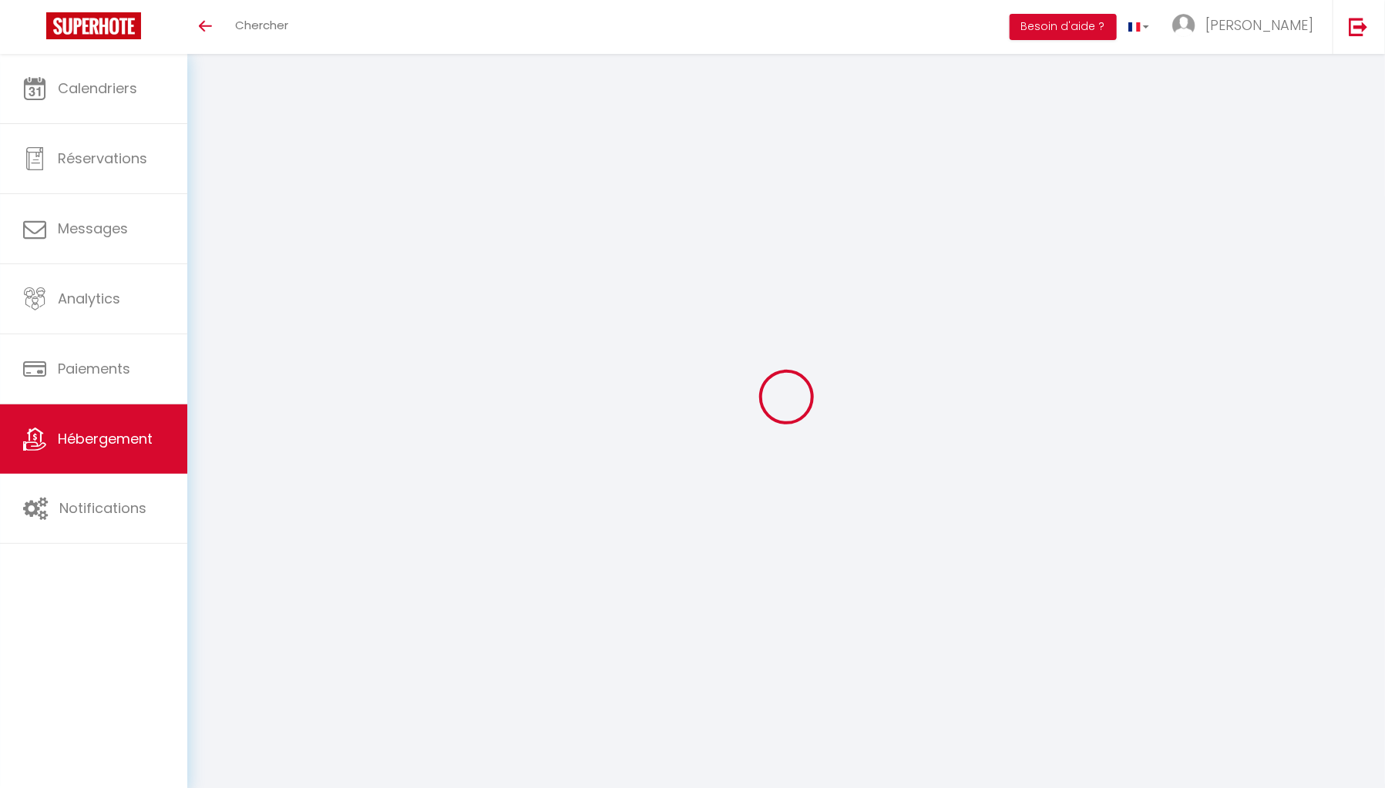
select select "+ 19 %"
select select "+ 30 %"
select select "+ 10 %"
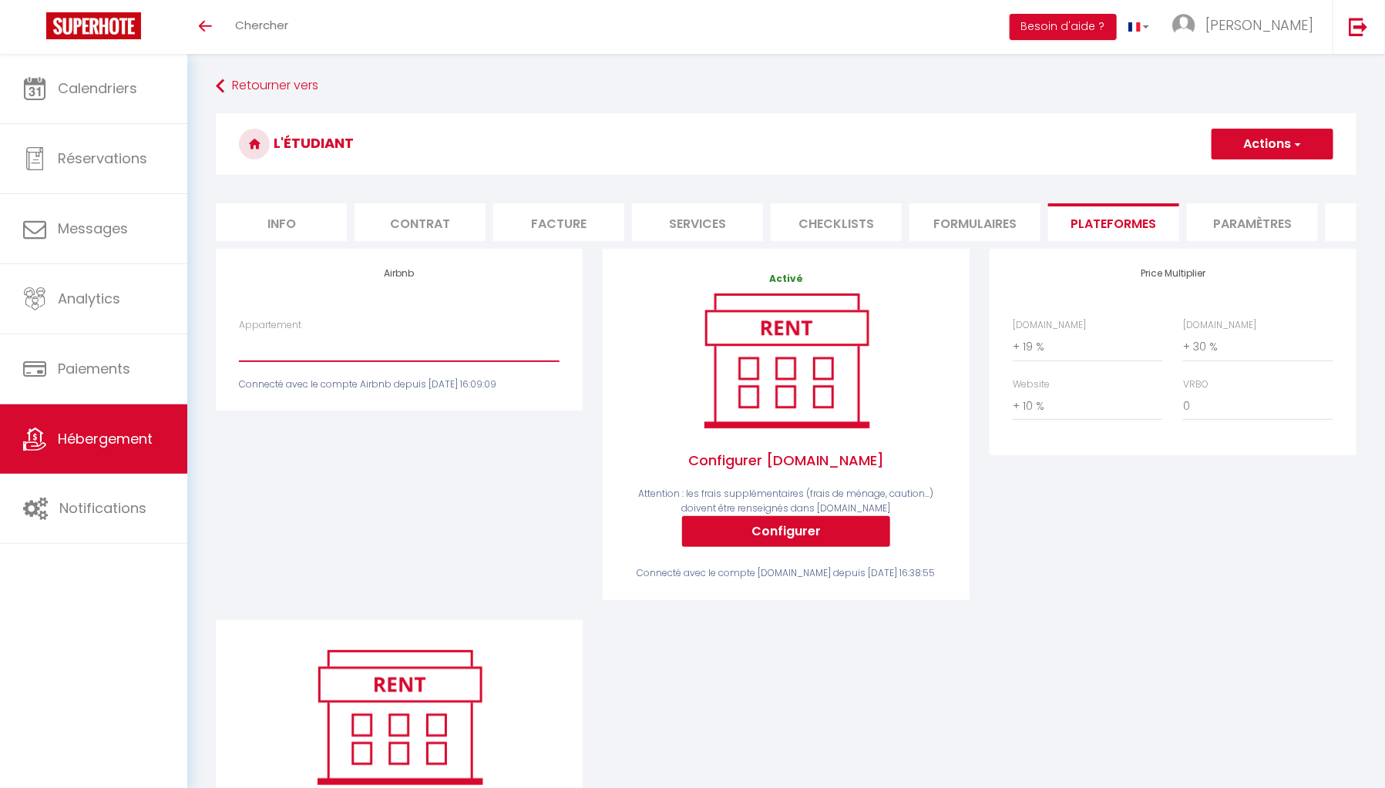
click at [489, 356] on select "Etudiant · L'étudiant - [EMAIL_ADDRESS][DOMAIN_NAME]" at bounding box center [399, 346] width 321 height 29
select select "16822-1086020989435789733"
click at [239, 343] on select "Etudiant · L'étudiant - [EMAIL_ADDRESS][DOMAIN_NAME]" at bounding box center [399, 346] width 321 height 29
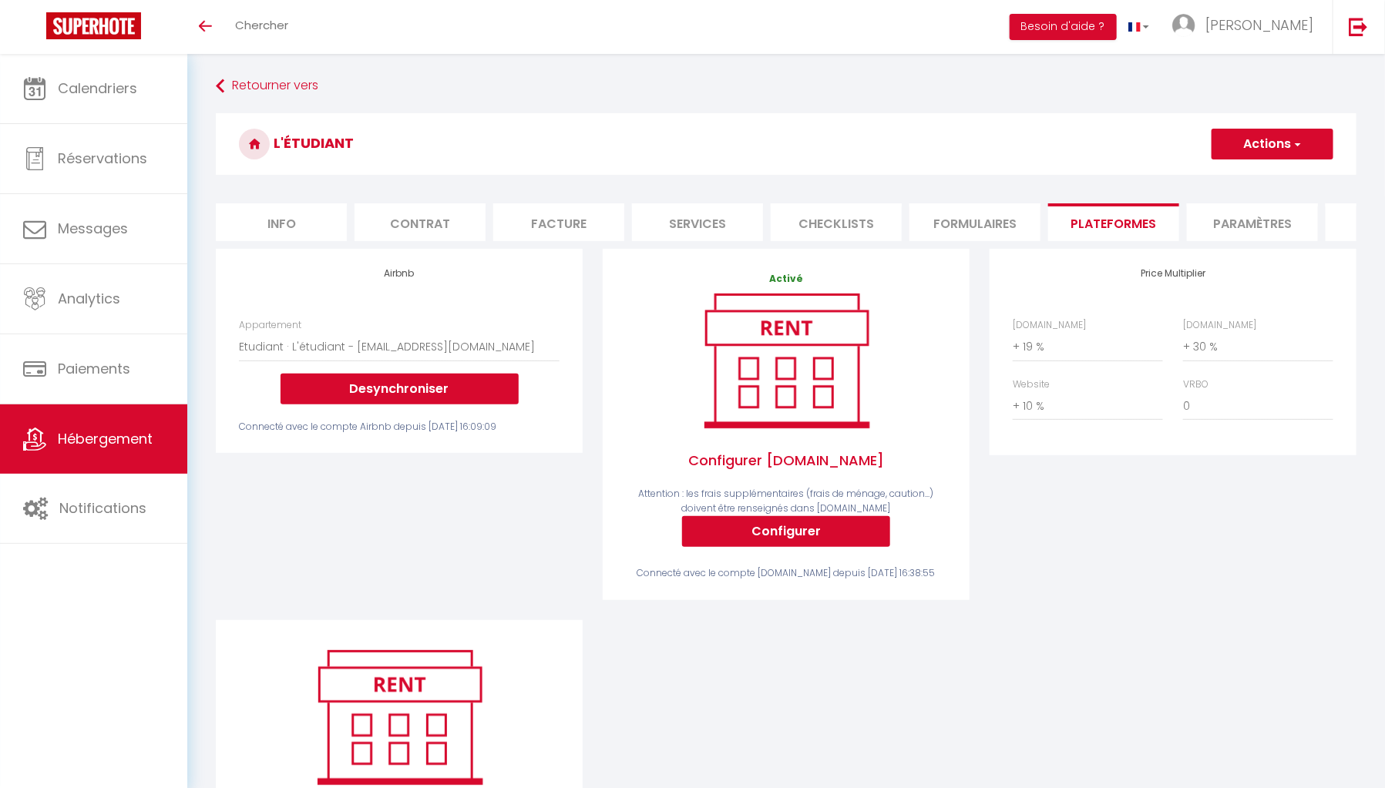
click at [1281, 143] on button "Actions" at bounding box center [1272, 144] width 122 height 31
click at [1252, 173] on link "Enregistrer" at bounding box center [1272, 178] width 122 height 20
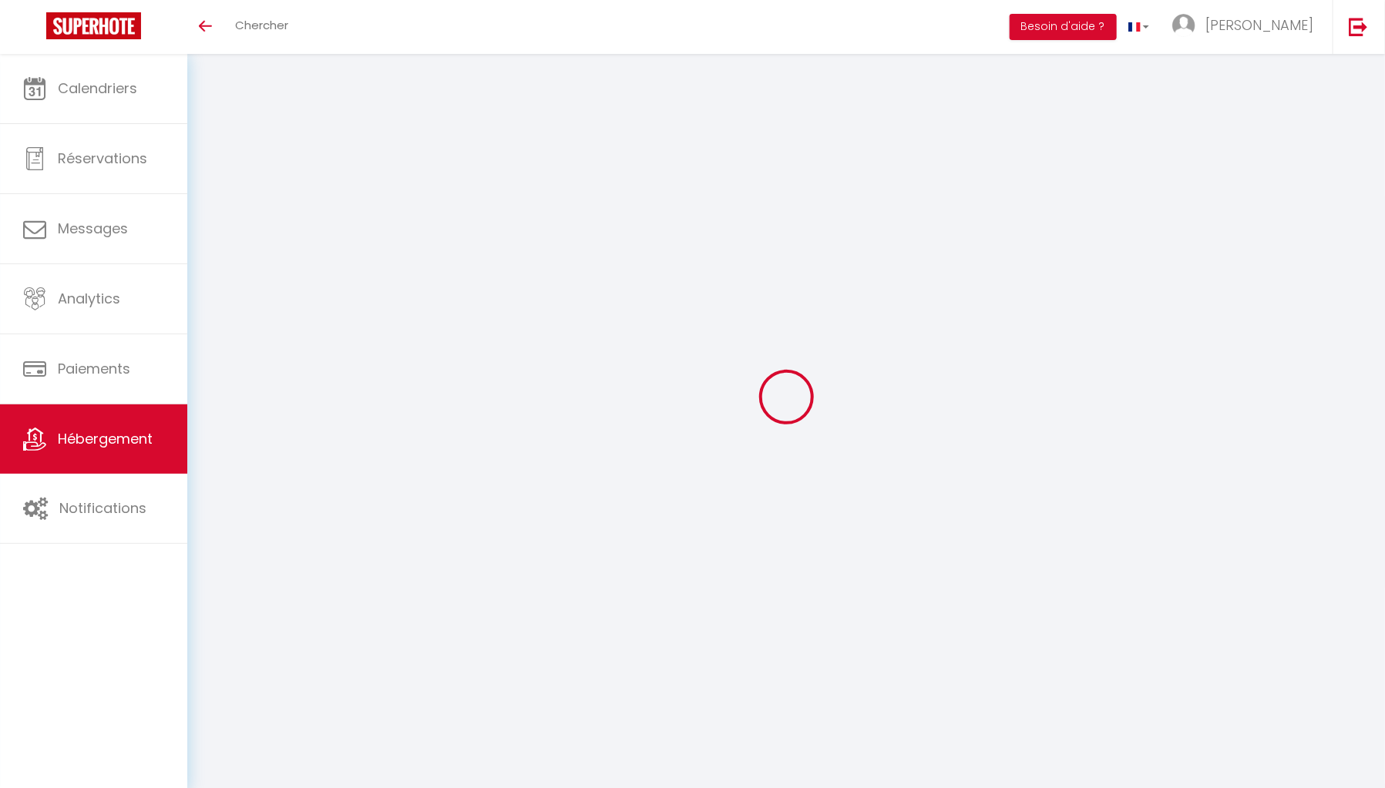
select select "16822-1086020989435789733"
select select "+ 19 %"
select select "+ 30 %"
select select "+ 10 %"
select select "1"
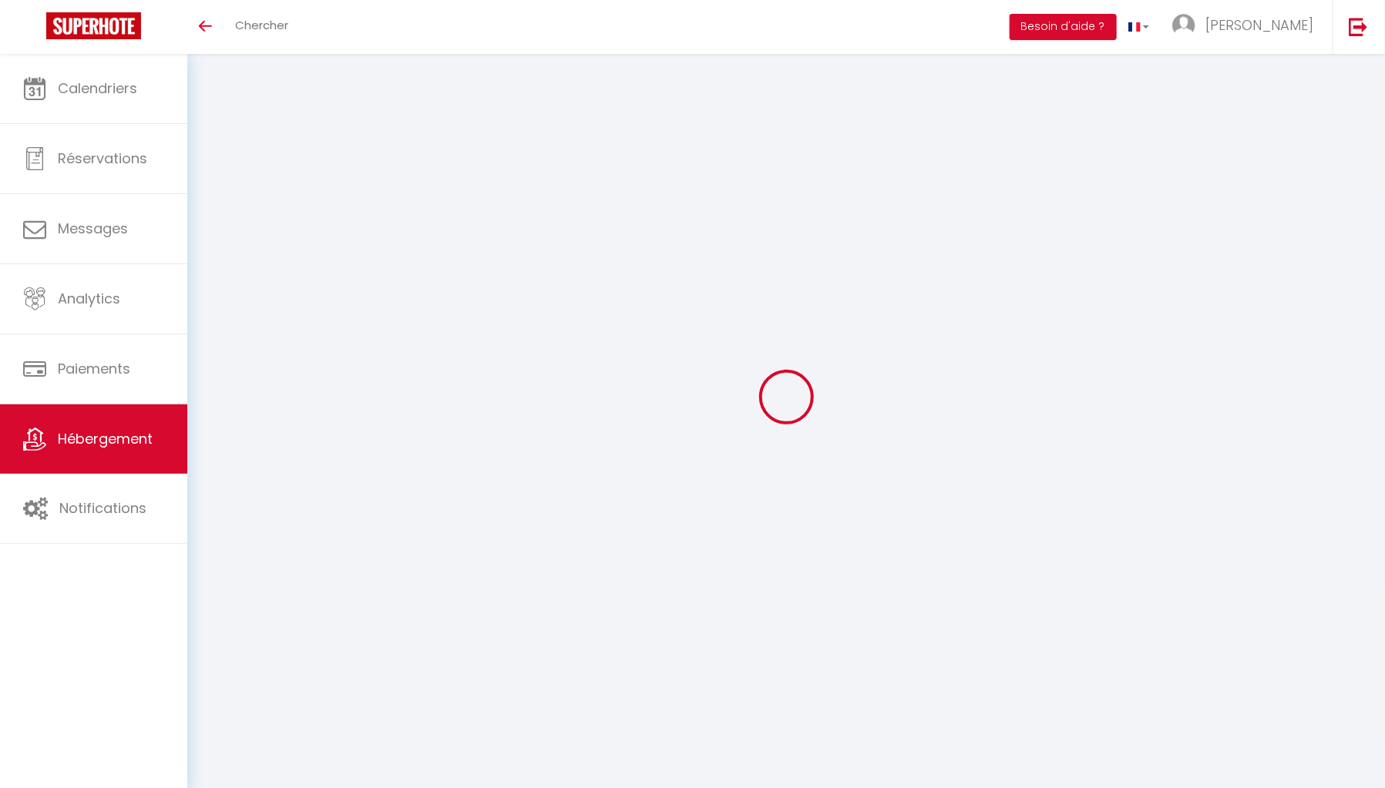
select select "EUR"
select select "16822"
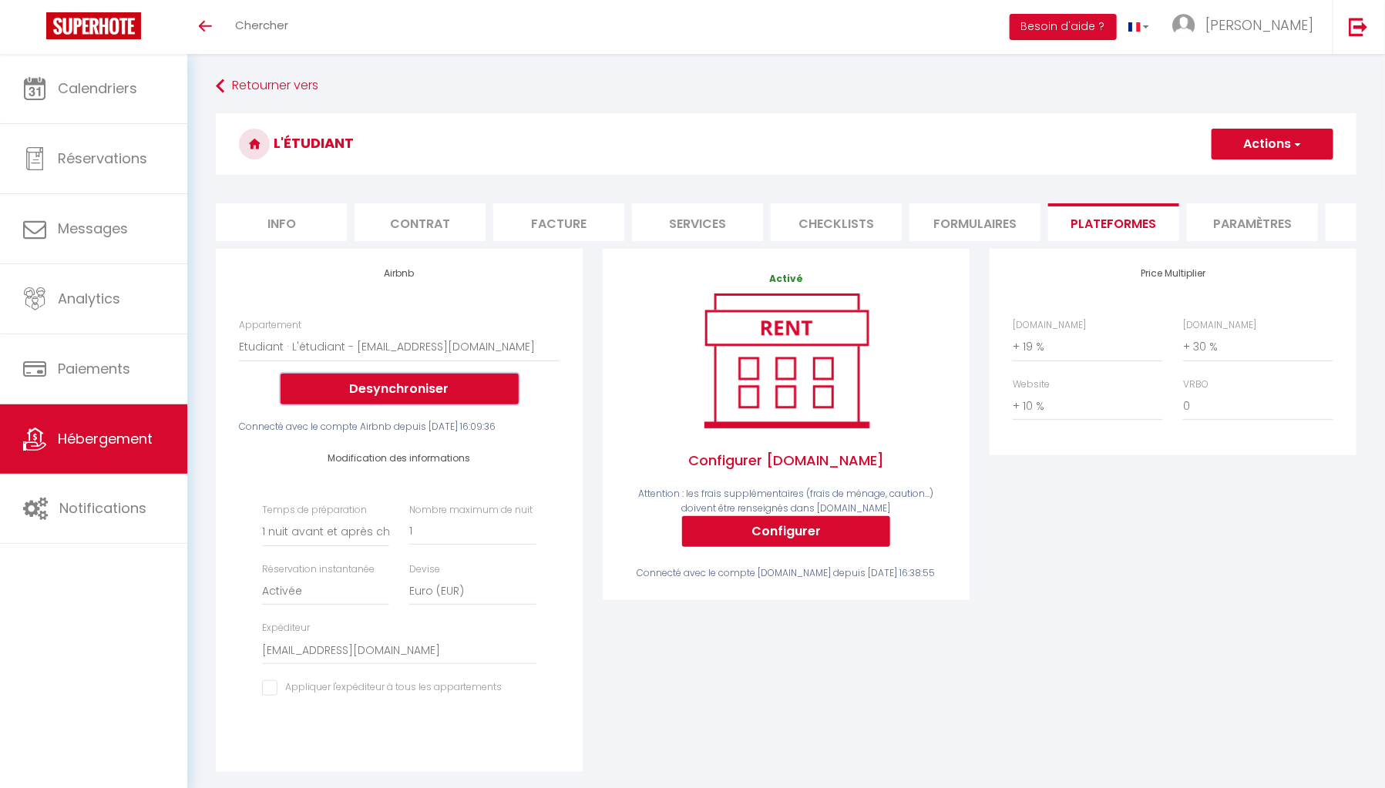
click at [397, 405] on button "Desynchroniser" at bounding box center [399, 389] width 238 height 31
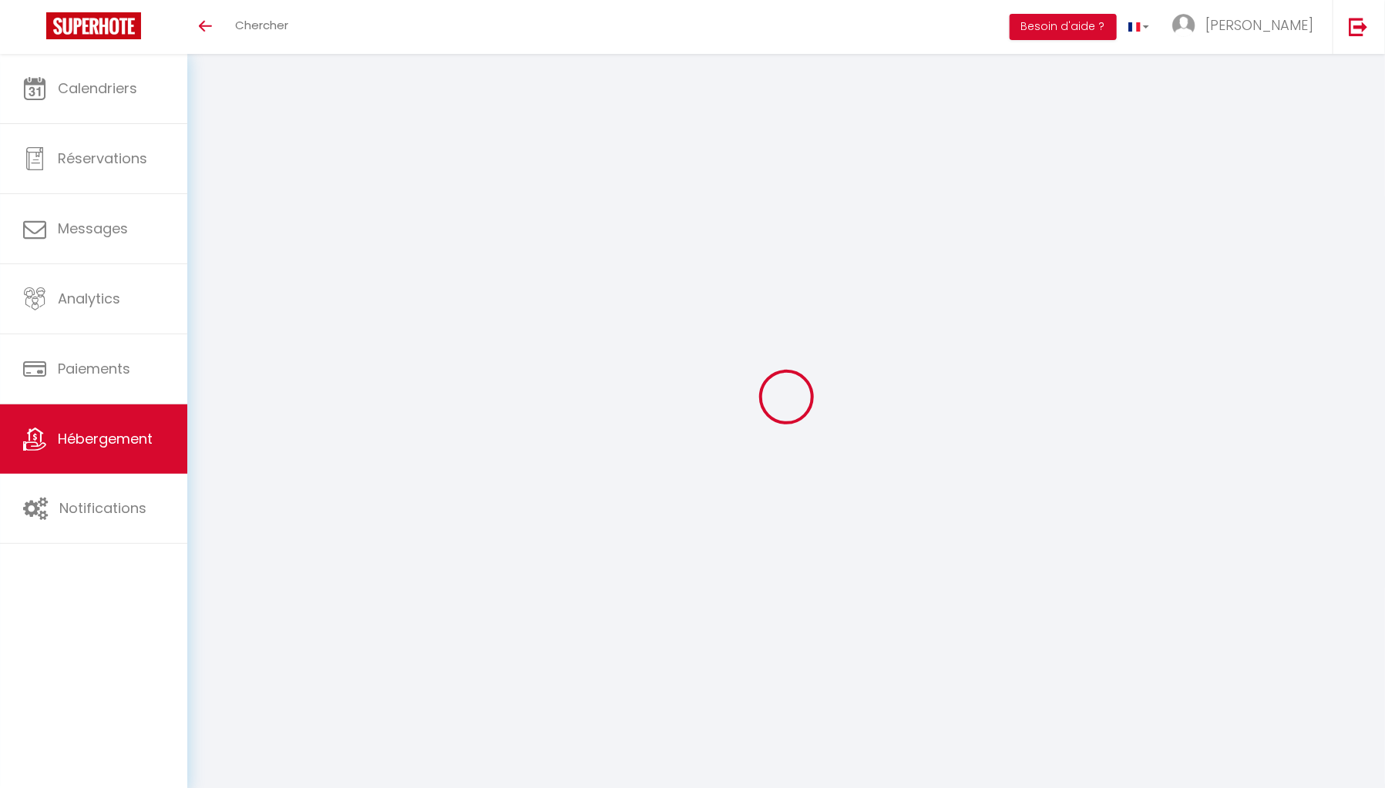
select select "+ 19 %"
select select "+ 30 %"
select select "+ 10 %"
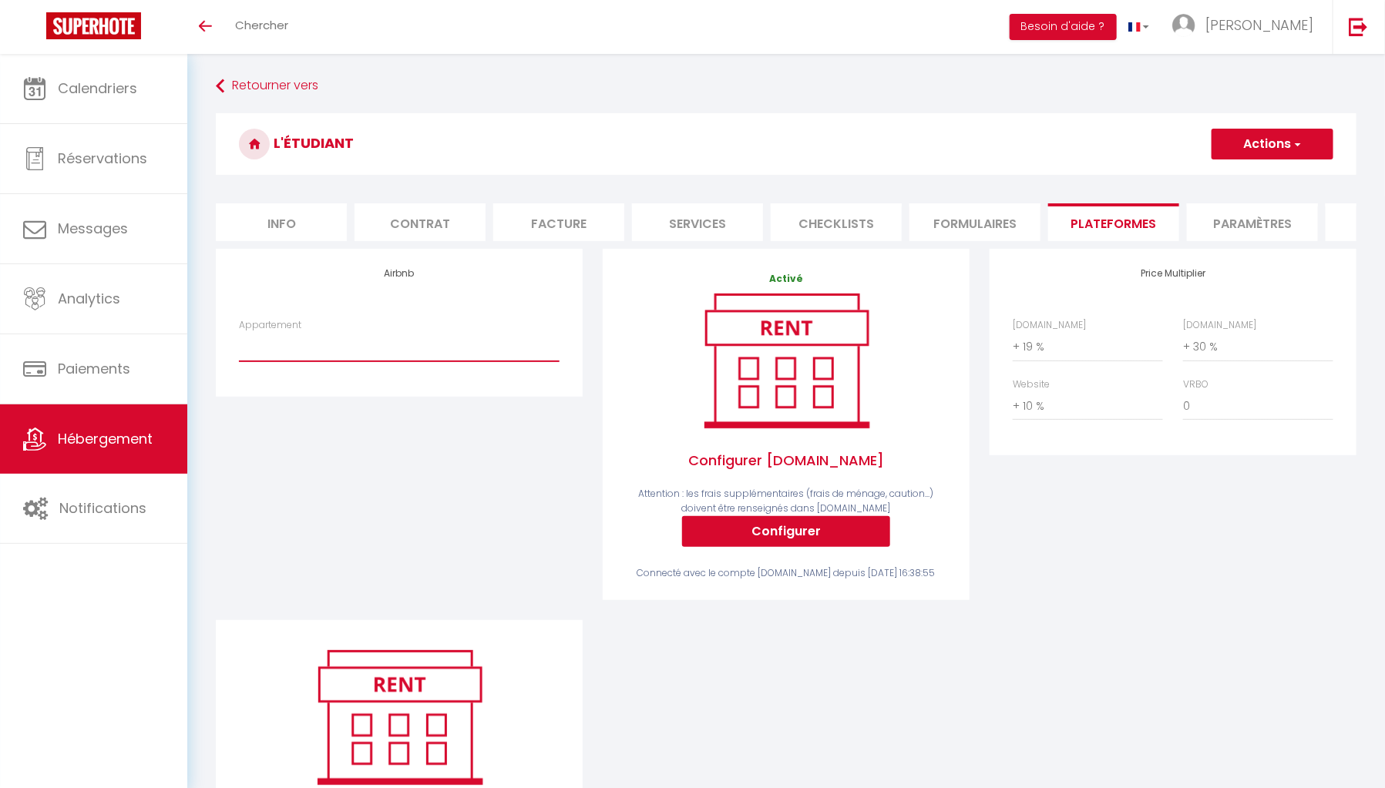
click at [414, 356] on select "Etudiant · L'étudiant - [EMAIL_ADDRESS][DOMAIN_NAME]" at bounding box center [399, 346] width 321 height 29
select select "16822-1086020989435789733"
click at [239, 343] on select "Etudiant · L'étudiant - [EMAIL_ADDRESS][DOMAIN_NAME]" at bounding box center [399, 346] width 321 height 29
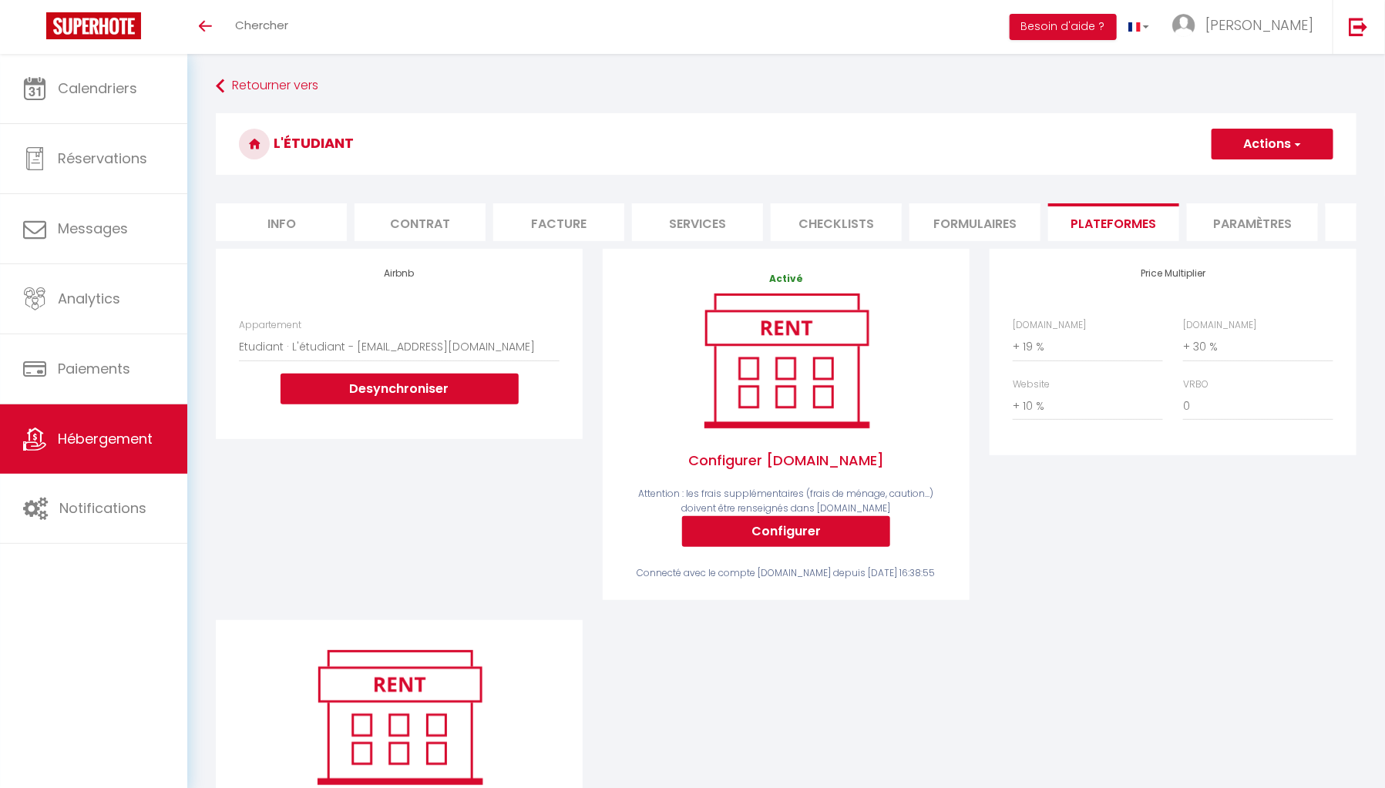
click at [1260, 156] on button "Actions" at bounding box center [1272, 144] width 122 height 31
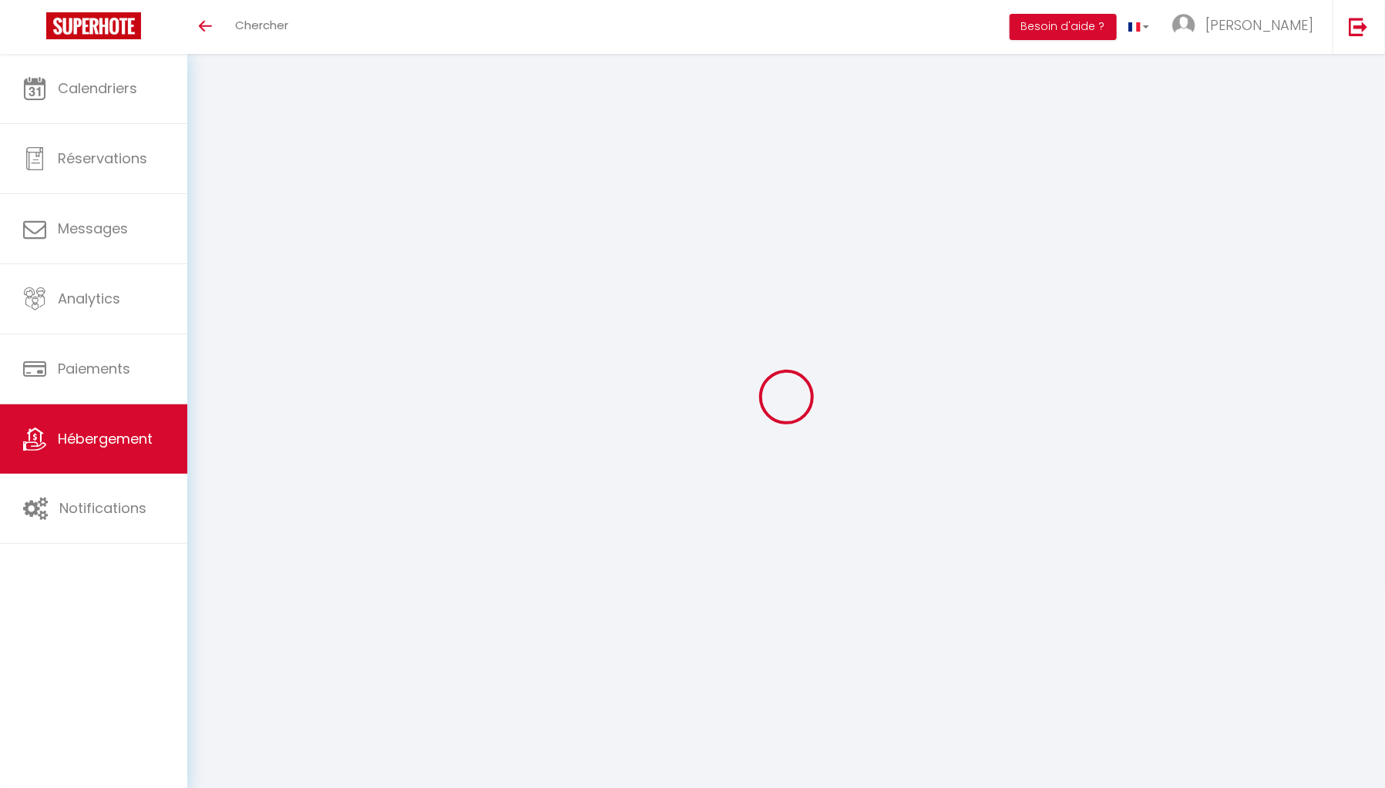
select select "+ 19 %"
select select "+ 30 %"
select select "+ 10 %"
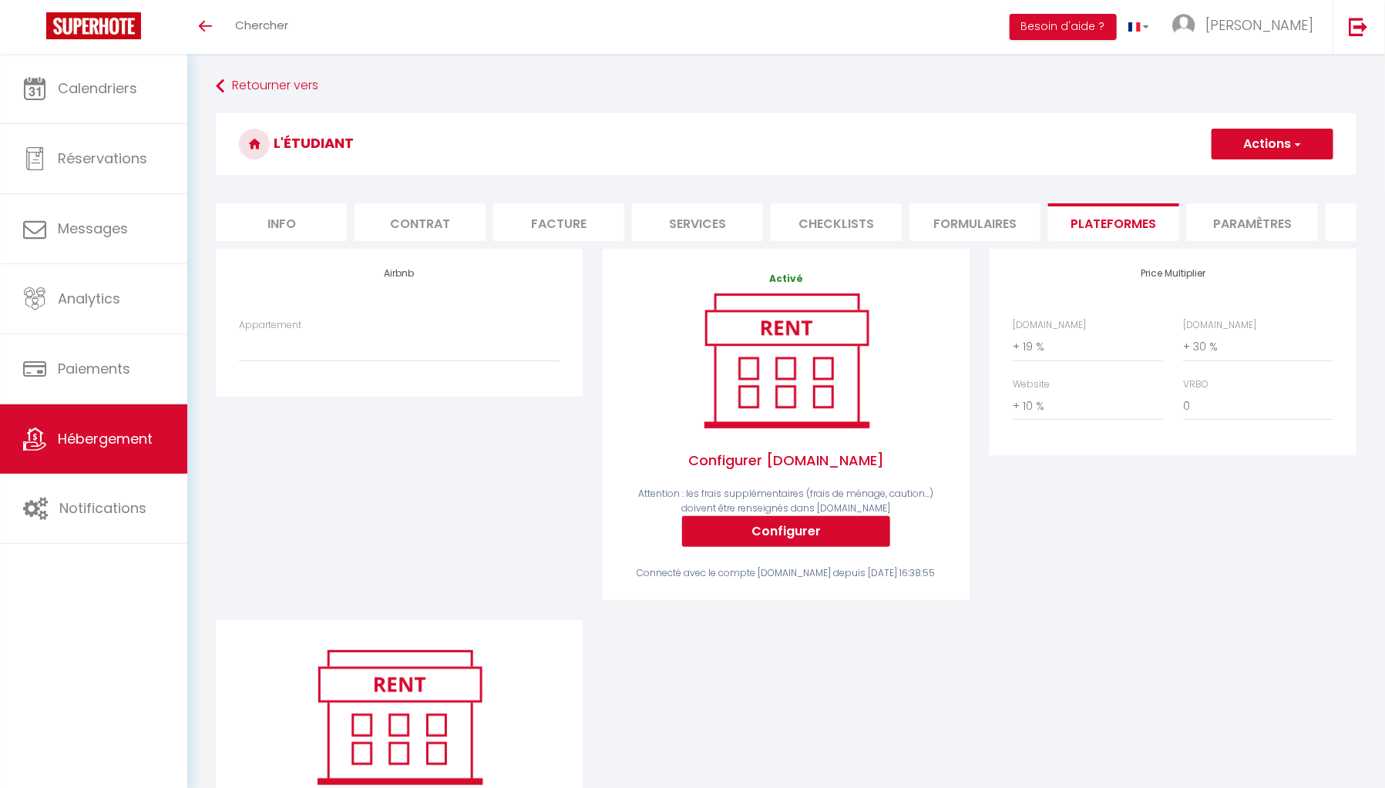
click at [452, 341] on div "Appartement Etudiant · L'étudiant - [EMAIL_ADDRESS][DOMAIN_NAME]" at bounding box center [399, 340] width 321 height 44
click at [434, 361] on select "Etudiant · L'étudiant - [EMAIL_ADDRESS][DOMAIN_NAME]" at bounding box center [399, 346] width 321 height 29
select select "16822-1086020989435789733"
click at [239, 343] on select "Etudiant · L'étudiant - [EMAIL_ADDRESS][DOMAIN_NAME]" at bounding box center [399, 346] width 321 height 29
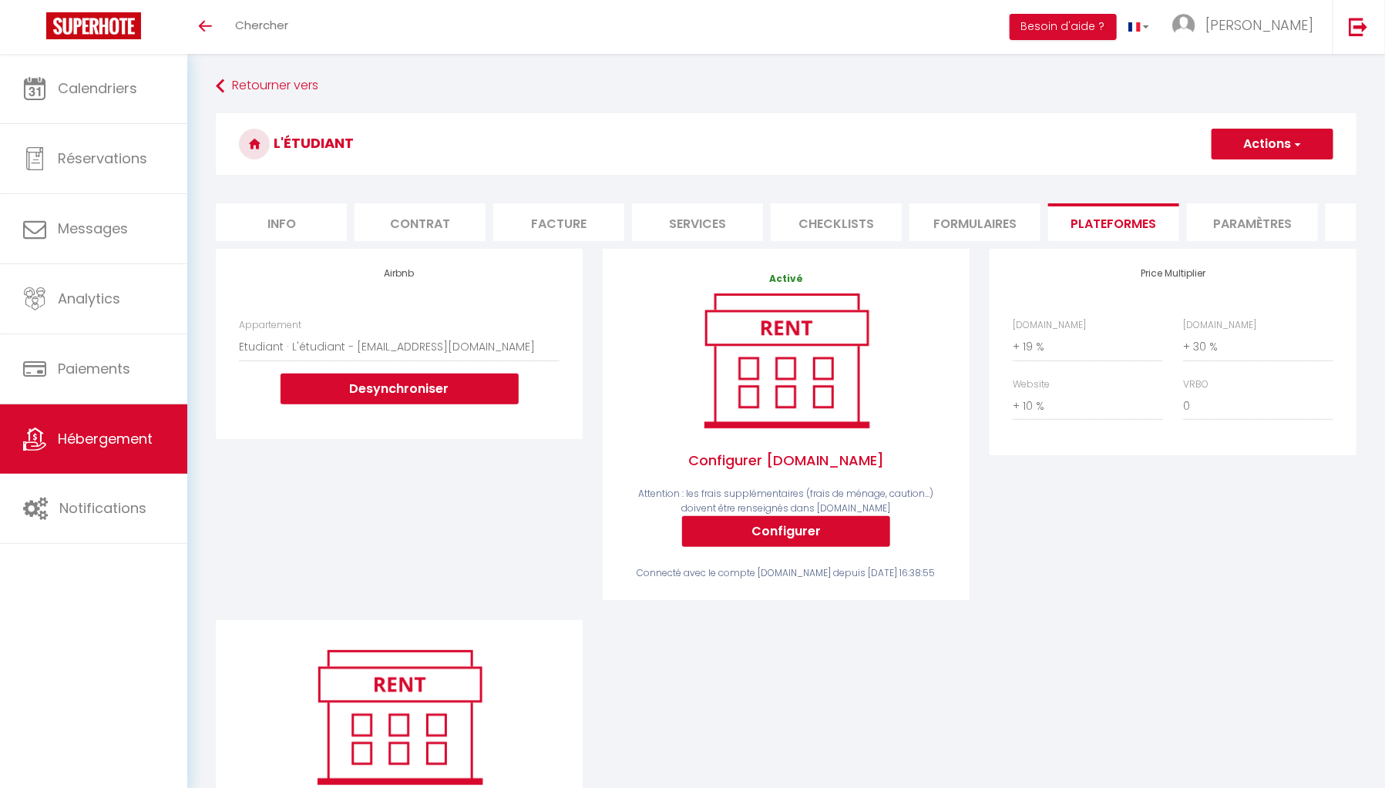
click at [1312, 146] on button "Actions" at bounding box center [1272, 144] width 122 height 31
click at [1241, 180] on link "Enregistrer" at bounding box center [1272, 178] width 122 height 20
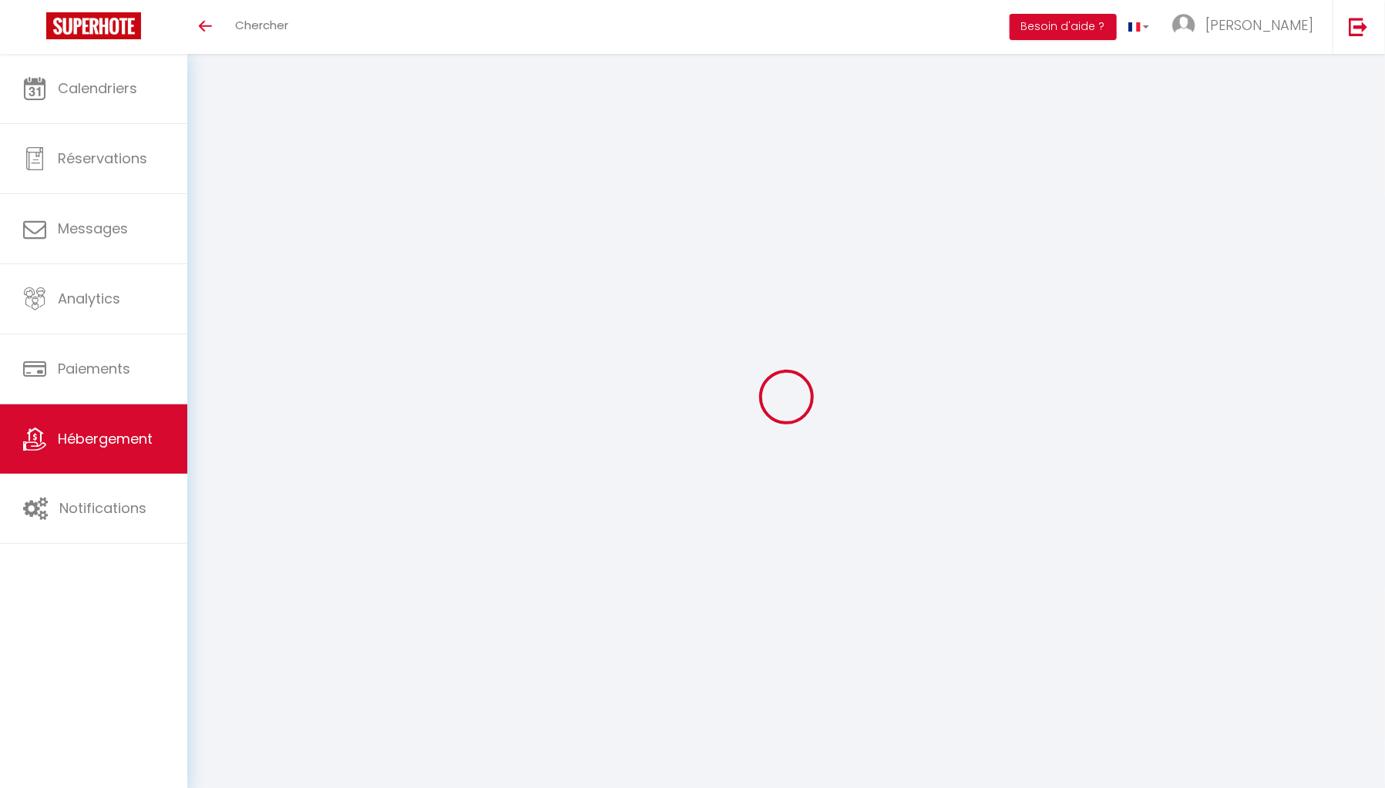
select select "+ 19 %"
select select "+ 30 %"
select select "+ 10 %"
select select "16822-1086020989435789733"
select select "1"
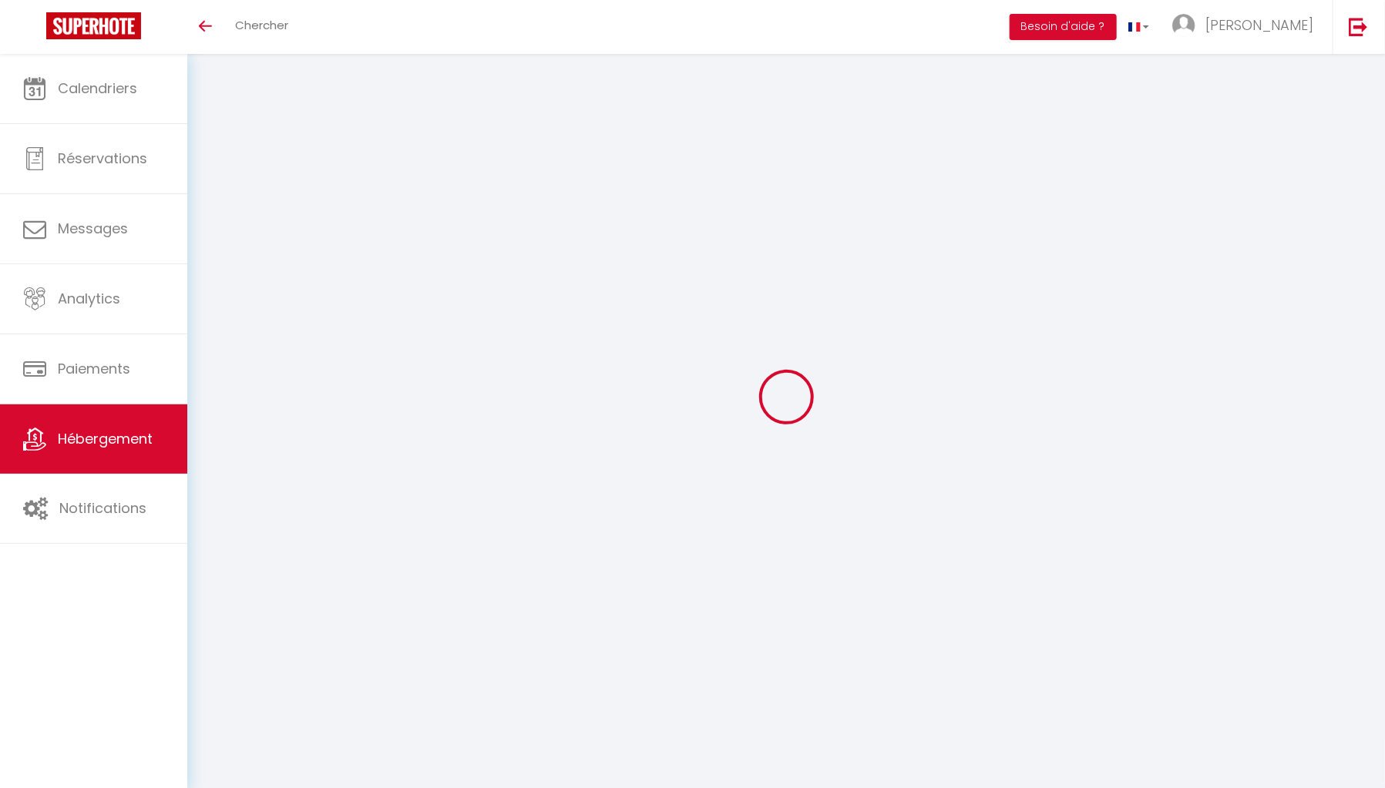
select select "EUR"
select select "16822"
select select "+ 19 %"
select select "+ 30 %"
select select "+ 10 %"
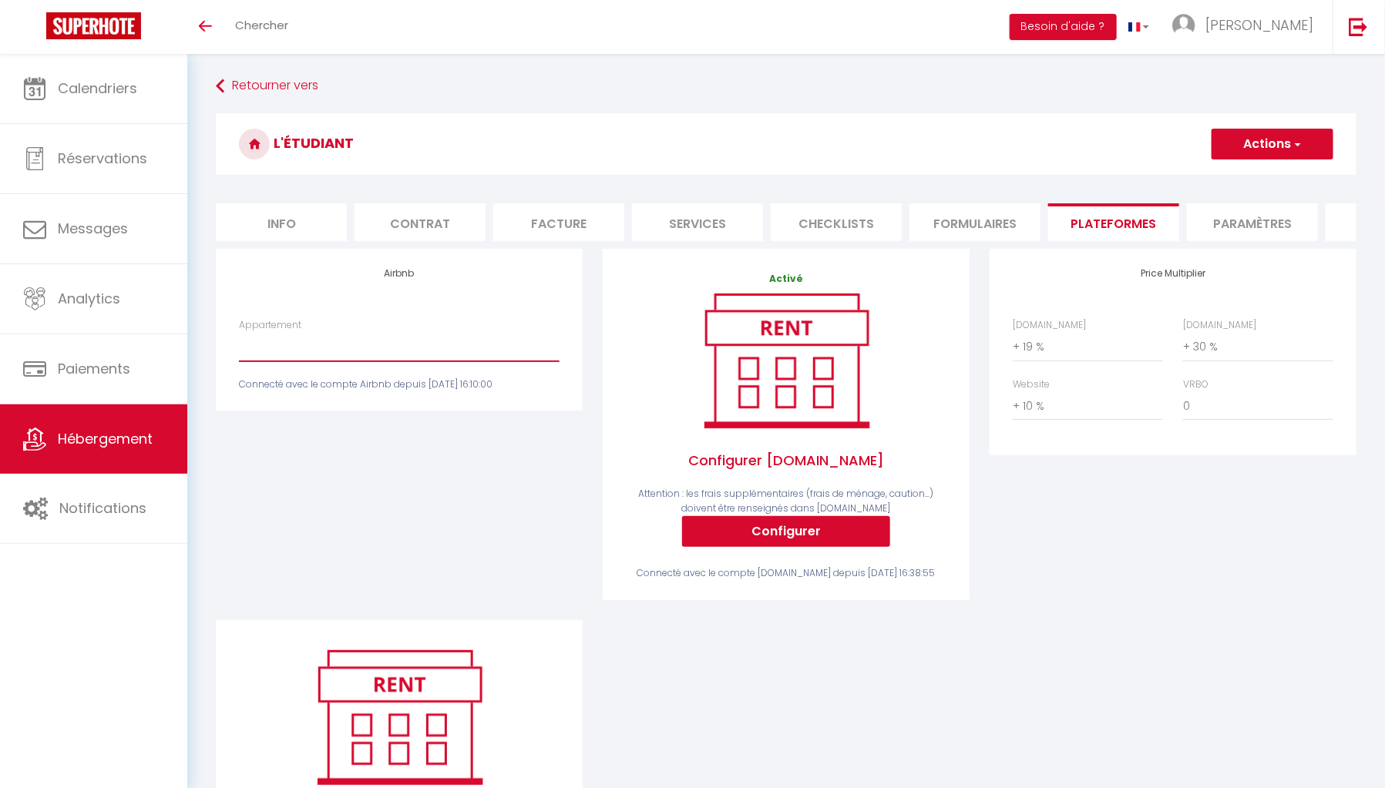
click at [440, 361] on select "Etudiant · L'étudiant - [EMAIL_ADDRESS][DOMAIN_NAME]" at bounding box center [399, 346] width 321 height 29
select select "16822-1086020989435789733"
click at [239, 343] on select "Etudiant · L'étudiant - [EMAIL_ADDRESS][DOMAIN_NAME]" at bounding box center [399, 346] width 321 height 29
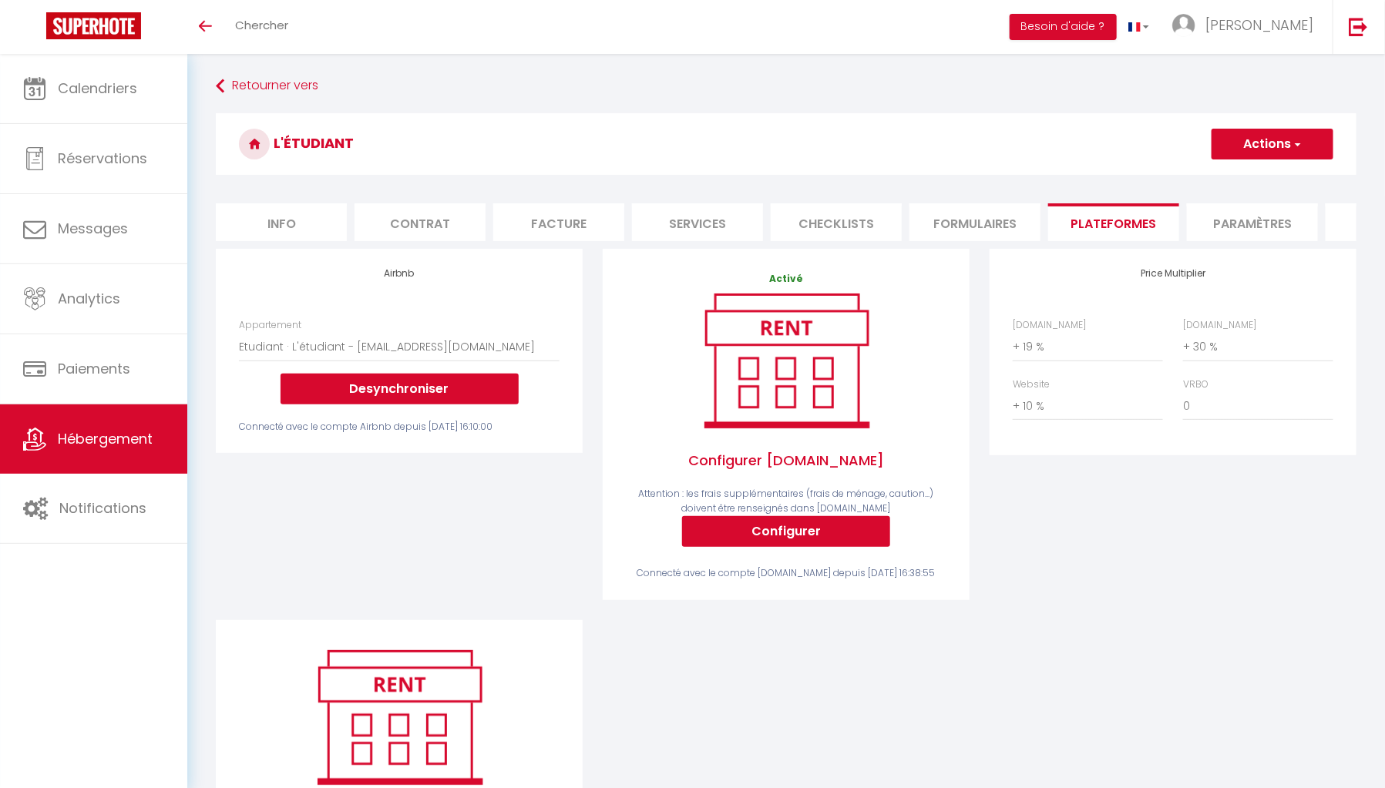
click at [1280, 148] on button "Actions" at bounding box center [1272, 144] width 122 height 31
click at [1229, 183] on link "Enregistrer" at bounding box center [1272, 178] width 122 height 20
click at [421, 417] on div "Appartement Etudiant · L'étudiant - [EMAIL_ADDRESS][DOMAIN_NAME] Desynchroniser…" at bounding box center [399, 376] width 341 height 116
click at [457, 400] on button "Desynchroniser" at bounding box center [399, 389] width 238 height 31
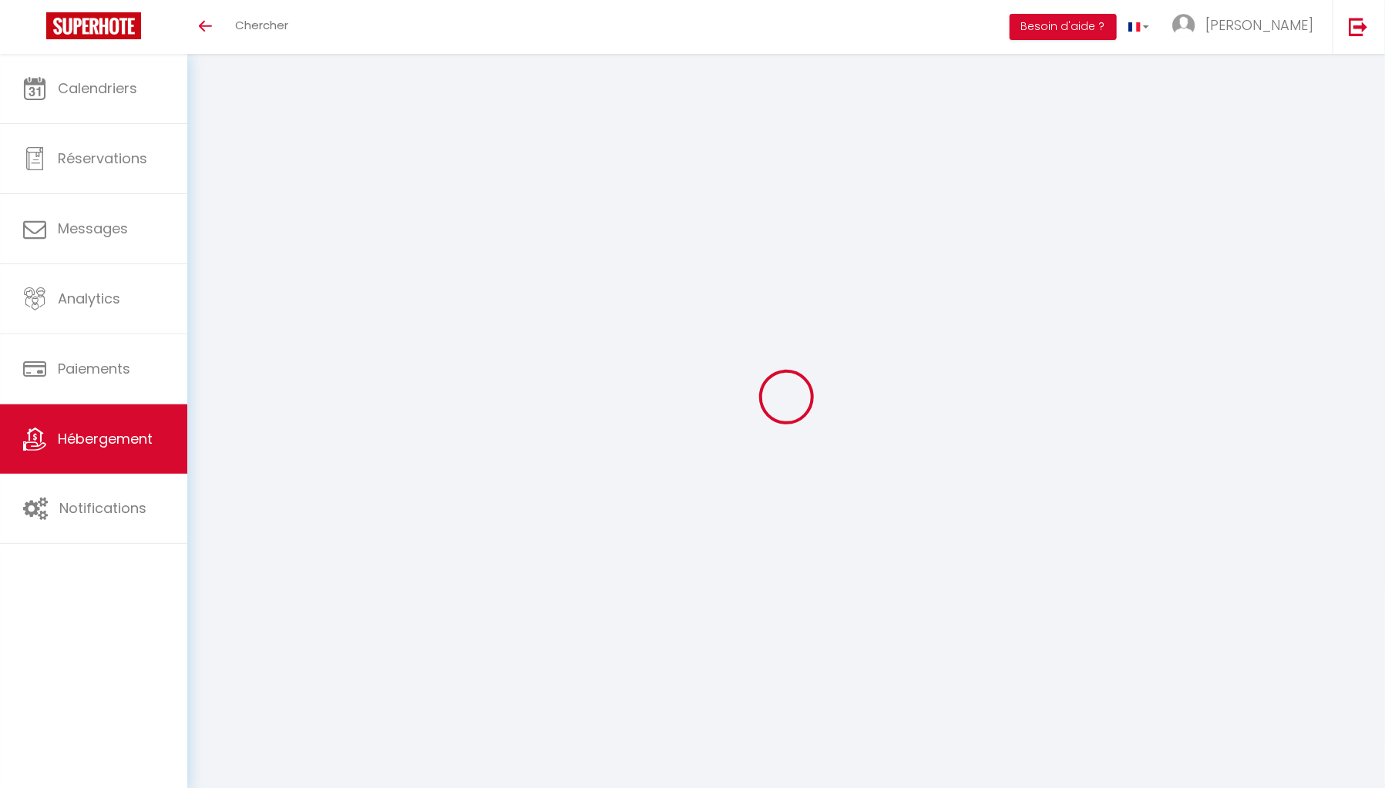
select select "+ 19 %"
select select "+ 30 %"
select select "+ 10 %"
click at [1288, 49] on link "[PERSON_NAME]" at bounding box center [1247, 27] width 172 height 54
click at [865, 43] on div "Toggle menubar Chercher BUTTON Besoin d'aide ? Noëllie Paramètres Équipe" at bounding box center [742, 27] width 1261 height 54
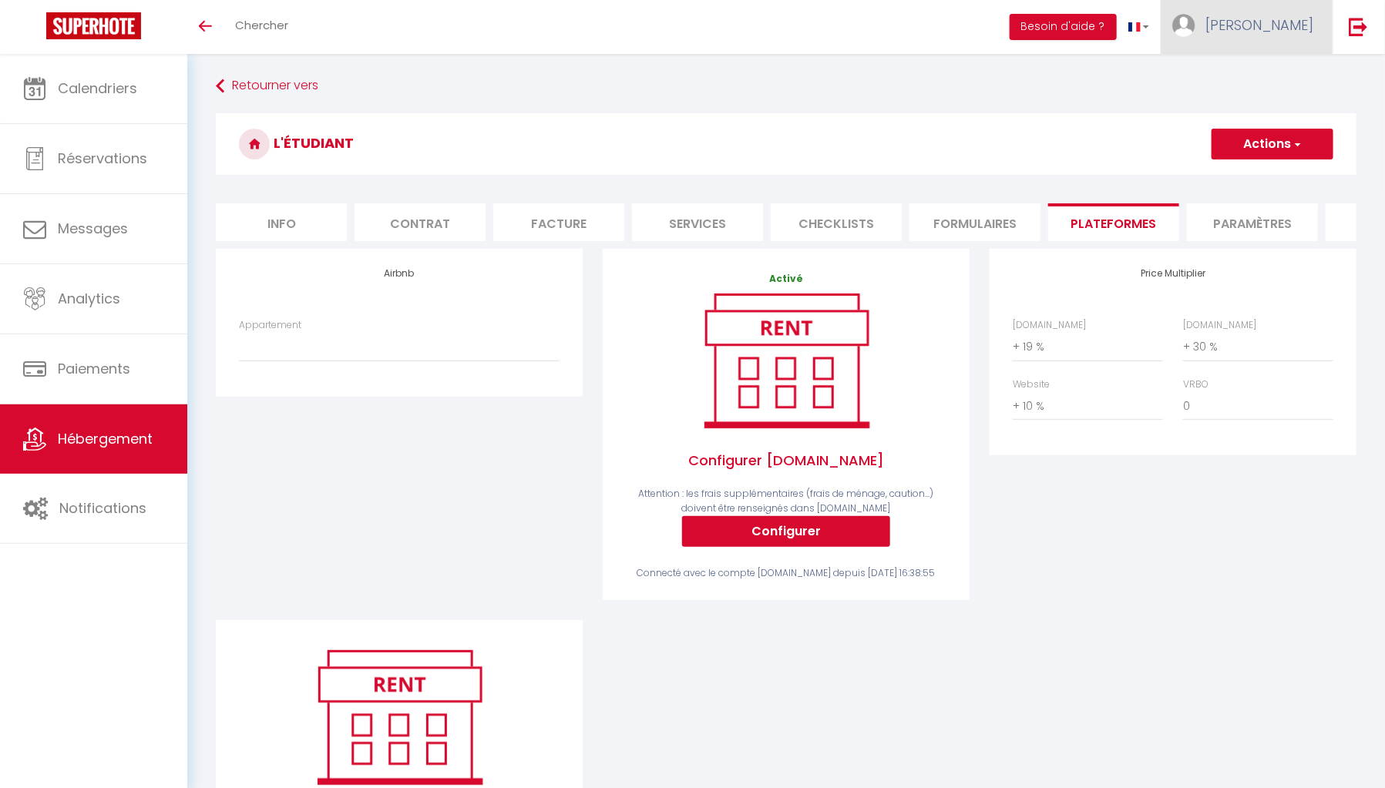
click at [1277, 42] on link "[PERSON_NAME]" at bounding box center [1247, 27] width 172 height 54
click at [1274, 66] on link "Paramètres" at bounding box center [1271, 77] width 114 height 26
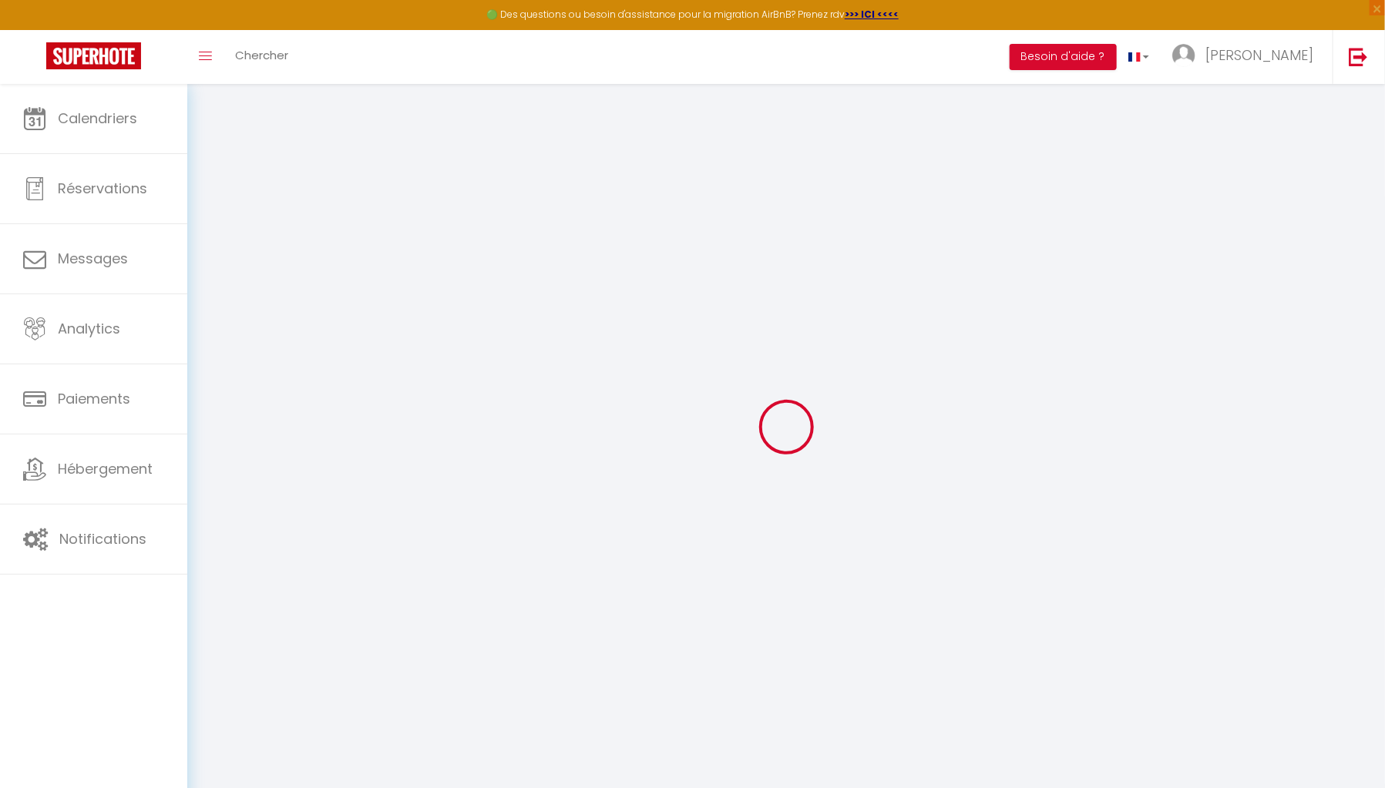
type input "WsaE8QMKusJfjkogU0Gob5mN1"
type input "ZgGVlytT3qAAr7Ms7vmonOwIA"
type input "https://app.superhote.com/#/get-available-rentals/ZgGVlytT3qAAr7Ms7vmonOwIA"
select select "fr"
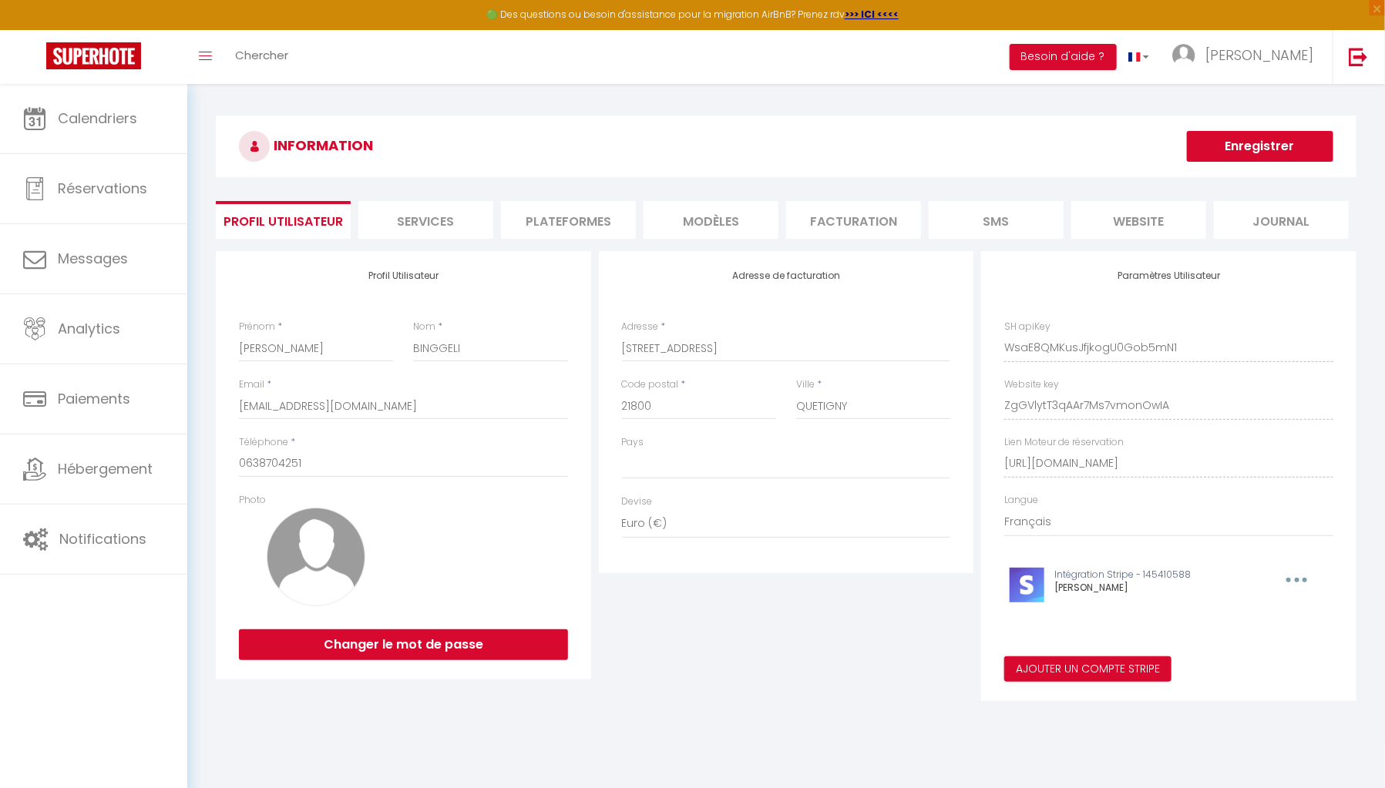
click at [573, 233] on li "Plateformes" at bounding box center [568, 220] width 135 height 38
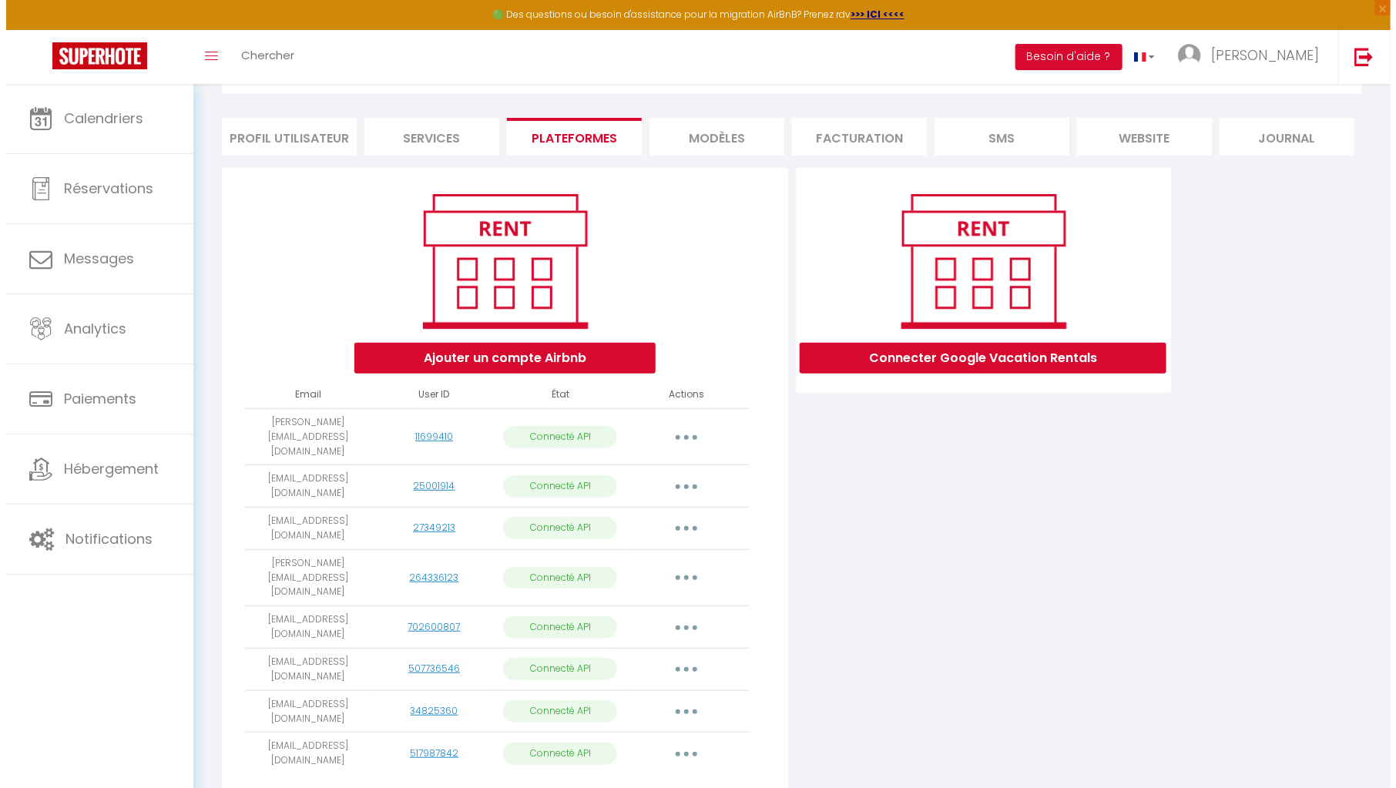
scroll to position [115, 0]
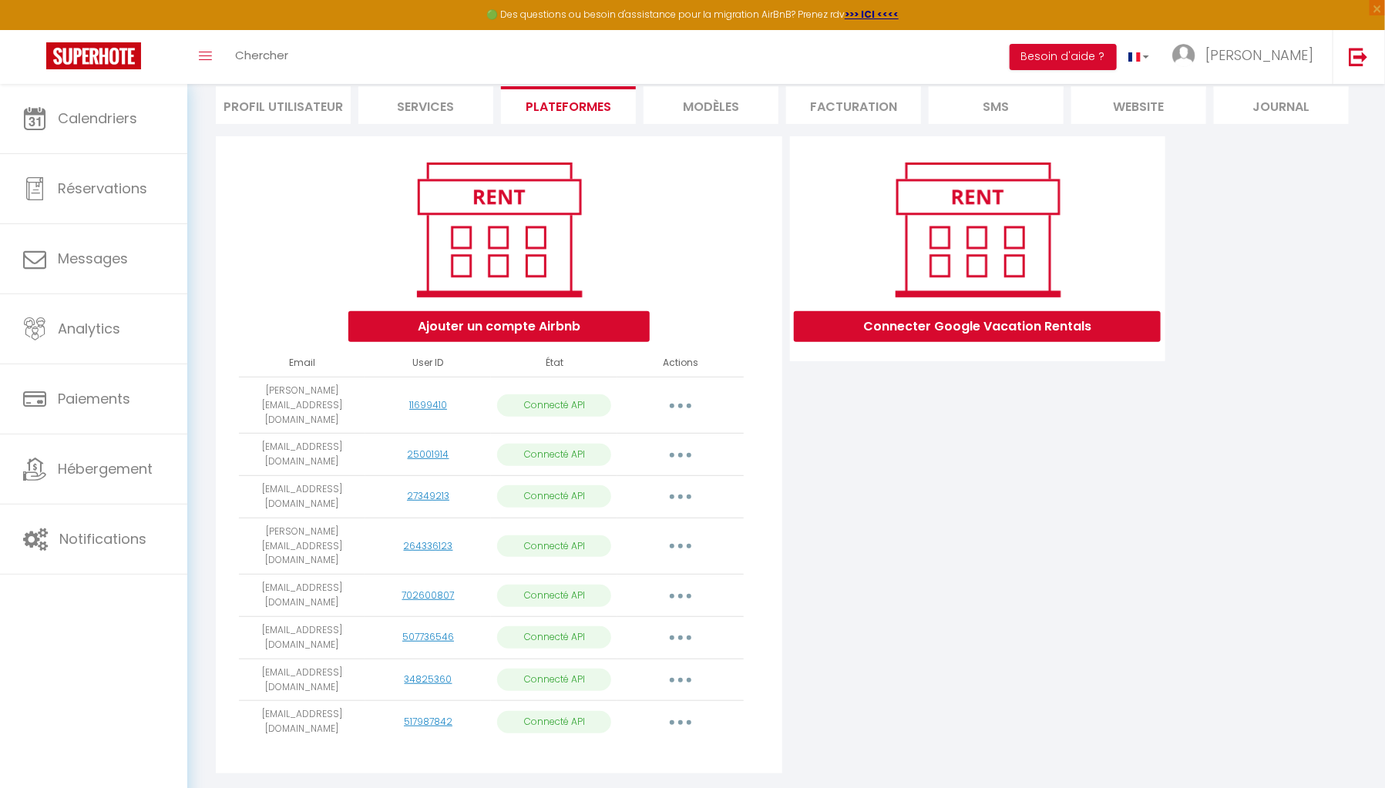
click at [668, 626] on button "button" at bounding box center [680, 638] width 43 height 25
click at [643, 660] on link "Importer les appartements" at bounding box center [612, 673] width 170 height 26
select select
select select "76148"
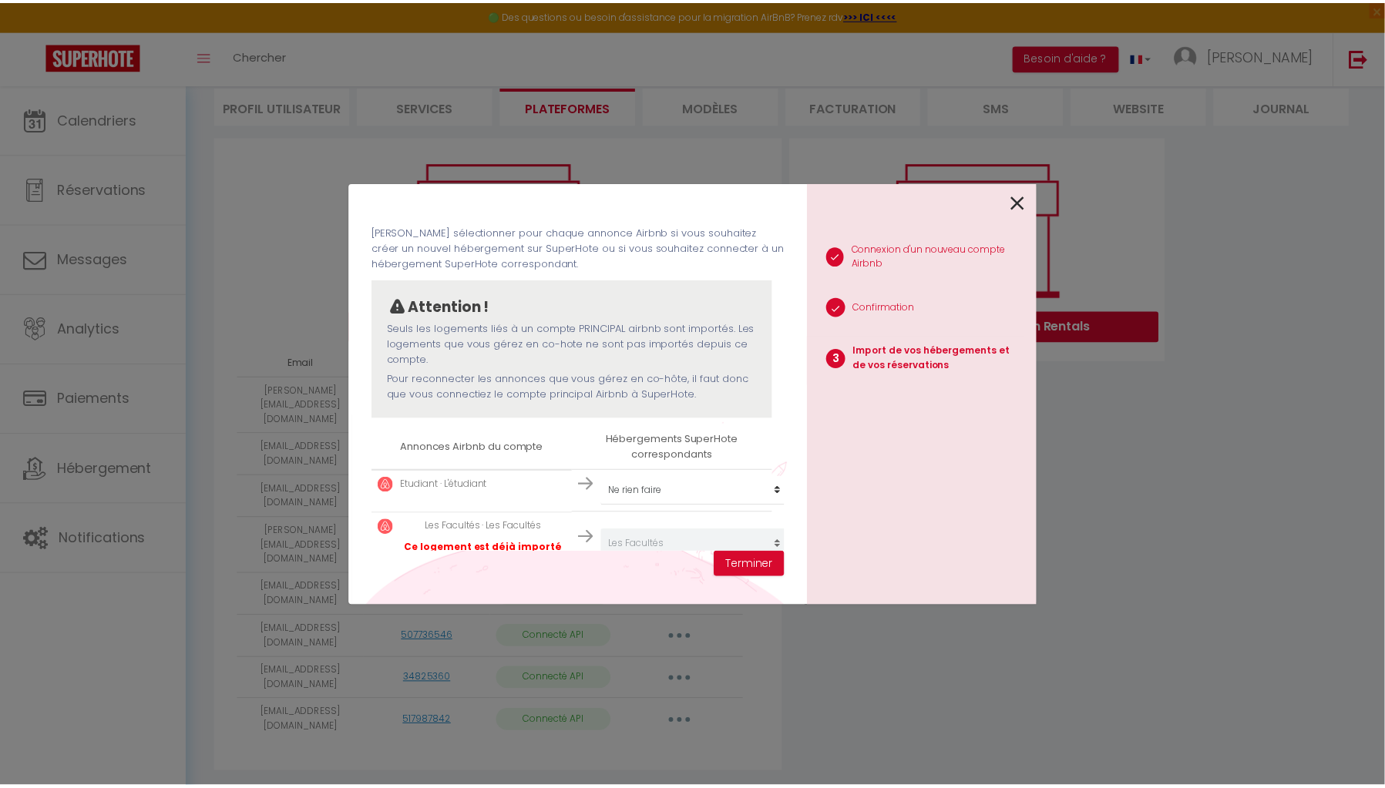
scroll to position [99, 0]
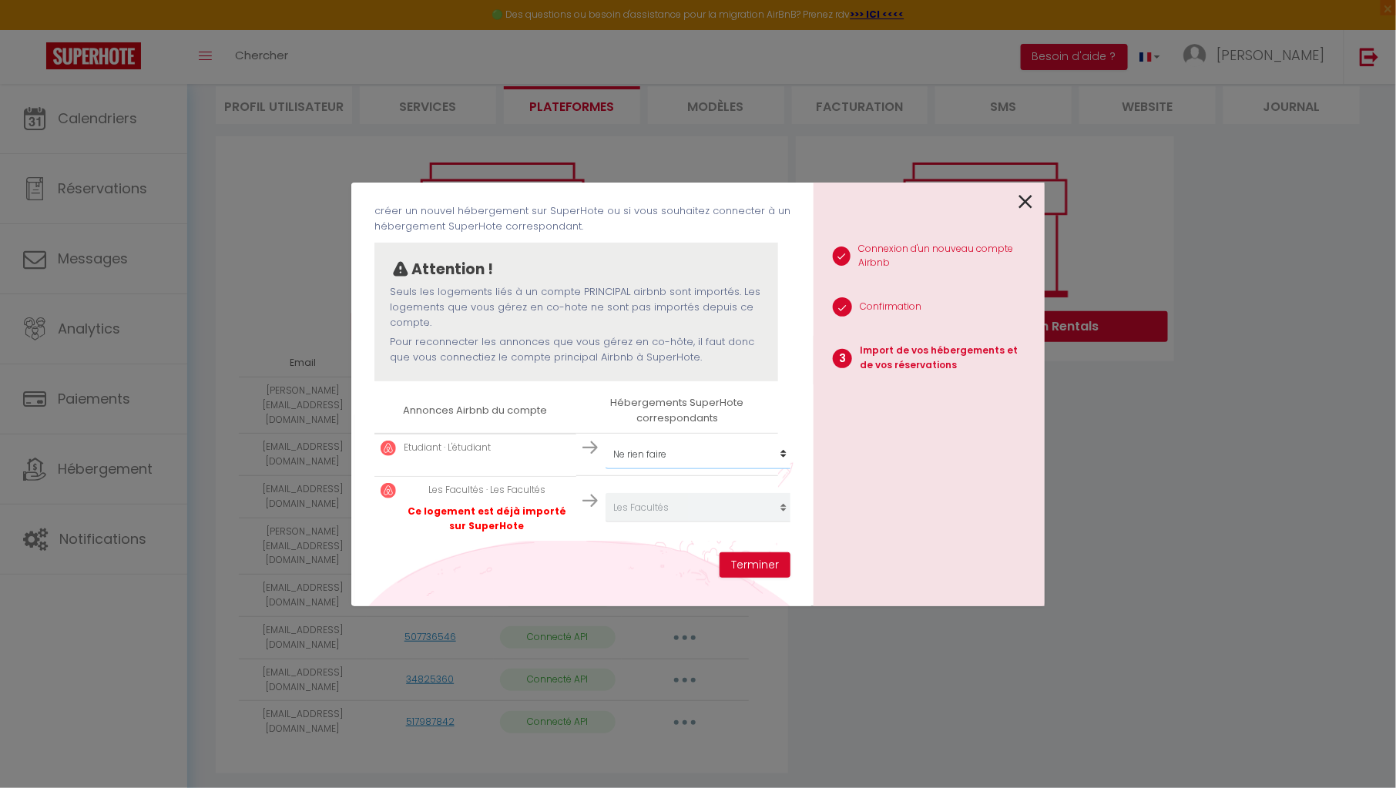
click at [710, 433] on td "Créer un nouvel hébergement Ne rien faire Maison bourguignonne près des vignes …" at bounding box center [677, 454] width 202 height 42
select select "73626"
click at [606, 440] on select "Créer un nouvel hébergement Ne rien faire Maison bourguignonne près des vignes …" at bounding box center [701, 454] width 190 height 29
click at [732, 558] on button "Terminer" at bounding box center [755, 566] width 71 height 26
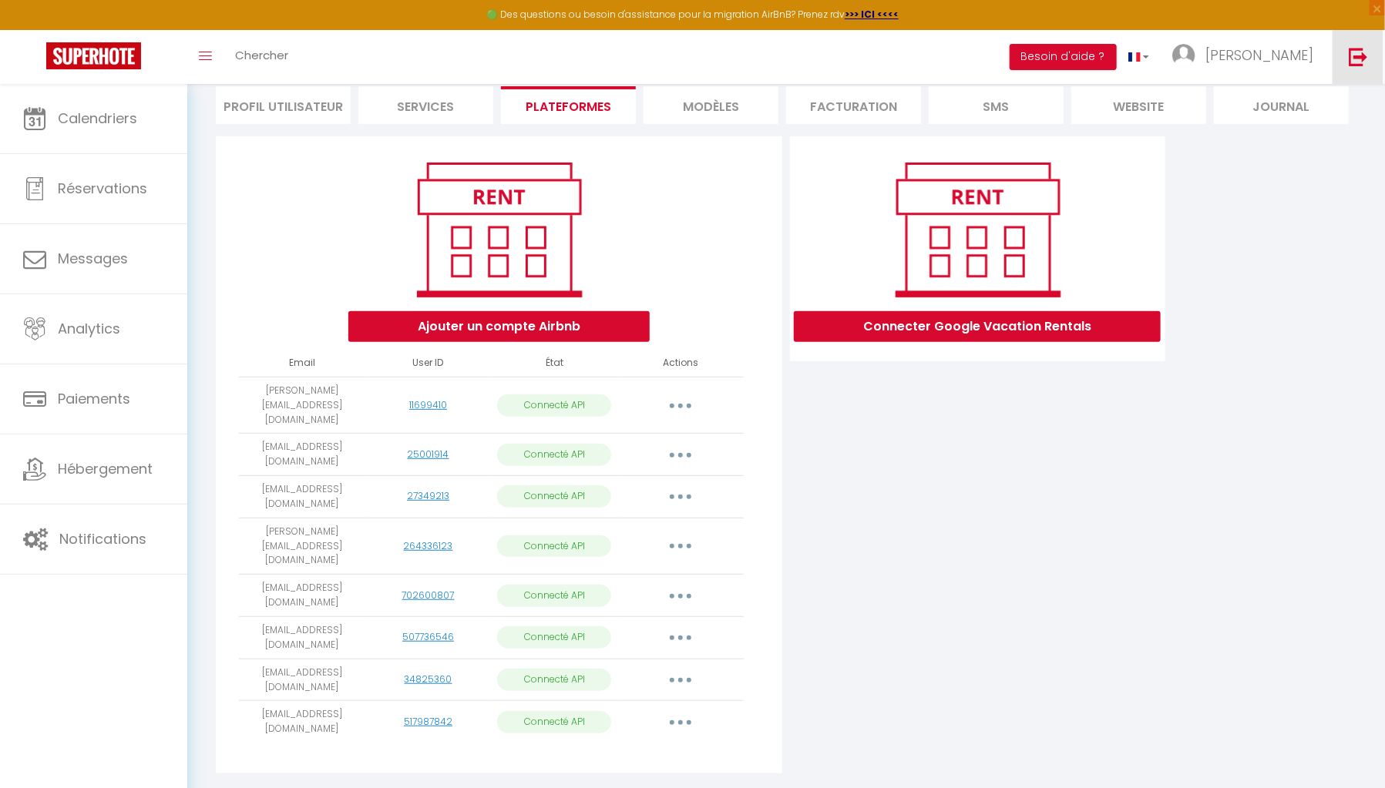
click at [1371, 49] on link at bounding box center [1357, 57] width 51 height 54
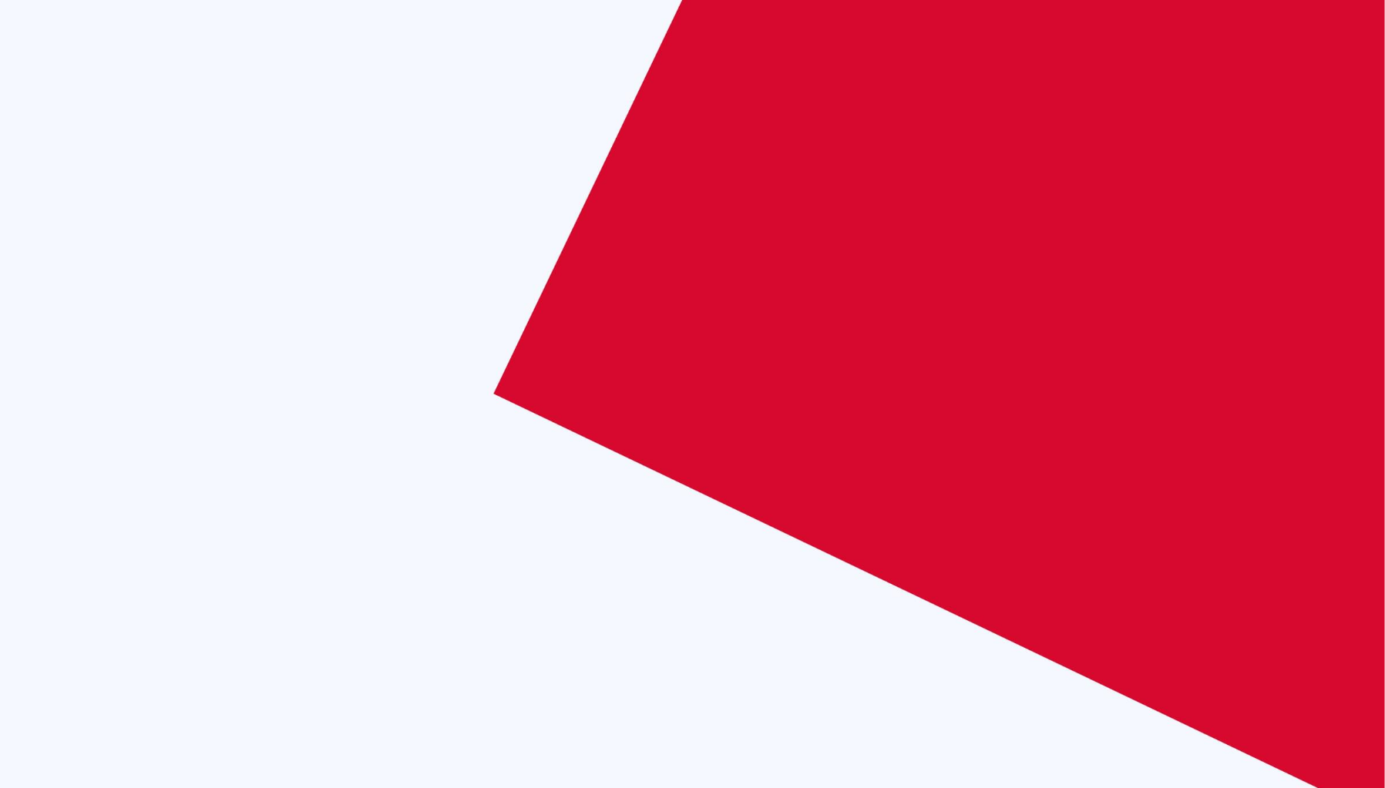
type input "admin@unsejouranantes.fr"
checkbox input "true"
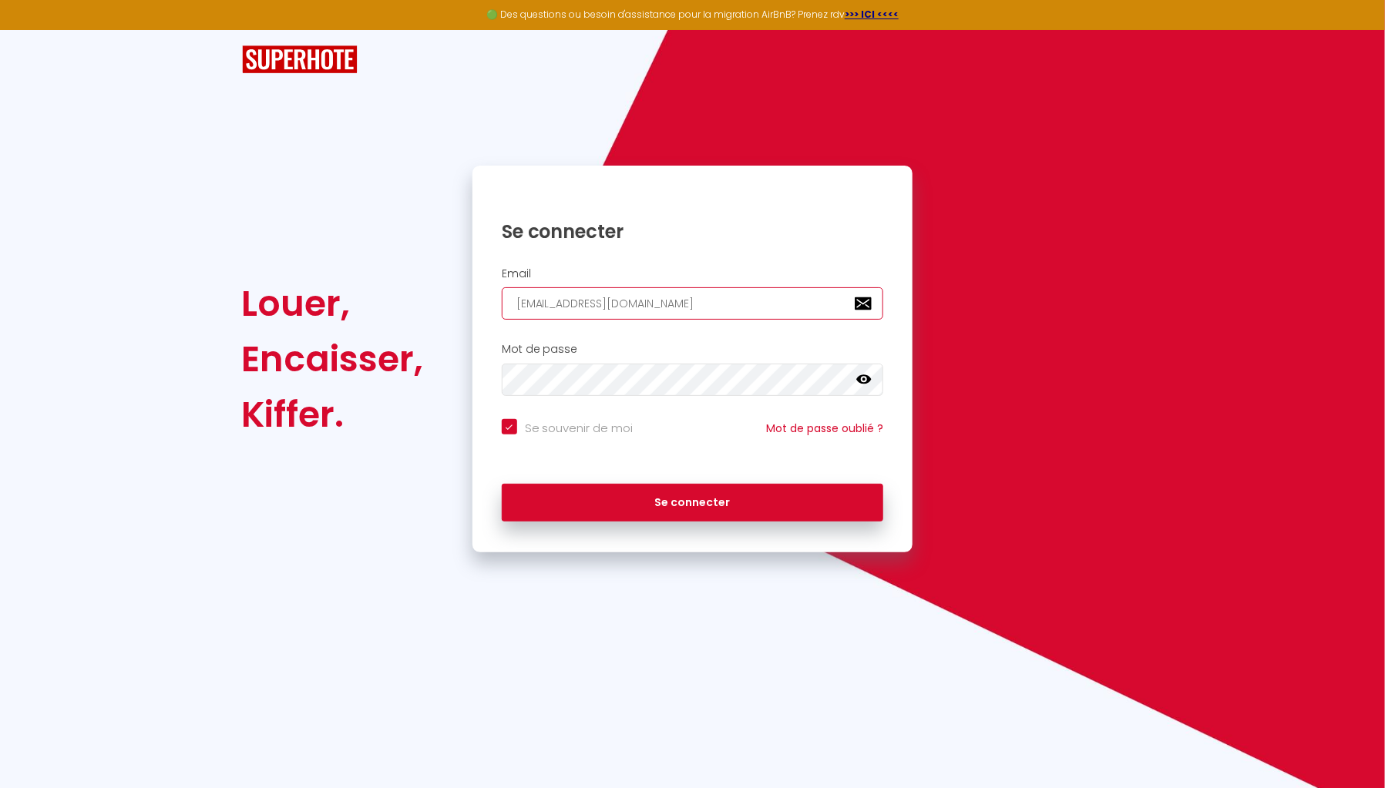
click at [660, 291] on input "admin@unsejouranantes.fr" at bounding box center [693, 303] width 382 height 32
paste input "florian.guiot@esus-immo"
type input "florian.guiot@esus-immo.fr"
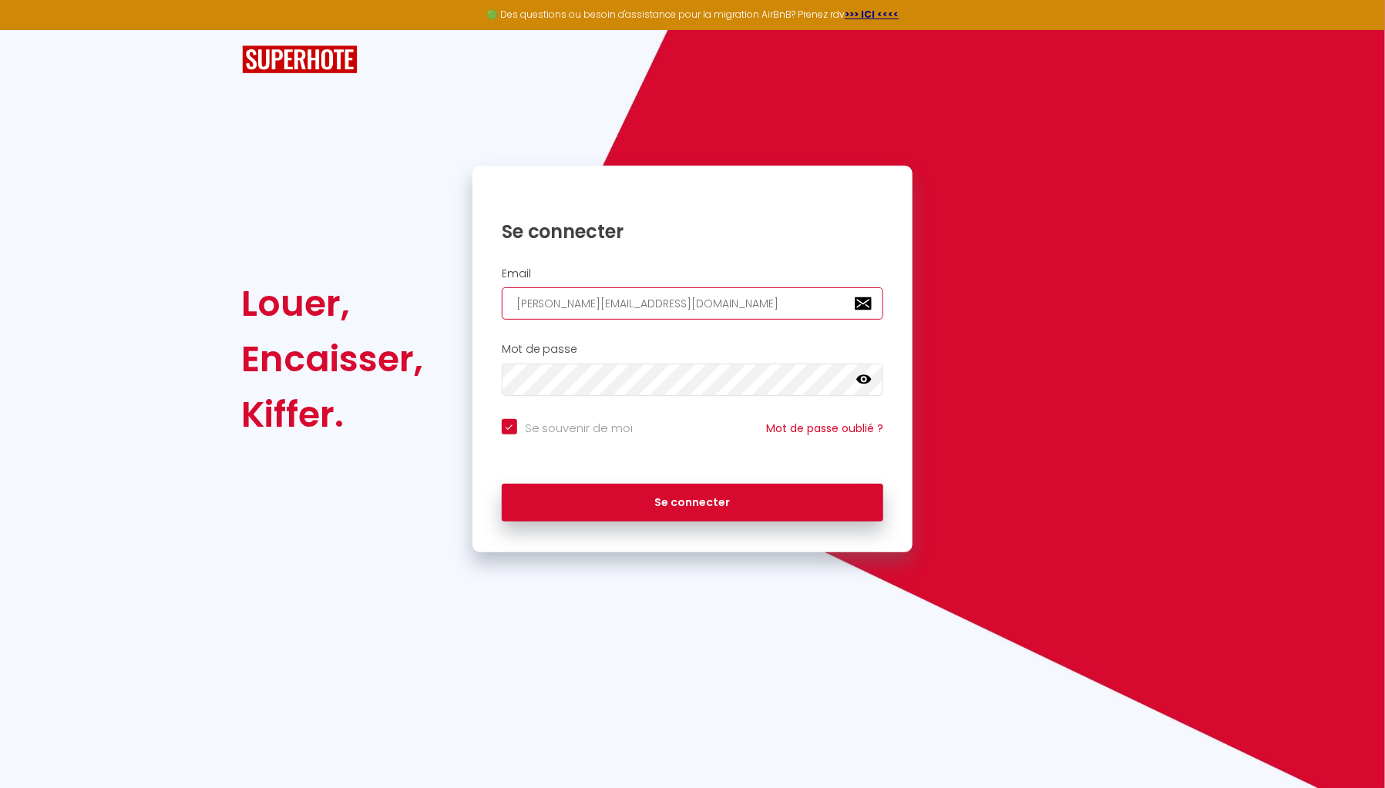
checkbox input "true"
type input "florian.guiot@esus-immo.fr"
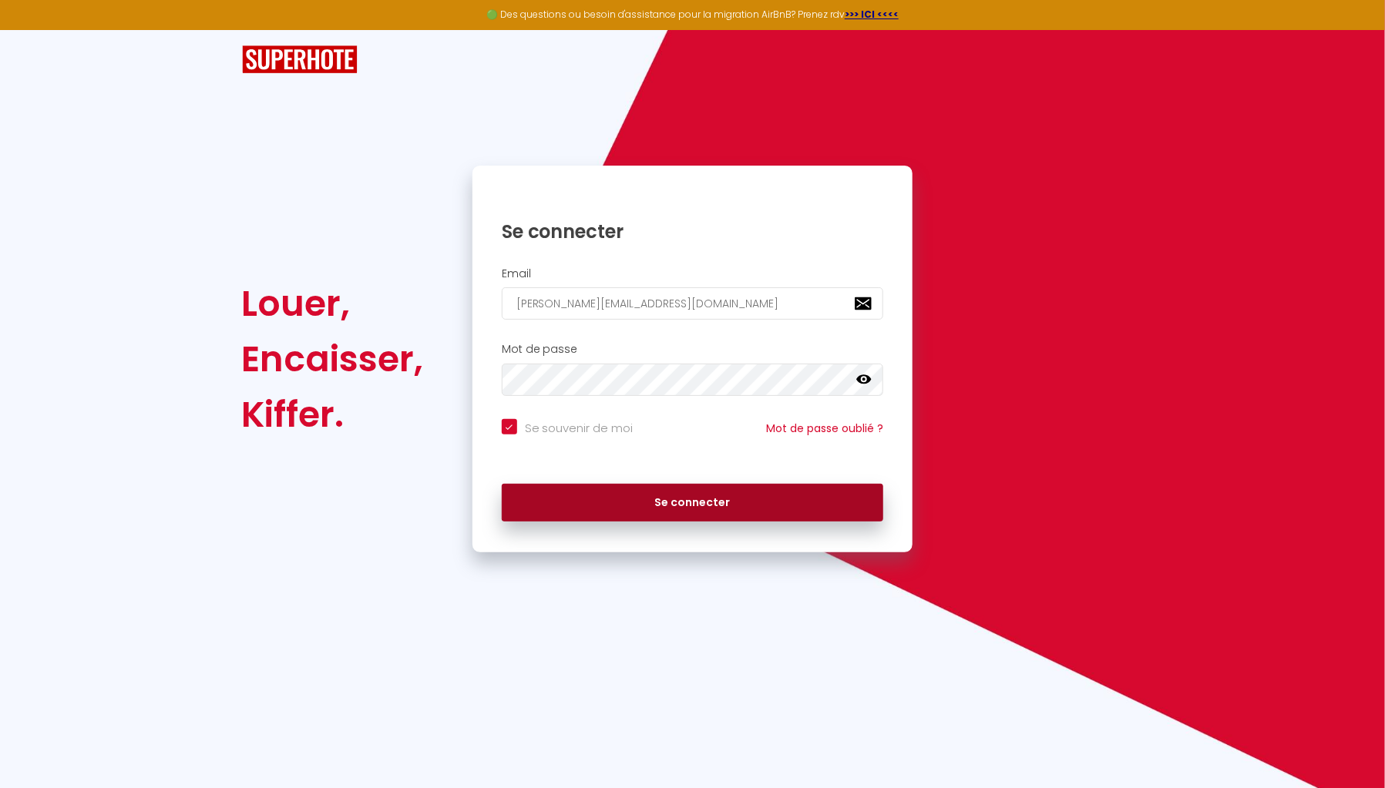
click at [765, 492] on button "Se connecter" at bounding box center [693, 503] width 382 height 39
checkbox input "true"
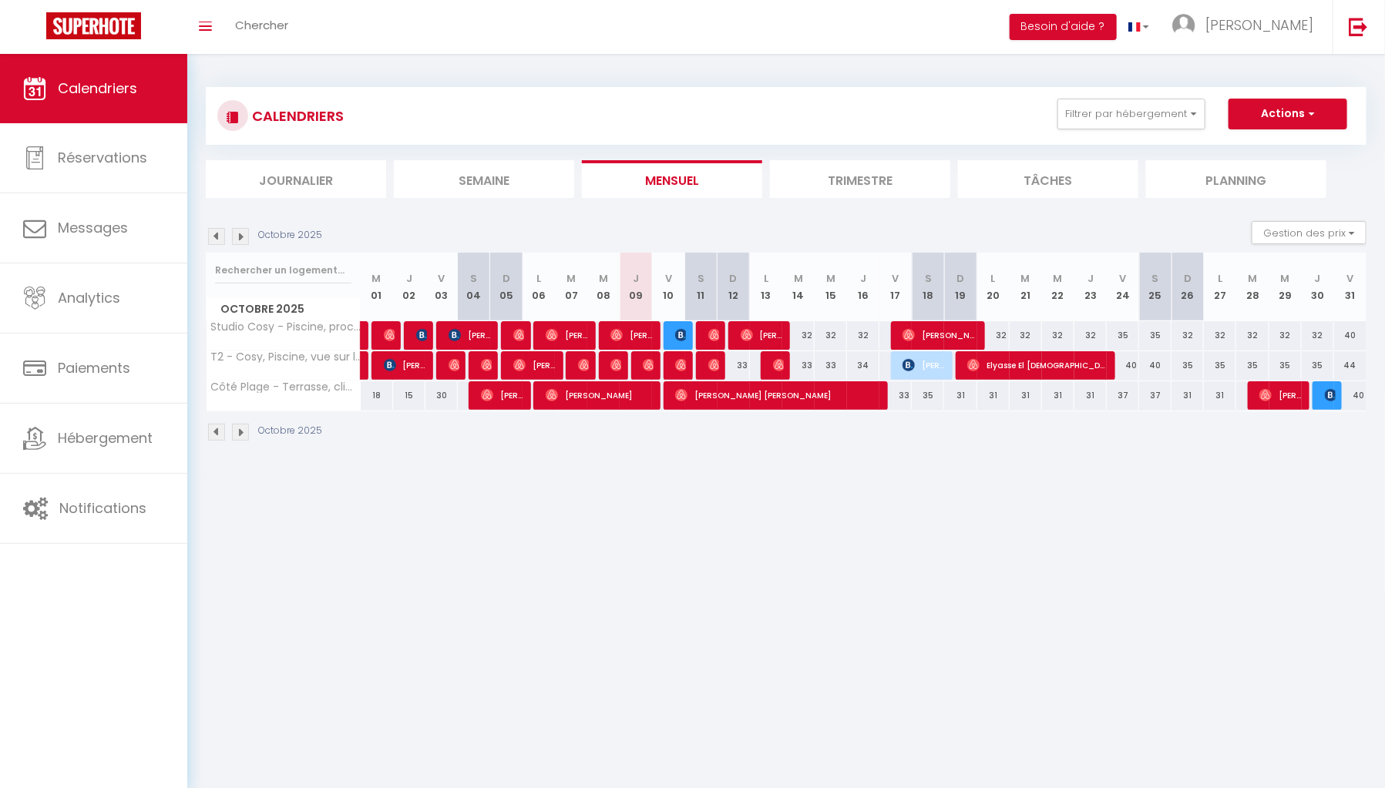
click at [590, 480] on body "🟢 Des questions ou besoin d'assistance pour la migration AirBnB? Prenez rdv >>>…" at bounding box center [692, 448] width 1385 height 788
click at [1310, 25] on span "Florian" at bounding box center [1259, 24] width 108 height 19
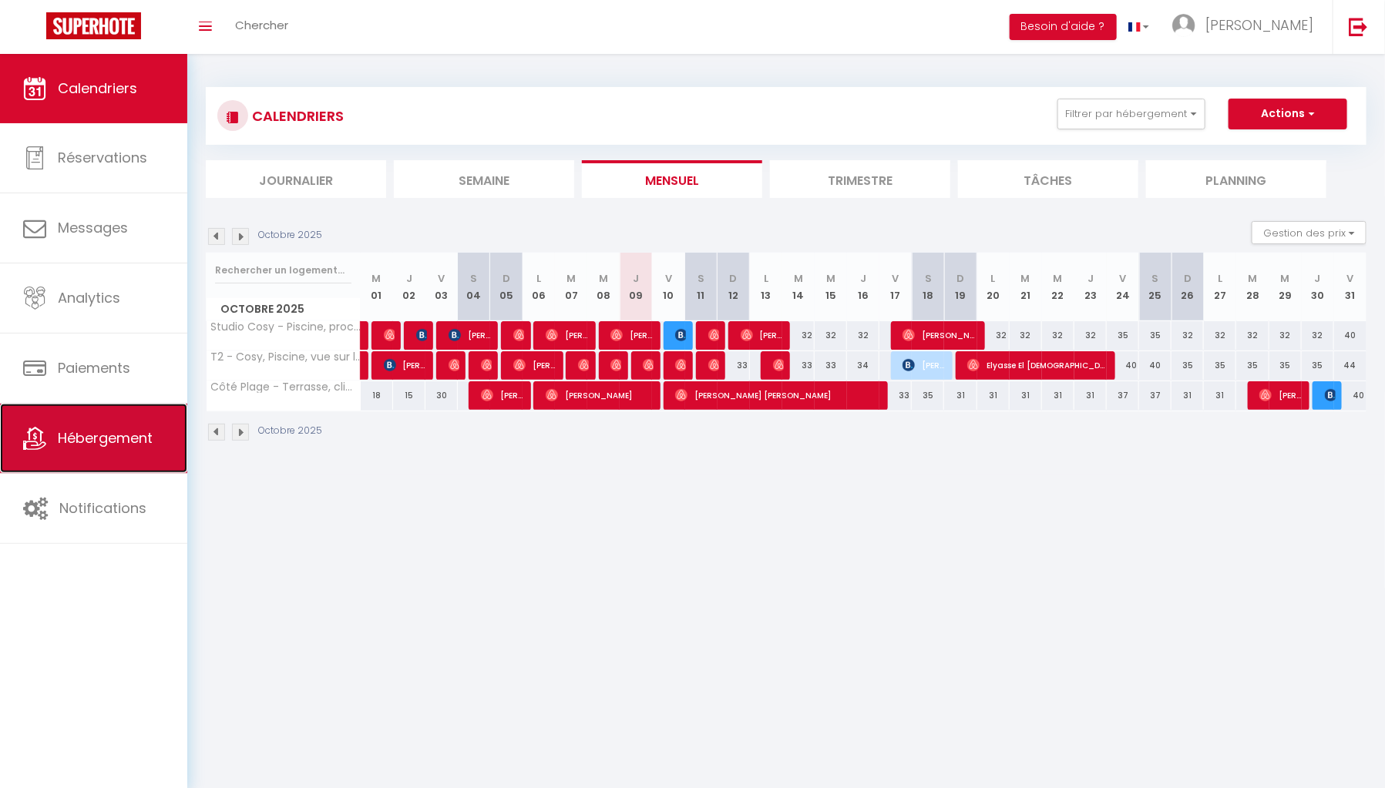
click at [111, 441] on span "Hébergement" at bounding box center [105, 437] width 95 height 19
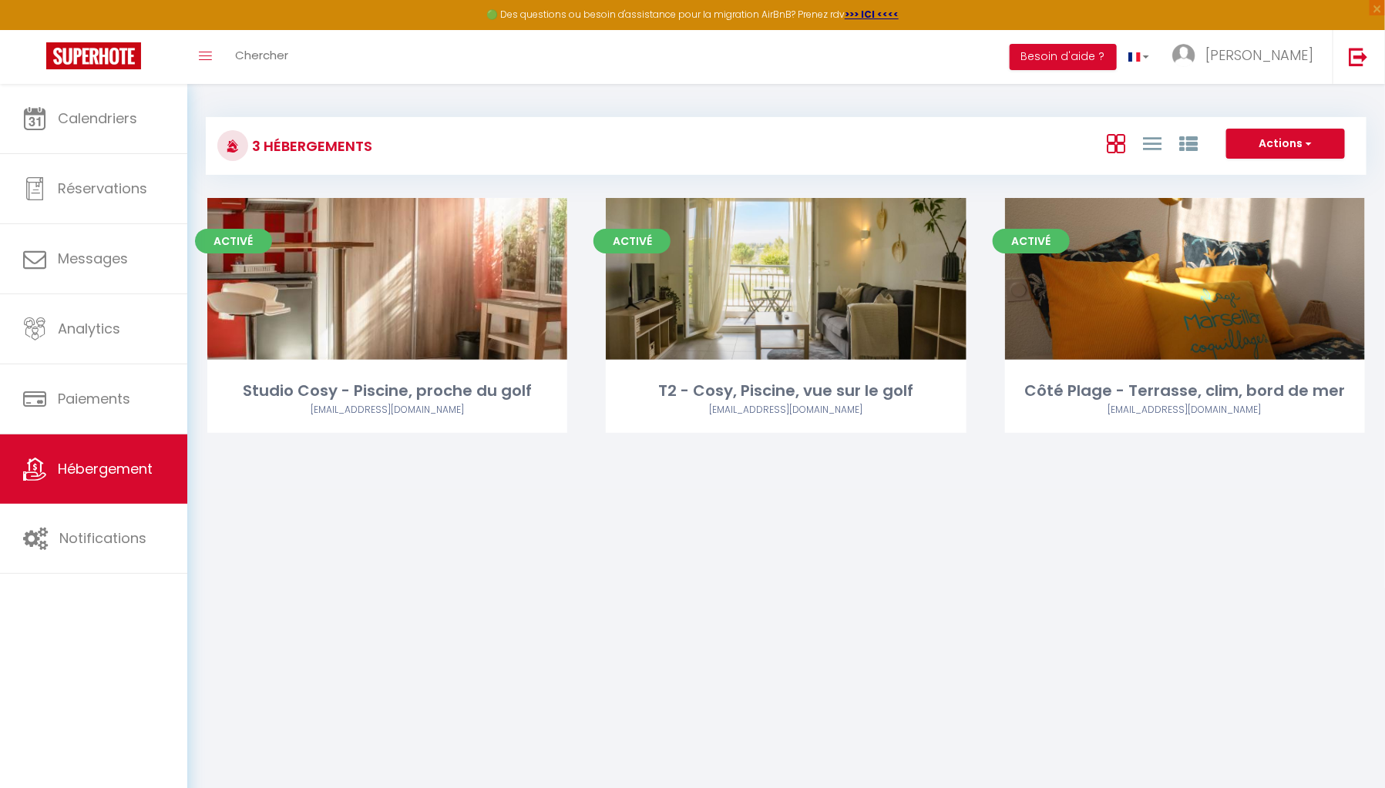
click at [578, 385] on div "Activé Editer Studio Cosy - Piscine, proche du golf Valentine_proust@yahoo.fr" at bounding box center [387, 335] width 398 height 274
select select "3"
select select "2"
select select "1"
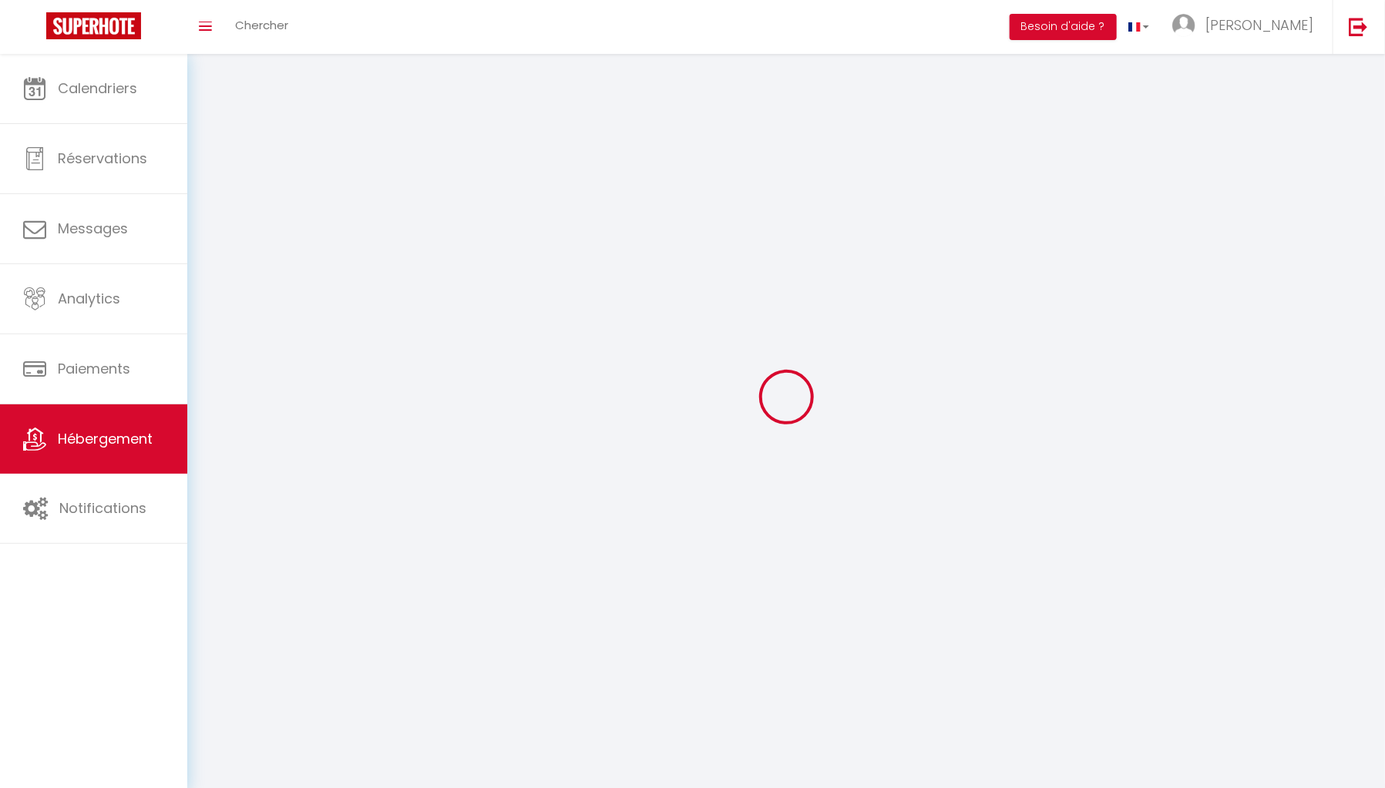
select select
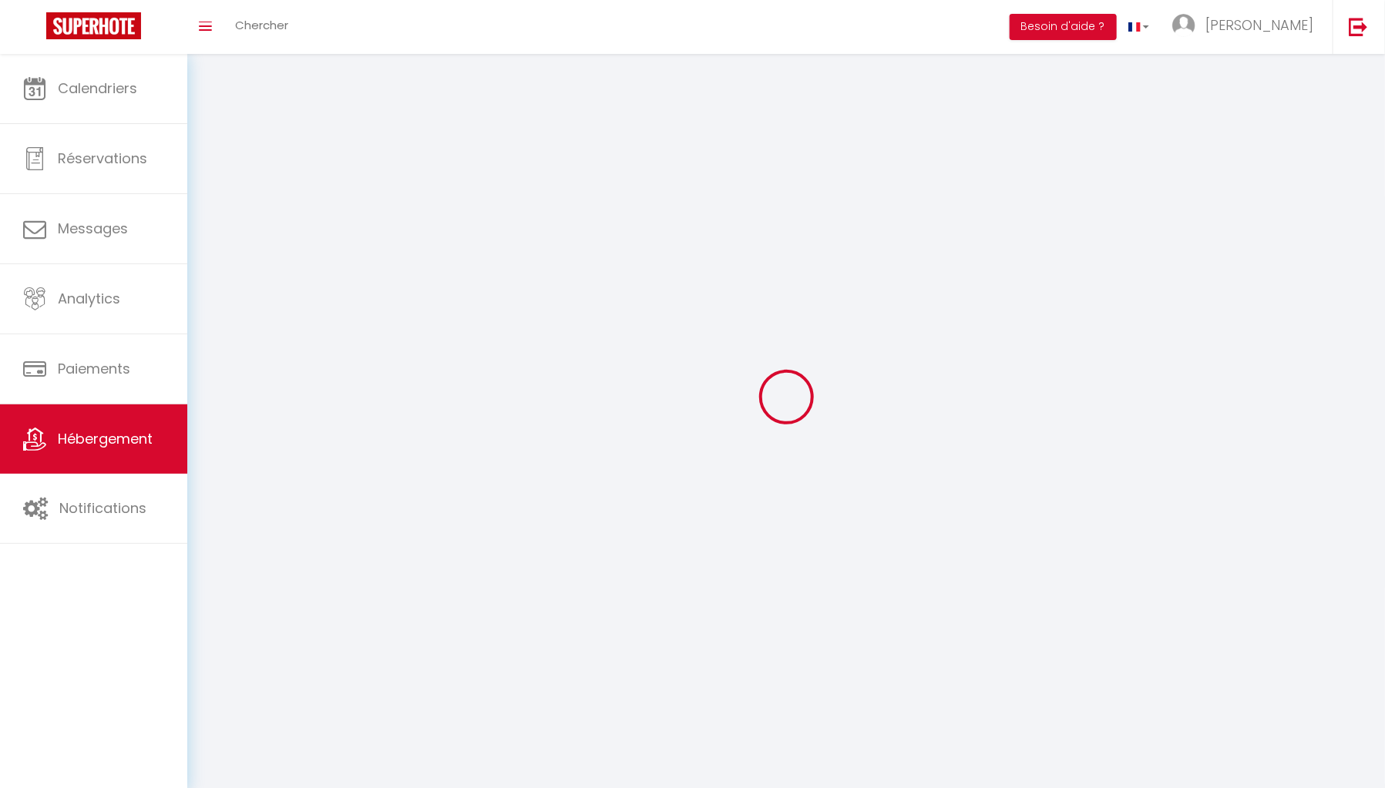
select select
checkbox input "false"
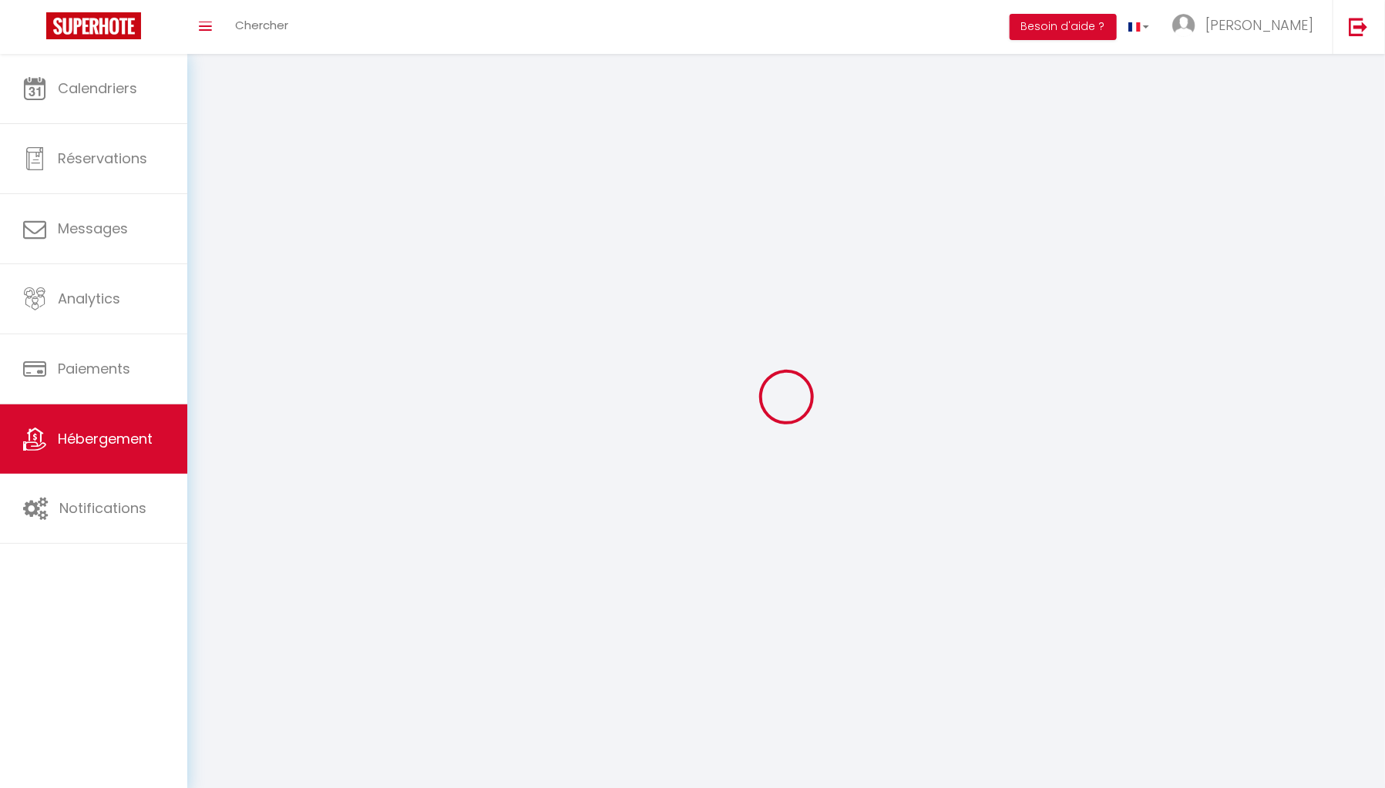
checkbox input "false"
select select
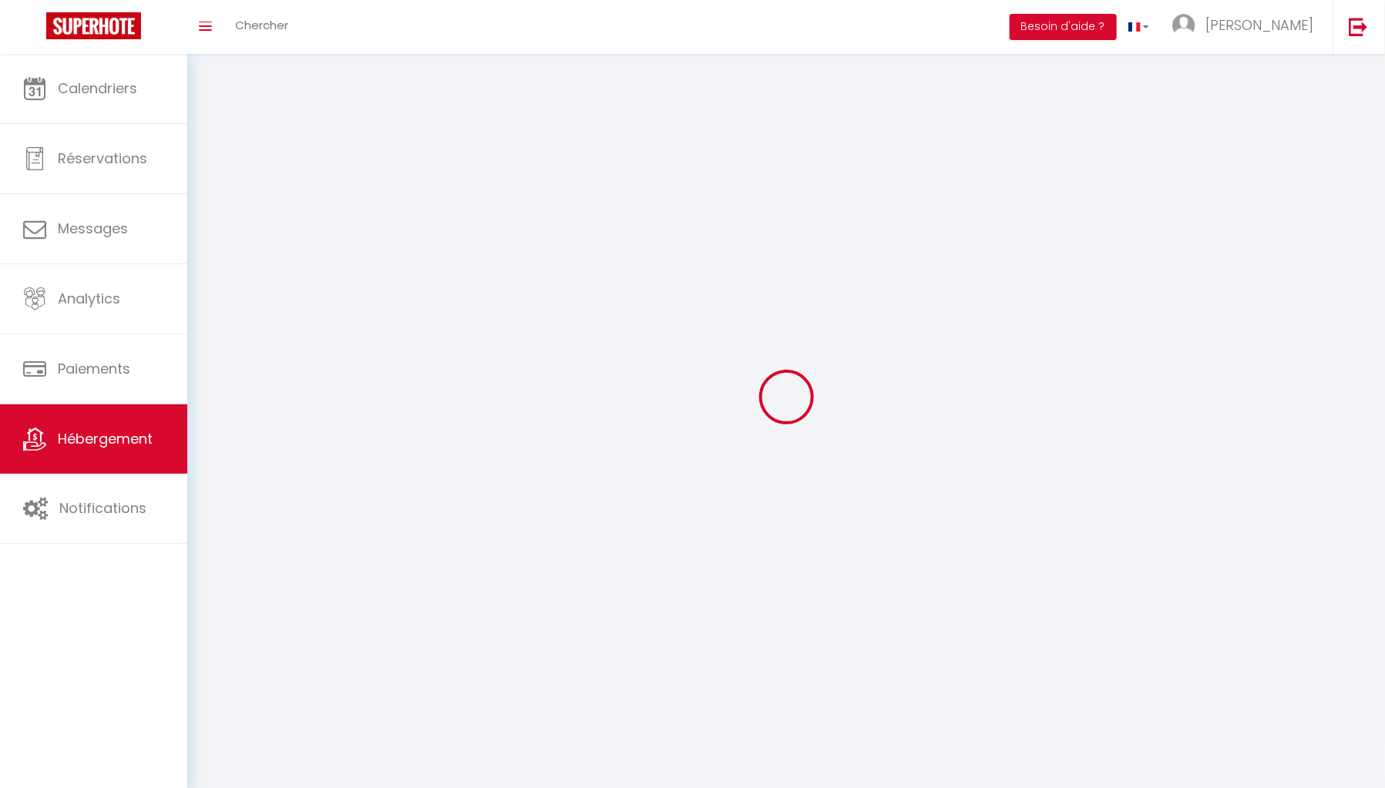
select select
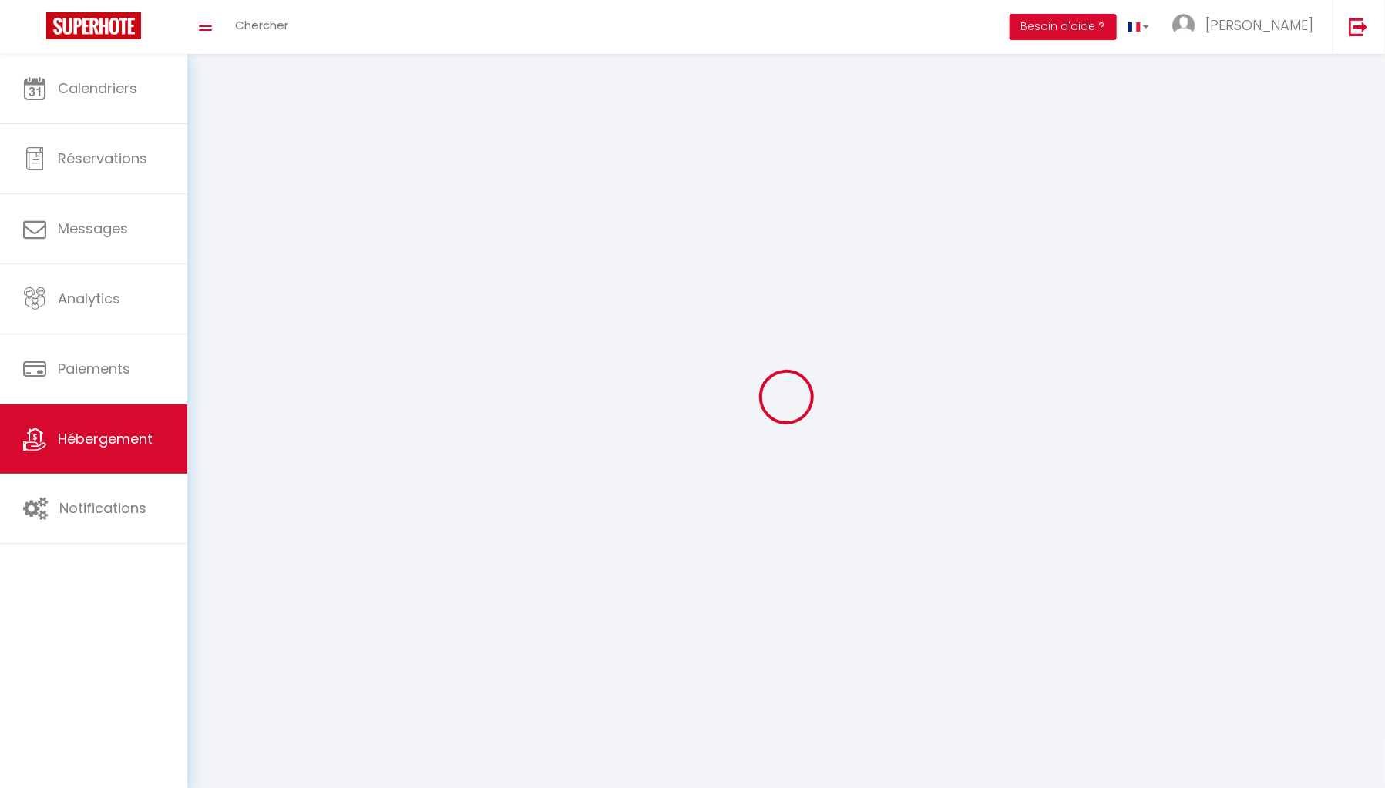
checkbox input "false"
select select
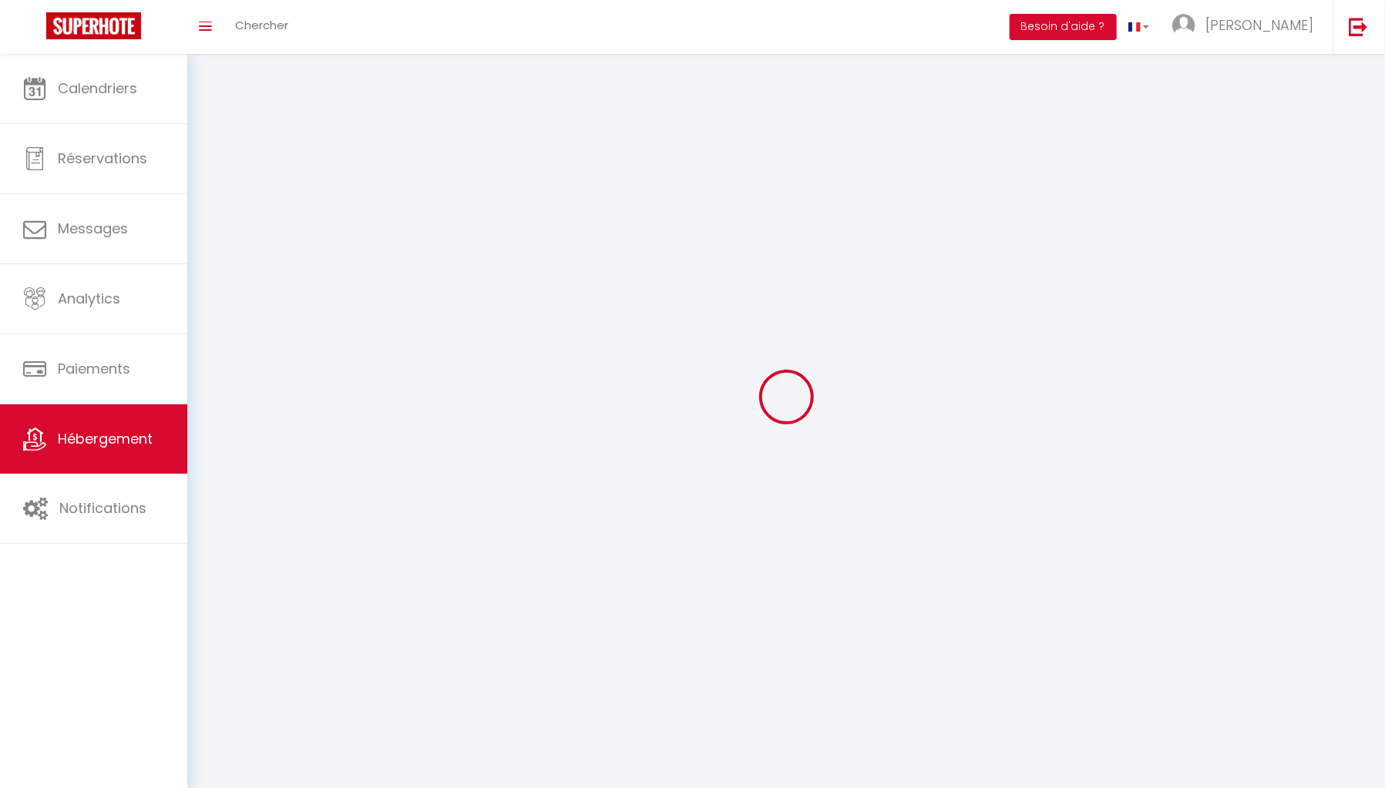
select select
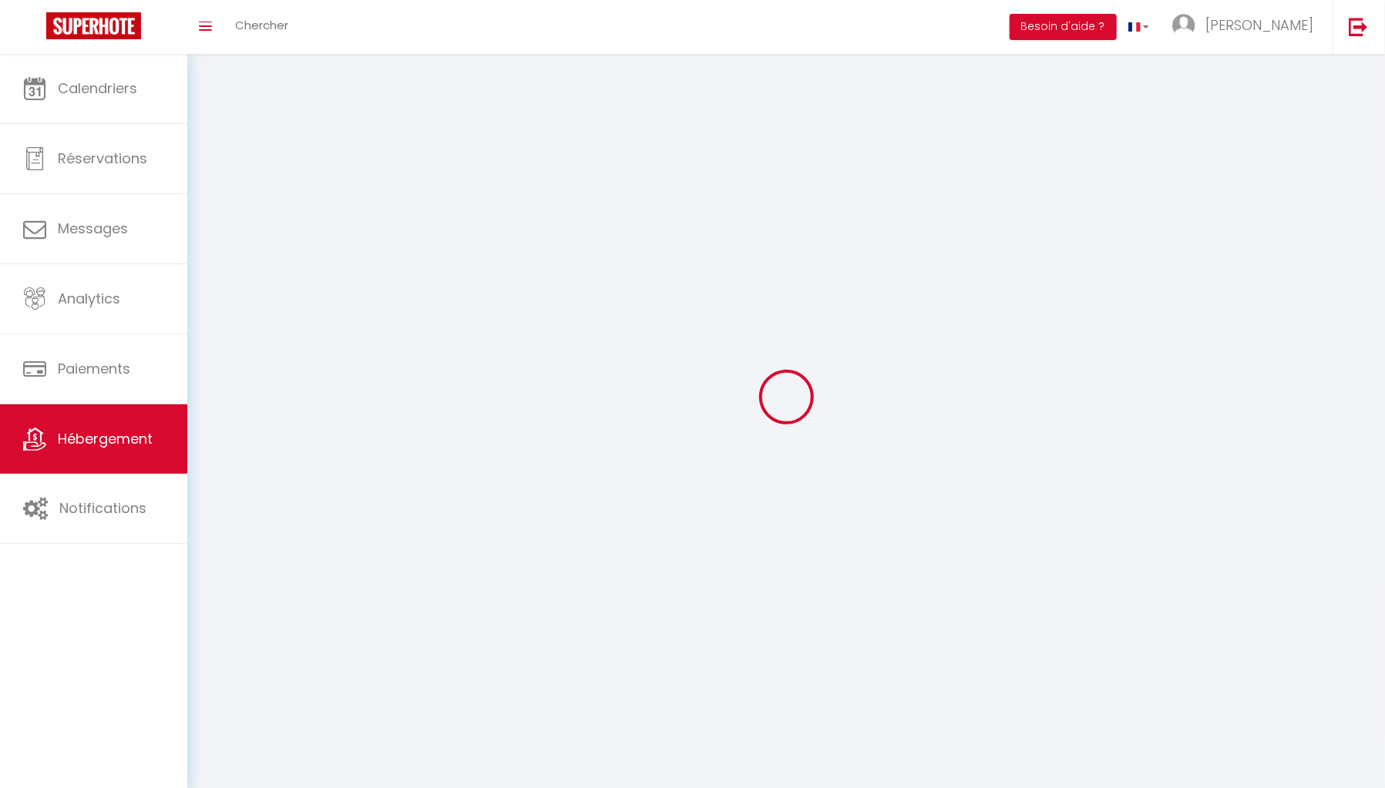
select select
checkbox input "false"
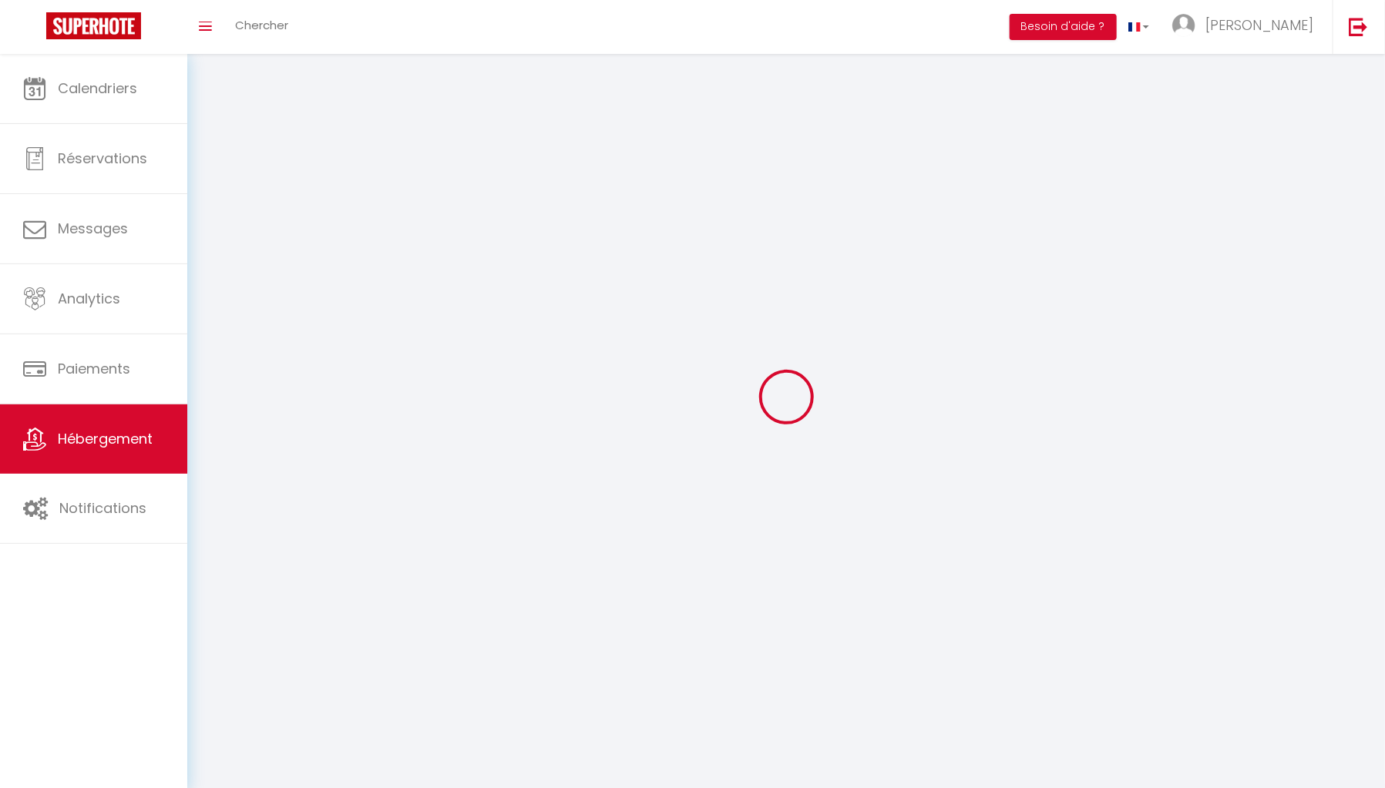
checkbox input "false"
select select
select select "28"
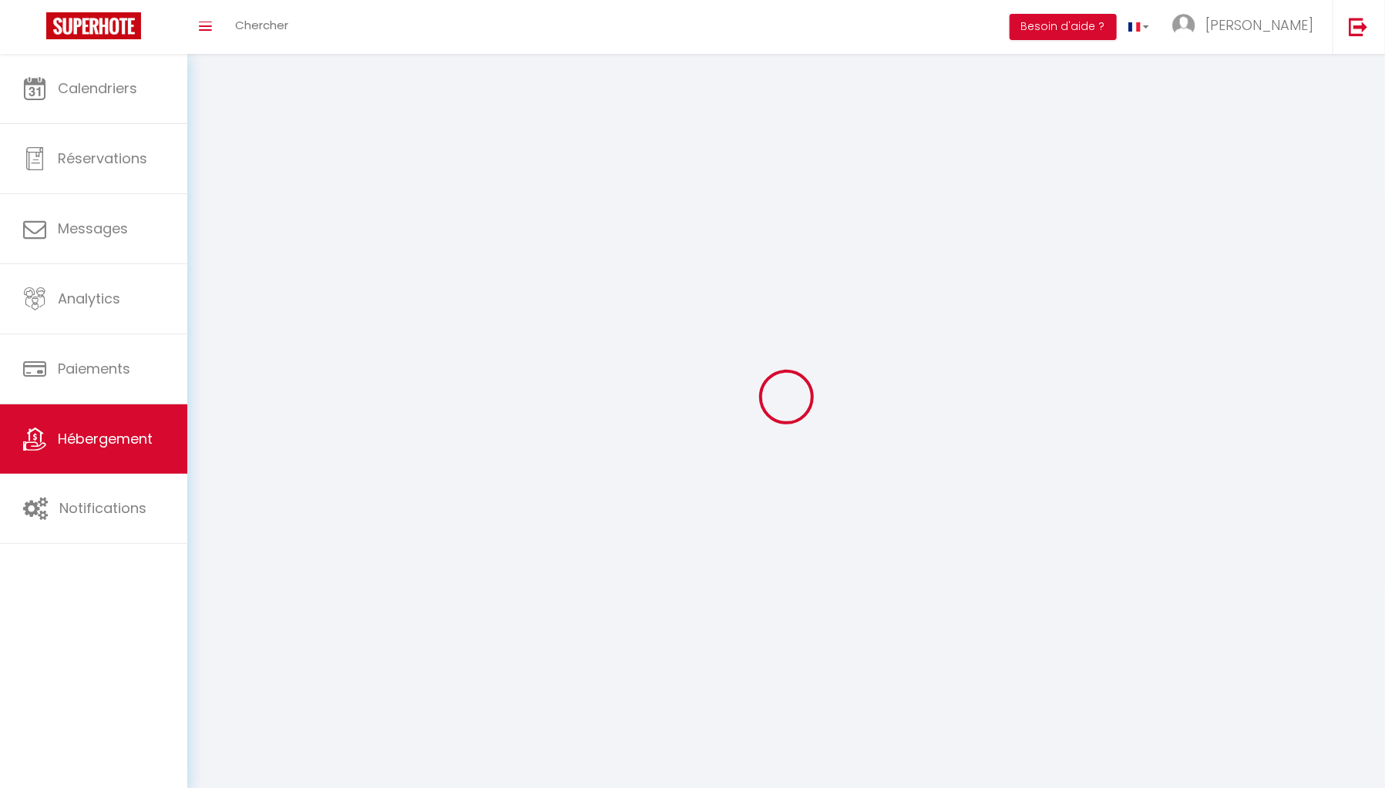
select select
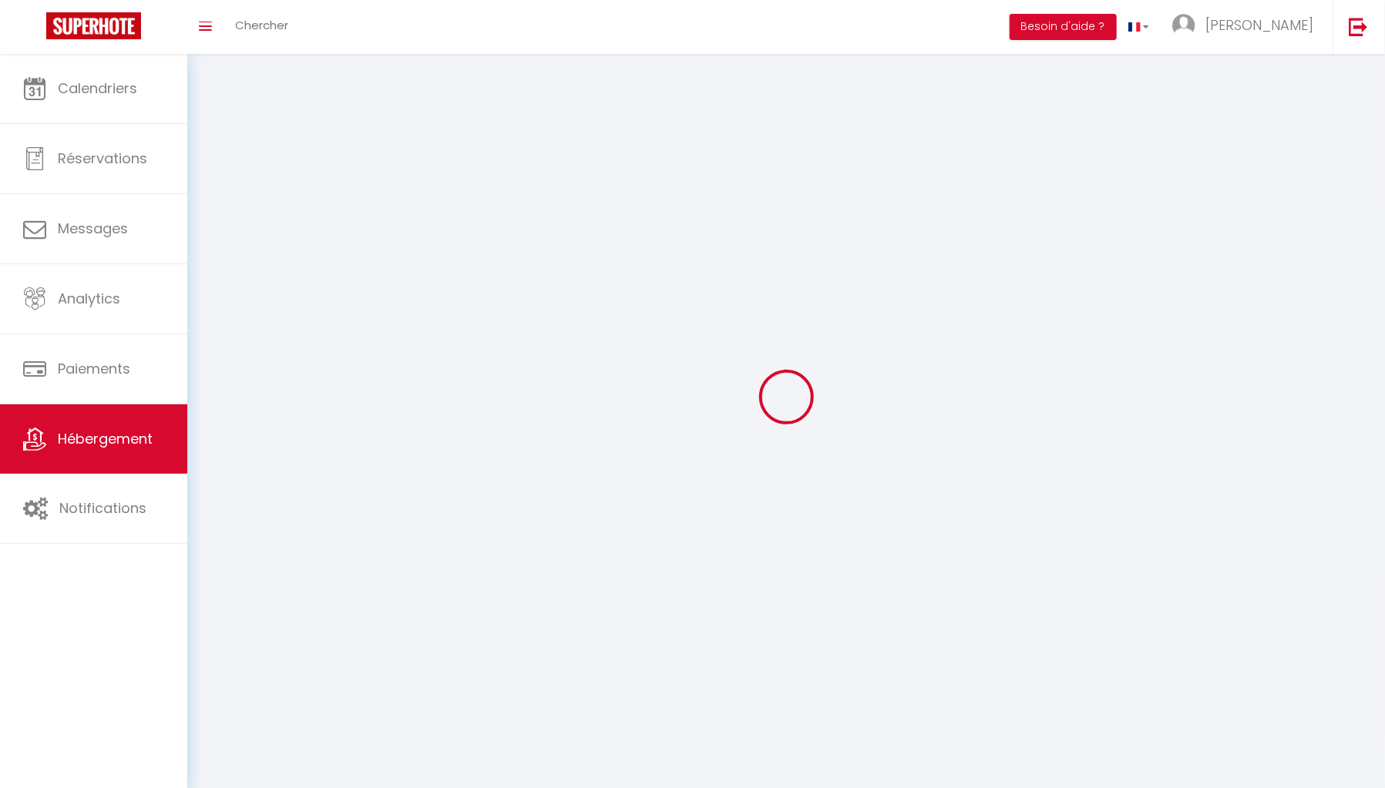
select select
checkbox input "false"
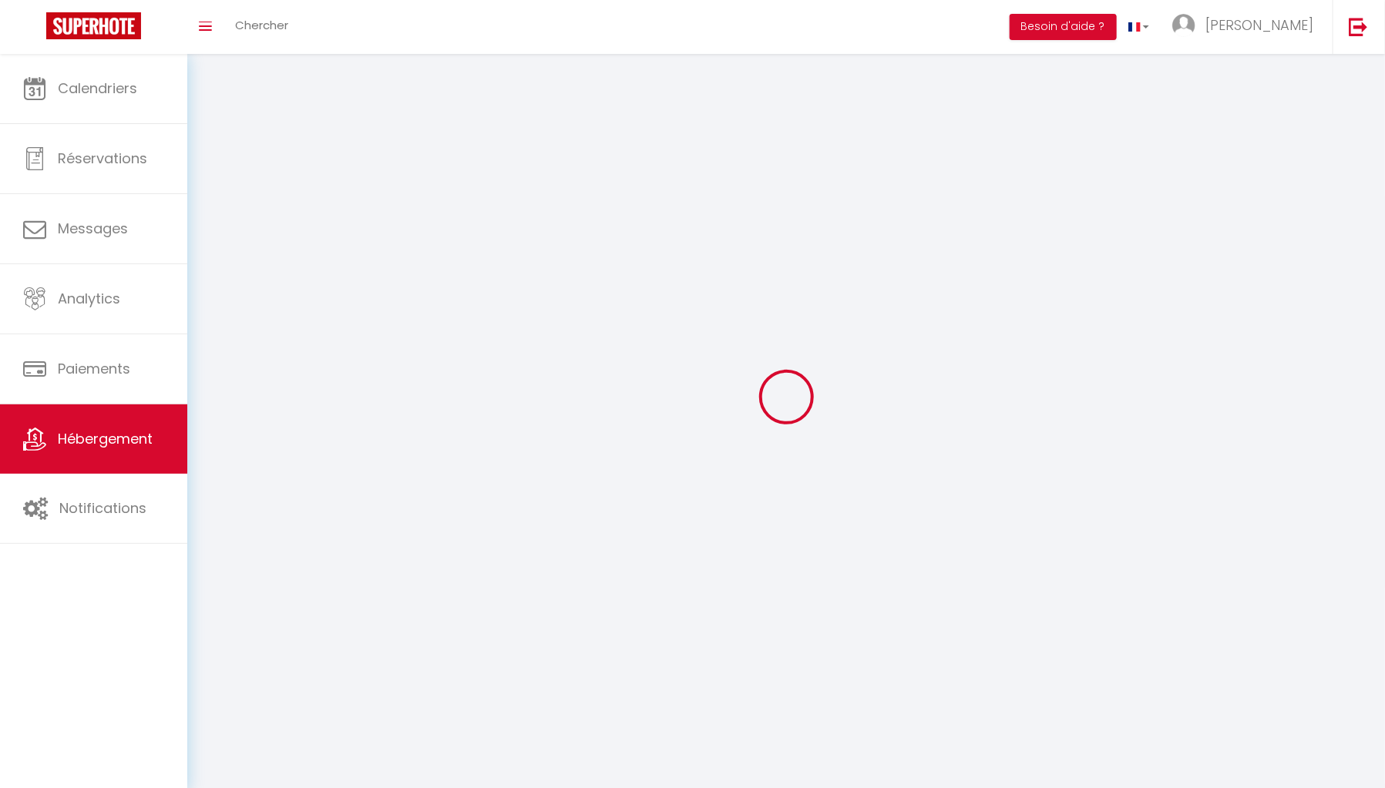
select select
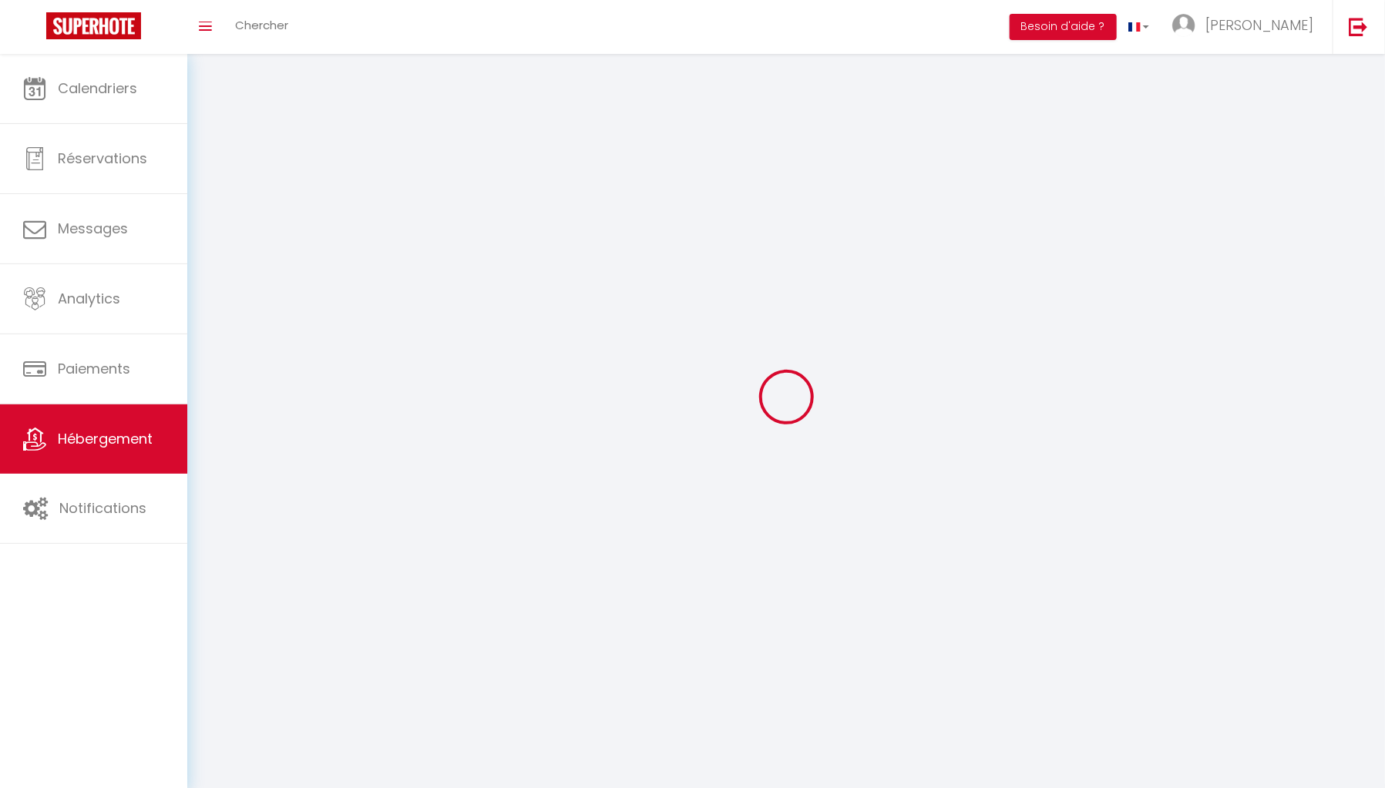
select select
checkbox input "false"
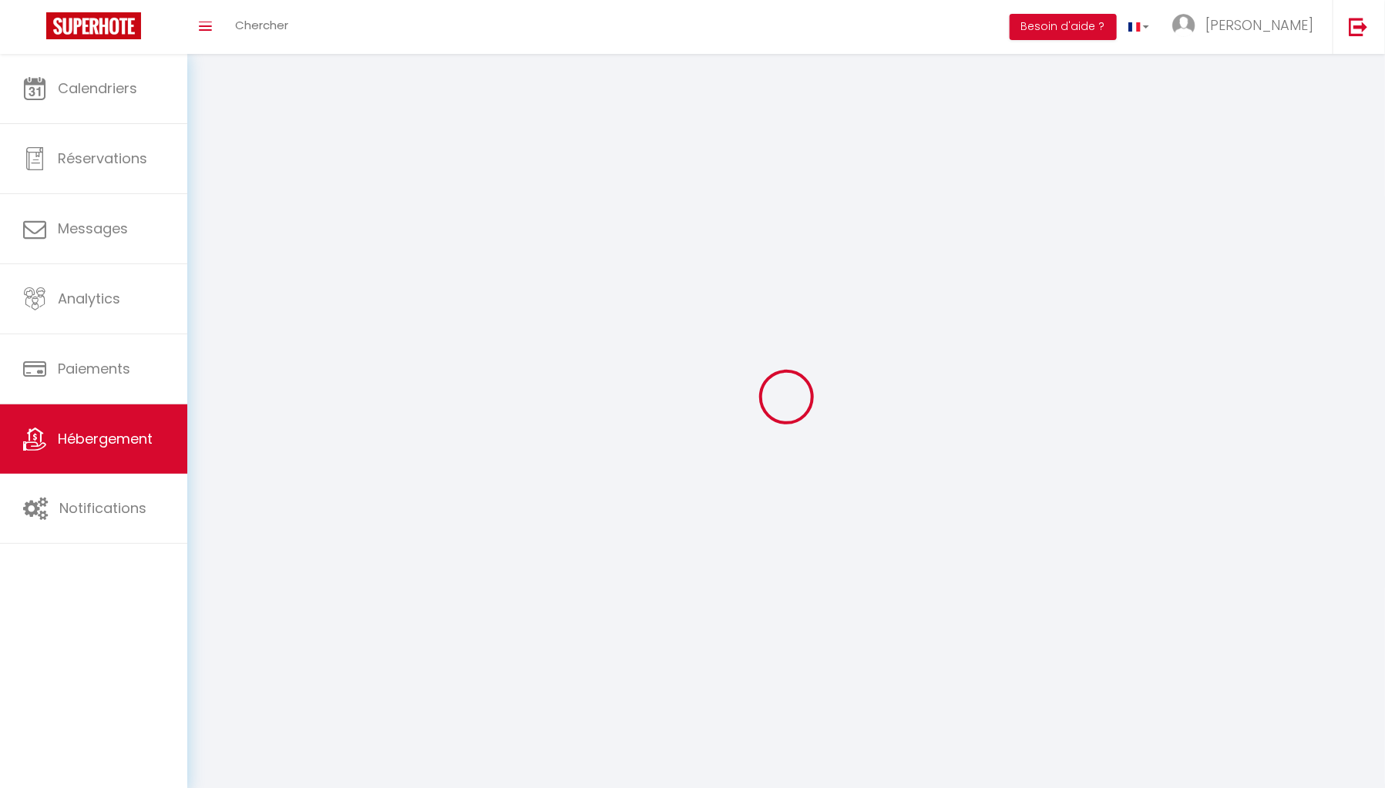
checkbox input "false"
select select
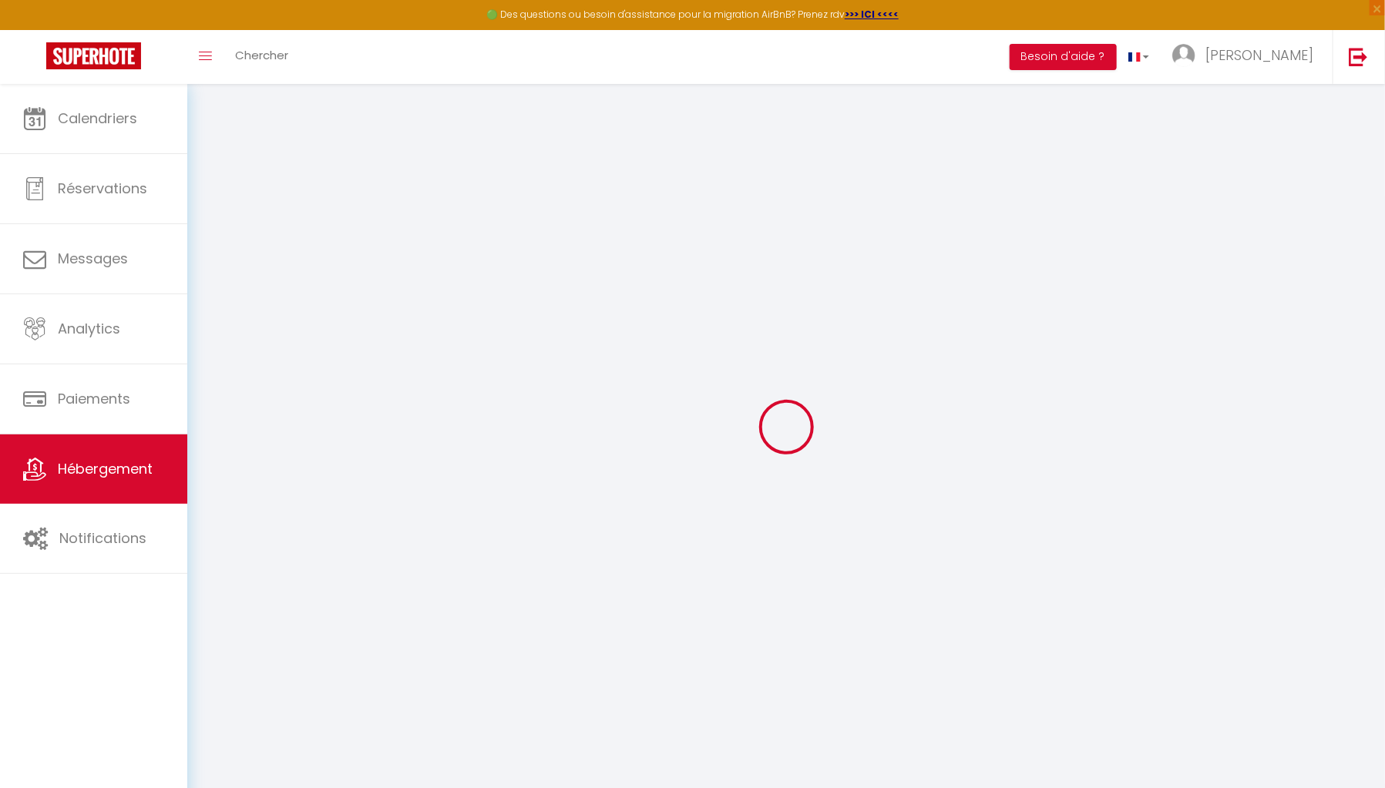
select select
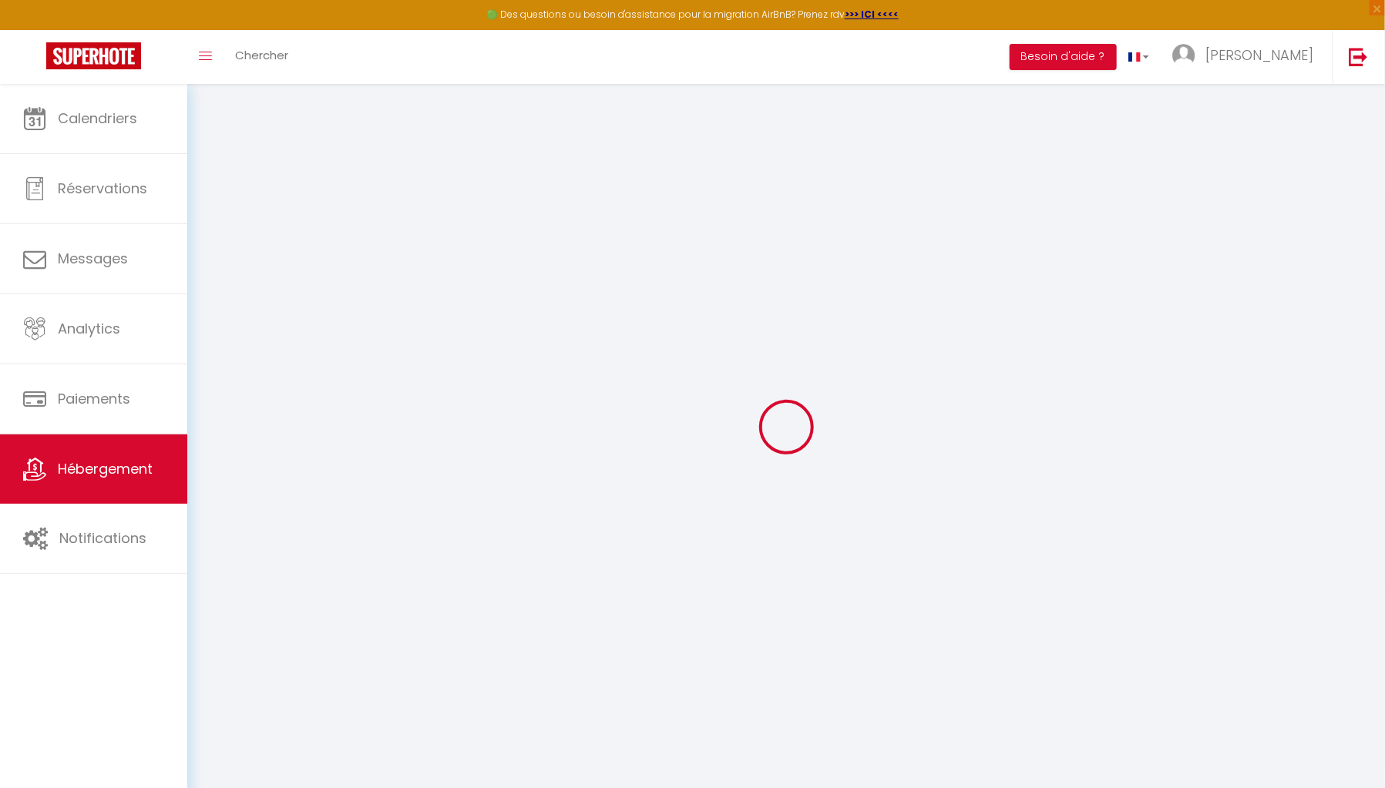
select select
checkbox input "false"
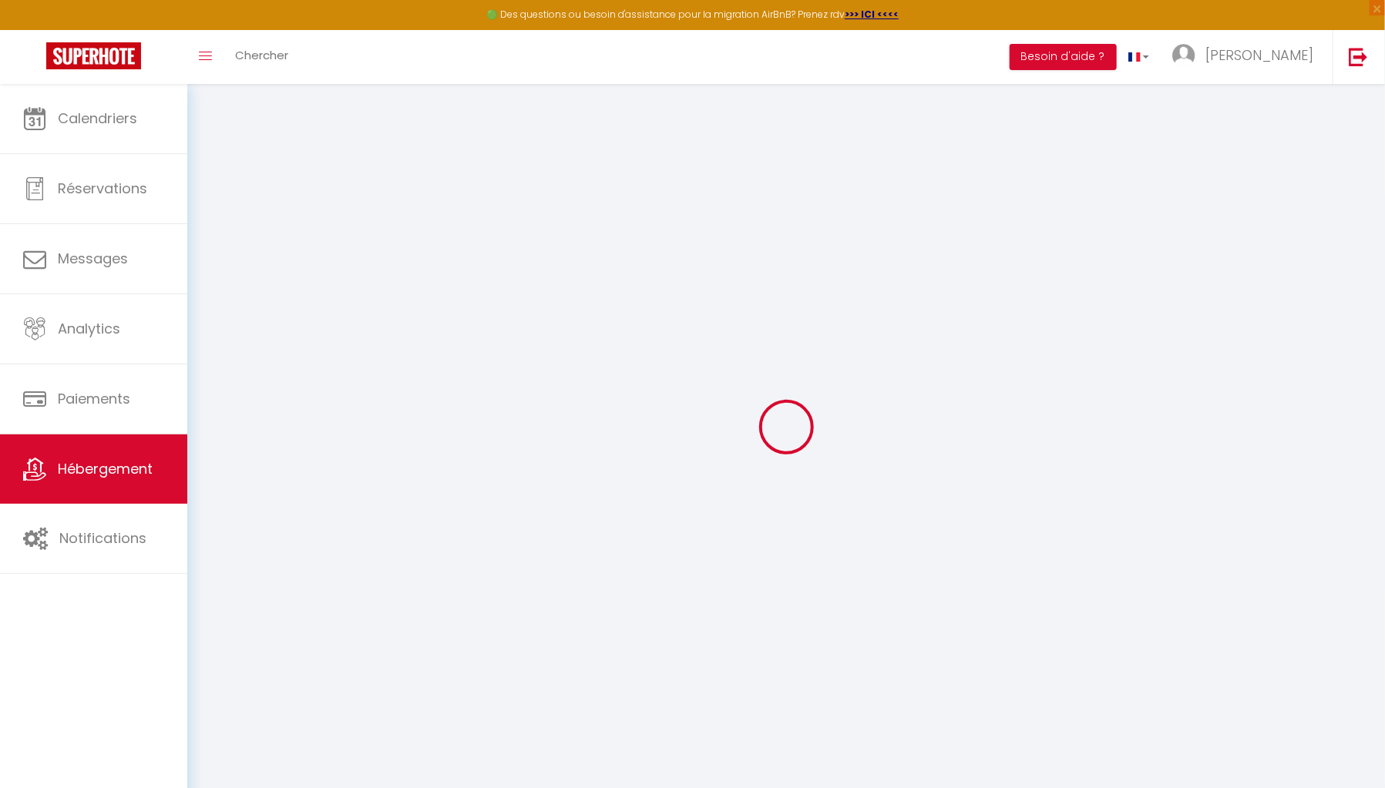
select select
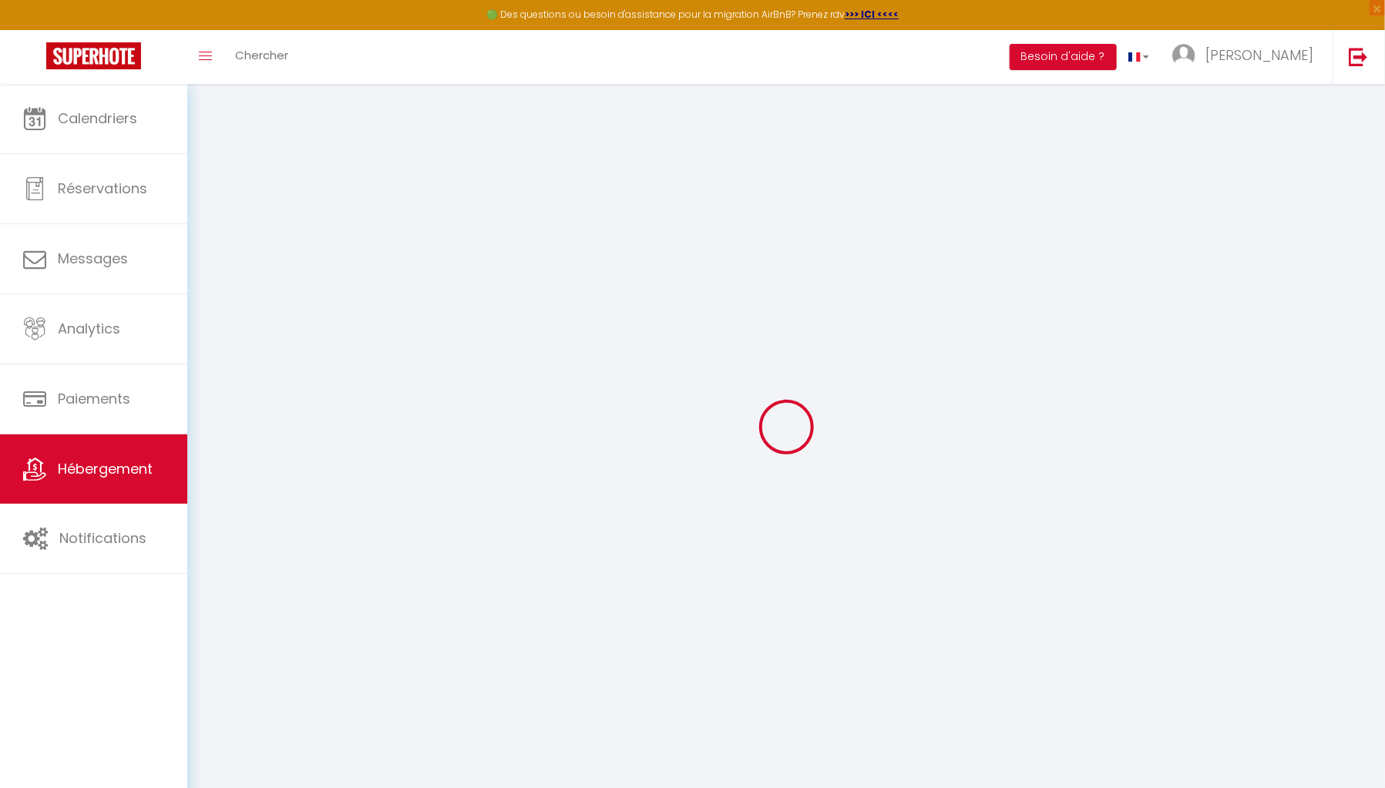
select select
checkbox input "false"
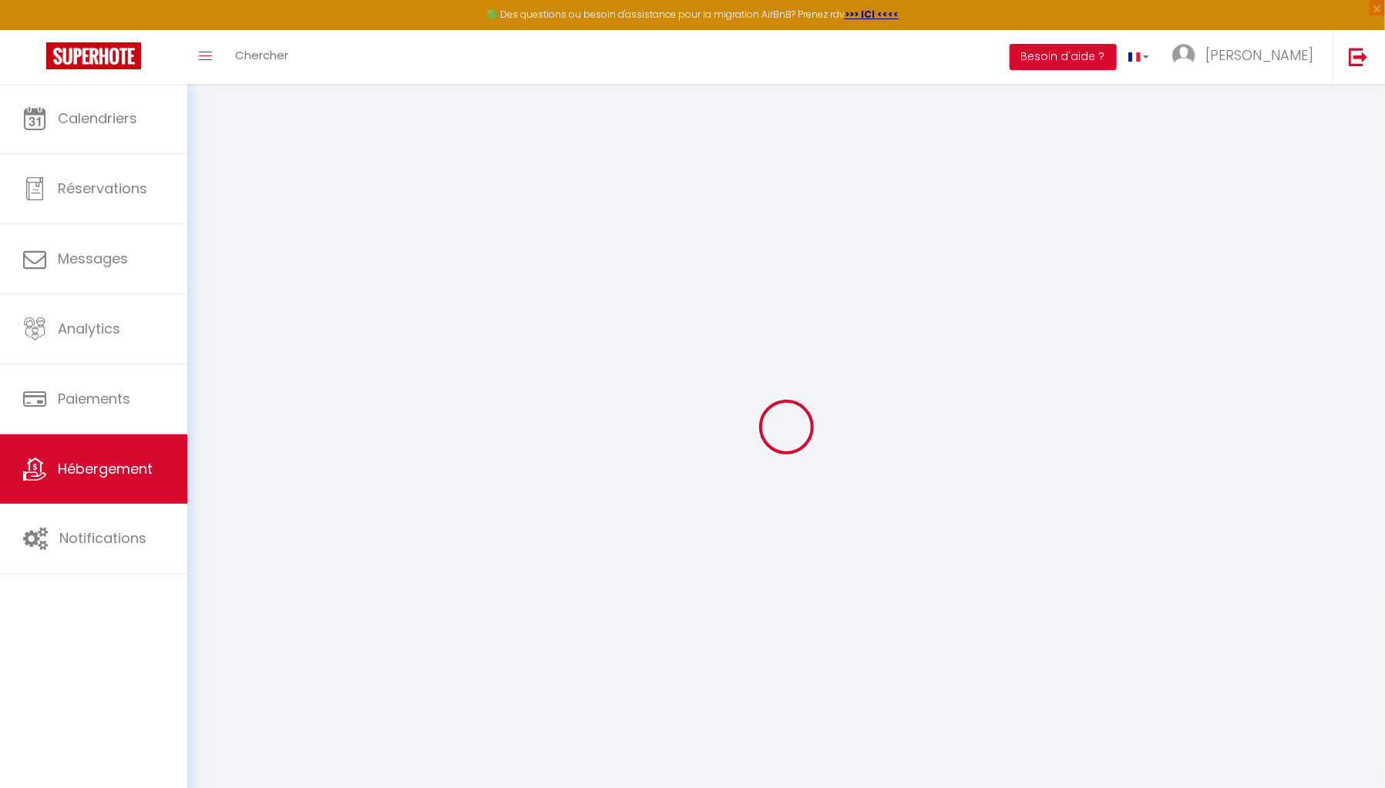
checkbox input "false"
select select
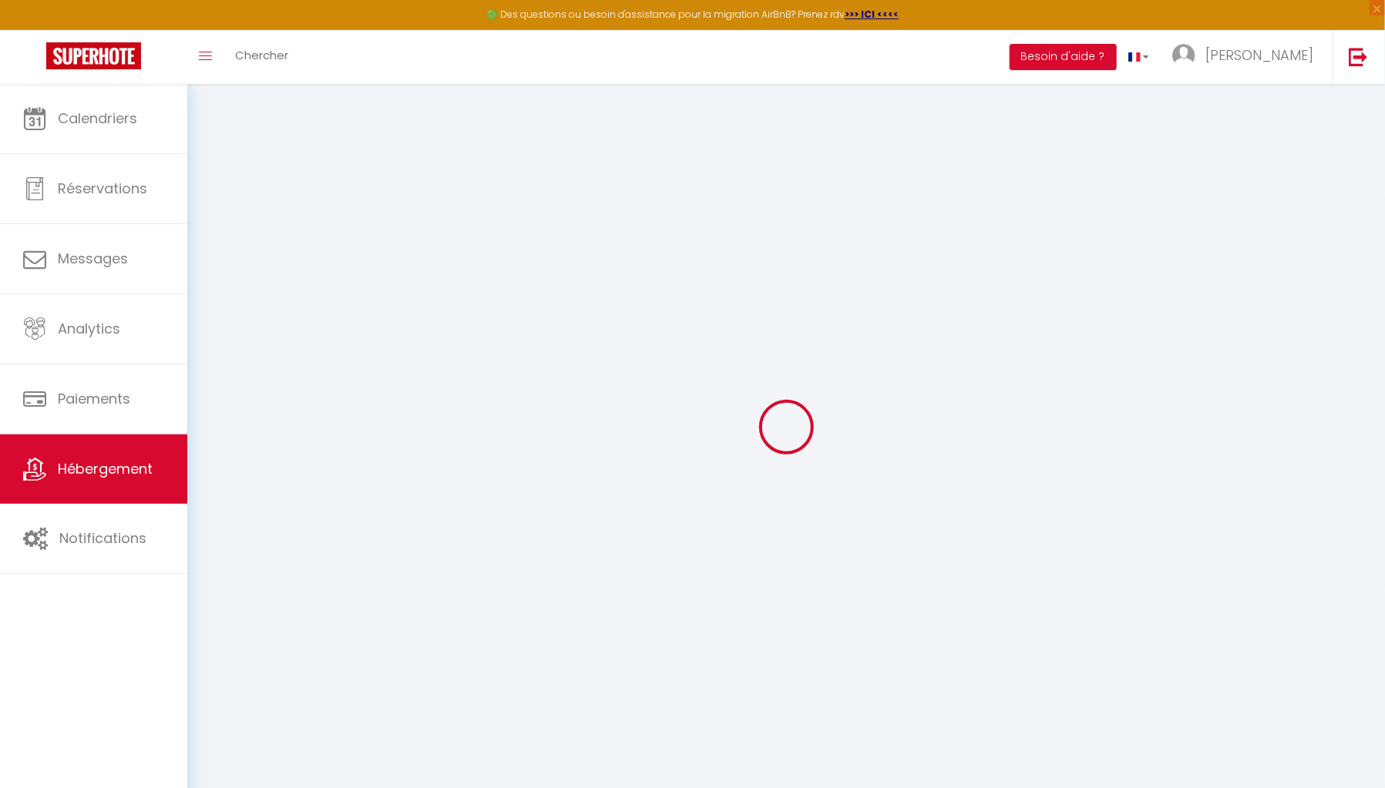
select select
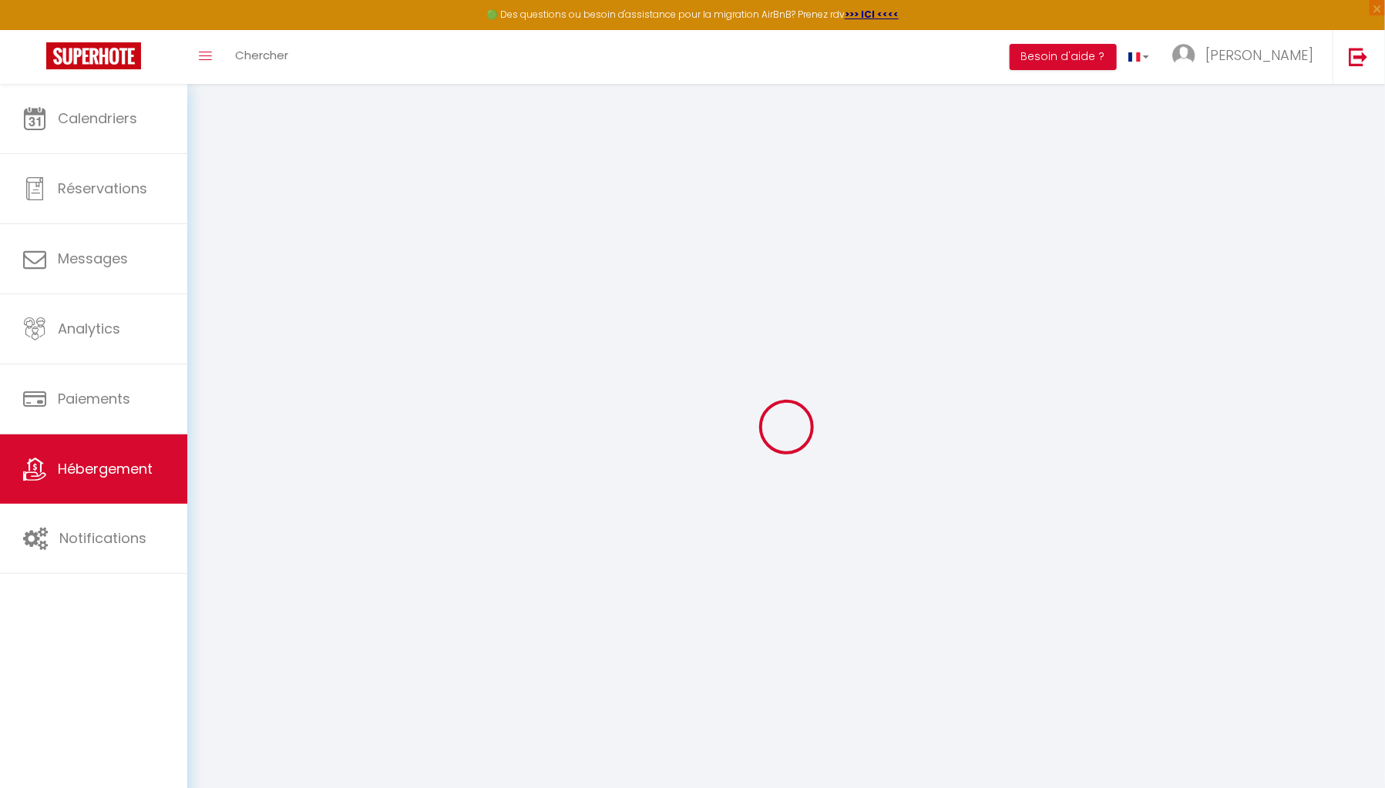
checkbox input "false"
select select
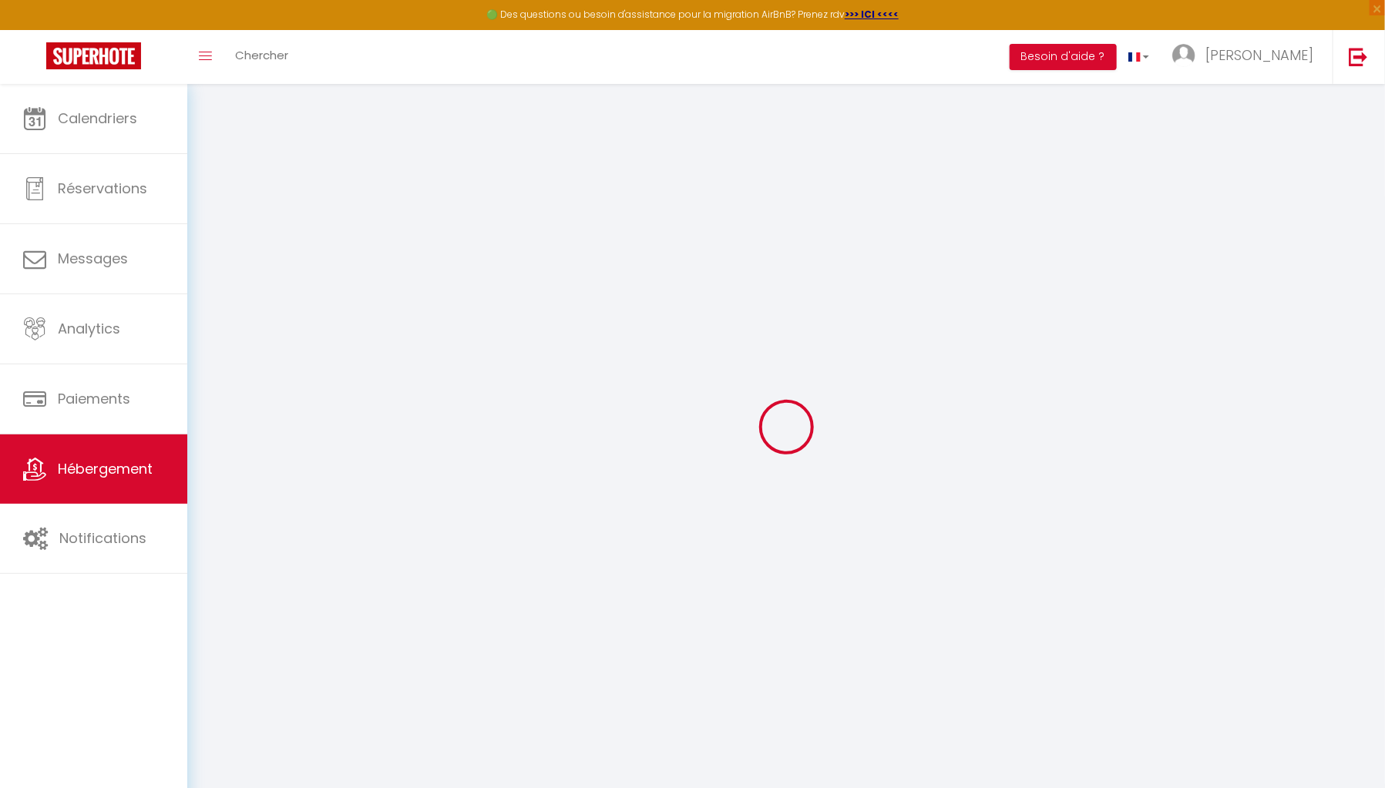
select select
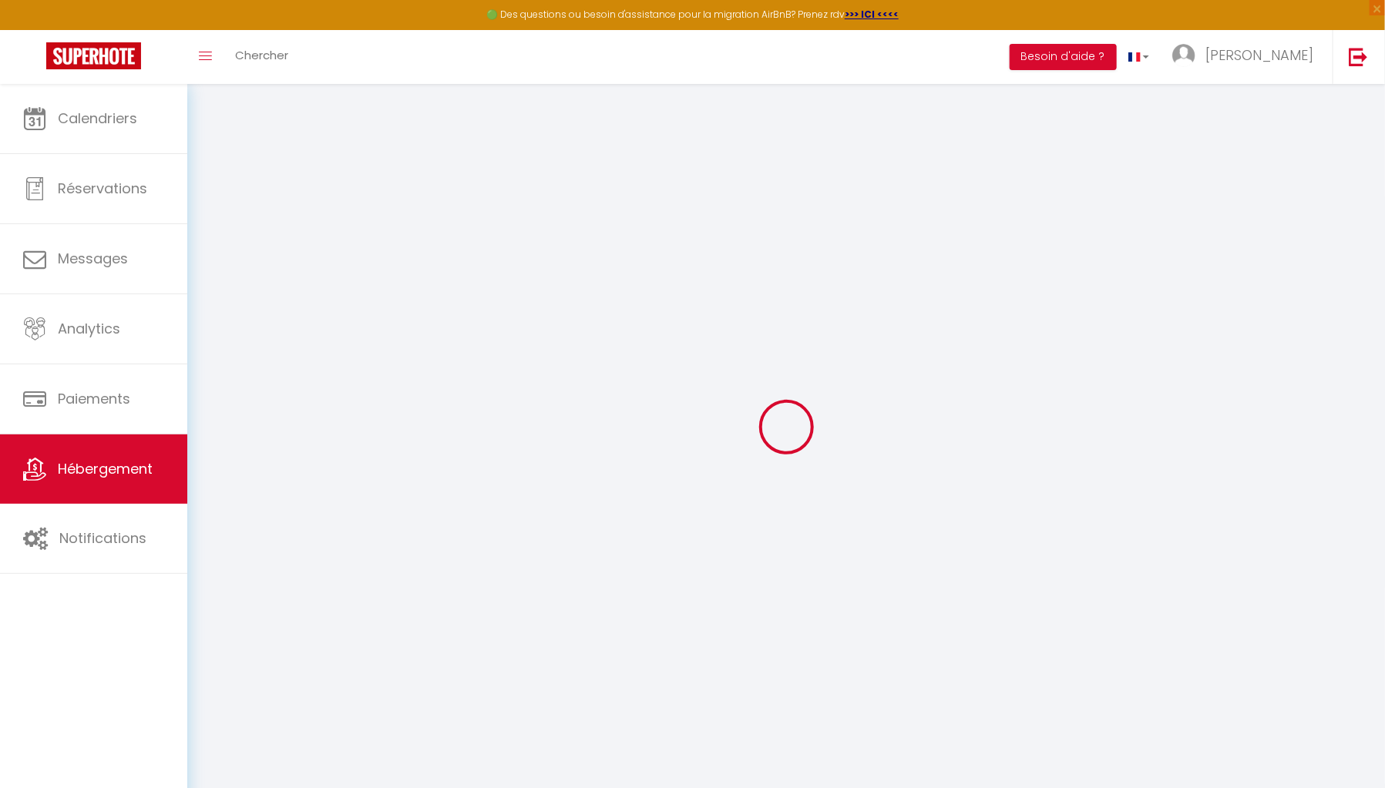
select select
checkbox input "false"
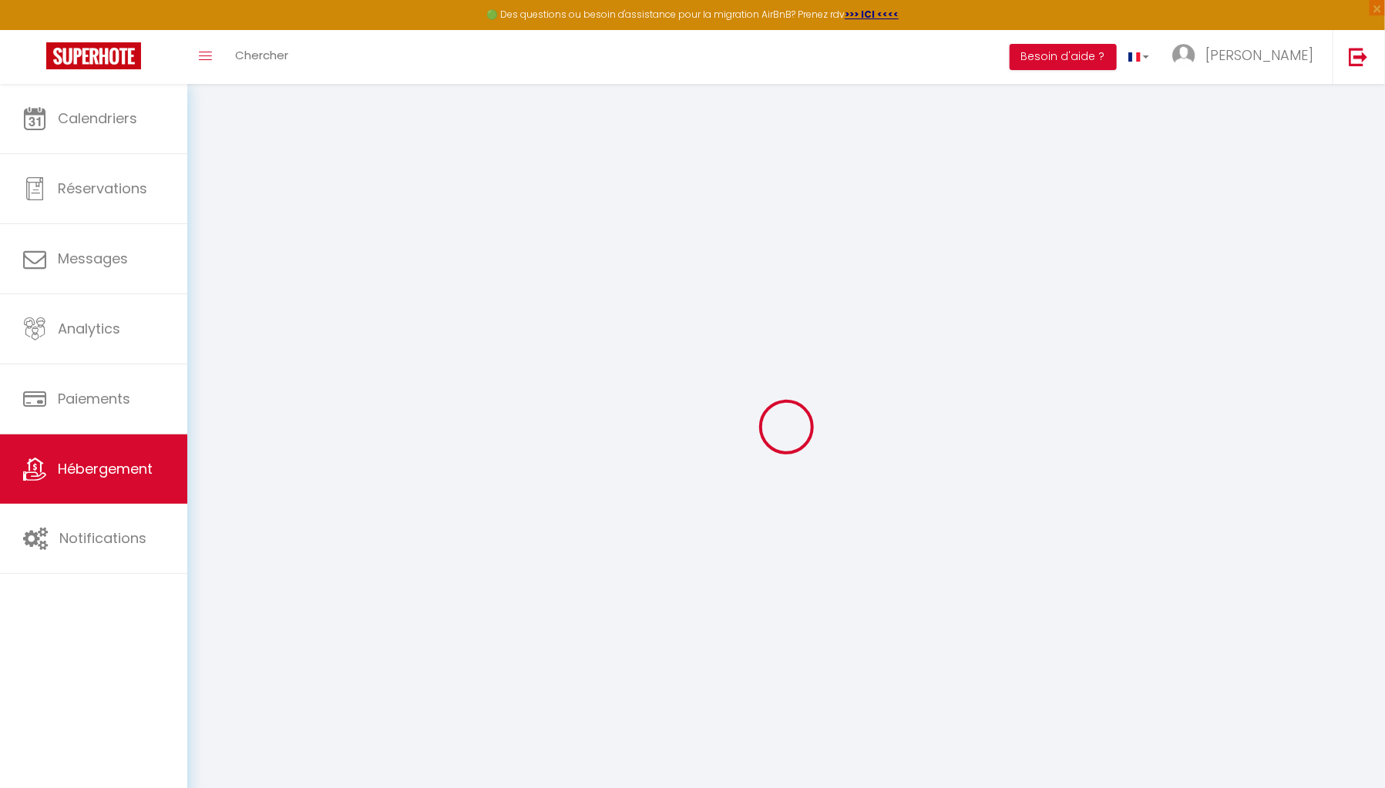
checkbox input "false"
select select
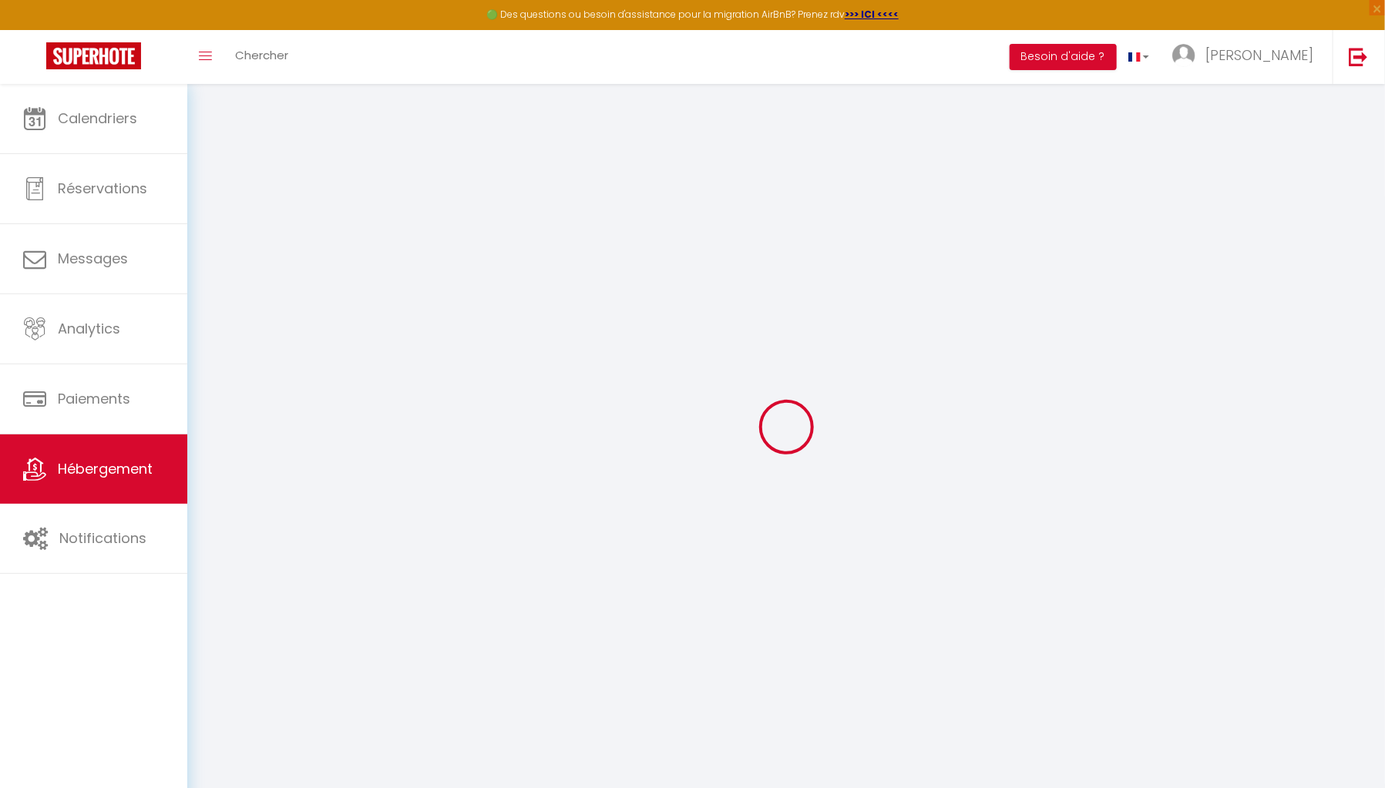
select select
checkbox input "false"
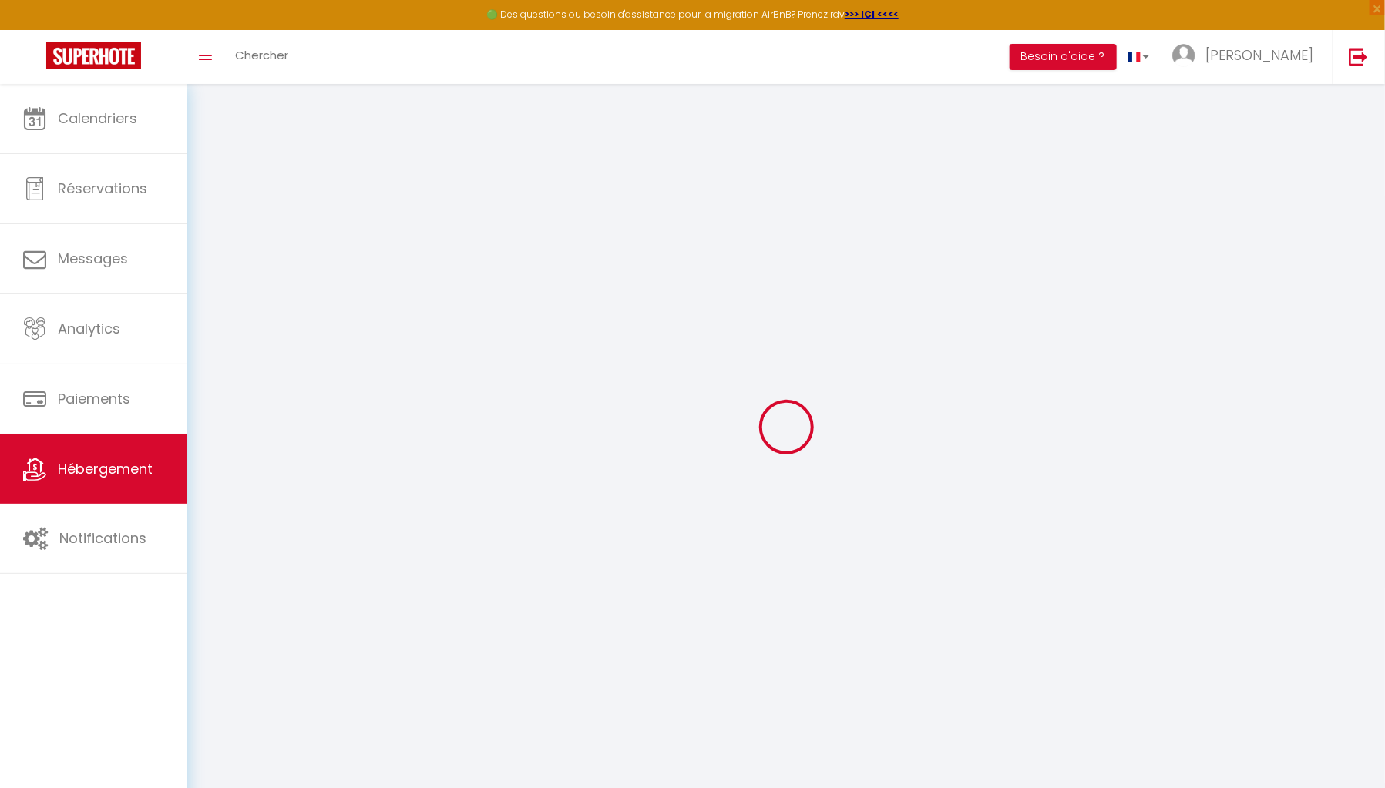
checkbox input "false"
select select
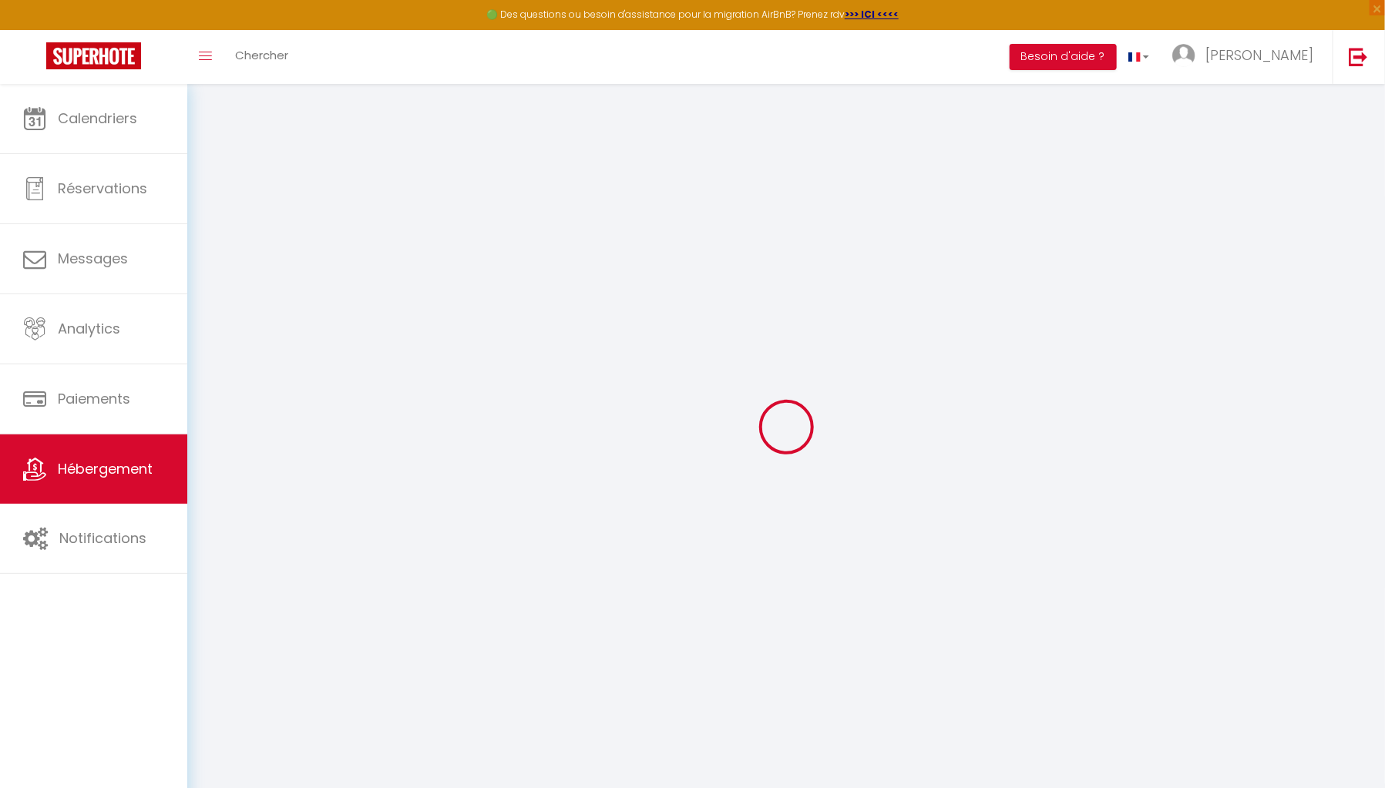
type input "Studio Cosy - Piscine, proche du golf"
select select "2"
type input "31"
type input "20"
type input "5"
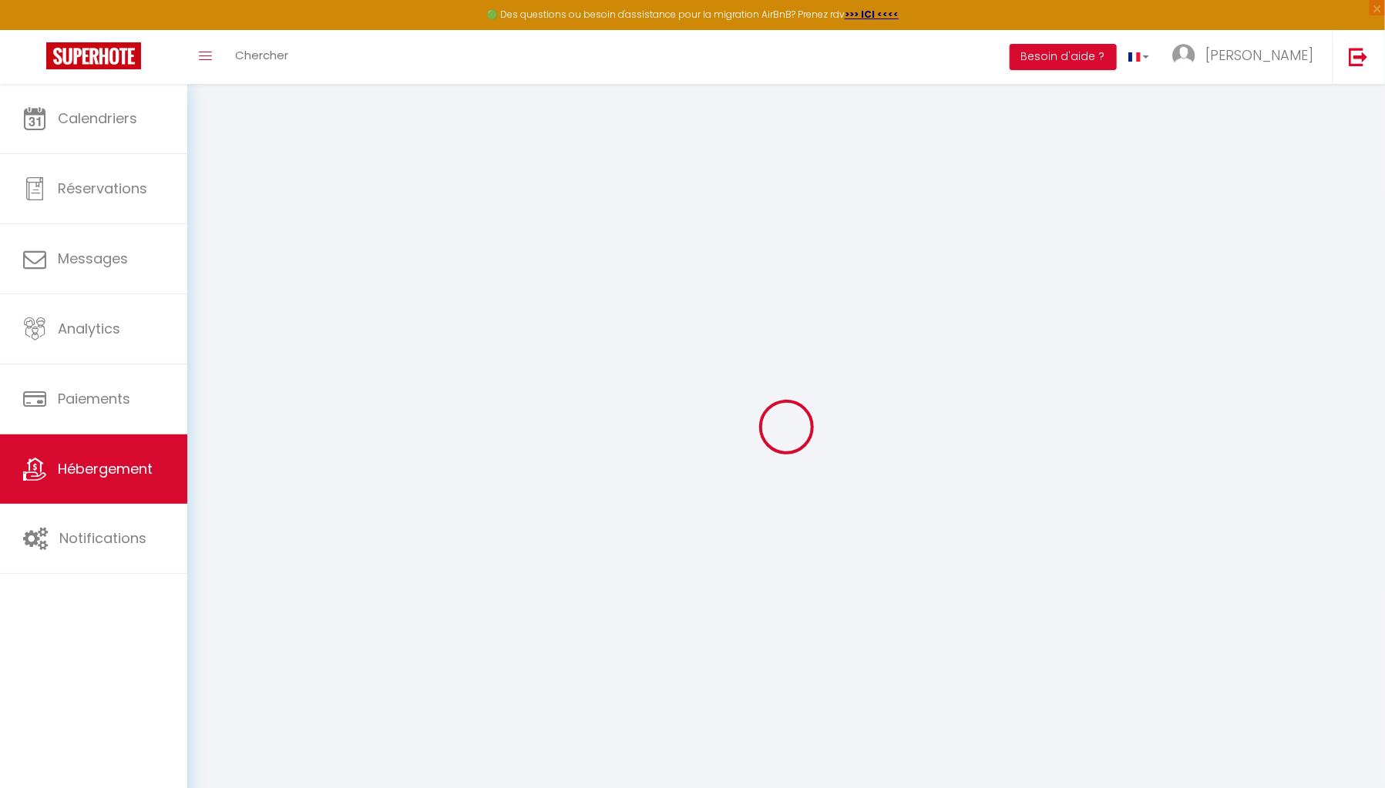
type input "6.62"
type input "300"
select select
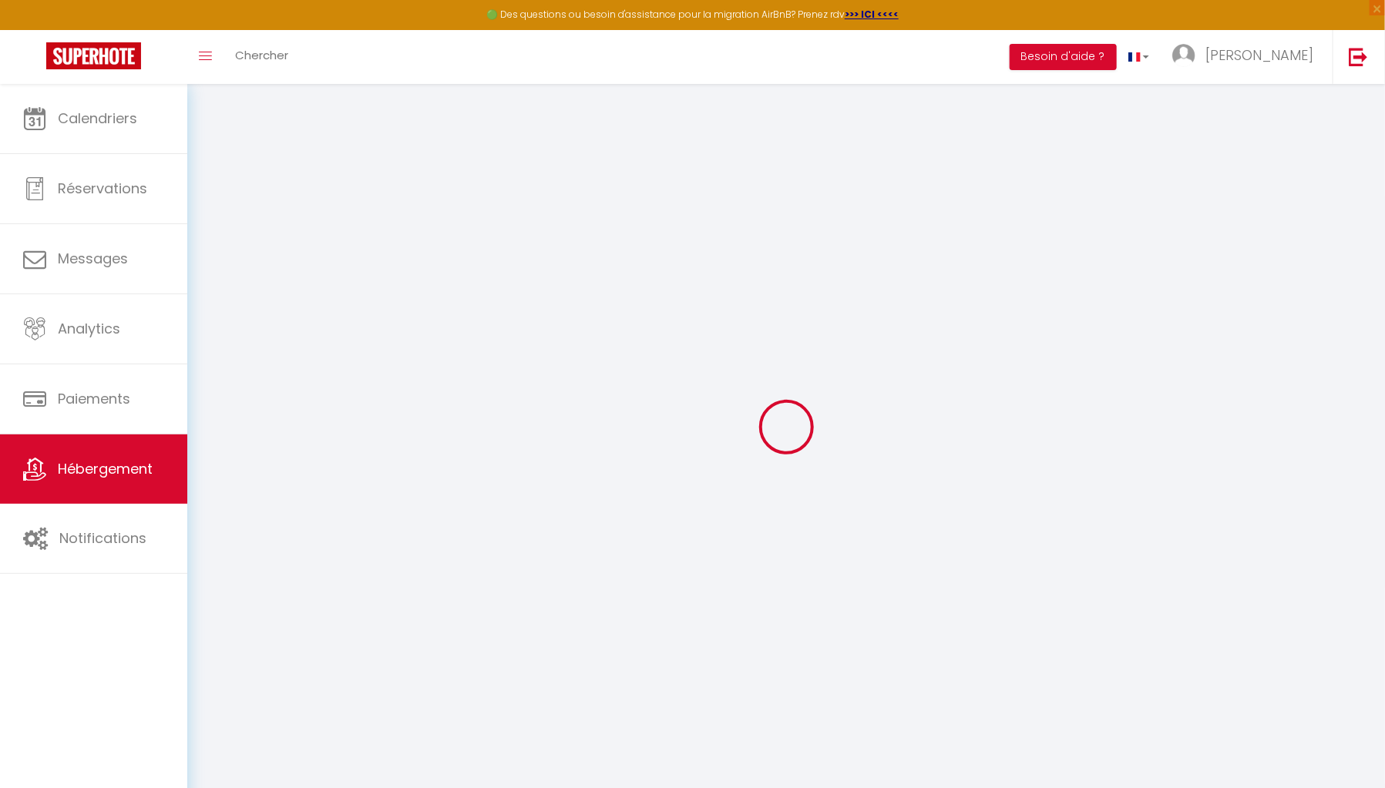
select select
type input "1213 Allée des Thermes"
type input "34990"
type input "Juvignac"
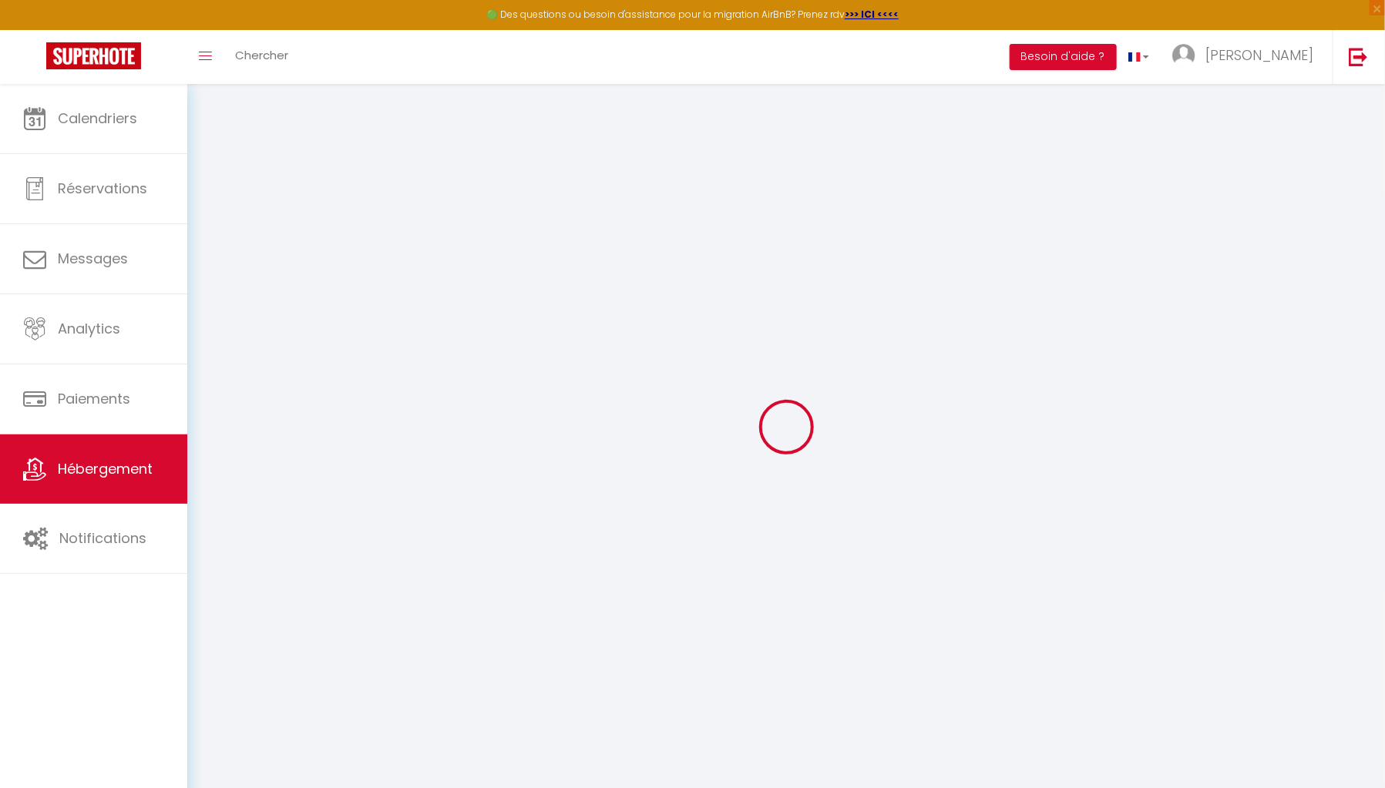
type input "florian.guiot@esus-immo.fr"
select select "16022"
checkbox input "false"
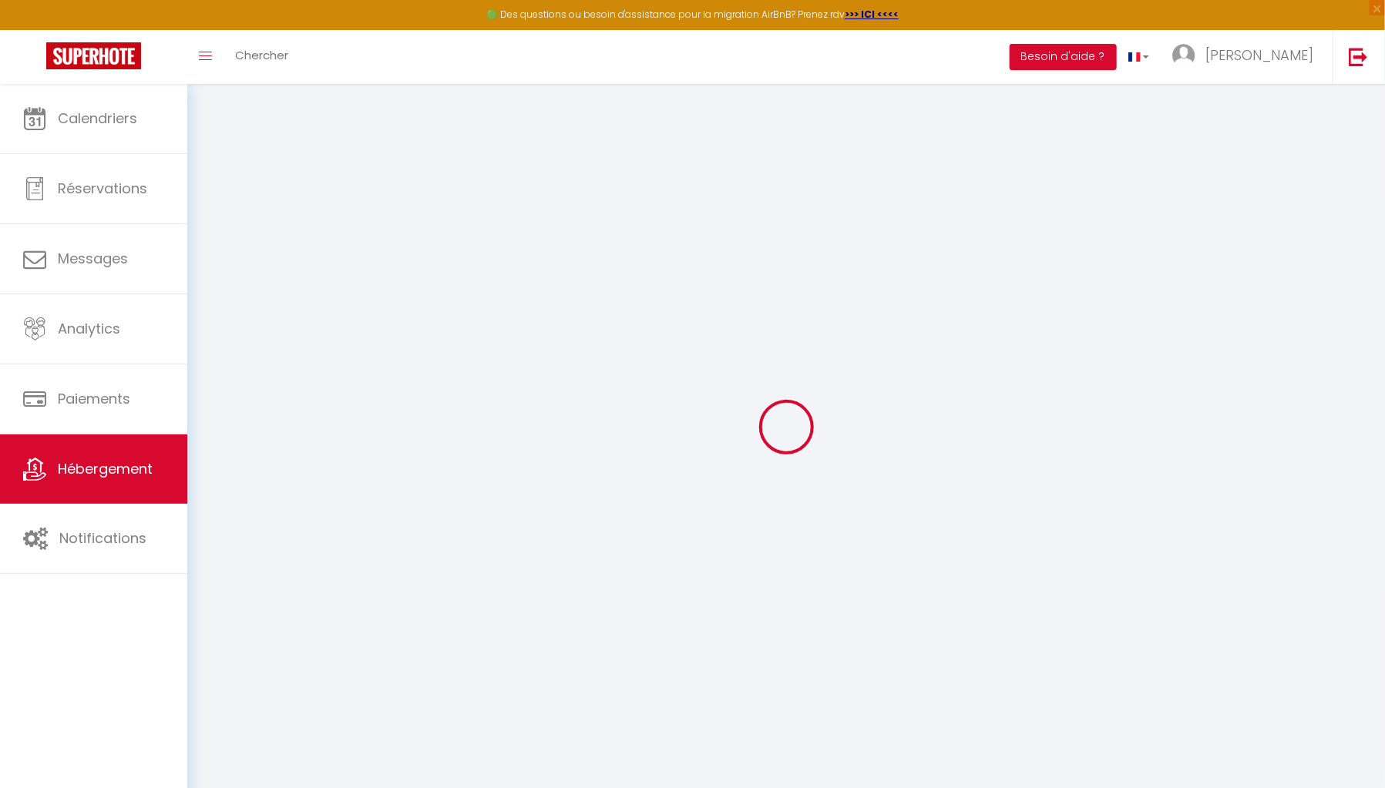
checkbox input "false"
radio input "true"
type input "0"
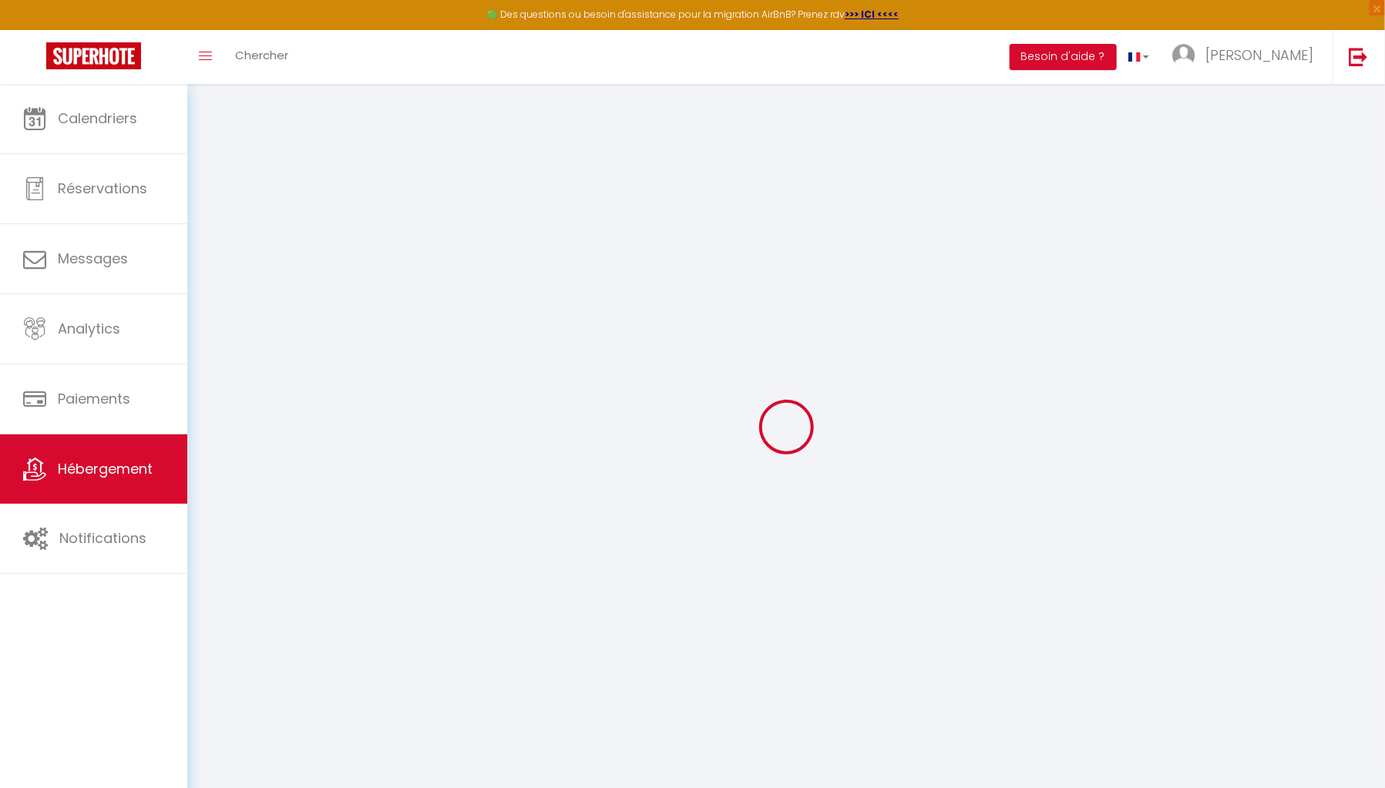
type input "0"
select select
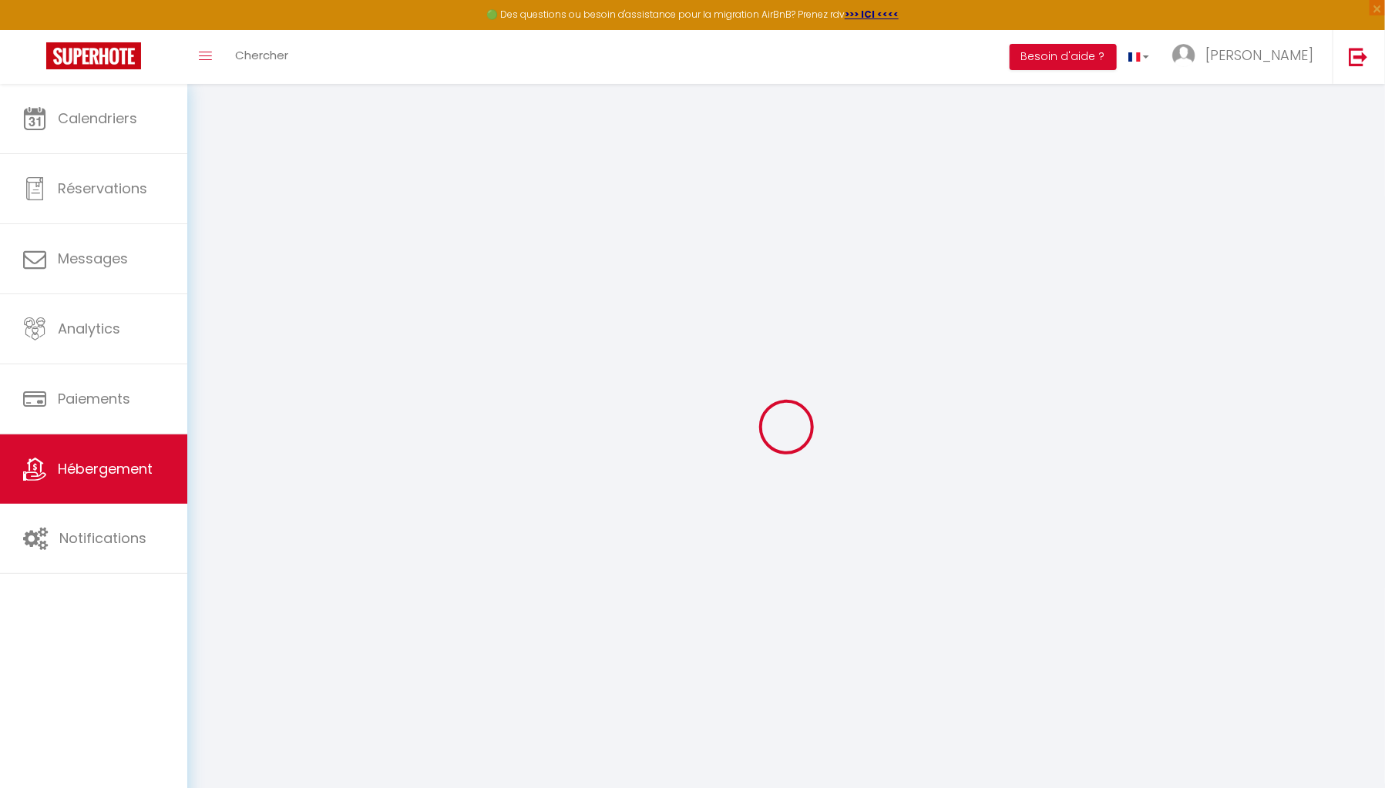
select select
checkbox input "false"
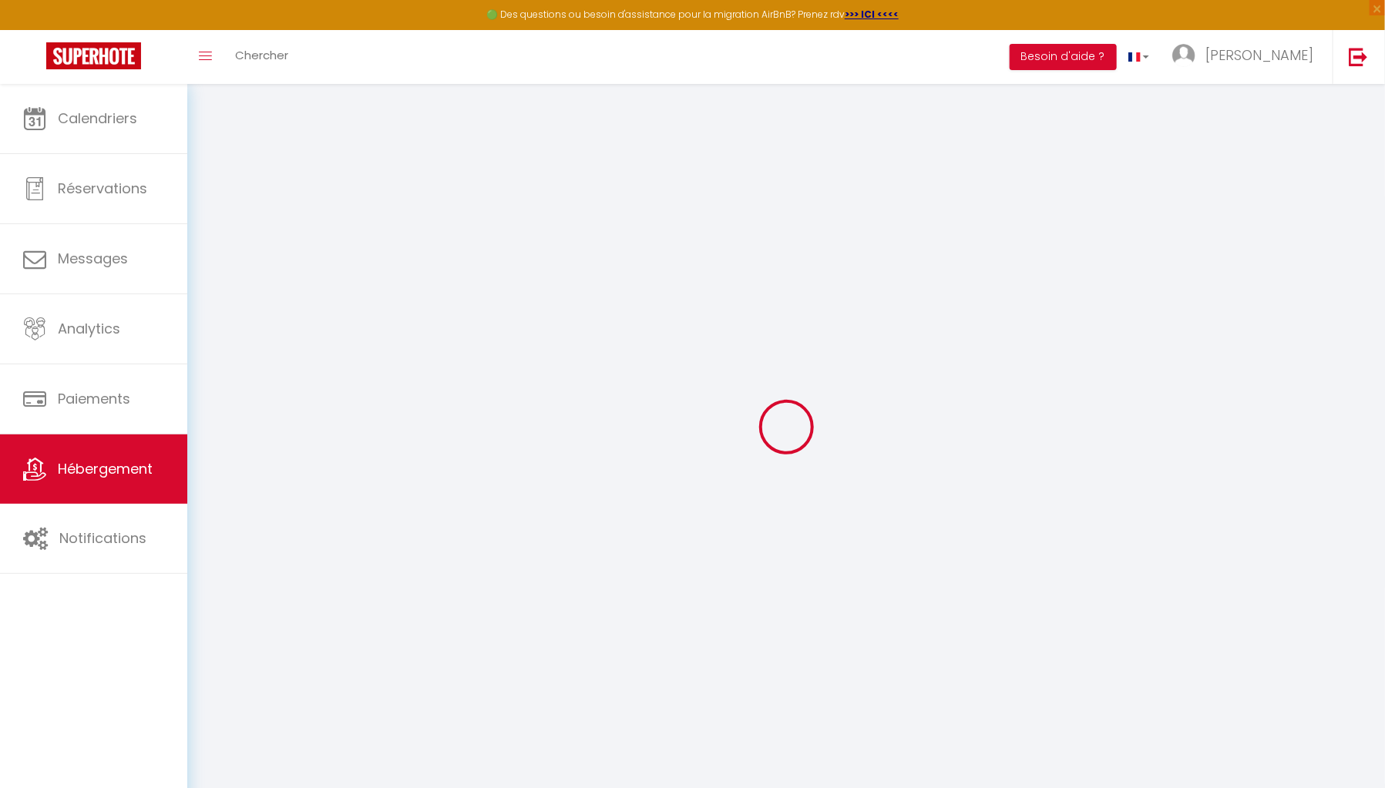
select select "52644"
select select
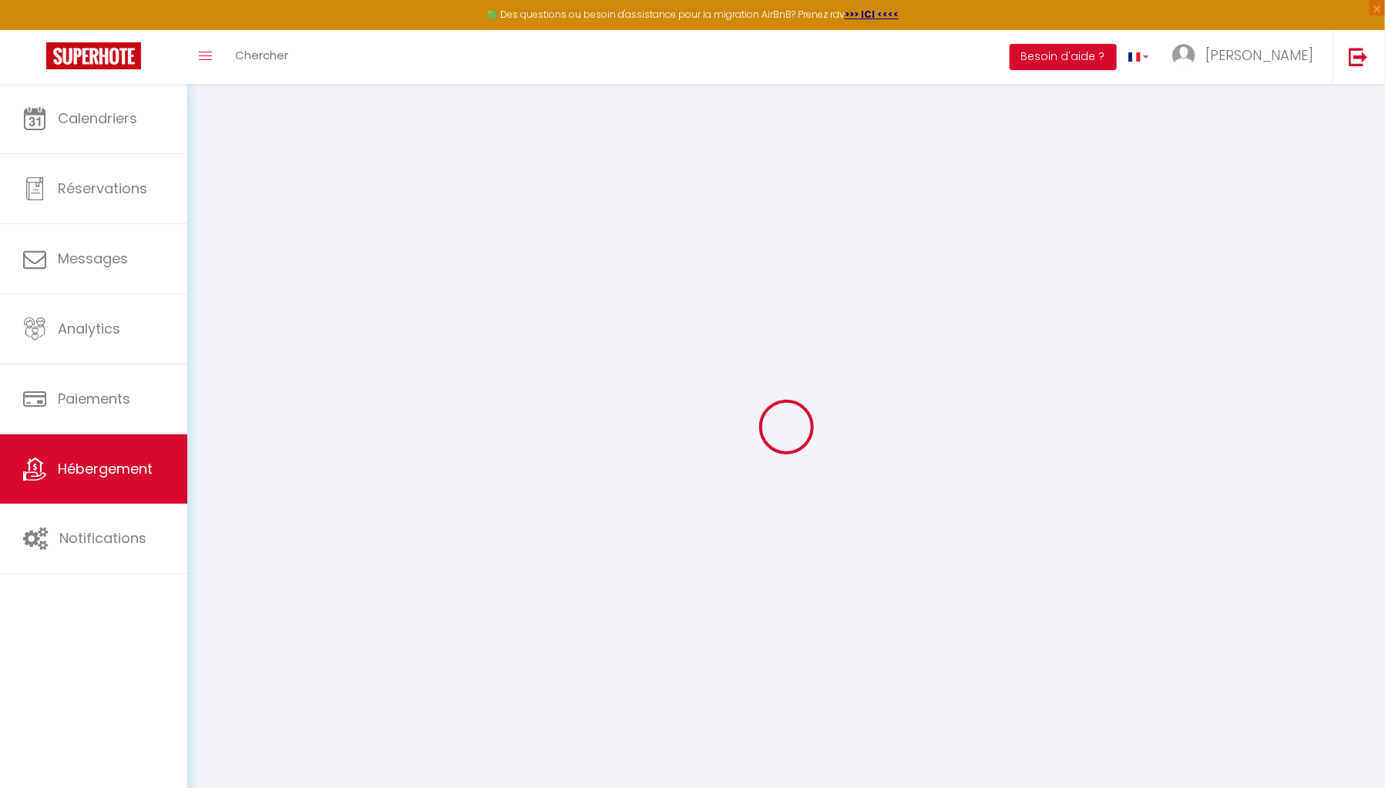
select select
checkbox input "false"
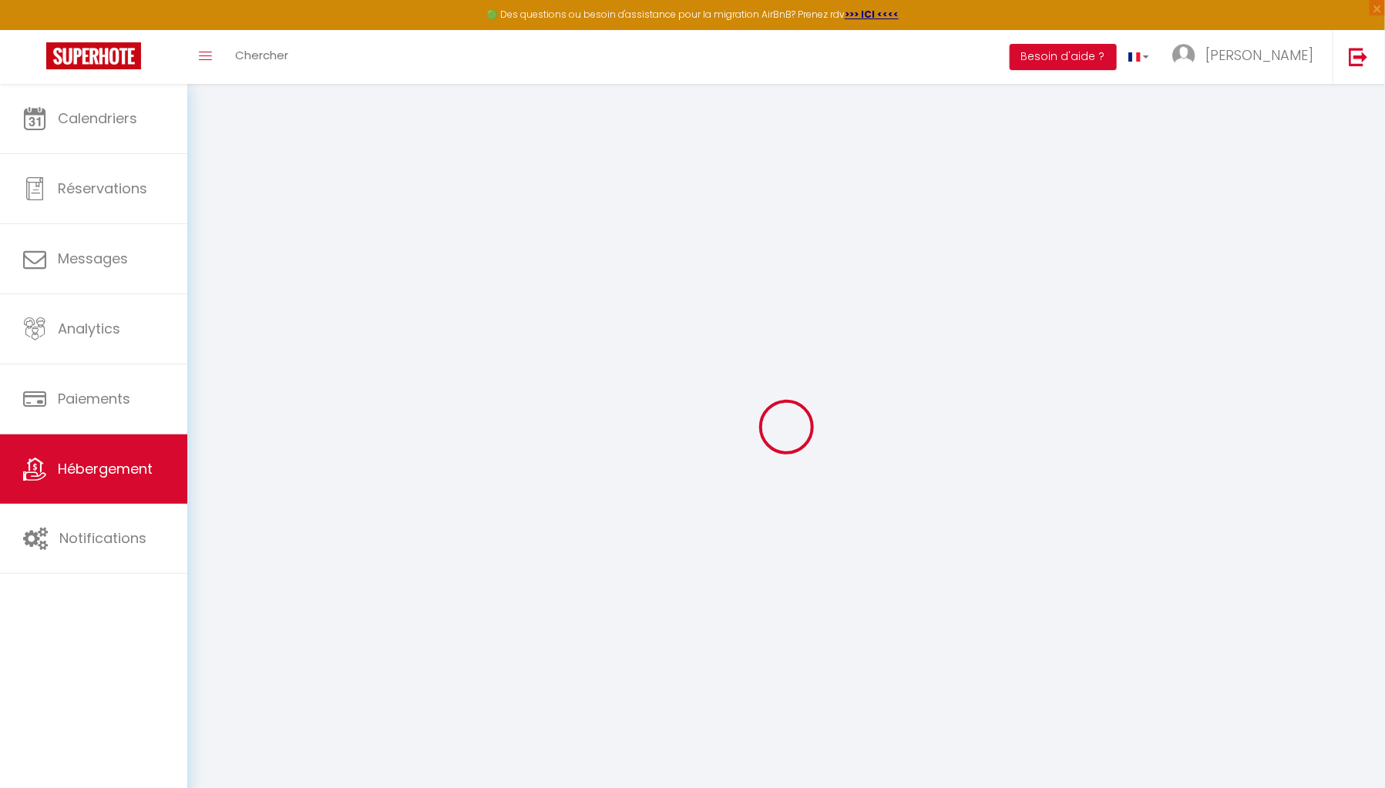
checkbox input "false"
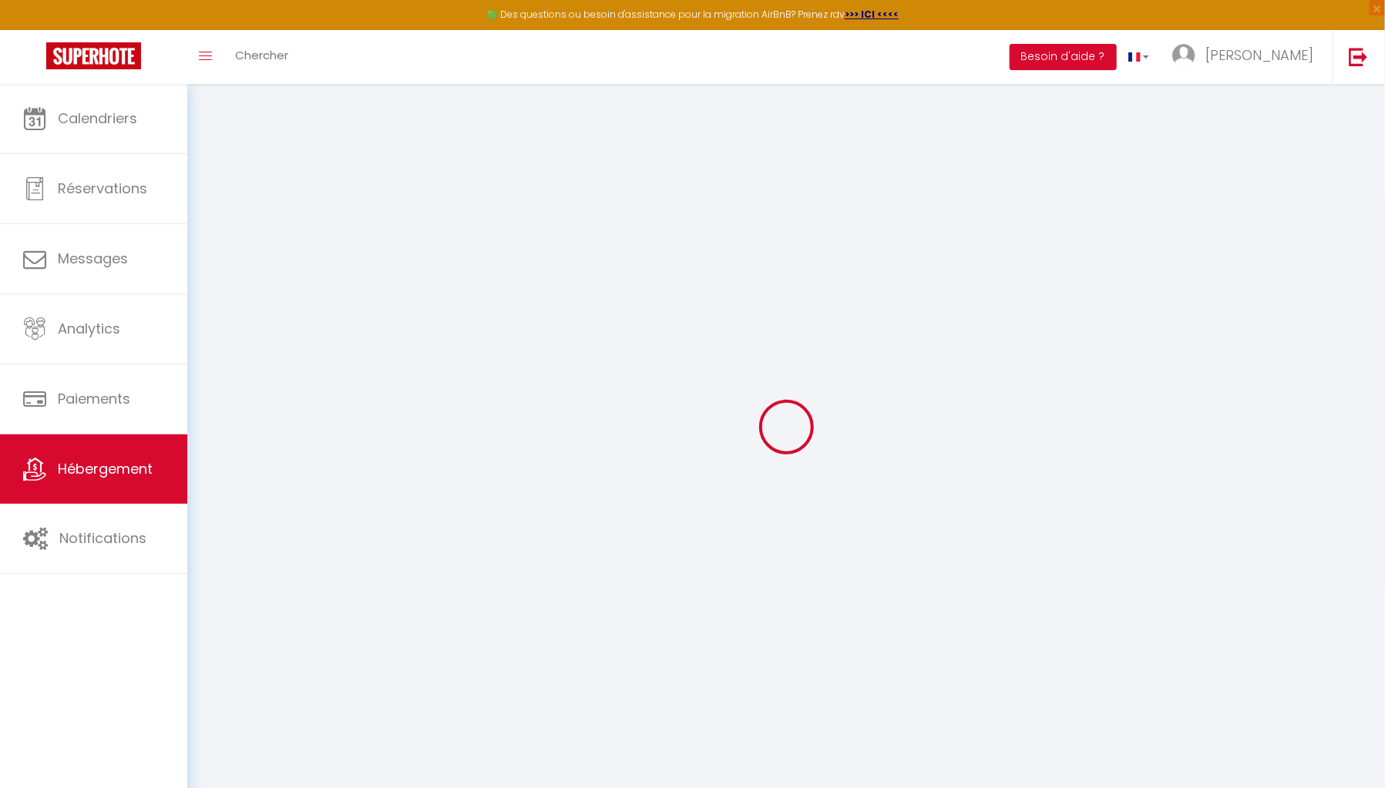
checkbox input "false"
select select "16:00"
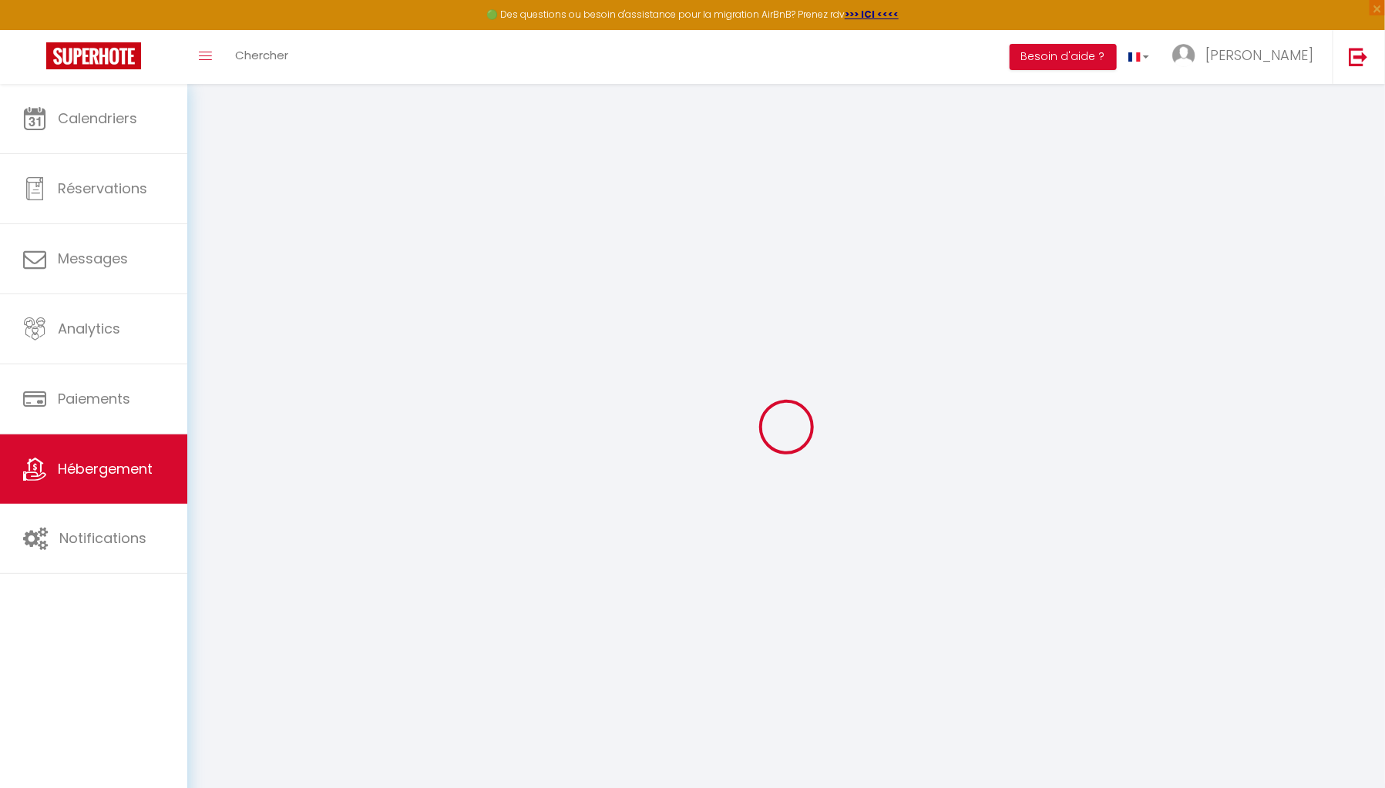
select select "23:45"
select select "10:00"
select select "30"
select select "120"
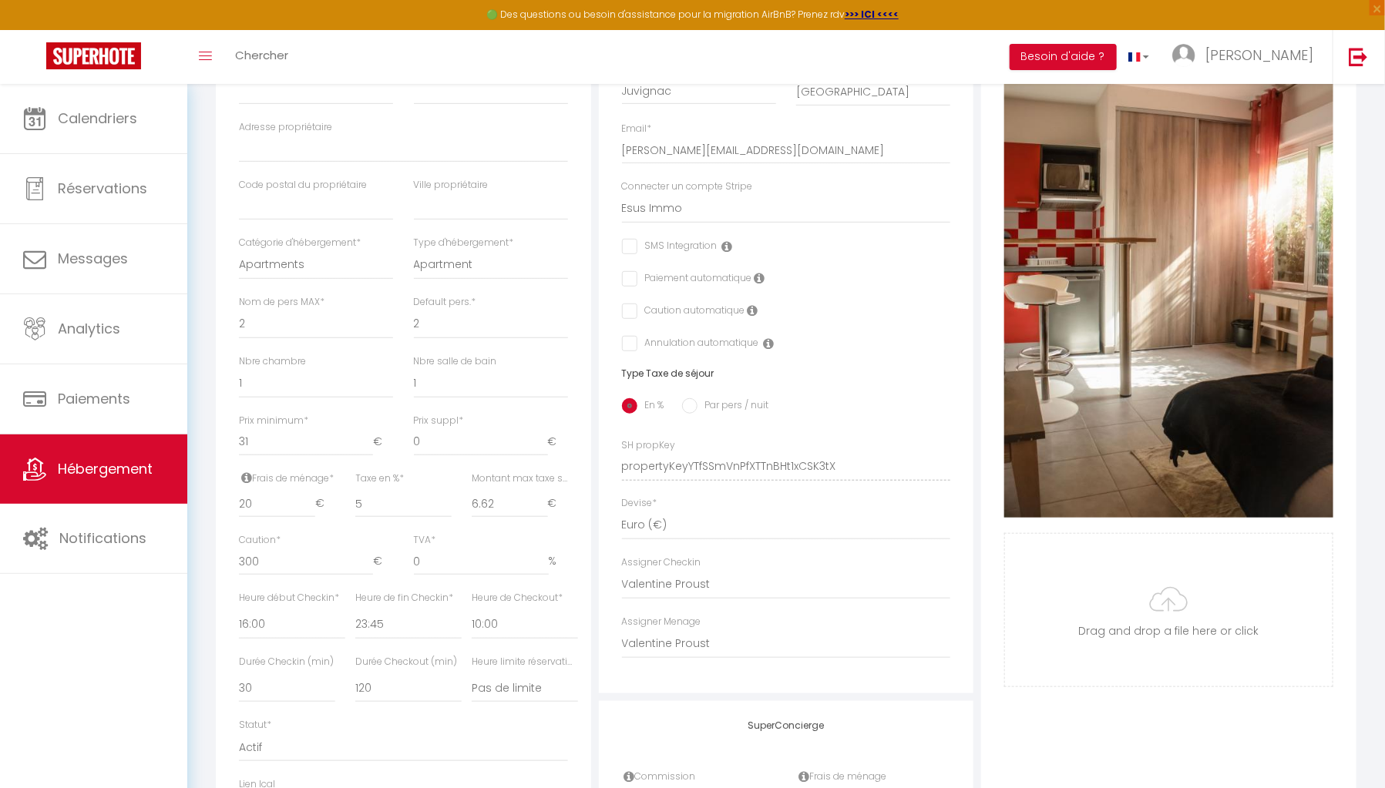
scroll to position [328, 0]
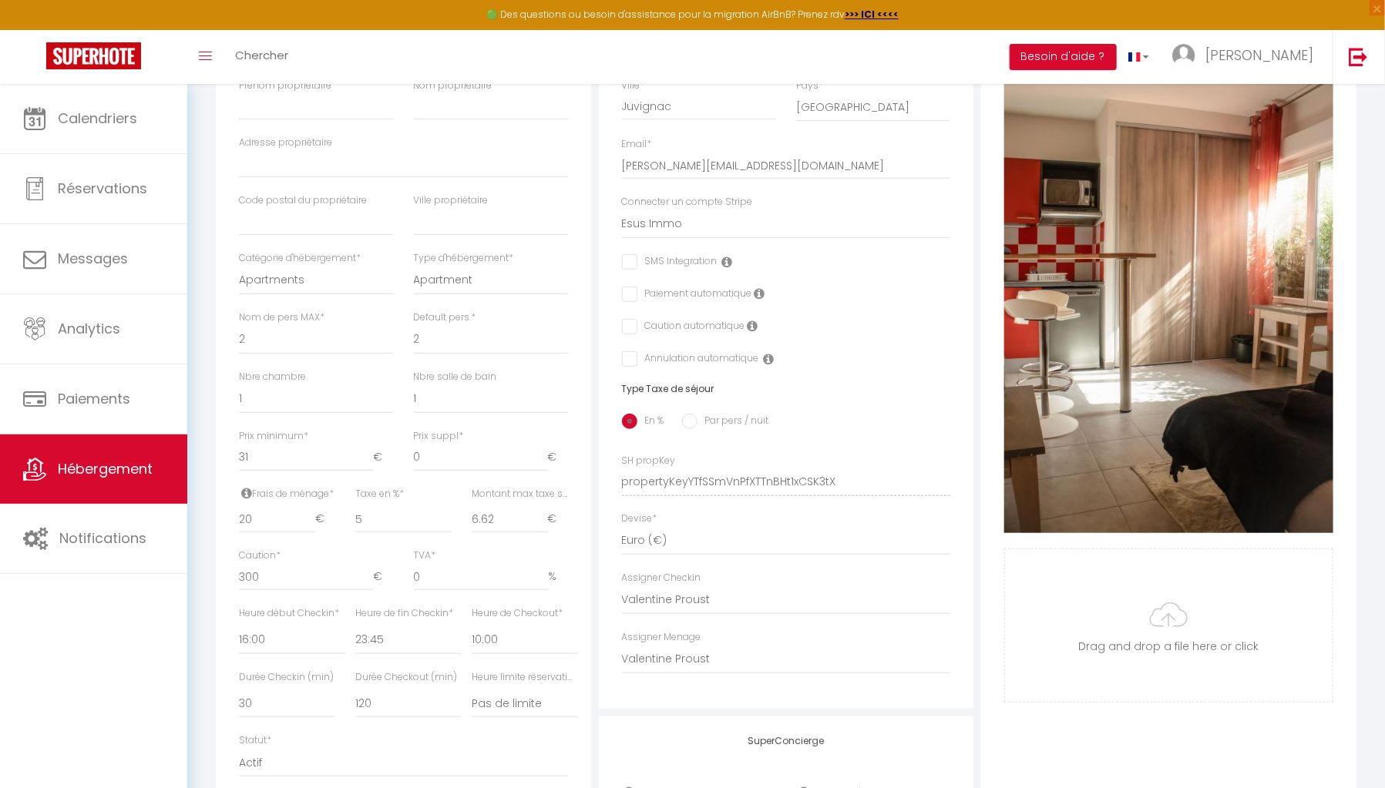
click at [684, 270] on input "checkbox" at bounding box center [670, 261] width 96 height 15
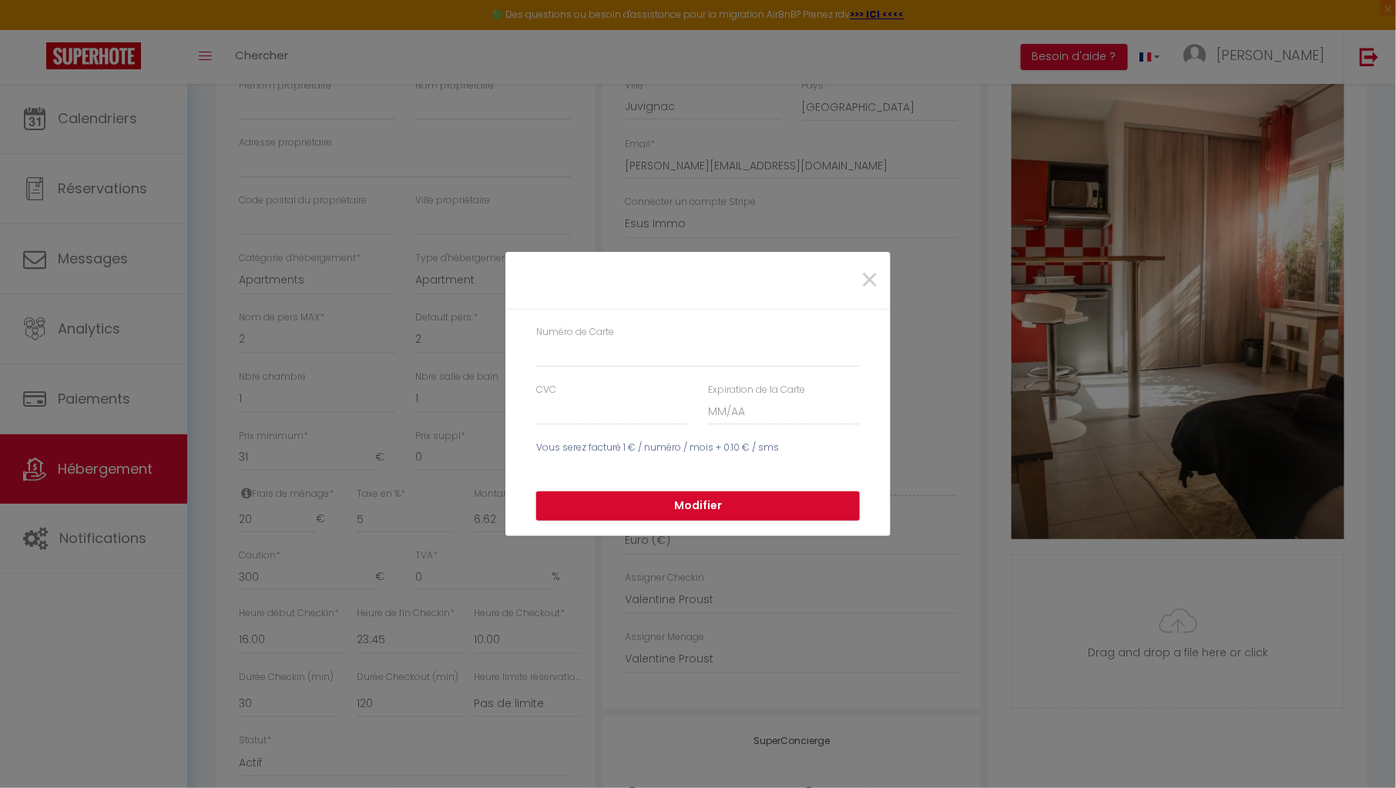
click at [1295, 59] on div "× Numéro de Carte CVC Expiration de la Carte Vous serez facturé 1 € / numéro / …" at bounding box center [698, 394] width 1396 height 788
click at [872, 279] on span "×" at bounding box center [869, 280] width 19 height 46
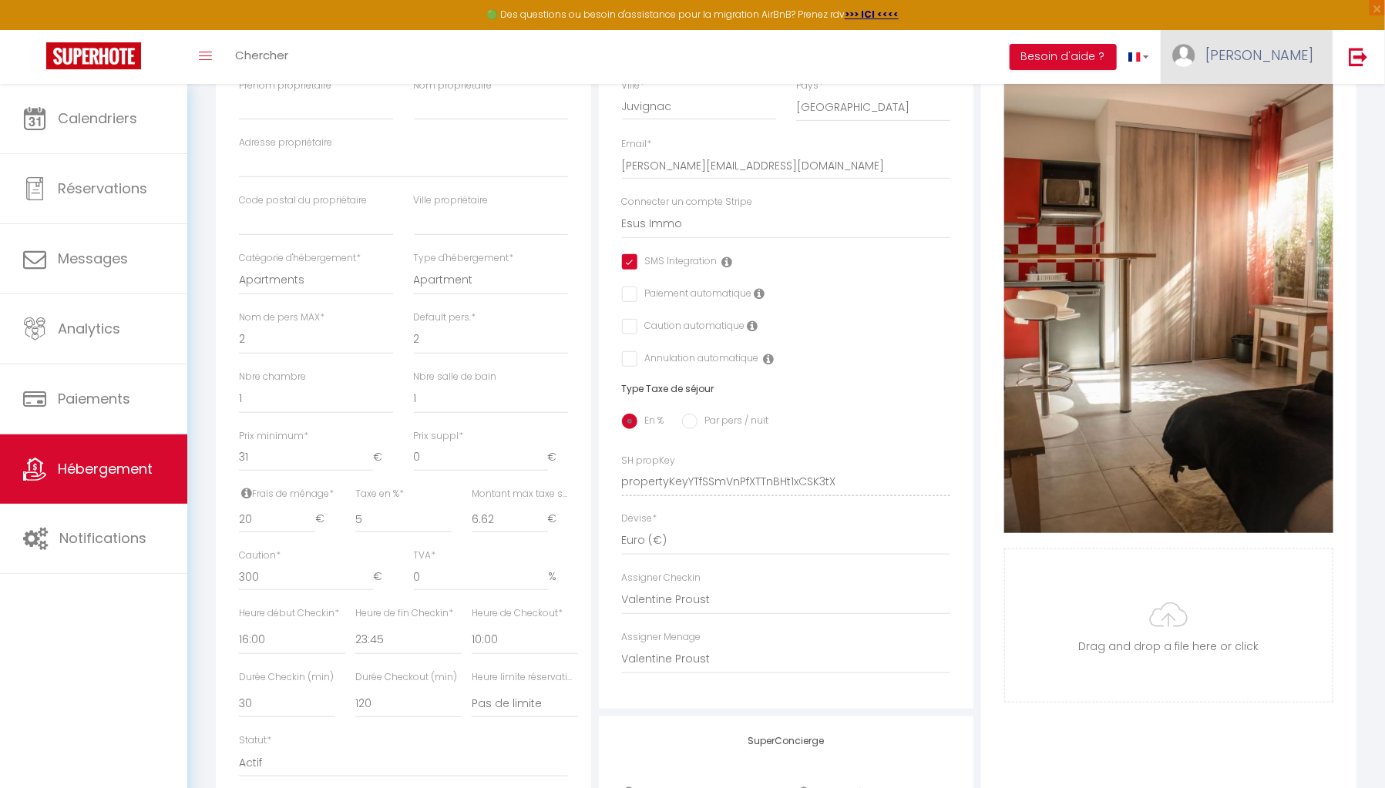
click at [1271, 54] on span "Florian" at bounding box center [1259, 54] width 108 height 19
click at [1271, 98] on link "Paramètres" at bounding box center [1271, 107] width 114 height 26
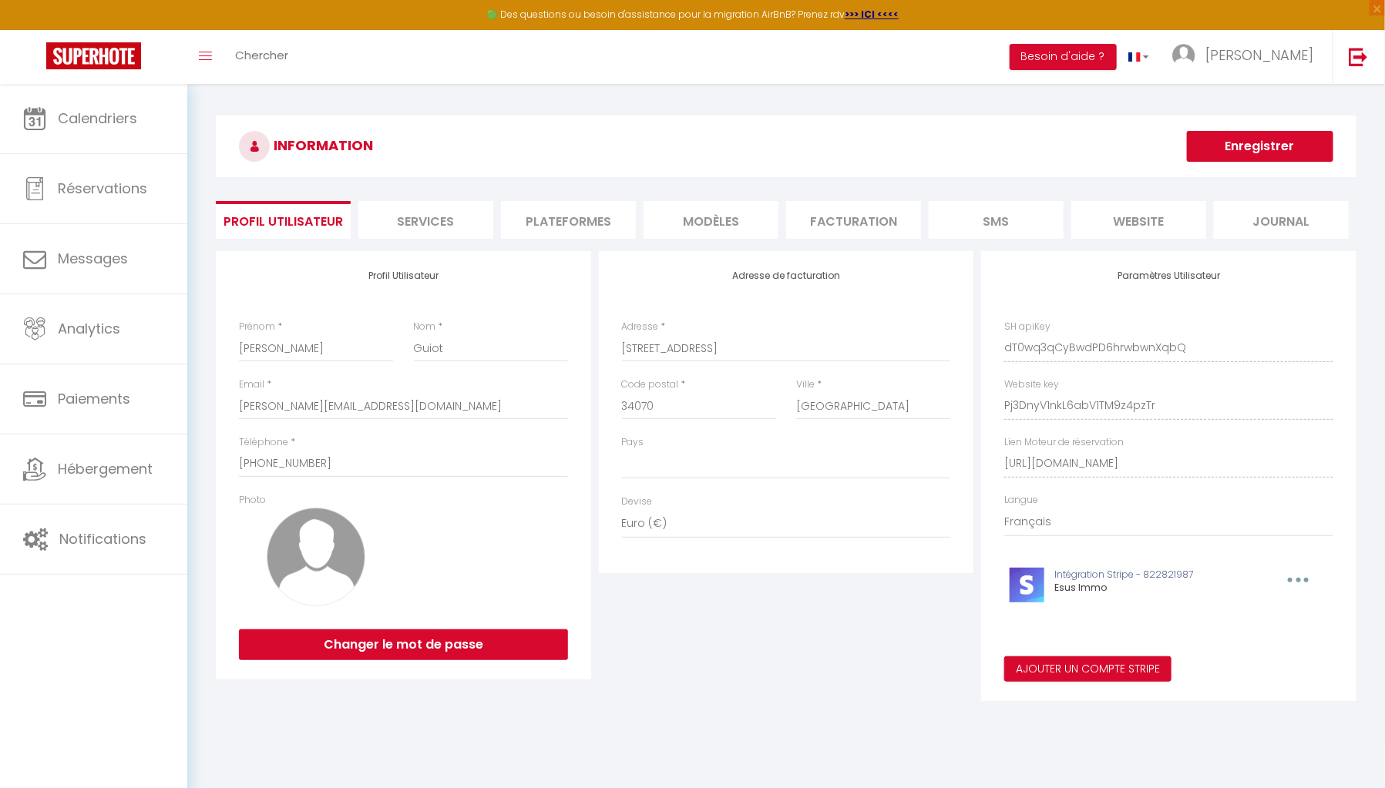
click at [885, 223] on li "Facturation" at bounding box center [853, 220] width 135 height 38
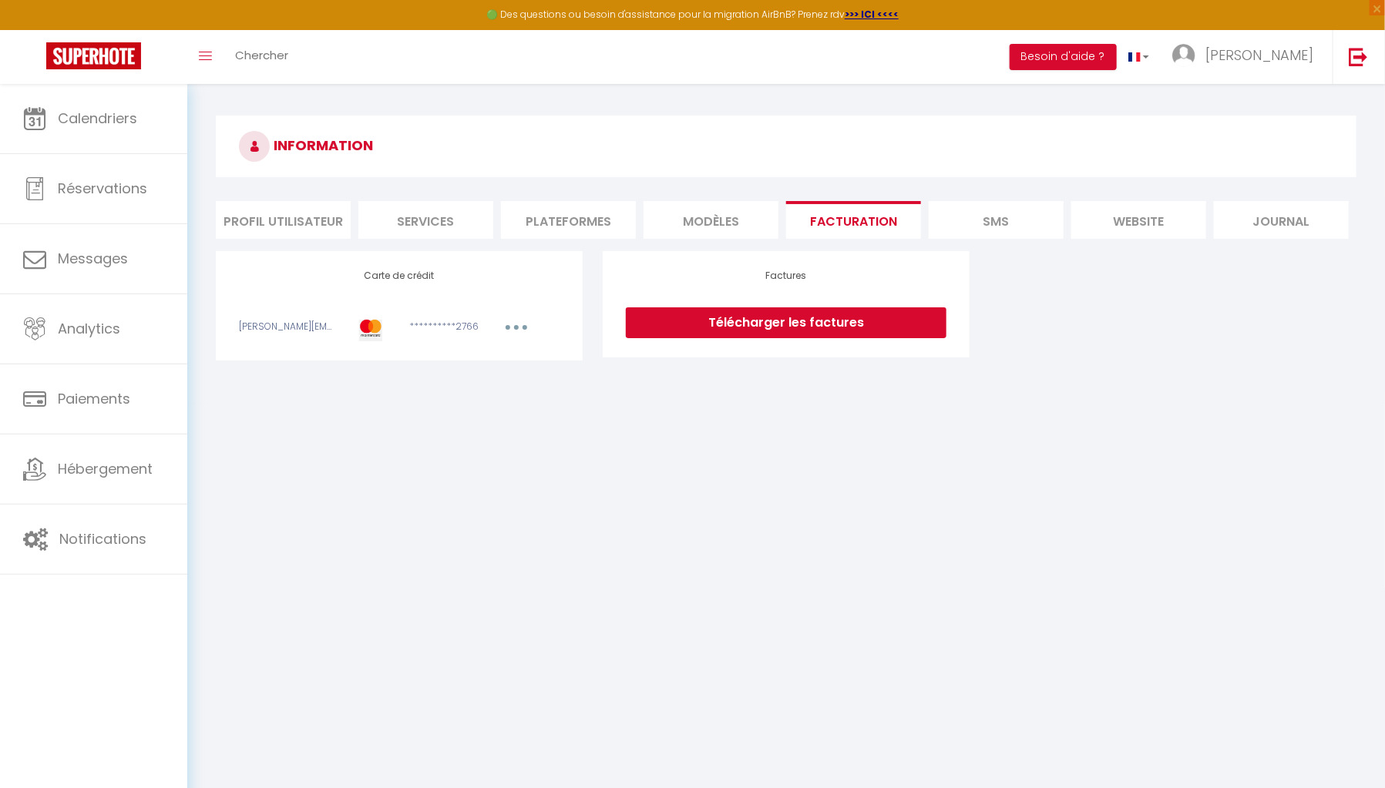
click at [520, 325] on button "button" at bounding box center [516, 329] width 43 height 19
click at [507, 358] on link "Modifier" at bounding box center [496, 361] width 76 height 25
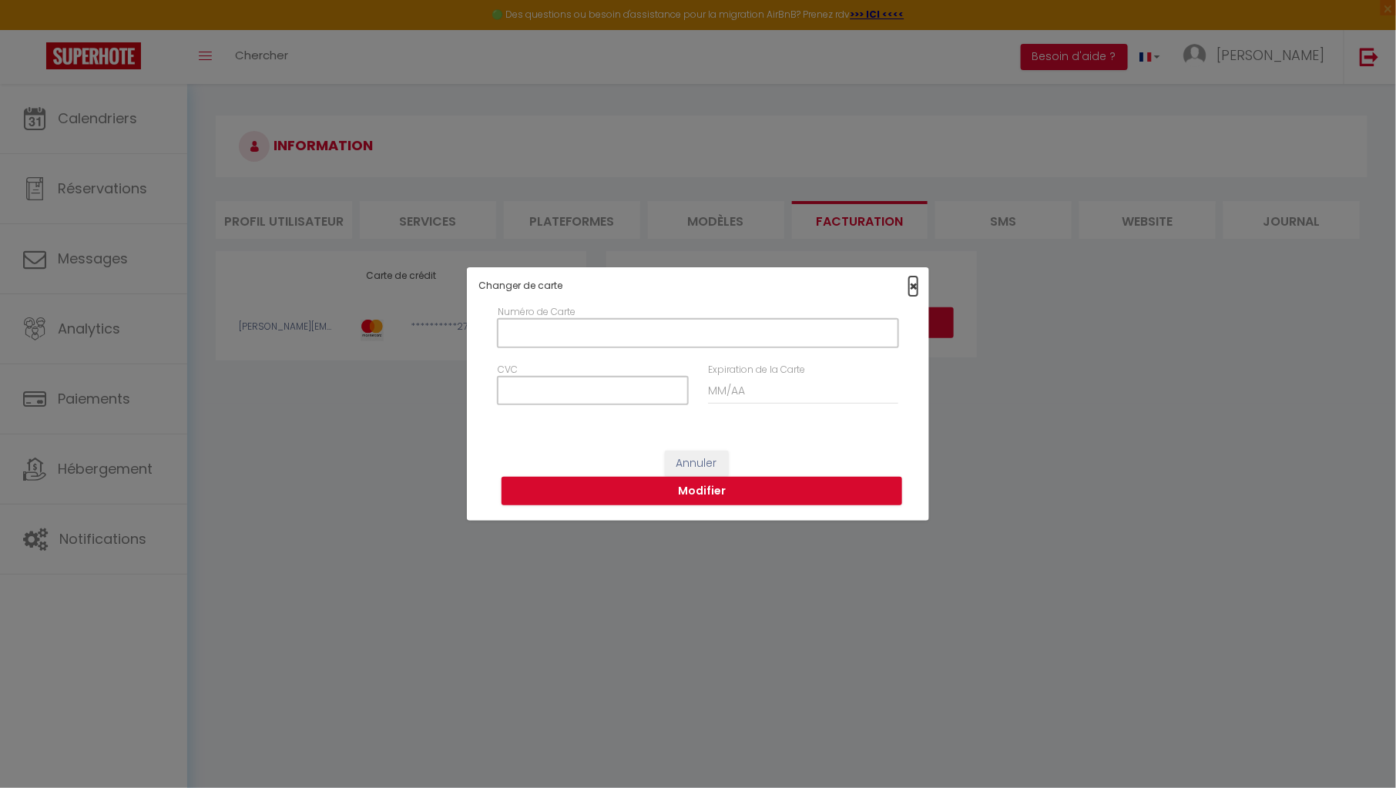
click at [911, 284] on span "×" at bounding box center [913, 286] width 8 height 19
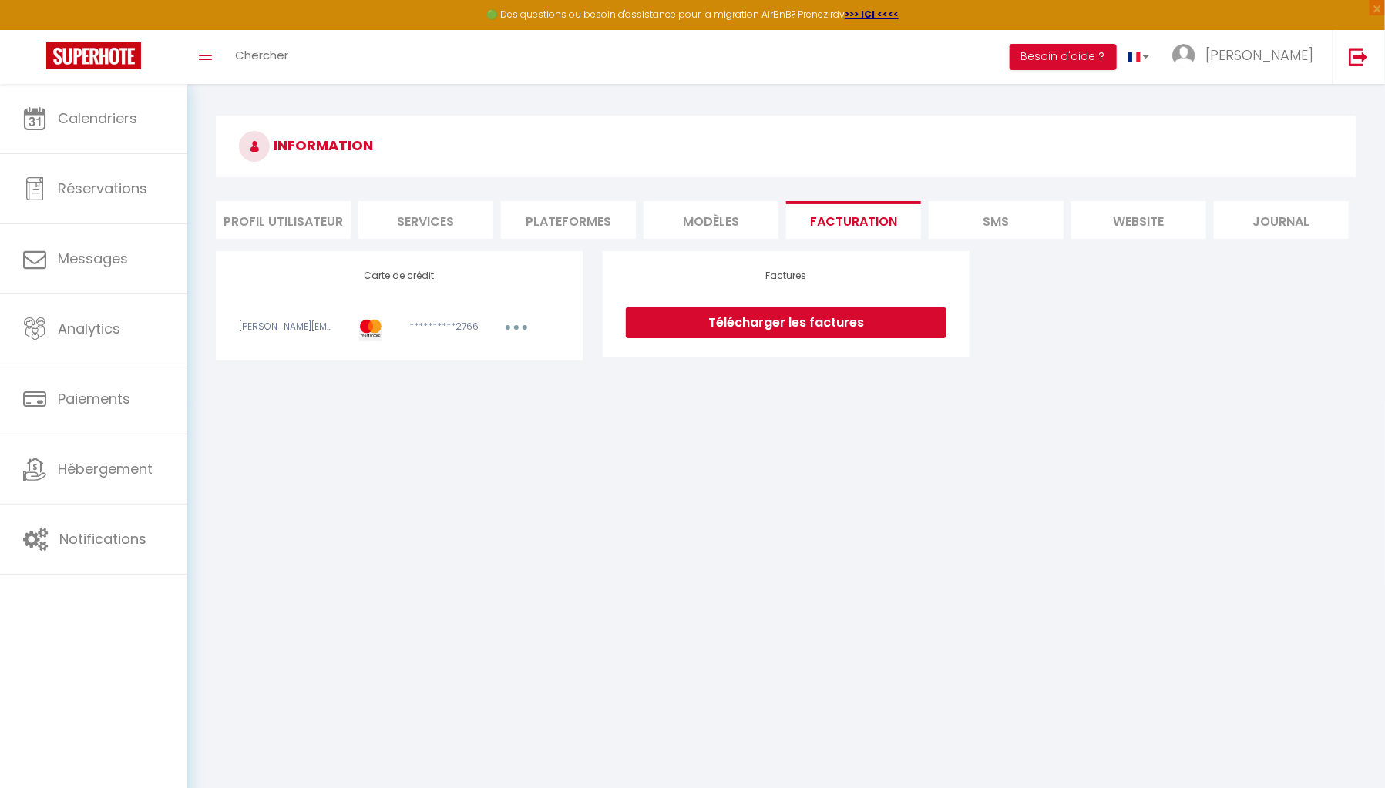
click at [1157, 515] on body "🟢 Des questions ou besoin d'assistance pour la migration AirBnB? Prenez rdv >>>…" at bounding box center [692, 478] width 1385 height 788
click at [348, 482] on body "🟢 Des questions ou besoin d'assistance pour la migration AirBnB? Prenez rdv >>>…" at bounding box center [692, 478] width 1385 height 788
click at [508, 326] on button "button" at bounding box center [516, 329] width 43 height 19
click at [1161, 546] on body "🟢 Des questions ou besoin d'assistance pour la migration AirBnB? Prenez rdv >>>…" at bounding box center [692, 478] width 1385 height 788
click at [517, 326] on icon "button" at bounding box center [516, 327] width 5 height 5
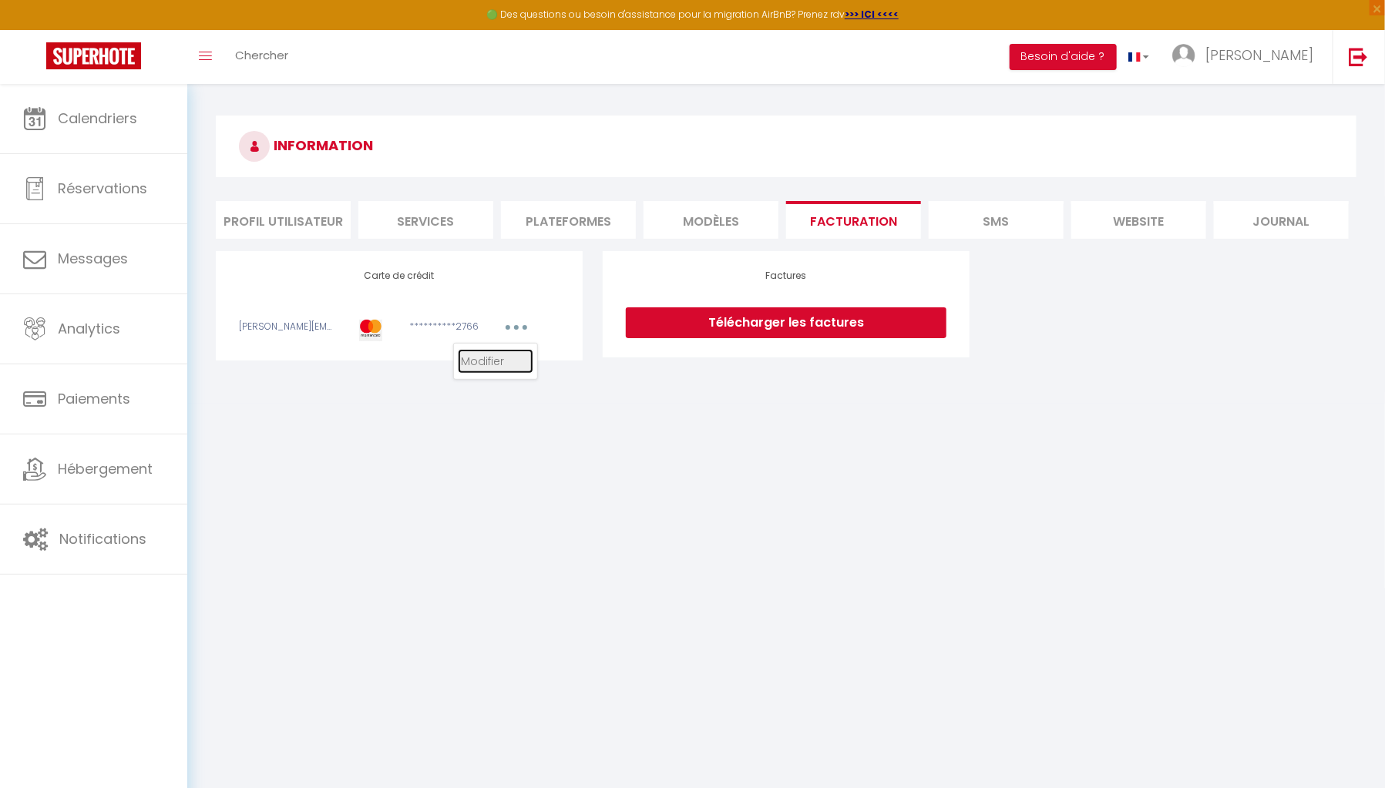
click at [502, 352] on link "Modifier" at bounding box center [496, 361] width 76 height 25
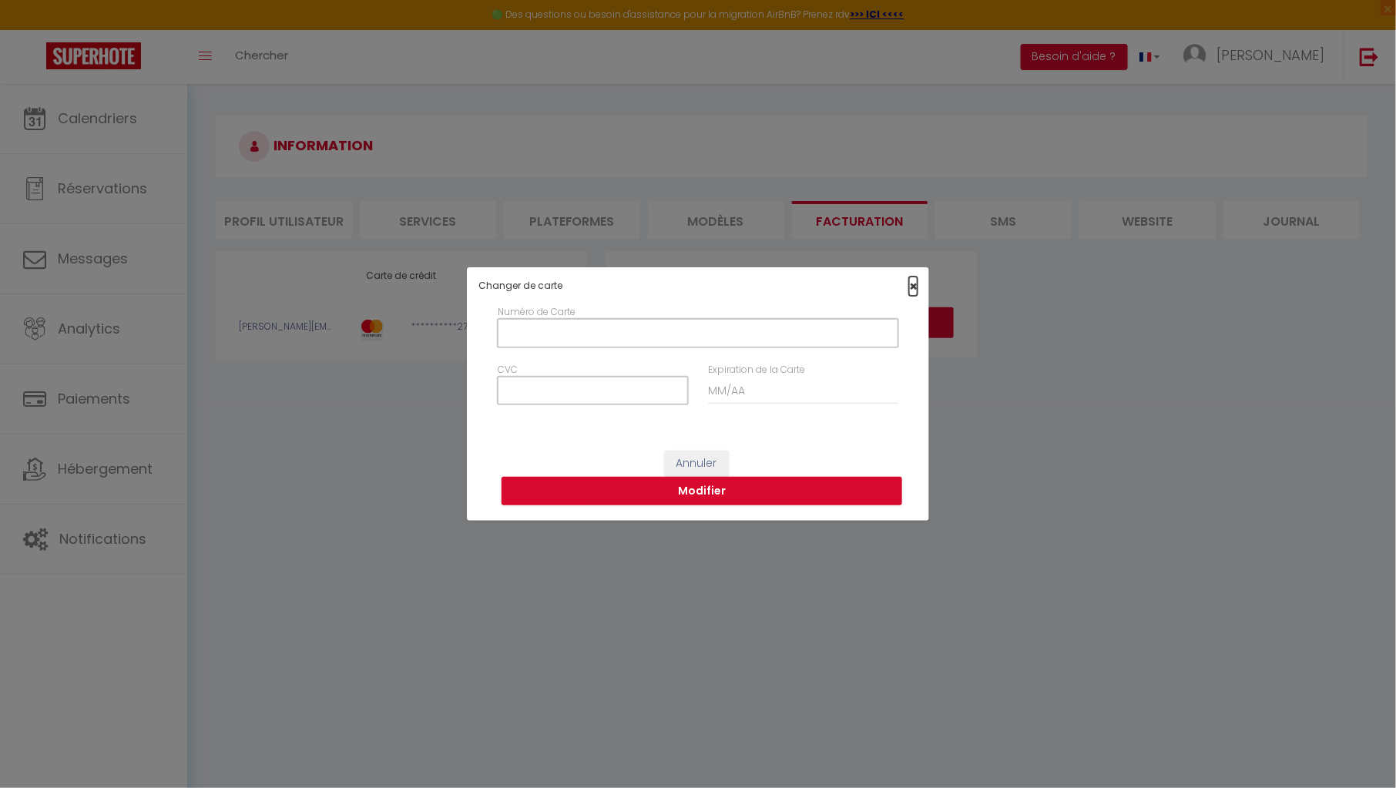
click at [914, 286] on span "×" at bounding box center [913, 286] width 8 height 19
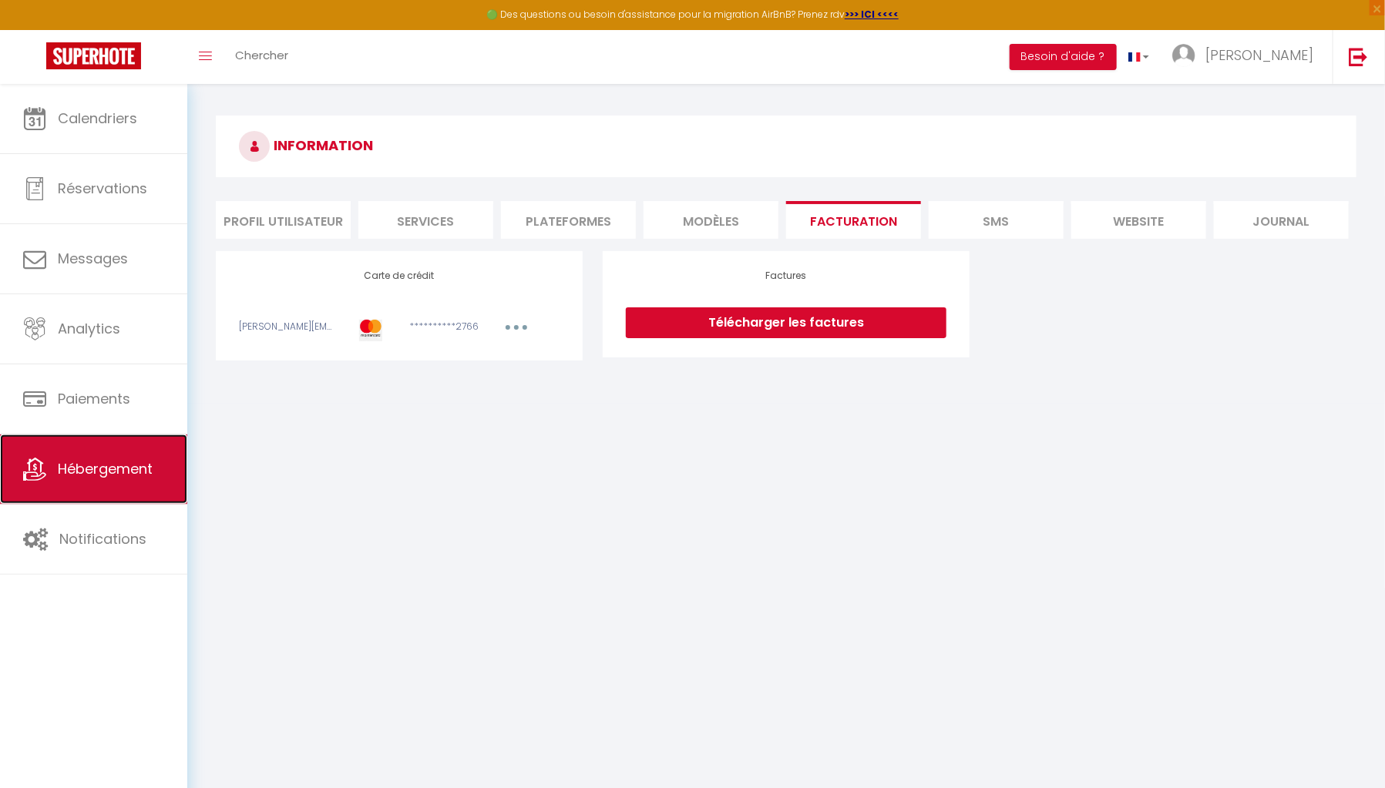
click at [152, 482] on link "Hébergement" at bounding box center [93, 469] width 187 height 69
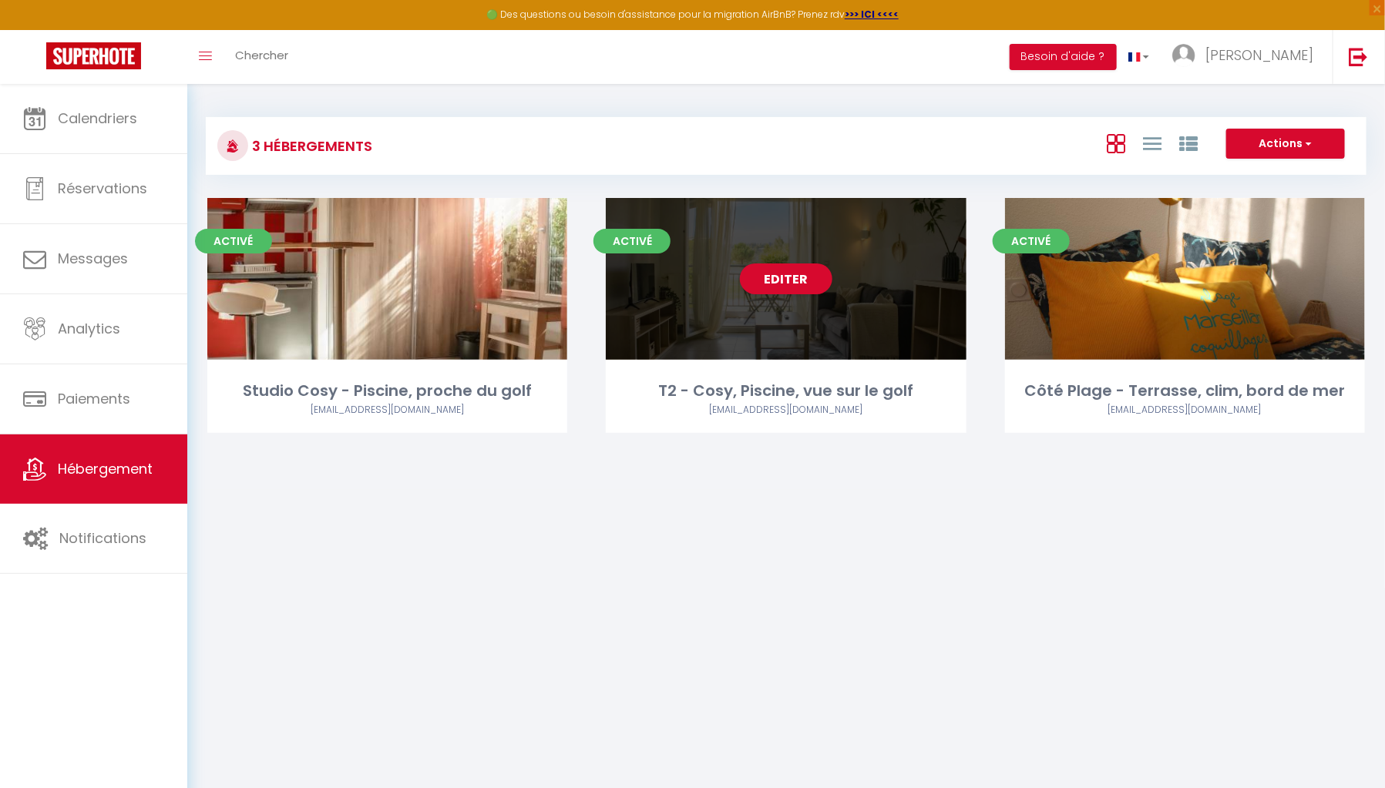
click at [828, 360] on div "Editer" at bounding box center [786, 279] width 360 height 162
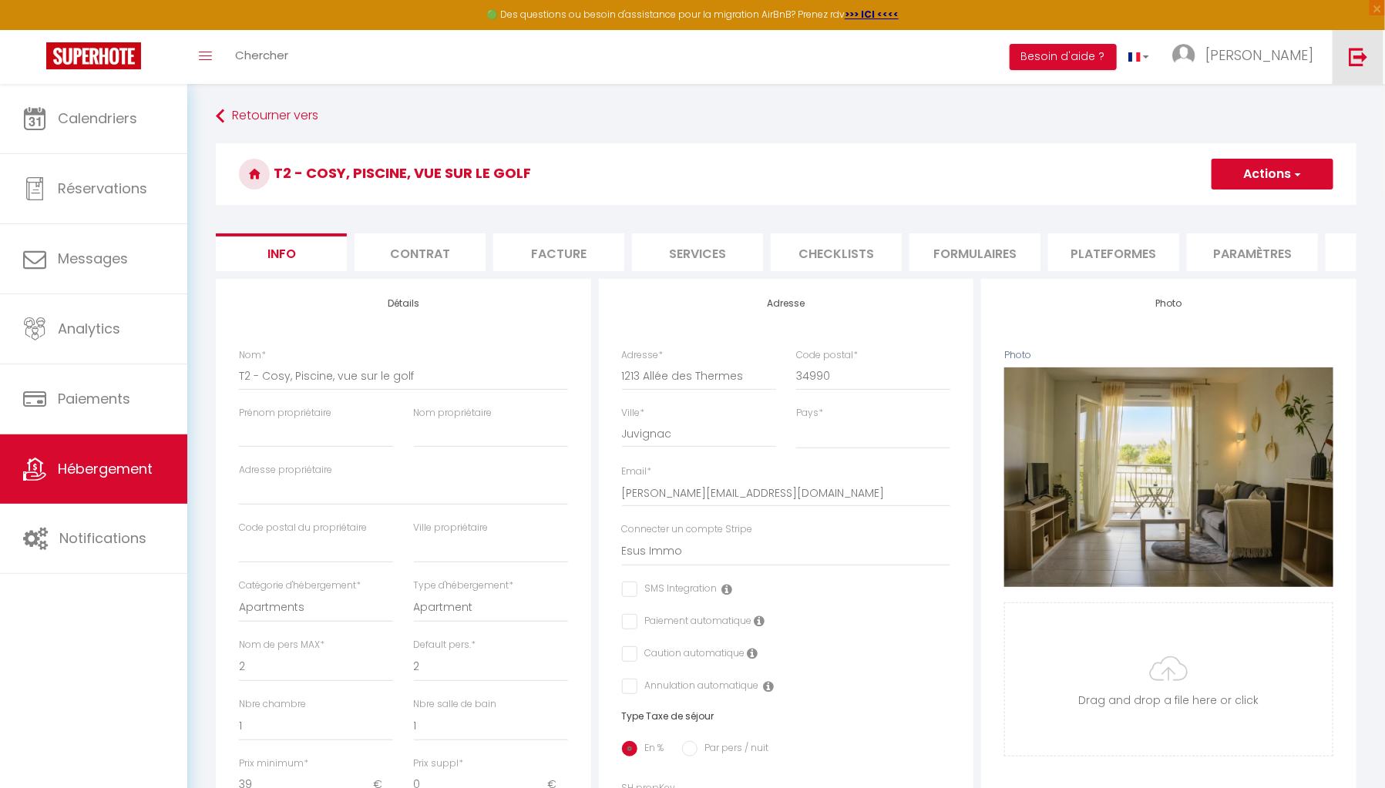
click at [1380, 53] on link at bounding box center [1357, 57] width 51 height 54
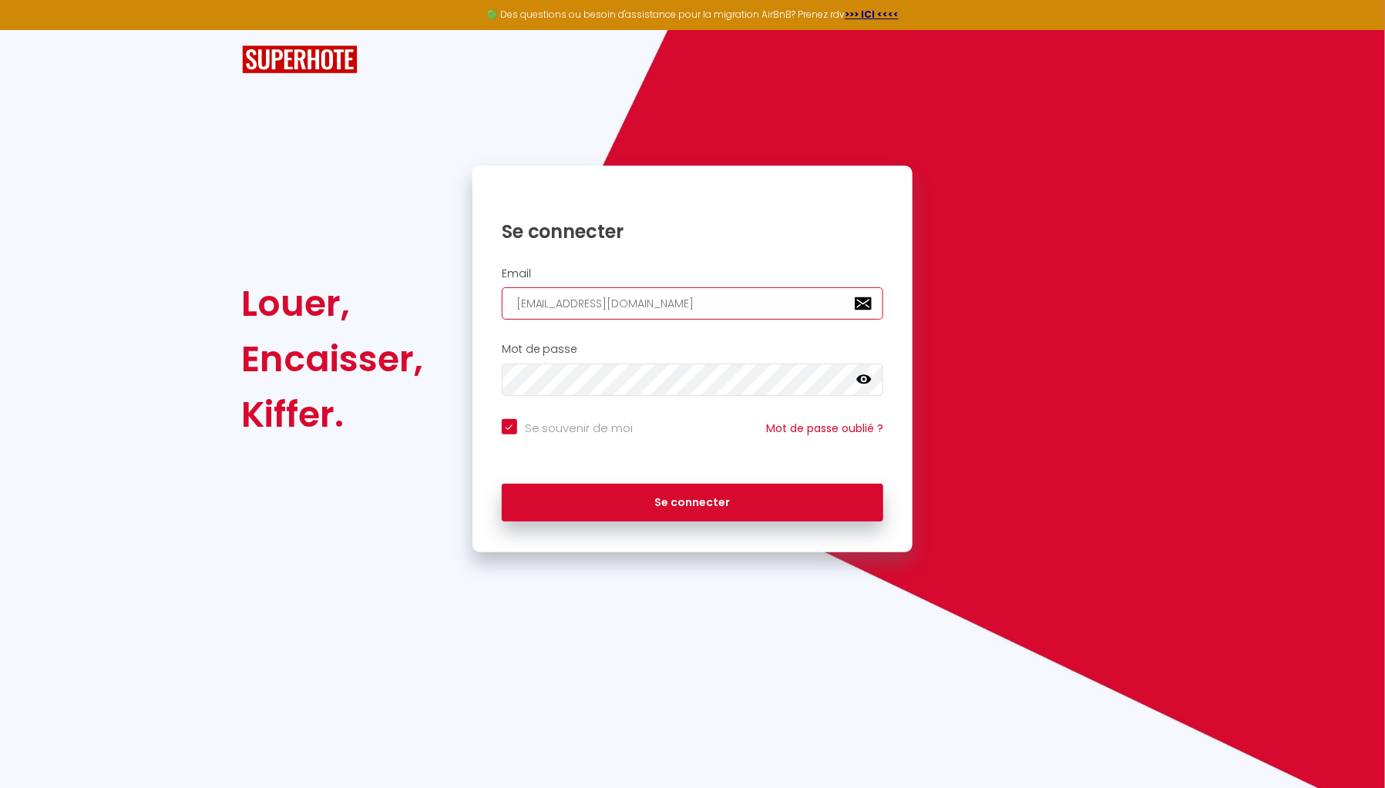
click at [765, 306] on input "[EMAIL_ADDRESS][DOMAIN_NAME]" at bounding box center [693, 303] width 382 height 32
paste input "baconciergerie@gmail.com"
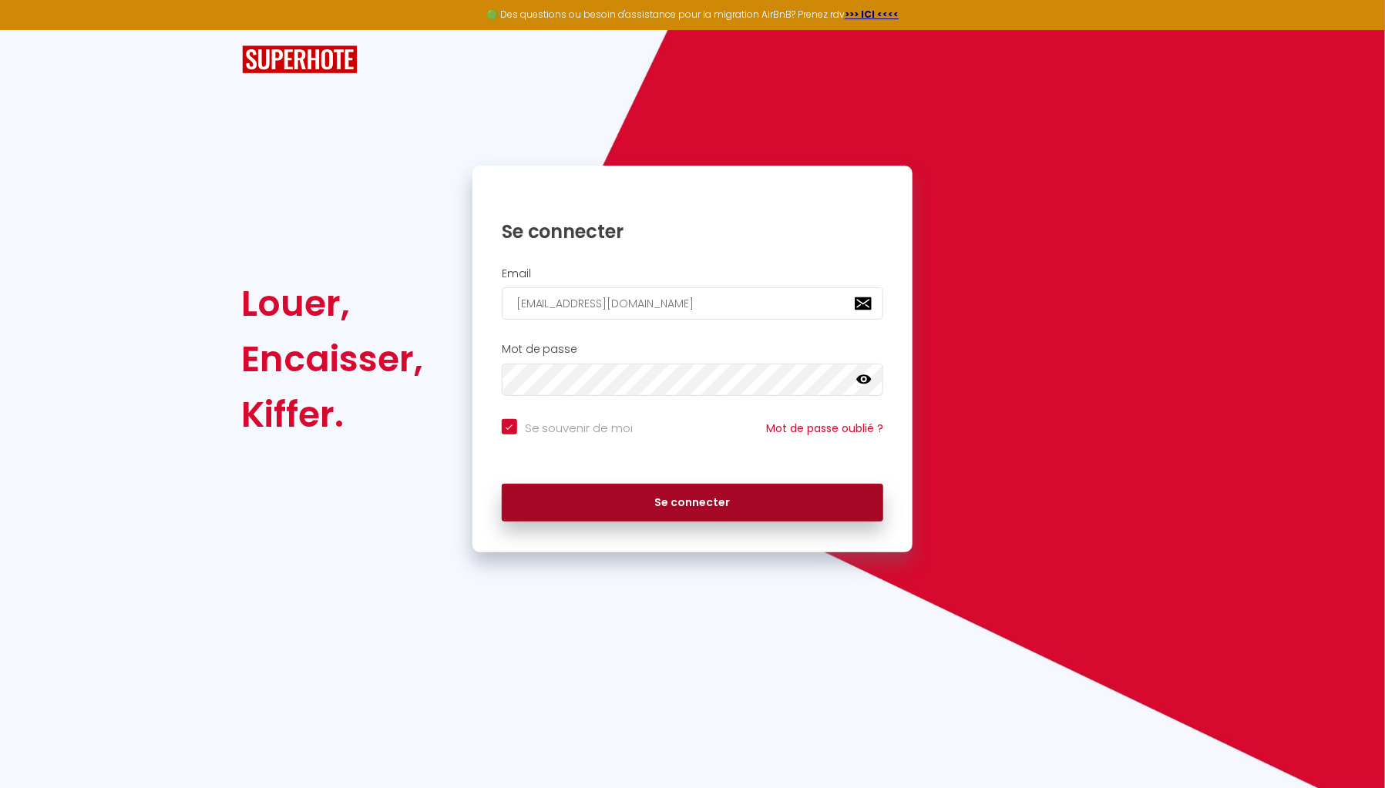
click at [724, 489] on button "Se connecter" at bounding box center [693, 503] width 382 height 39
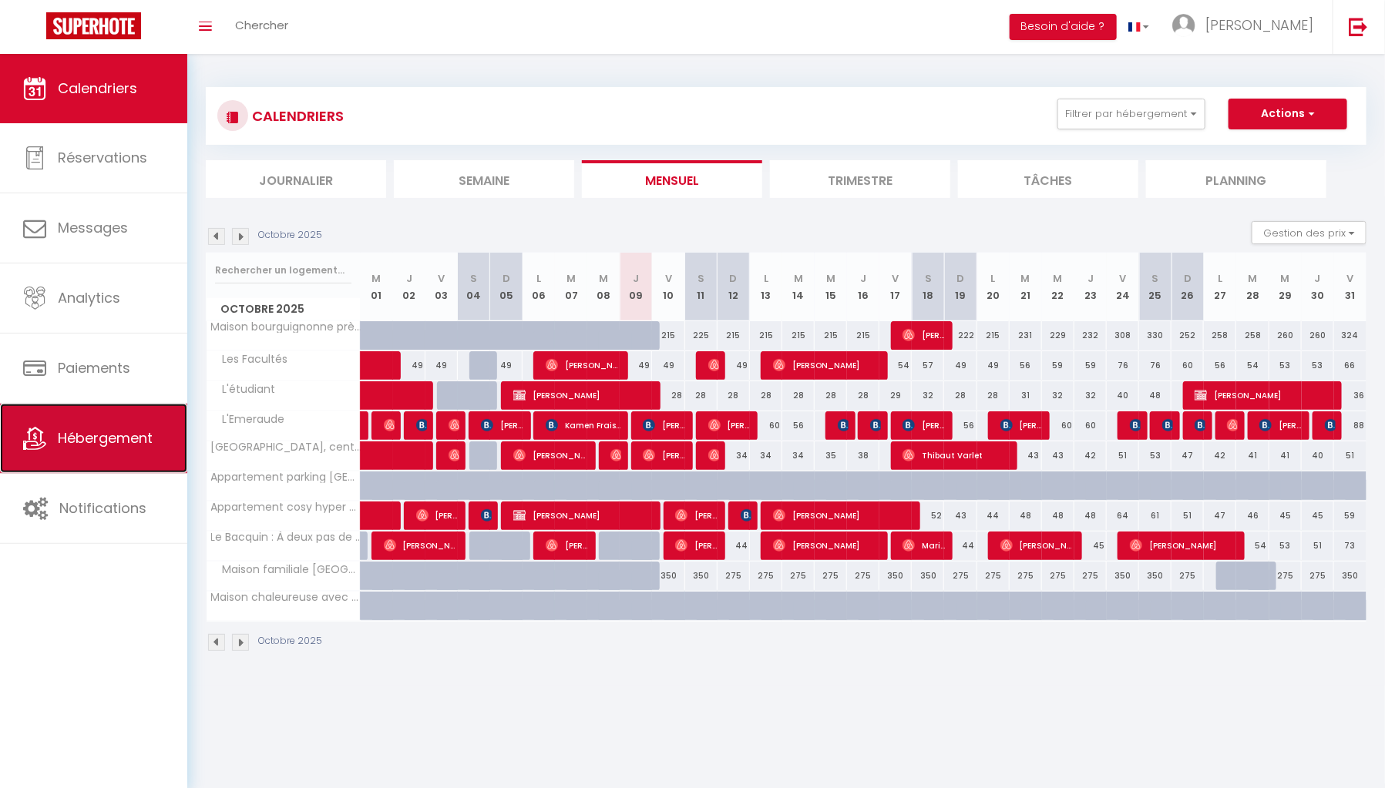
click at [49, 430] on link "Hébergement" at bounding box center [93, 438] width 187 height 69
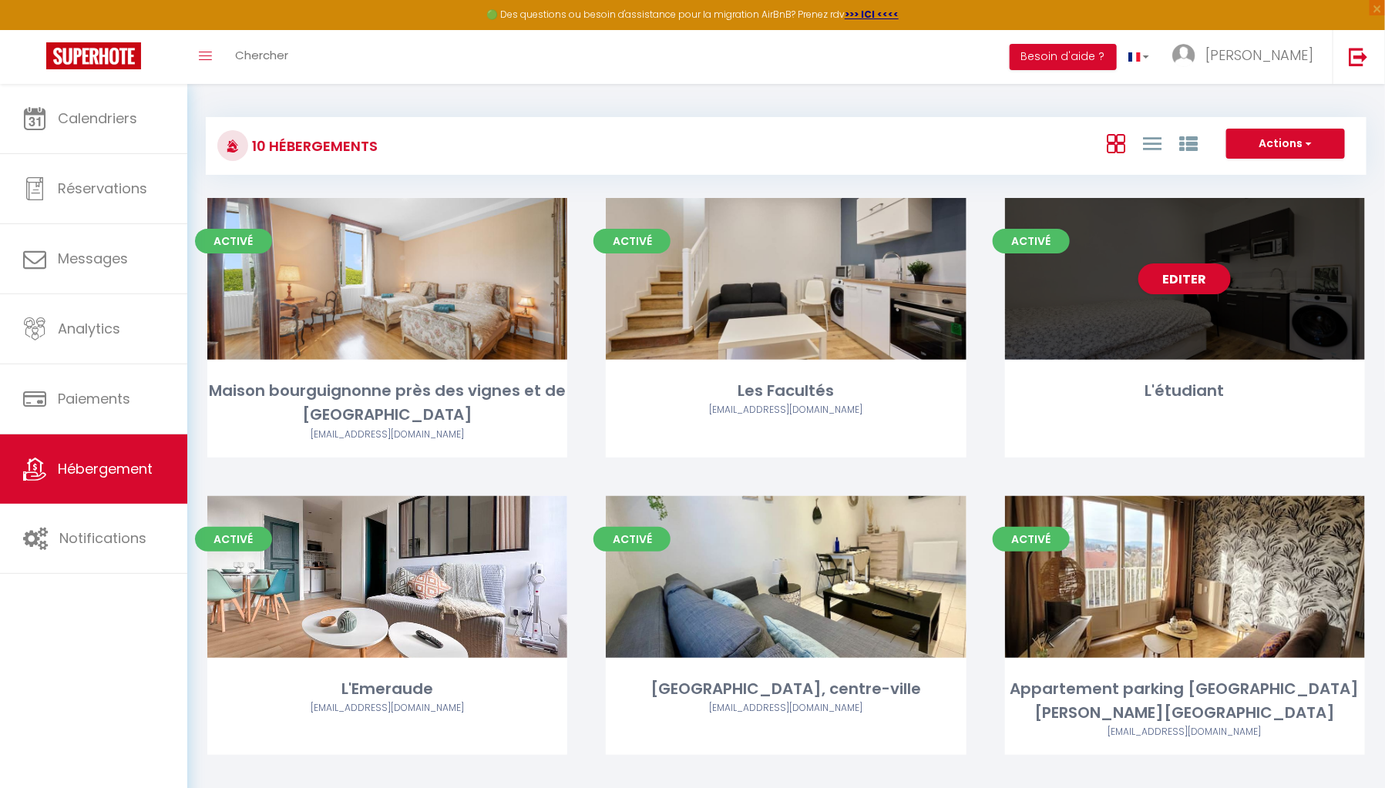
click at [1218, 360] on div "Editer" at bounding box center [1185, 279] width 360 height 162
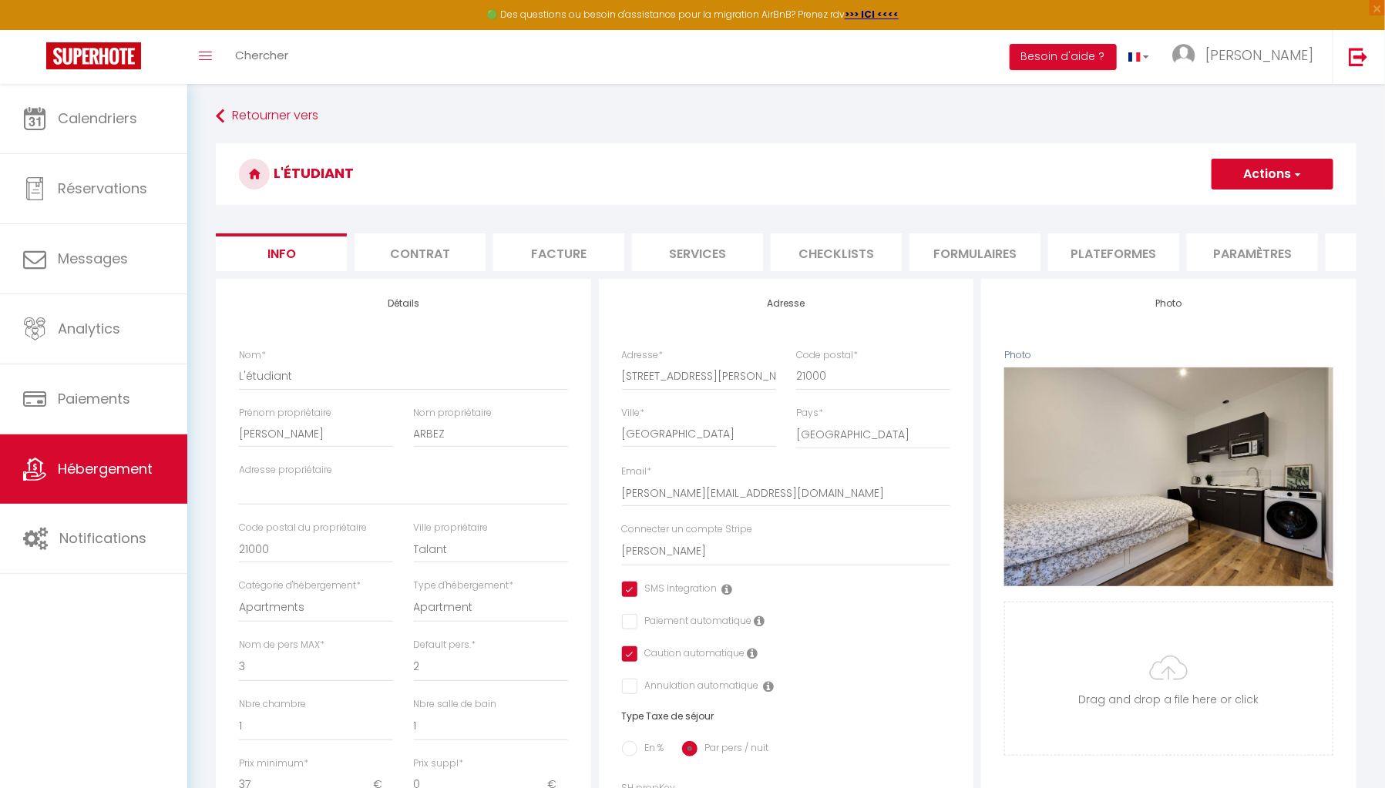
click at [970, 257] on li "Formulaires" at bounding box center [974, 252] width 131 height 38
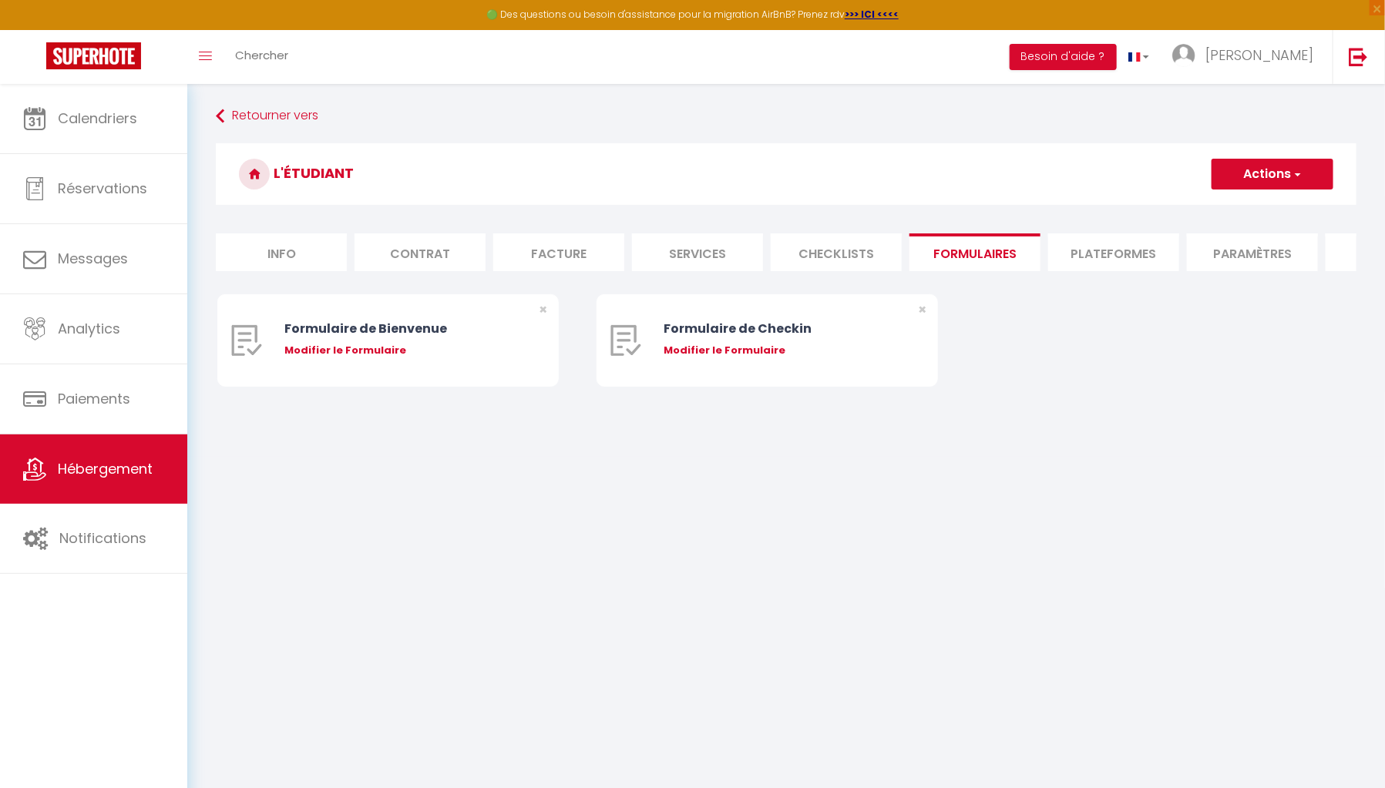
click at [1123, 270] on li "Plateformes" at bounding box center [1113, 252] width 131 height 38
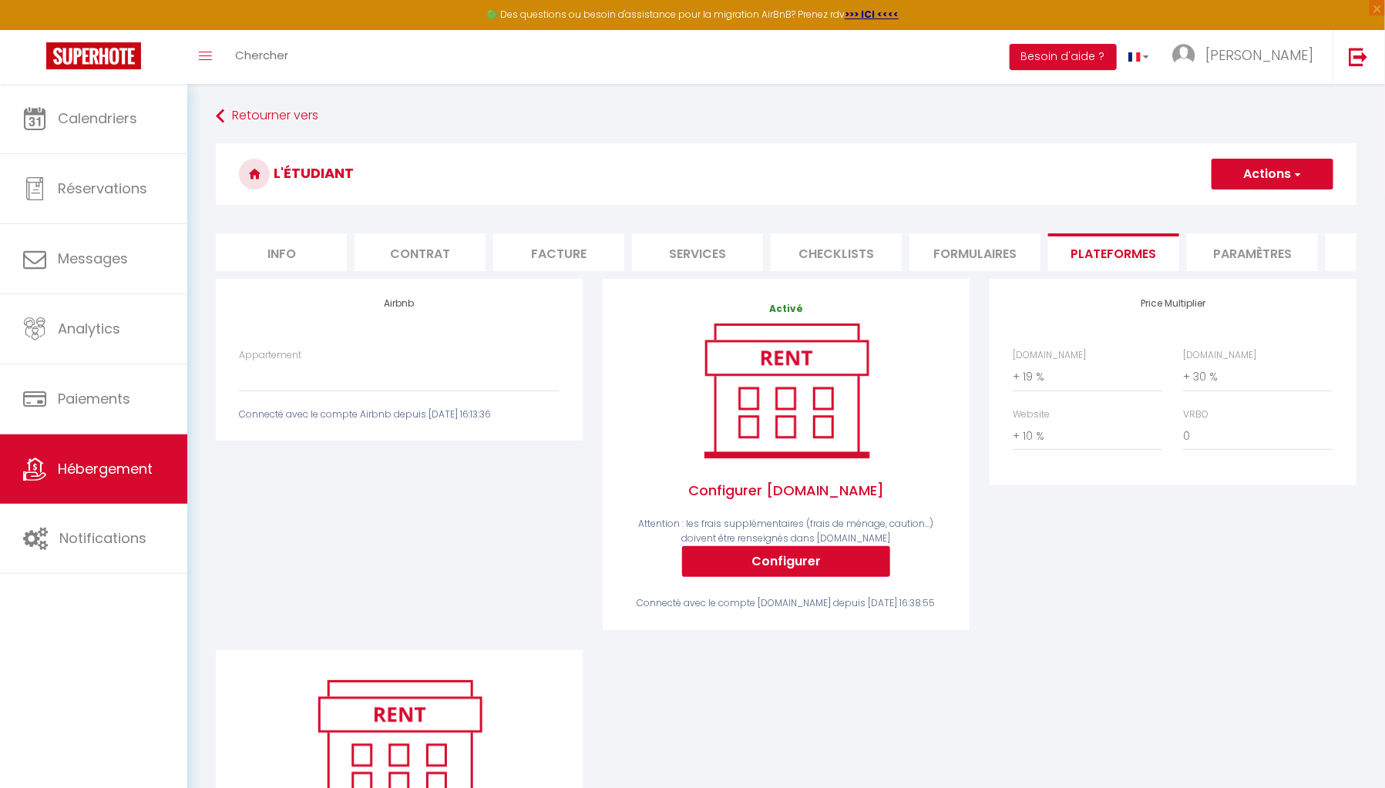
click at [1273, 601] on div "Price Multiplier Airbnb.com 0 + 1 % + 2 % + 3 % + 4 % + 5 % + 6 % + 7 %" at bounding box center [1172, 464] width 387 height 371
click at [534, 391] on select "Etudiant · L'étudiant - arbezbenjamin@orange.fr" at bounding box center [399, 376] width 321 height 29
click at [239, 373] on select "Etudiant · L'étudiant - arbezbenjamin@orange.fr" at bounding box center [399, 376] width 321 height 29
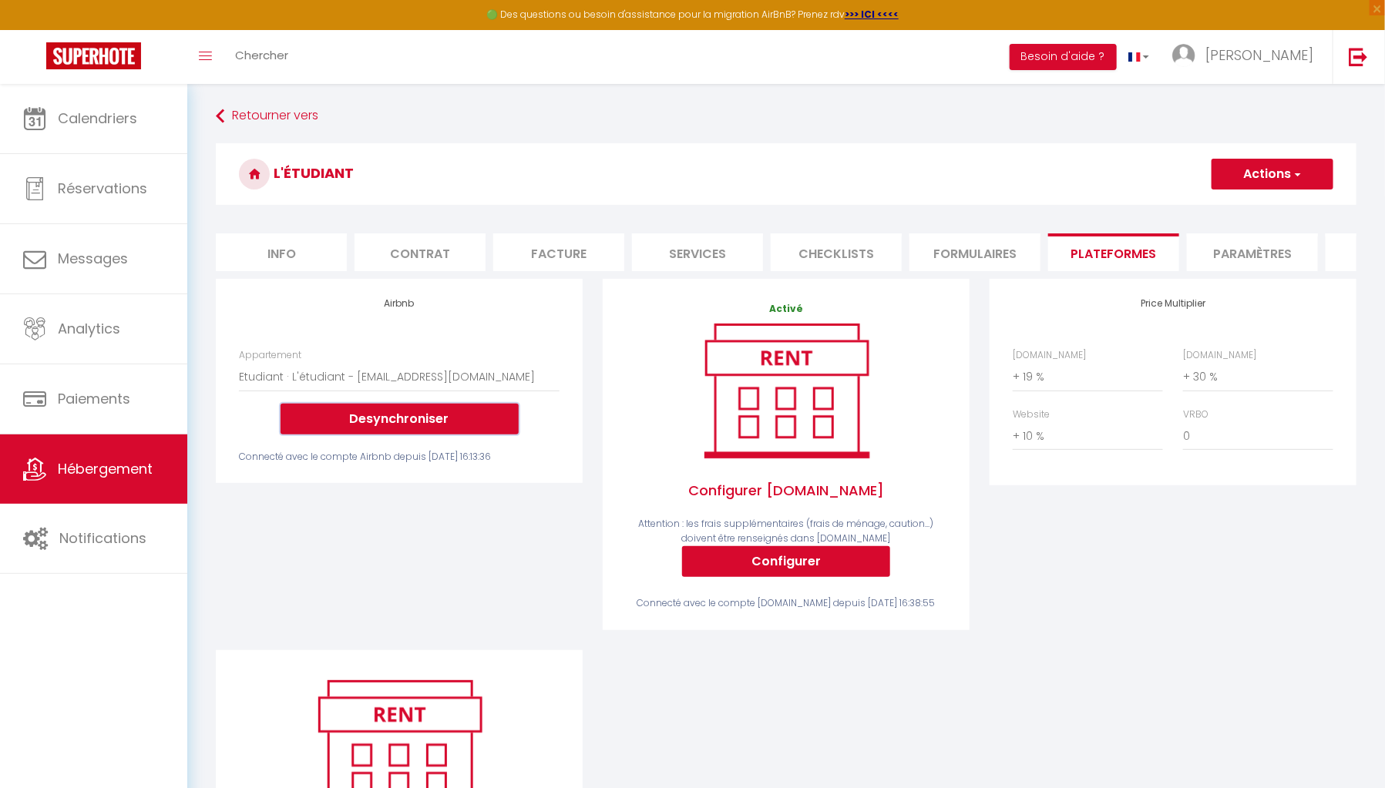
click at [488, 428] on button "Desynchroniser" at bounding box center [399, 419] width 238 height 31
click at [1265, 185] on button "Actions" at bounding box center [1272, 174] width 122 height 31
click at [1252, 207] on link "Enregistrer" at bounding box center [1272, 208] width 122 height 20
click at [414, 435] on button "Desynchroniser" at bounding box center [399, 419] width 238 height 31
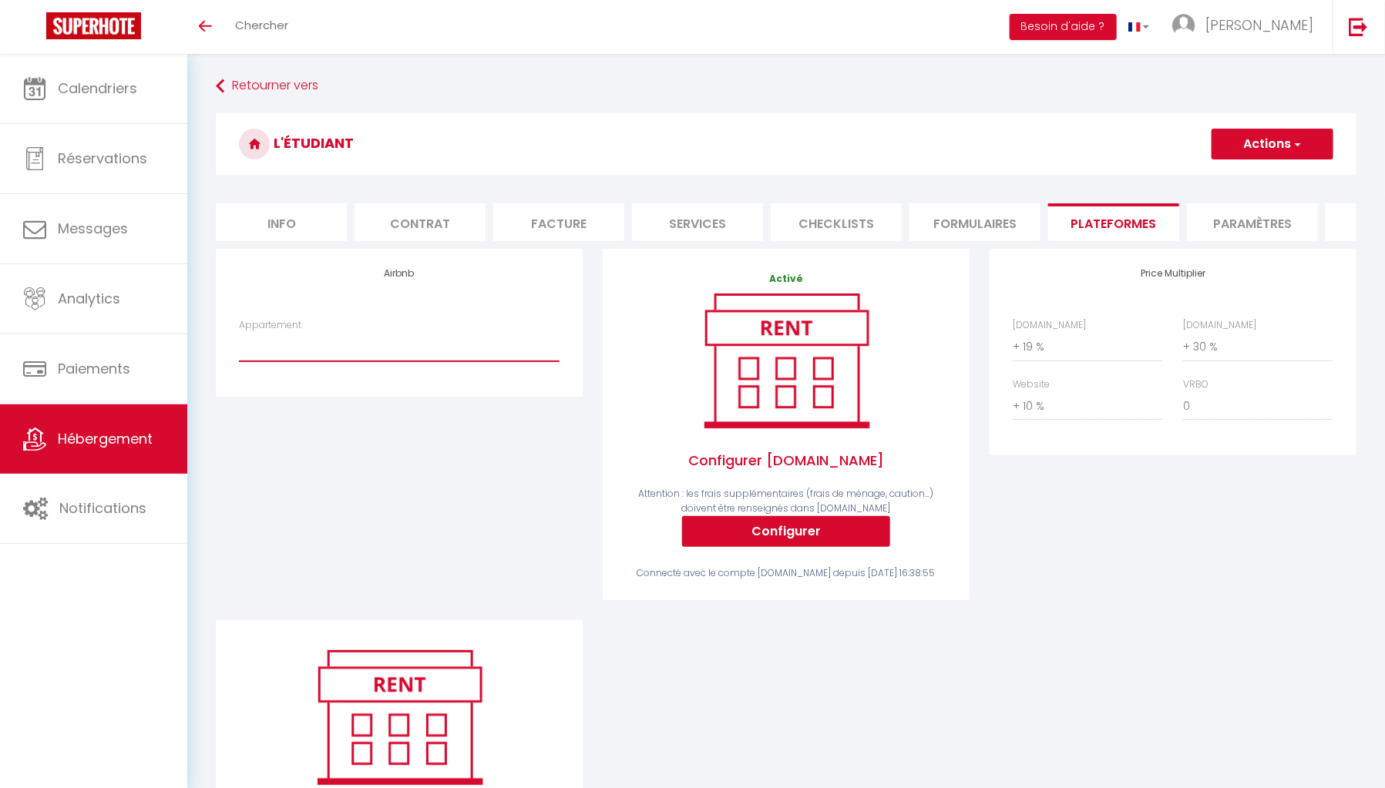
click at [361, 359] on select "Etudiant · L'étudiant - [EMAIL_ADDRESS][DOMAIN_NAME]" at bounding box center [399, 346] width 321 height 29
click at [1281, 14] on link "[PERSON_NAME]" at bounding box center [1247, 27] width 172 height 54
click at [497, 361] on select "Etudiant · L'étudiant - [EMAIL_ADDRESS][DOMAIN_NAME]" at bounding box center [399, 346] width 321 height 29
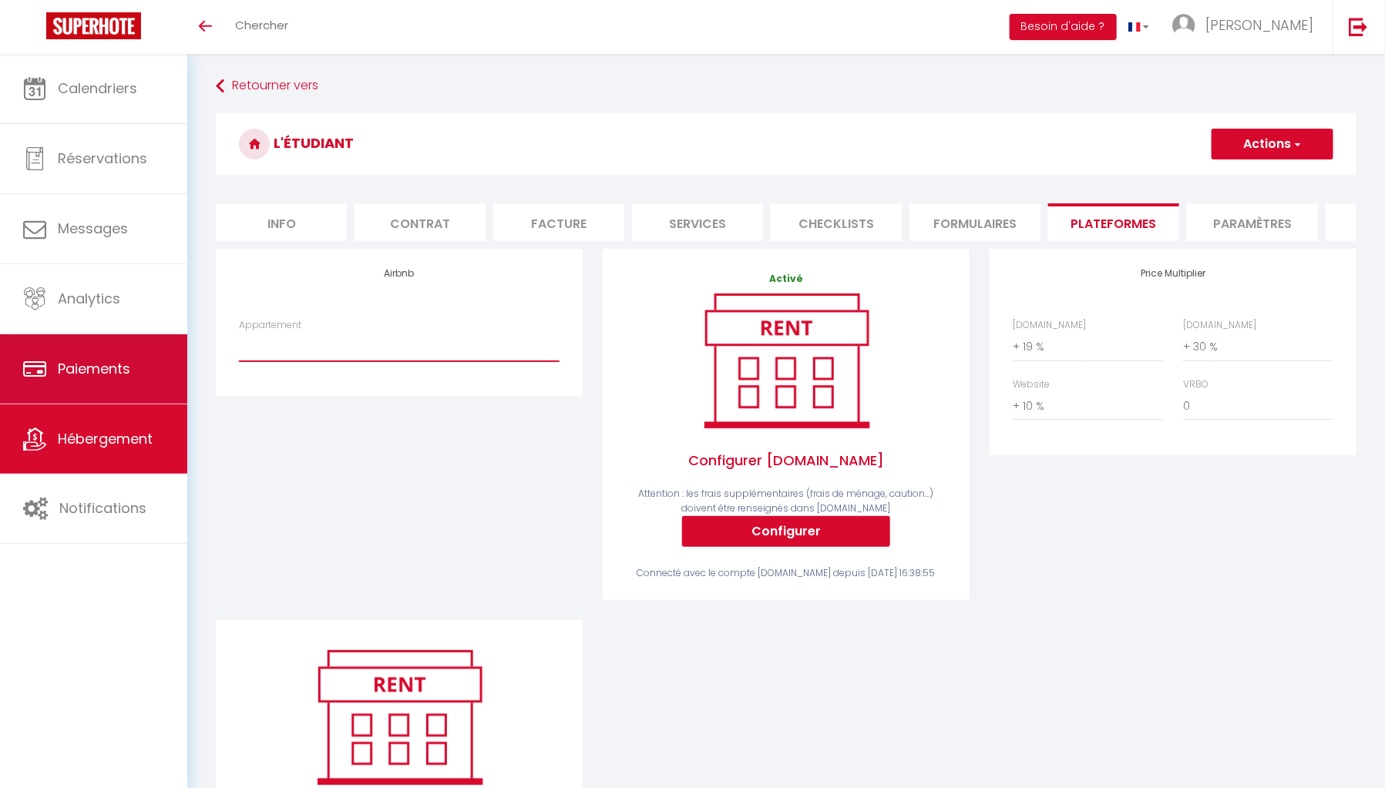
click at [52, 395] on link "Paiements" at bounding box center [93, 368] width 187 height 69
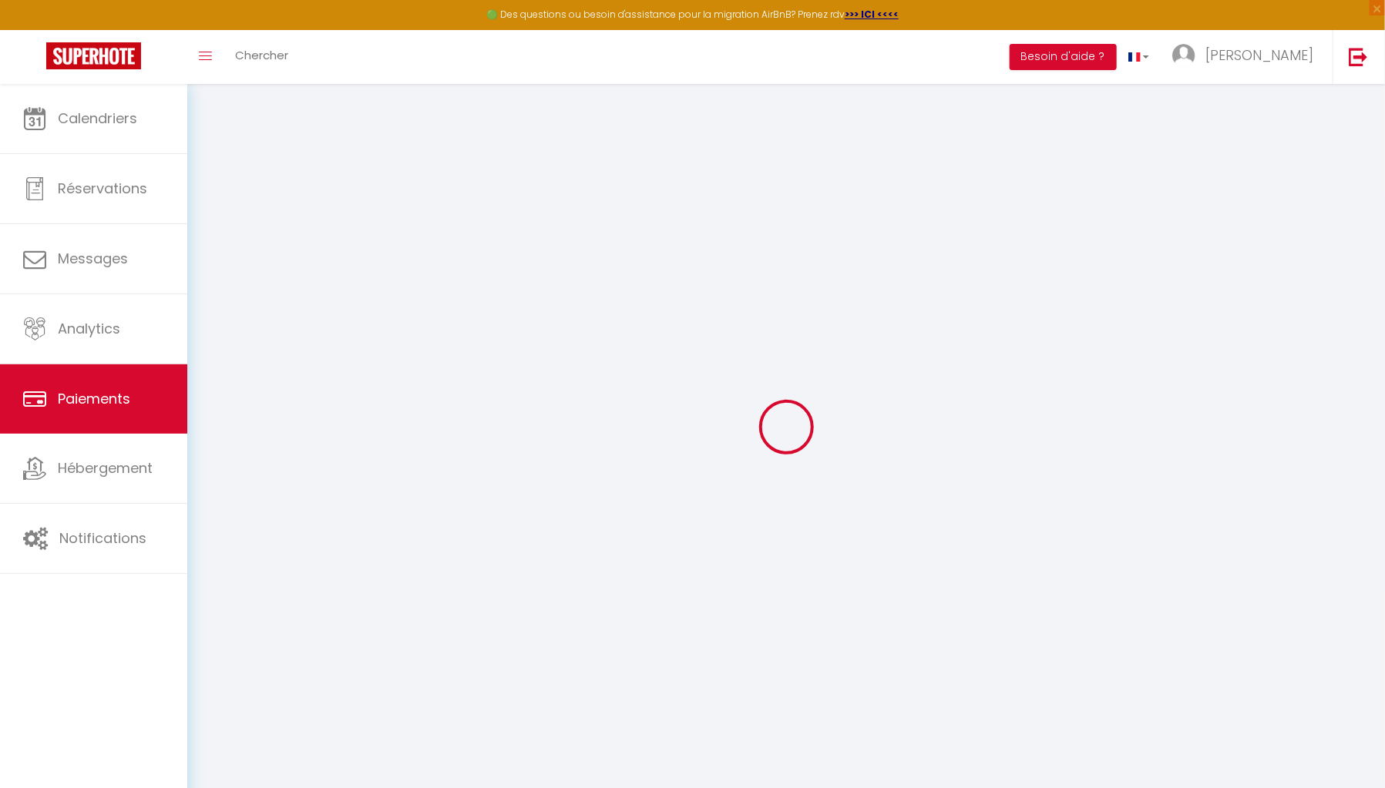
select select "2"
select select "0"
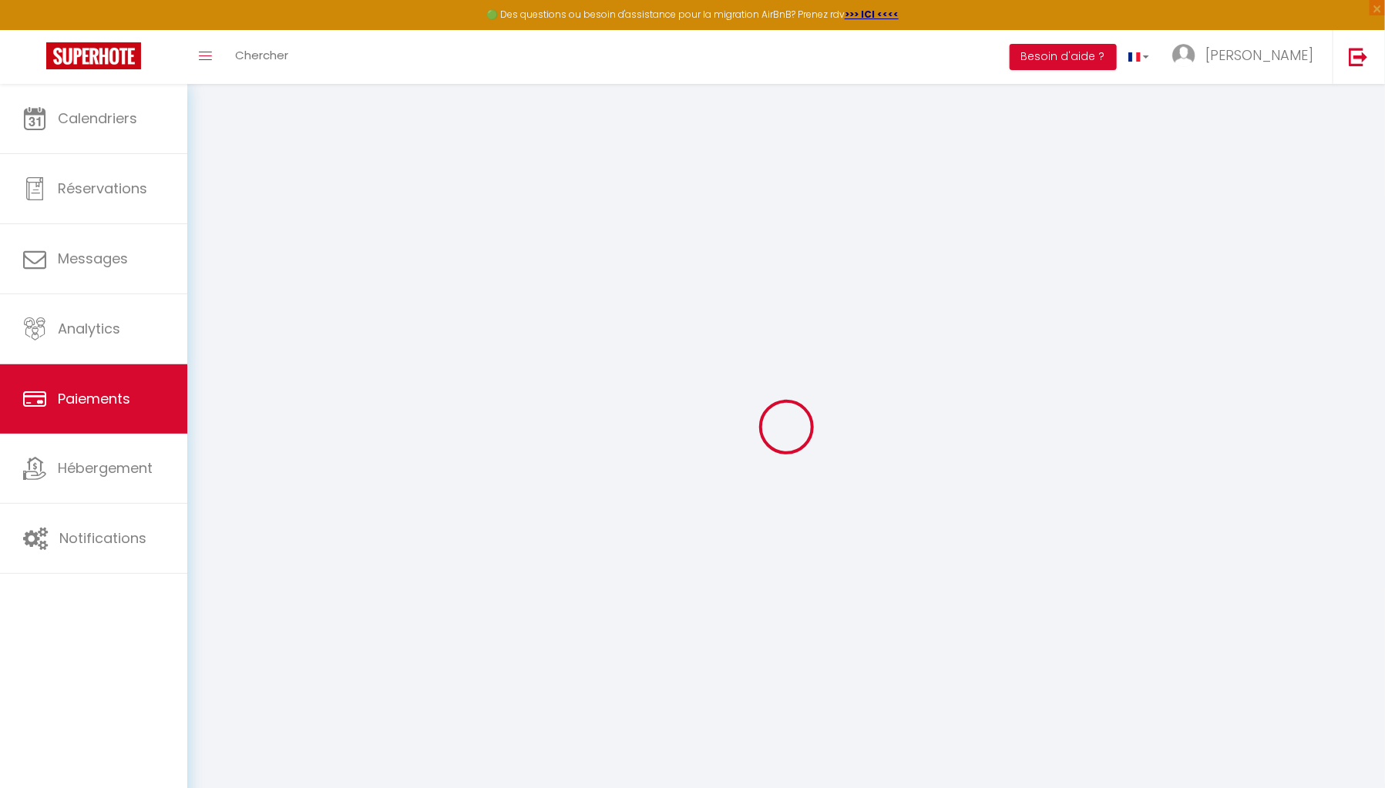
select select "0"
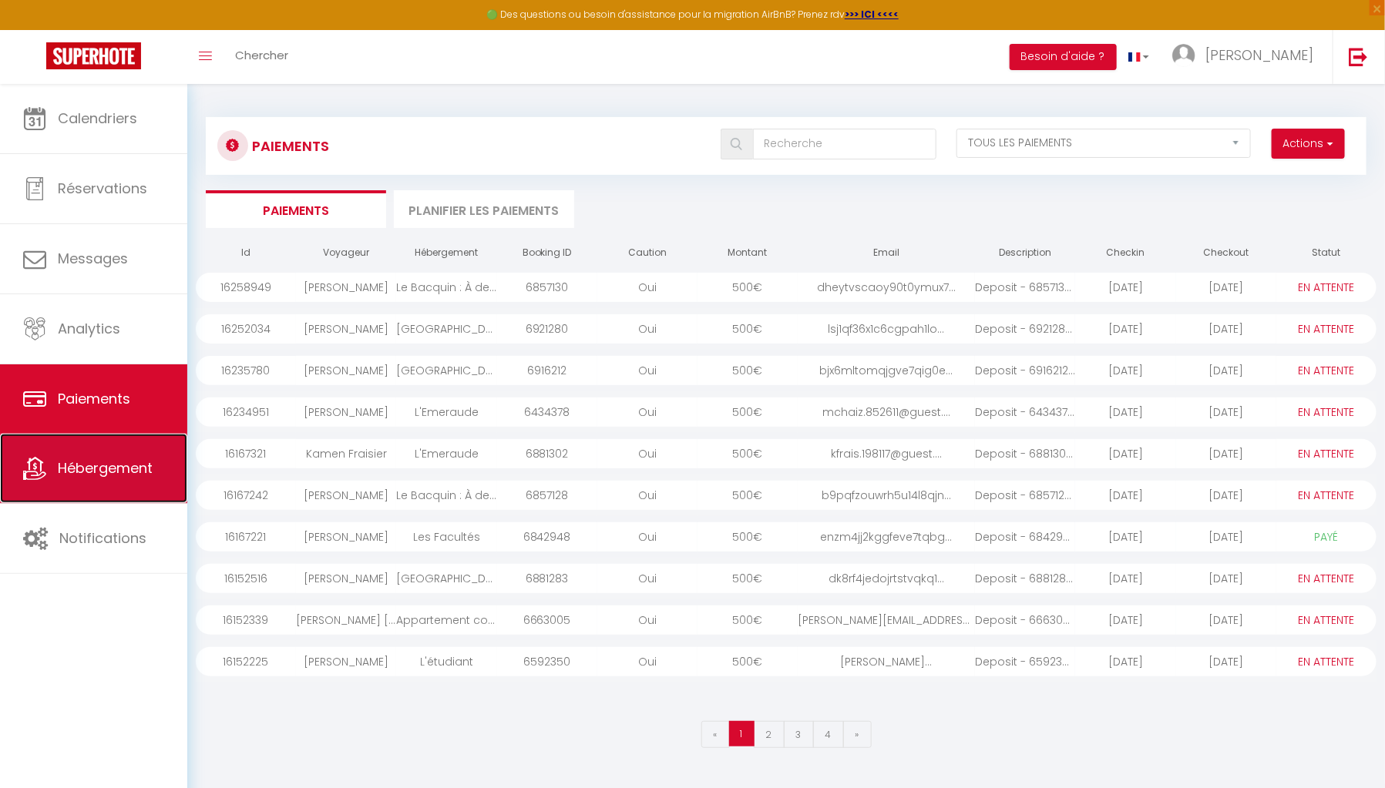
click at [121, 468] on span "Hébergement" at bounding box center [105, 468] width 95 height 19
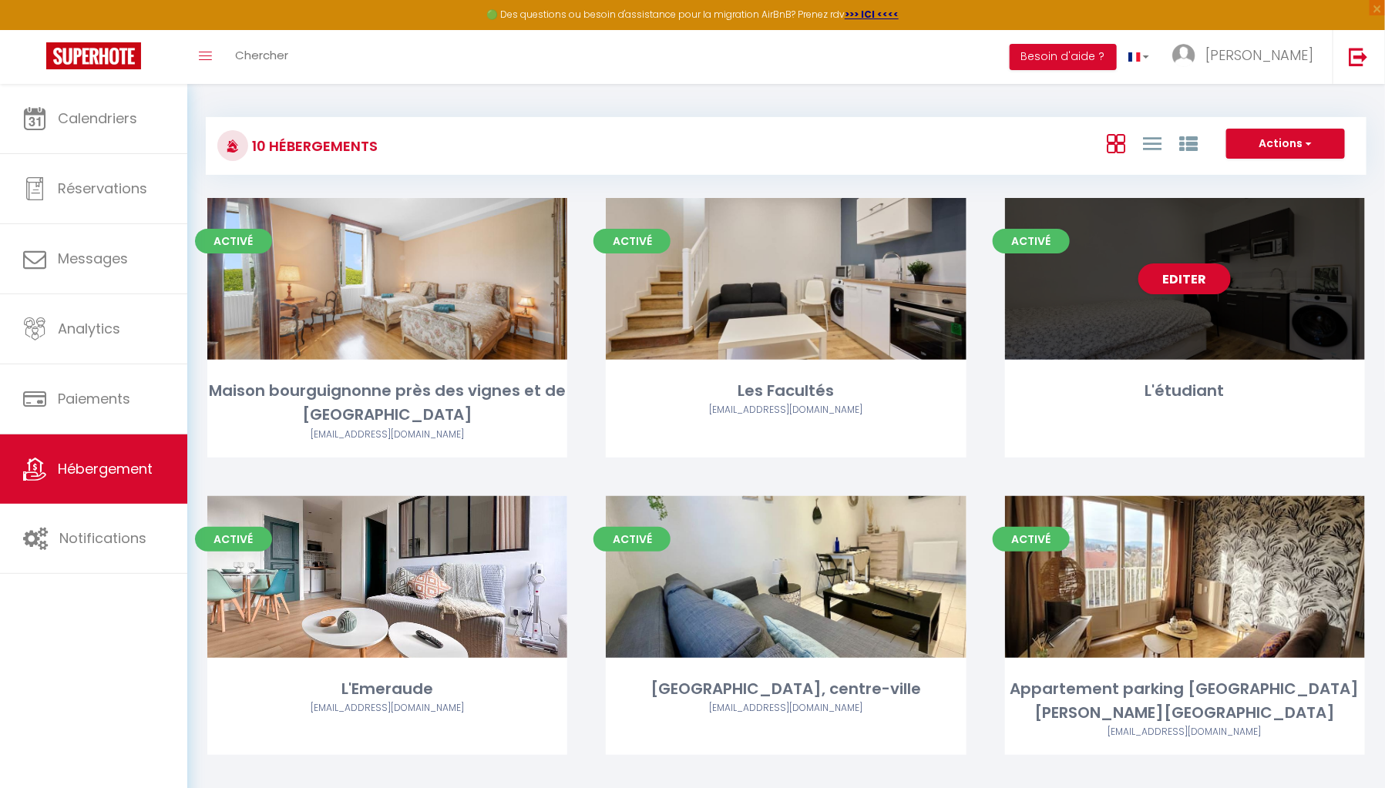
click at [1042, 360] on div "Editer" at bounding box center [1185, 279] width 360 height 162
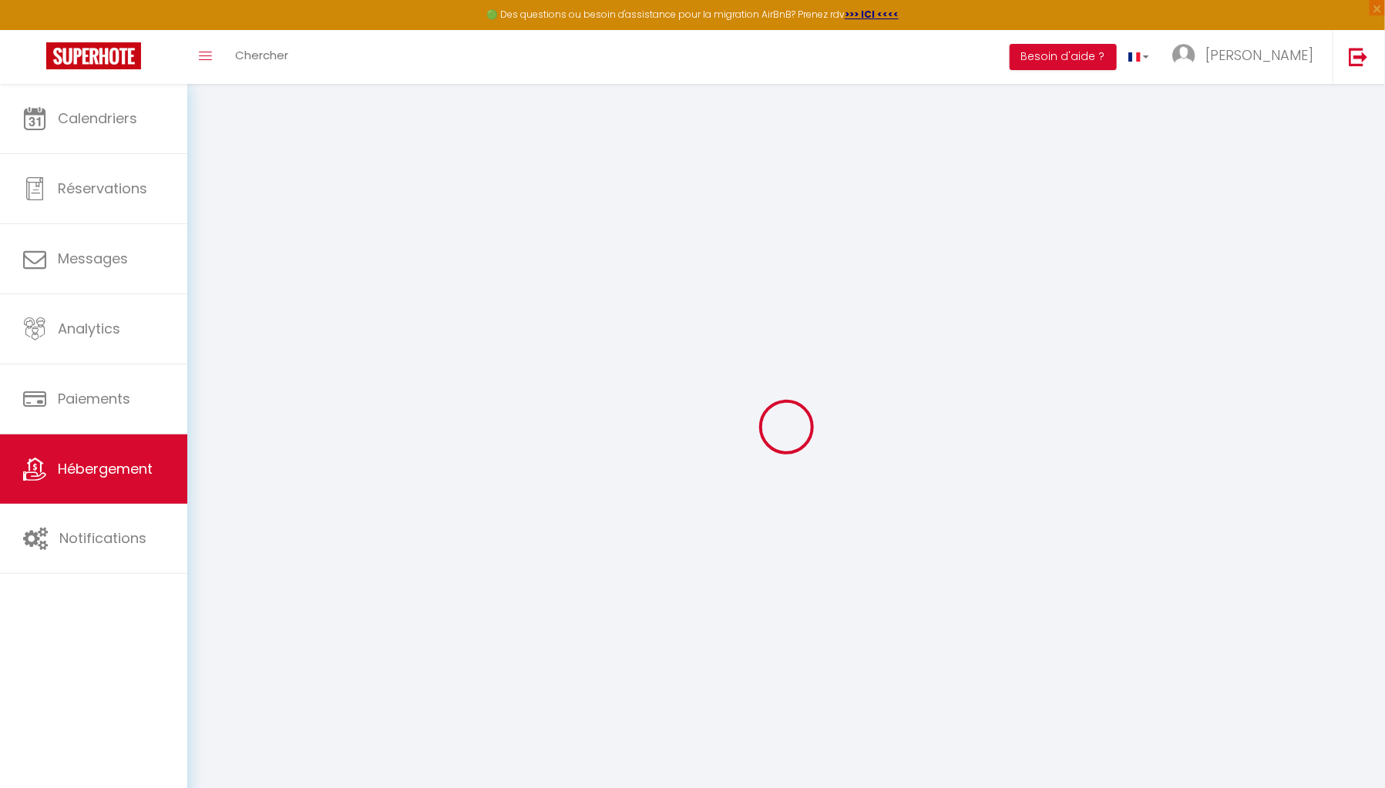
select select "+ 19 %"
select select "+ 30 %"
select select "+ 10 %"
checkbox input "true"
checkbox input "false"
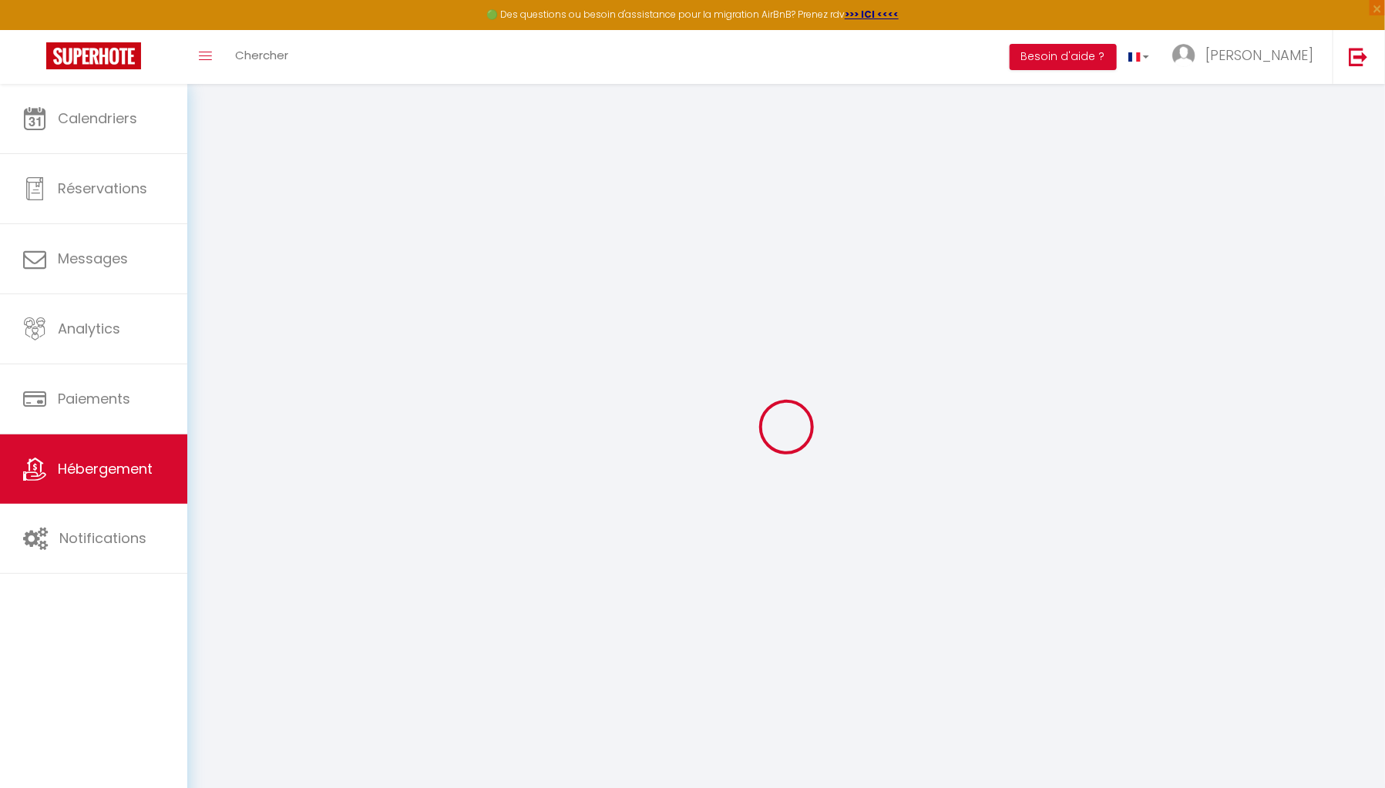
checkbox input "true"
checkbox input "false"
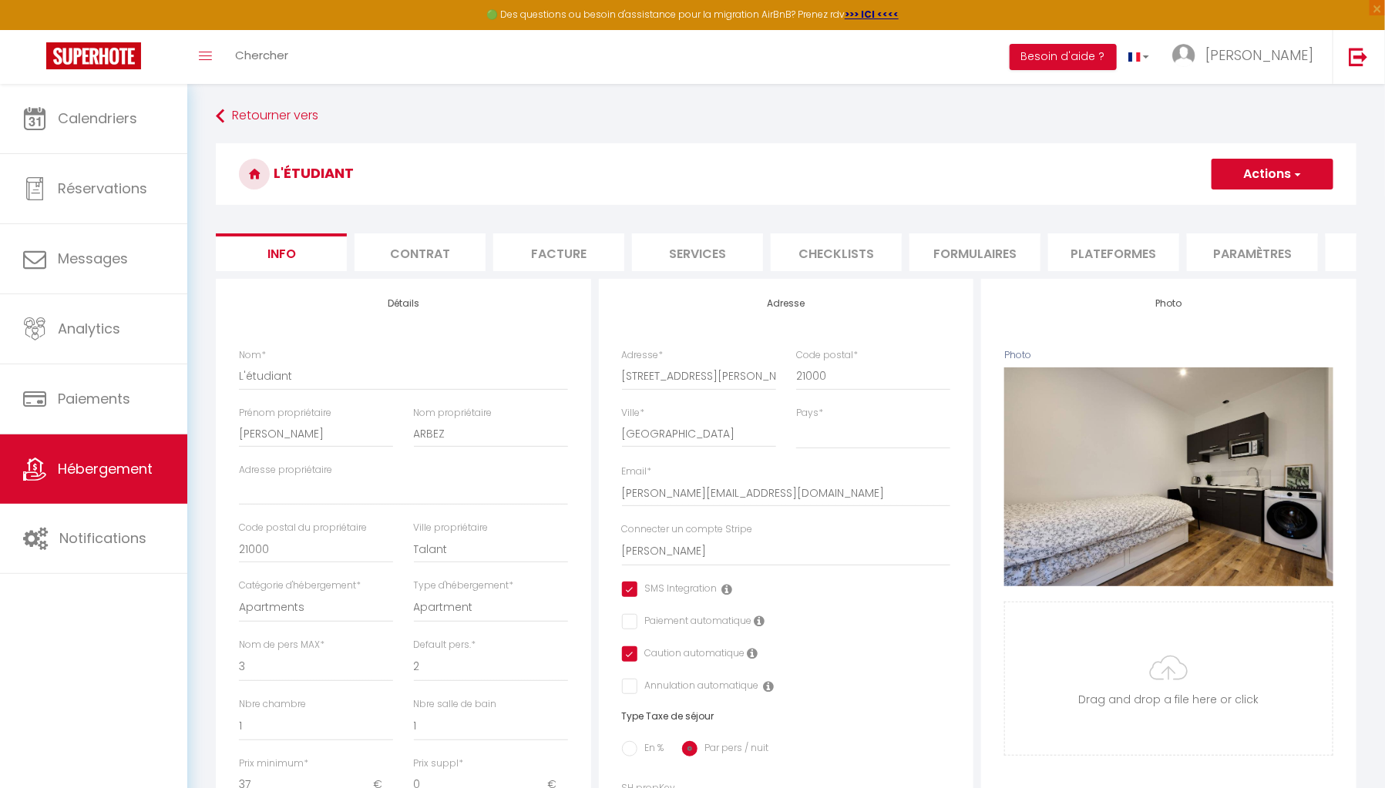
click at [1093, 256] on li "Plateformes" at bounding box center [1113, 252] width 131 height 38
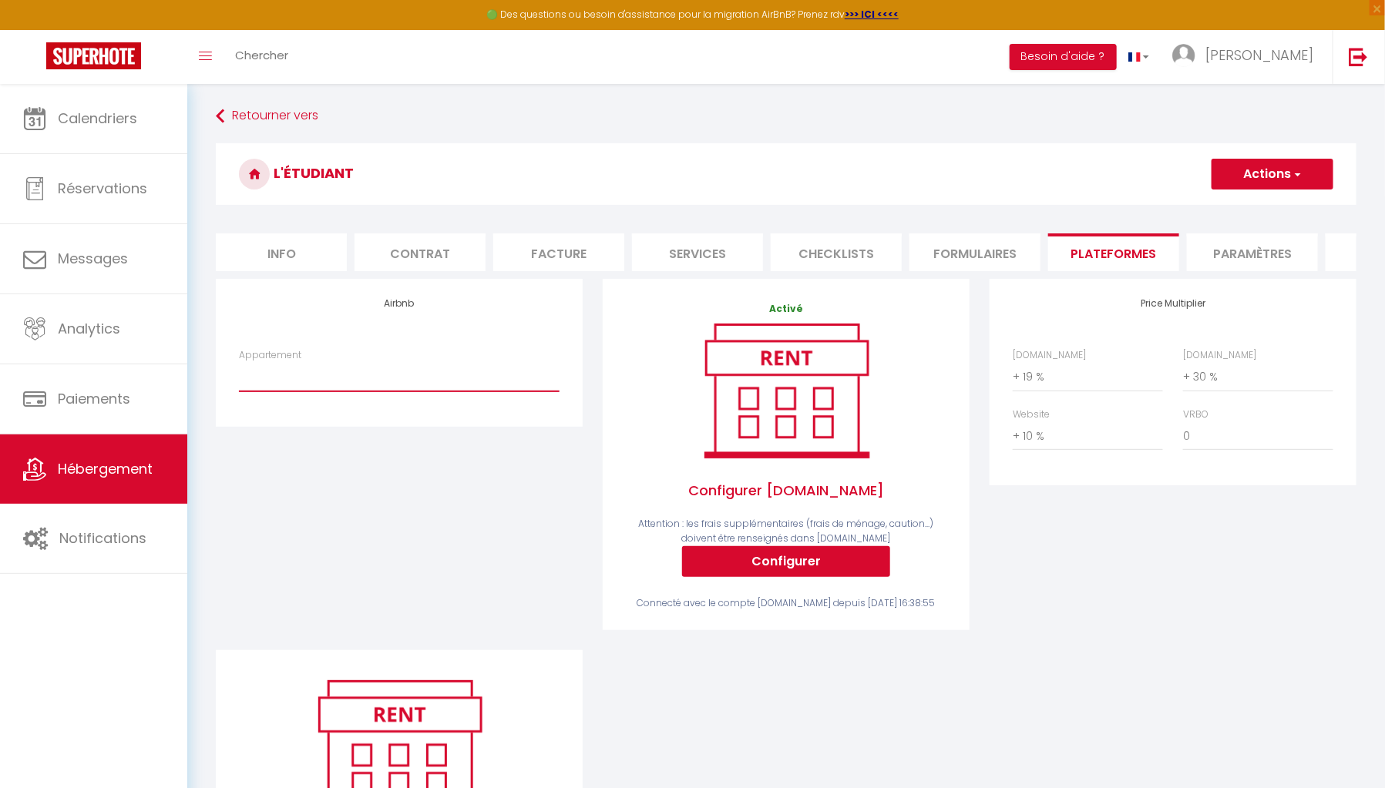
click at [455, 391] on select "Etudiant · L'étudiant - [EMAIL_ADDRESS][DOMAIN_NAME]" at bounding box center [399, 376] width 321 height 29
select select "16822-1086020989435789733"
click at [239, 373] on select "Etudiant · L'étudiant - [EMAIL_ADDRESS][DOMAIN_NAME]" at bounding box center [399, 376] width 321 height 29
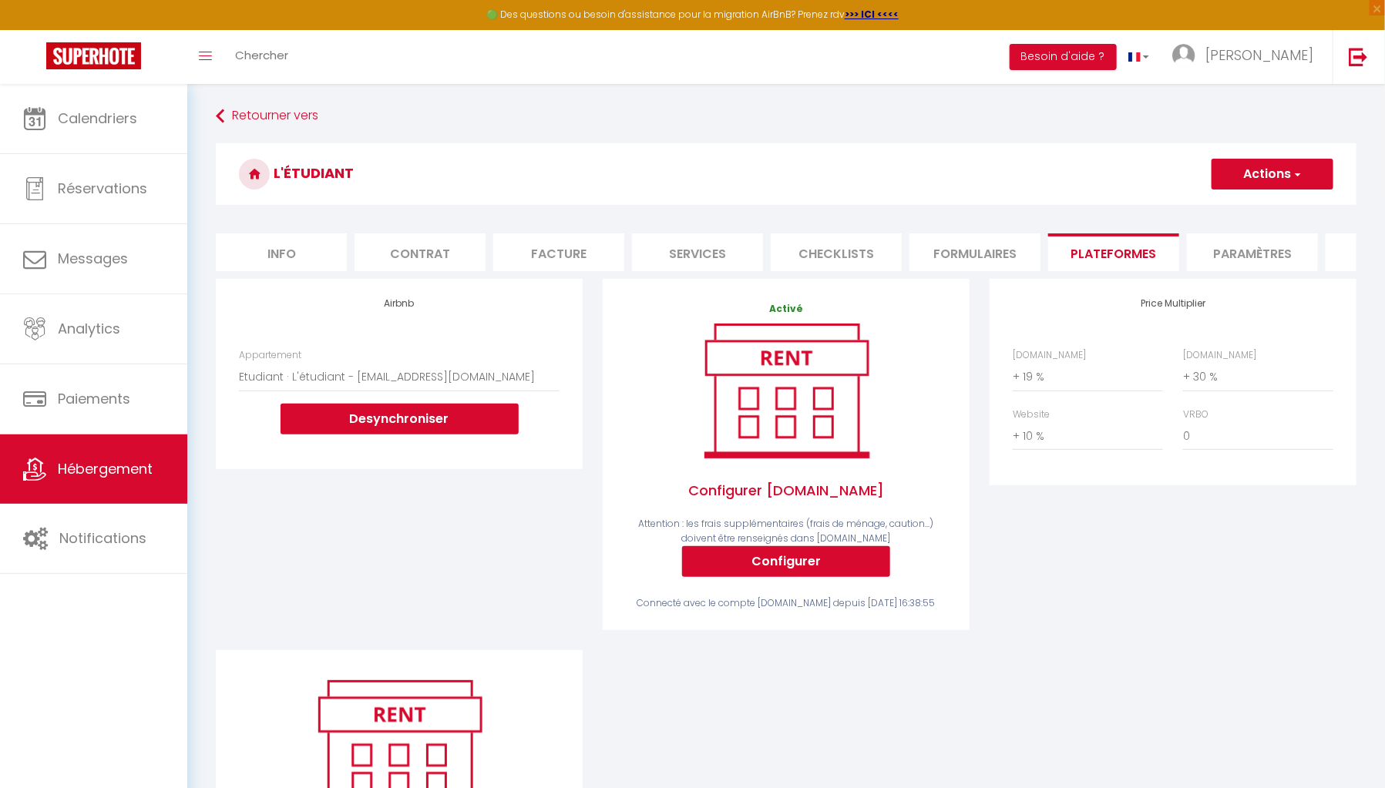
click at [1288, 187] on button "Actions" at bounding box center [1272, 174] width 122 height 31
click at [1261, 208] on link "Enregistrer" at bounding box center [1272, 208] width 122 height 20
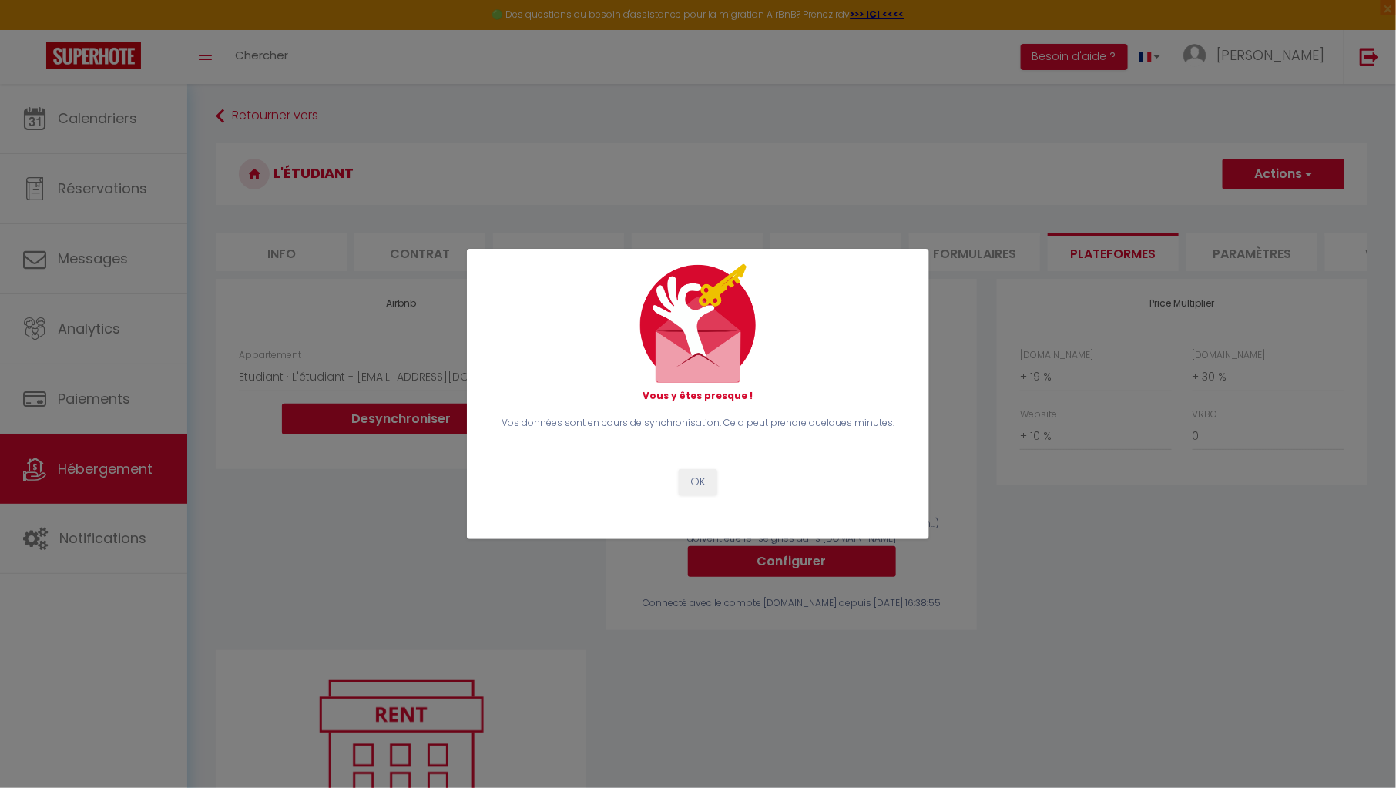
click at [1196, 540] on div "Vous y êtes presque ! Vos données sont en cours de synchronisation. Cela peut p…" at bounding box center [698, 394] width 1396 height 788
click at [697, 482] on button "OK" at bounding box center [698, 482] width 39 height 26
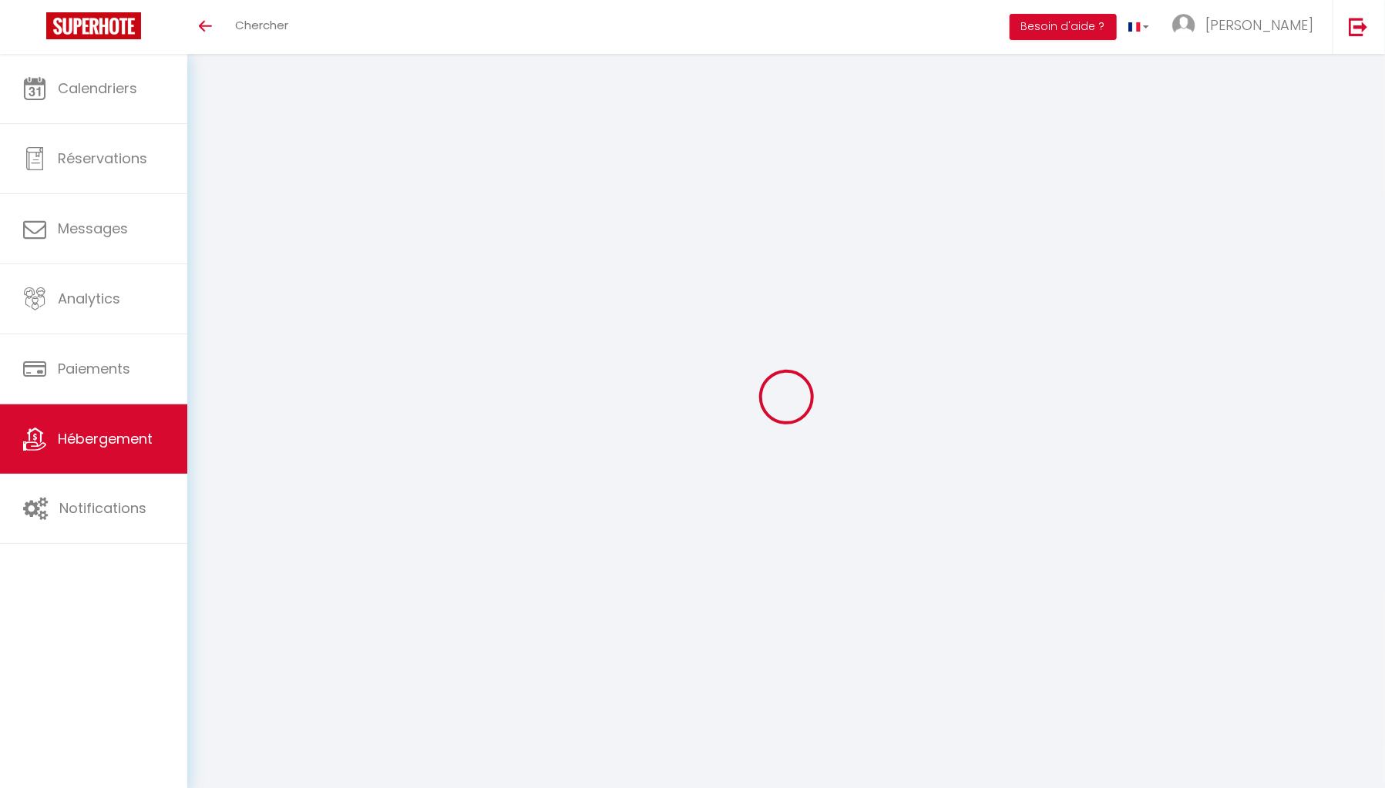
select select "+ 19 %"
select select "+ 30 %"
select select "+ 10 %"
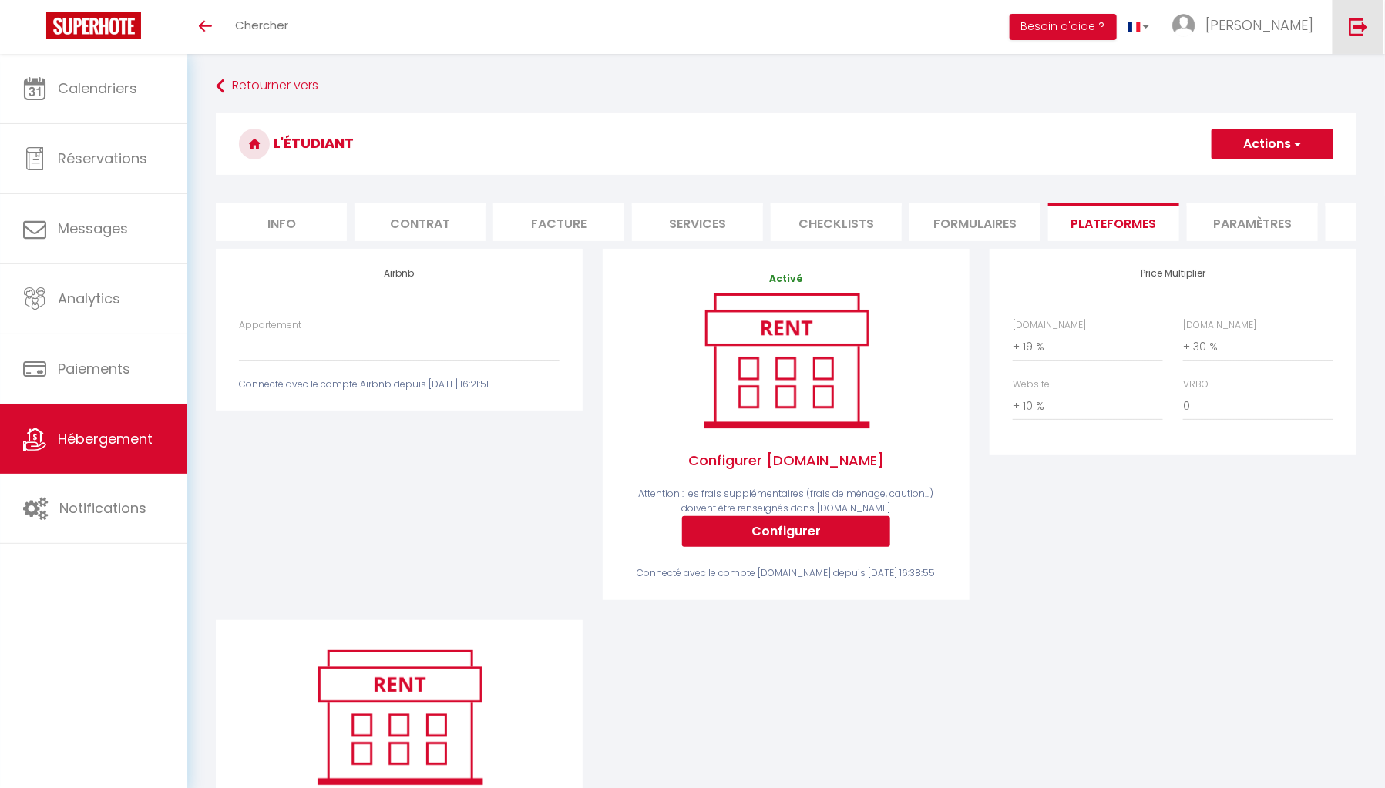
click at [1377, 18] on link at bounding box center [1357, 27] width 51 height 54
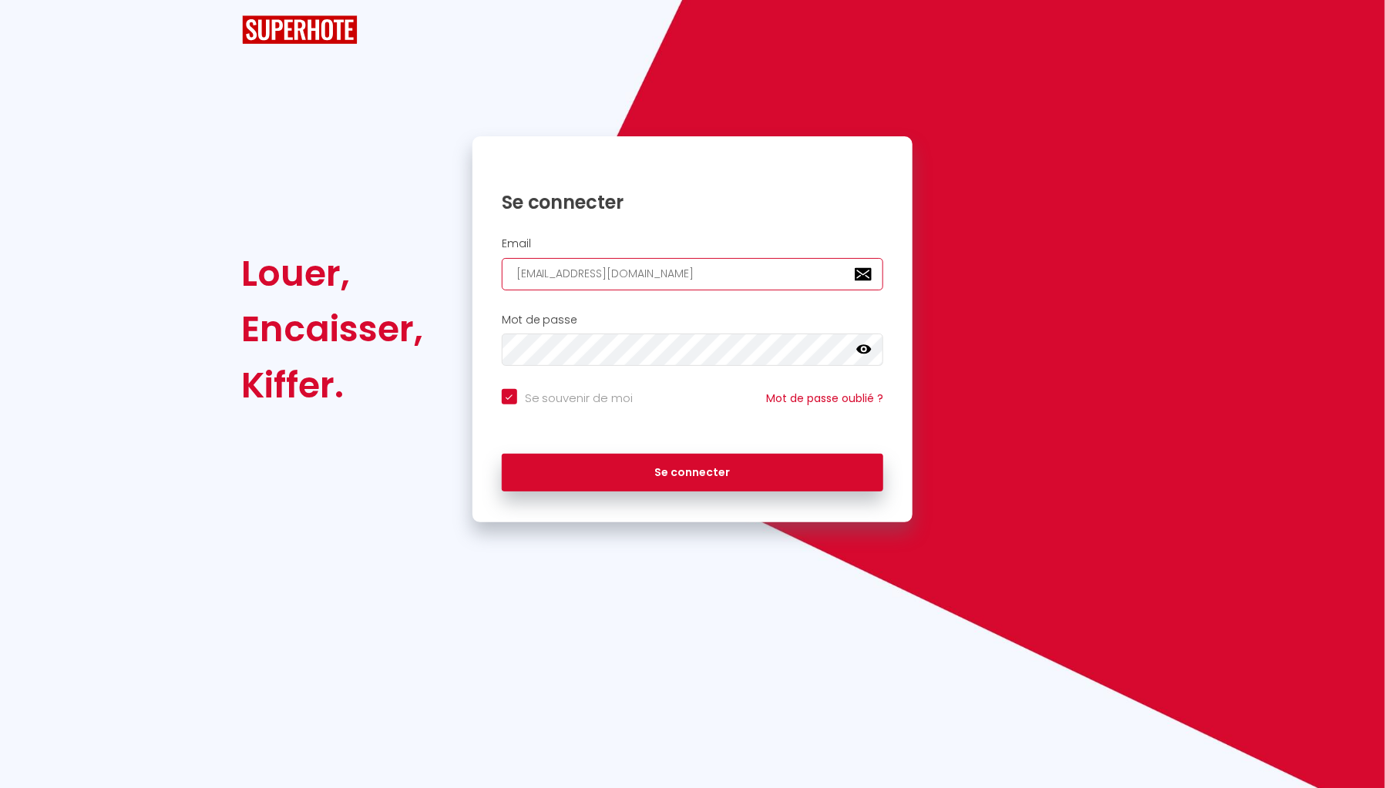
click at [757, 258] on input "[EMAIL_ADDRESS][DOMAIN_NAME]" at bounding box center [693, 274] width 382 height 32
paste input "[PERSON_NAME][EMAIL_ADDRESS][DOMAIN_NAME]"
type input "[PERSON_NAME][EMAIL_ADDRESS][DOMAIN_NAME]"
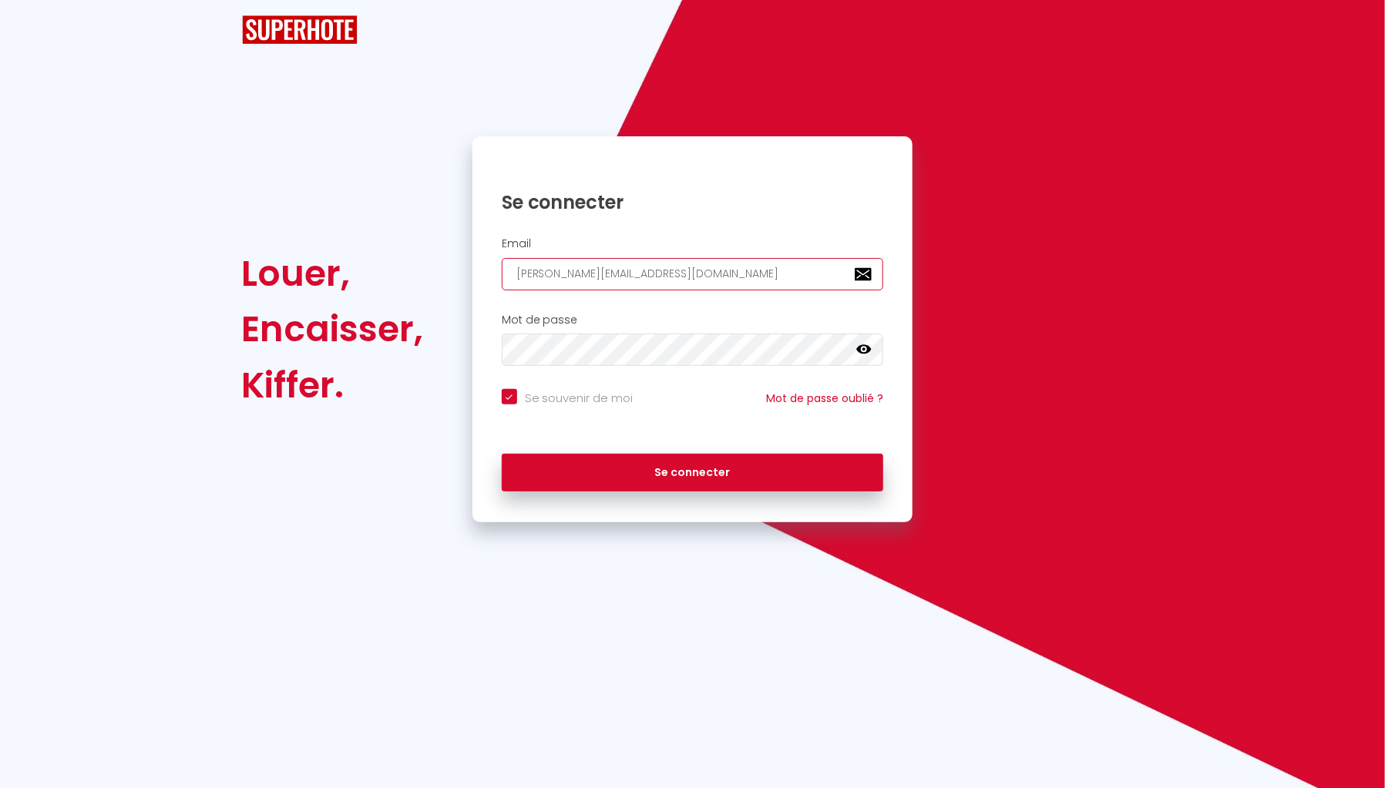
checkbox input "true"
type input "[PERSON_NAME][EMAIL_ADDRESS][DOMAIN_NAME]"
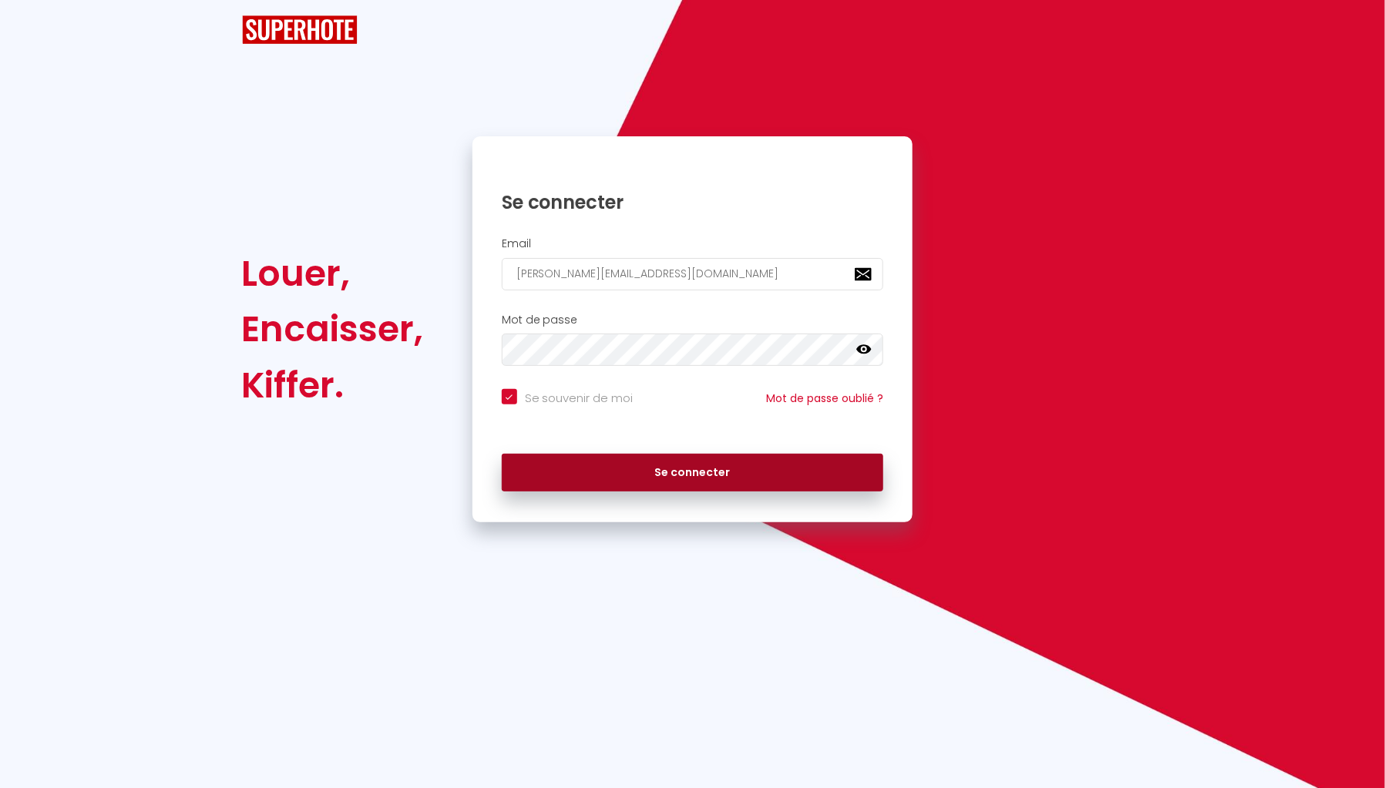
click at [757, 456] on button "Se connecter" at bounding box center [693, 473] width 382 height 39
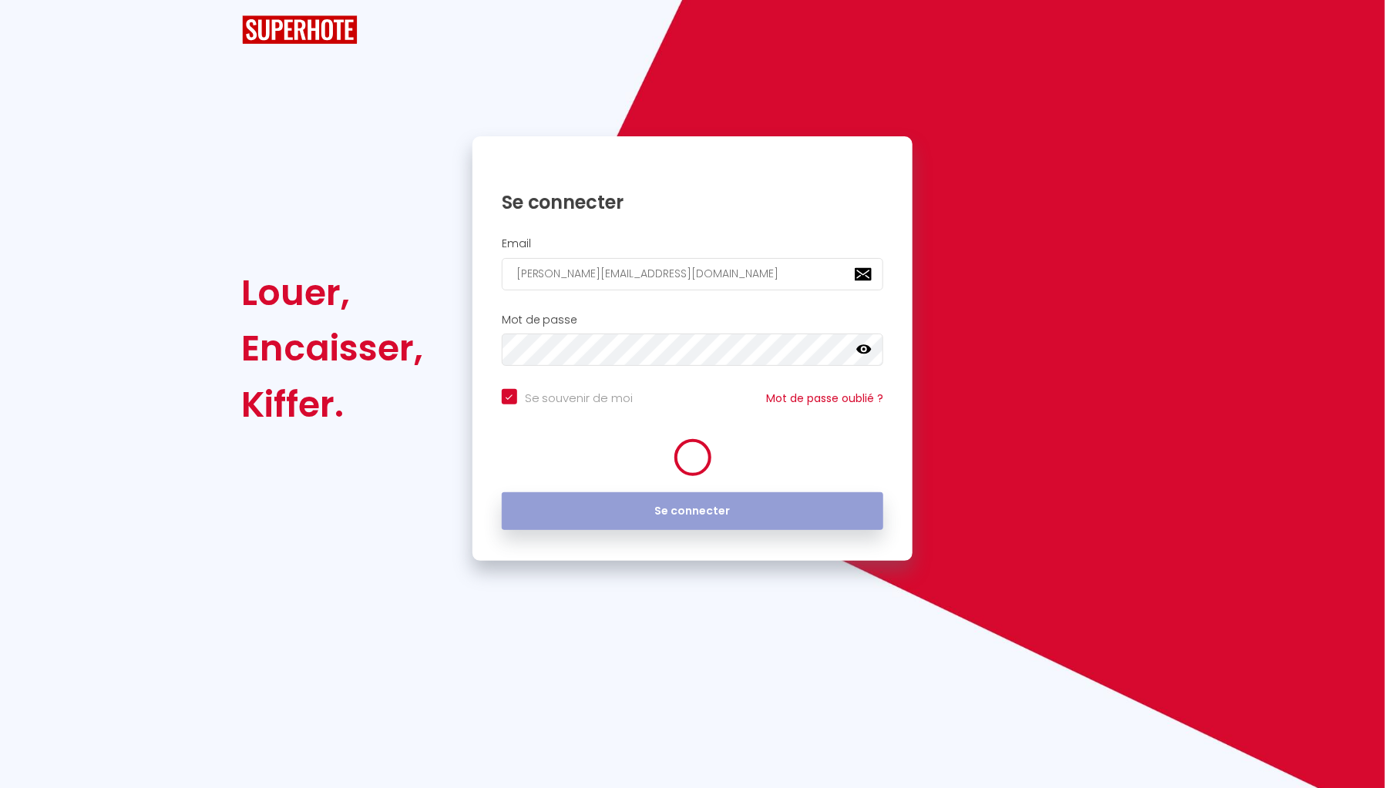
checkbox input "true"
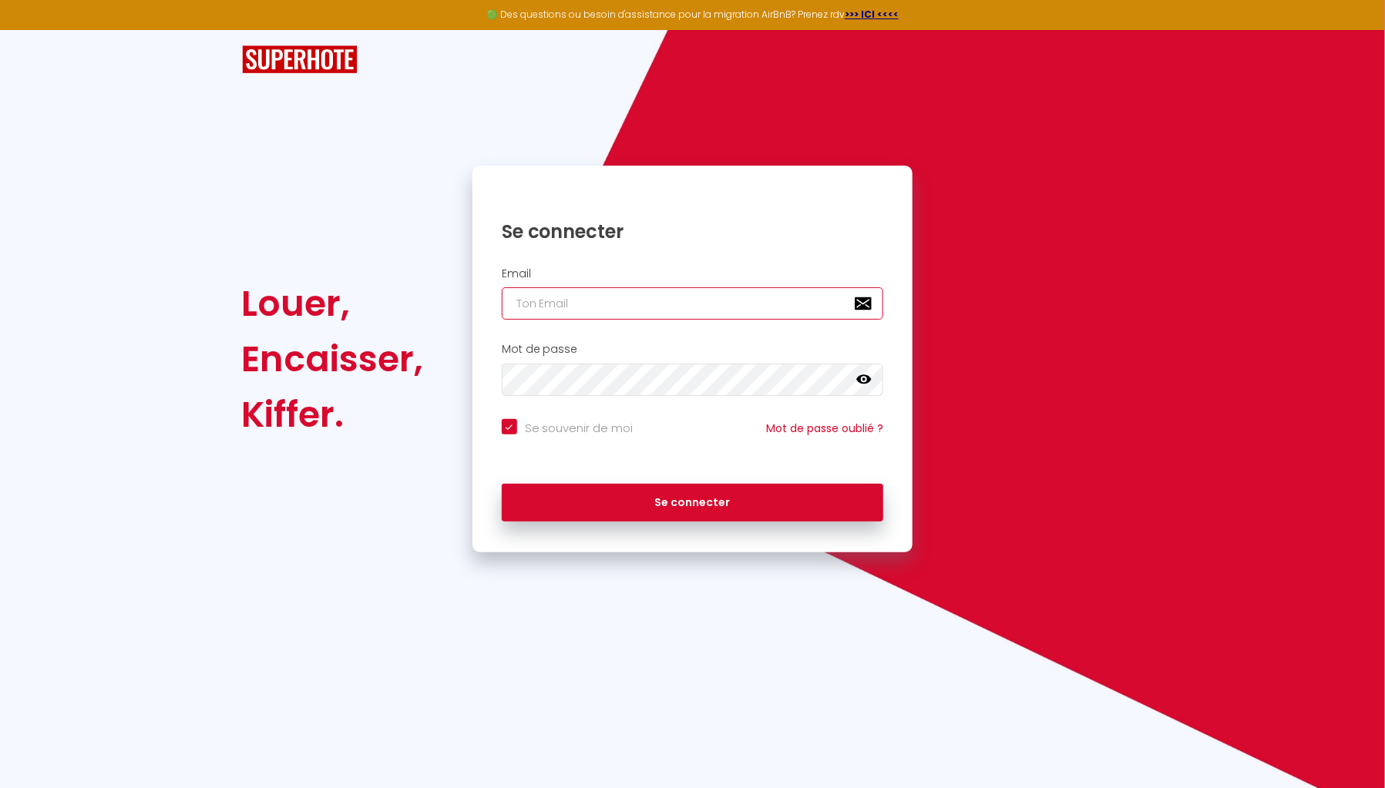
type input "[EMAIL_ADDRESS][DOMAIN_NAME]"
checkbox input "true"
click at [782, 321] on div "Email [EMAIL_ADDRESS][DOMAIN_NAME]" at bounding box center [692, 298] width 441 height 76
click at [783, 311] on input "[EMAIL_ADDRESS][DOMAIN_NAME]" at bounding box center [693, 303] width 382 height 32
click at [784, 313] on input "[EMAIL_ADDRESS][DOMAIN_NAME]" at bounding box center [693, 303] width 382 height 32
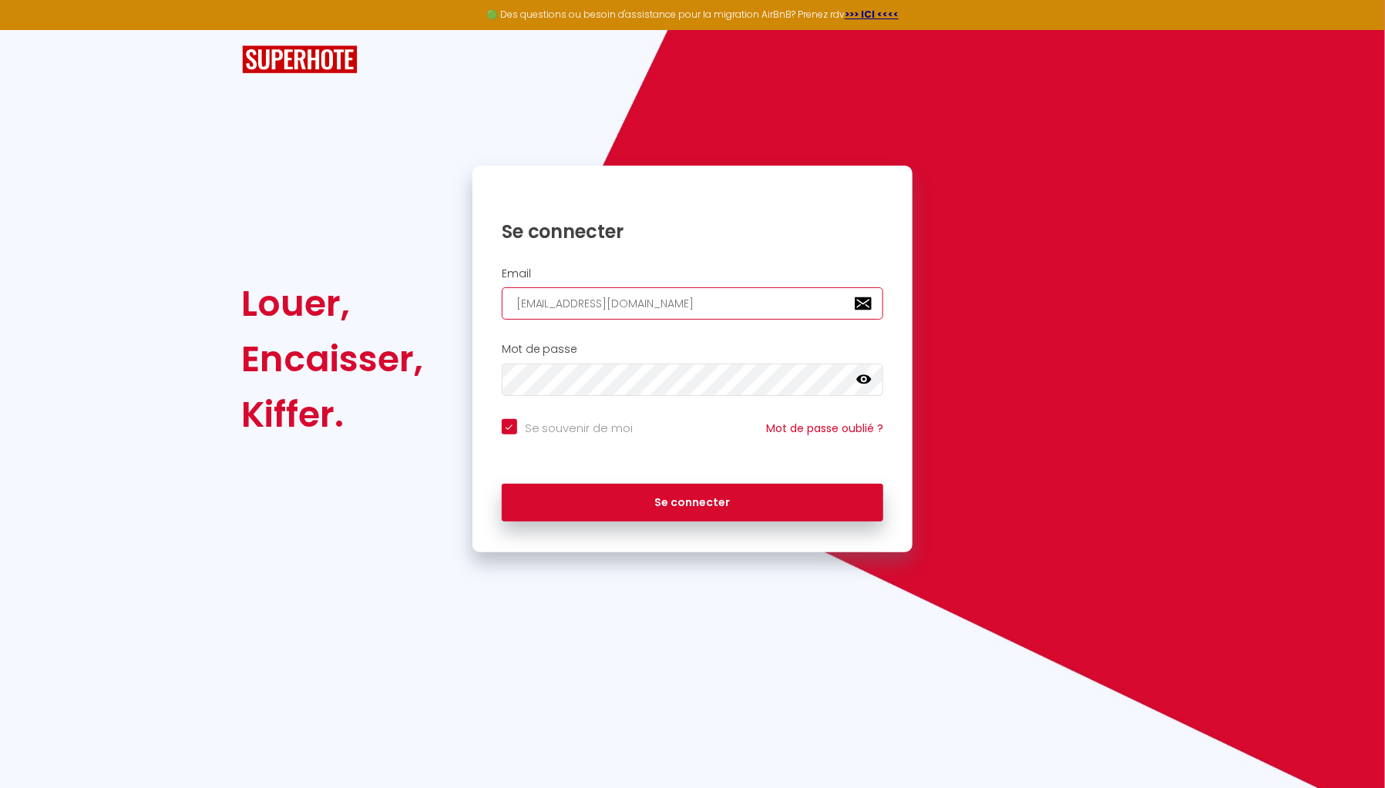
click at [784, 313] on input "[EMAIL_ADDRESS][DOMAIN_NAME]" at bounding box center [693, 303] width 382 height 32
paste input "[PERSON_NAME][EMAIL_ADDRESS][DOMAIN_NAME]"
type input "admin@unsejouranantes.[PERSON_NAME].becquet18@[DOMAIN_NAME]"
checkbox input "true"
paste input "email"
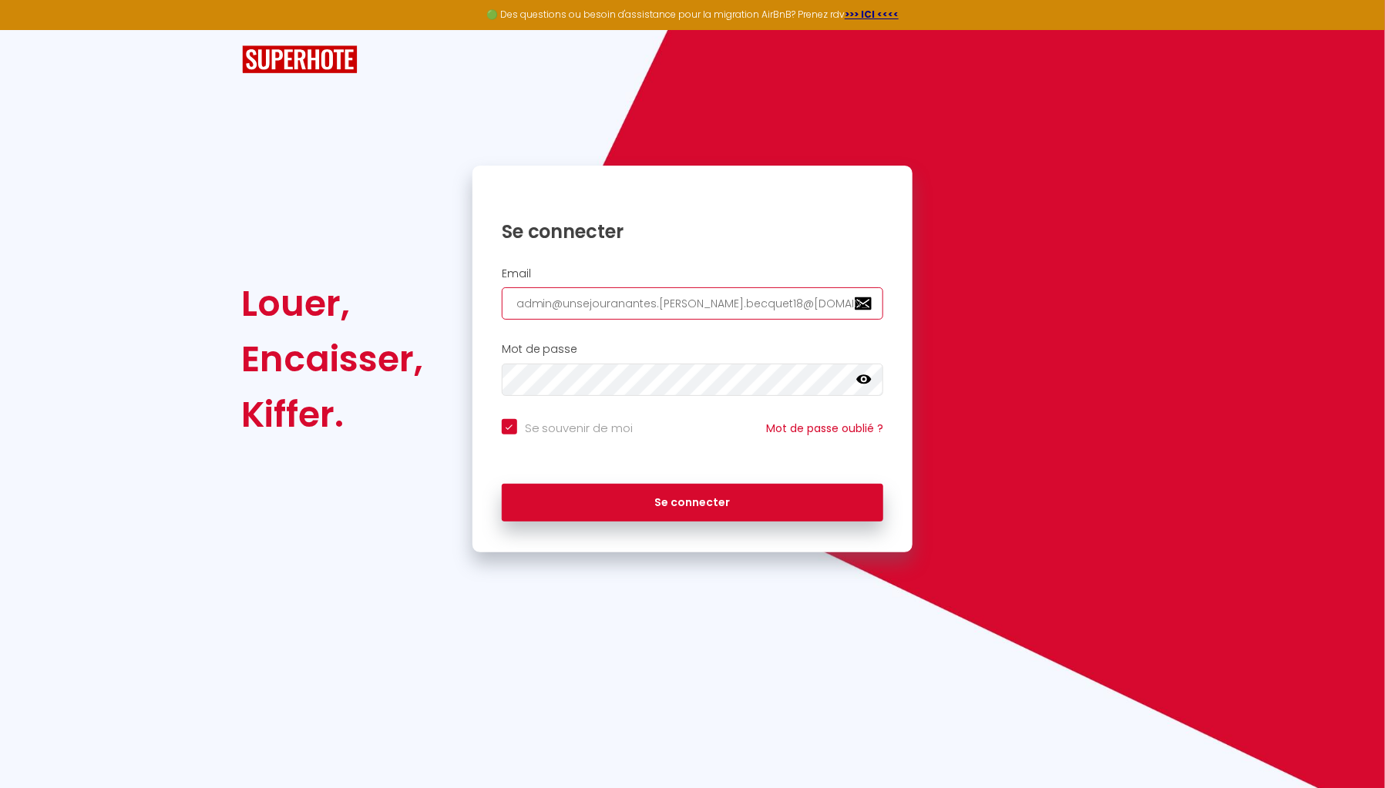
type input "[PERSON_NAME][EMAIL_ADDRESS][DOMAIN_NAME]"
checkbox input "true"
type input "[PERSON_NAME][EMAIL_ADDRESS][DOMAIN_NAME]"
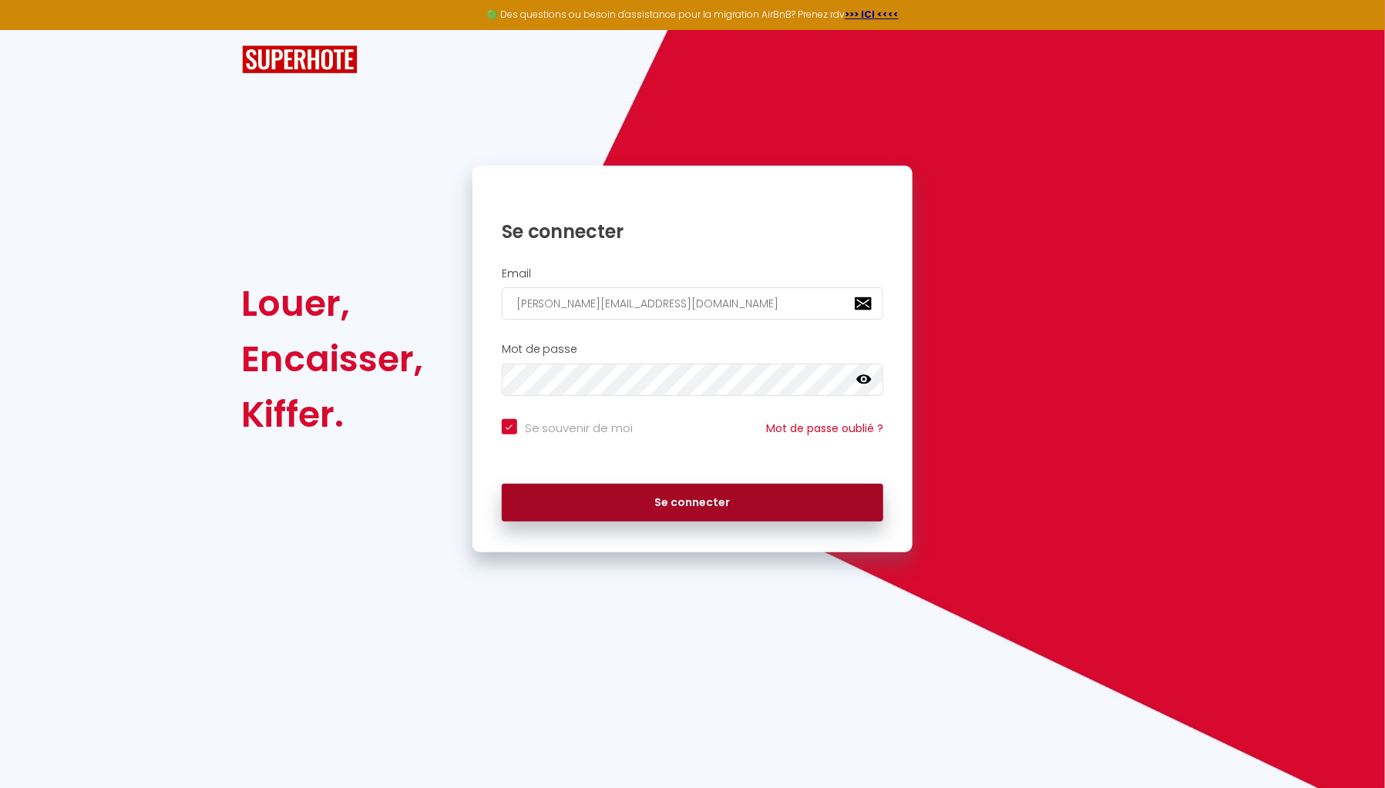
click at [710, 500] on button "Se connecter" at bounding box center [693, 503] width 382 height 39
checkbox input "true"
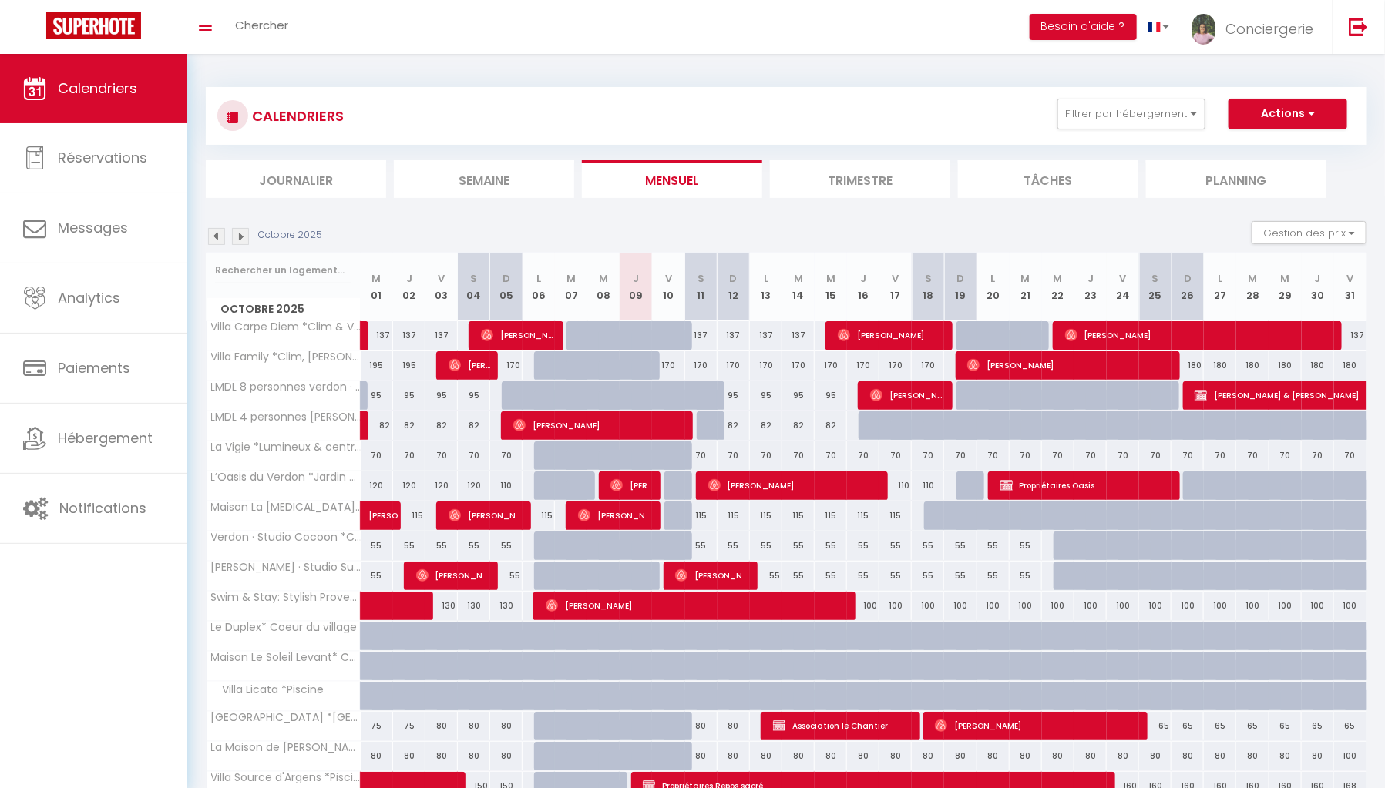
click at [1170, 58] on div "CALENDRIERS Filtrer par hébergement PROVENCE VERTE [MEDICAL_DATA] [GEOGRAPHIC_D…" at bounding box center [786, 539] width 1198 height 970
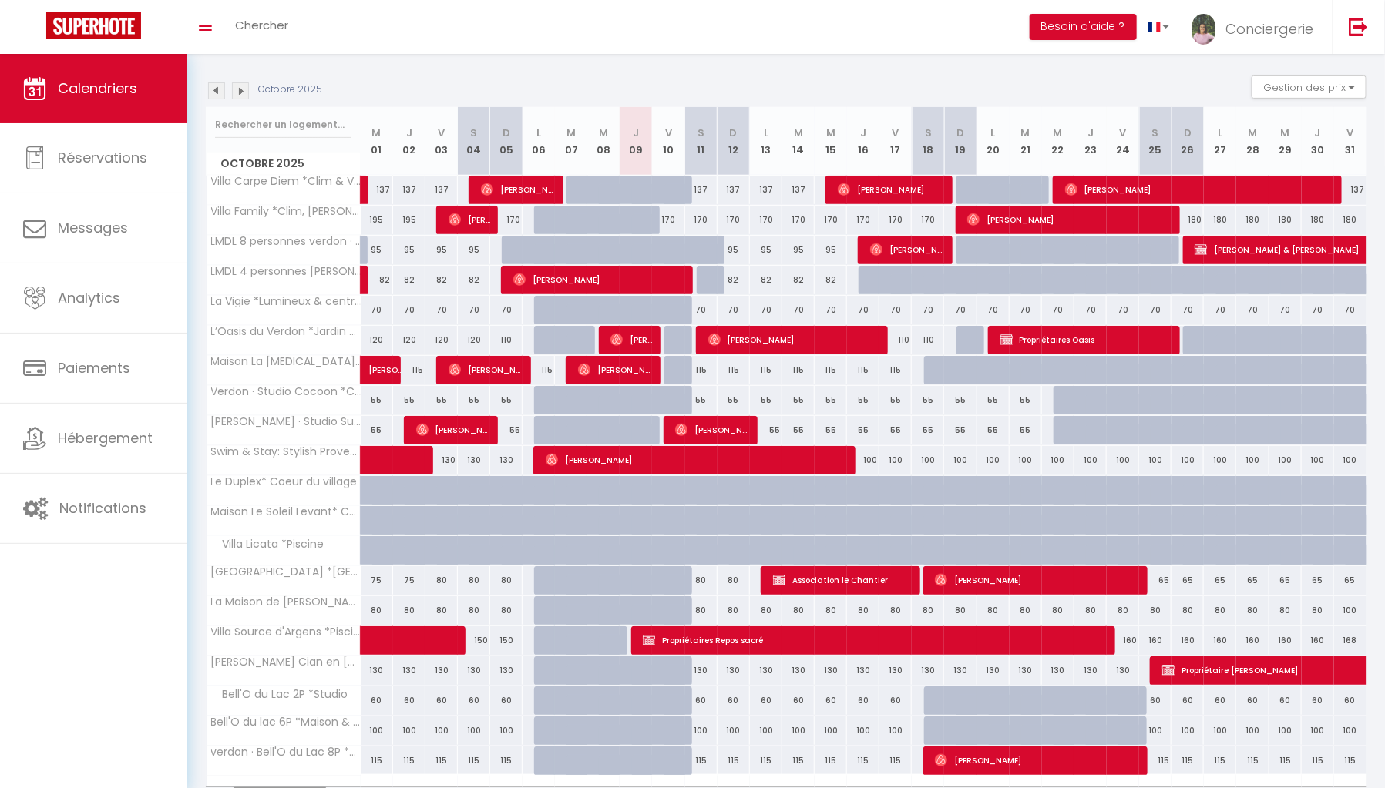
scroll to position [307, 0]
